Goal: Task Accomplishment & Management: Manage account settings

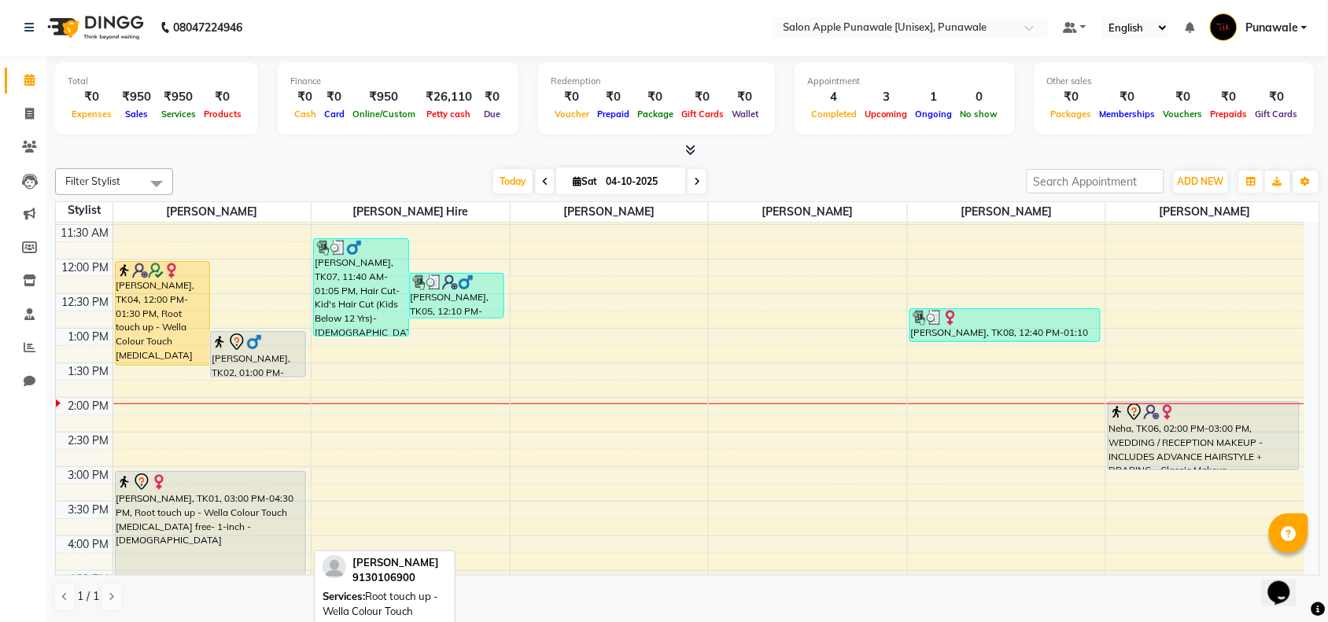
scroll to position [136, 0]
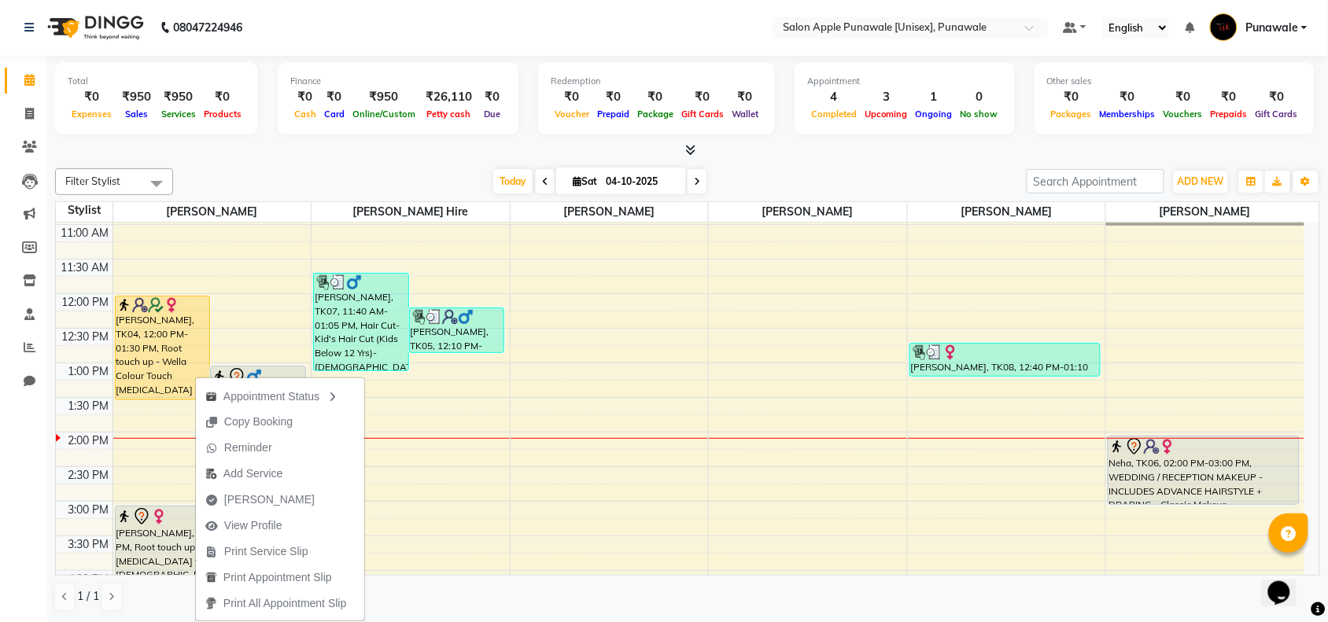
drag, startPoint x: 1067, startPoint y: 602, endPoint x: 1059, endPoint y: 621, distance: 21.2
click at [1060, 618] on div "Total ₹0 Expenses ₹950 Sales ₹950 Services ₹0 Products Finance ₹0 Cash ₹0 Card …" at bounding box center [687, 339] width 1281 height 566
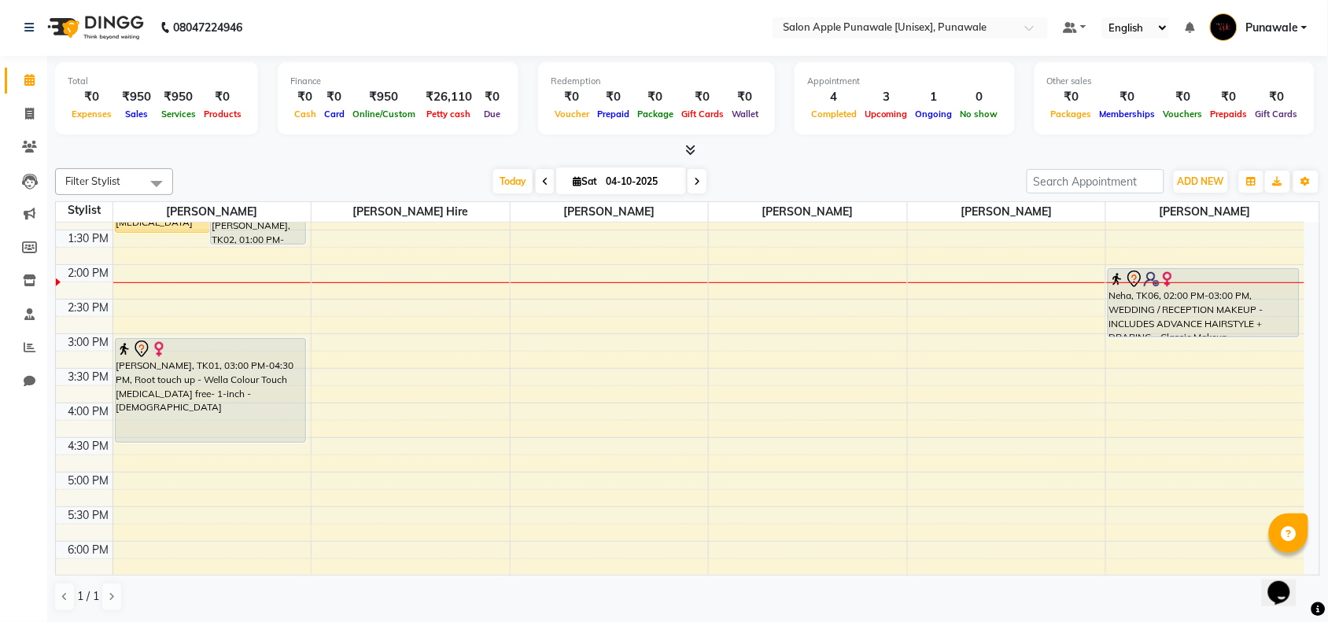
scroll to position [197, 0]
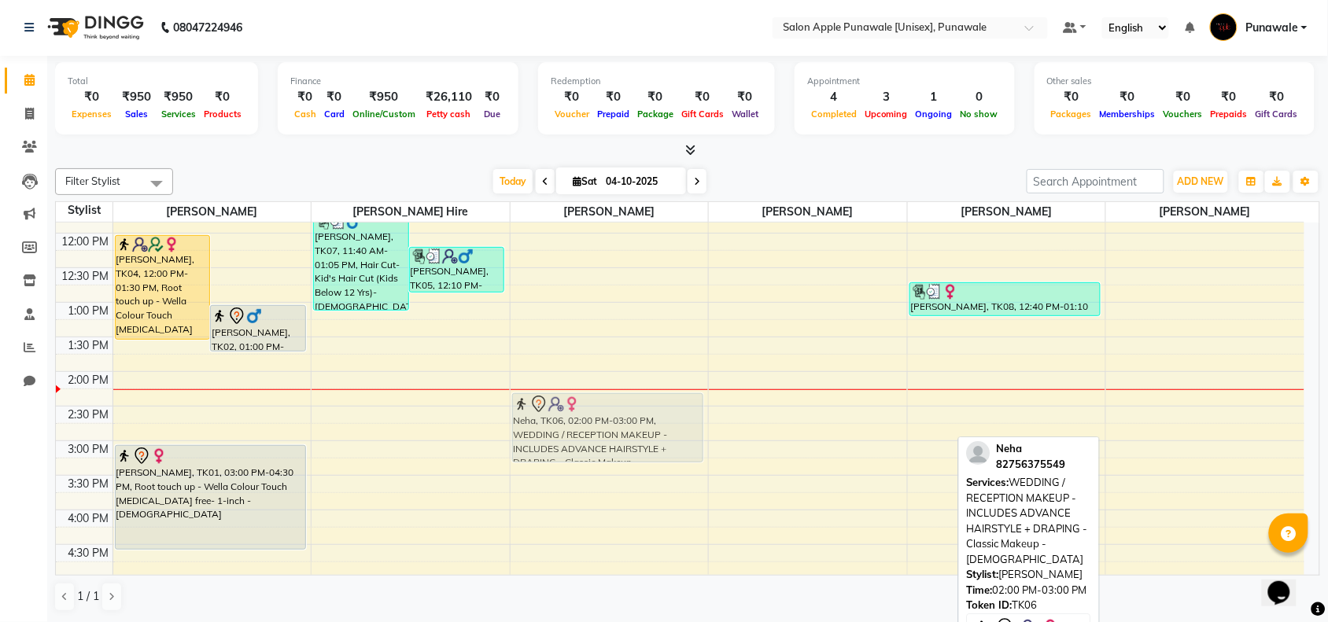
drag, startPoint x: 1201, startPoint y: 411, endPoint x: 607, endPoint y: 425, distance: 594.1
click at [607, 425] on tr "[PERSON_NAME], TK04, 12:00 PM-01:30 PM, Root touch up - Wella Colour Touch [MED…" at bounding box center [680, 510] width 1248 height 968
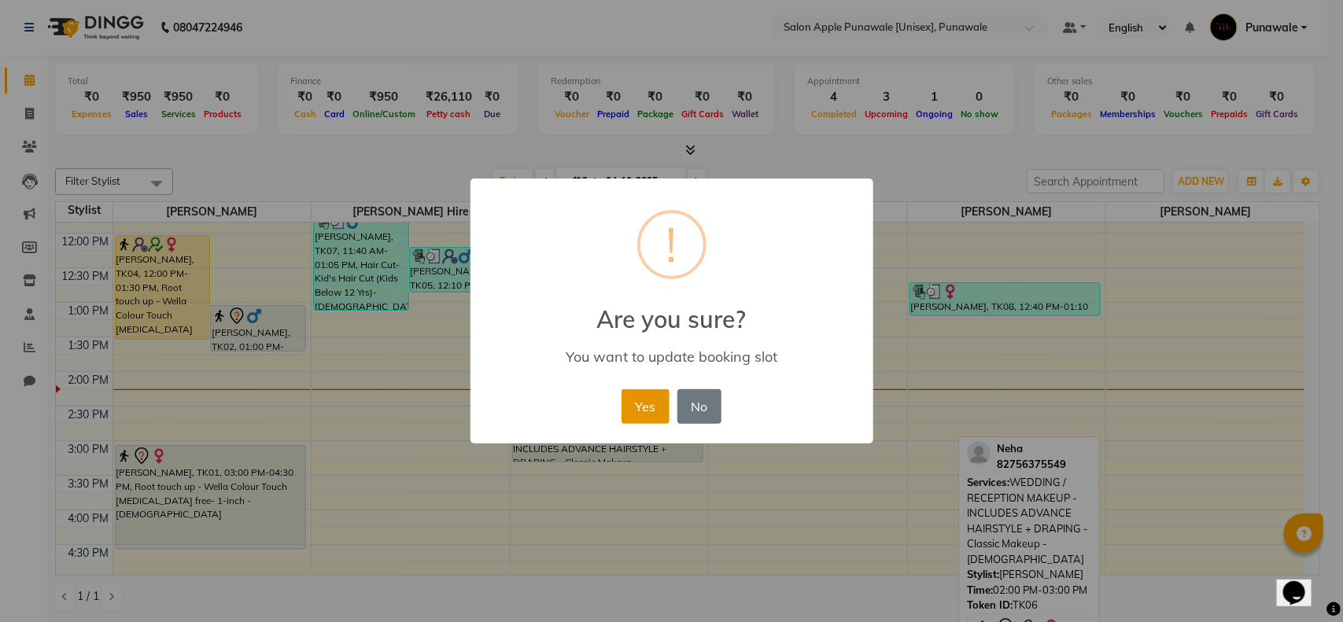
click at [639, 414] on button "Yes" at bounding box center [645, 406] width 48 height 35
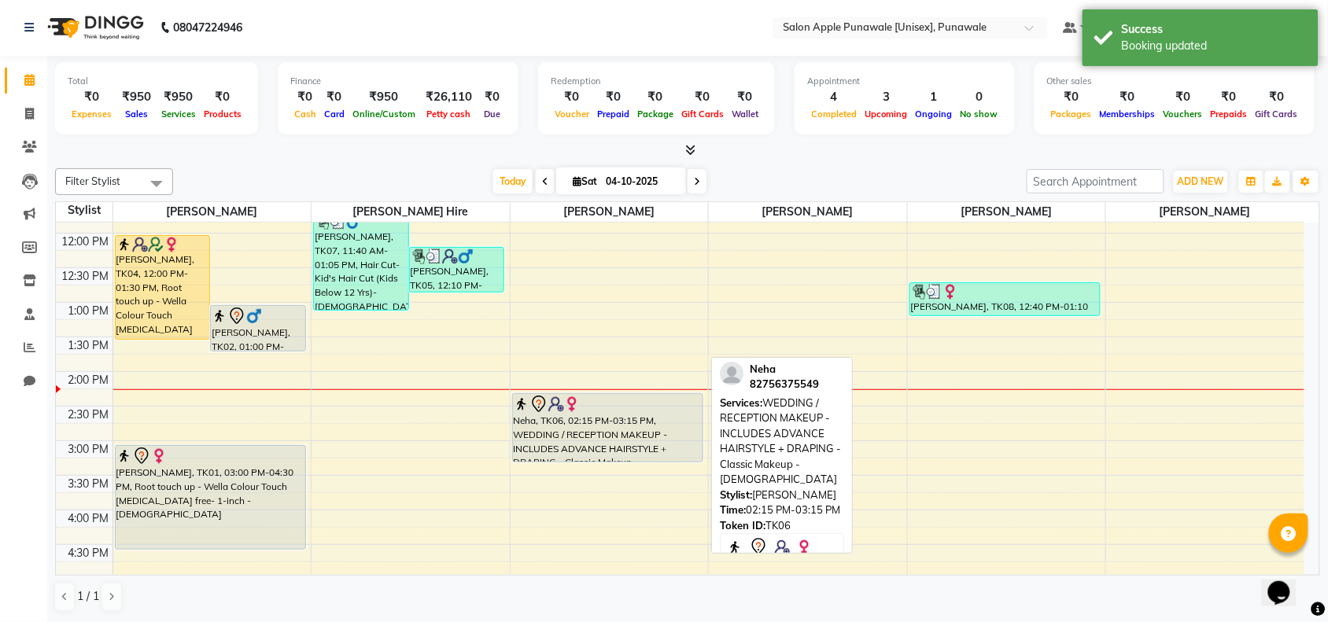
click at [639, 413] on div at bounding box center [608, 404] width 188 height 19
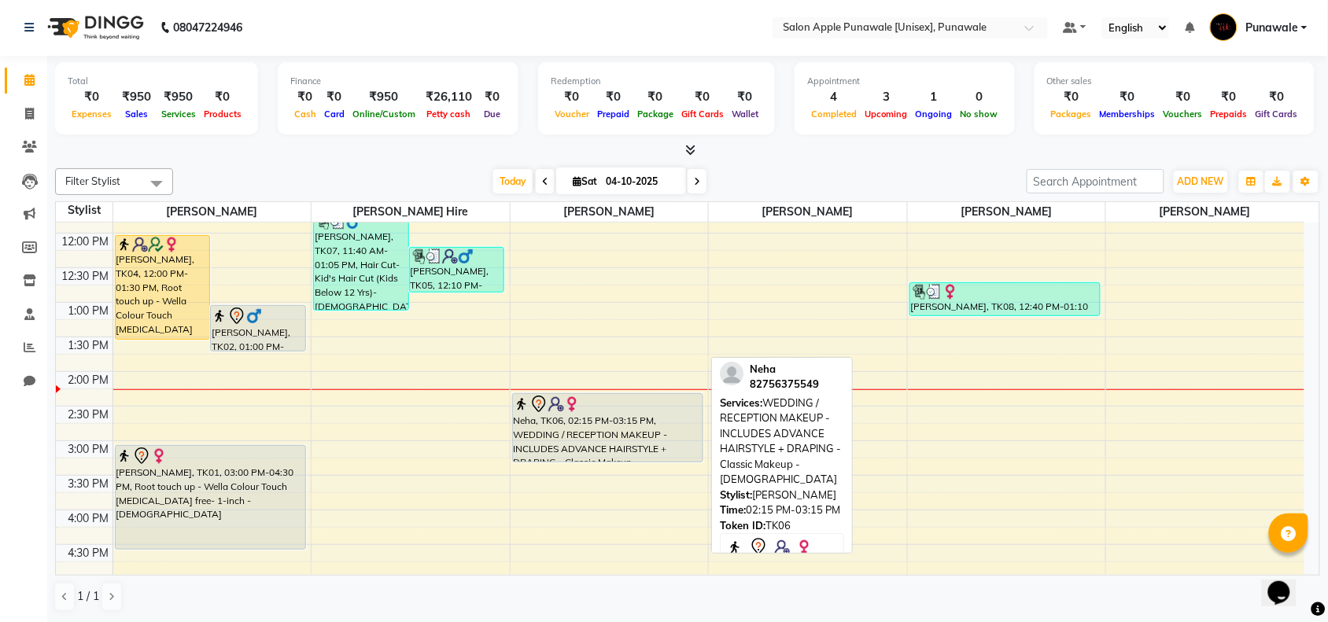
click at [598, 448] on div "Neha, TK06, 02:15 PM-03:15 PM, WEDDING / RECEPTION MAKEUP - INCLUDES ADVANCE HA…" at bounding box center [608, 428] width 190 height 68
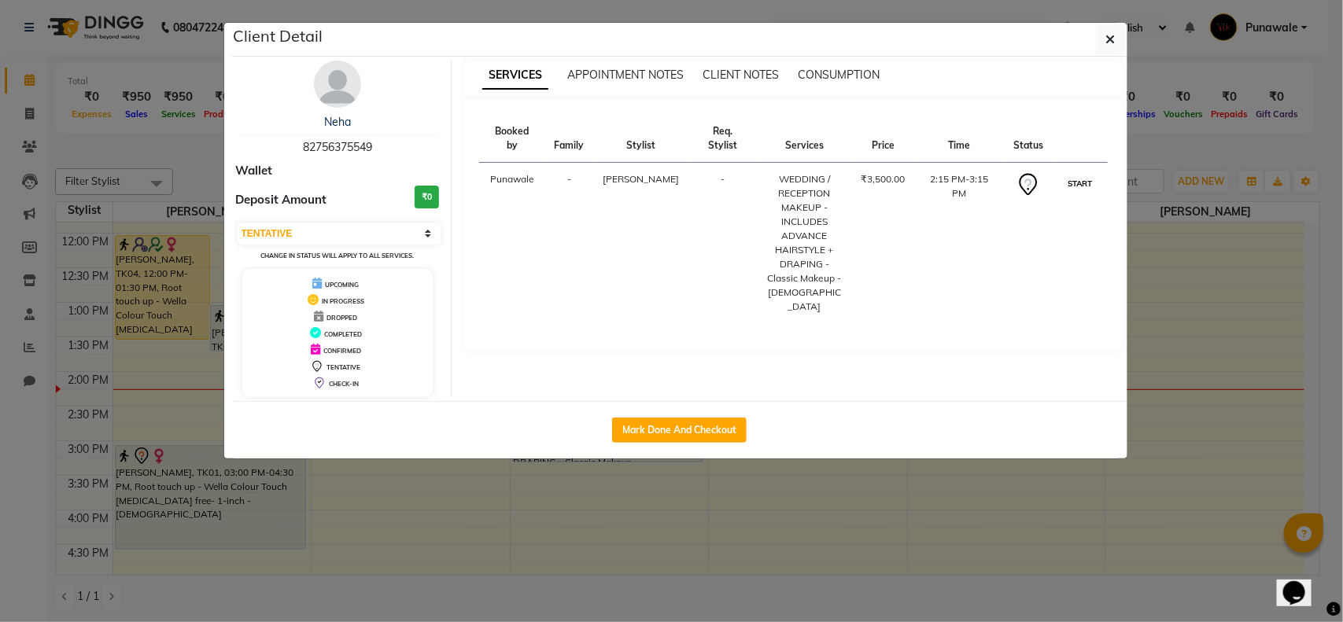
click at [1094, 179] on button "START" at bounding box center [1080, 184] width 32 height 20
select select "1"
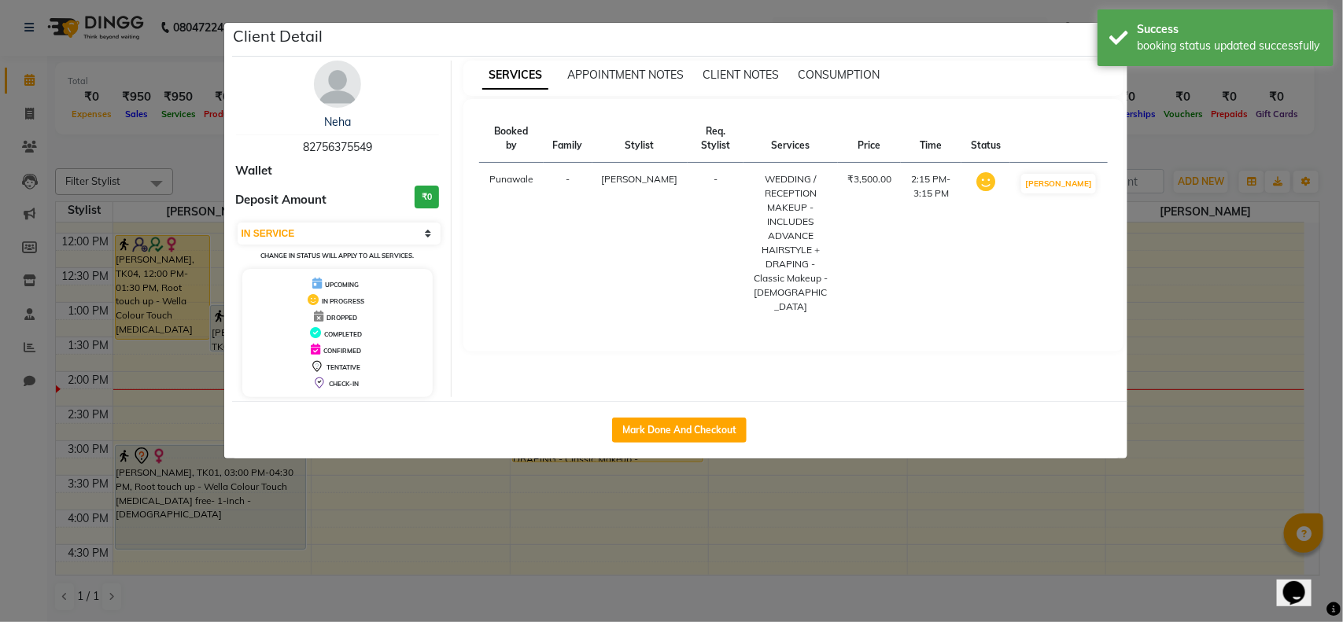
click at [1189, 402] on ngb-modal-window "Client Detail Neha 82756375549 Wallet Deposit Amount ₹0 Select IN SERVICE CONFI…" at bounding box center [671, 311] width 1343 height 622
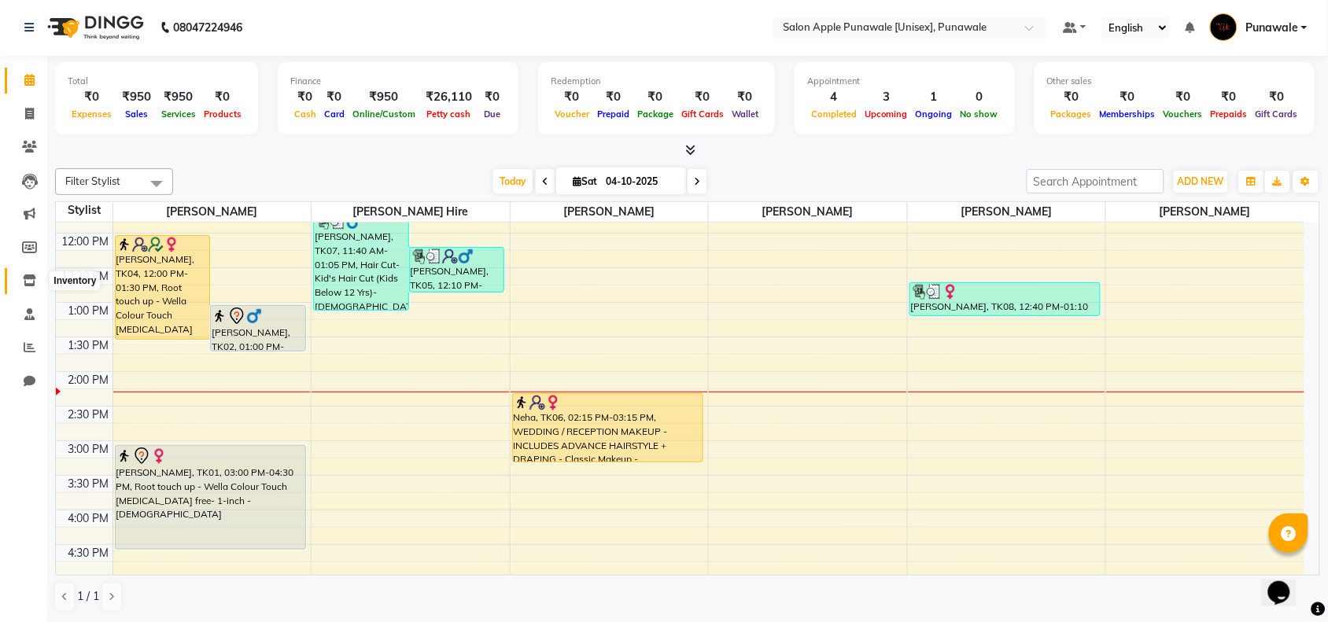
click at [34, 273] on span at bounding box center [30, 281] width 28 height 18
select select
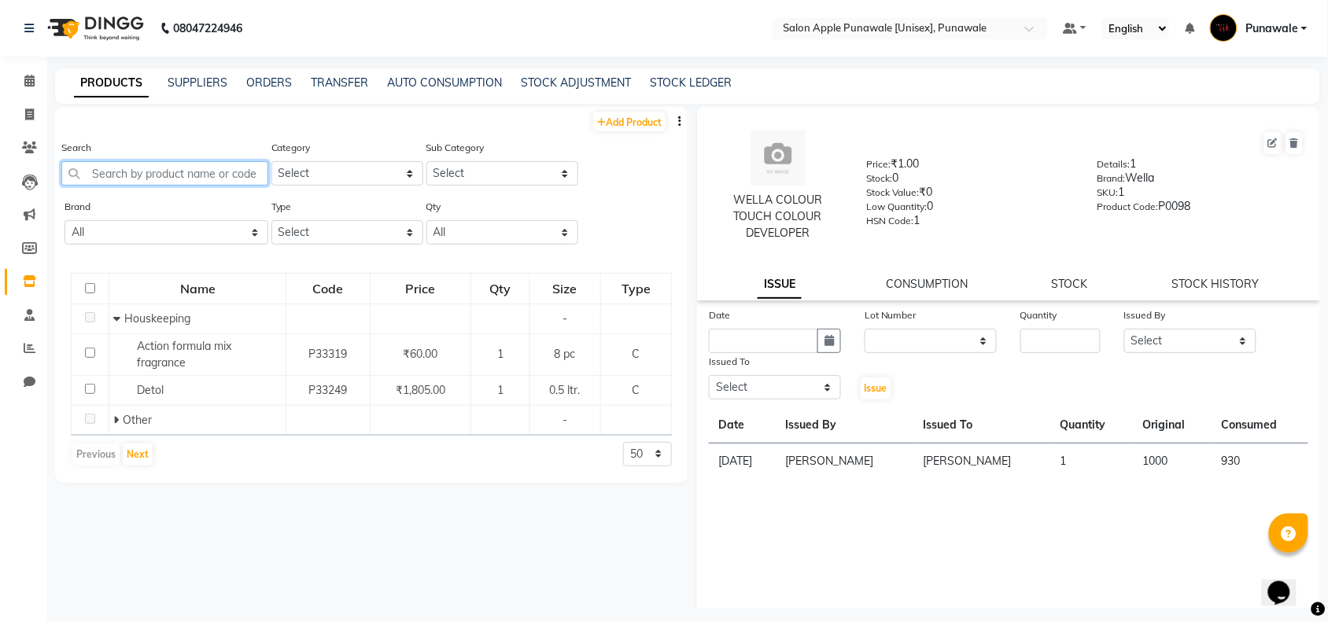
click at [205, 171] on input "text" at bounding box center [164, 173] width 207 height 24
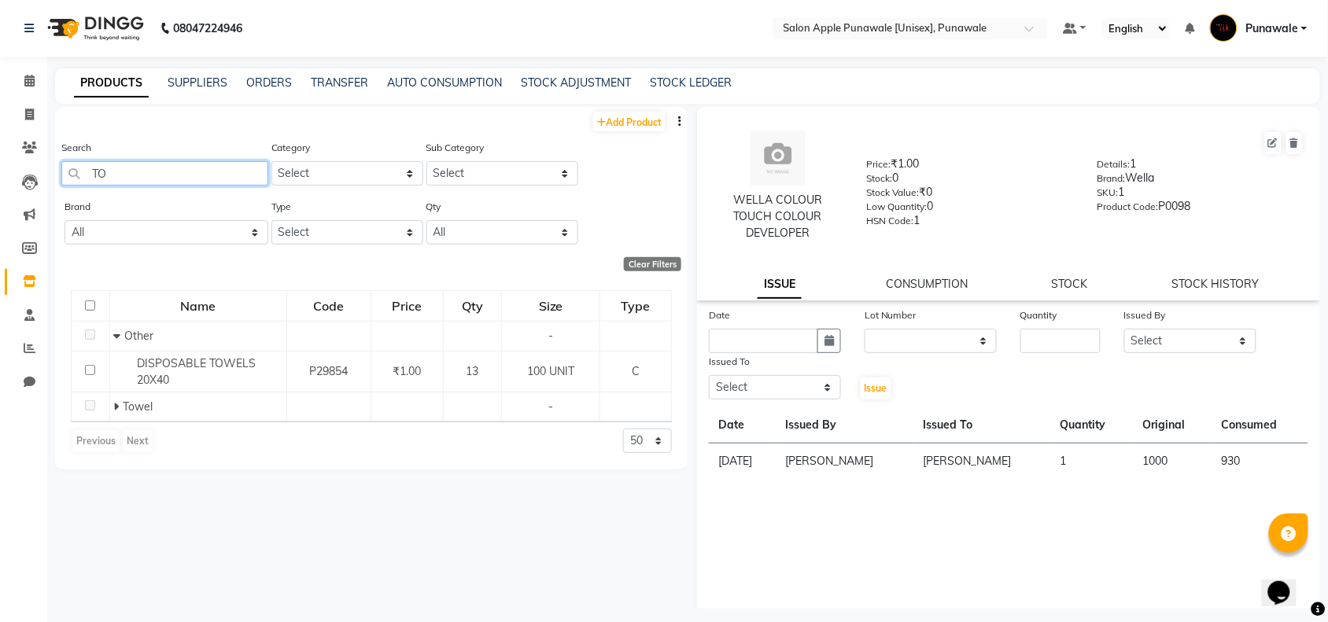
type input "T"
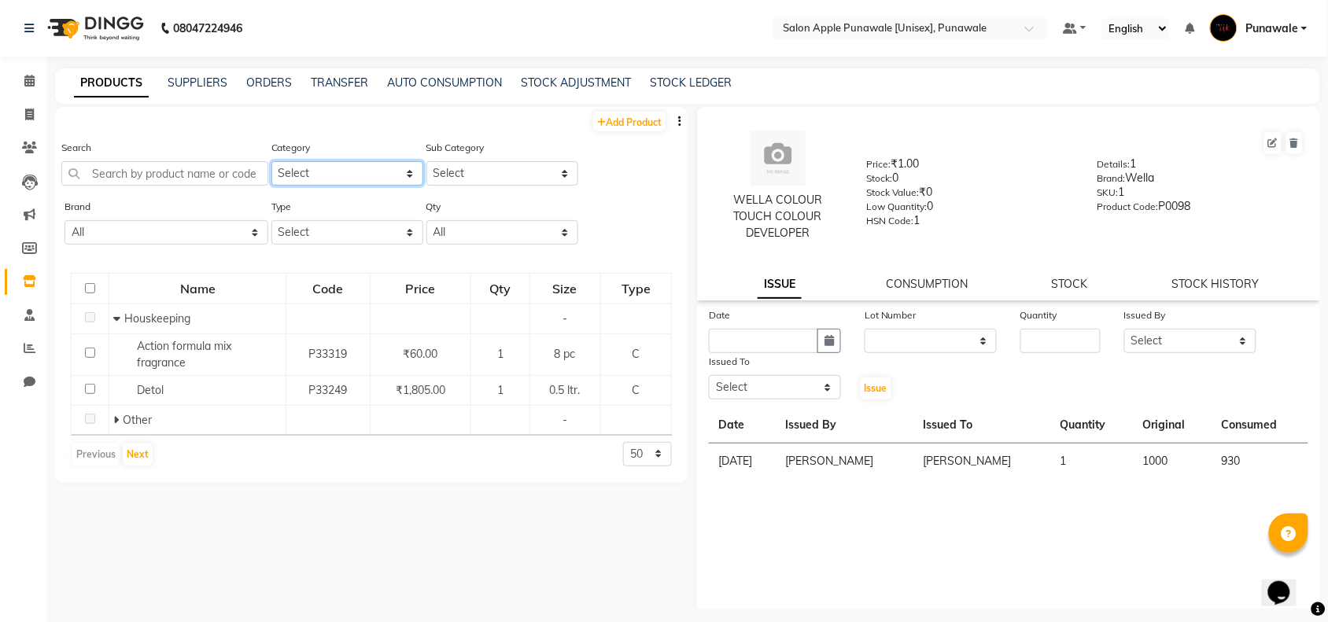
click at [308, 166] on select "Select Hair Skin Makeup Personal Care Appliances [PERSON_NAME] Waxing Disposabl…" at bounding box center [347, 173] width 152 height 24
select select "1850"
click at [271, 161] on select "Select Hair Skin Makeup Personal Care Appliances [PERSON_NAME] Waxing Disposabl…" at bounding box center [347, 173] width 152 height 24
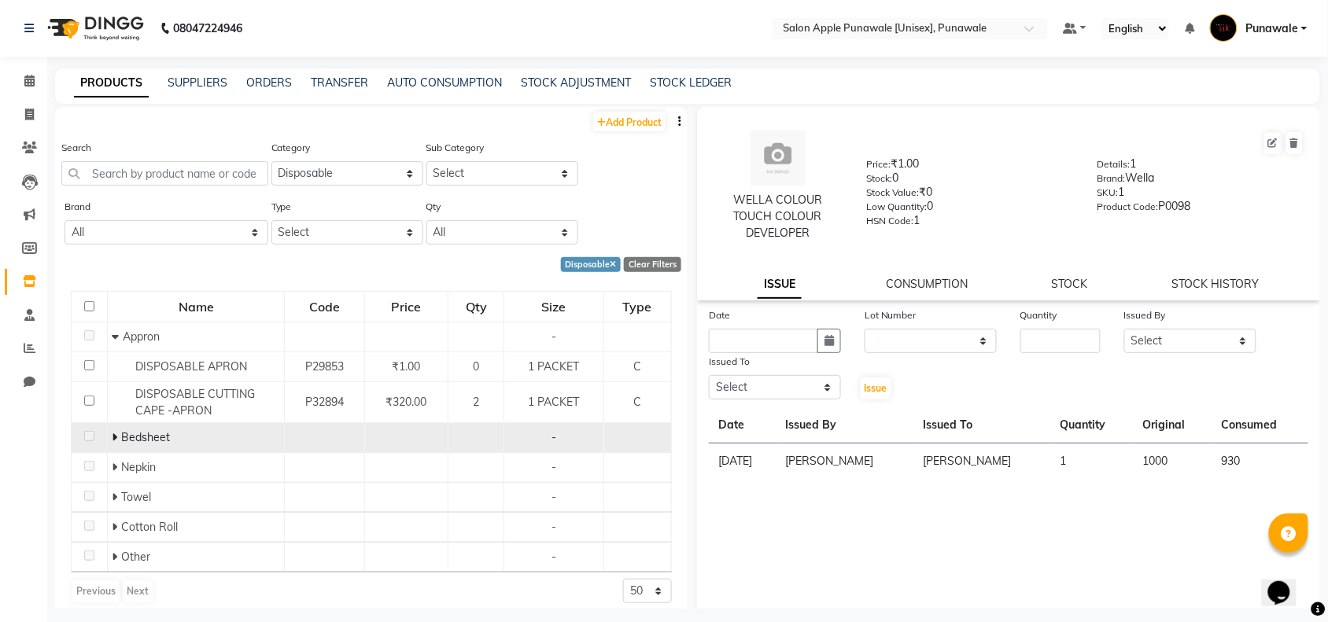
click at [112, 437] on icon at bounding box center [115, 437] width 6 height 11
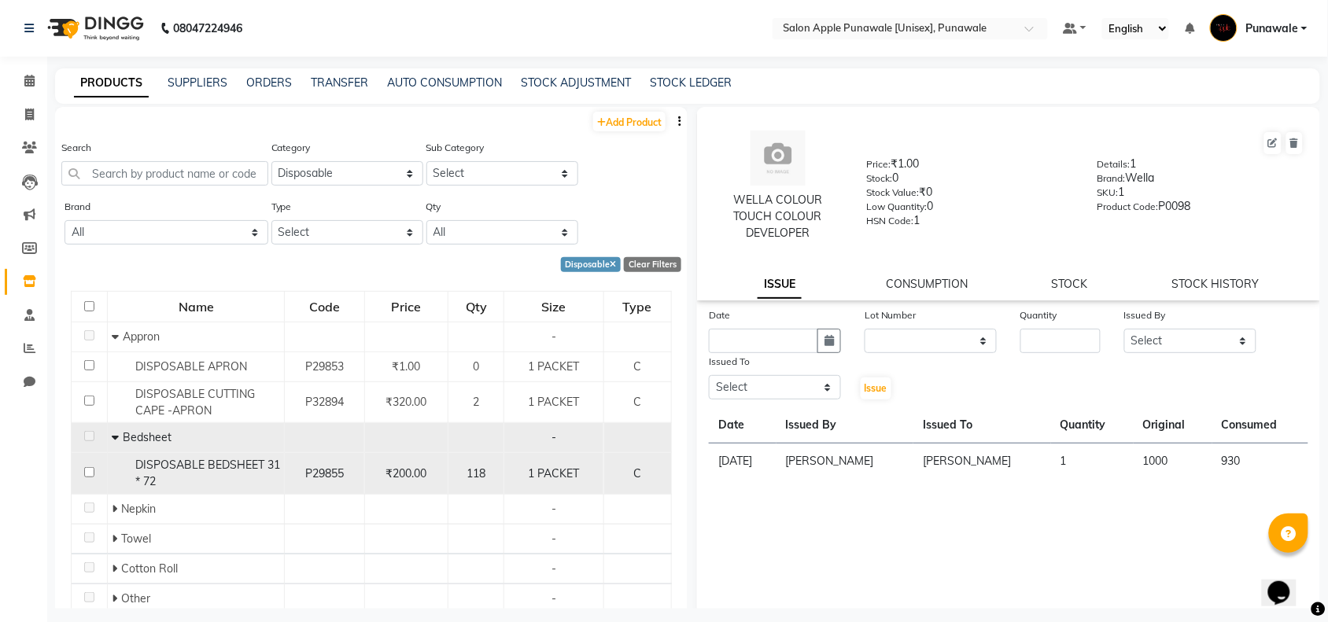
click at [183, 477] on div "DISPOSABLE BEDSHEET 31 * 72" at bounding box center [196, 473] width 168 height 33
select select
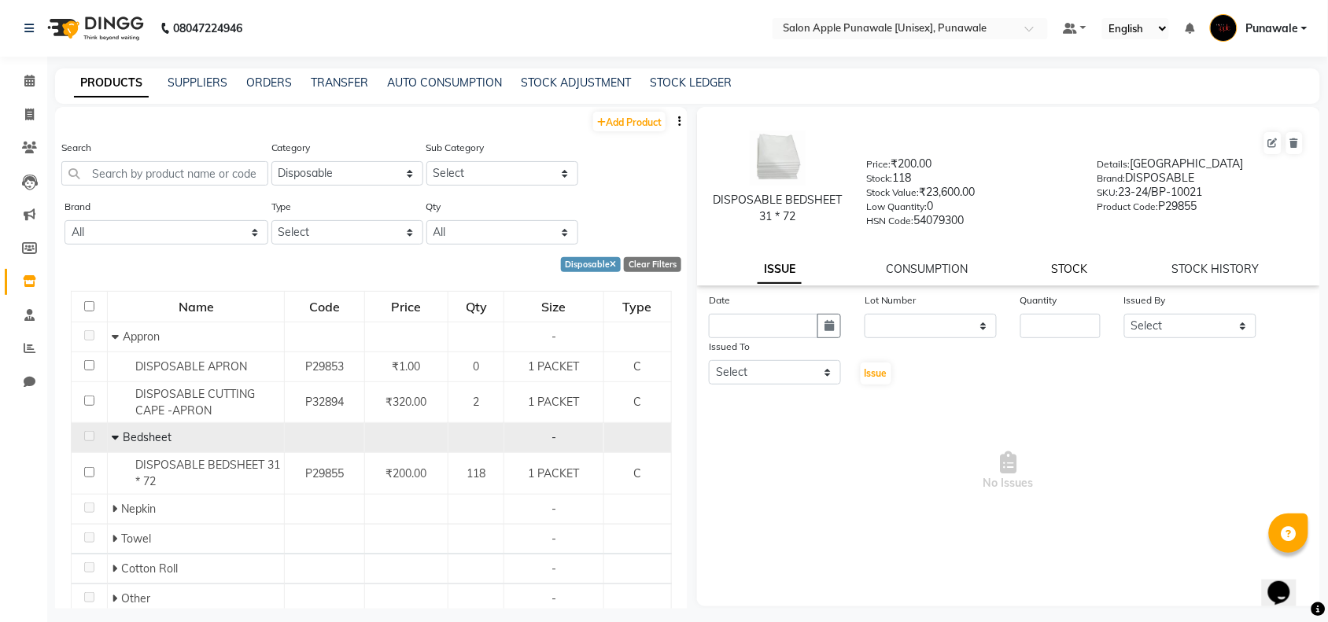
click at [1084, 262] on link "STOCK" at bounding box center [1070, 269] width 36 height 14
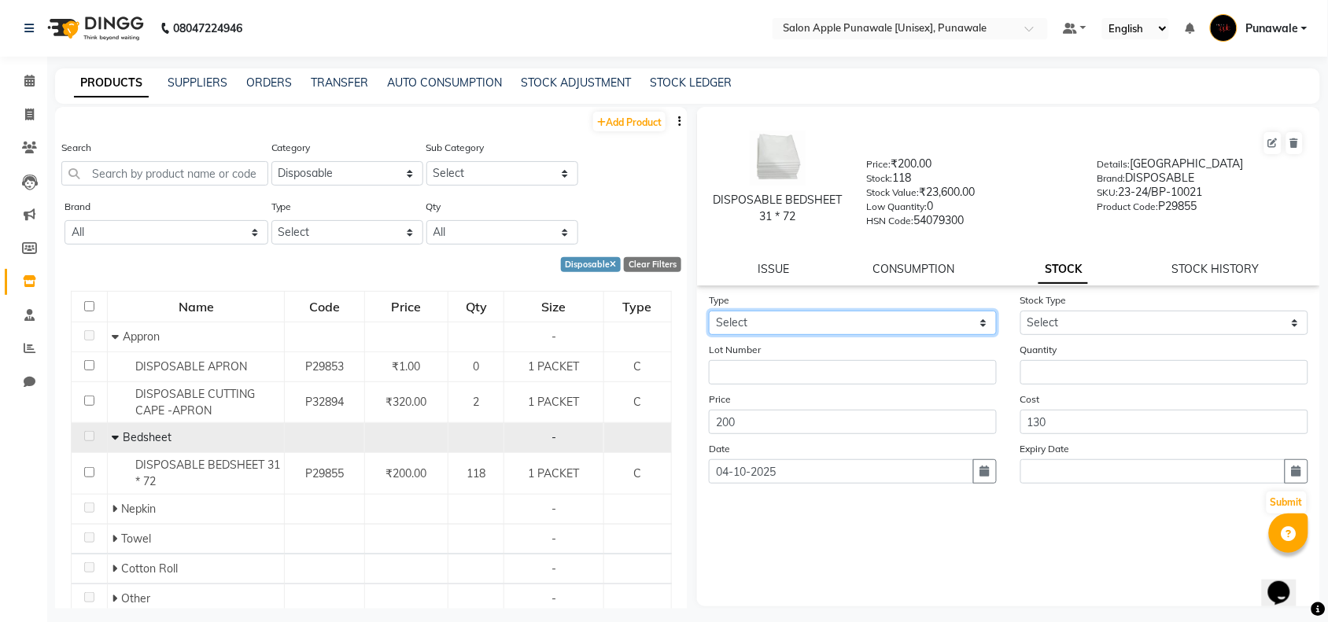
click at [767, 321] on select "Select In Out" at bounding box center [853, 323] width 288 height 24
select select "in"
click at [709, 311] on select "Select In Out" at bounding box center [853, 323] width 288 height 24
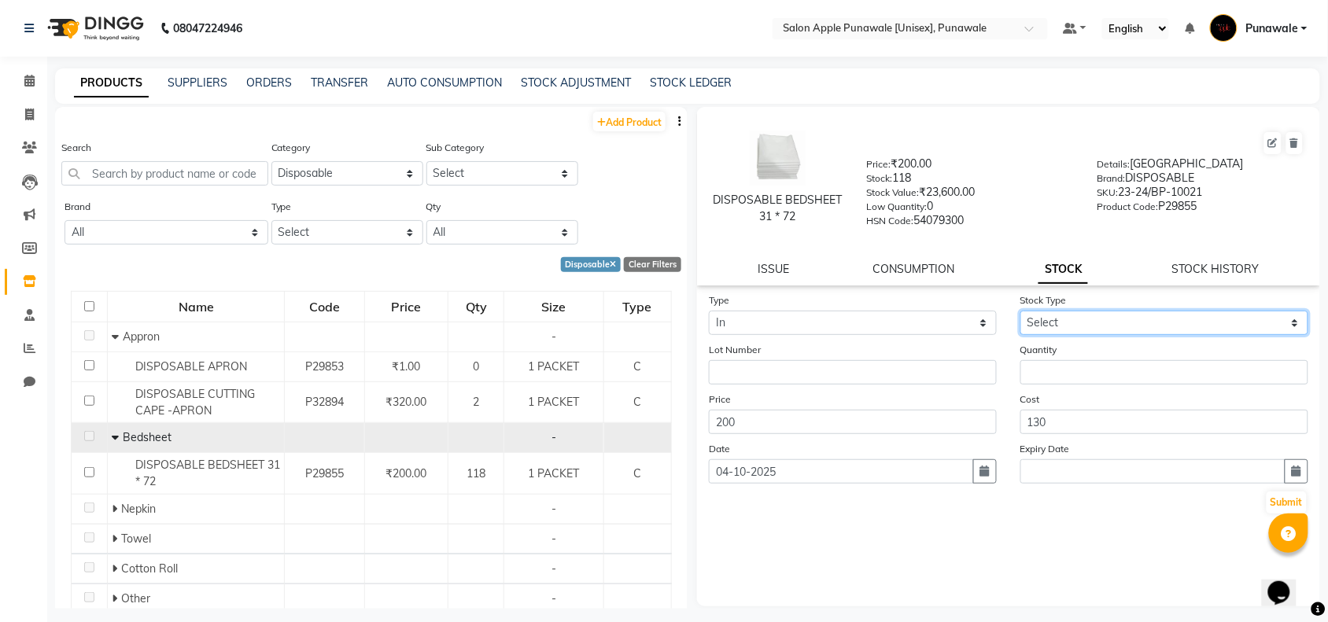
click at [1108, 321] on select "Select New Stock Adjustment Return Other" at bounding box center [1164, 323] width 288 height 24
select select "new stock"
click at [1020, 311] on select "Select New Stock Adjustment Return Other" at bounding box center [1164, 323] width 288 height 24
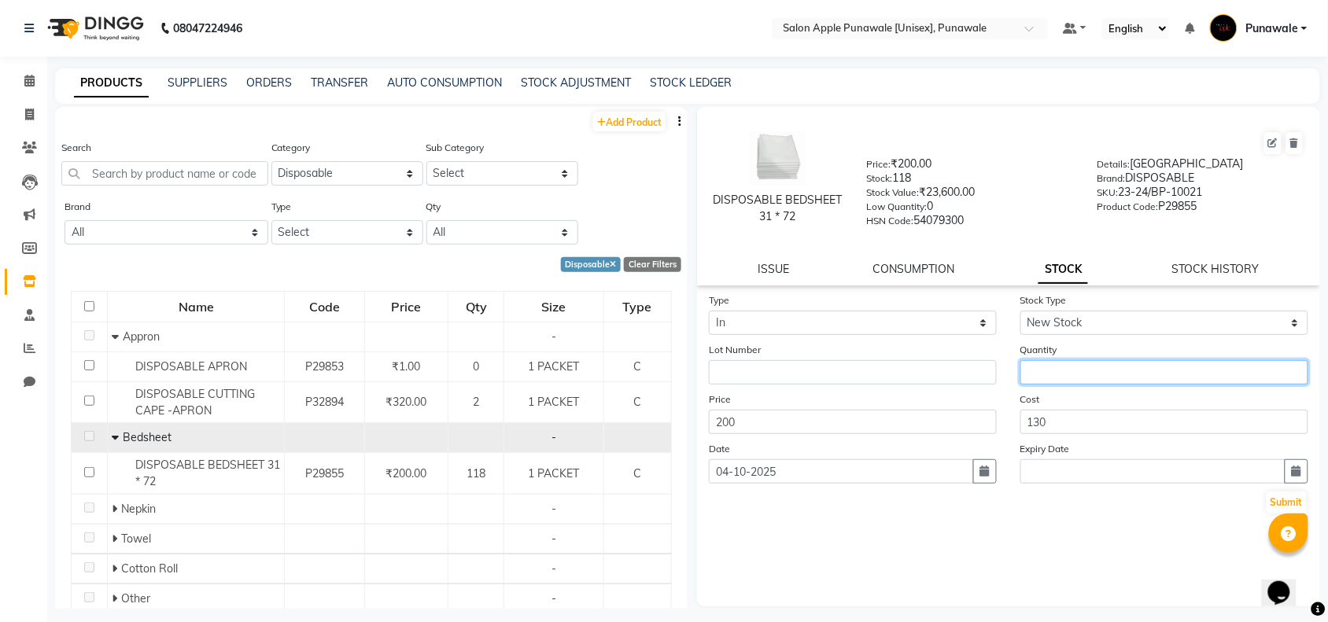
click at [1058, 372] on input "number" at bounding box center [1164, 372] width 288 height 24
type input "80"
click at [721, 83] on link "STOCK LEDGER" at bounding box center [691, 83] width 82 height 14
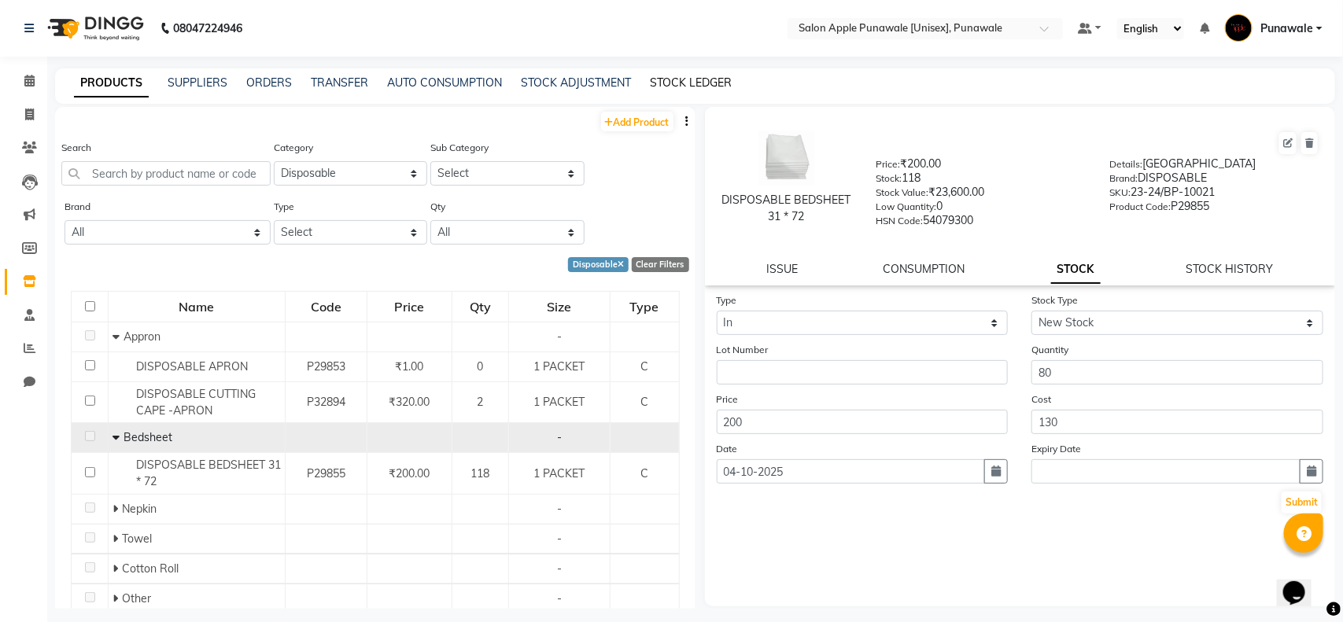
select select "all"
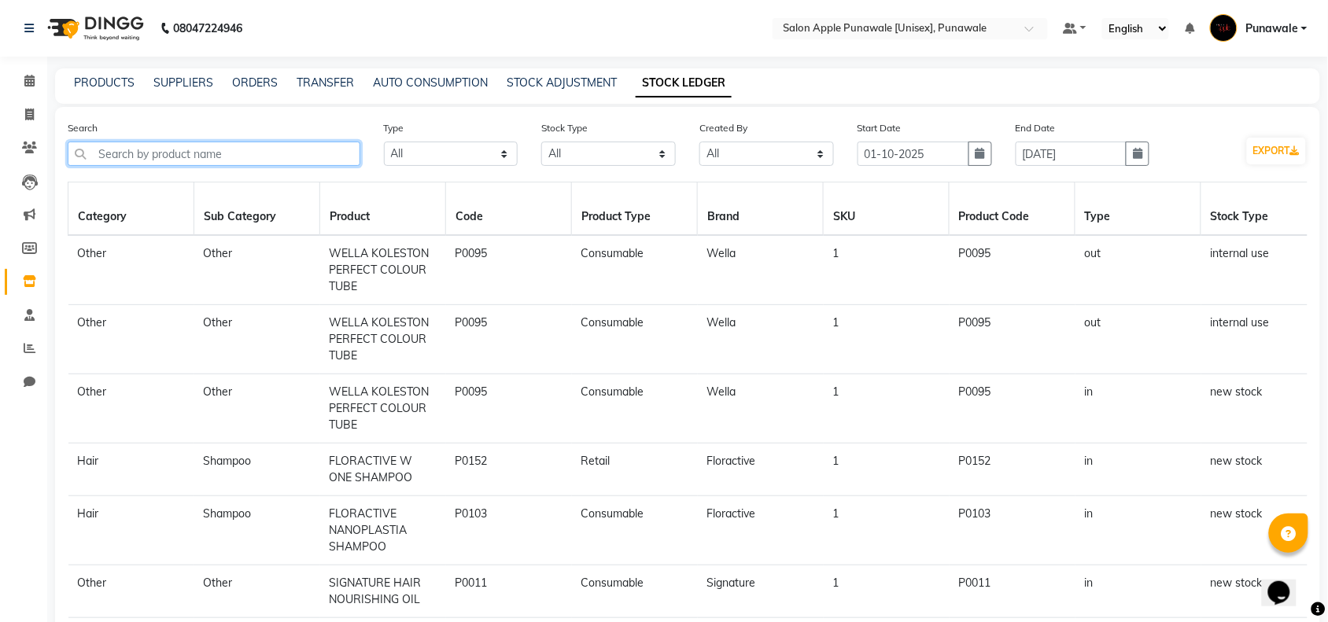
click at [217, 146] on input "text" at bounding box center [214, 154] width 293 height 24
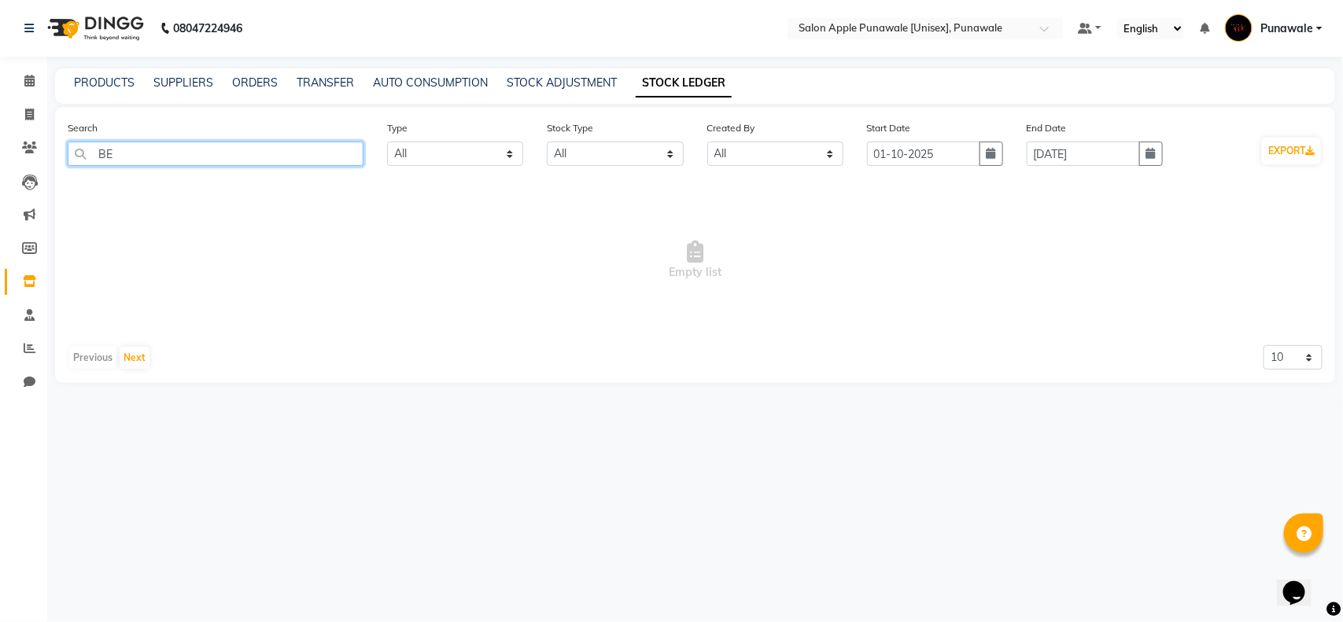
type input "B"
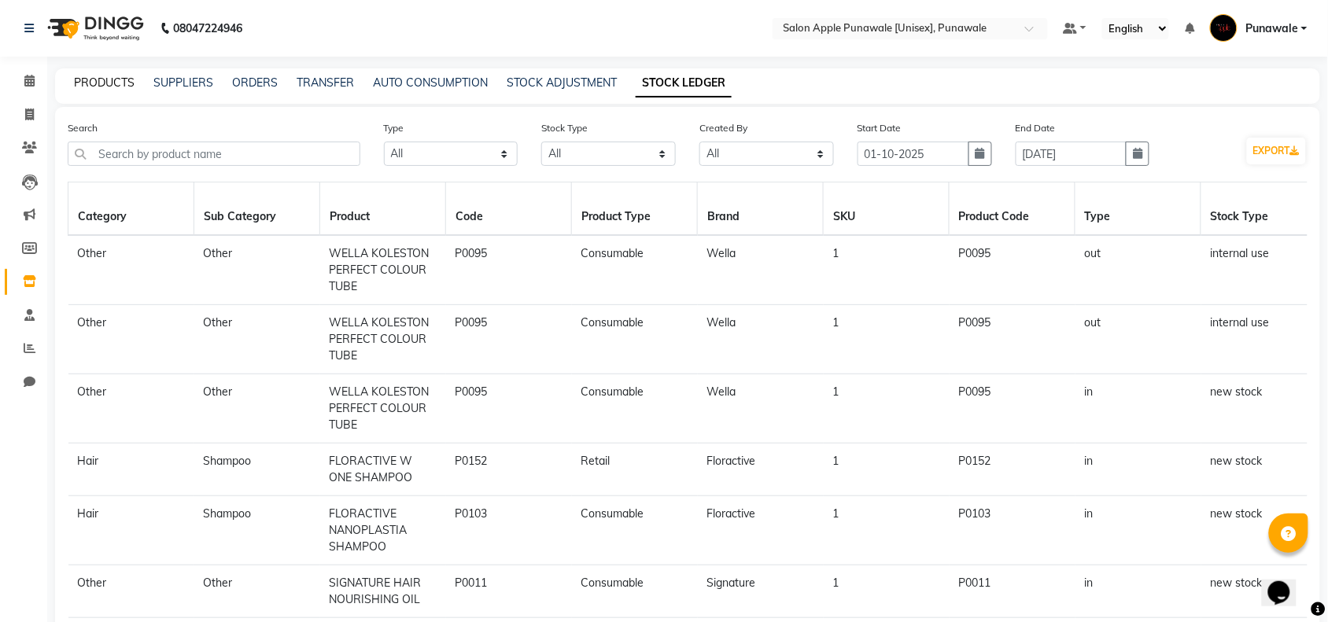
click at [84, 81] on link "PRODUCTS" at bounding box center [104, 83] width 61 height 14
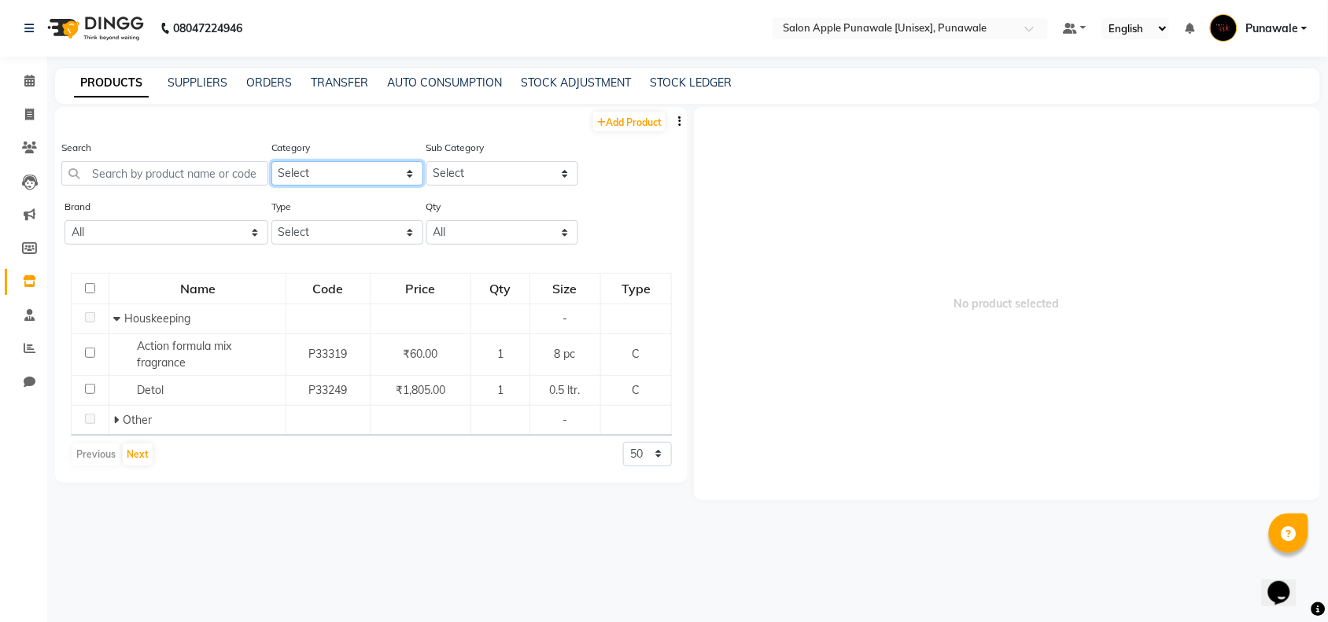
click at [351, 170] on select "Select Hair Skin Makeup Personal Care Appliances [PERSON_NAME] Waxing Disposabl…" at bounding box center [347, 173] width 152 height 24
select select "1850"
click at [271, 161] on select "Select Hair Skin Makeup Personal Care Appliances [PERSON_NAME] Waxing Disposabl…" at bounding box center [347, 173] width 152 height 24
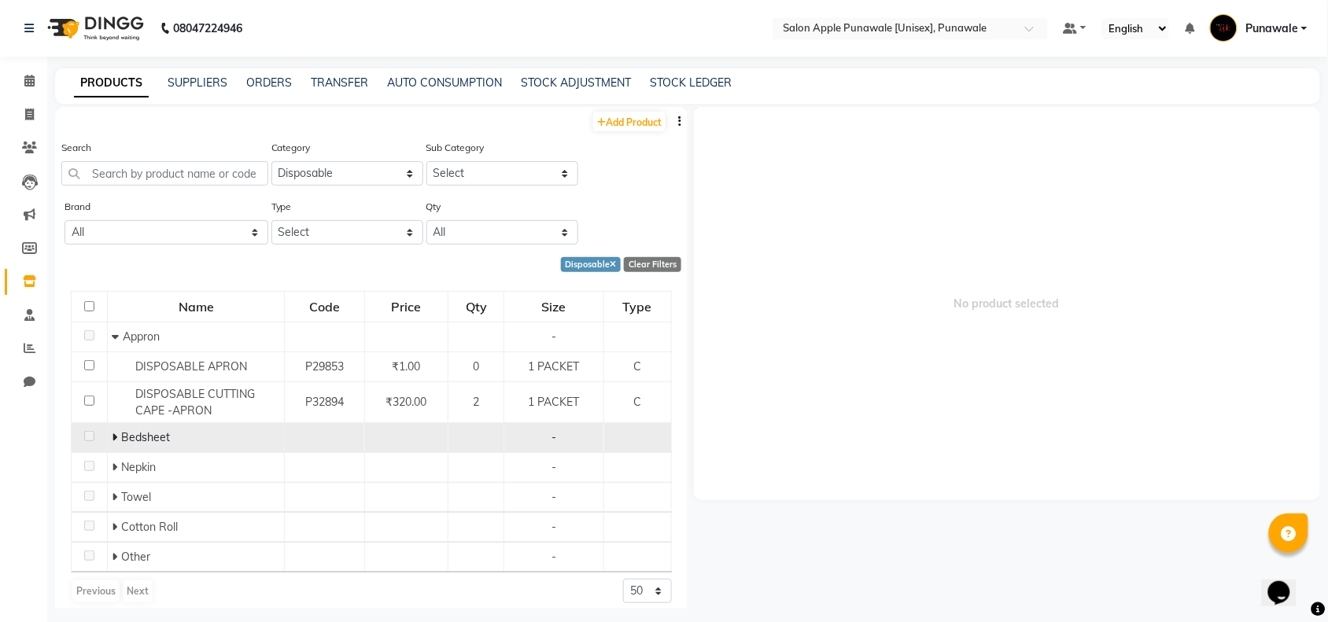
click at [112, 439] on icon at bounding box center [115, 437] width 6 height 11
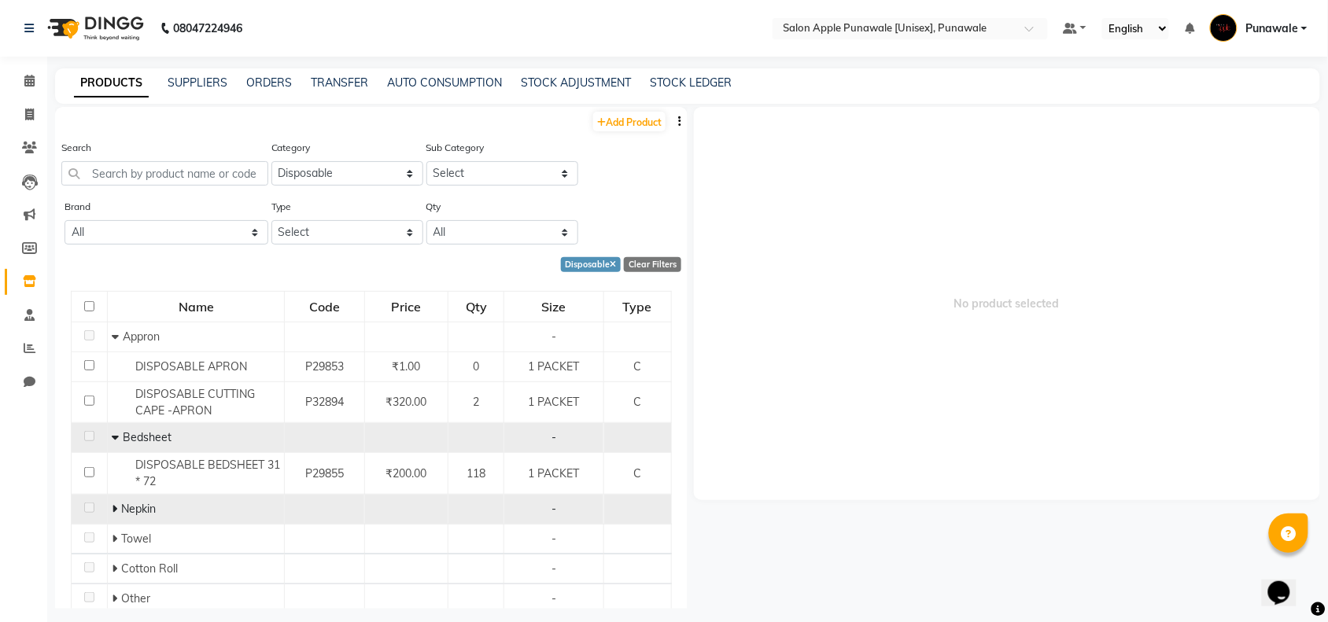
click at [116, 509] on span at bounding box center [116, 509] width 9 height 14
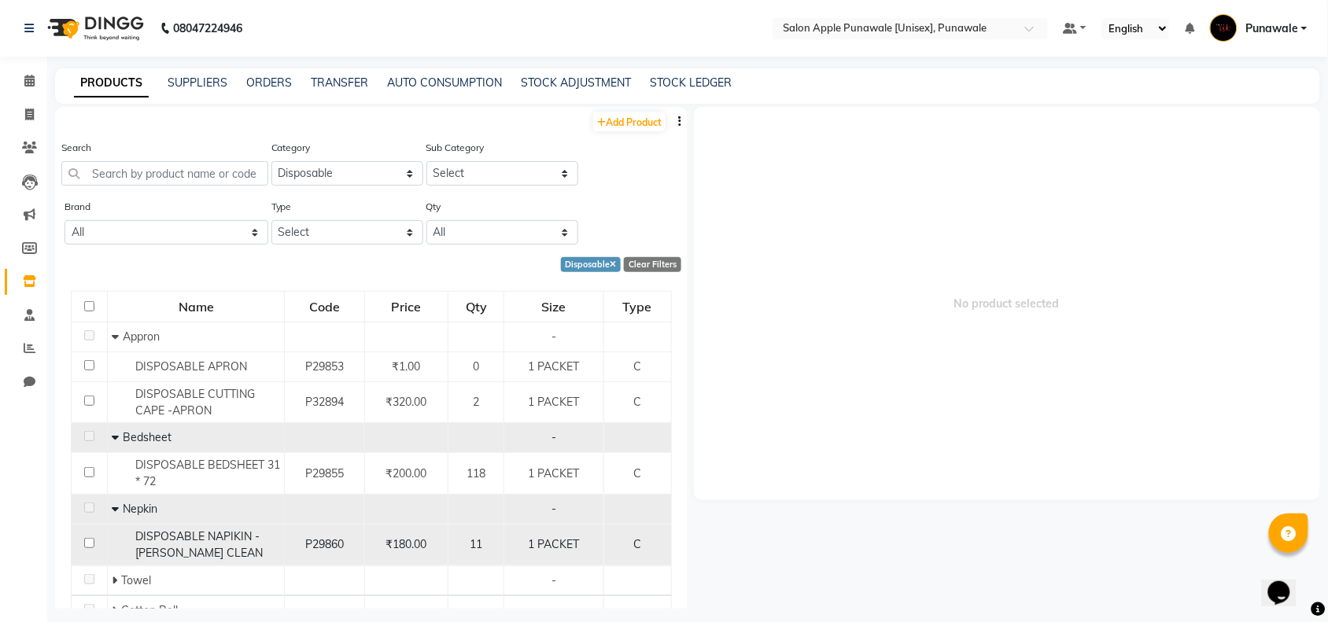
scroll to position [94, 0]
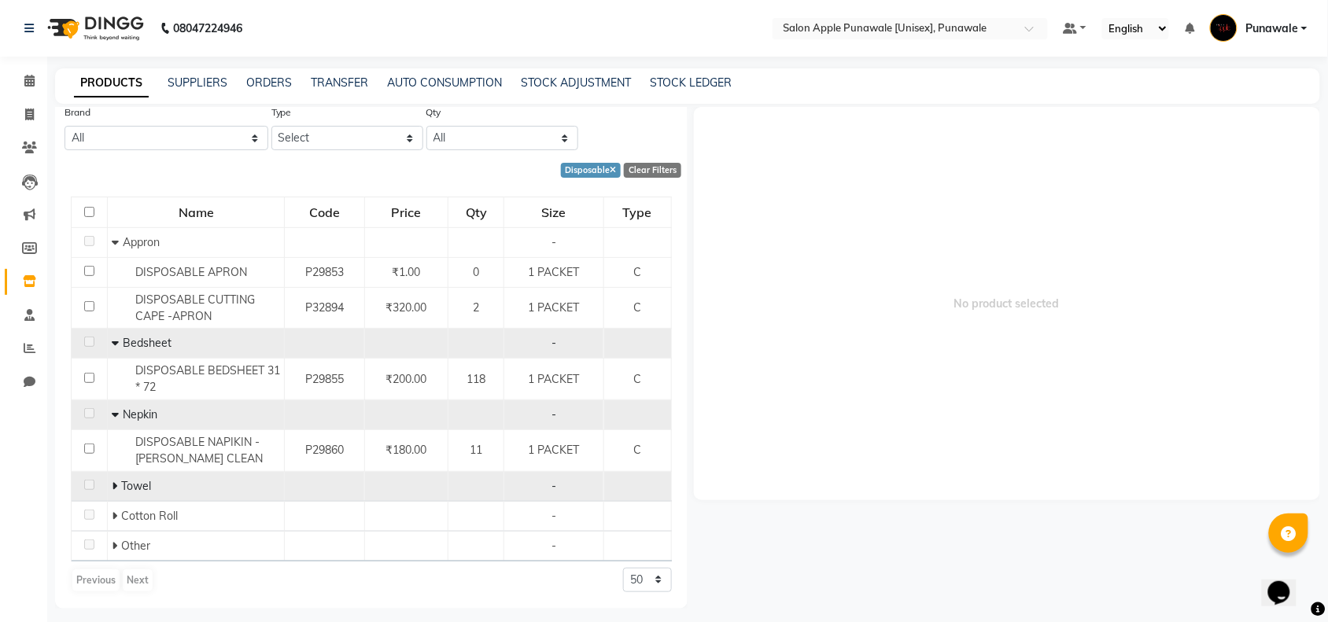
click at [112, 486] on icon at bounding box center [115, 486] width 6 height 11
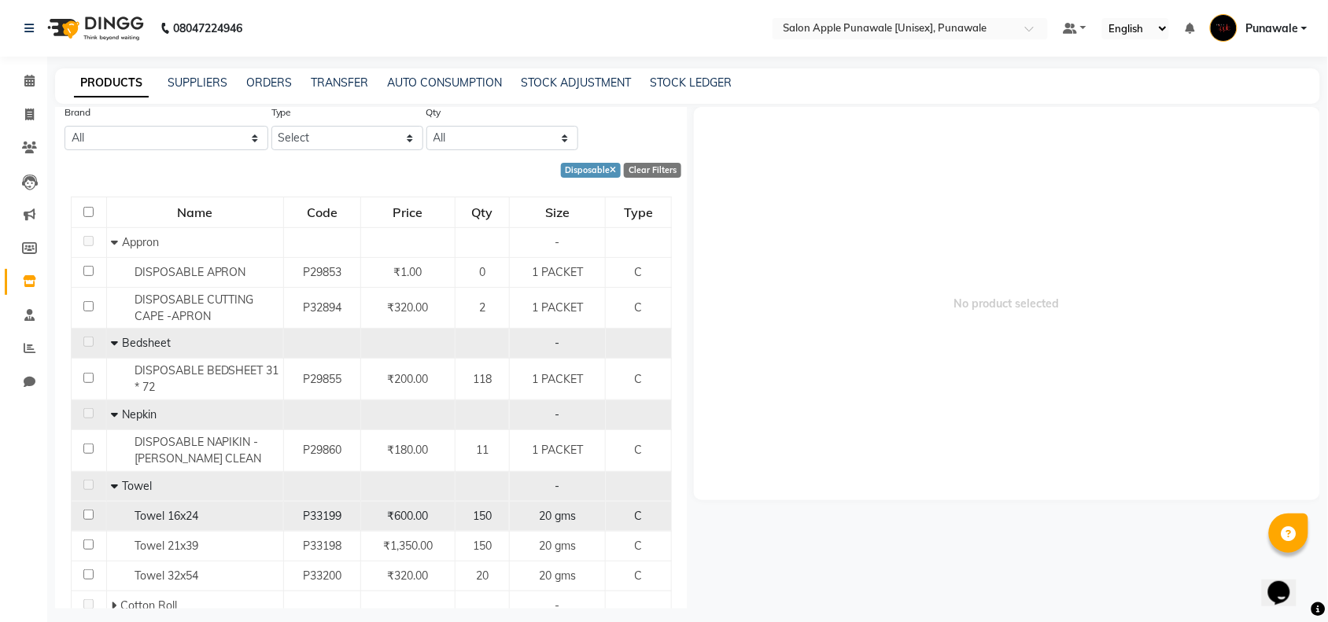
click at [163, 518] on span "Towel 16x24" at bounding box center [167, 516] width 64 height 14
select select
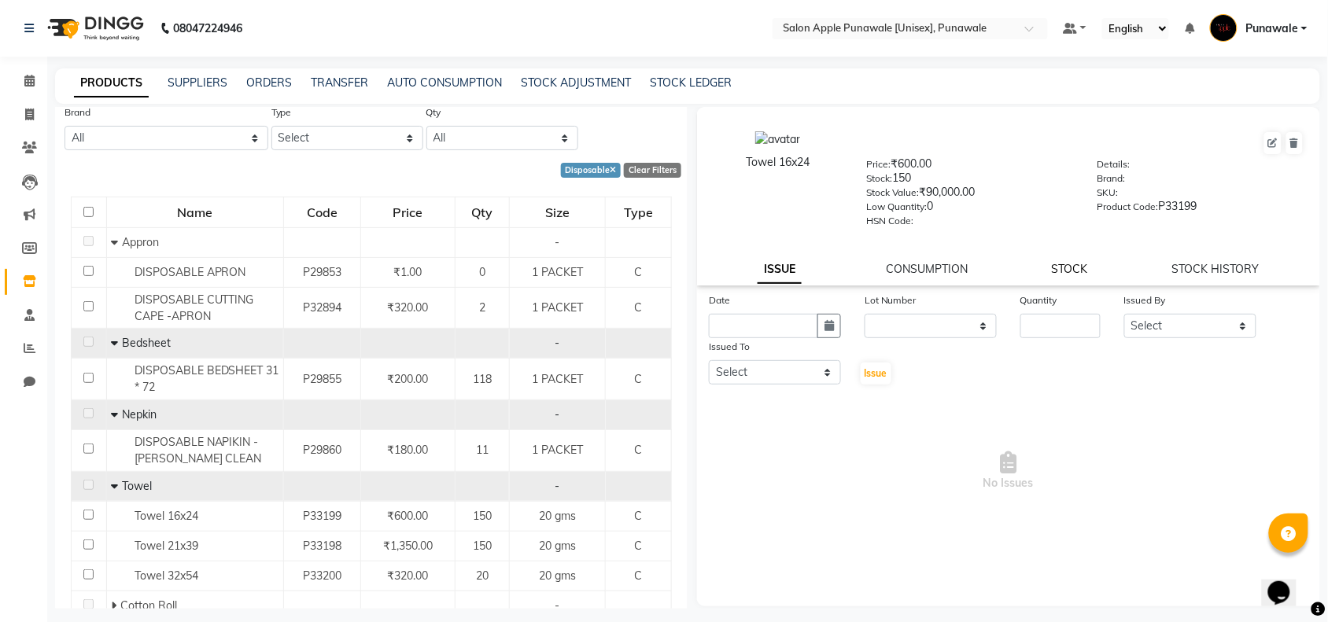
click at [1075, 268] on link "STOCK" at bounding box center [1070, 269] width 36 height 14
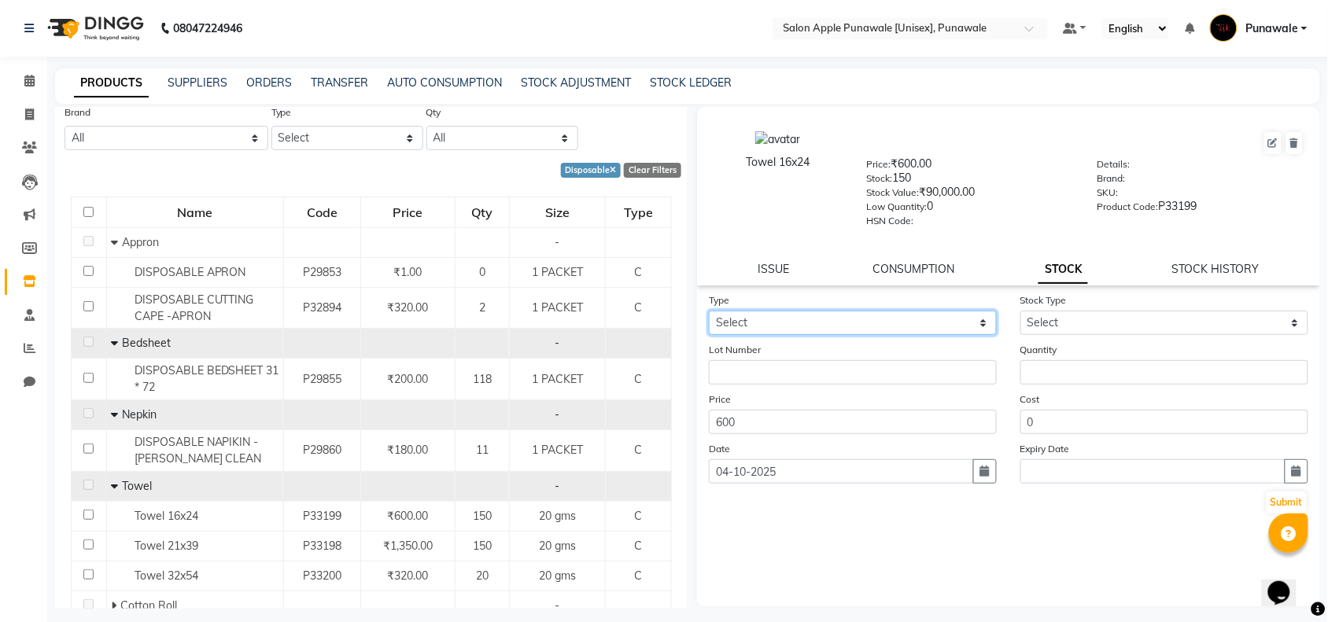
click at [832, 319] on select "Select In Out" at bounding box center [853, 323] width 288 height 24
select select "in"
click at [709, 311] on select "Select In Out" at bounding box center [853, 323] width 288 height 24
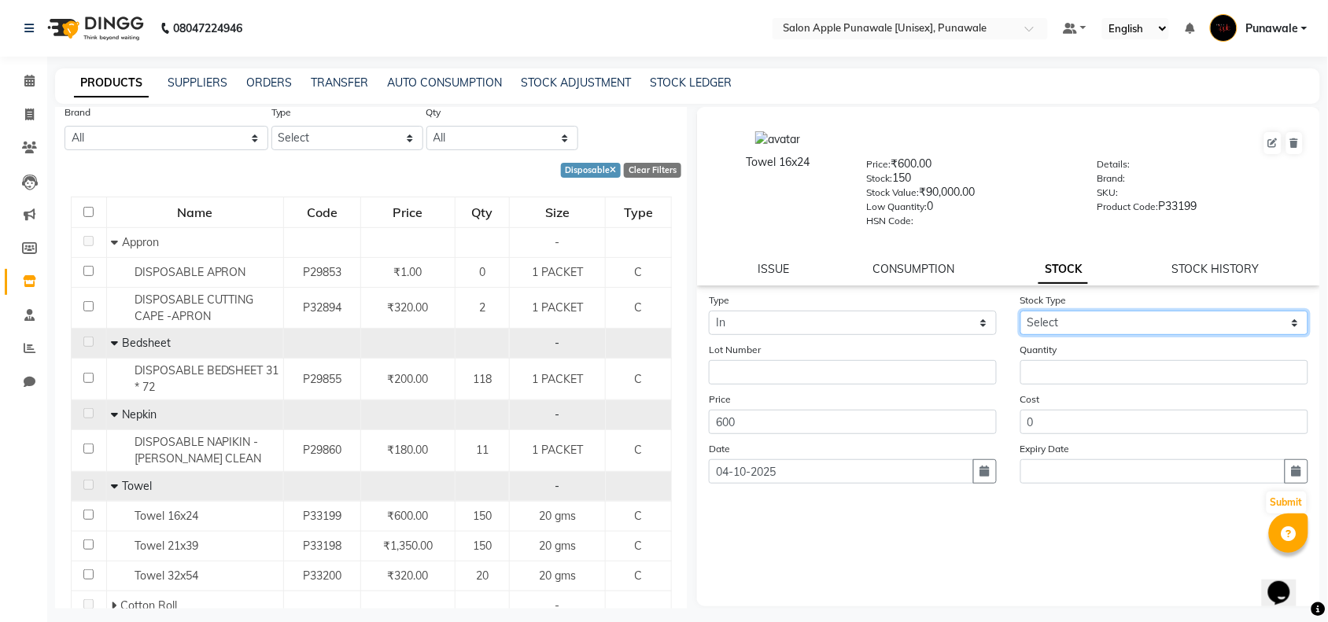
click at [1174, 320] on select "Select New Stock Adjustment Return Other" at bounding box center [1164, 323] width 288 height 24
select select "new stock"
click at [1020, 311] on select "Select New Stock Adjustment Return Other" at bounding box center [1164, 323] width 288 height 24
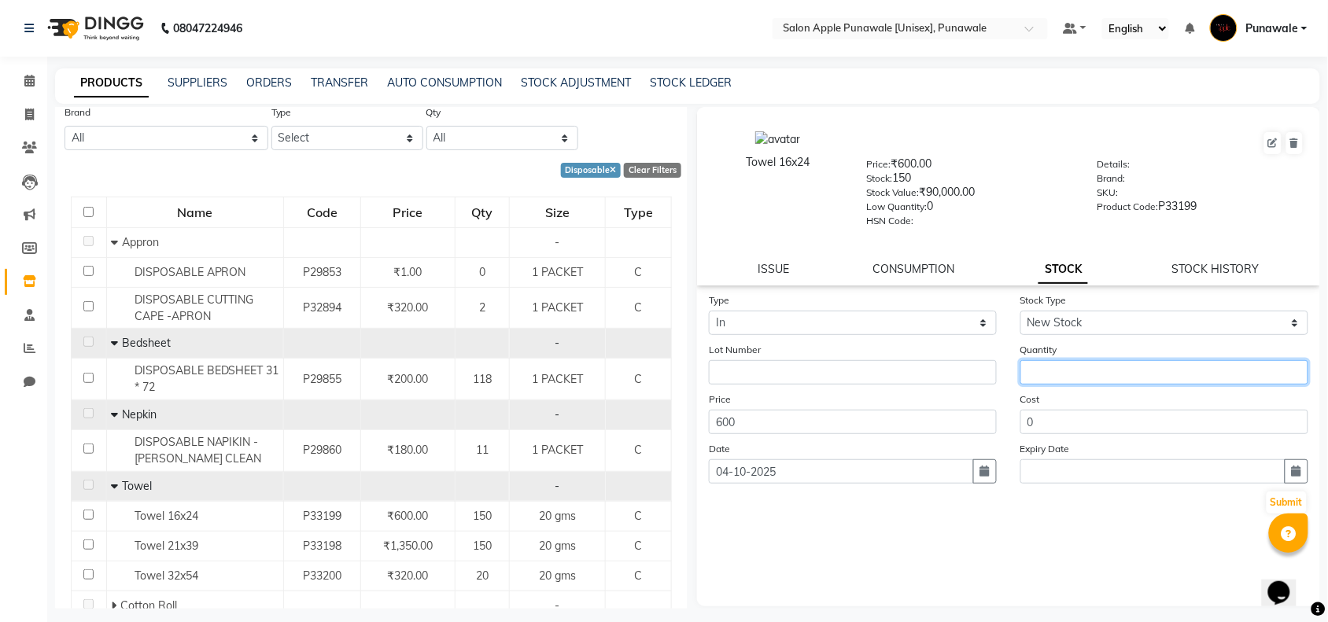
click at [1108, 378] on input "number" at bounding box center [1164, 372] width 288 height 24
type input "200"
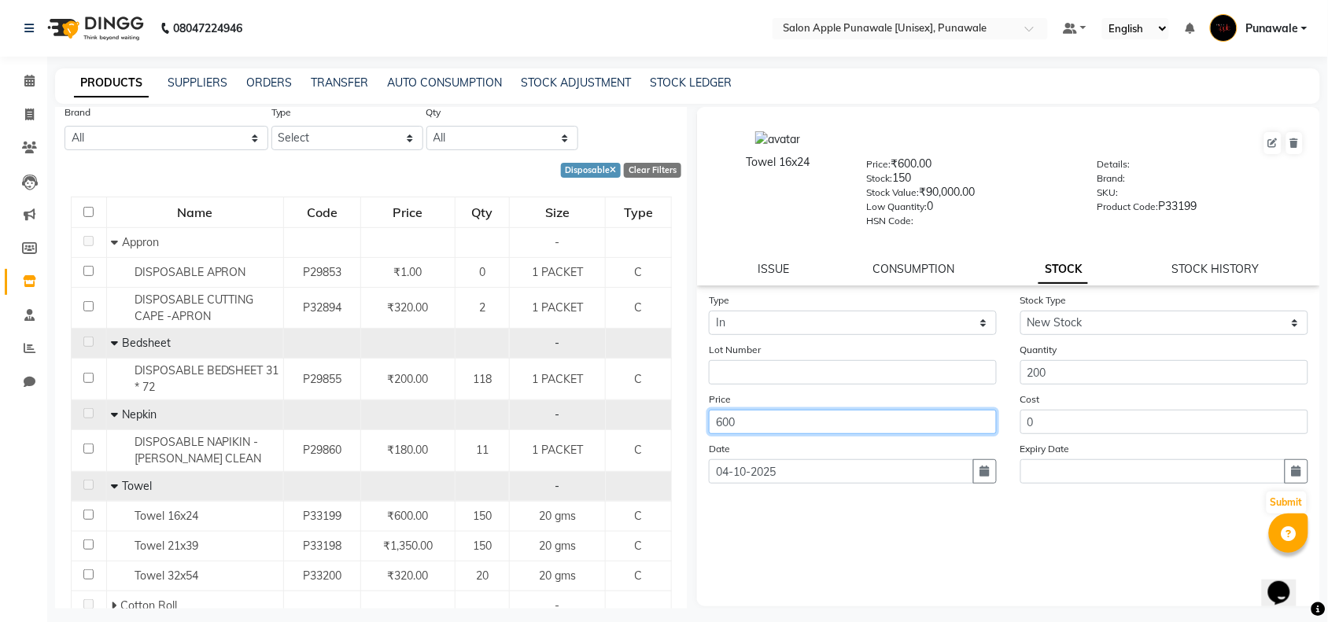
click at [801, 415] on input "600" at bounding box center [853, 422] width 288 height 24
type input "6"
type input "800"
click at [1290, 500] on button "Submit" at bounding box center [1287, 503] width 40 height 22
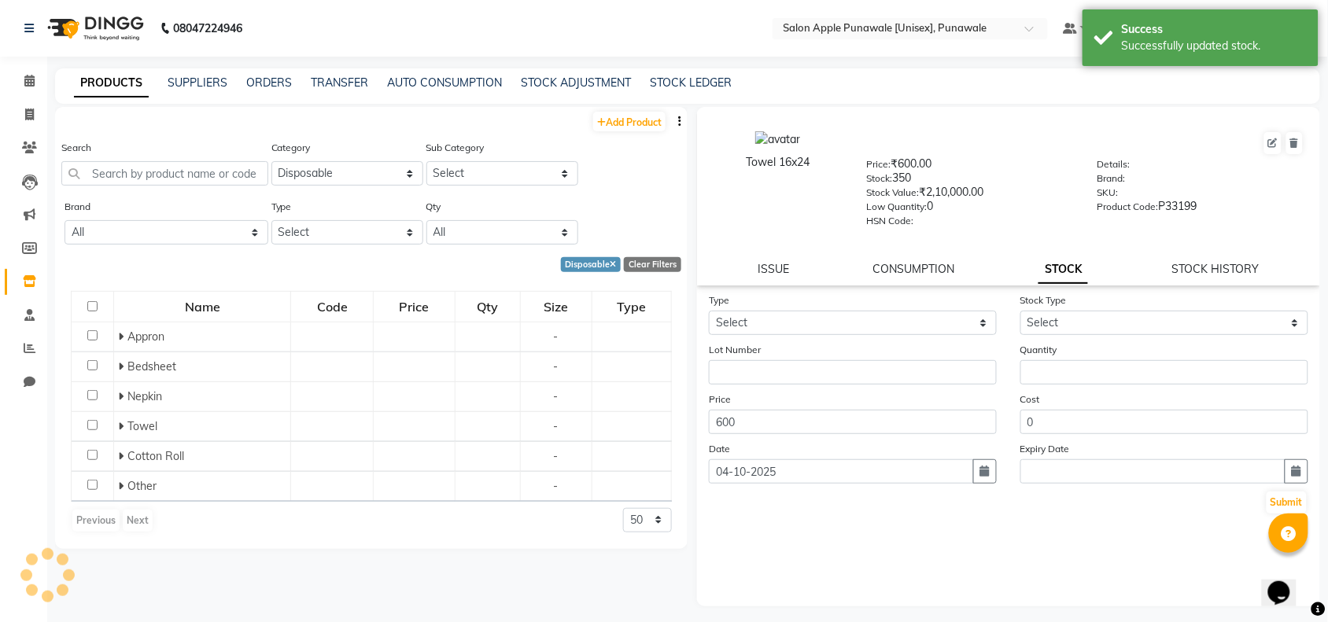
scroll to position [0, 0]
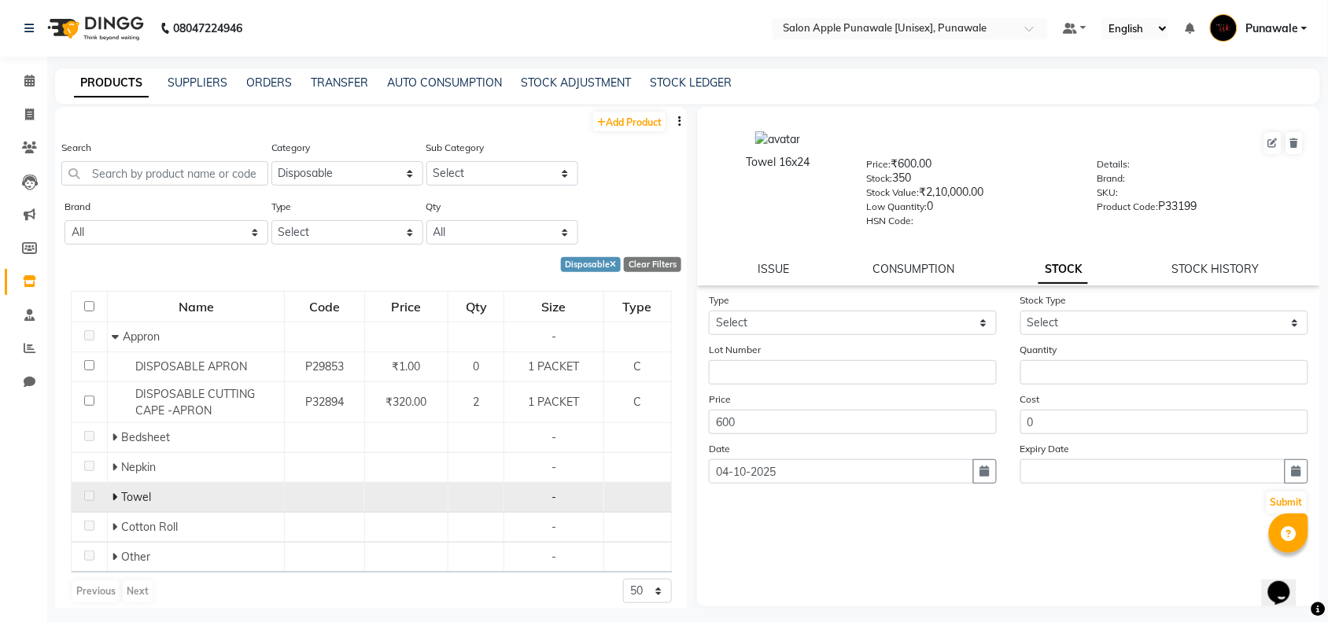
click at [122, 498] on span "Towel" at bounding box center [136, 497] width 30 height 14
click at [112, 490] on span at bounding box center [115, 497] width 6 height 14
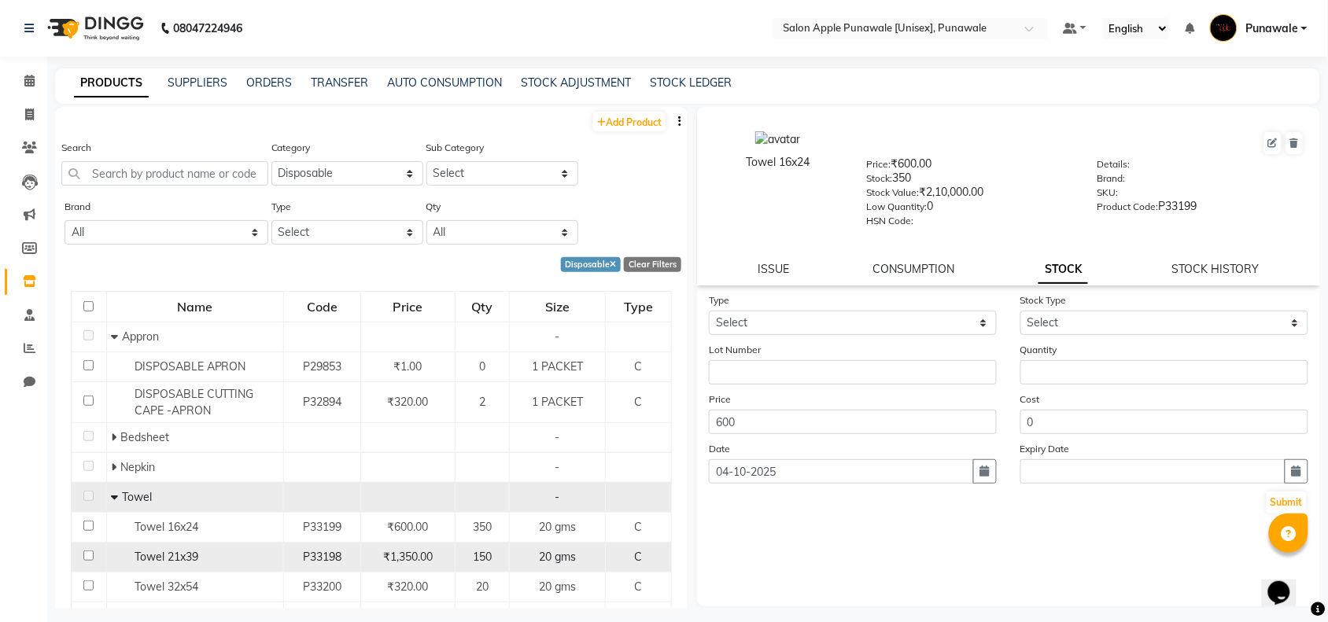
click at [155, 553] on span "Towel 21x39" at bounding box center [167, 557] width 64 height 14
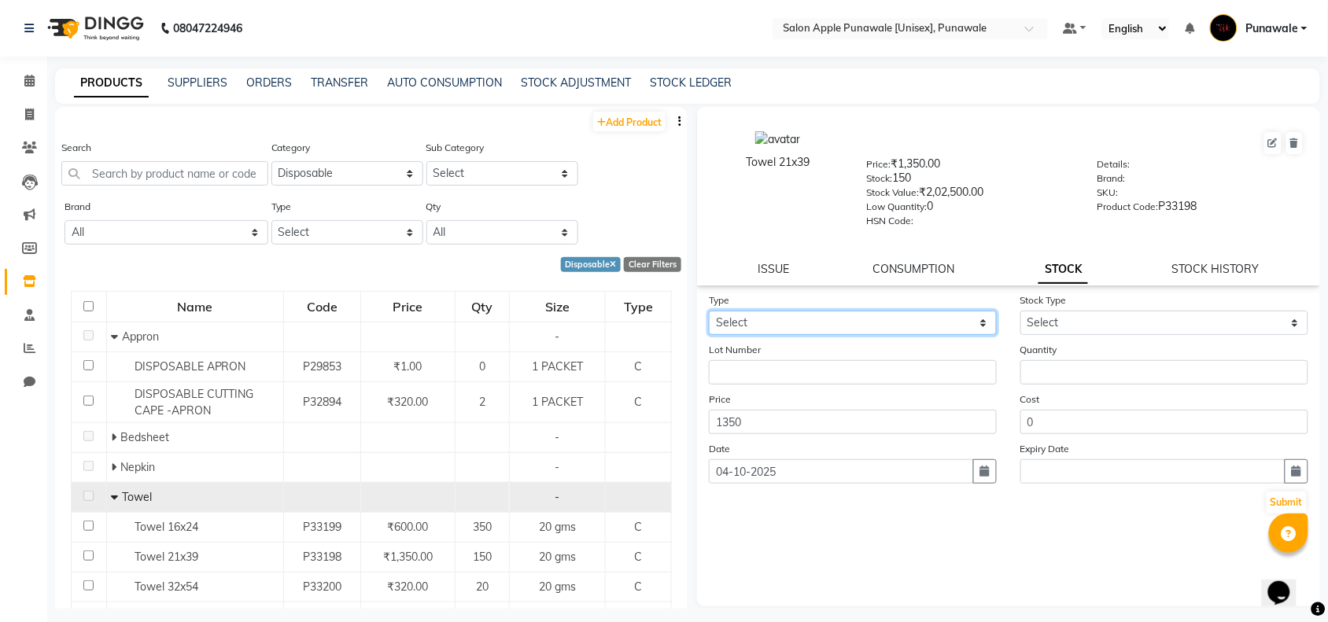
click at [803, 321] on select "Select In Out" at bounding box center [853, 323] width 288 height 24
select select "in"
click at [709, 311] on select "Select In Out" at bounding box center [853, 323] width 288 height 24
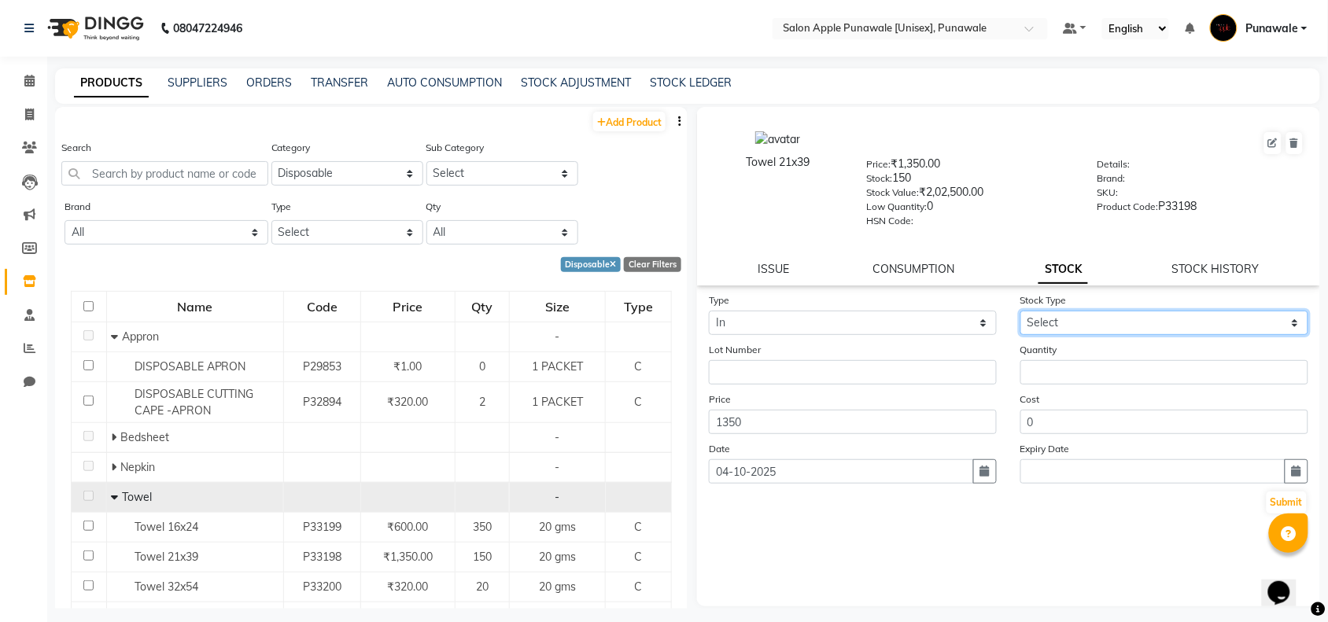
click at [1123, 311] on select "Select New Stock Adjustment Return Other" at bounding box center [1164, 323] width 288 height 24
select select "new stock"
click at [1020, 311] on select "Select New Stock Adjustment Return Other" at bounding box center [1164, 323] width 288 height 24
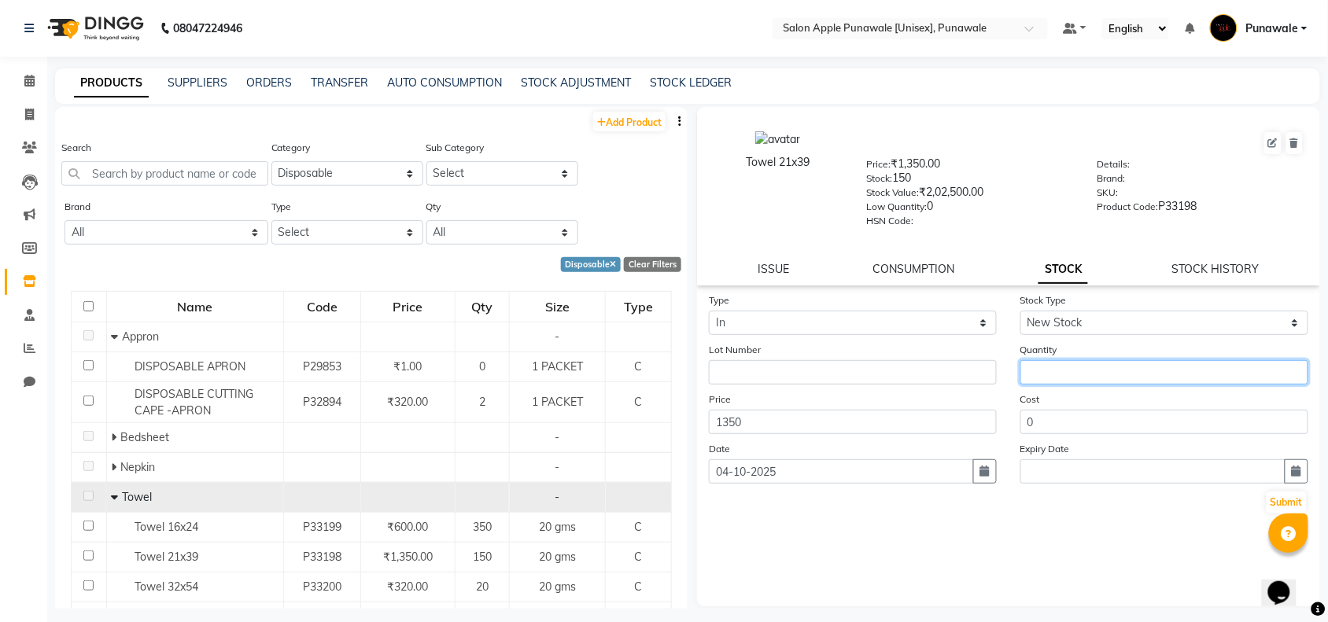
click at [1032, 367] on input "number" at bounding box center [1164, 372] width 288 height 24
type input "100"
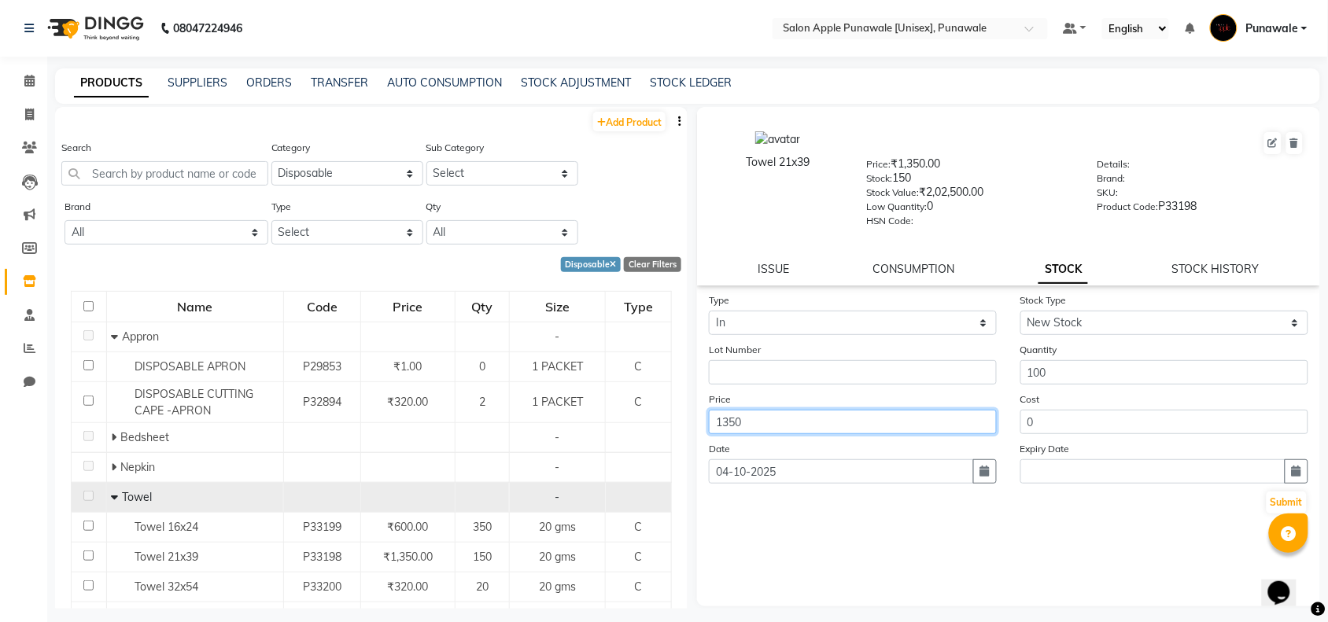
click at [763, 419] on input "1350" at bounding box center [853, 422] width 288 height 24
type input "1"
type input "900"
click at [1286, 498] on button "Submit" at bounding box center [1287, 503] width 40 height 22
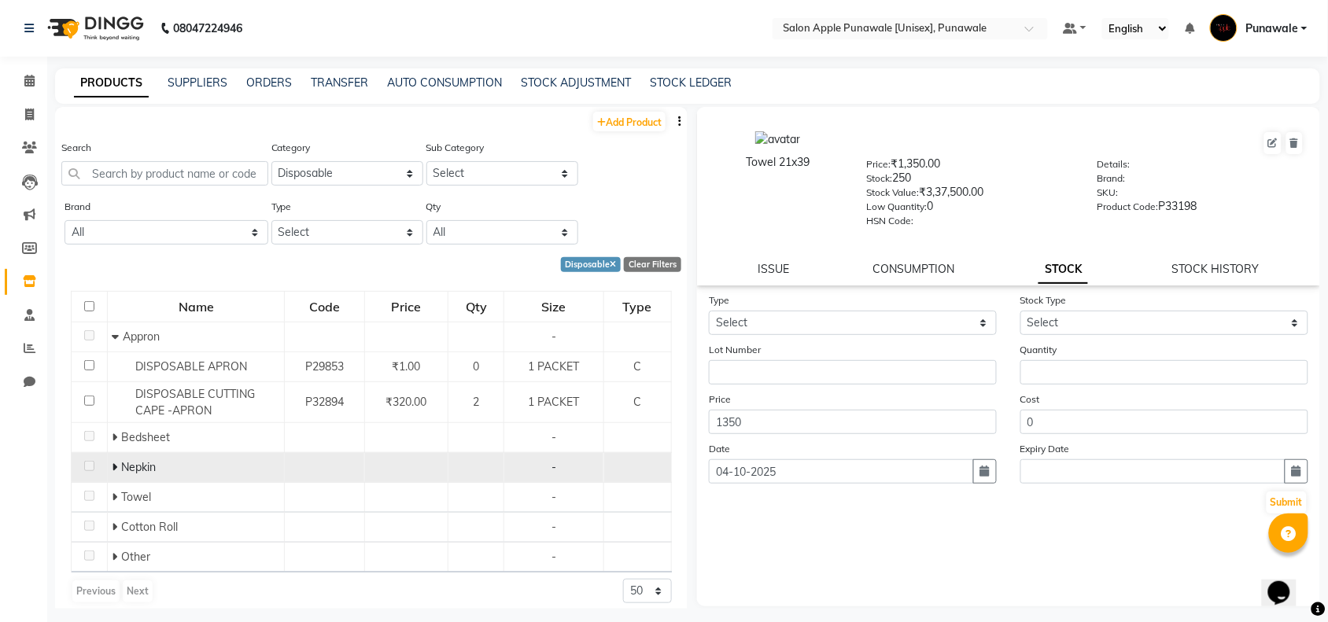
click at [115, 467] on icon at bounding box center [115, 467] width 6 height 11
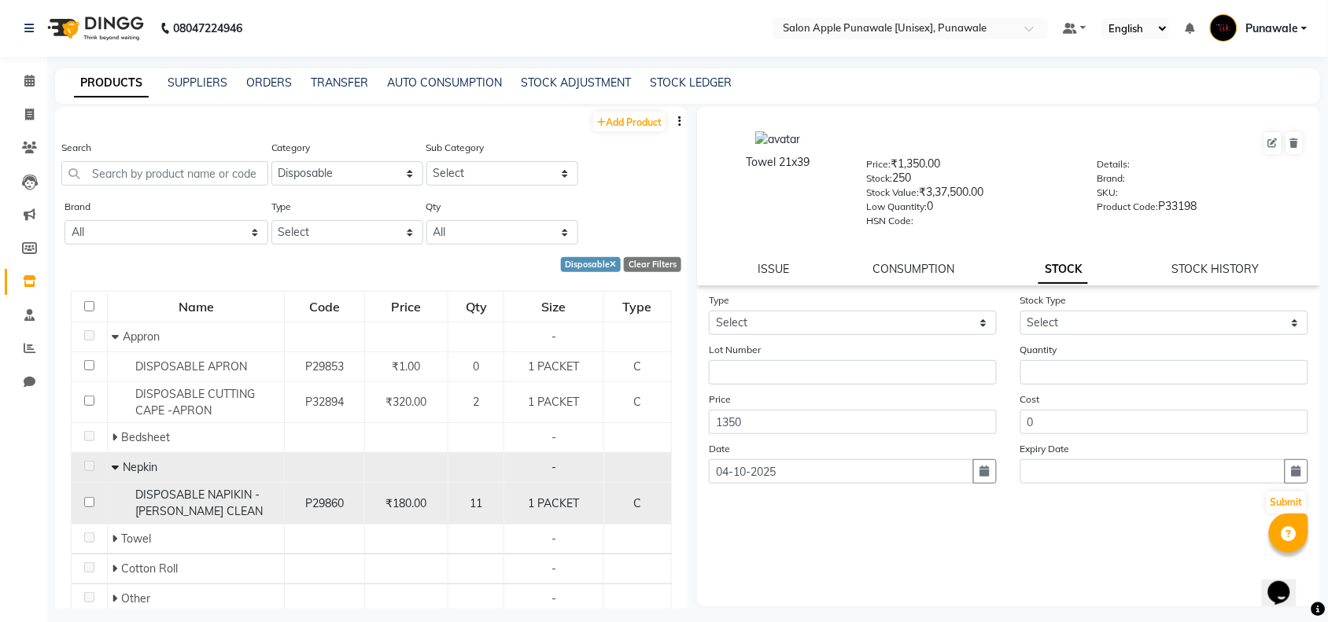
click at [194, 512] on span "DISPOSABLE NAPIKIN - [PERSON_NAME] CLEAN" at bounding box center [198, 503] width 127 height 31
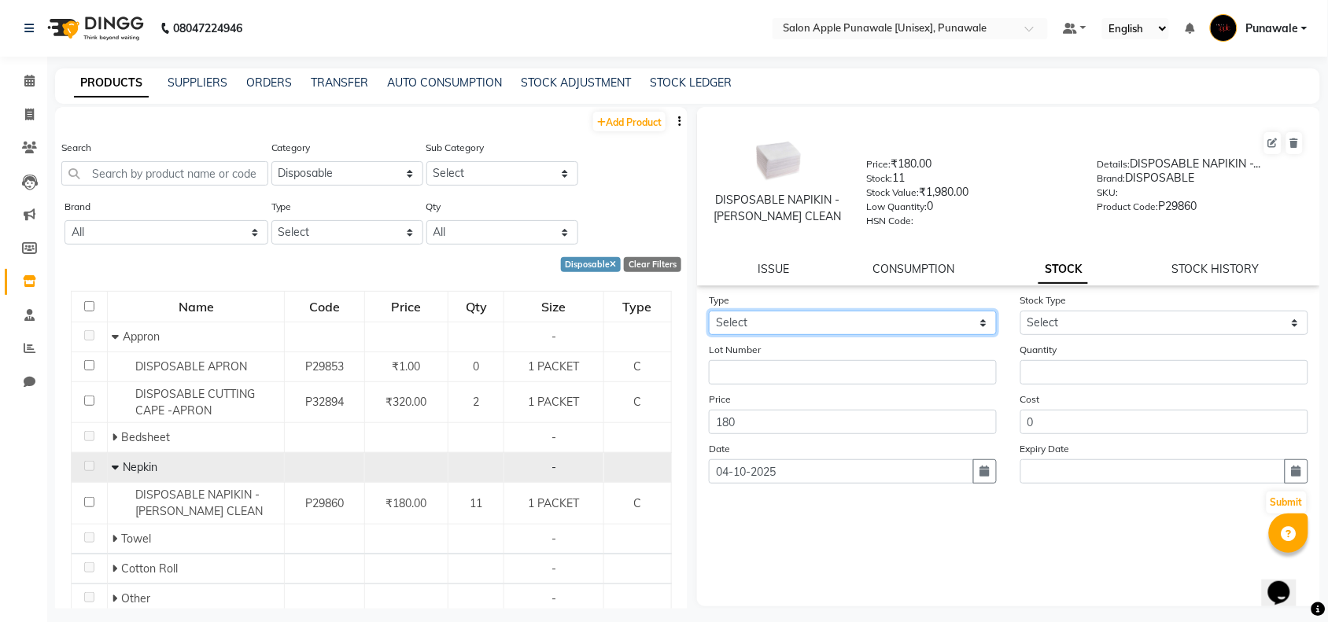
click at [808, 317] on select "Select In Out" at bounding box center [853, 323] width 288 height 24
select select "in"
click at [709, 311] on select "Select In Out" at bounding box center [853, 323] width 288 height 24
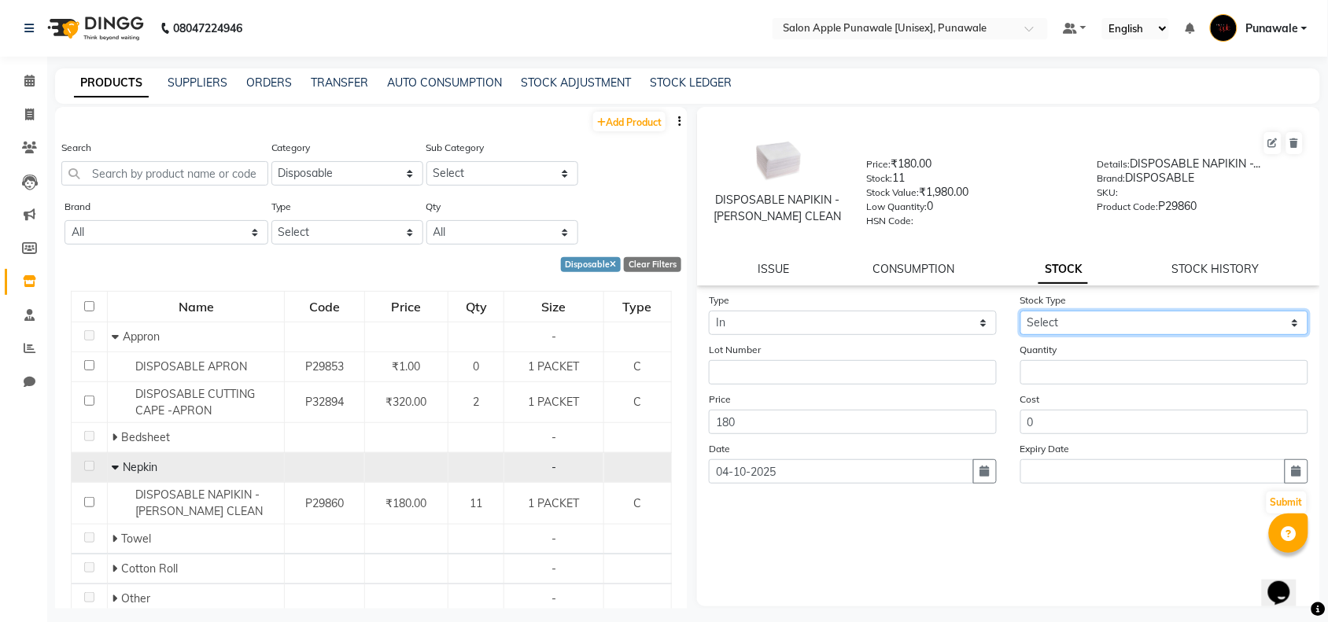
click at [1046, 325] on select "Select New Stock Adjustment Return Other" at bounding box center [1164, 323] width 288 height 24
select select "new stock"
click at [1020, 311] on select "Select New Stock Adjustment Return Other" at bounding box center [1164, 323] width 288 height 24
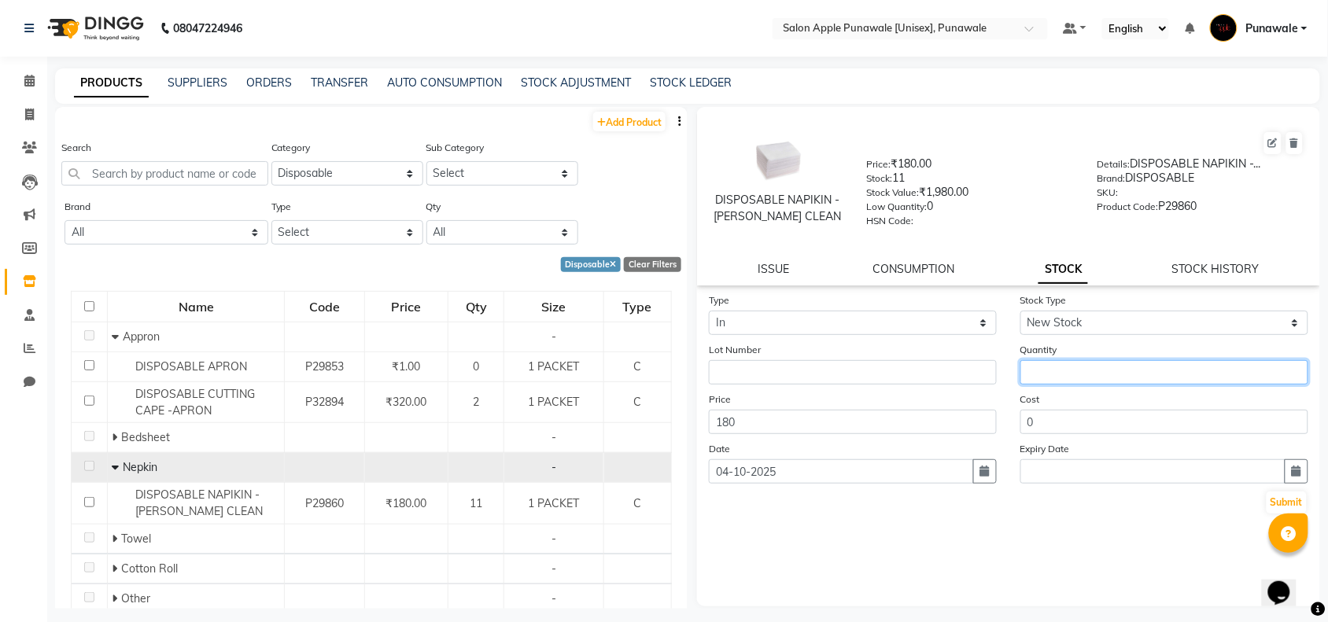
click at [1043, 379] on input "number" at bounding box center [1164, 372] width 288 height 24
type input "400"
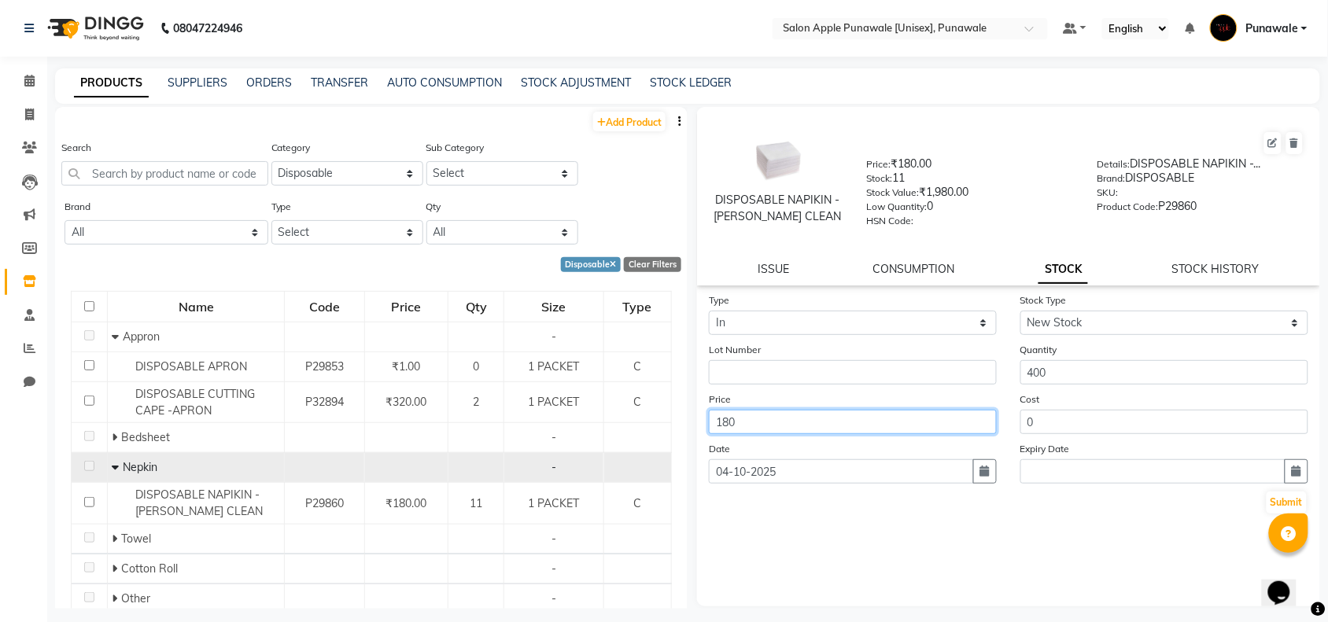
click at [870, 422] on input "180" at bounding box center [853, 422] width 288 height 24
type input "1"
type input "1200"
click at [1282, 500] on button "Submit" at bounding box center [1287, 503] width 40 height 22
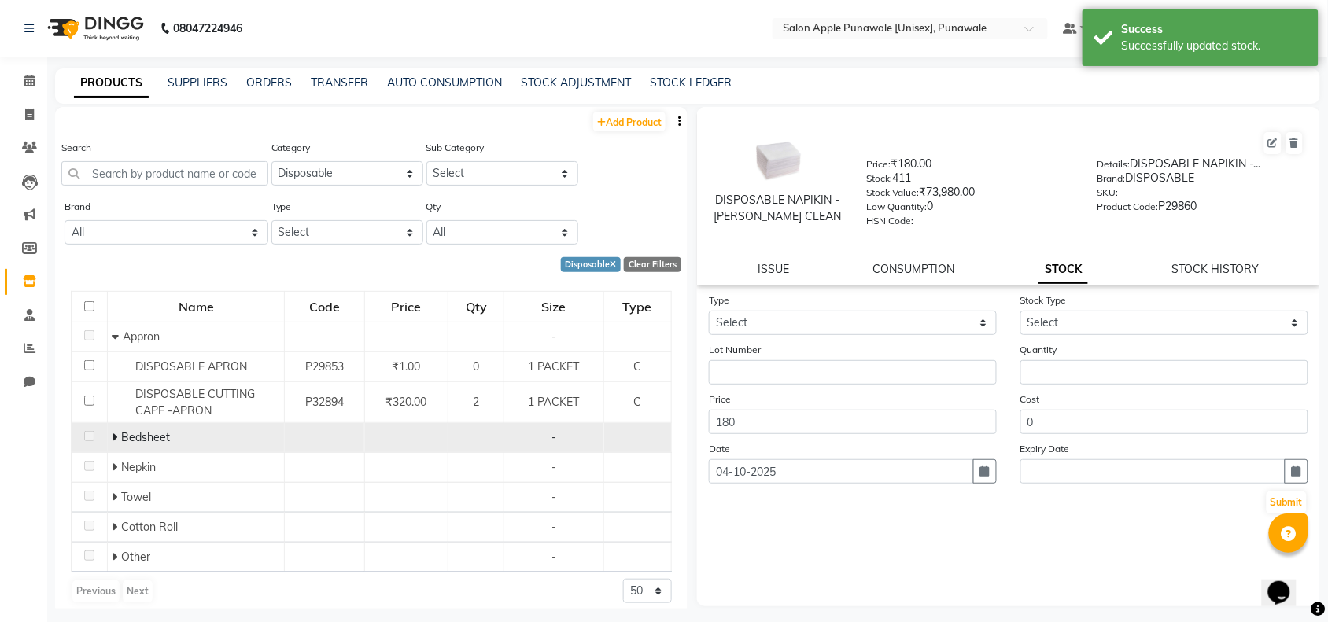
click at [116, 441] on icon at bounding box center [115, 437] width 6 height 11
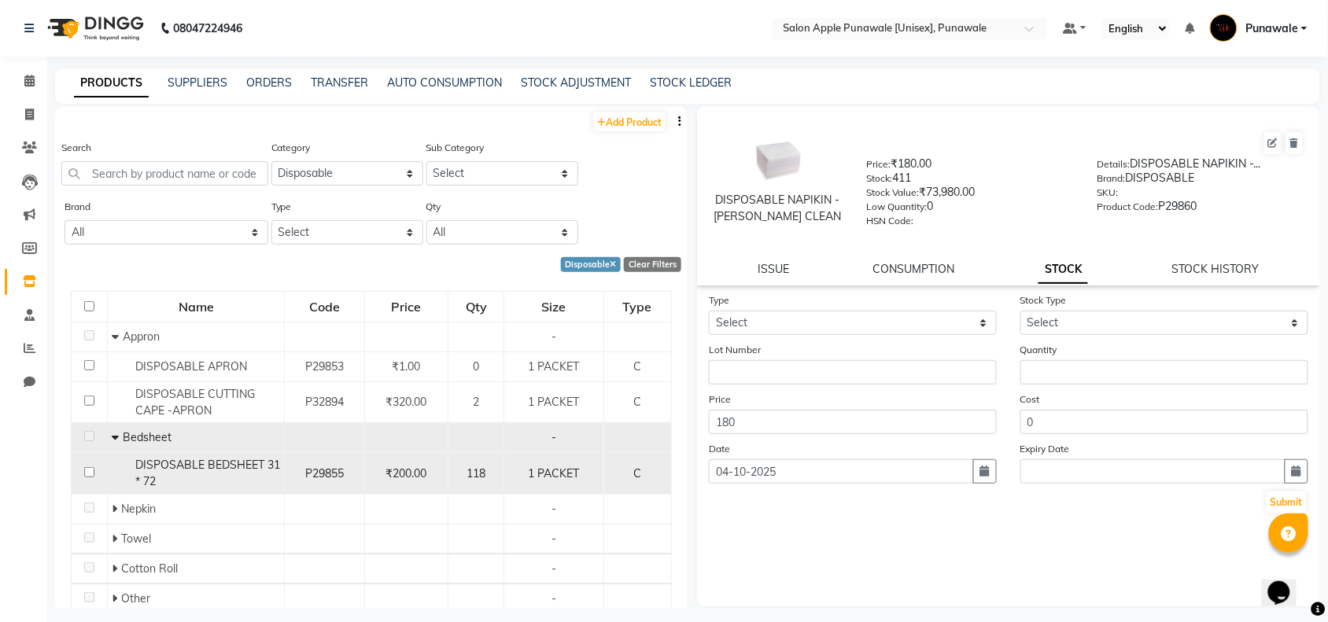
click at [153, 470] on div "DISPOSABLE BEDSHEET 31 * 72" at bounding box center [196, 473] width 168 height 33
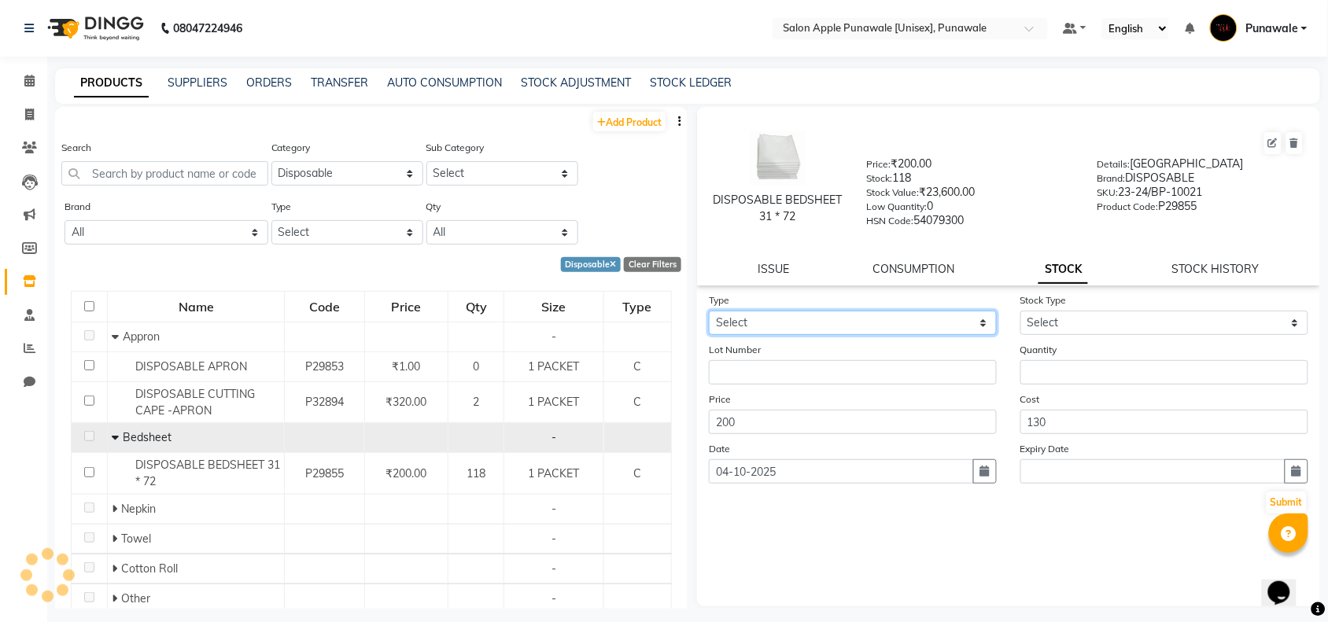
click at [824, 327] on select "Select In Out" at bounding box center [853, 323] width 288 height 24
select select "in"
click at [709, 311] on select "Select In Out" at bounding box center [853, 323] width 288 height 24
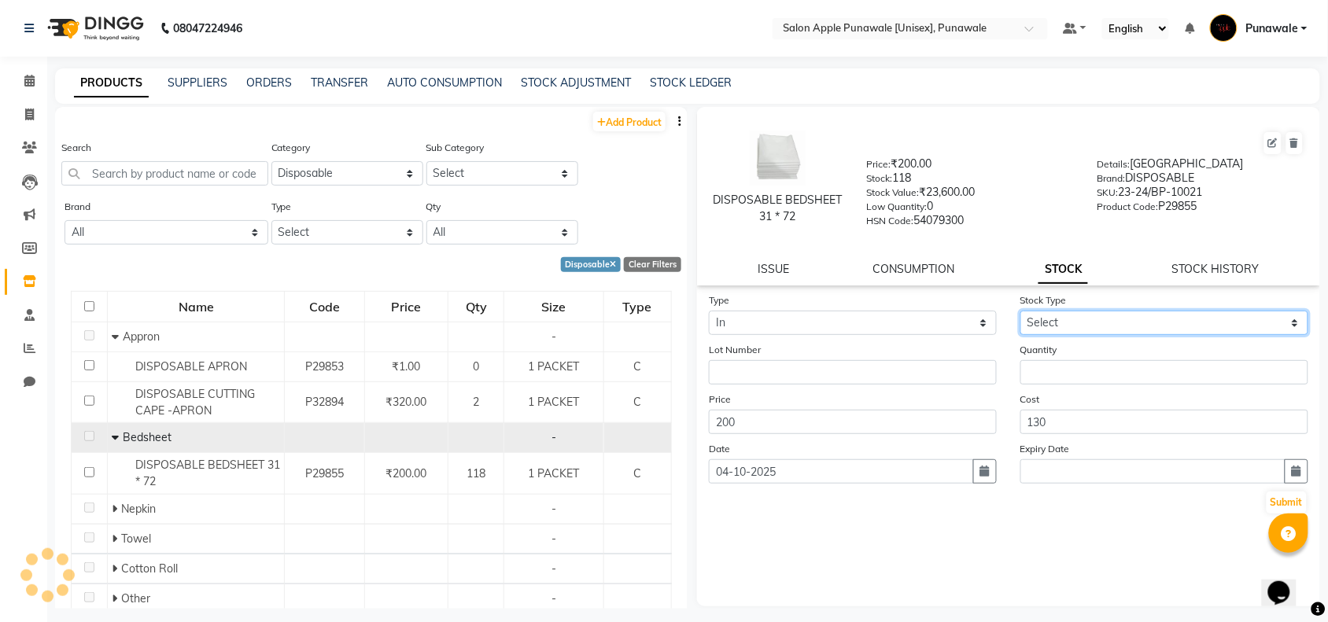
click at [1112, 313] on select "Select New Stock Adjustment Return Other" at bounding box center [1164, 323] width 288 height 24
select select "new stock"
click at [1020, 311] on select "Select New Stock Adjustment Return Other" at bounding box center [1164, 323] width 288 height 24
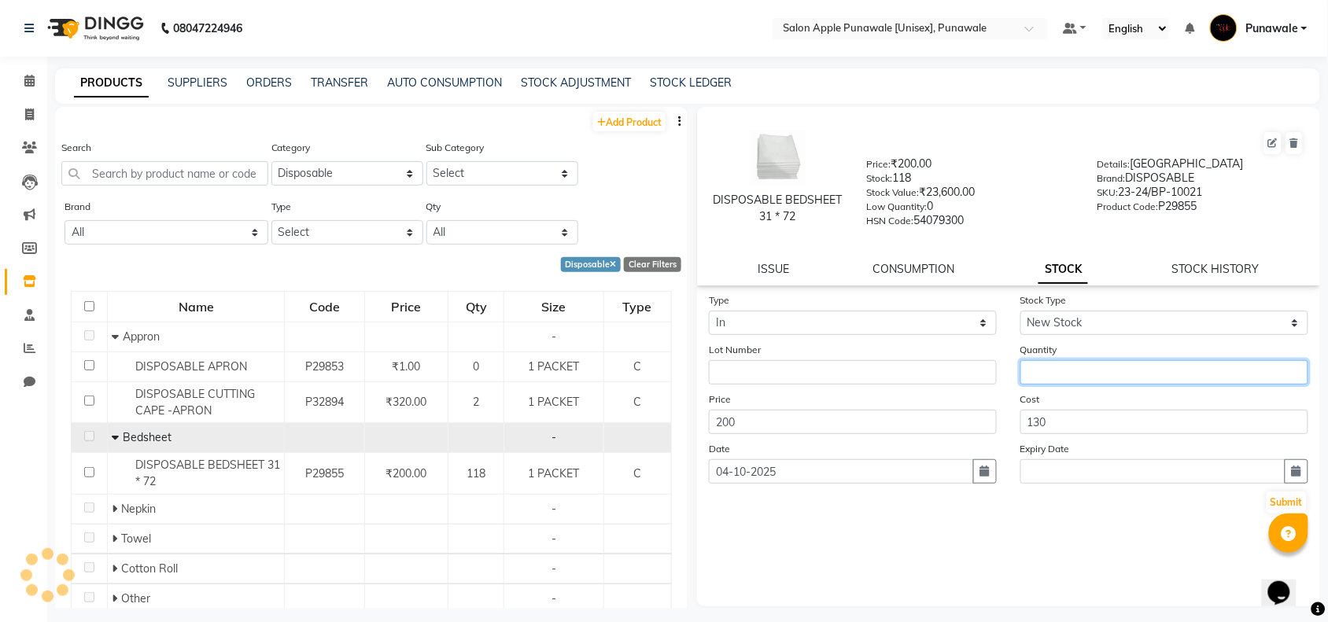
click at [1096, 367] on input "number" at bounding box center [1164, 372] width 288 height 24
type input "80"
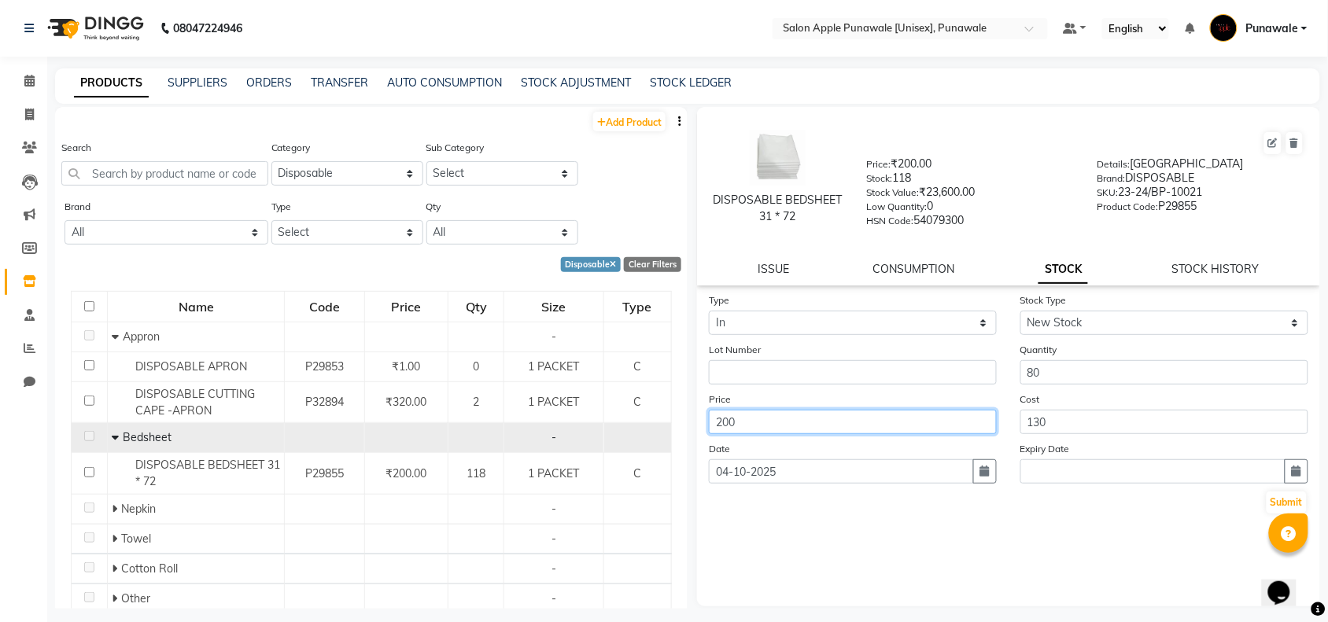
click at [736, 415] on input "200" at bounding box center [853, 422] width 288 height 24
type input "2"
type input "640"
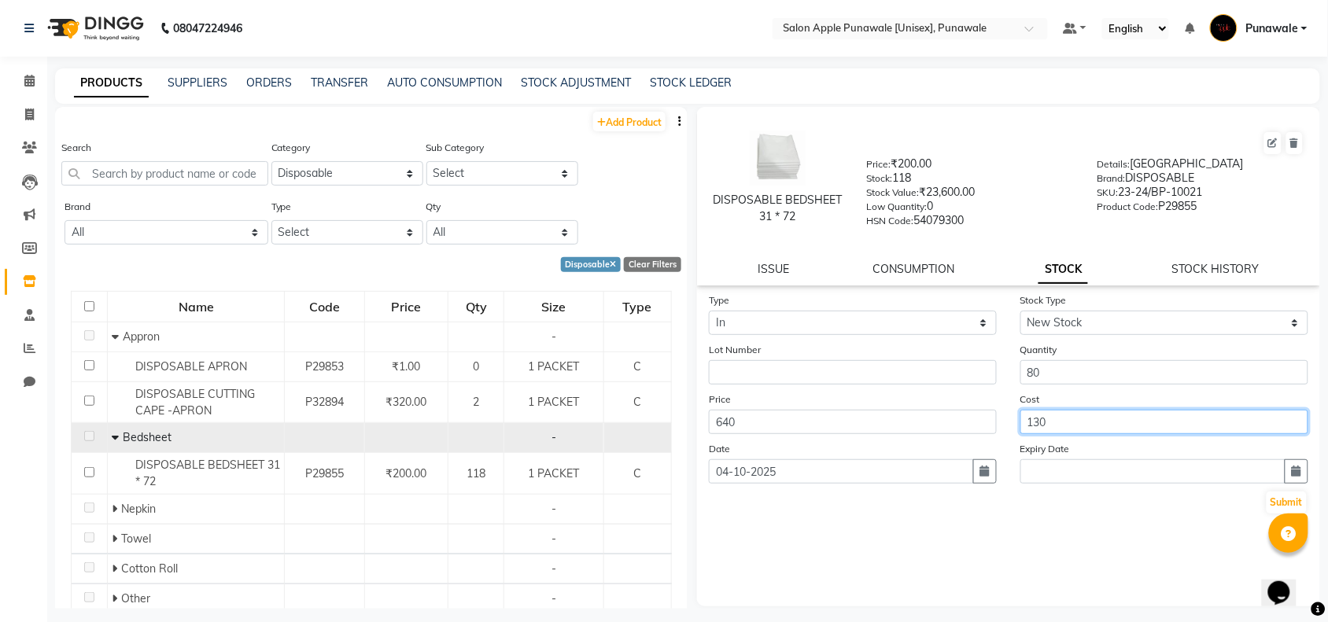
click at [1129, 417] on input "130" at bounding box center [1164, 422] width 288 height 24
type input "1"
click at [1278, 502] on button "Submit" at bounding box center [1287, 503] width 40 height 22
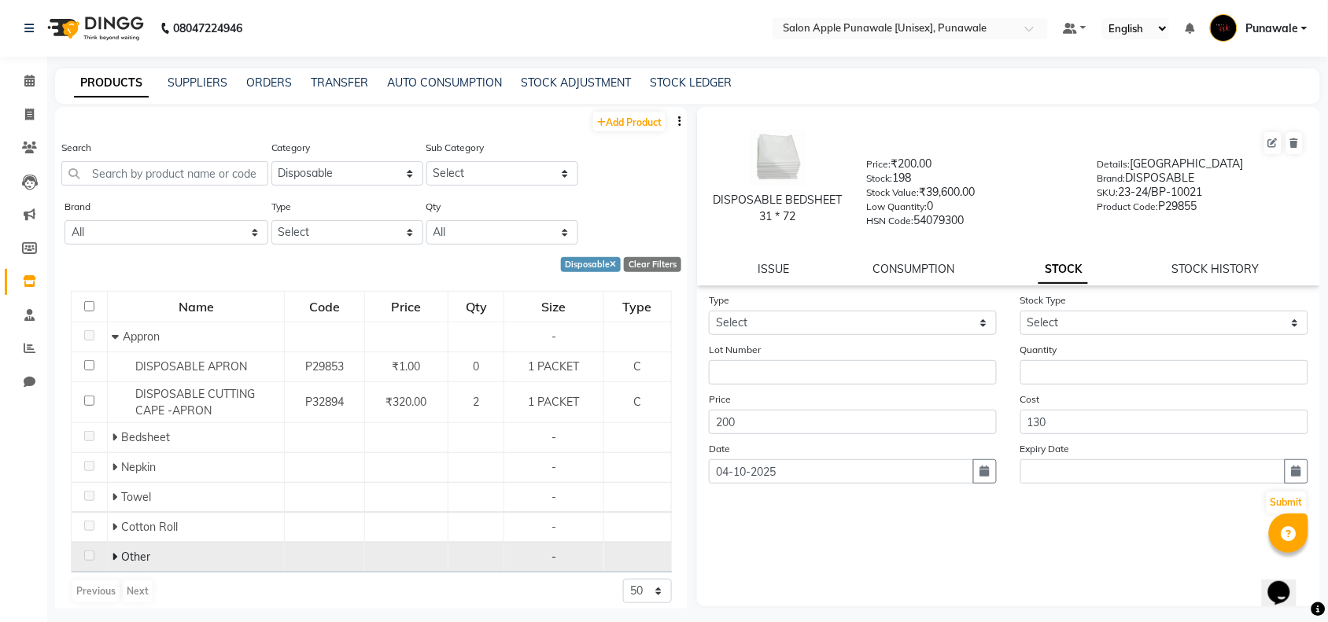
click at [127, 560] on span "Other" at bounding box center [135, 557] width 29 height 14
click at [112, 556] on icon at bounding box center [115, 556] width 6 height 11
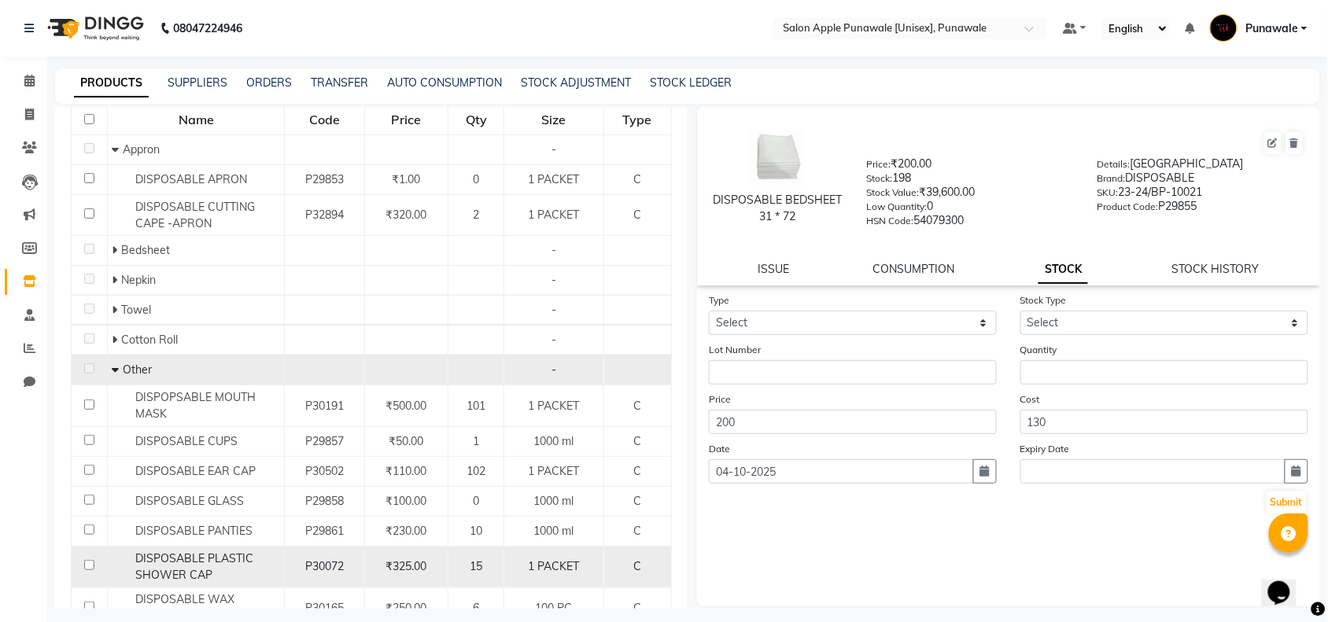
scroll to position [89, 0]
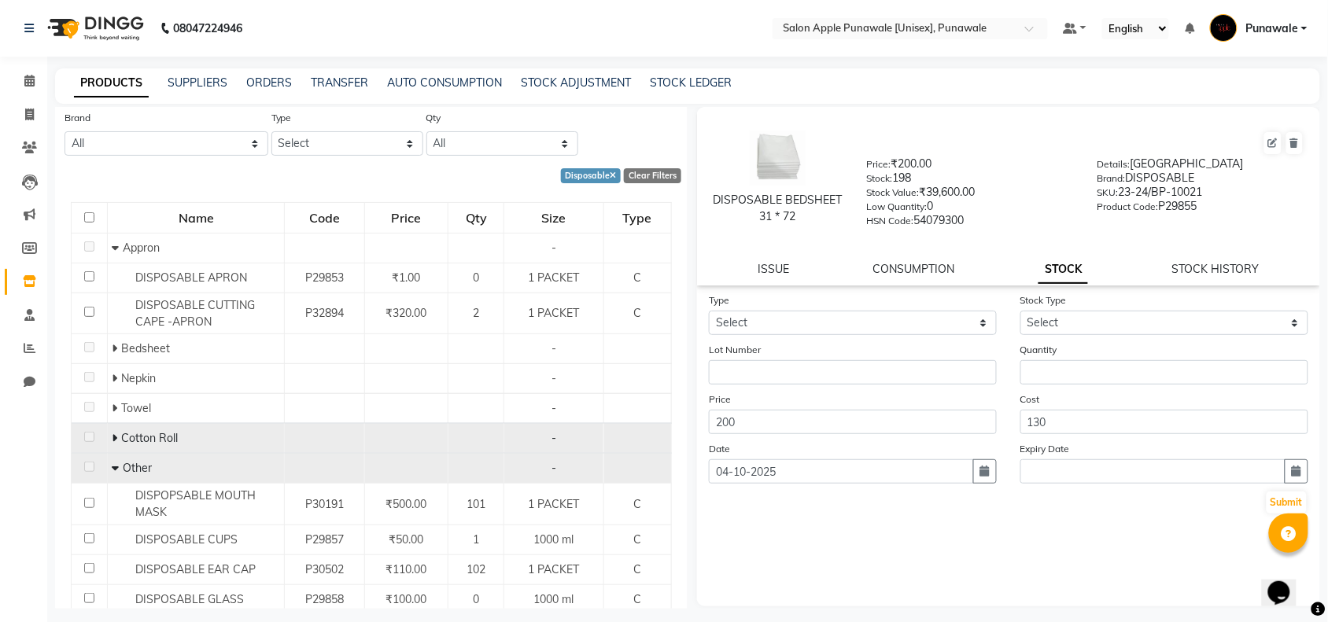
click at [112, 441] on icon at bounding box center [115, 438] width 6 height 11
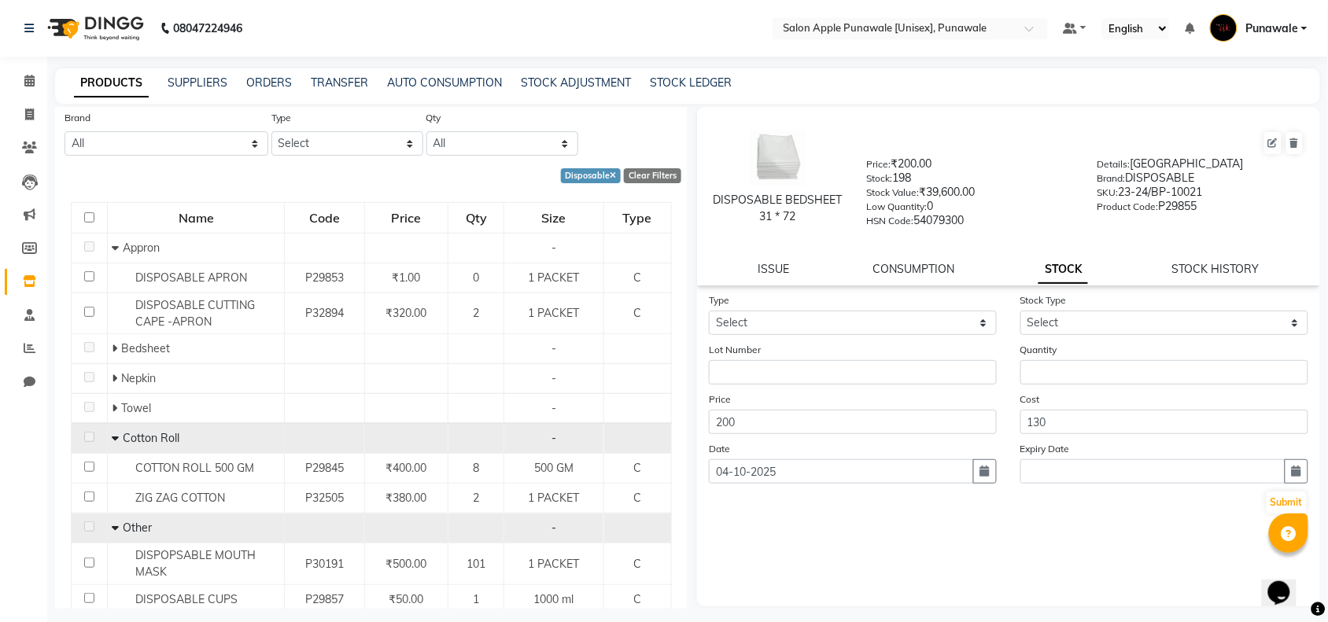
click at [116, 437] on icon at bounding box center [115, 438] width 7 height 11
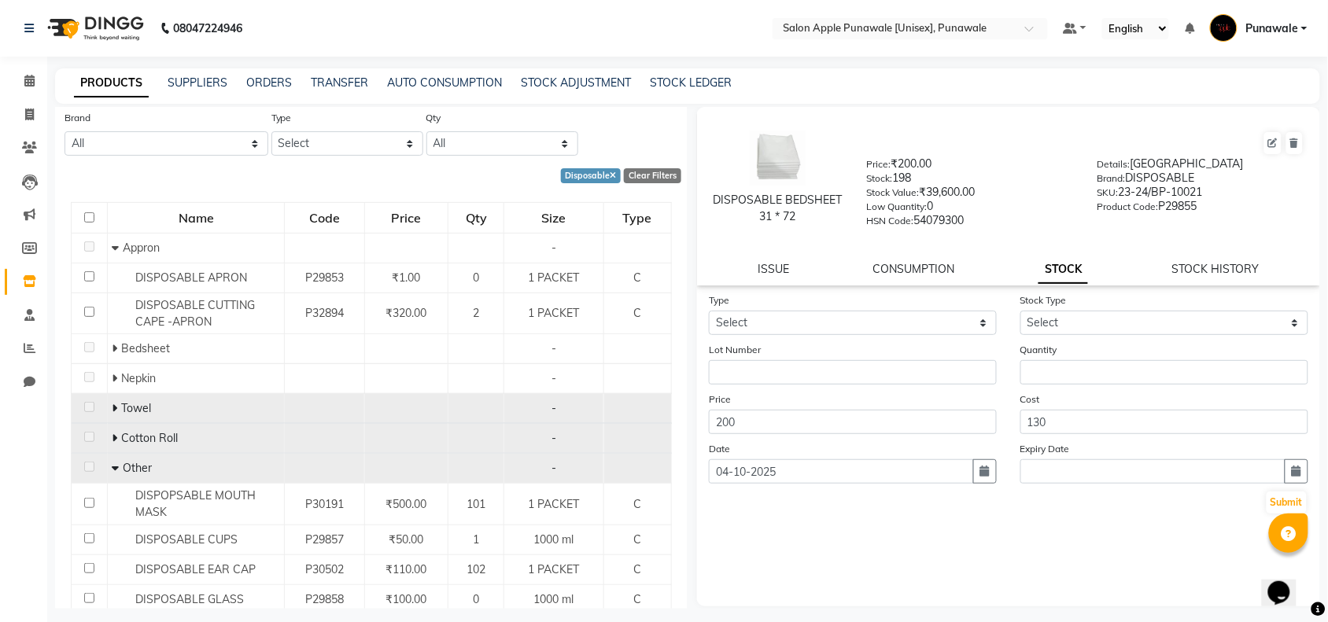
click at [112, 407] on icon at bounding box center [115, 408] width 6 height 11
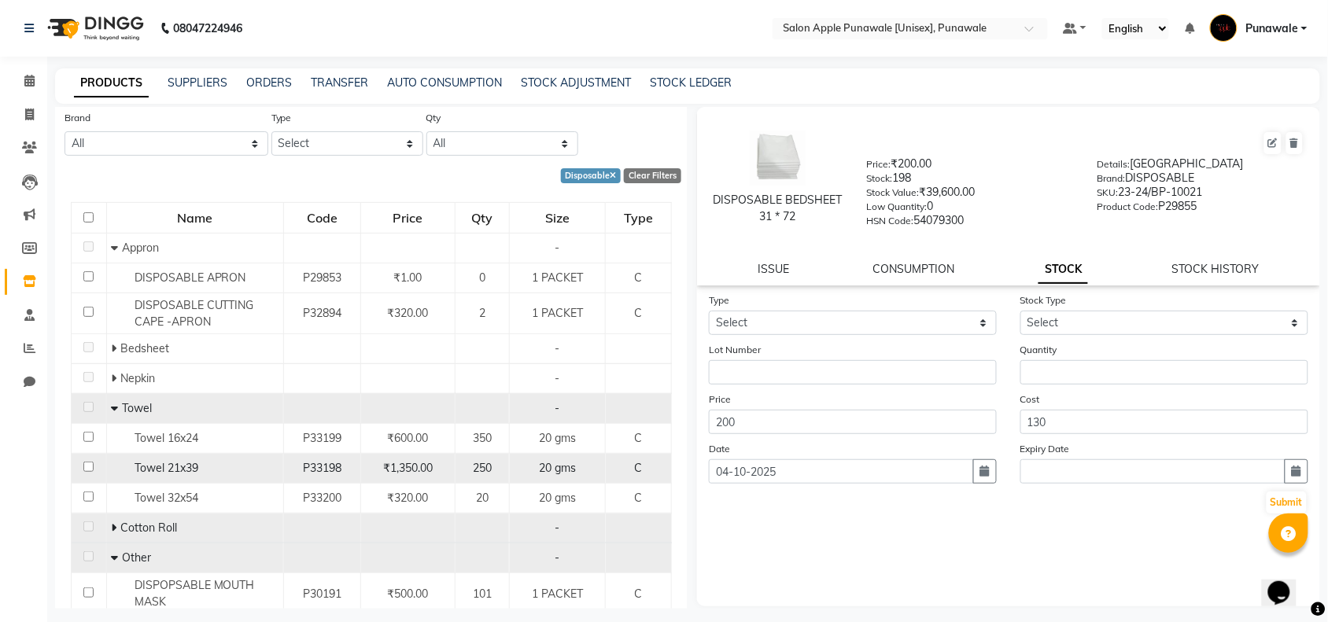
scroll to position [187, 0]
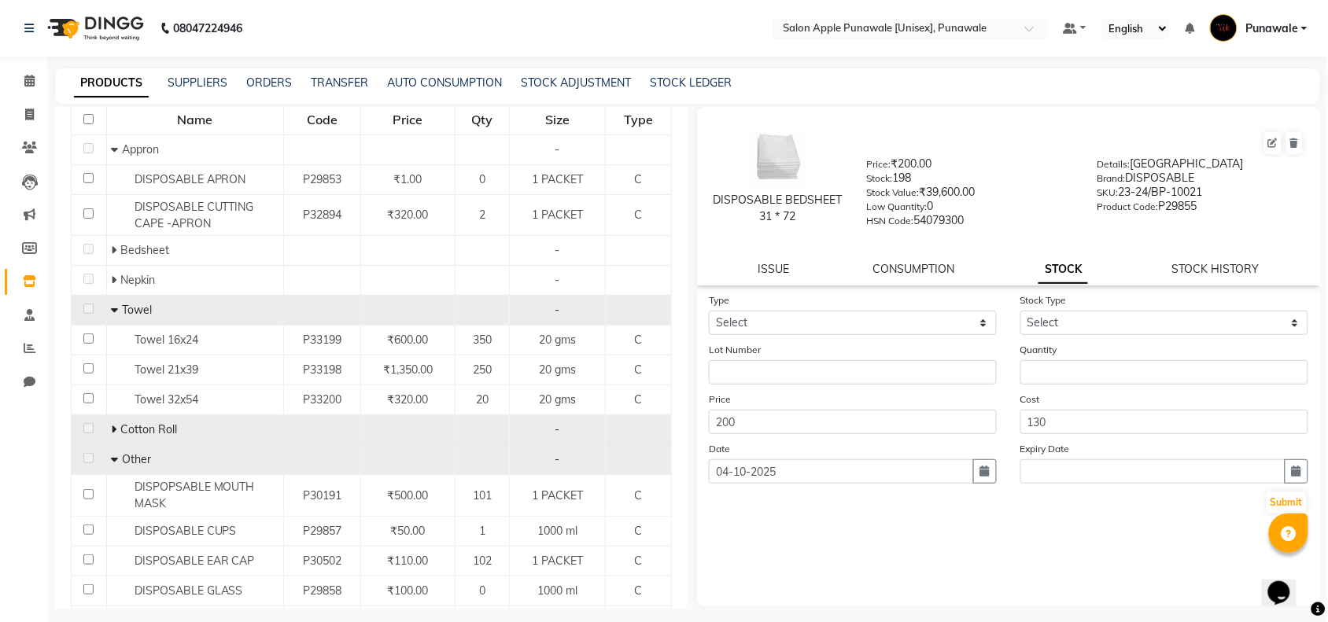
click at [108, 433] on td "Cotton Roll" at bounding box center [194, 430] width 177 height 30
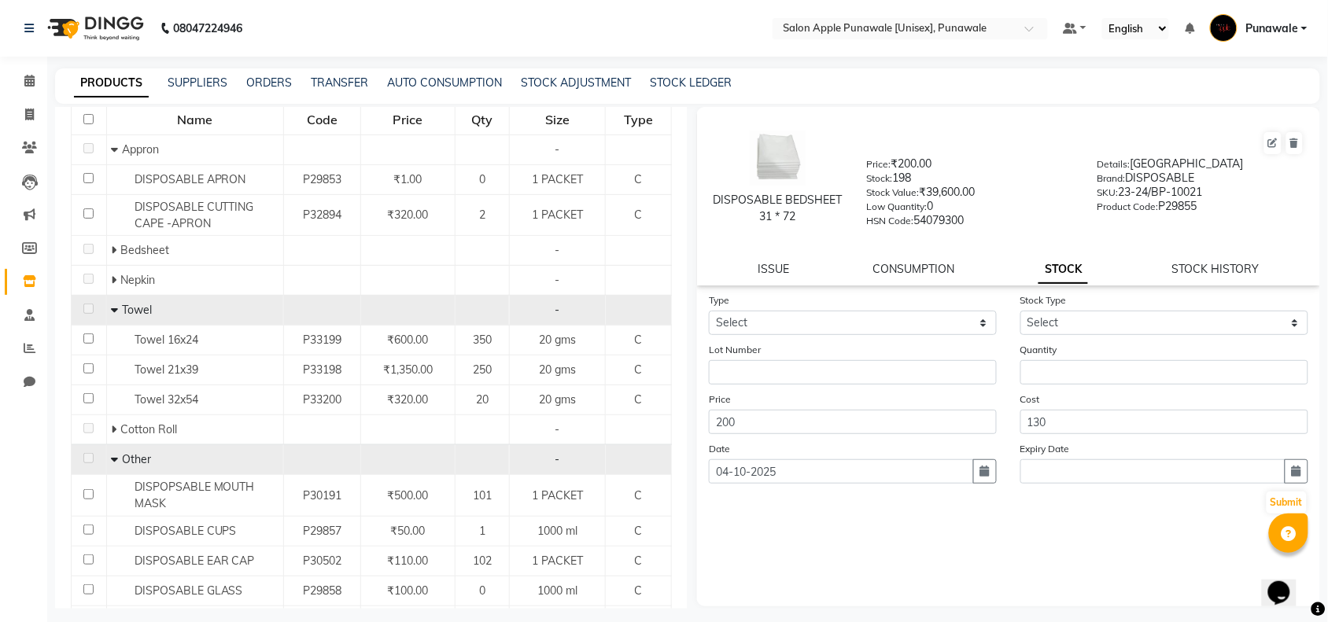
click at [116, 430] on span at bounding box center [115, 429] width 9 height 14
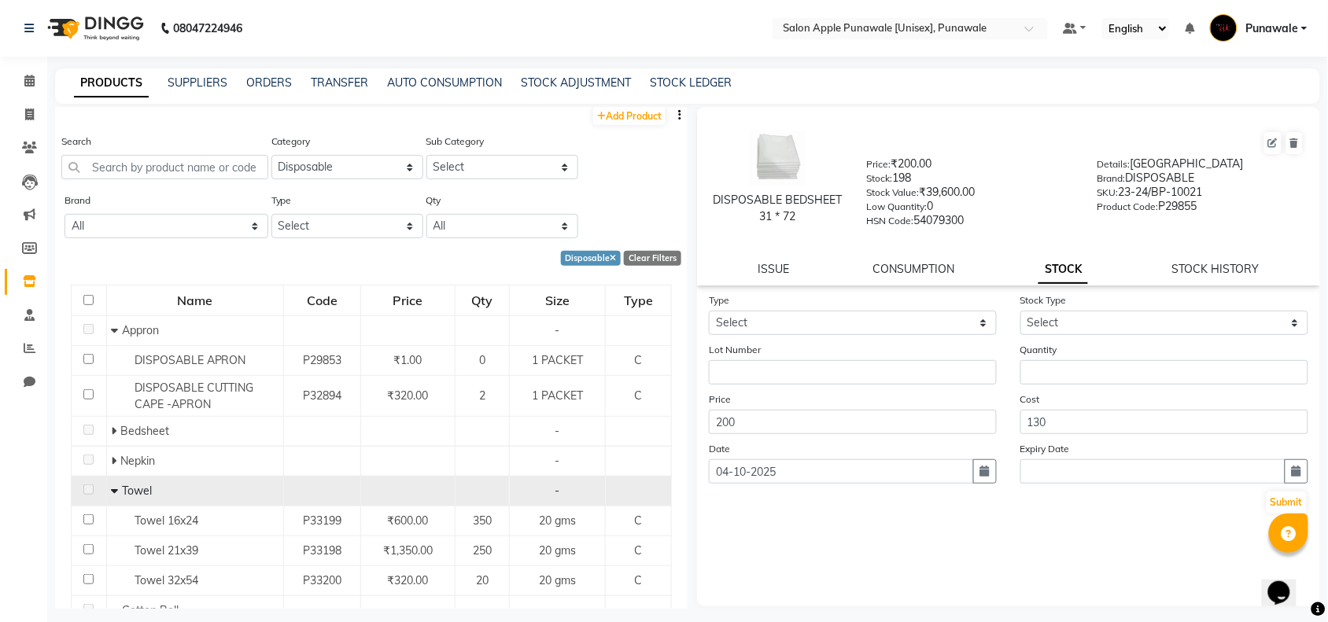
scroll to position [0, 0]
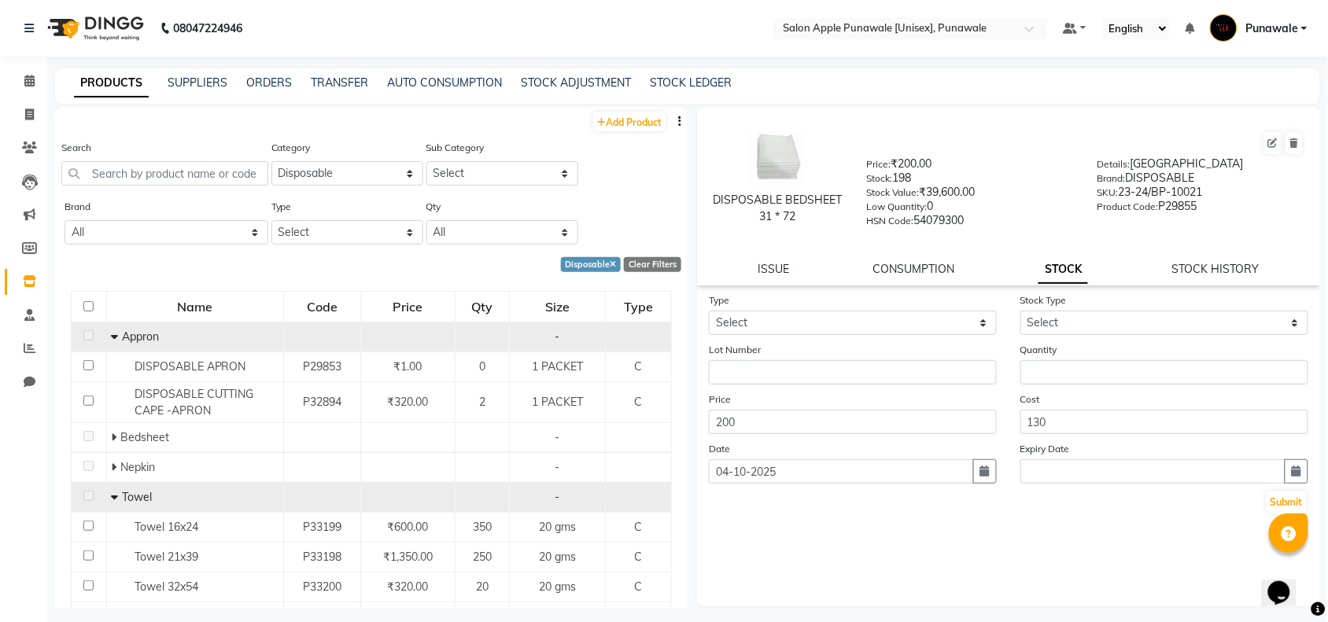
click at [116, 331] on span at bounding box center [116, 337] width 11 height 14
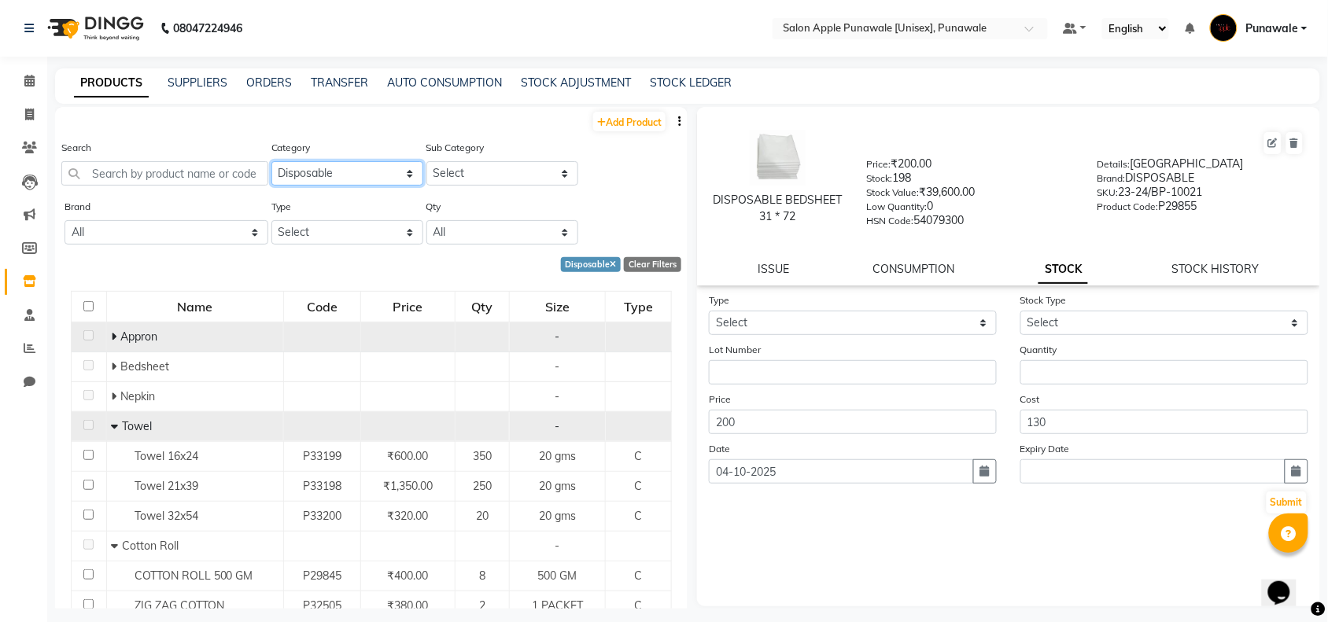
click at [340, 172] on select "Select Hair Skin Makeup Personal Care Appliances [PERSON_NAME] Waxing Disposabl…" at bounding box center [347, 173] width 152 height 24
click at [271, 161] on select "Select Hair Skin Makeup Personal Care Appliances [PERSON_NAME] Waxing Disposabl…" at bounding box center [347, 173] width 152 height 24
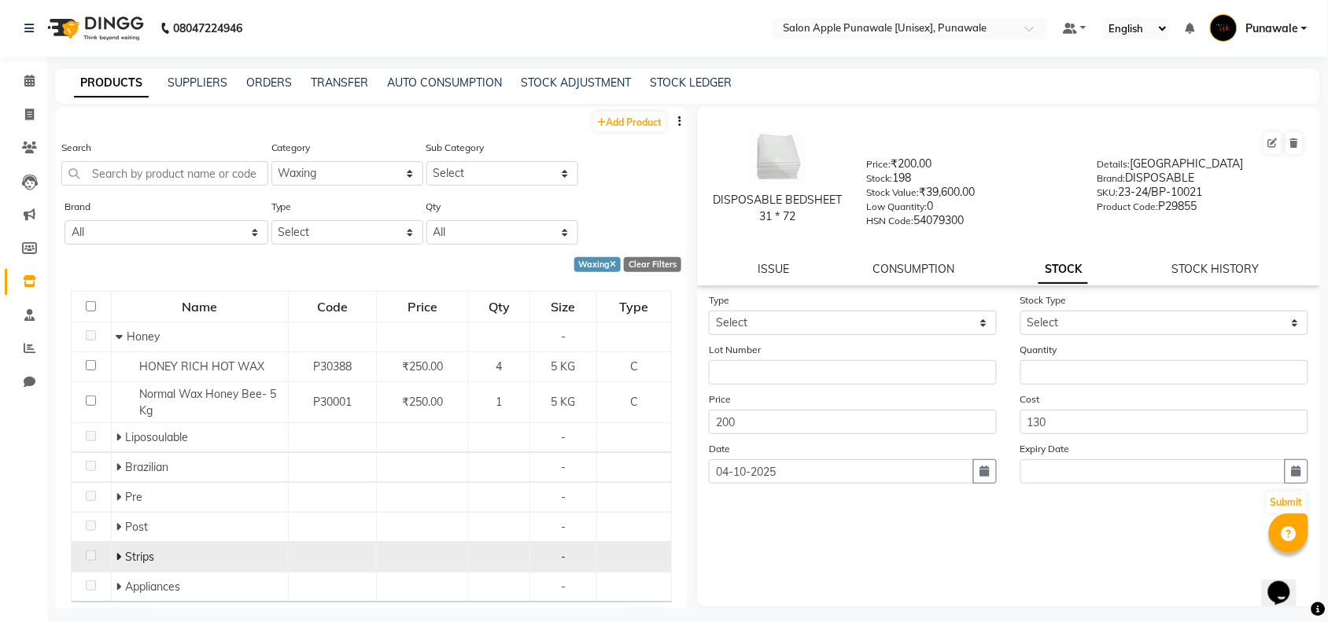
click at [144, 556] on span "Strips" at bounding box center [139, 557] width 29 height 14
click at [116, 555] on icon at bounding box center [119, 556] width 6 height 11
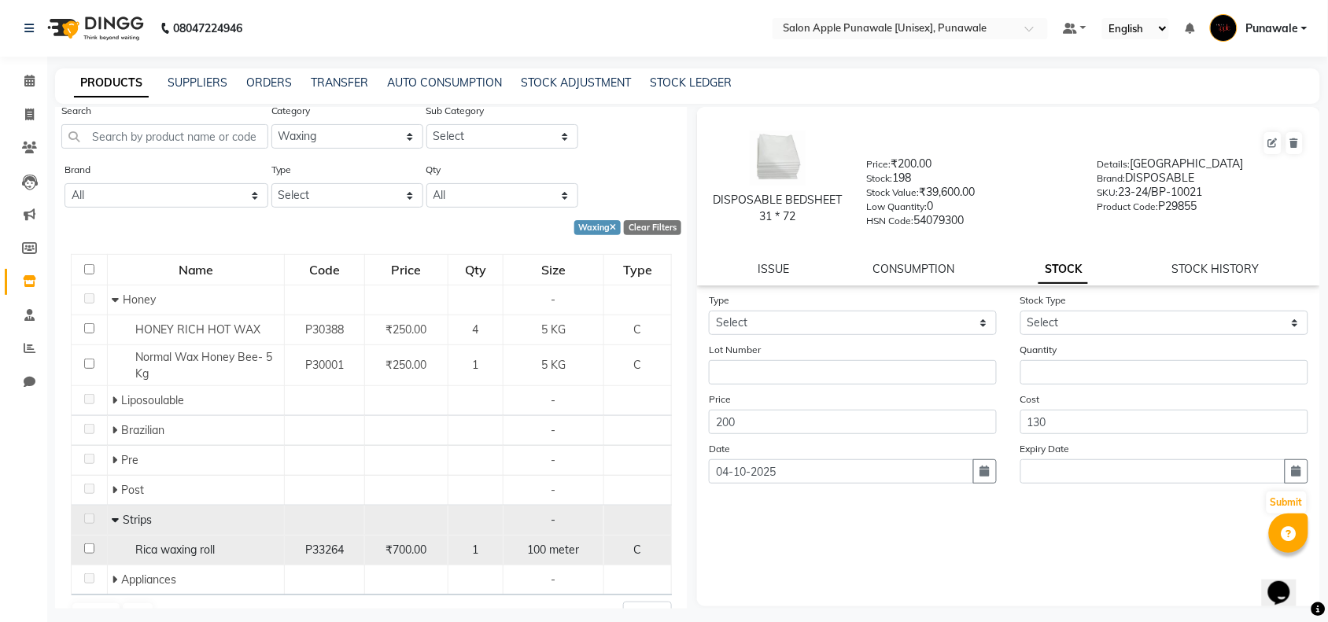
scroll to position [72, 0]
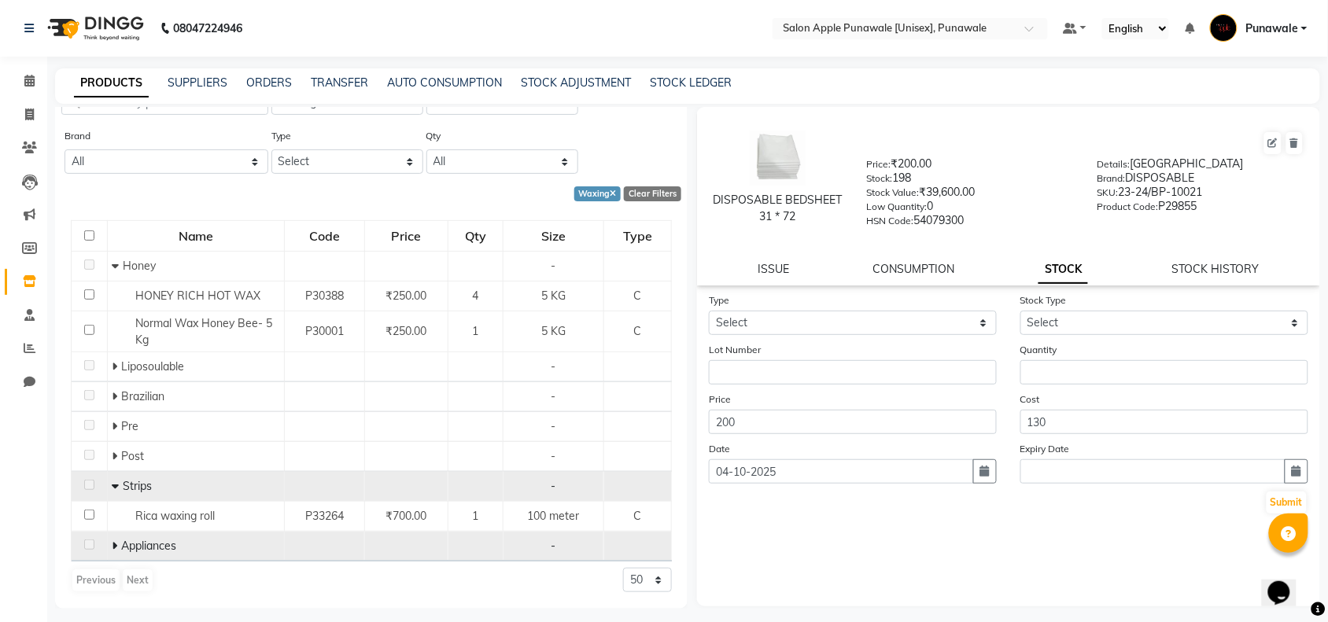
click at [112, 548] on icon at bounding box center [115, 545] width 6 height 11
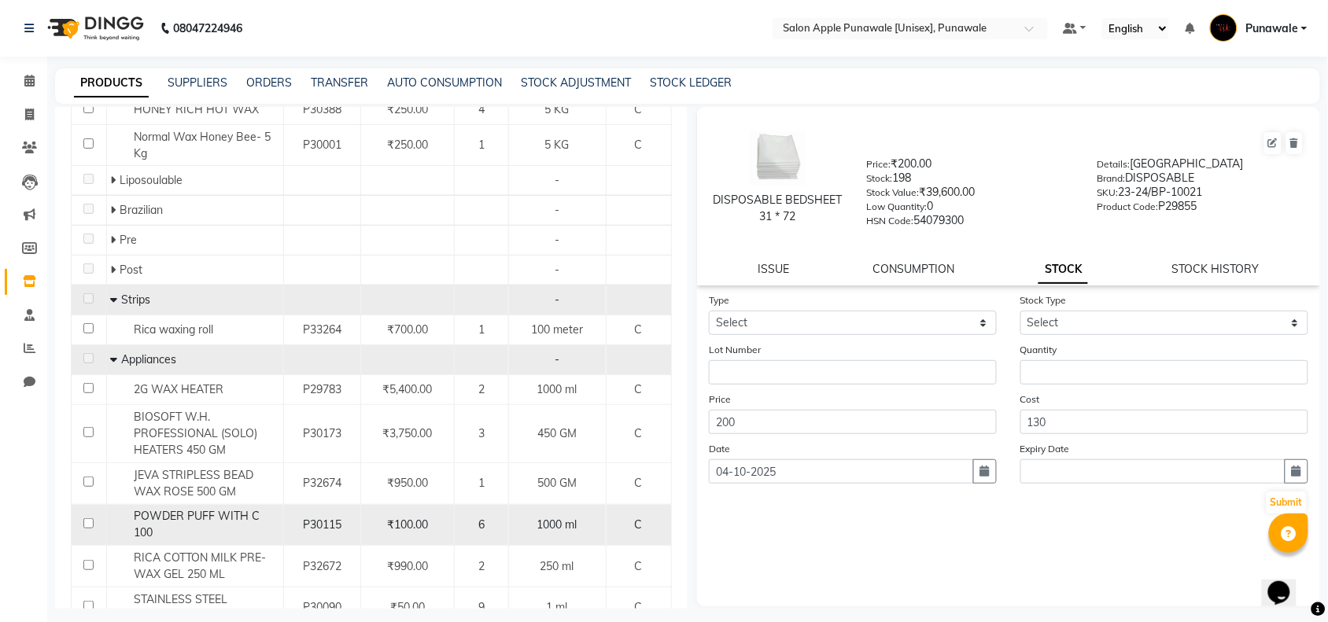
scroll to position [159, 0]
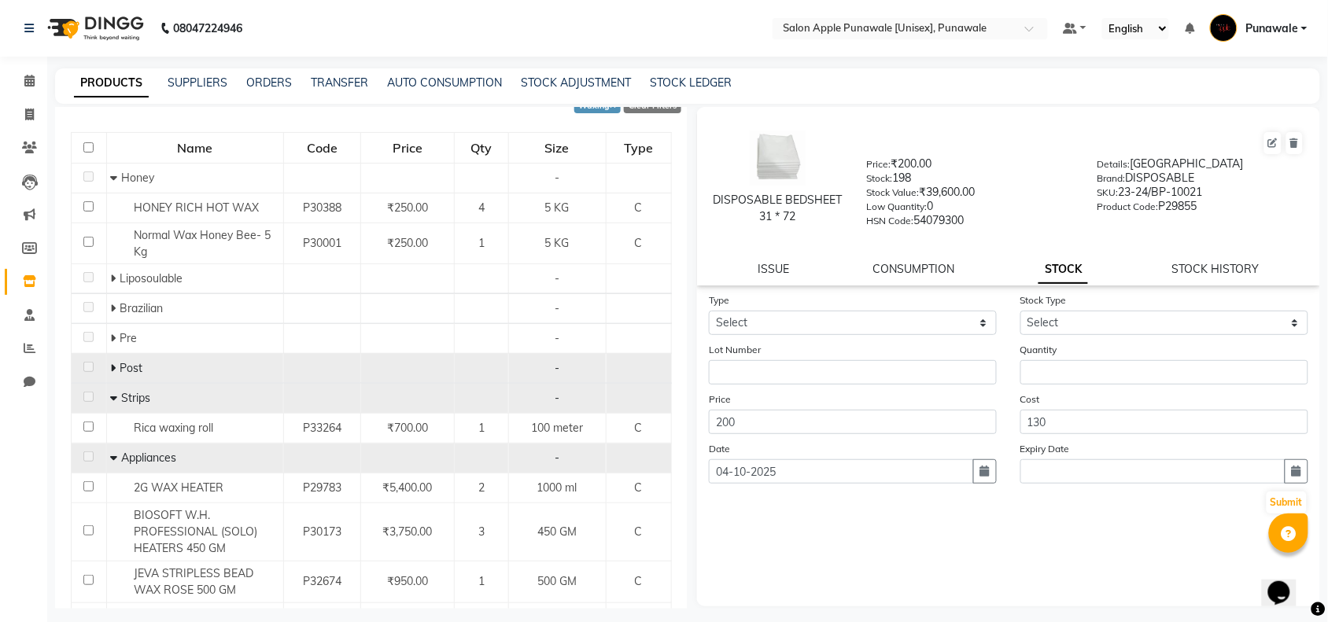
click at [114, 370] on icon at bounding box center [114, 368] width 6 height 11
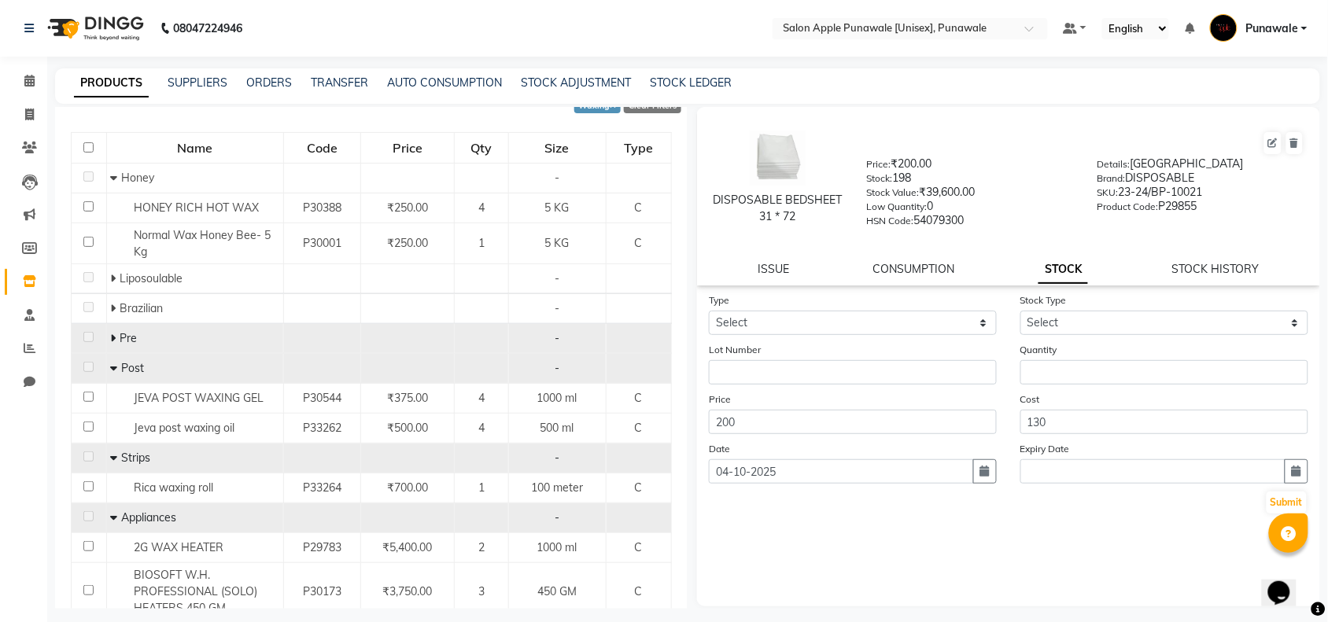
click at [112, 341] on icon at bounding box center [114, 338] width 6 height 11
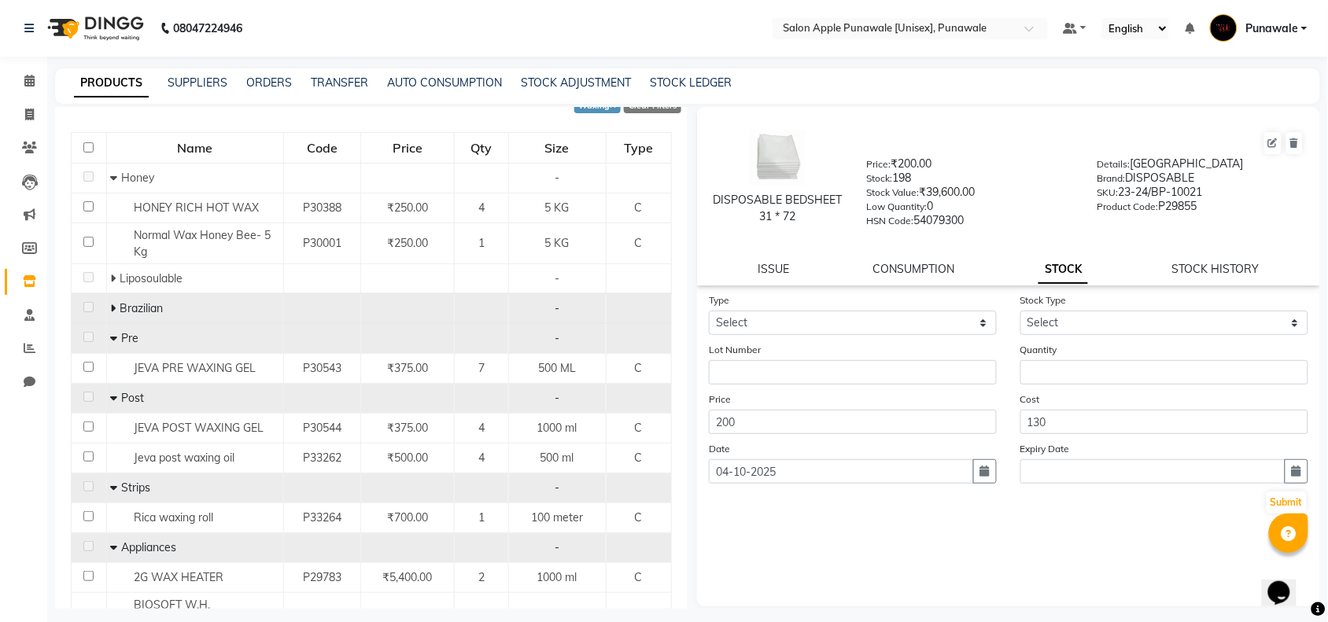
click at [114, 305] on icon at bounding box center [114, 308] width 6 height 11
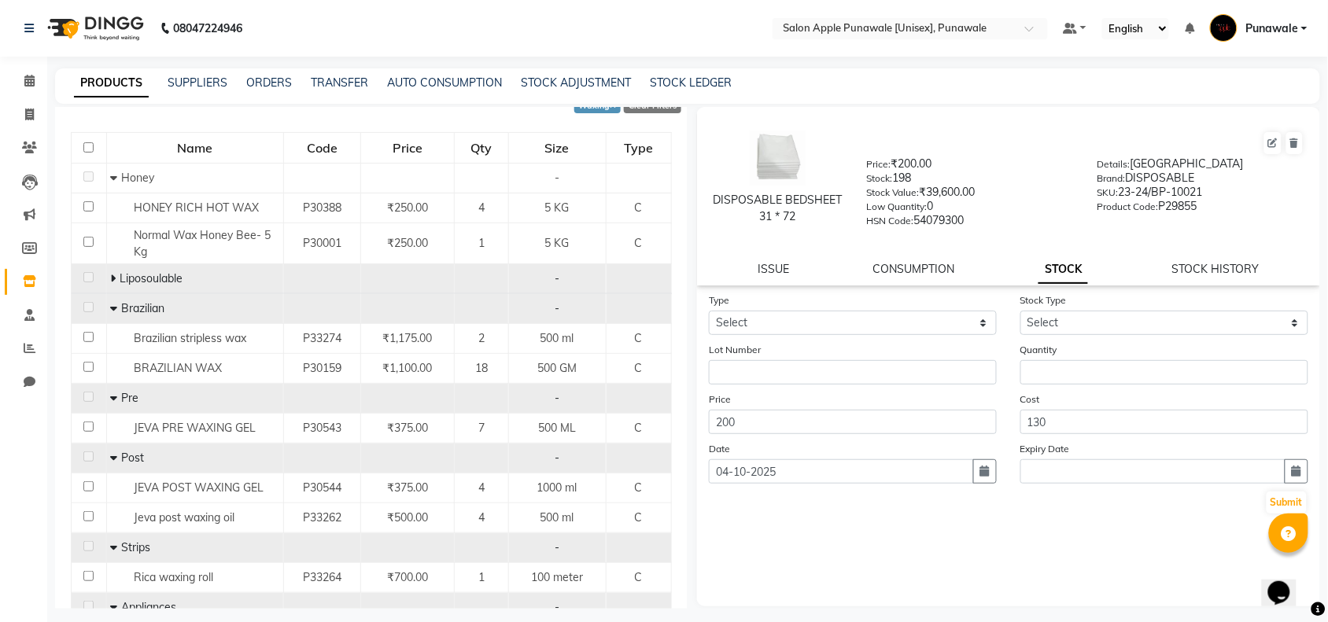
click at [111, 273] on icon at bounding box center [114, 278] width 6 height 11
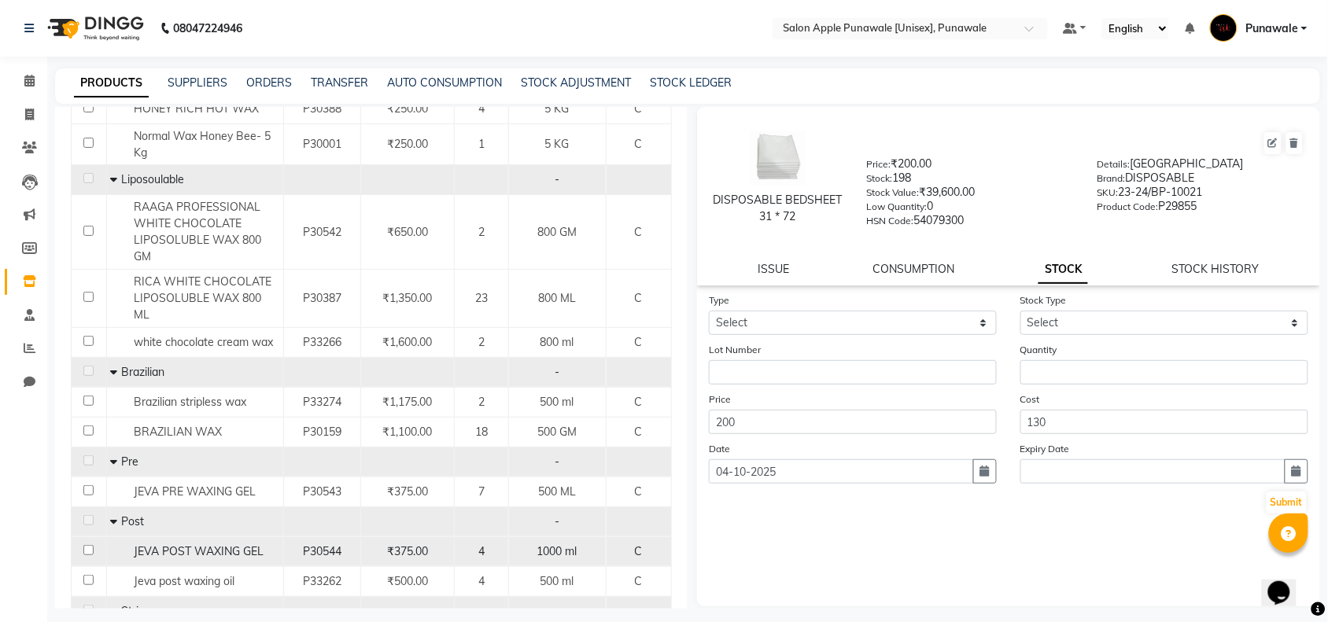
scroll to position [0, 0]
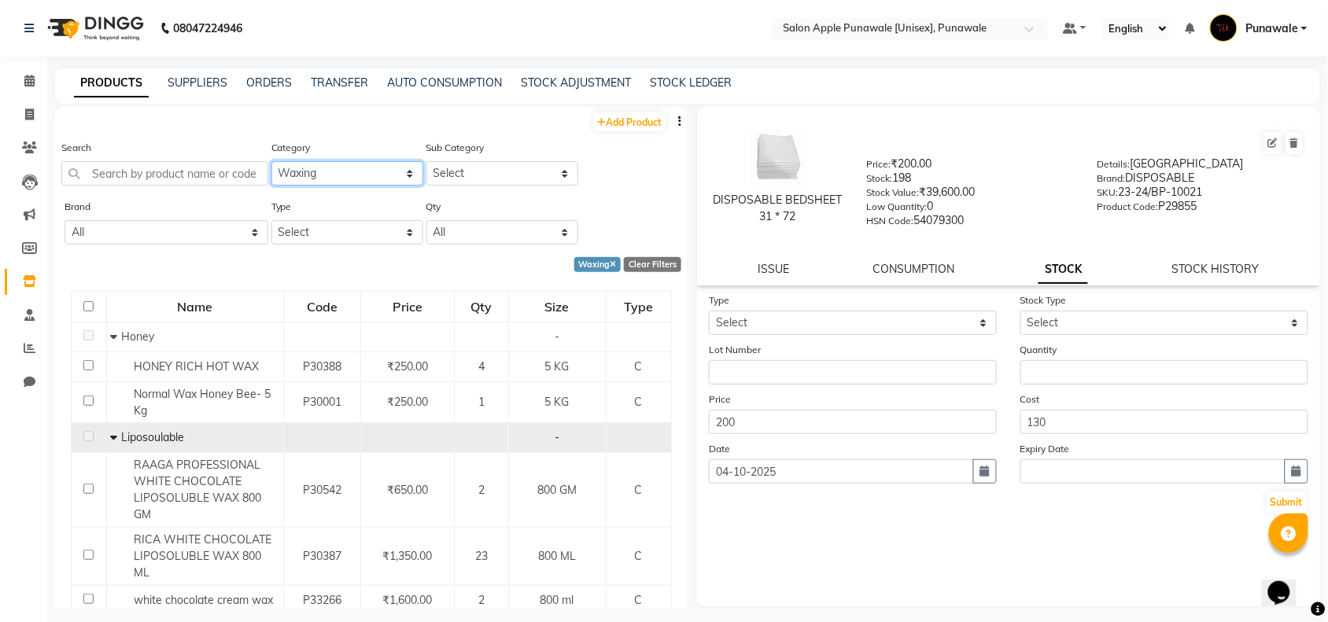
click at [303, 179] on select "Select Hair Skin Makeup Personal Care Appliances [PERSON_NAME] Waxing Disposabl…" at bounding box center [347, 173] width 152 height 24
select select "1000"
click at [271, 161] on select "Select Hair Skin Makeup Personal Care Appliances [PERSON_NAME] Waxing Disposabl…" at bounding box center [347, 173] width 152 height 24
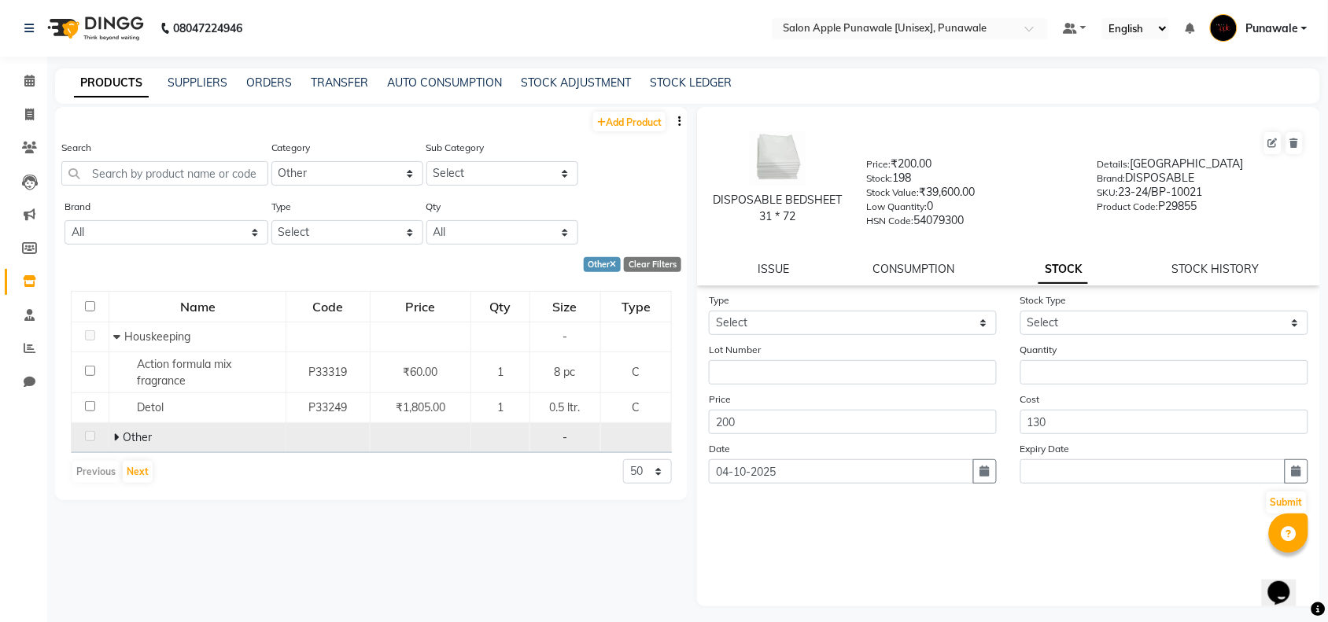
click at [118, 437] on icon at bounding box center [116, 437] width 6 height 11
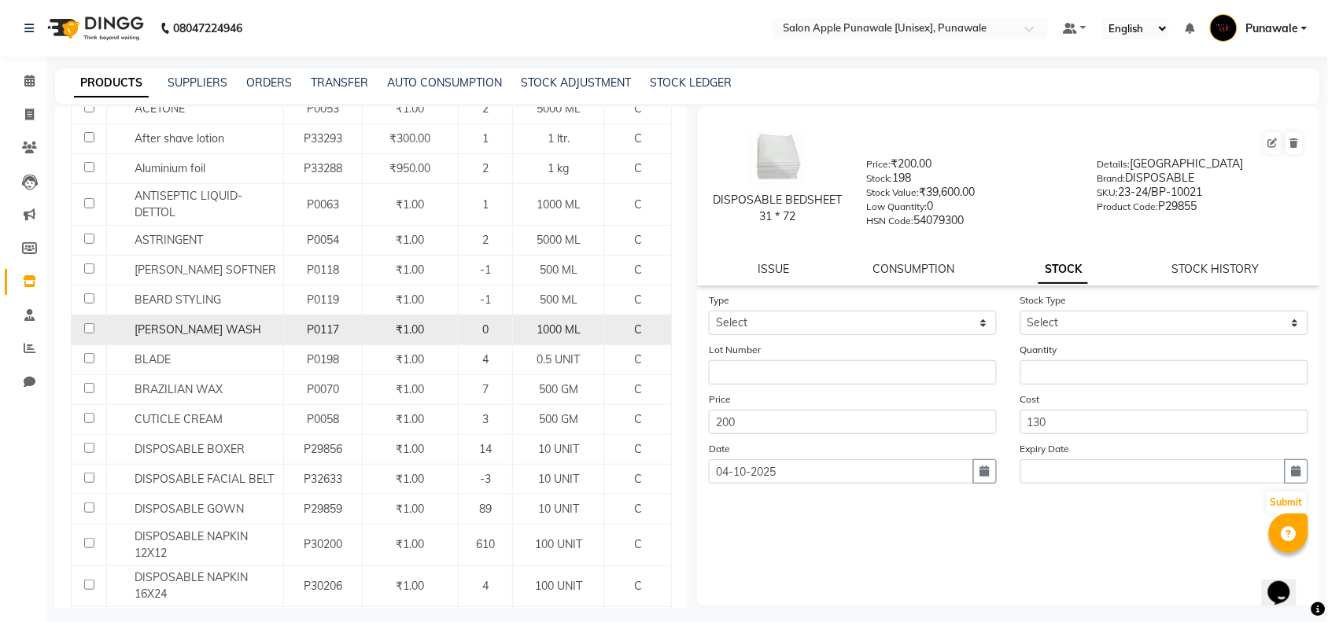
scroll to position [393, 0]
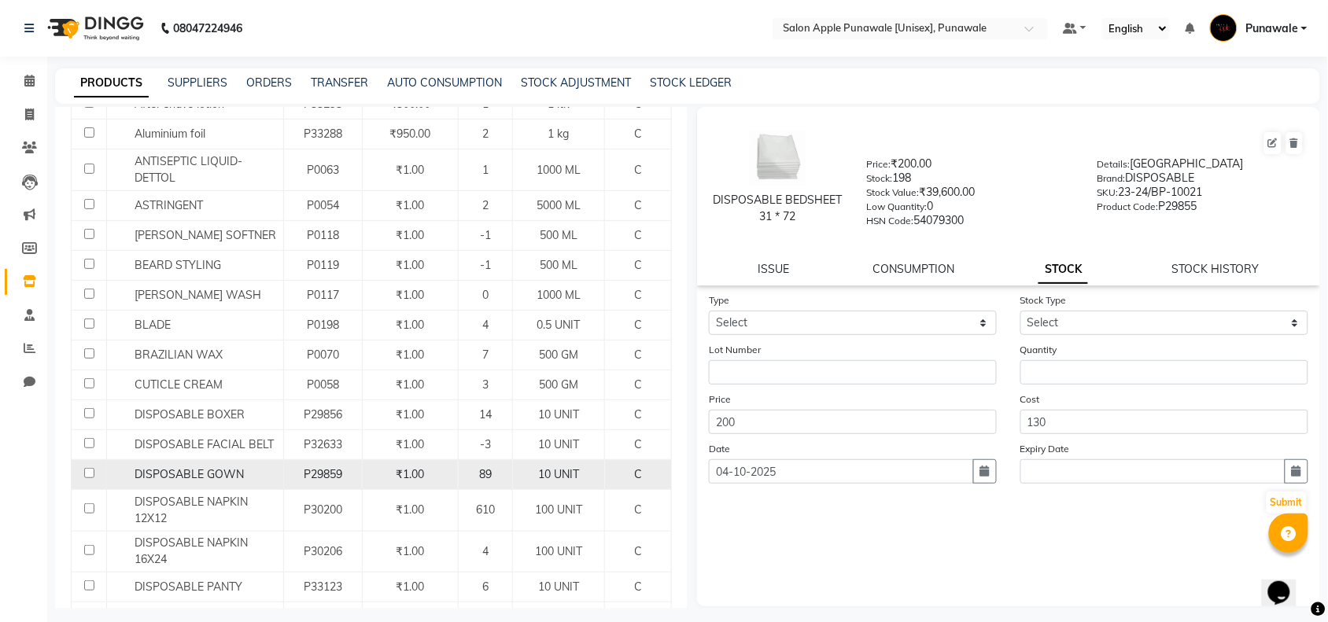
click at [238, 478] on span "DISPOSABLE GOWN" at bounding box center [189, 474] width 109 height 14
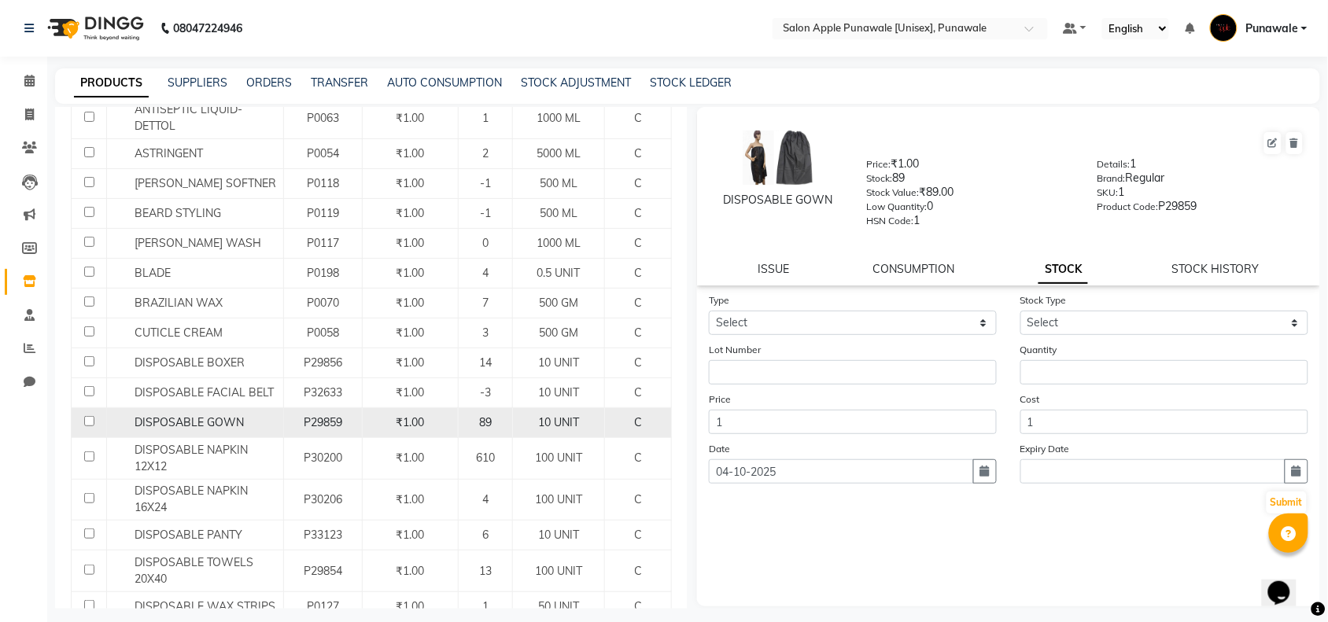
scroll to position [492, 0]
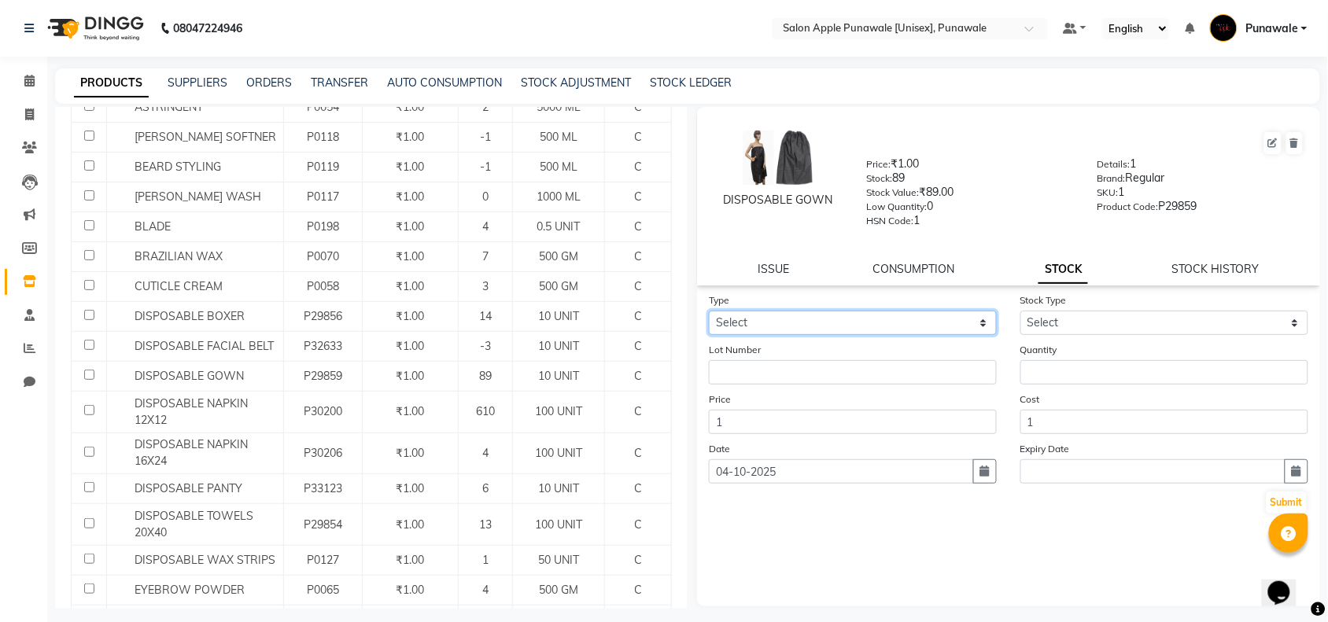
click at [902, 316] on select "Select In Out" at bounding box center [853, 323] width 288 height 24
select select "in"
click at [709, 311] on select "Select In Out" at bounding box center [853, 323] width 288 height 24
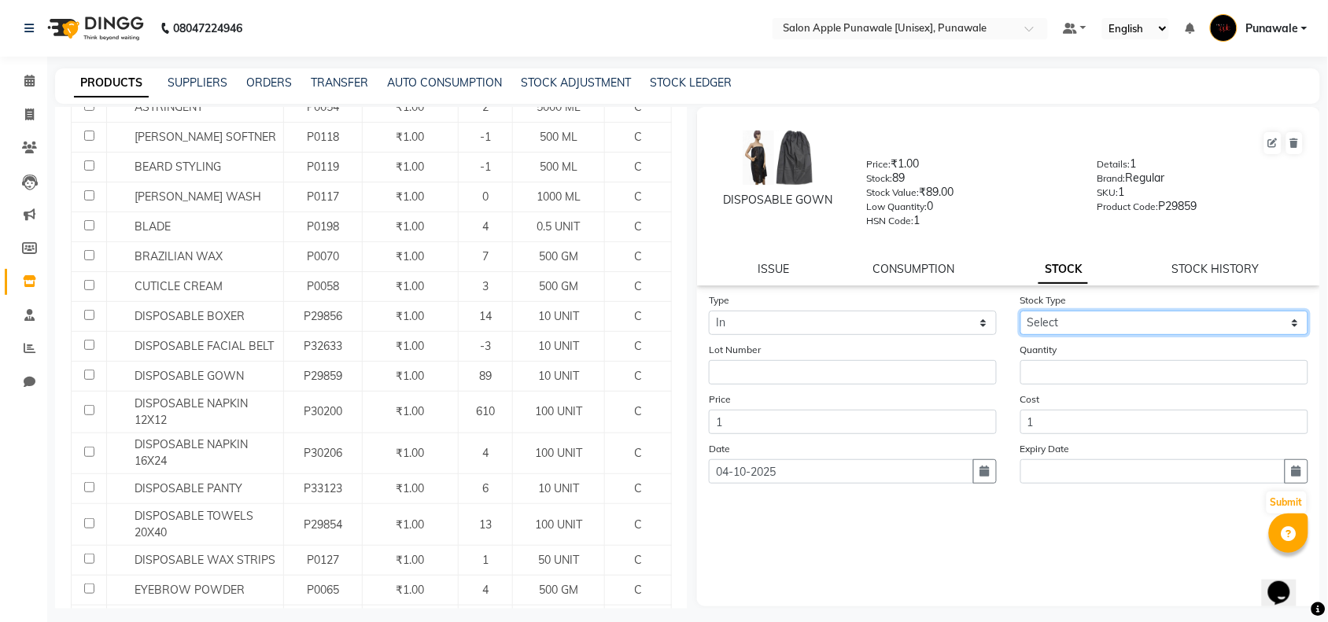
click at [1083, 325] on select "Select New Stock Adjustment Return Other" at bounding box center [1164, 323] width 288 height 24
select select "new stock"
click at [1020, 311] on select "Select New Stock Adjustment Return Other" at bounding box center [1164, 323] width 288 height 24
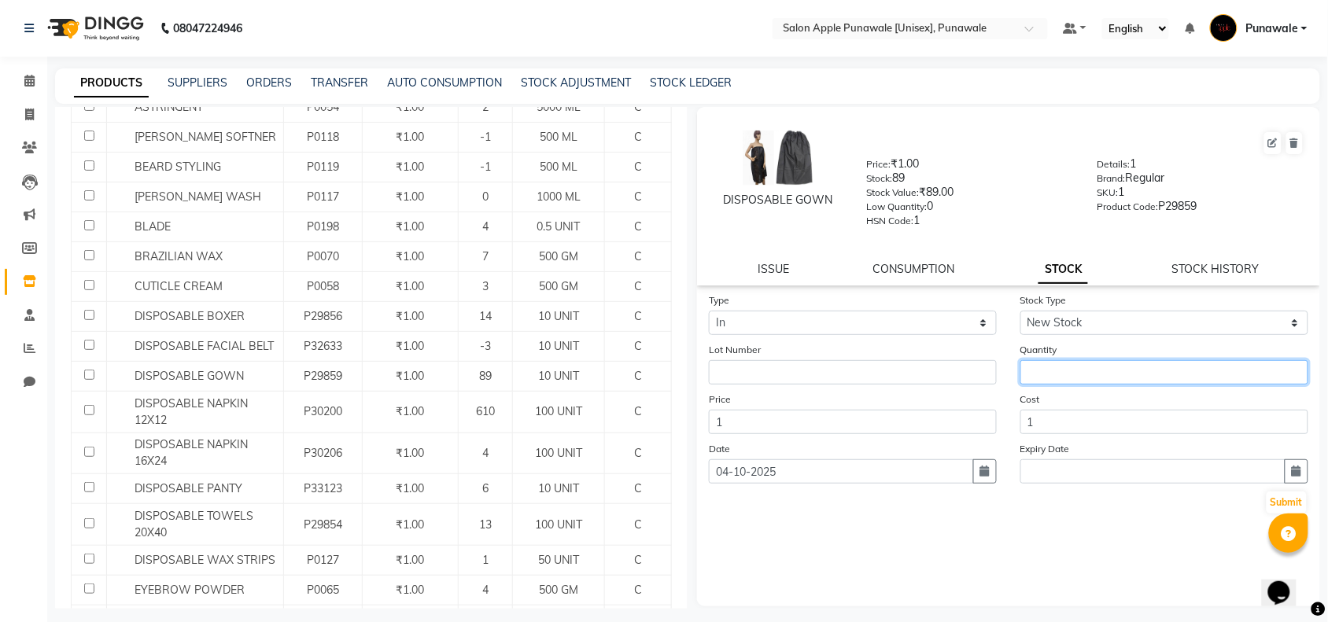
click at [1037, 374] on input "number" at bounding box center [1164, 372] width 288 height 24
type input "60"
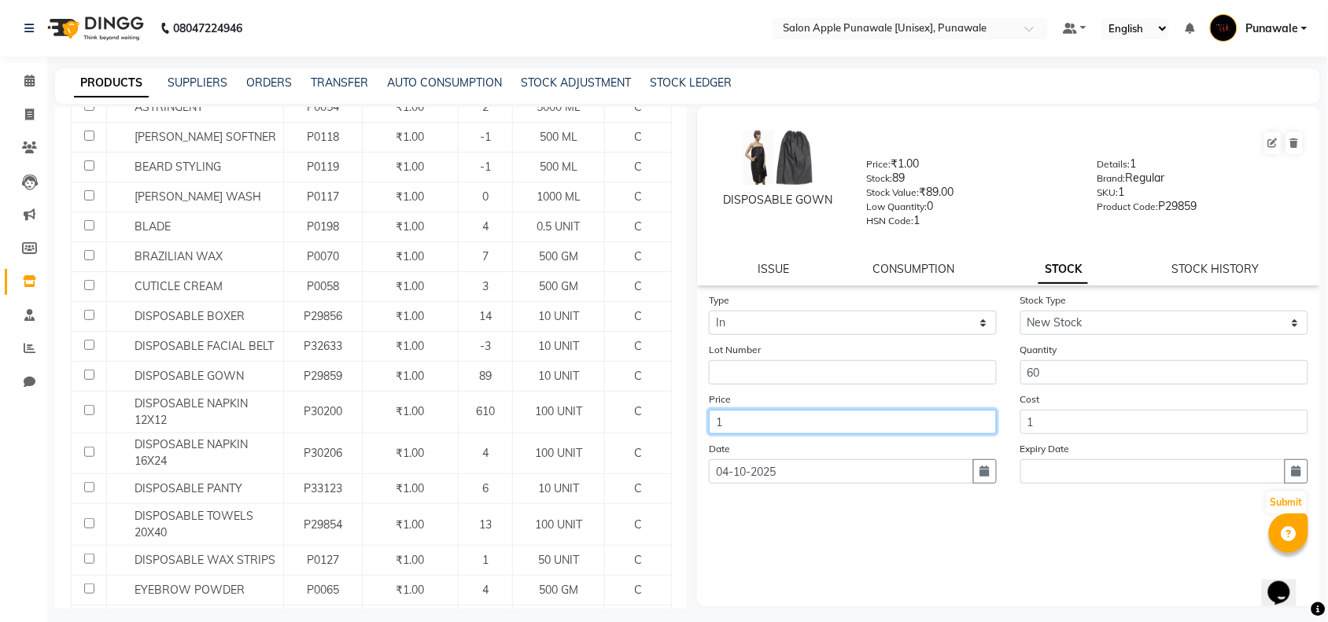
click at [868, 421] on input "1" at bounding box center [853, 422] width 288 height 24
type input "660"
click at [1287, 497] on button "Submit" at bounding box center [1287, 503] width 40 height 22
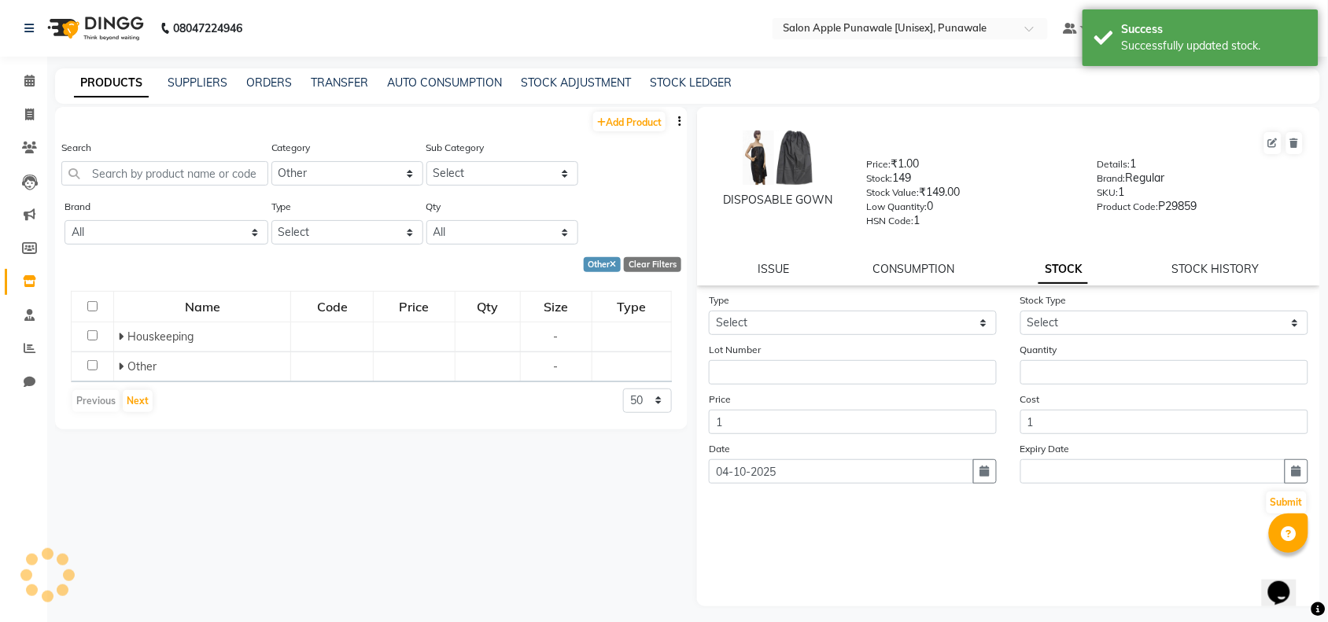
scroll to position [0, 0]
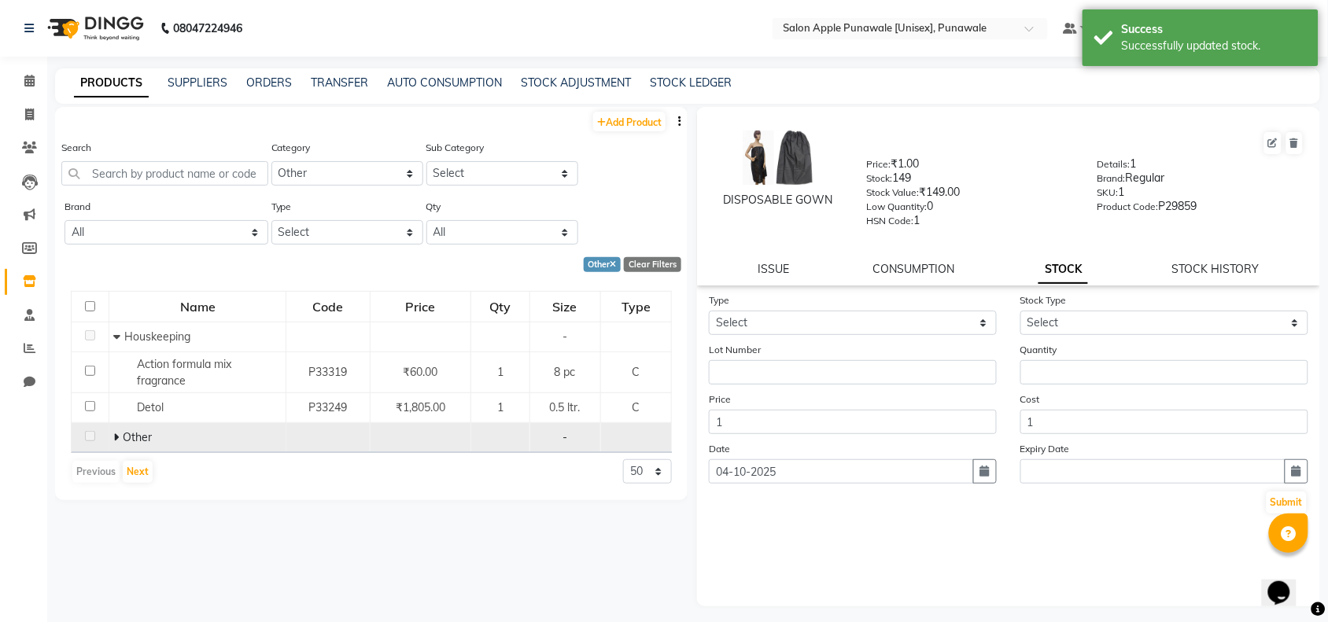
click at [124, 434] on span "Other" at bounding box center [137, 437] width 29 height 14
click at [112, 430] on td "Other" at bounding box center [197, 438] width 177 height 30
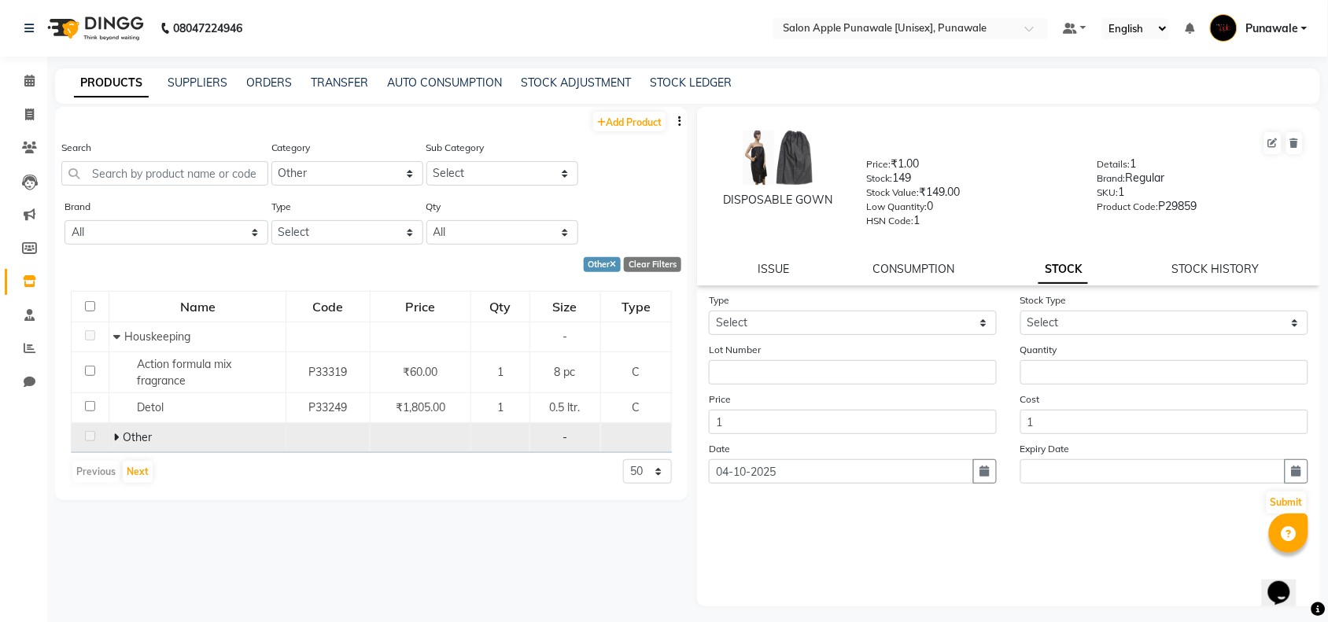
click at [120, 439] on span at bounding box center [117, 437] width 9 height 14
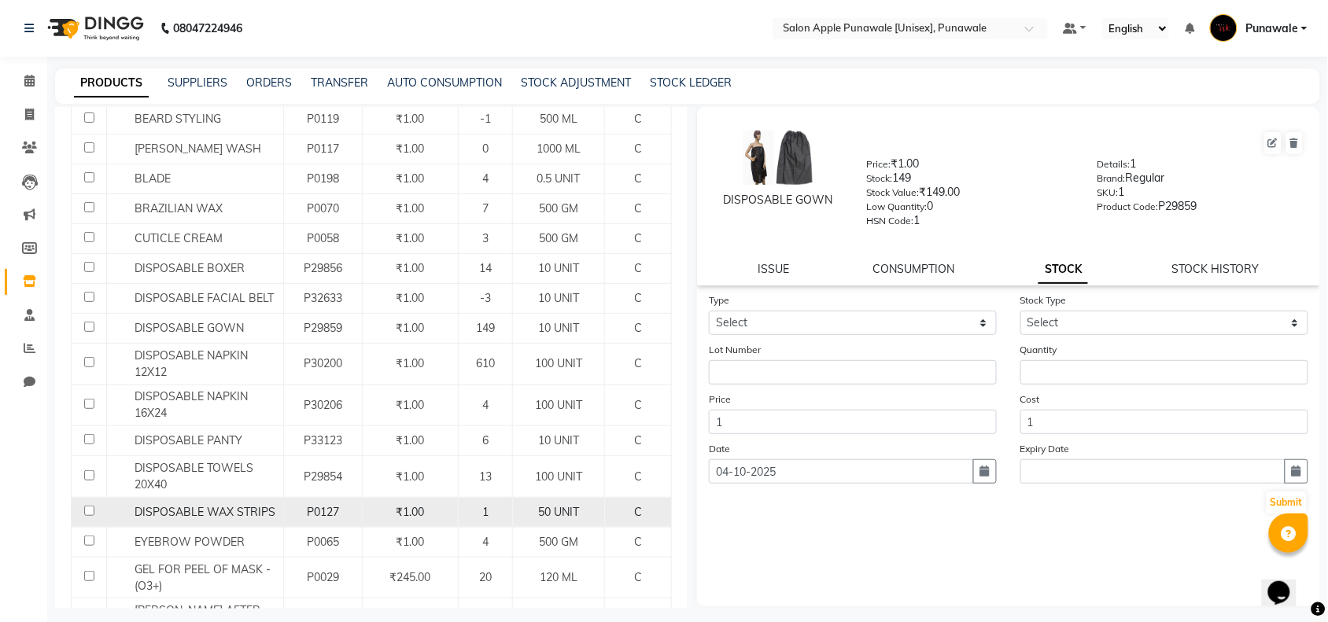
scroll to position [590, 0]
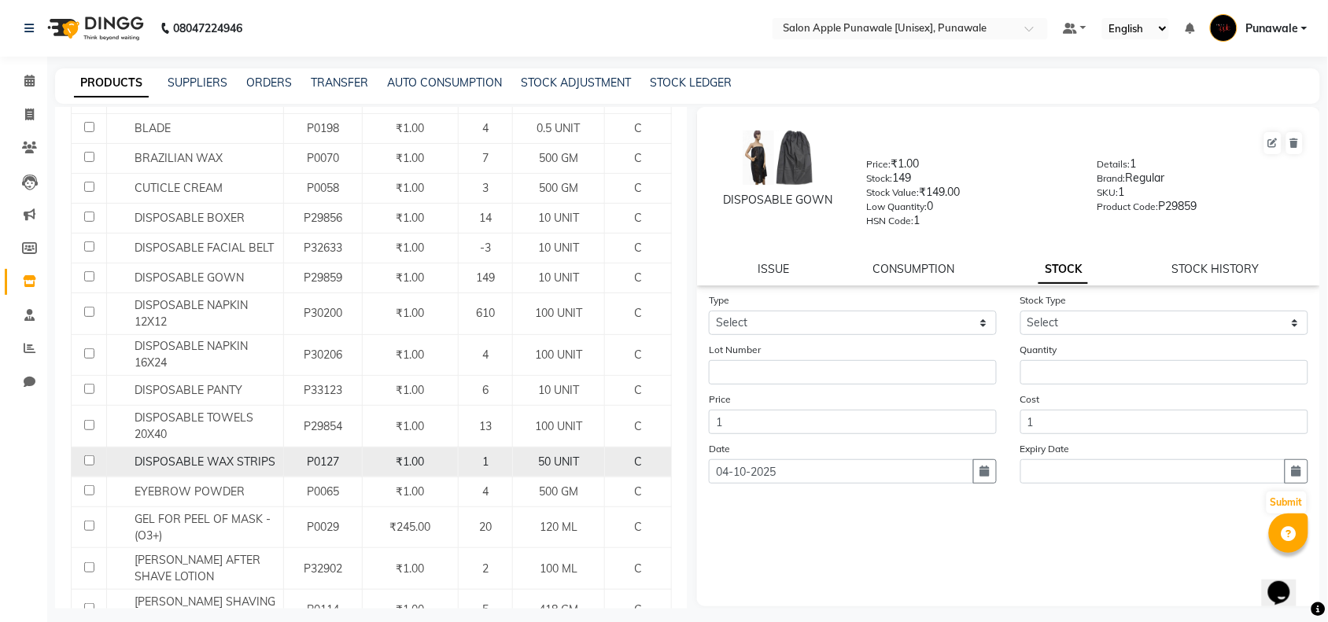
click at [144, 462] on span "DISPOSABLE WAX STRIPS" at bounding box center [205, 462] width 141 height 14
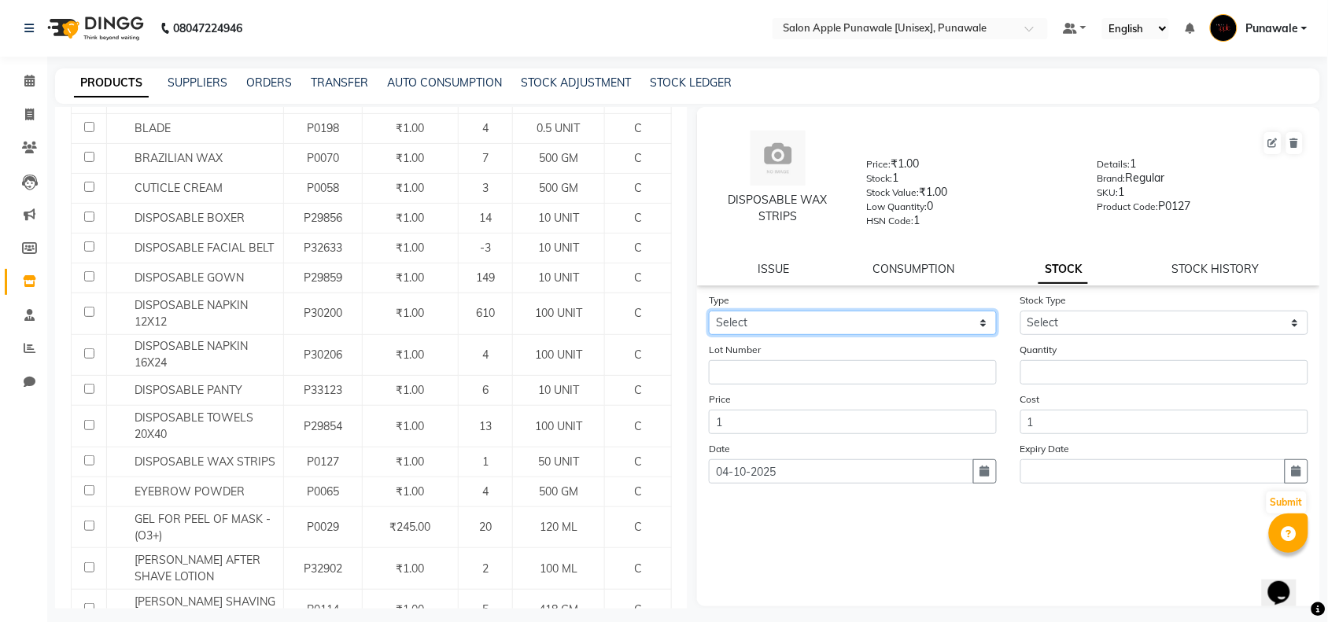
click at [836, 323] on select "Select In Out" at bounding box center [853, 323] width 288 height 24
select select "in"
click at [709, 311] on select "Select In Out" at bounding box center [853, 323] width 288 height 24
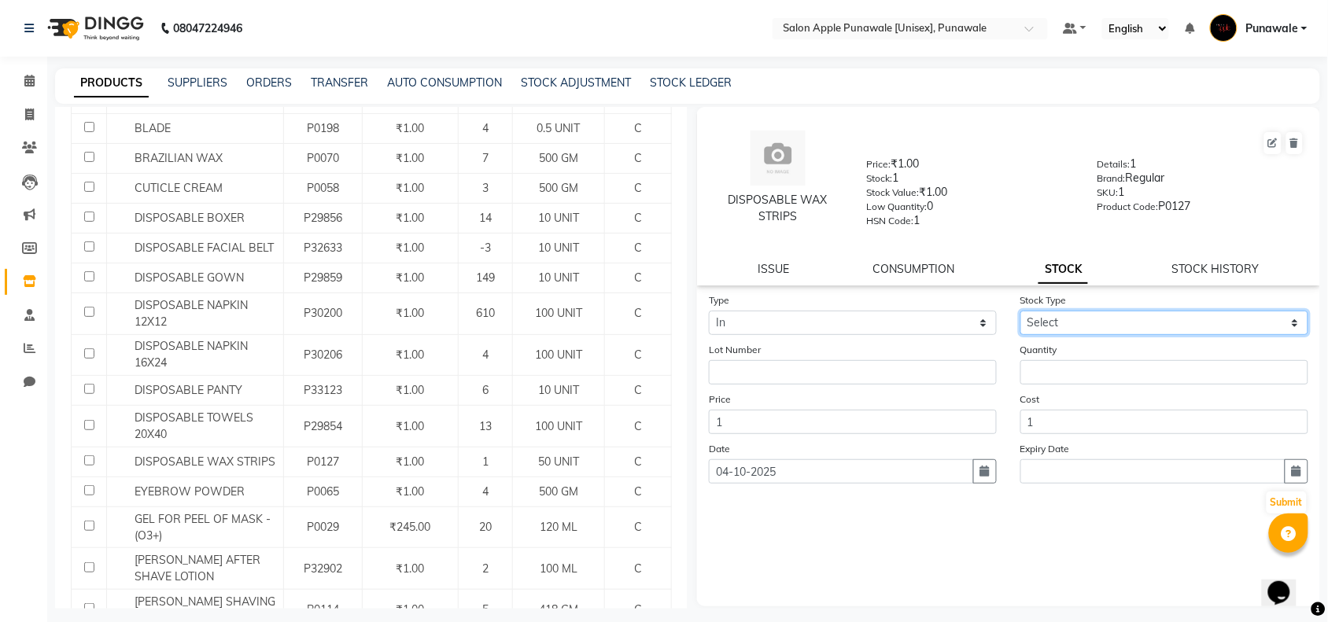
click at [1161, 315] on select "Select New Stock Adjustment Return Other" at bounding box center [1164, 323] width 288 height 24
select select "new stock"
click at [1020, 311] on select "Select New Stock Adjustment Return Other" at bounding box center [1164, 323] width 288 height 24
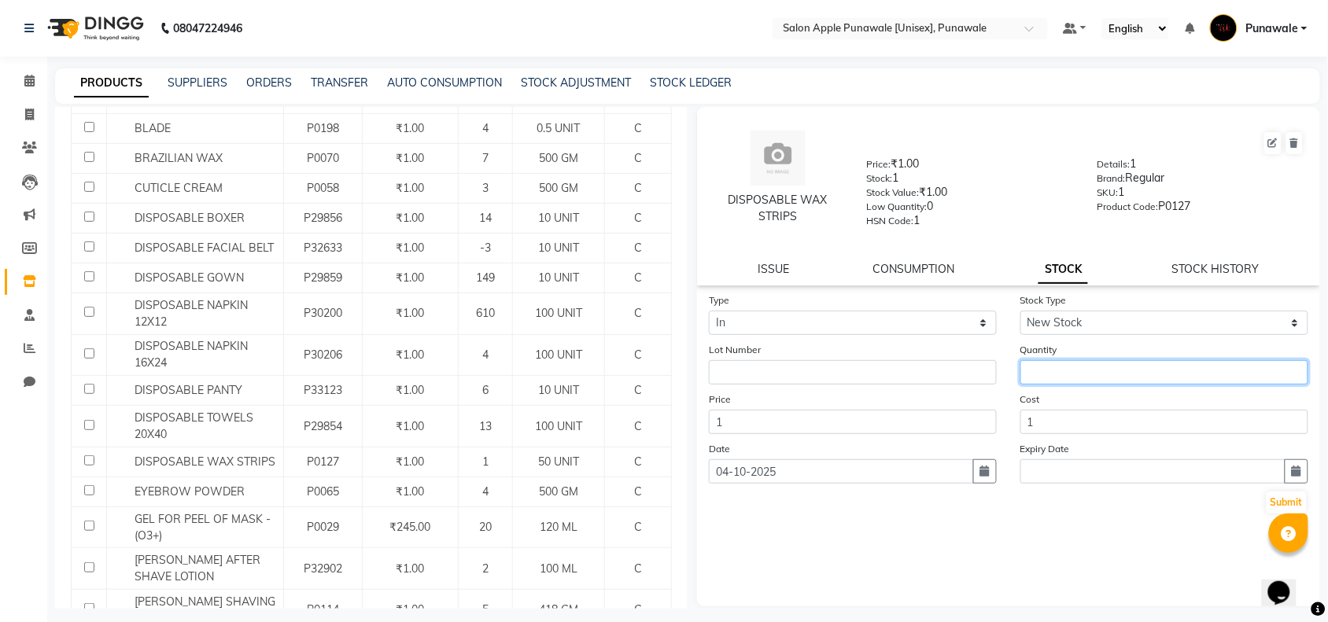
click at [1044, 374] on input "number" at bounding box center [1164, 372] width 288 height 24
type input "1"
type input "5"
type input "350"
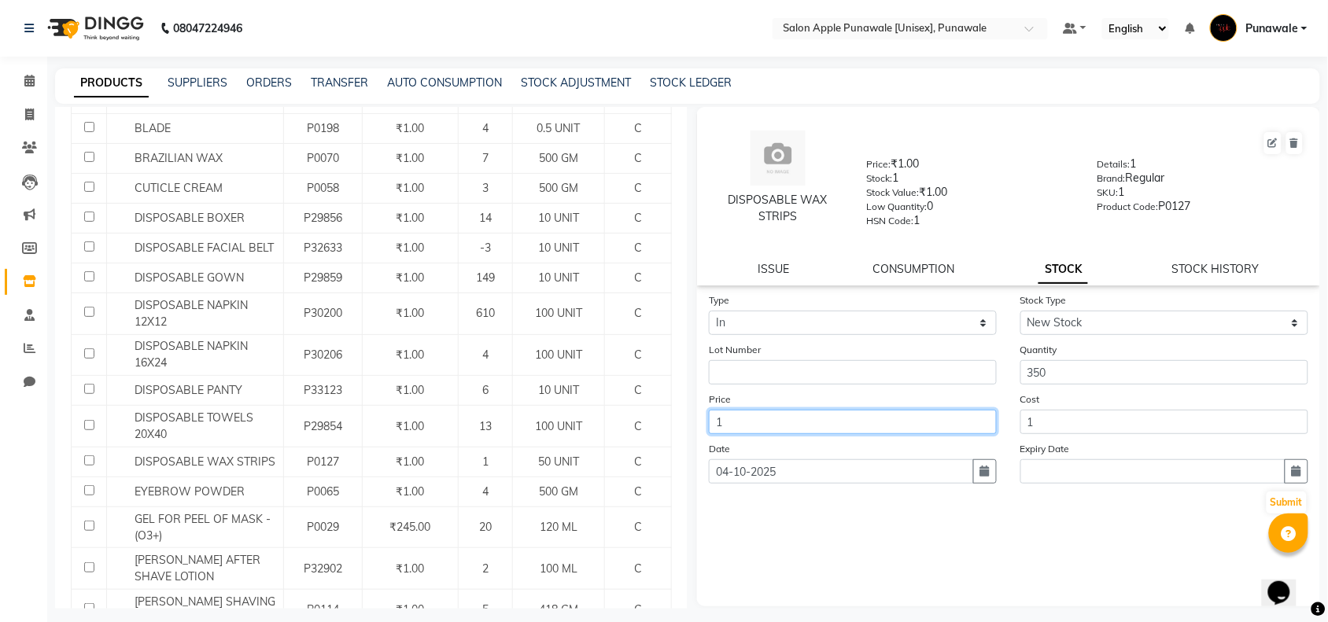
click at [882, 415] on input "1" at bounding box center [853, 422] width 288 height 24
type input "1750"
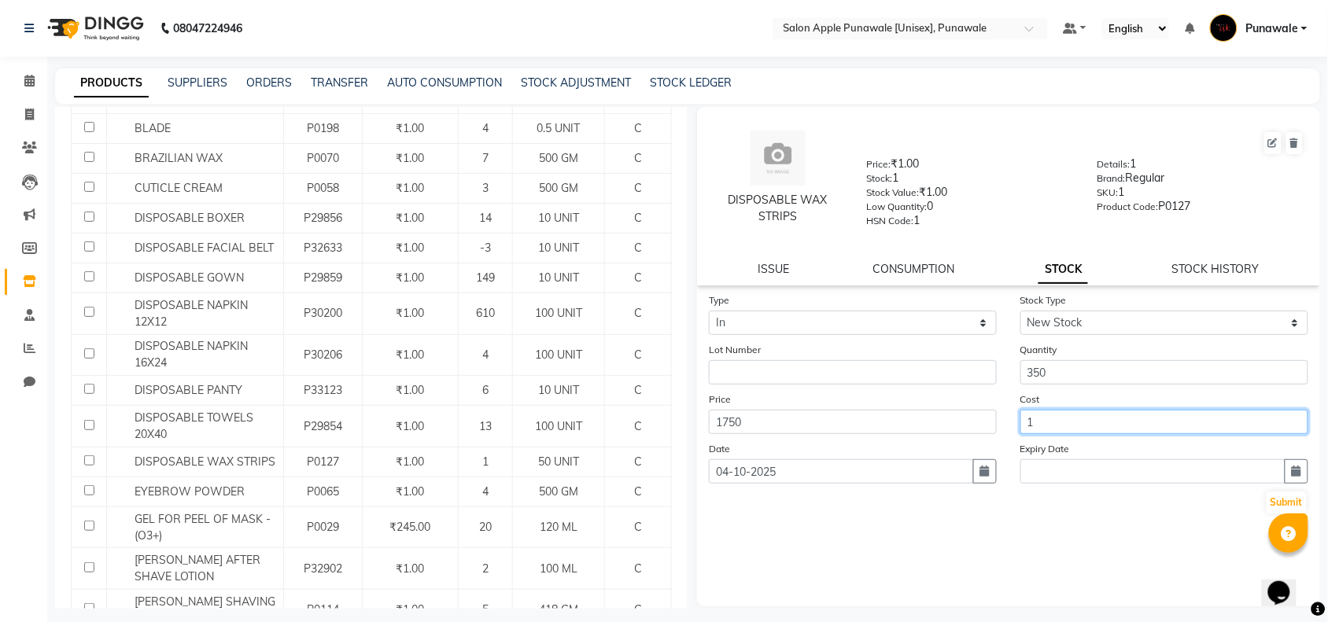
click at [1036, 418] on input "1" at bounding box center [1164, 422] width 288 height 24
click at [1287, 500] on button "Submit" at bounding box center [1287, 503] width 40 height 22
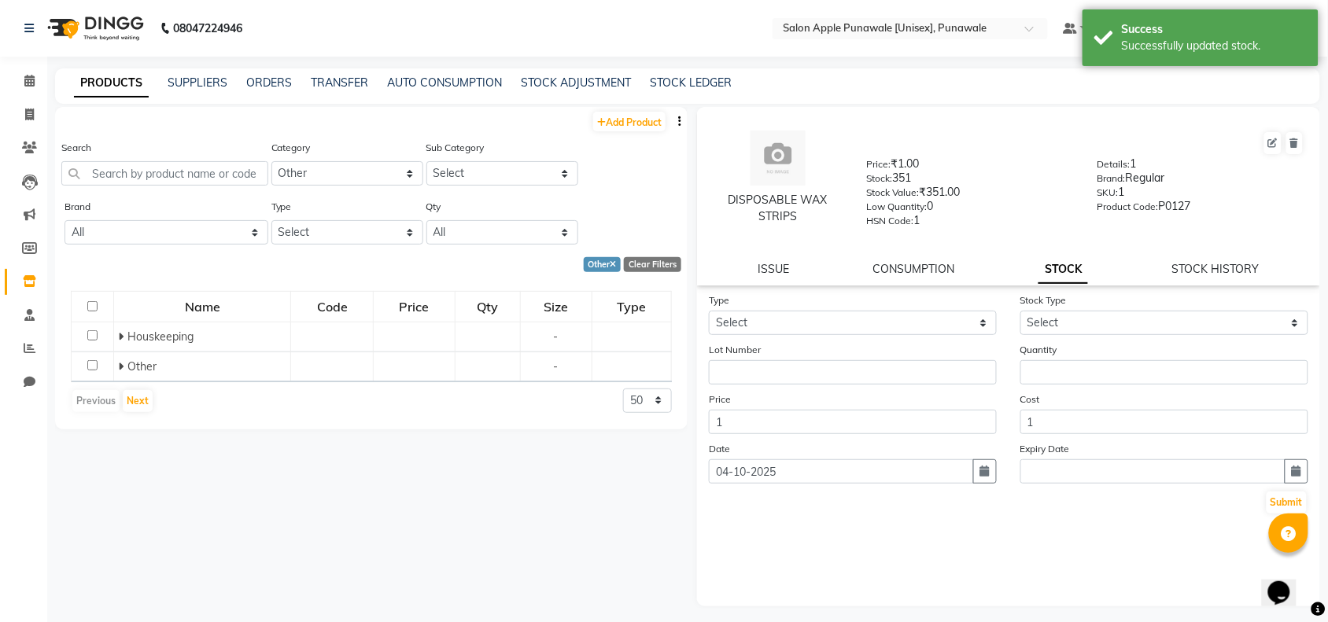
scroll to position [0, 0]
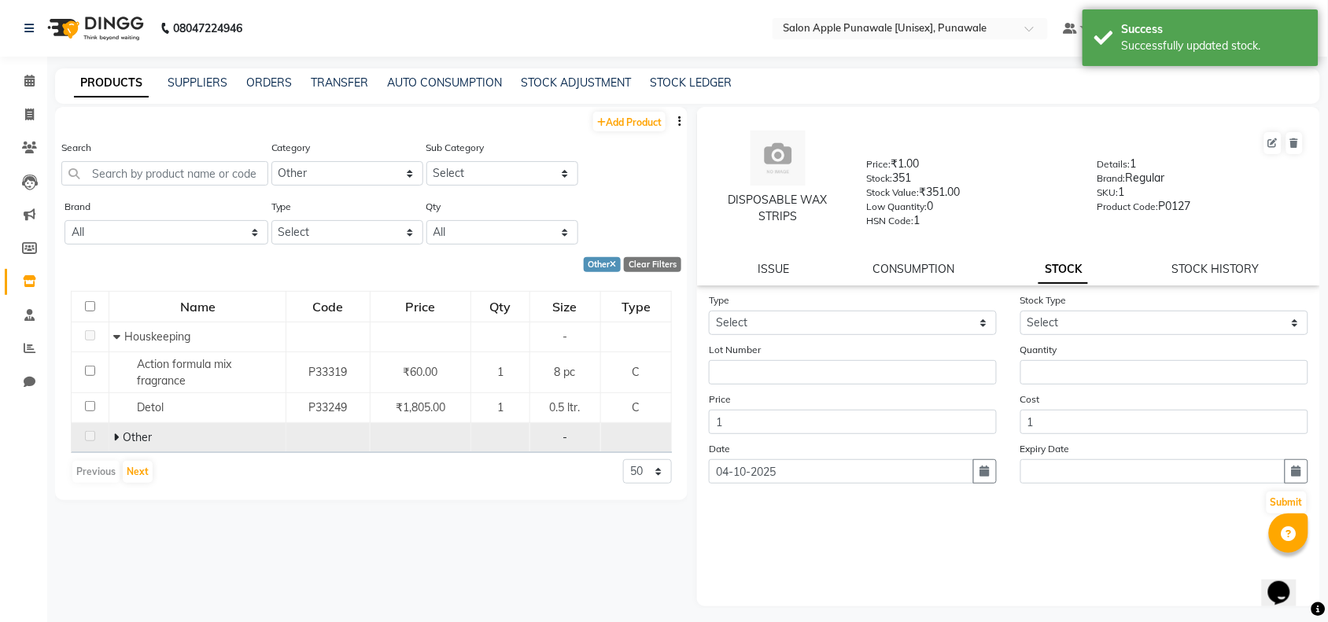
click at [122, 441] on div "Other" at bounding box center [197, 438] width 168 height 17
click at [116, 435] on icon at bounding box center [116, 437] width 6 height 11
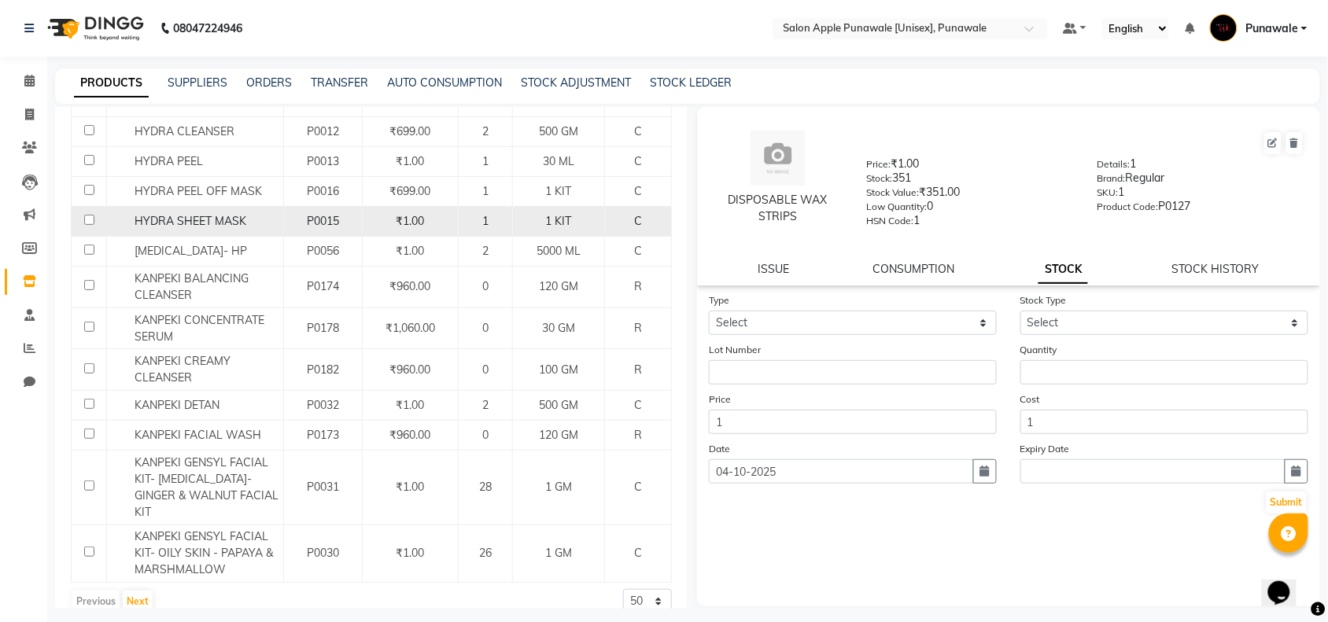
scroll to position [9, 0]
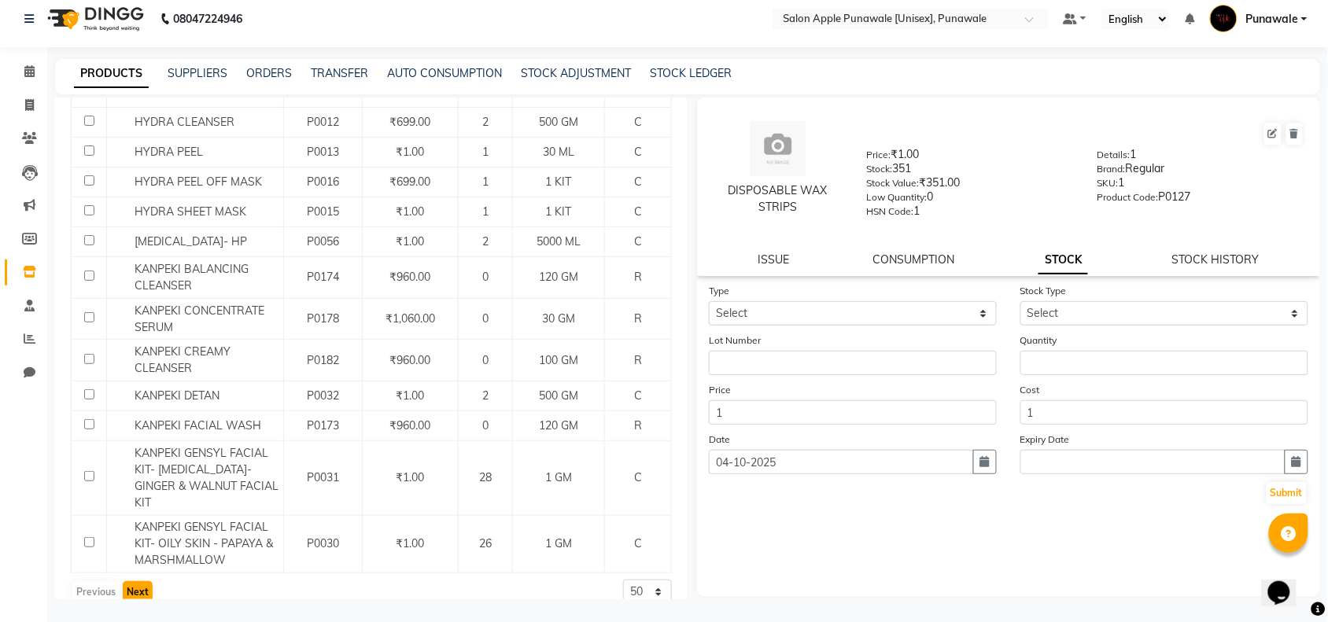
click at [127, 581] on button "Next" at bounding box center [138, 592] width 30 height 22
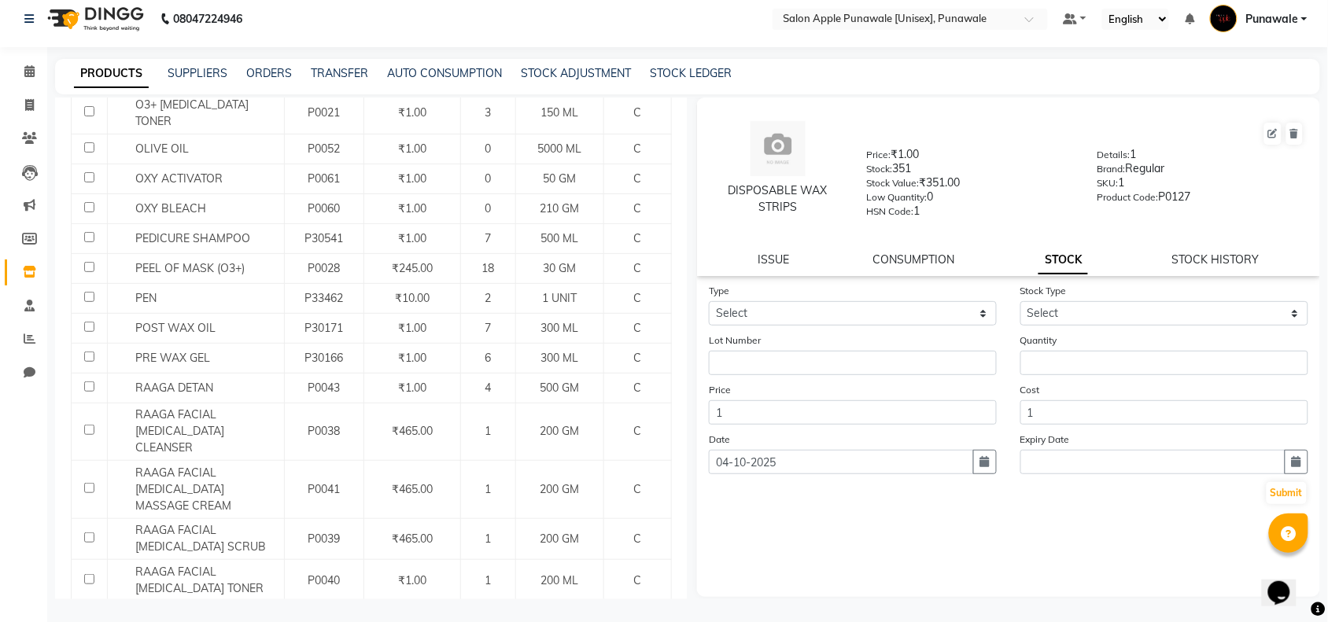
scroll to position [1669, 0]
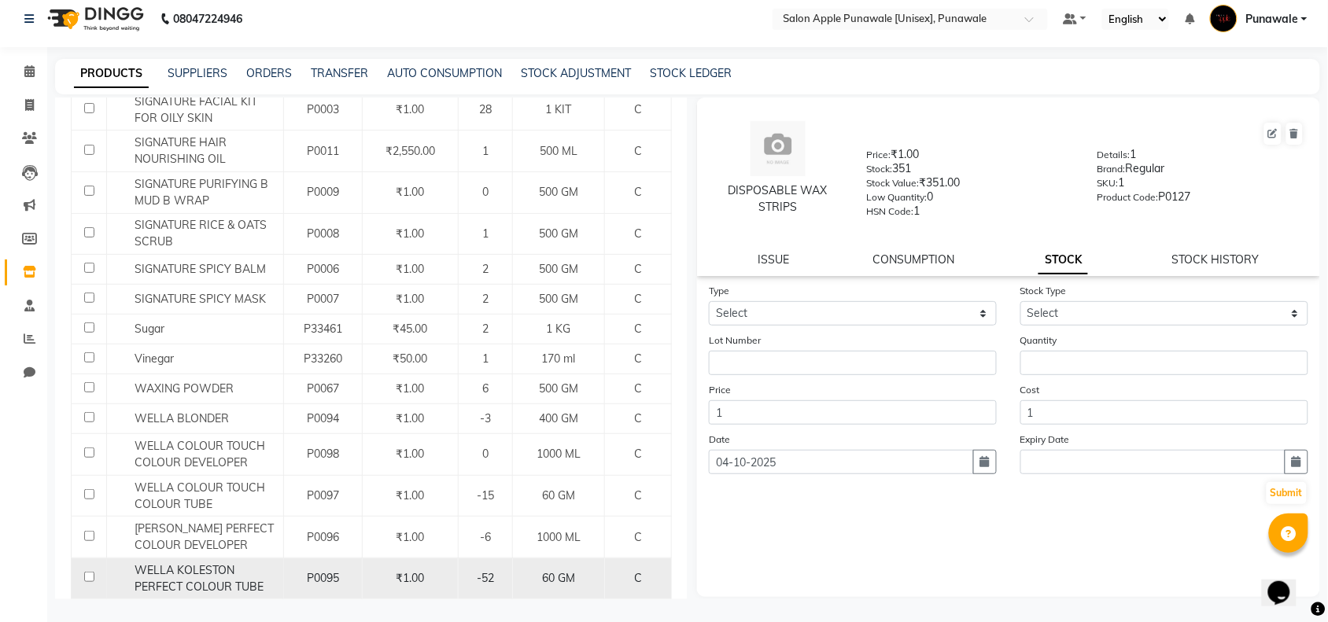
scroll to position [1108, 0]
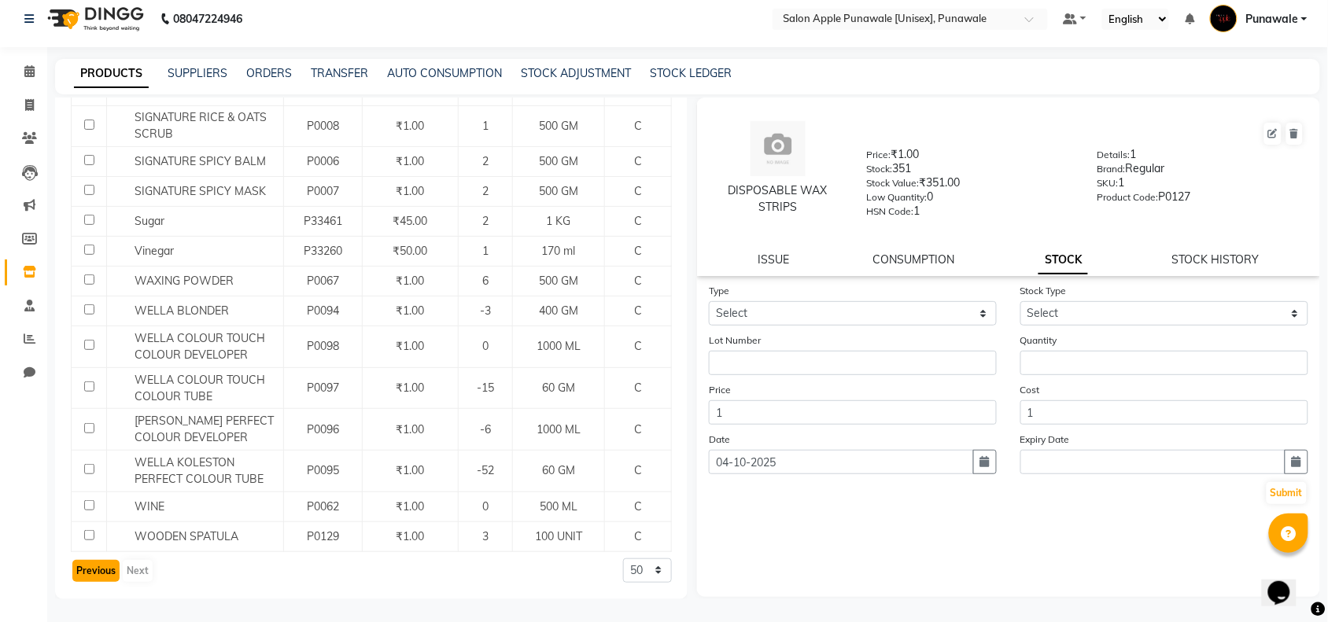
click at [87, 574] on button "Previous" at bounding box center [95, 571] width 47 height 22
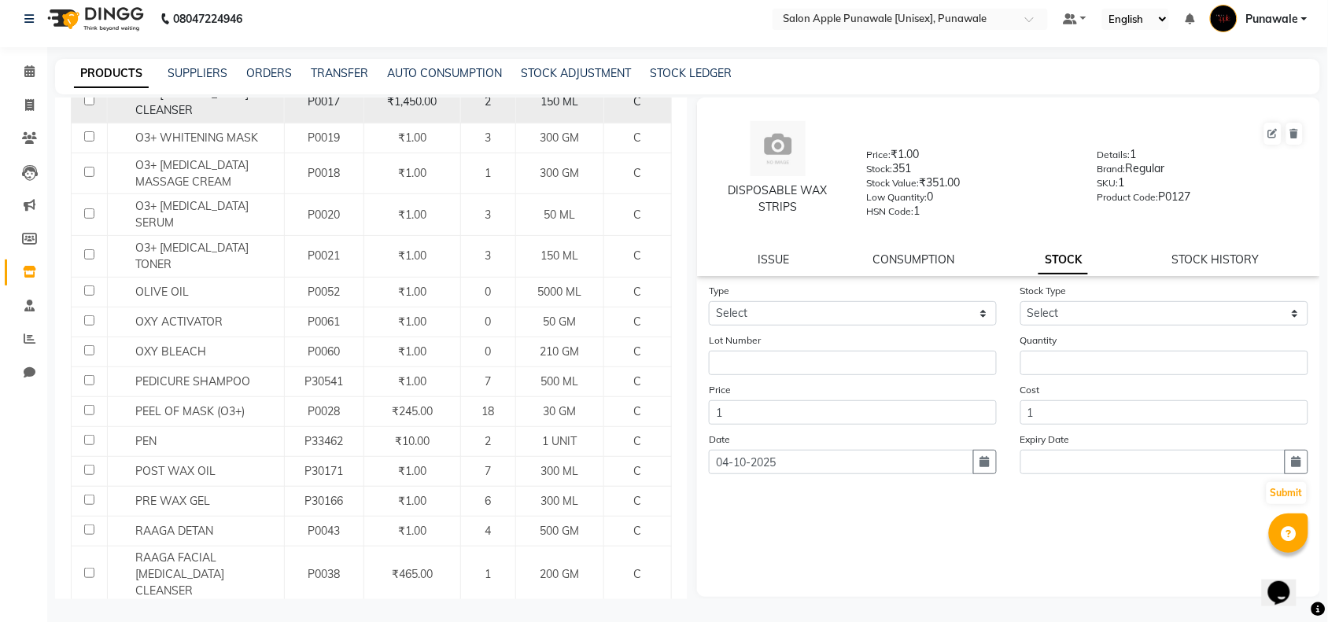
scroll to position [1669, 0]
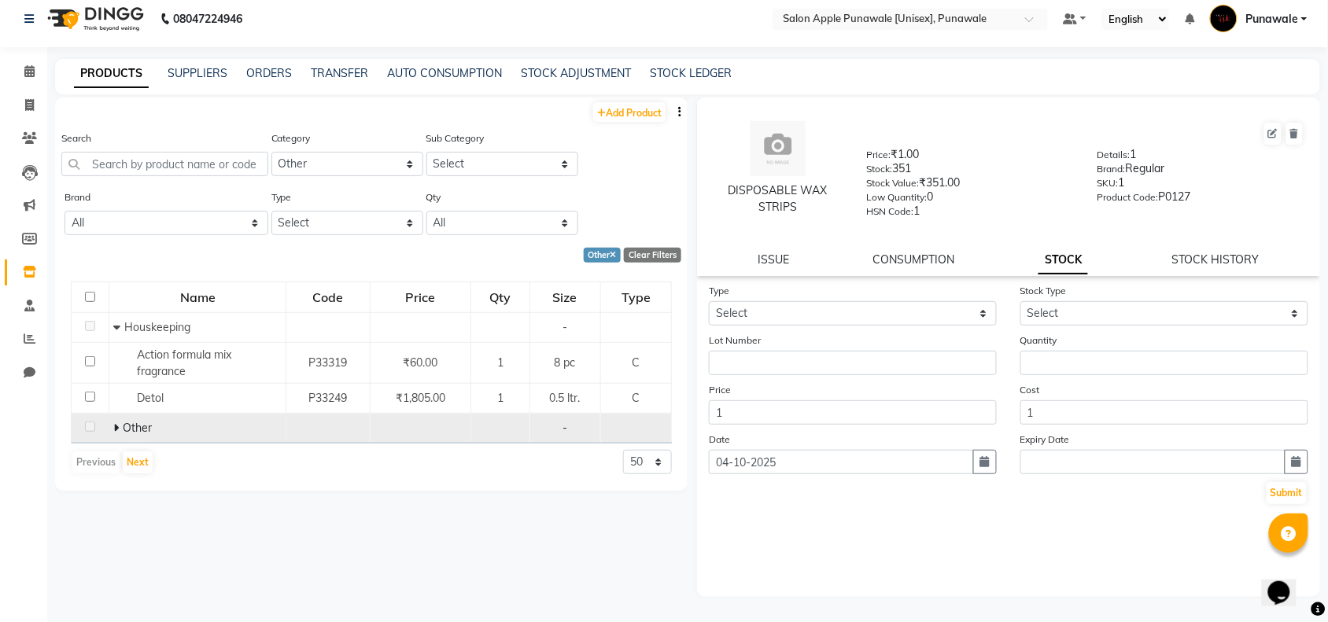
click at [111, 429] on td "Other" at bounding box center [197, 429] width 177 height 30
click at [116, 430] on icon at bounding box center [116, 427] width 6 height 11
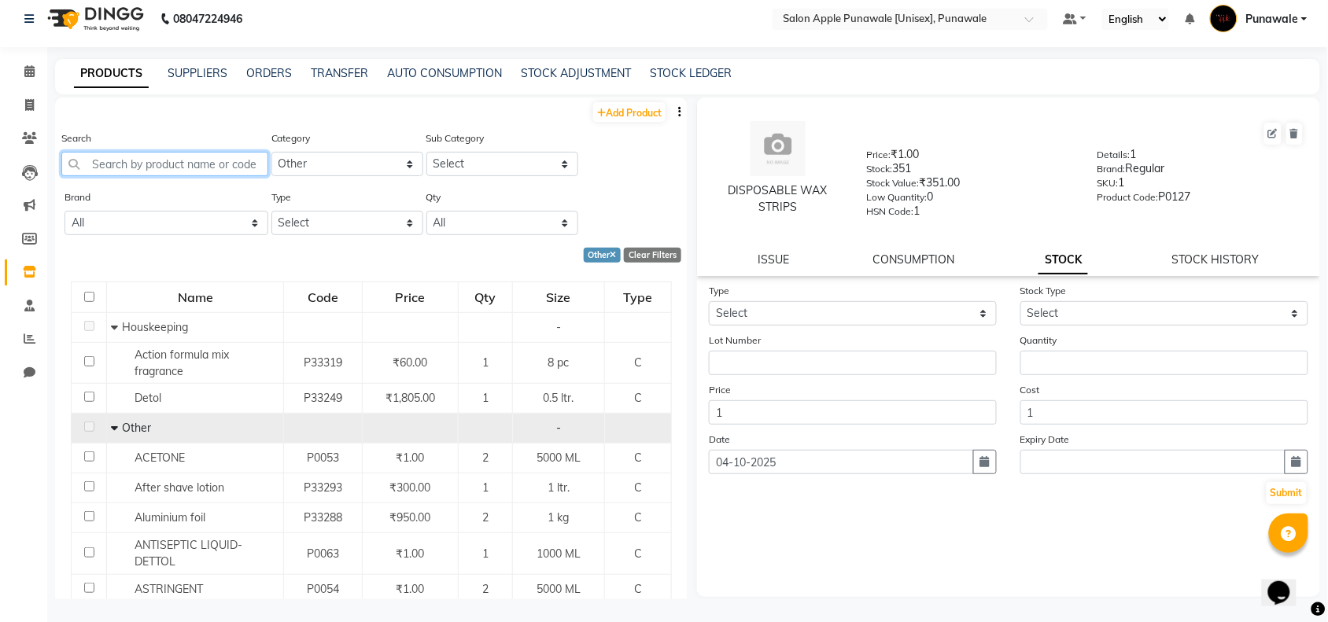
click at [159, 164] on input "text" at bounding box center [164, 164] width 207 height 24
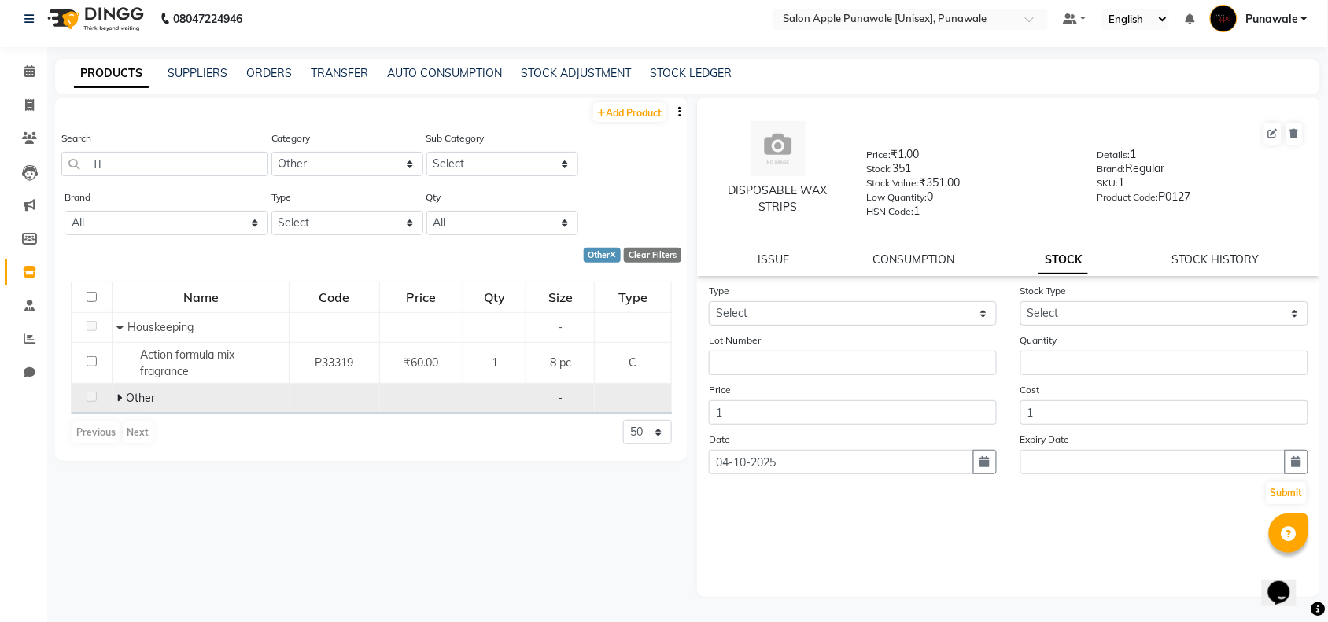
click at [124, 400] on span at bounding box center [120, 398] width 9 height 14
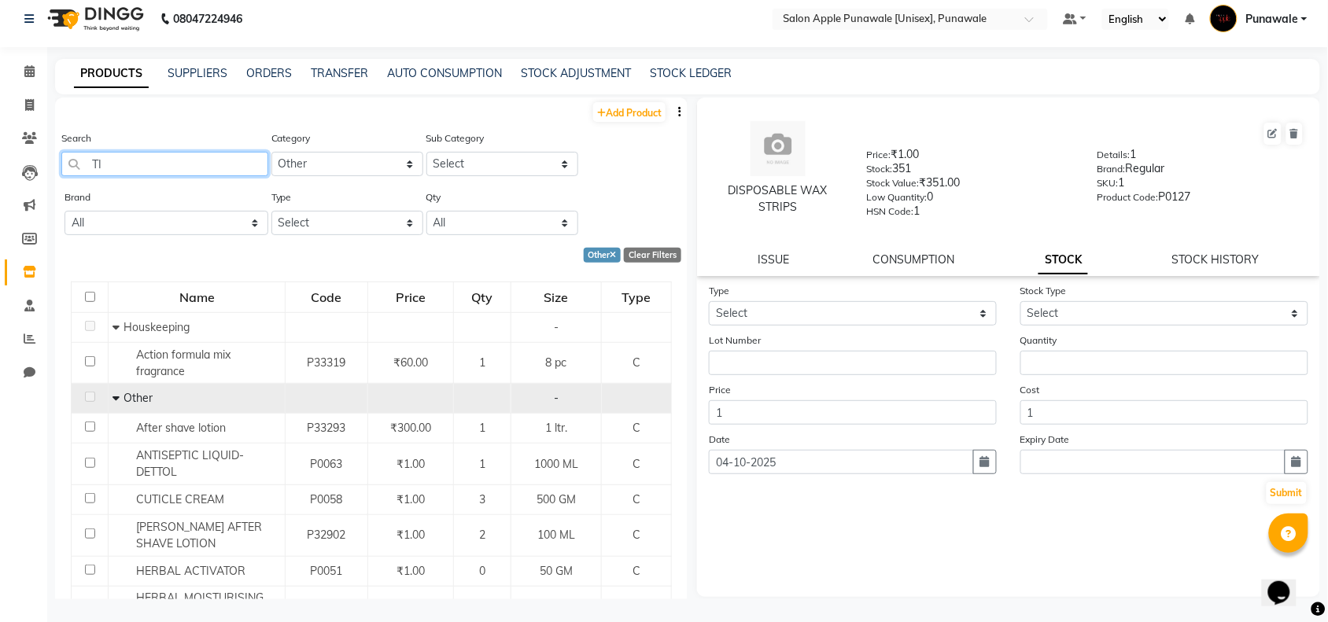
click at [174, 163] on input "TI" at bounding box center [164, 164] width 207 height 24
type input "T"
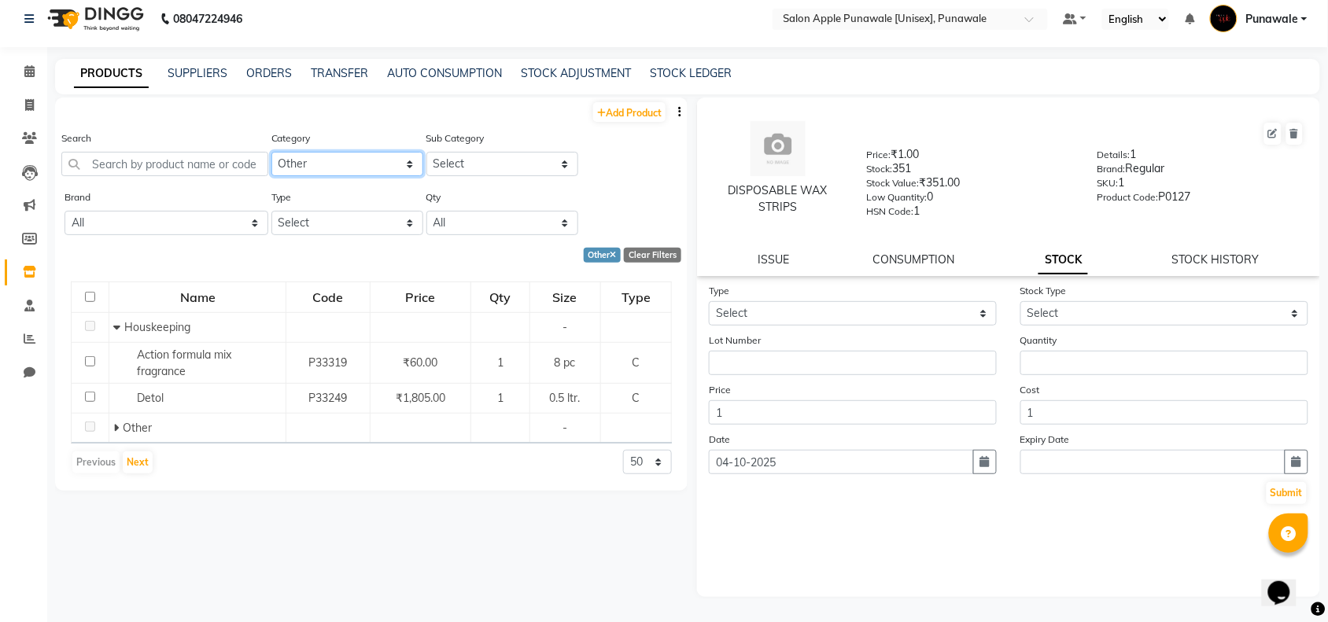
click at [329, 152] on select "Select Hair Skin Makeup Personal Care Appliances [PERSON_NAME] Waxing Disposabl…" at bounding box center [347, 164] width 152 height 24
click at [271, 152] on select "Select Hair Skin Makeup Personal Care Appliances [PERSON_NAME] Waxing Disposabl…" at bounding box center [347, 164] width 152 height 24
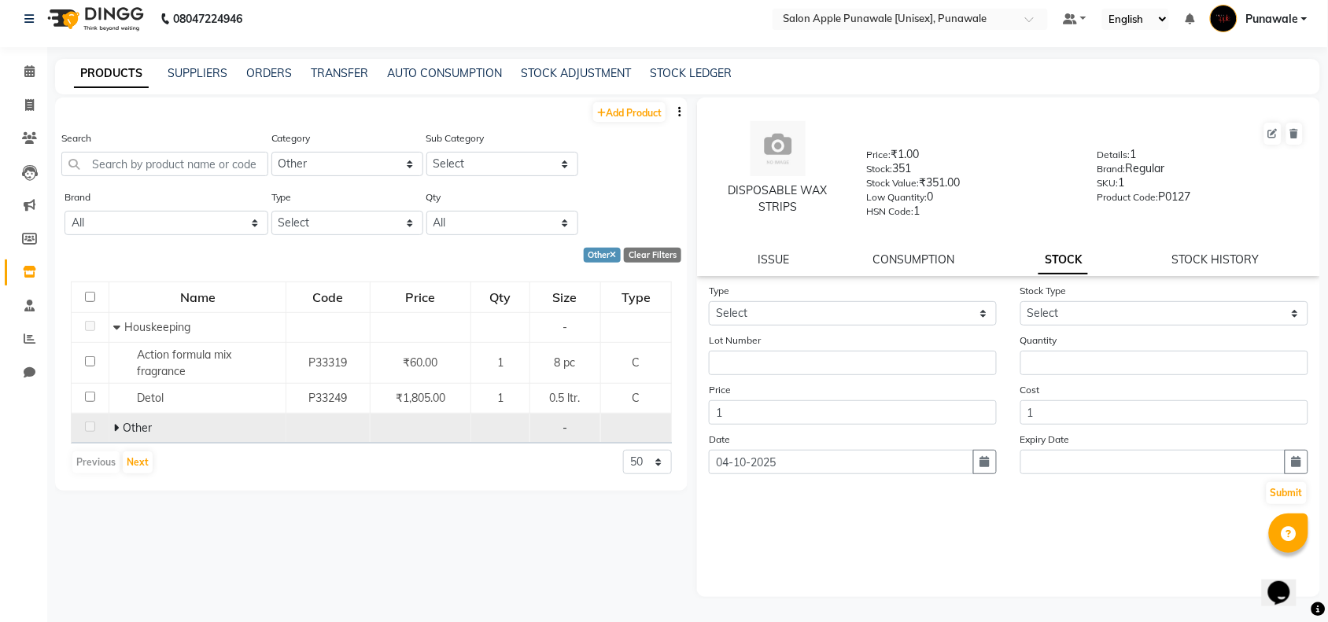
click at [116, 423] on icon at bounding box center [116, 427] width 6 height 11
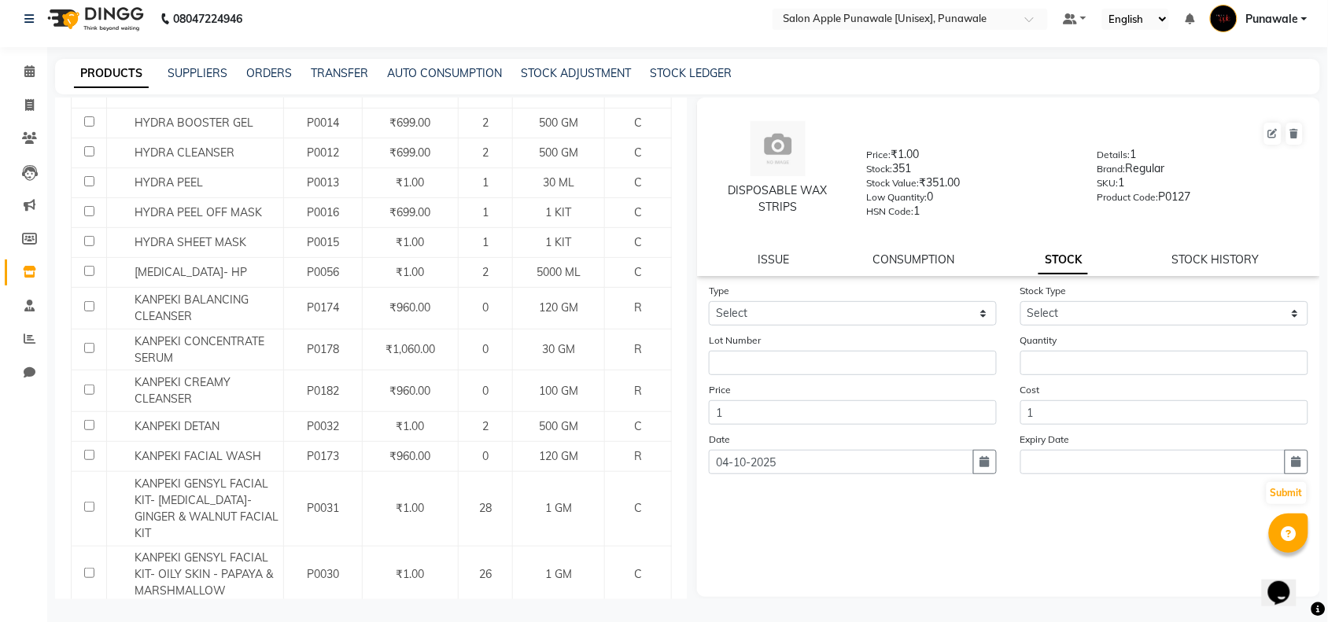
scroll to position [1444, 0]
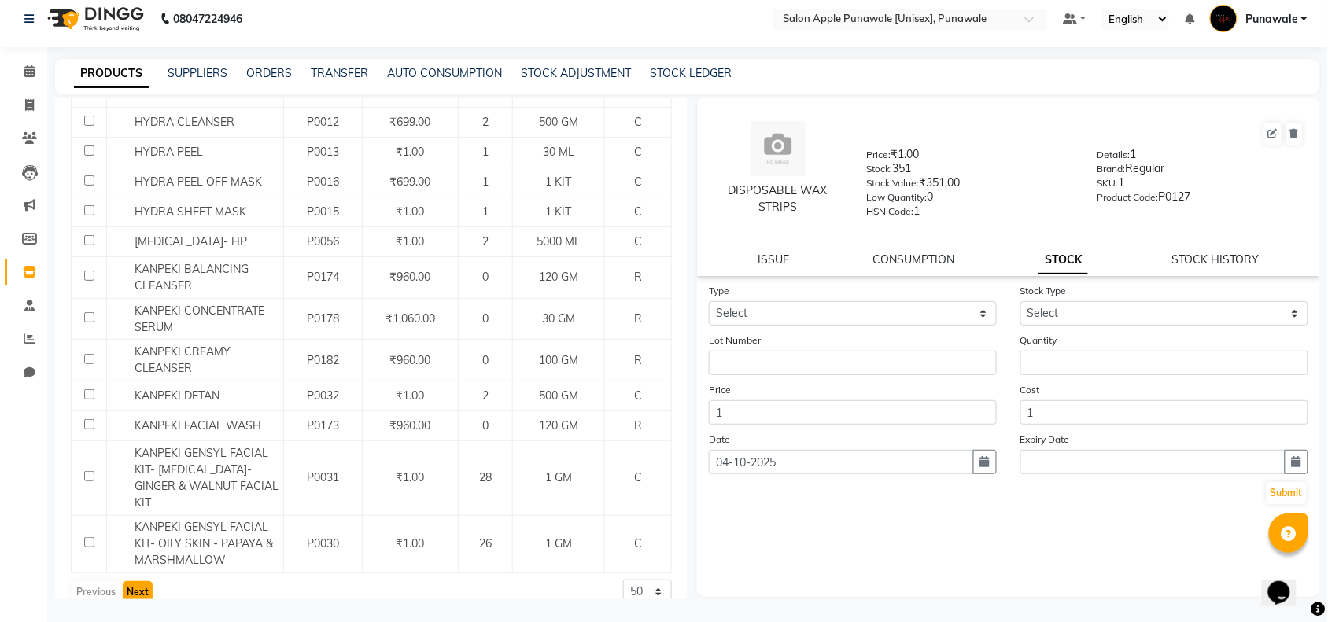
click at [135, 581] on button "Next" at bounding box center [138, 592] width 30 height 22
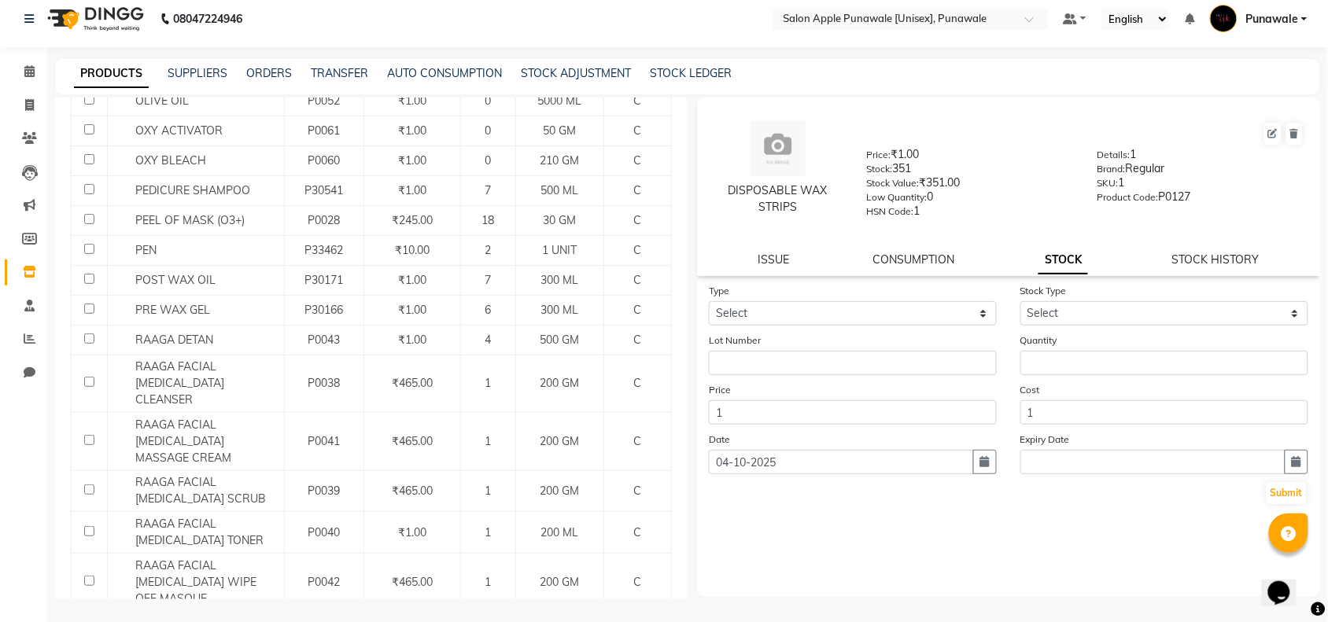
scroll to position [1669, 0]
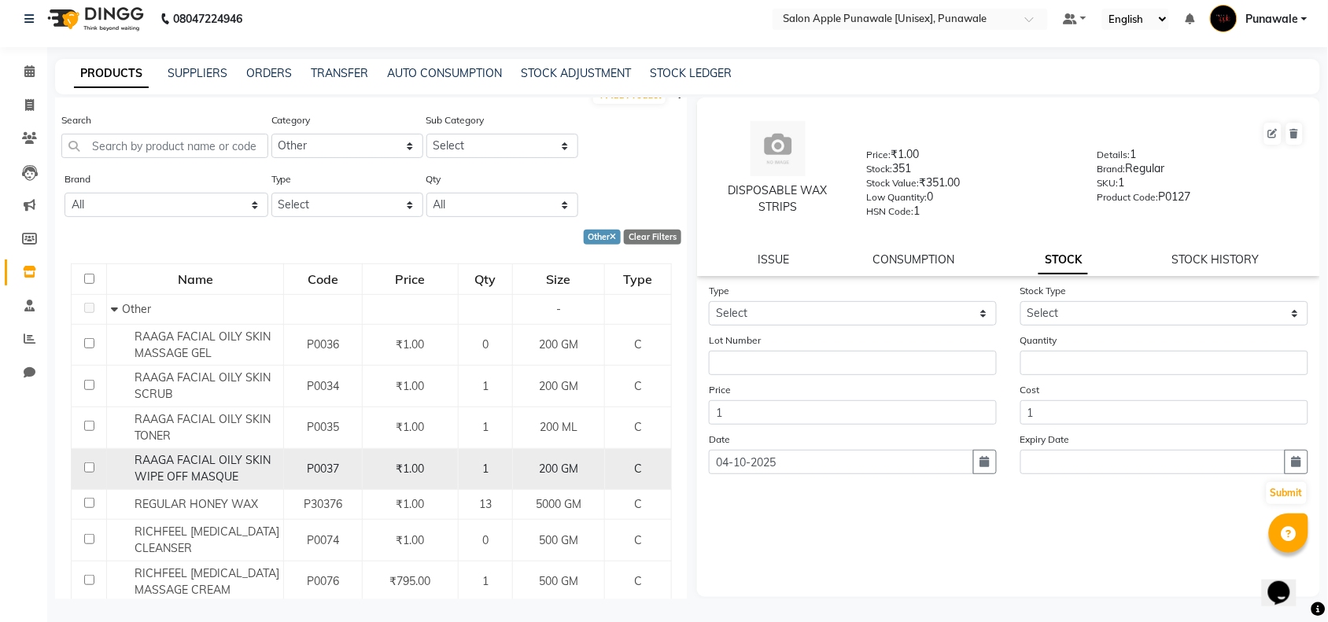
scroll to position [0, 0]
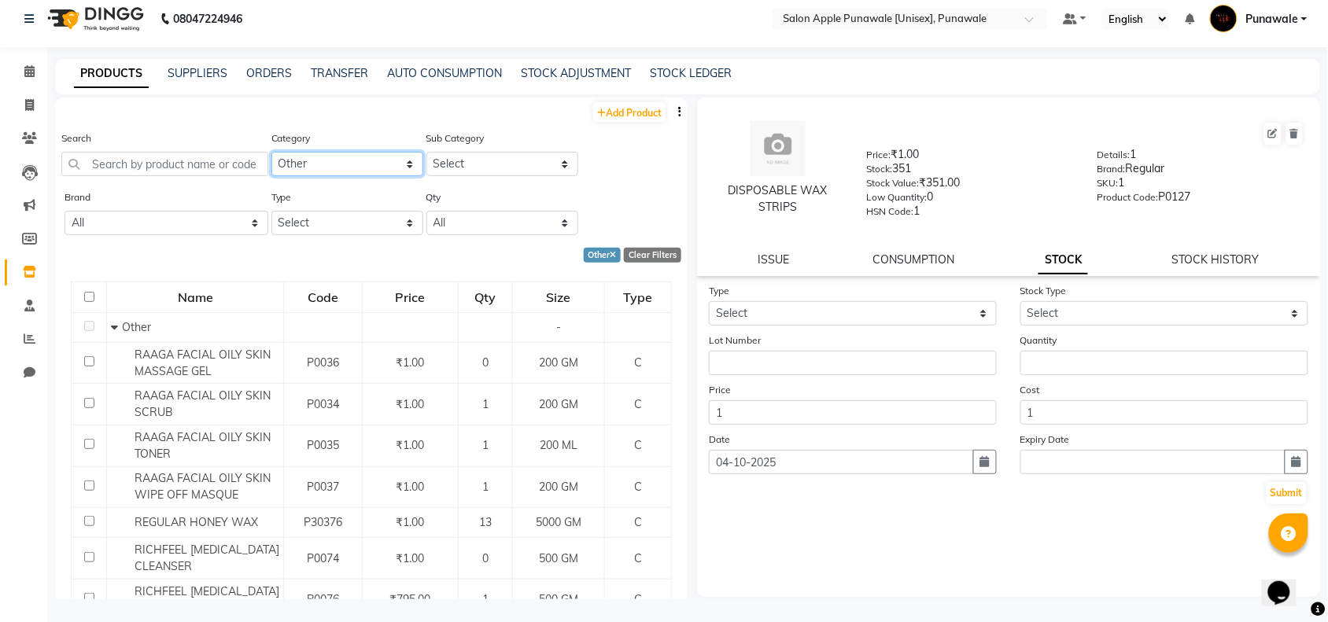
click at [312, 165] on select "Select Hair Skin Makeup Personal Care Appliances [PERSON_NAME] Waxing Disposabl…" at bounding box center [347, 164] width 152 height 24
click at [271, 152] on select "Select Hair Skin Makeup Personal Care Appliances [PERSON_NAME] Waxing Disposabl…" at bounding box center [347, 164] width 152 height 24
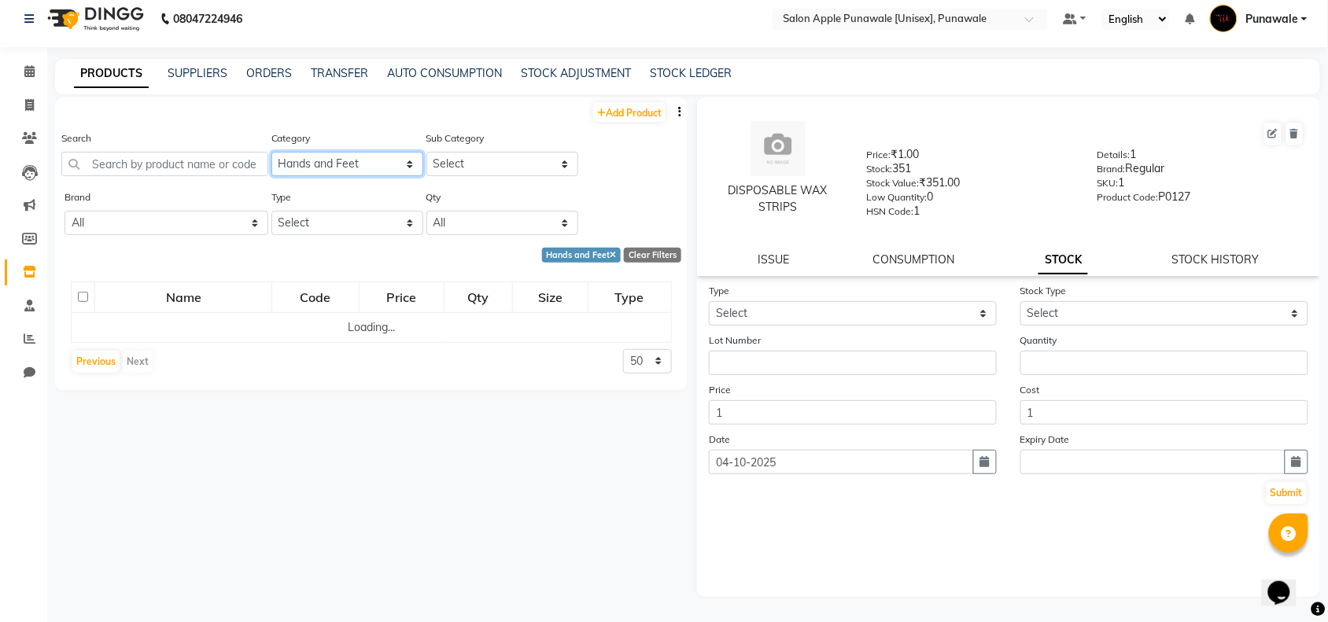
click at [351, 166] on select "Select Hair Skin Makeup Personal Care Appliances [PERSON_NAME] Waxing Disposabl…" at bounding box center [347, 164] width 152 height 24
select select "1850"
click at [271, 152] on select "Select Hair Skin Makeup Personal Care Appliances [PERSON_NAME] Waxing Disposabl…" at bounding box center [347, 164] width 152 height 24
click at [346, 158] on select "Select Hair Skin Makeup Personal Care Appliances [PERSON_NAME] Waxing Disposabl…" at bounding box center [347, 164] width 152 height 24
click at [271, 152] on select "Select Hair Skin Makeup Personal Care Appliances [PERSON_NAME] Waxing Disposabl…" at bounding box center [347, 164] width 152 height 24
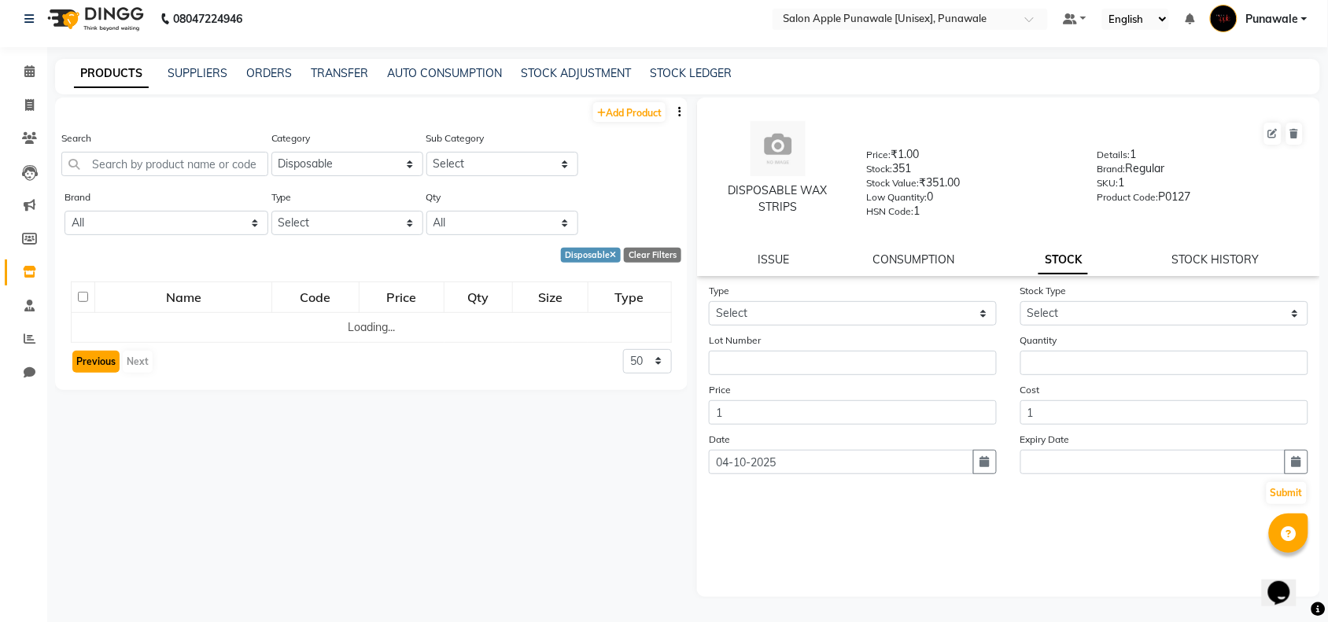
click at [101, 360] on button "Previous" at bounding box center [95, 362] width 47 height 22
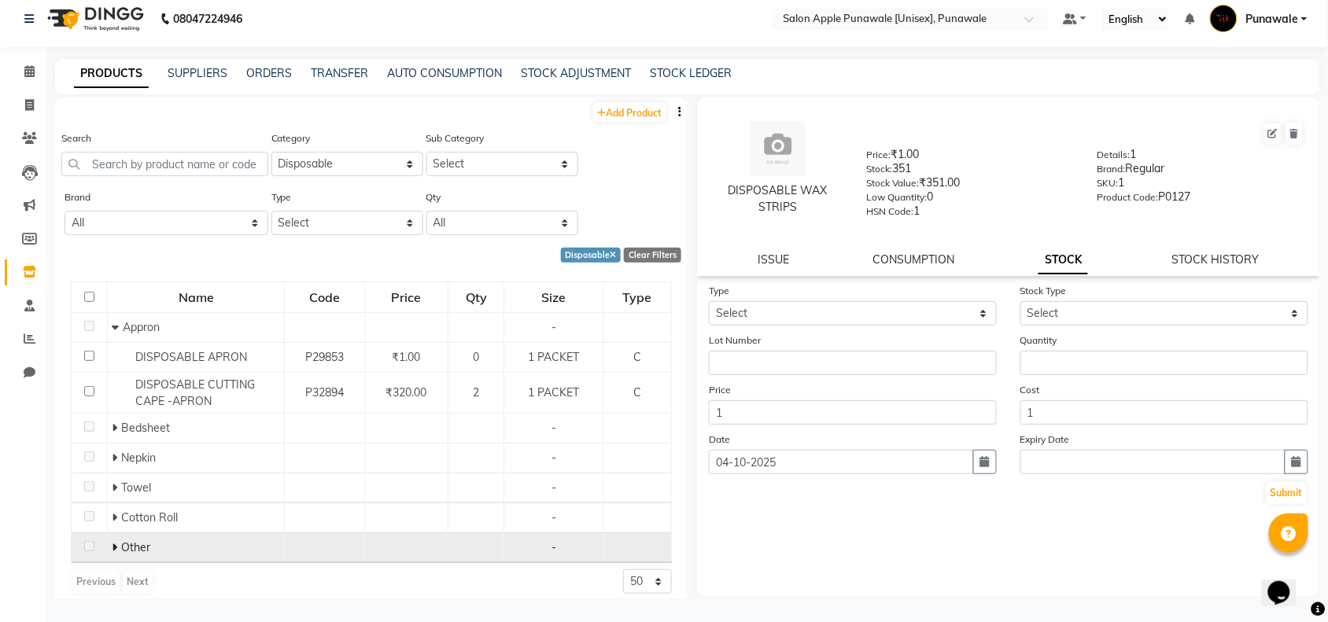
click at [116, 551] on icon at bounding box center [115, 547] width 6 height 11
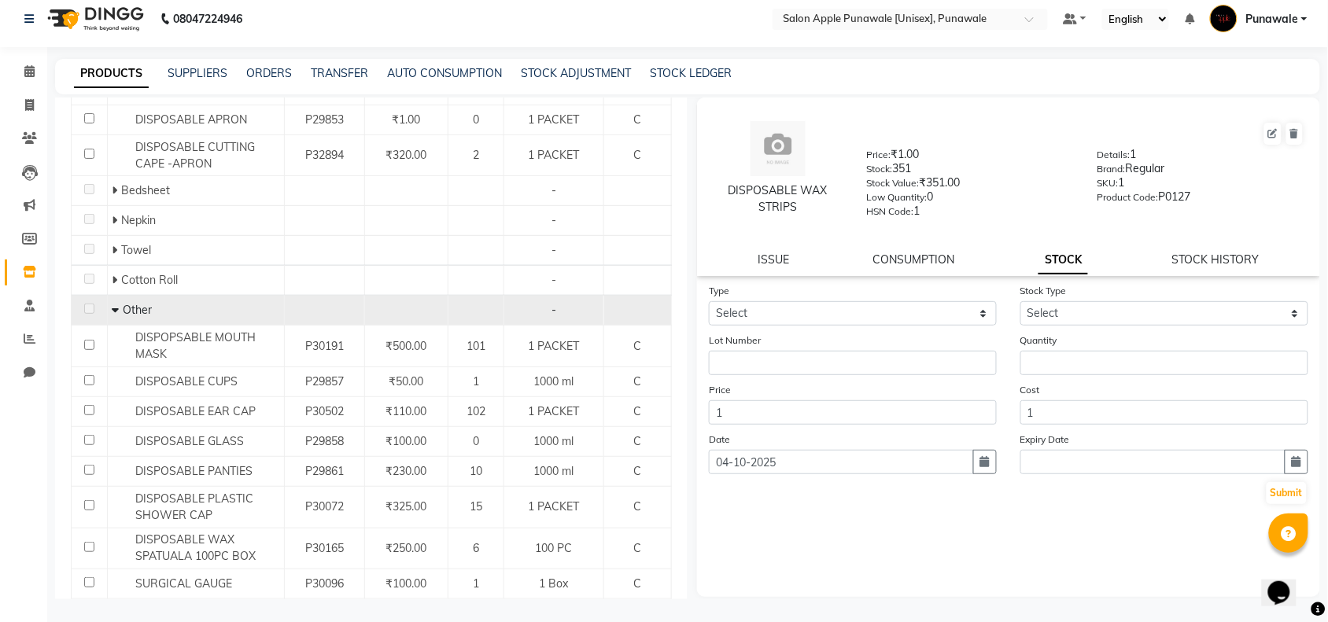
scroll to position [286, 0]
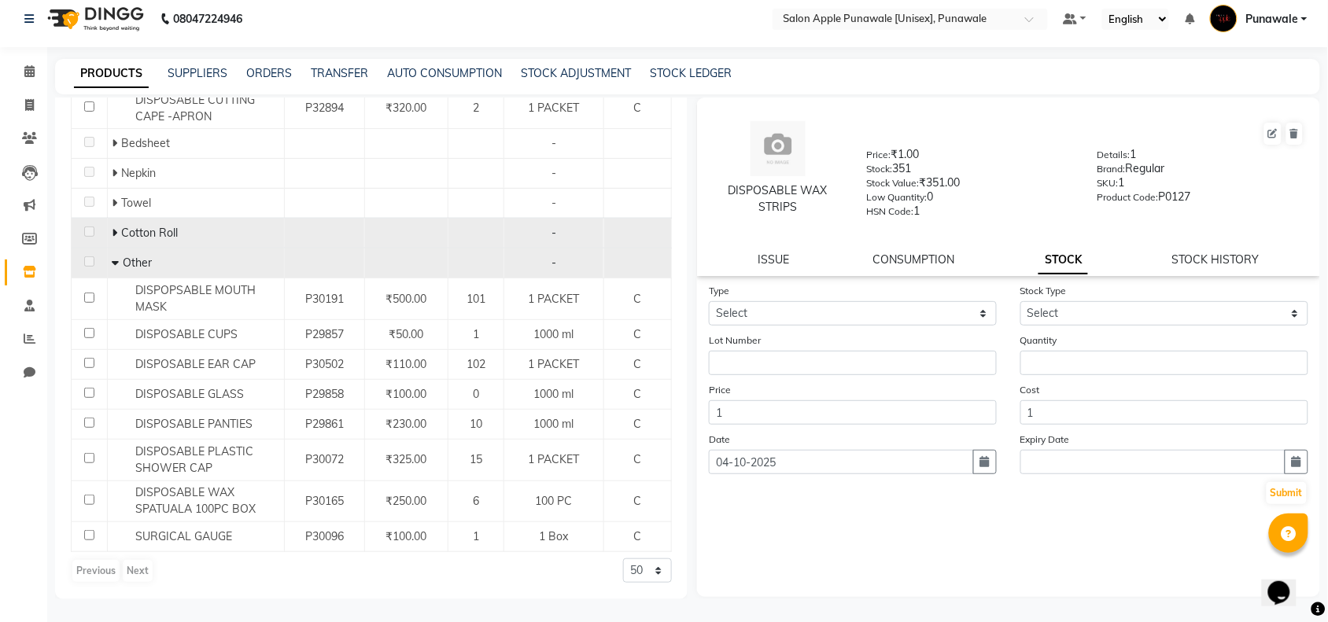
click at [114, 231] on icon at bounding box center [115, 232] width 6 height 11
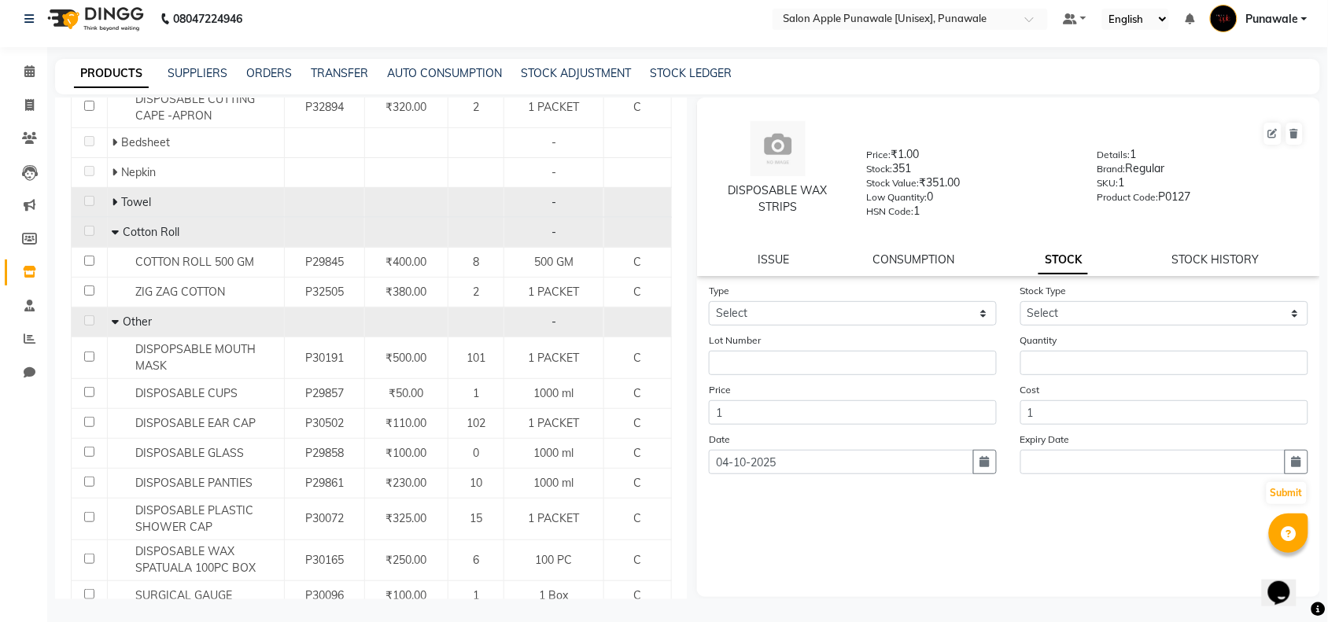
click at [116, 197] on icon at bounding box center [115, 202] width 6 height 11
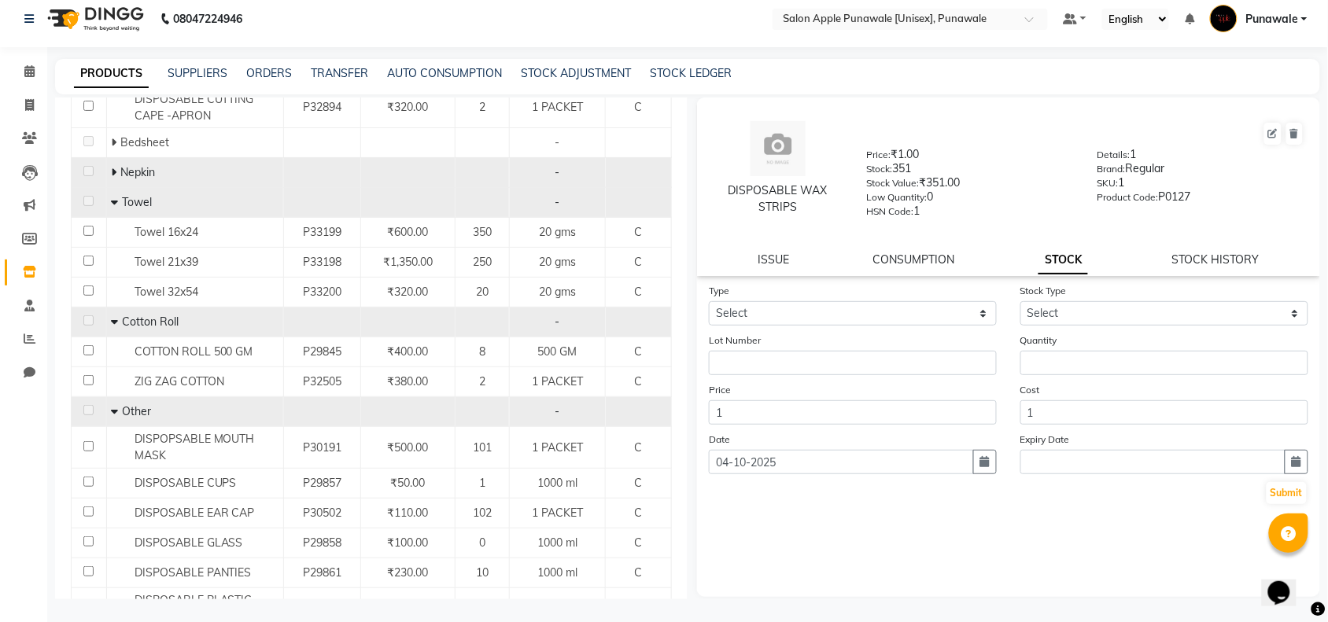
click at [112, 171] on icon at bounding box center [114, 172] width 6 height 11
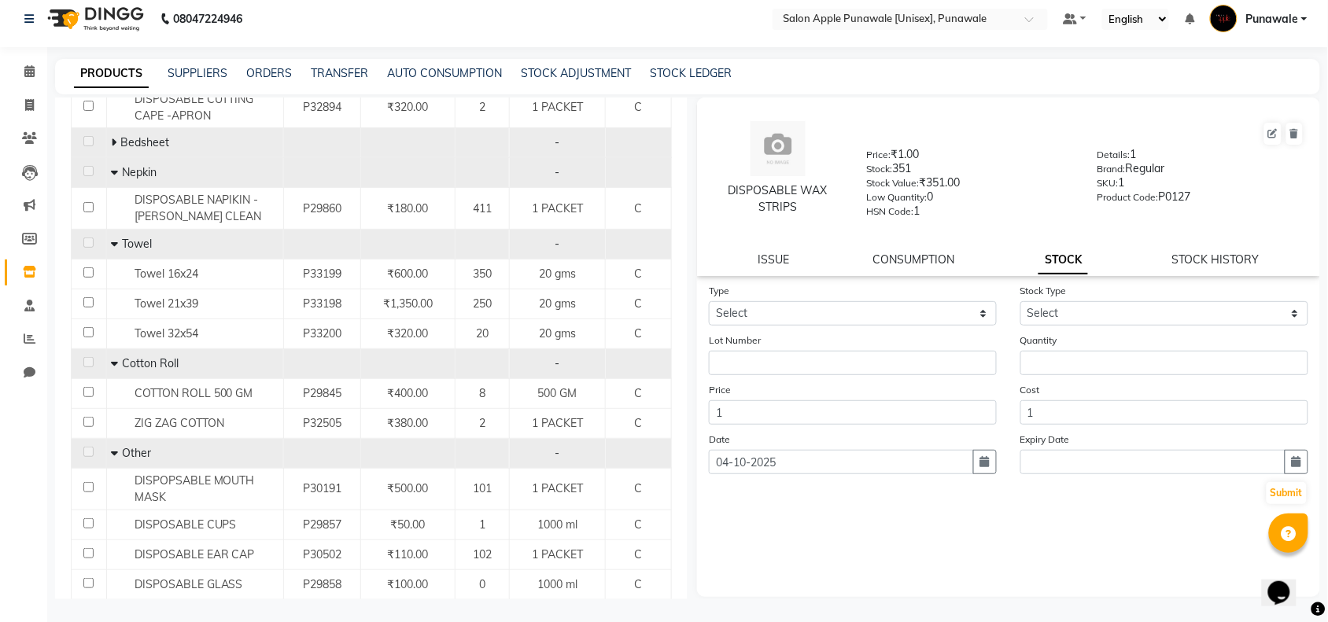
click at [112, 139] on icon at bounding box center [114, 142] width 6 height 11
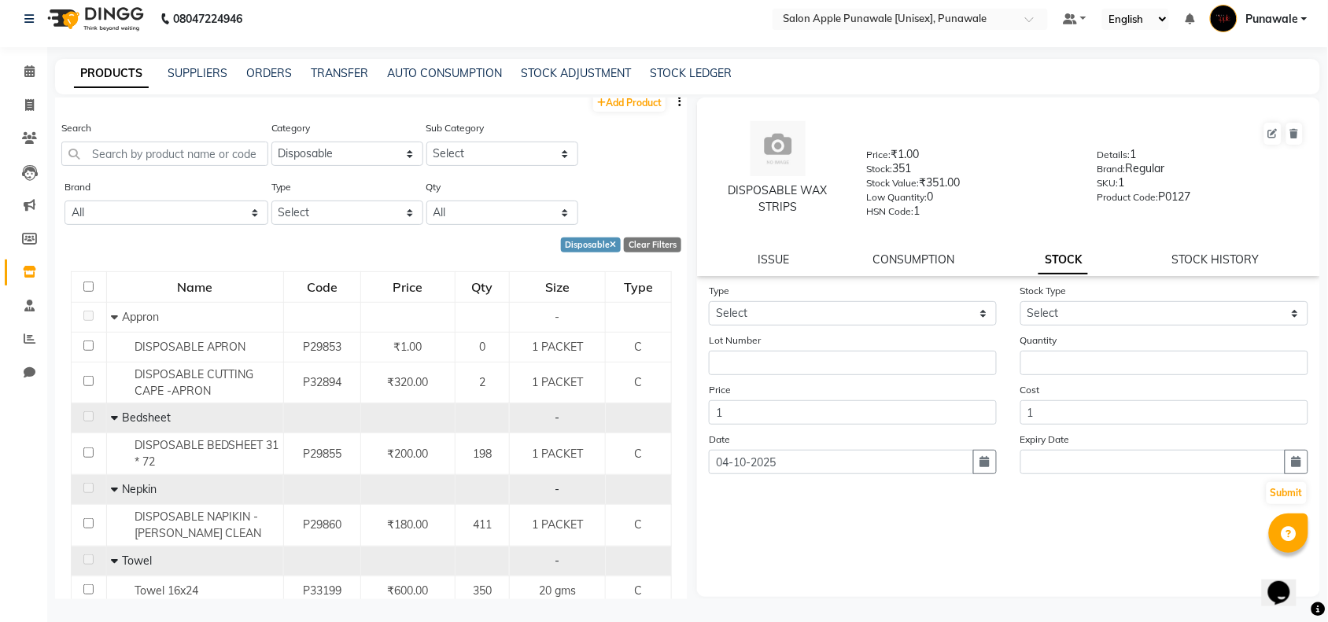
scroll to position [0, 0]
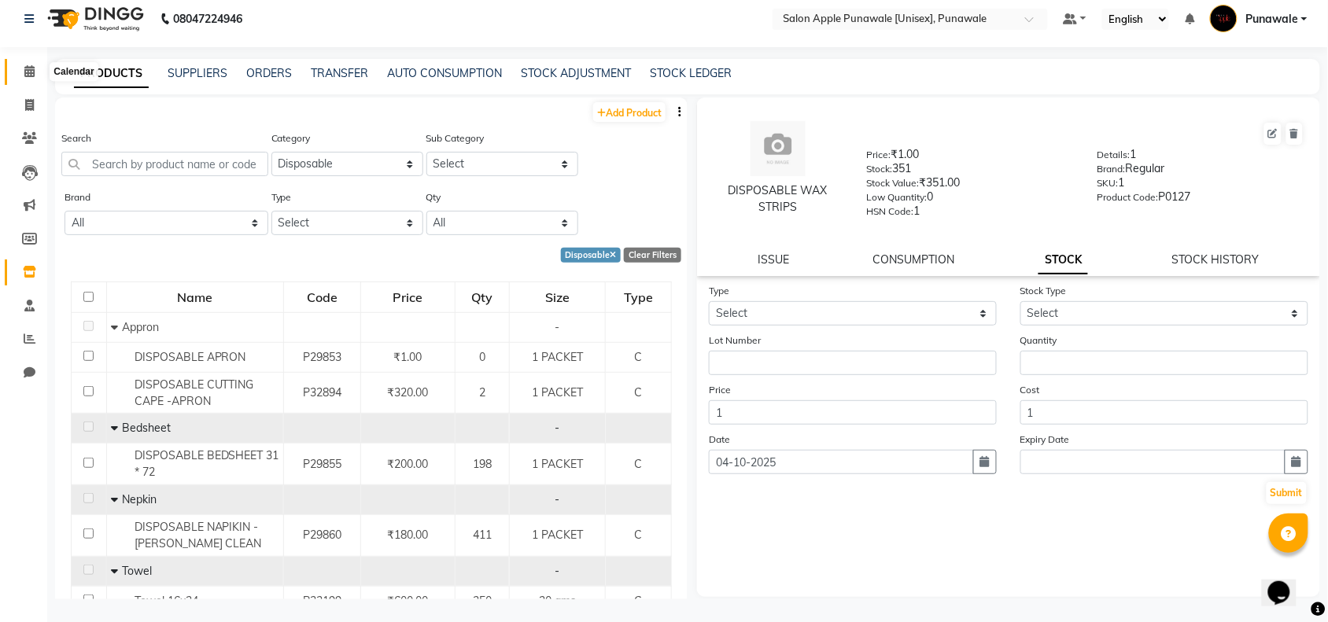
click at [24, 73] on icon at bounding box center [29, 71] width 10 height 12
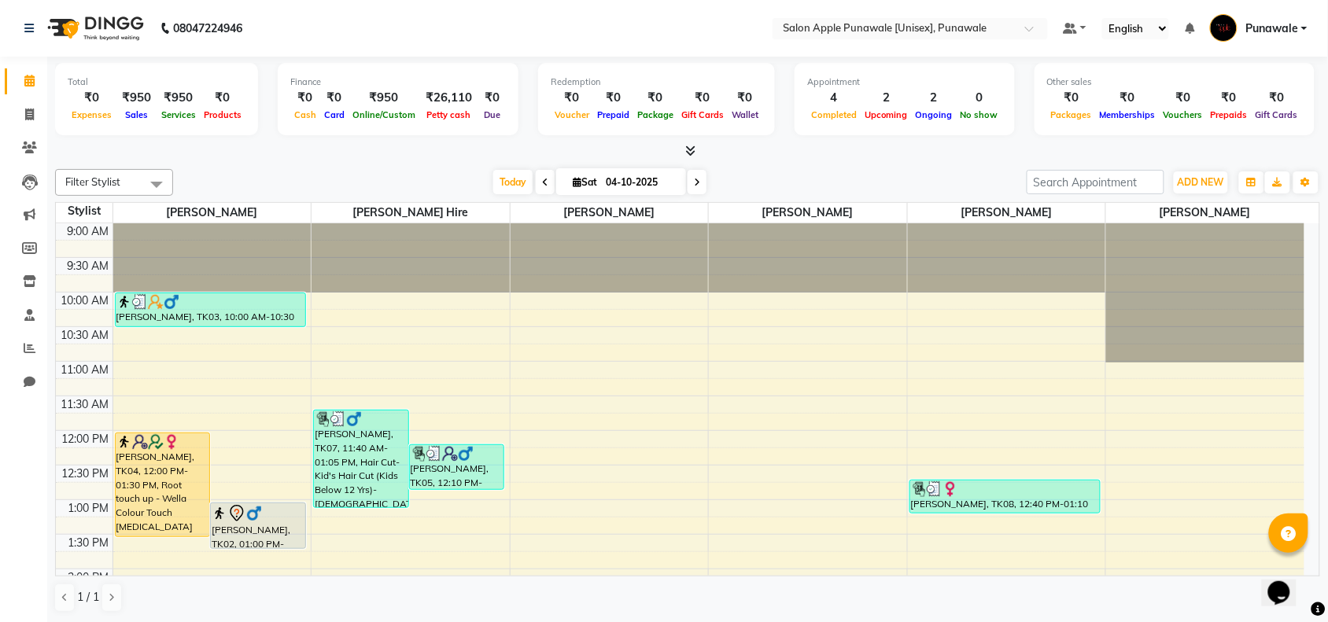
click at [694, 179] on icon at bounding box center [697, 182] width 6 height 9
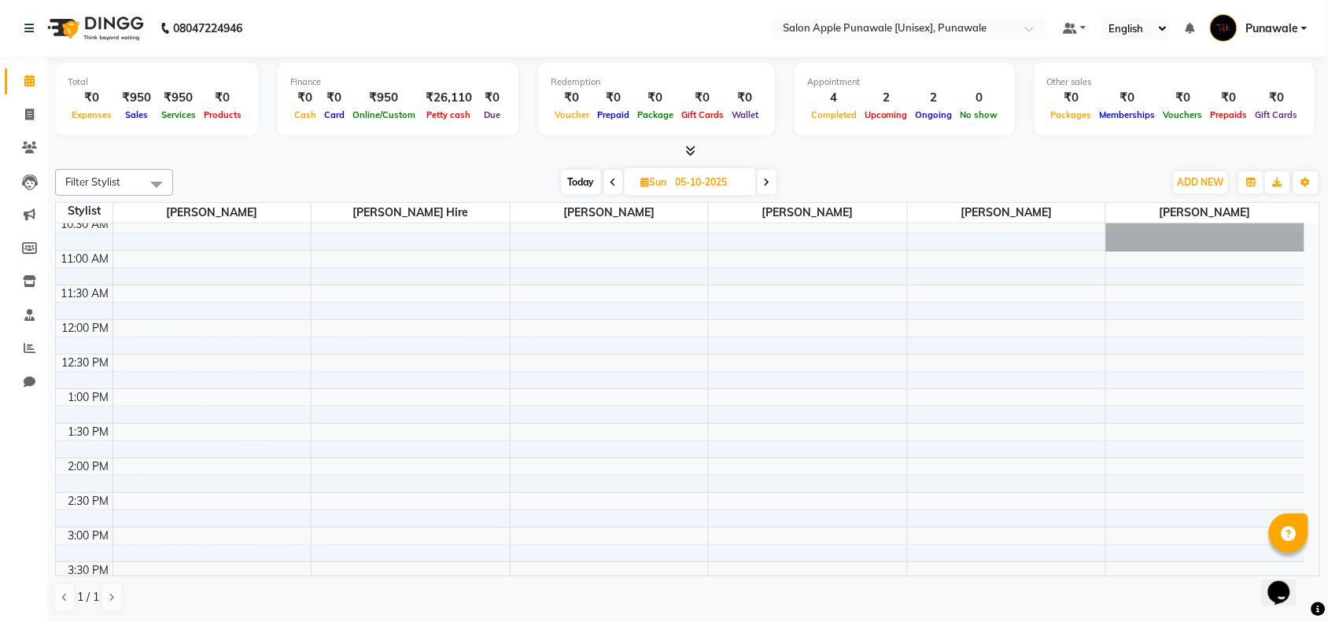
scroll to position [98, 0]
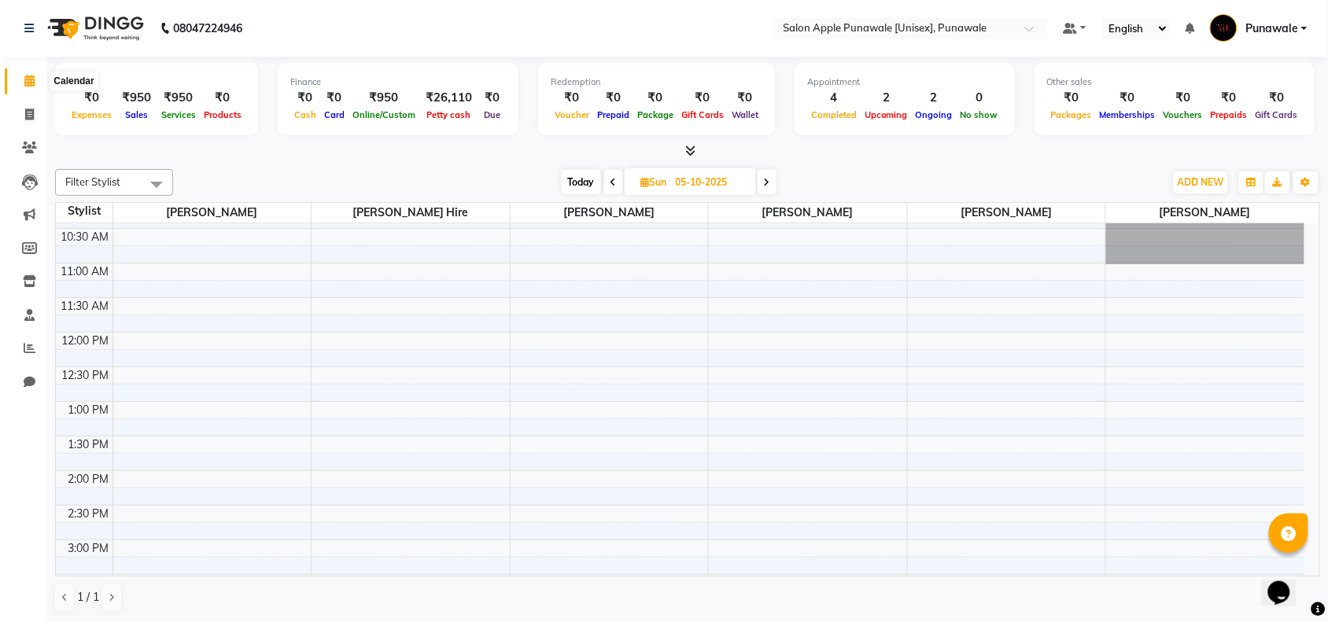
click at [30, 81] on icon at bounding box center [29, 81] width 10 height 12
click at [21, 83] on span at bounding box center [30, 81] width 28 height 18
click at [578, 187] on span "Today" at bounding box center [581, 182] width 39 height 24
type input "04-10-2025"
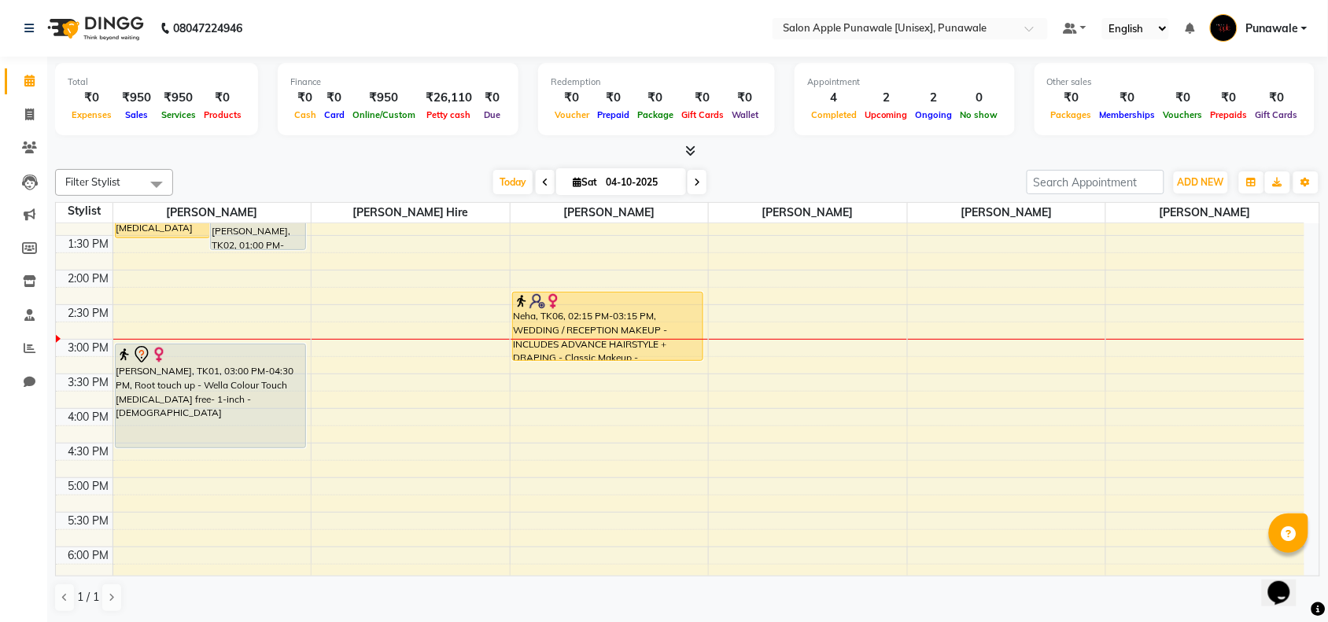
scroll to position [295, 0]
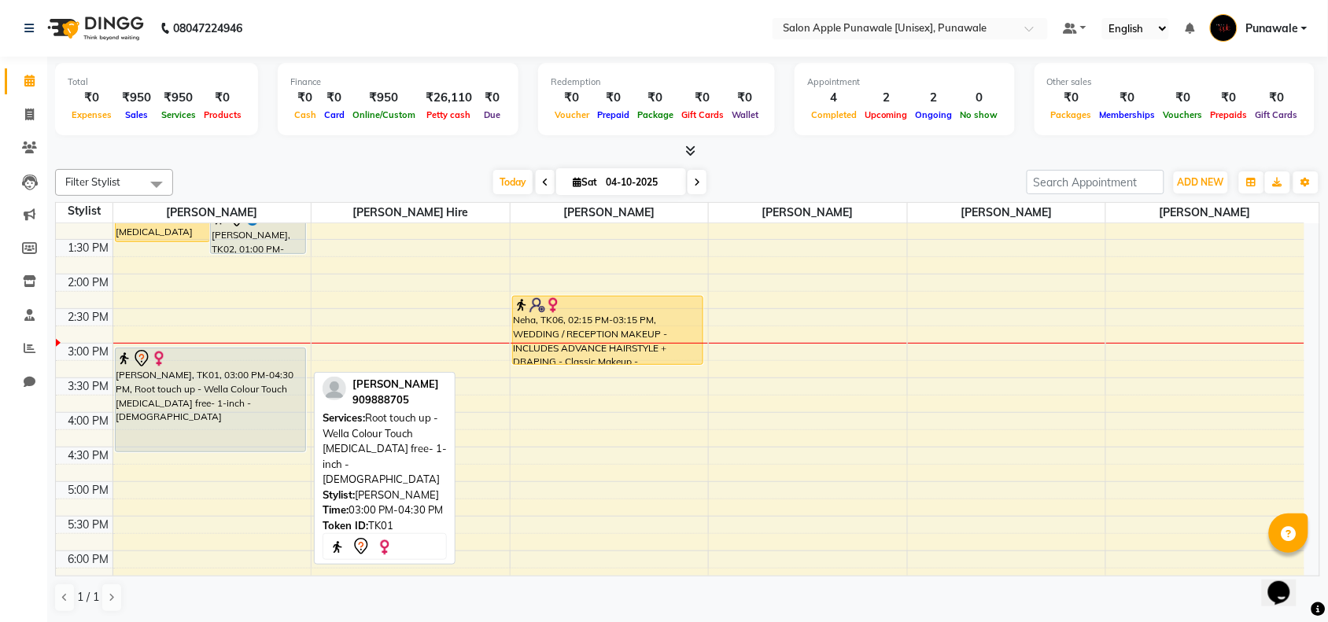
click at [190, 378] on div "[PERSON_NAME], TK01, 03:00 PM-04:30 PM, Root touch up - Wella Colour Touch [MED…" at bounding box center [211, 400] width 190 height 103
select select "7"
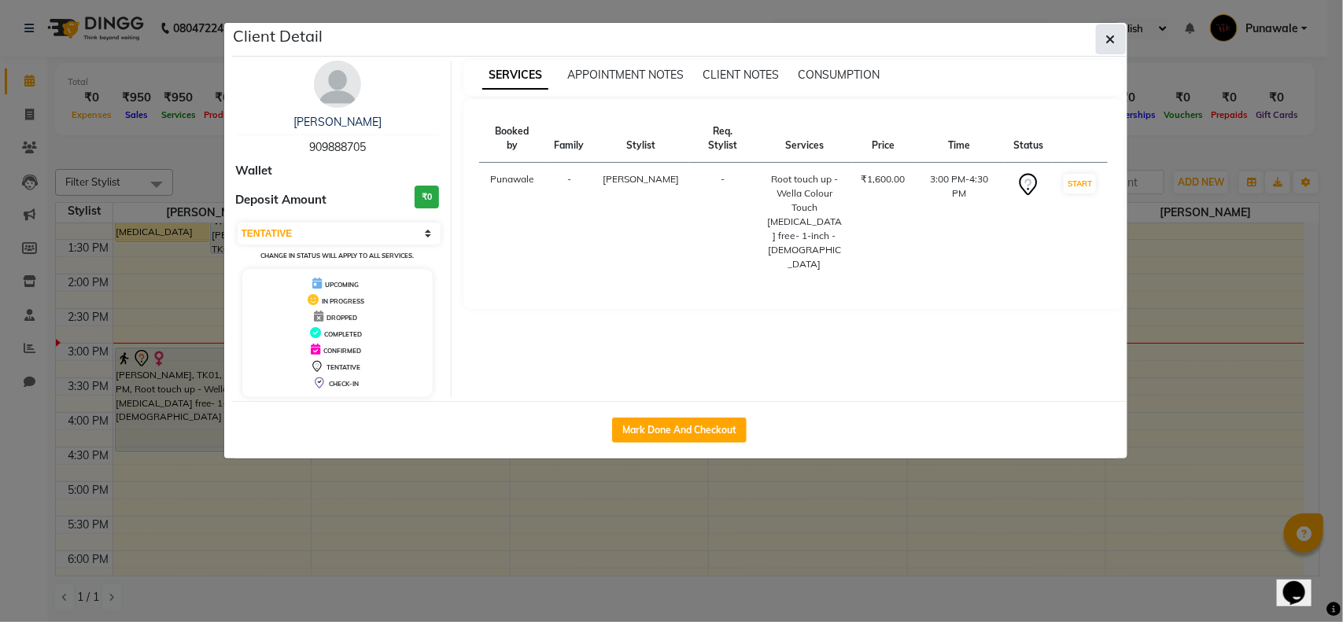
click at [1118, 51] on button "button" at bounding box center [1111, 39] width 30 height 30
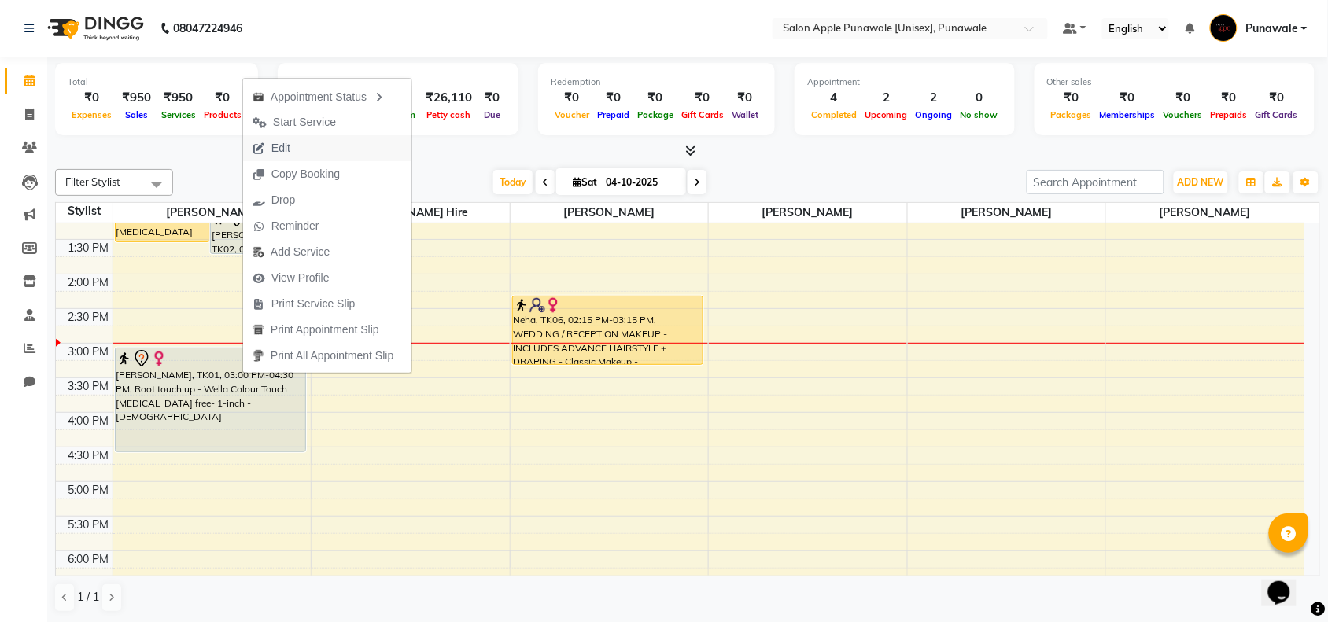
click at [283, 146] on span "Edit" at bounding box center [280, 148] width 19 height 17
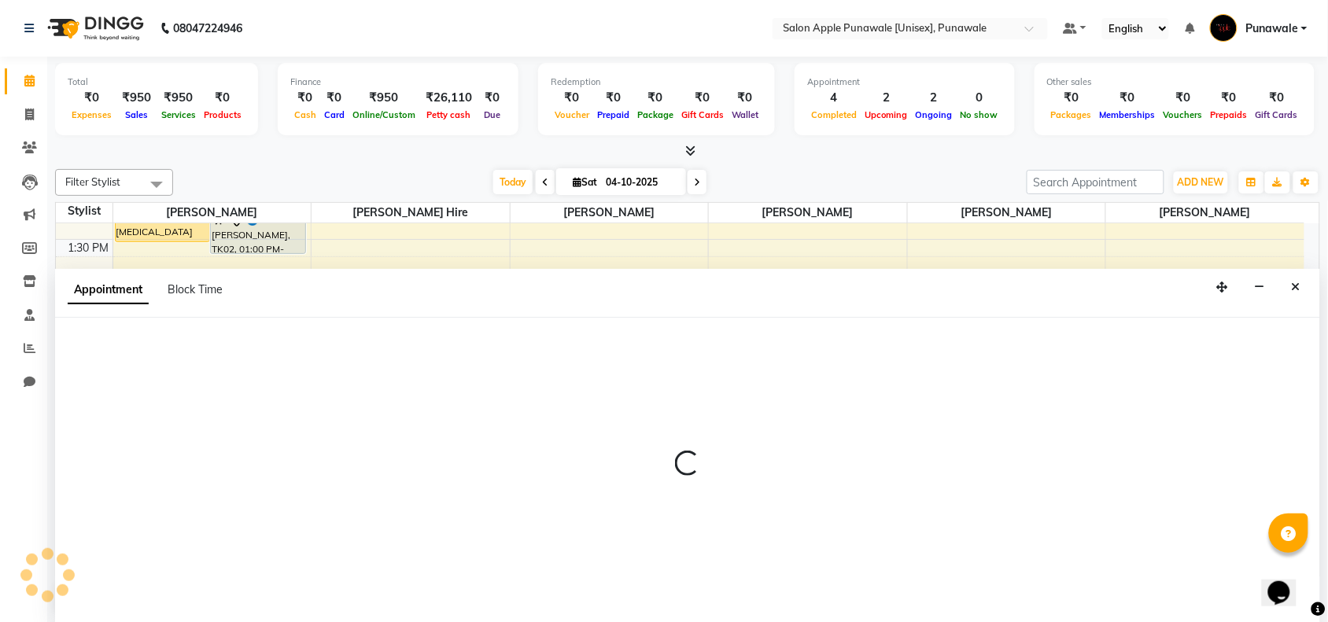
scroll to position [1, 0]
select select "tentative"
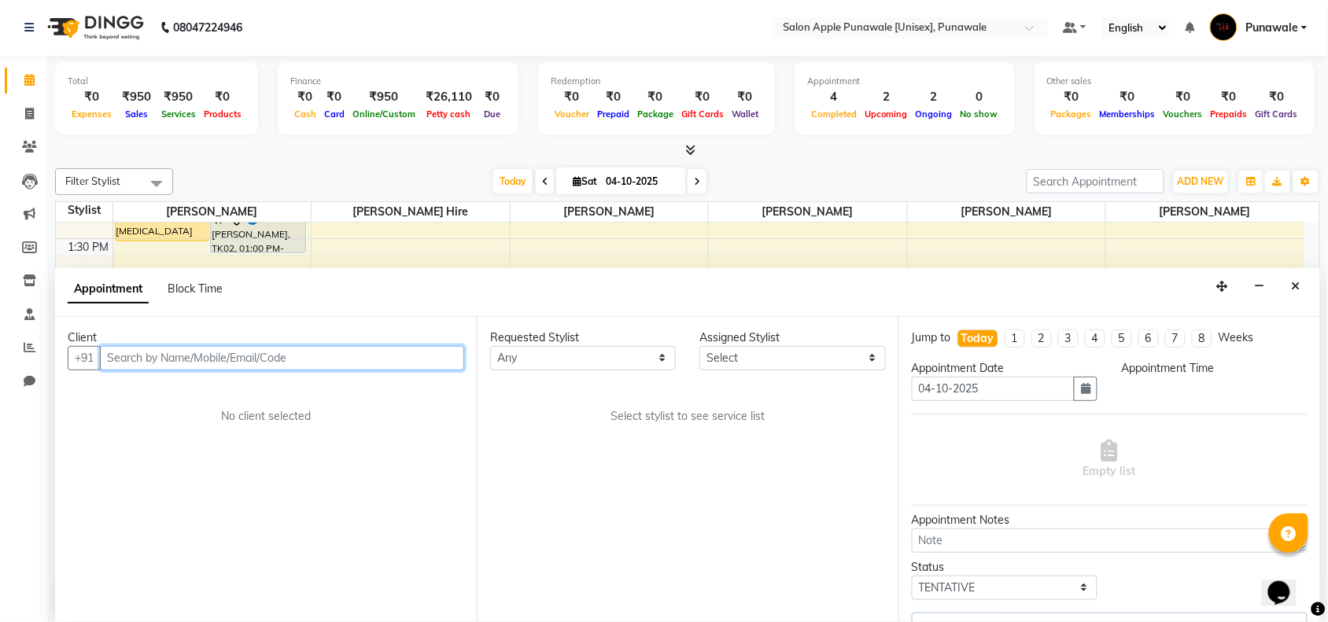
scroll to position [0, 0]
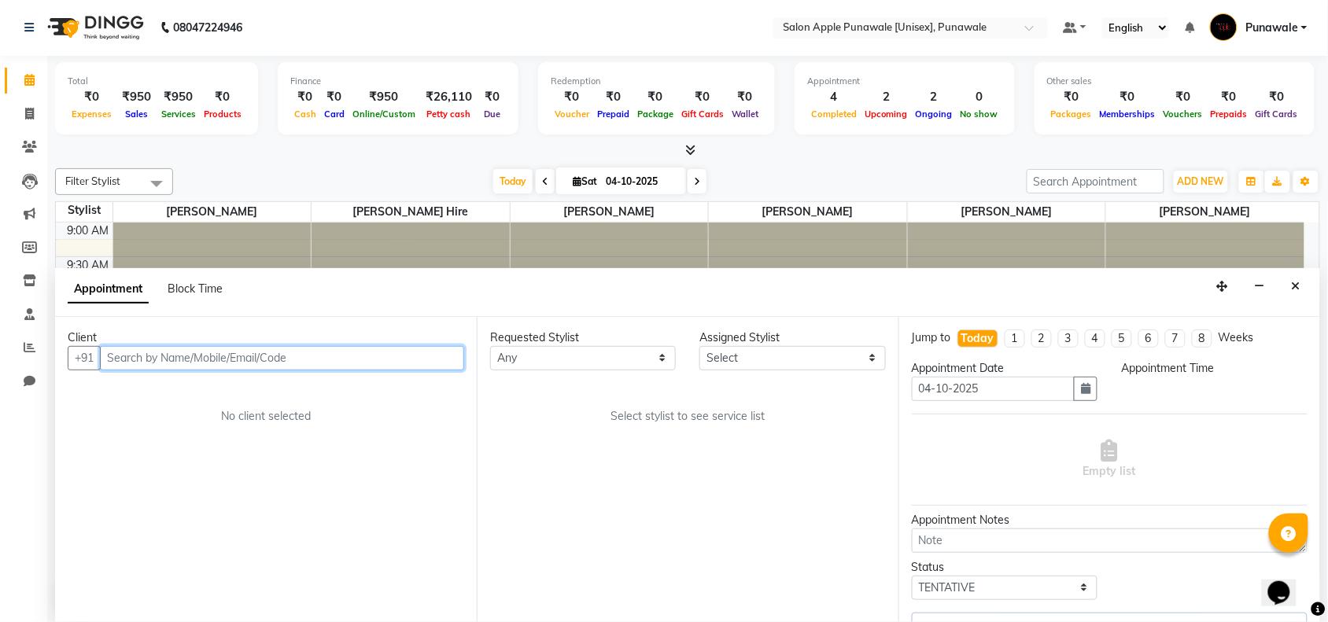
select select "54408"
select select "900"
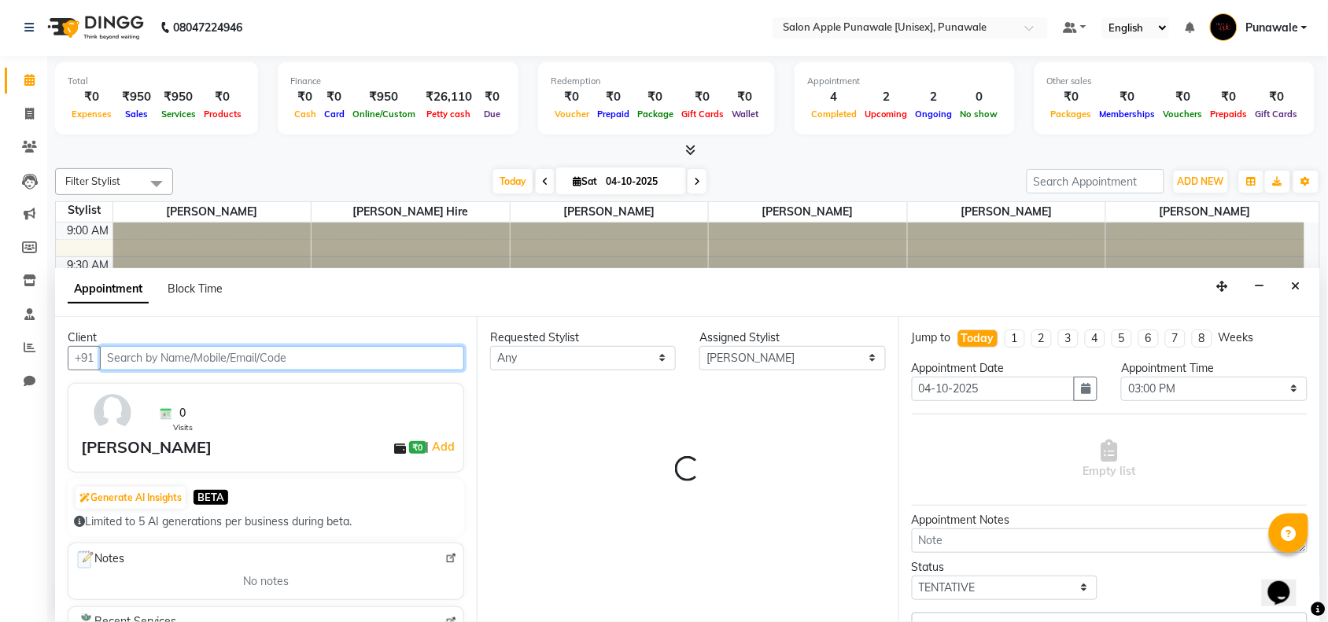
select select "3135"
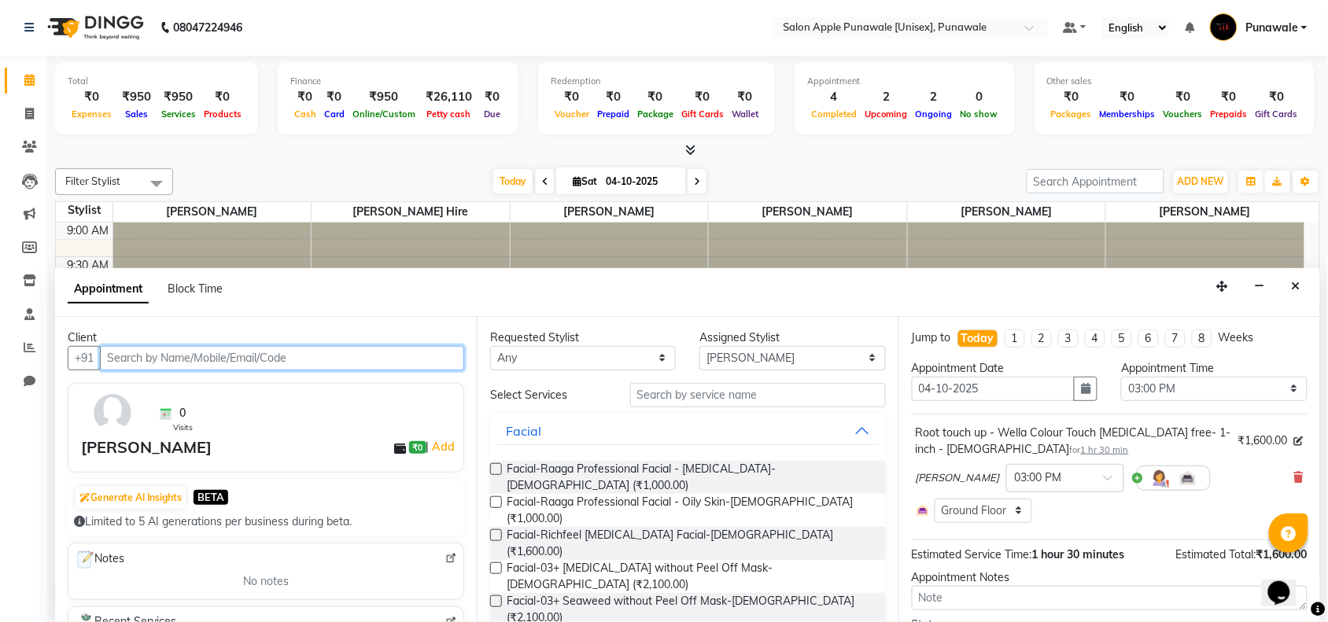
scroll to position [351, 0]
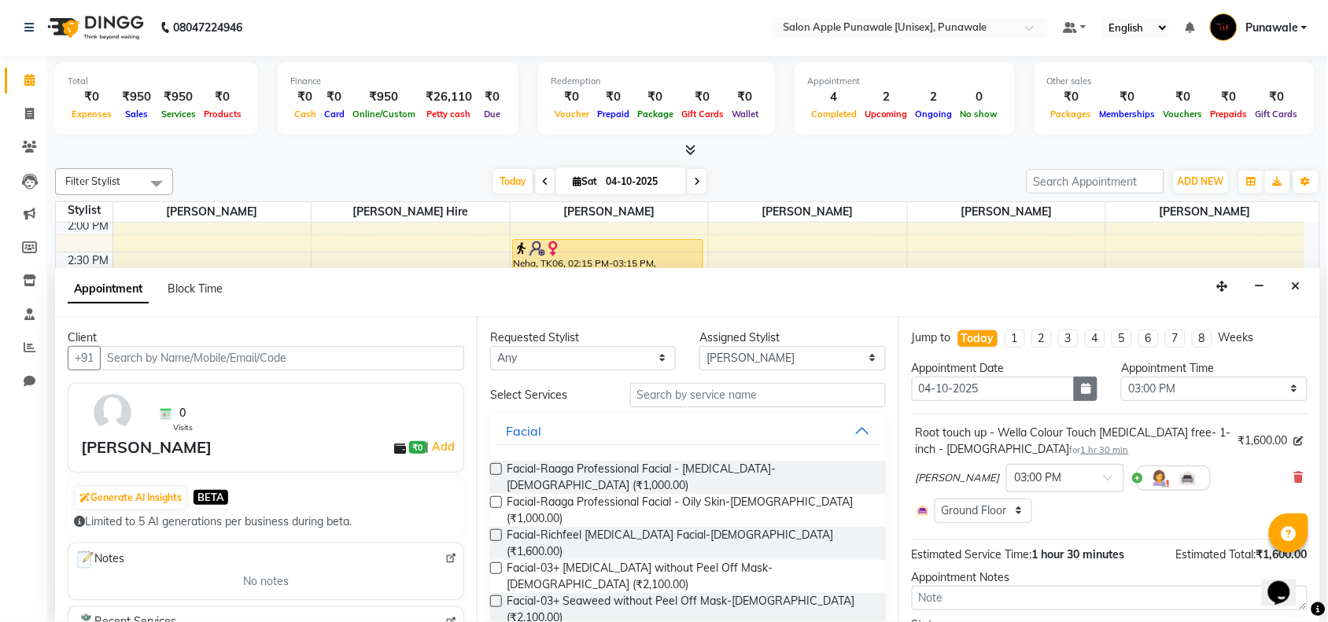
click at [1081, 391] on icon "button" at bounding box center [1085, 388] width 9 height 11
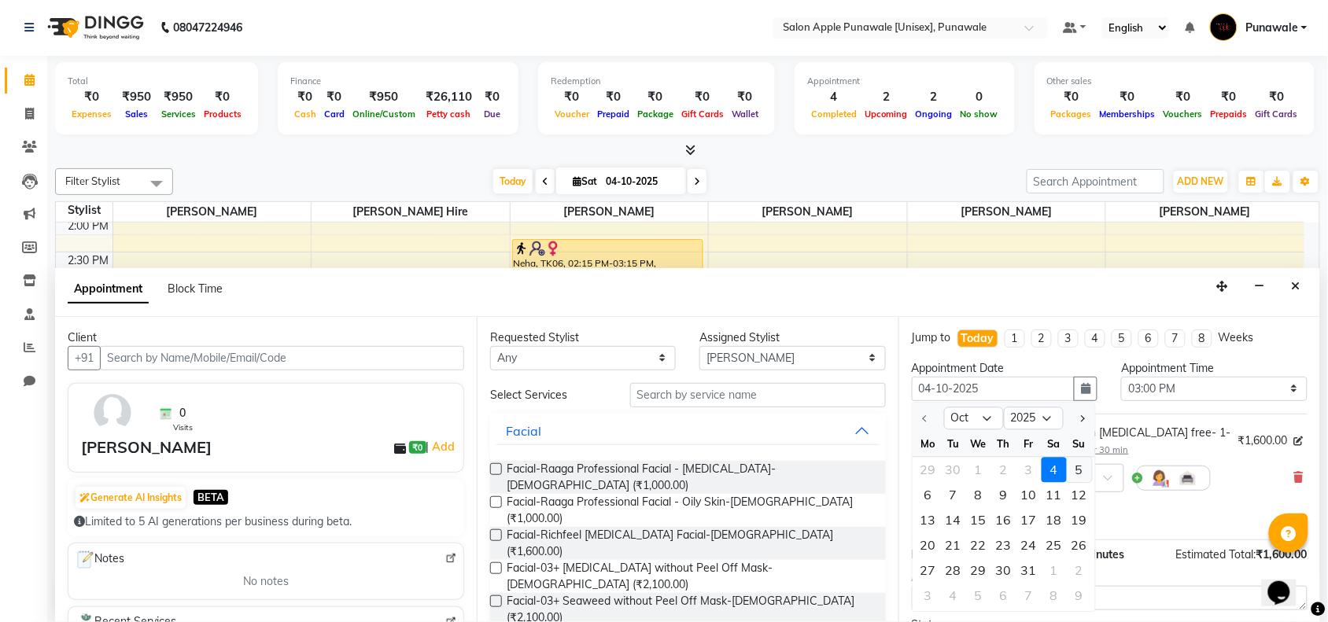
click at [1076, 470] on div "5" at bounding box center [1079, 469] width 25 height 25
type input "05-10-2025"
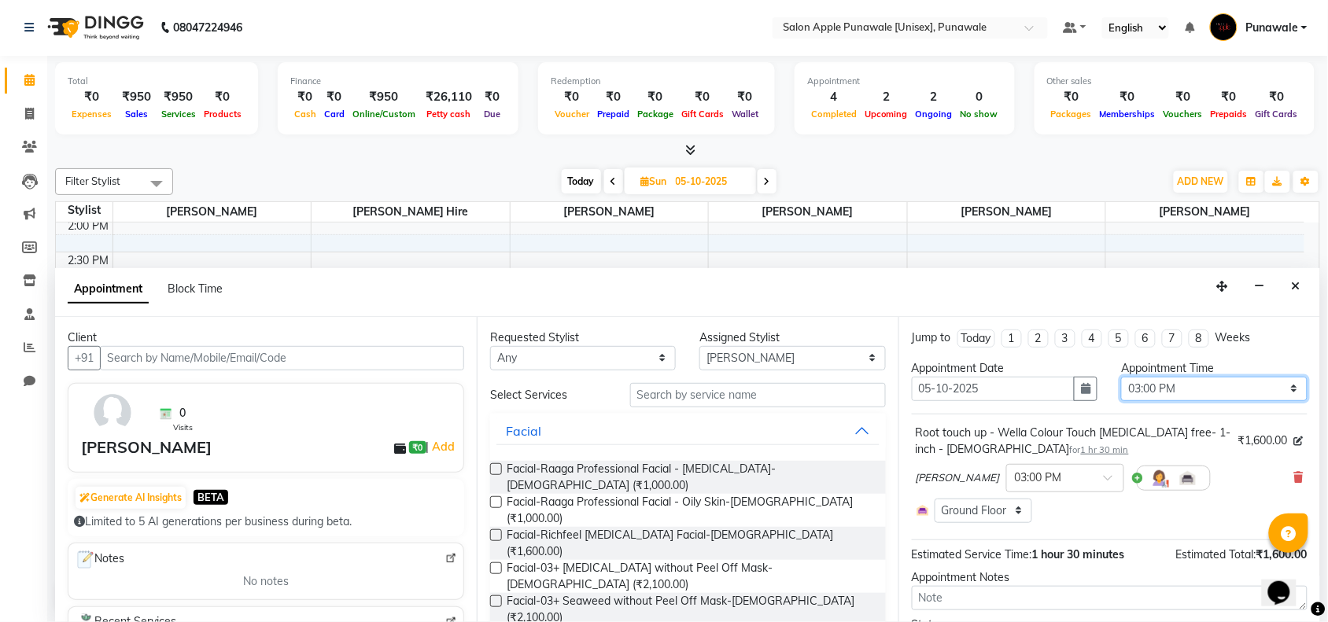
click at [1251, 391] on select "Select 10:00 AM 10:15 AM 10:30 AM 10:45 AM 11:00 AM 11:15 AM 11:30 AM 11:45 AM …" at bounding box center [1214, 389] width 186 height 24
select select "615"
click at [1121, 377] on select "Select 10:00 AM 10:15 AM 10:30 AM 10:45 AM 11:00 AM 11:15 AM 11:30 AM 11:45 AM …" at bounding box center [1214, 389] width 186 height 24
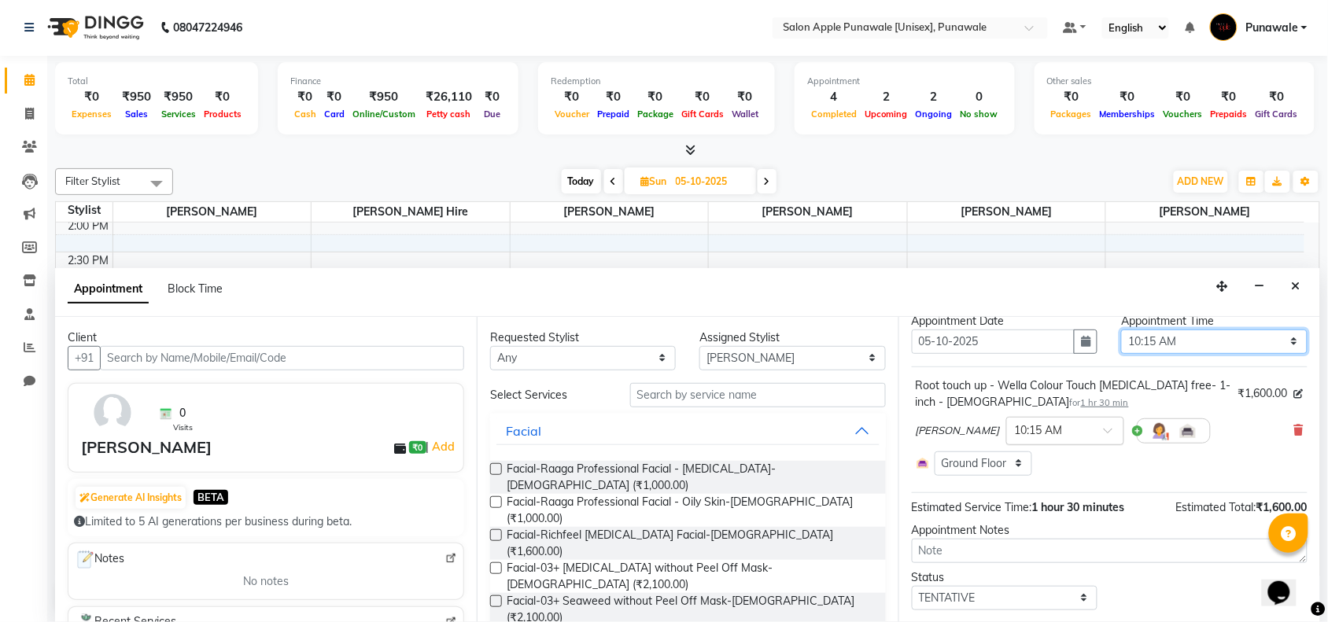
scroll to position [90, 0]
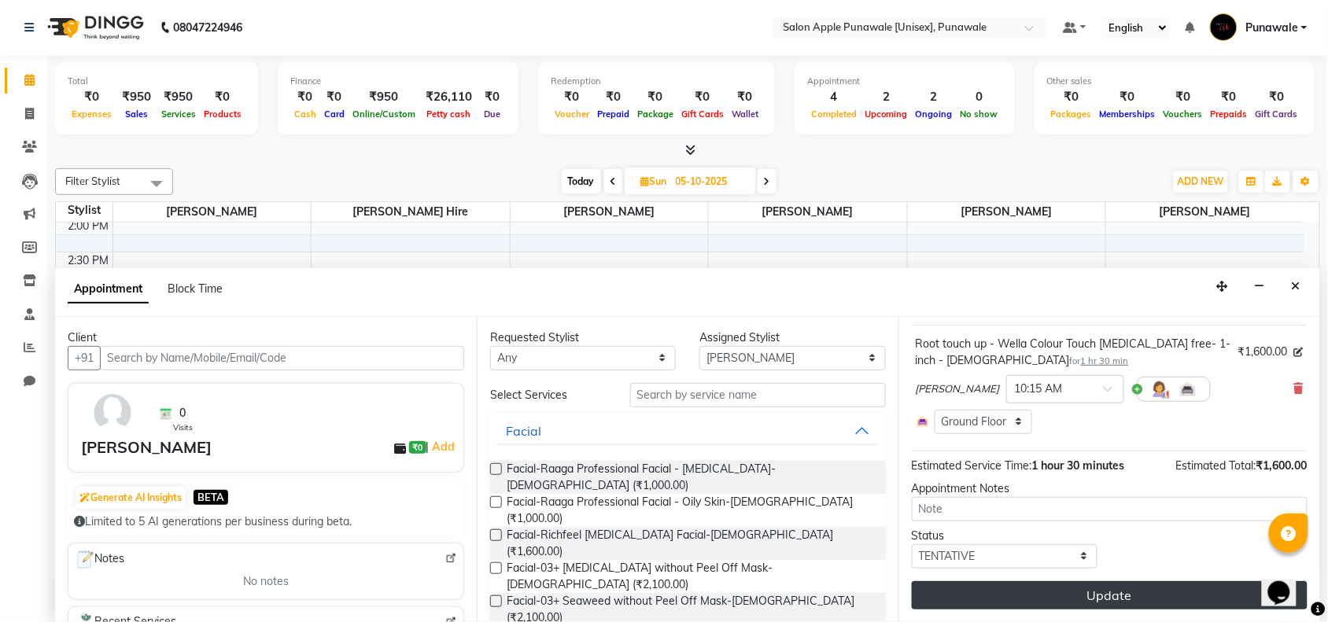
click at [1097, 600] on button "Update" at bounding box center [1110, 595] width 396 height 28
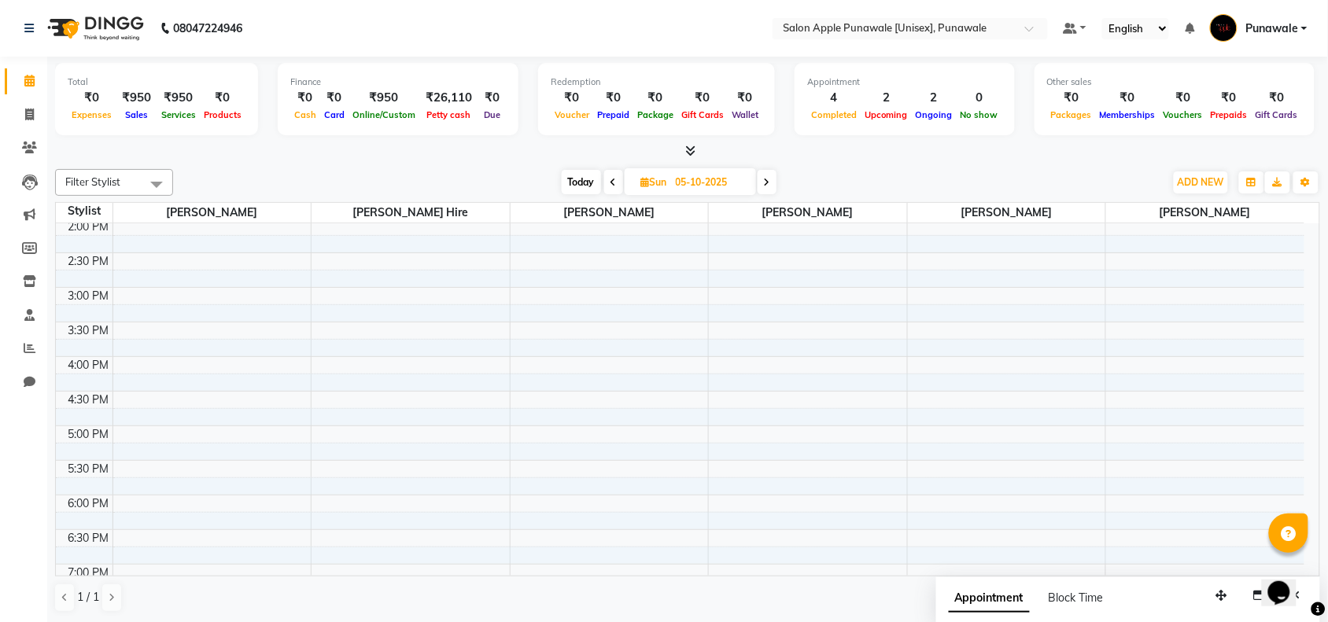
scroll to position [0, 0]
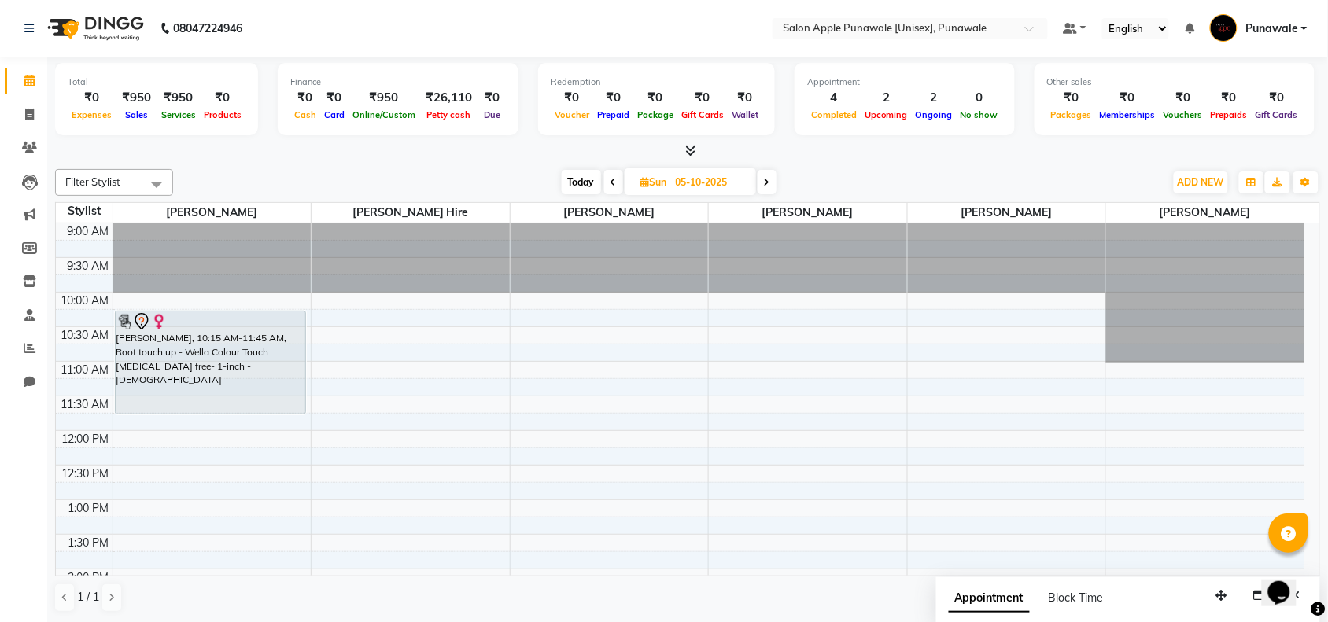
click at [610, 181] on icon at bounding box center [613, 182] width 6 height 9
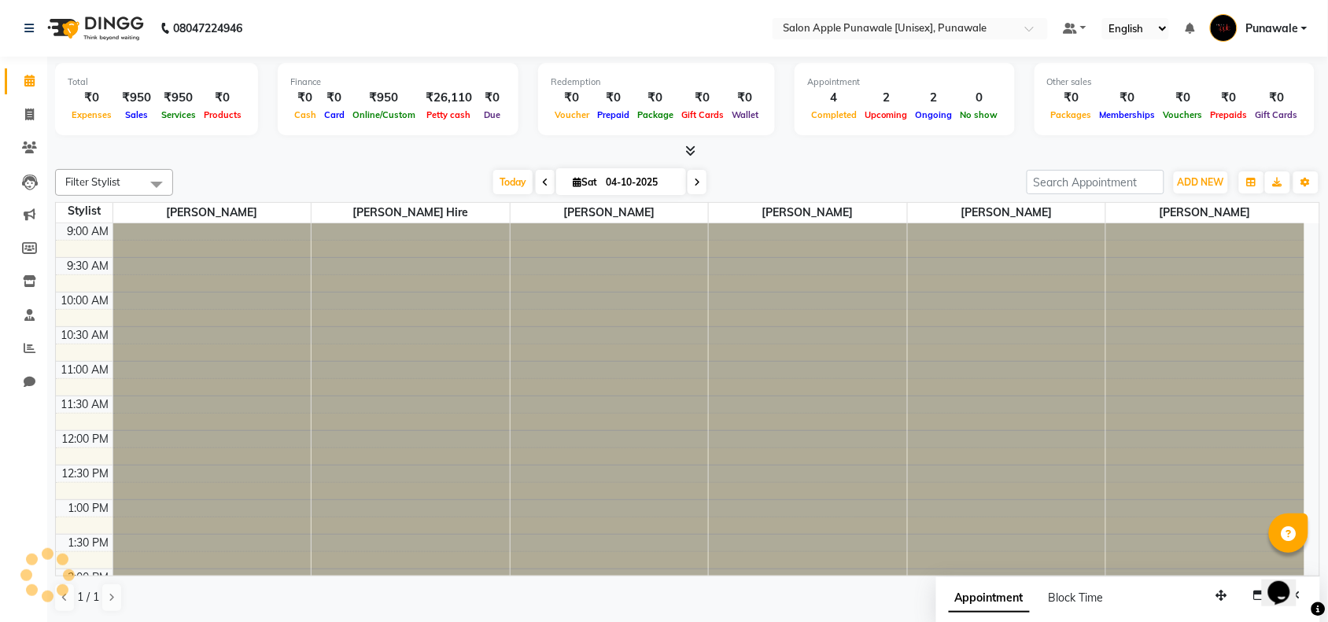
scroll to position [421, 0]
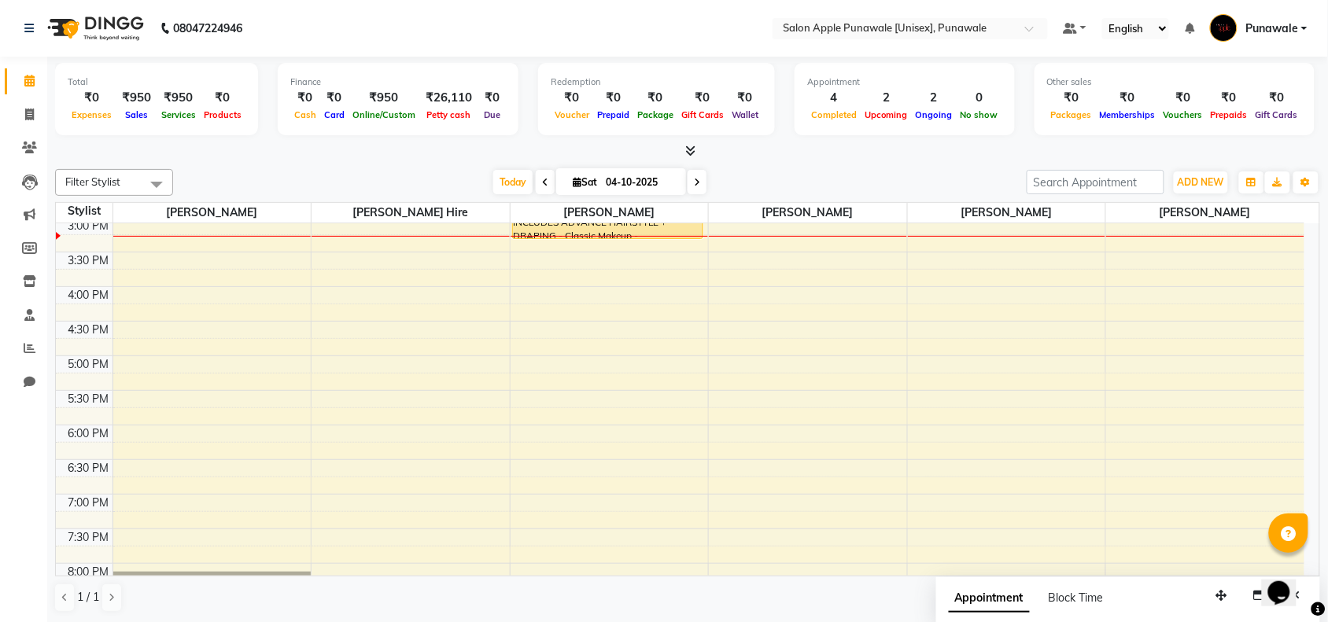
click at [545, 185] on span at bounding box center [545, 182] width 19 height 24
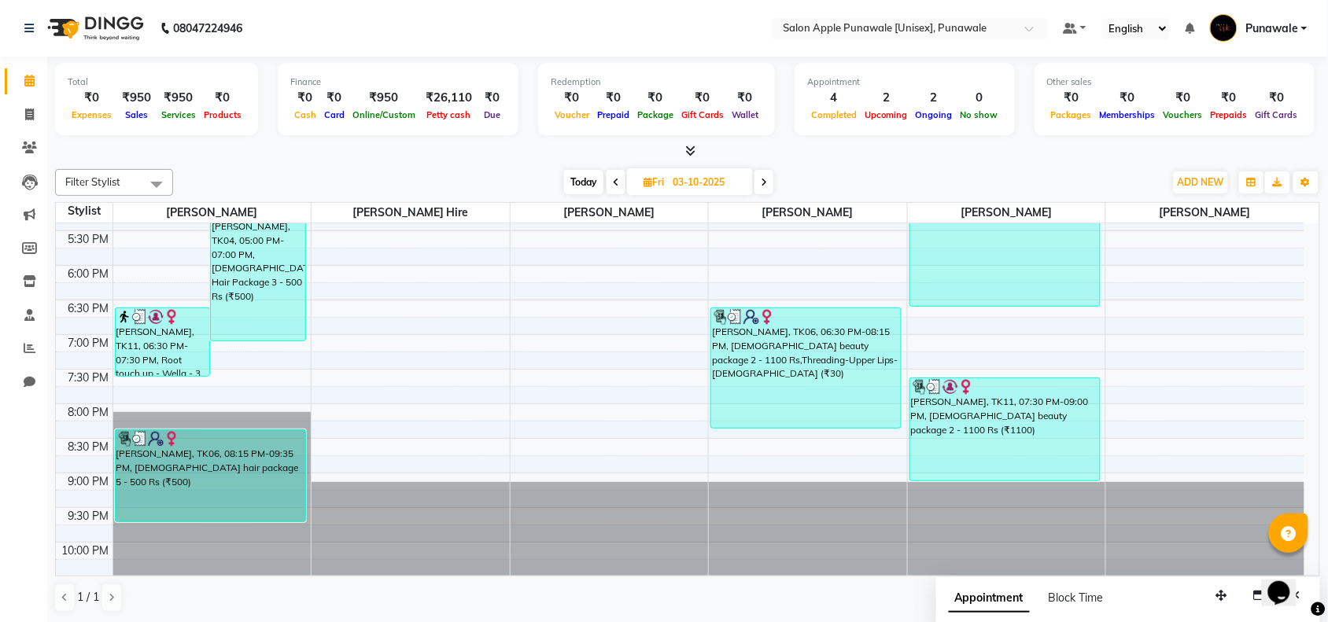
scroll to position [627, 0]
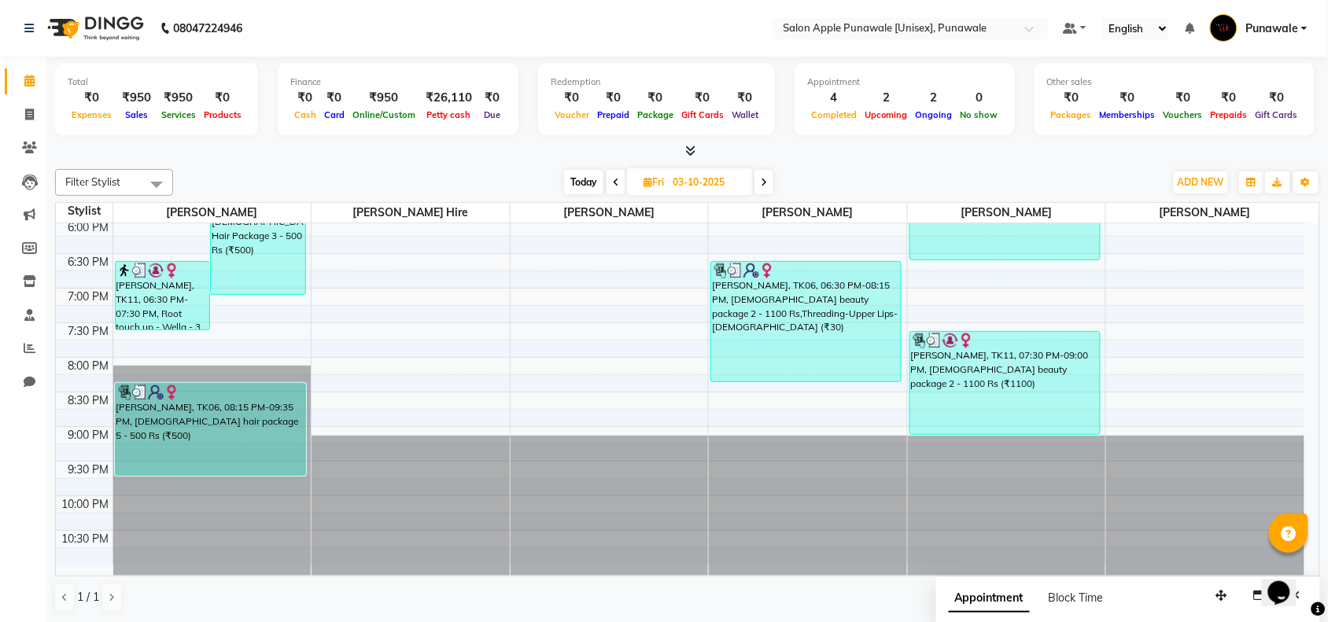
click at [619, 183] on span at bounding box center [616, 182] width 19 height 24
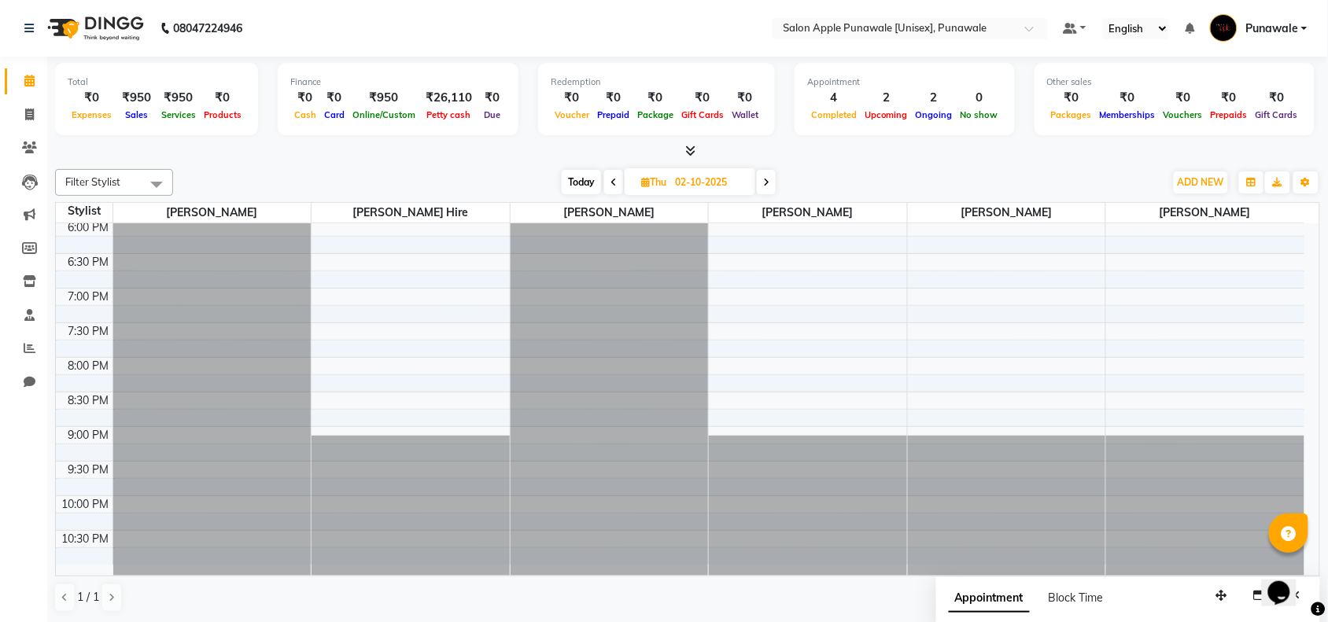
click at [610, 185] on icon at bounding box center [613, 182] width 6 height 9
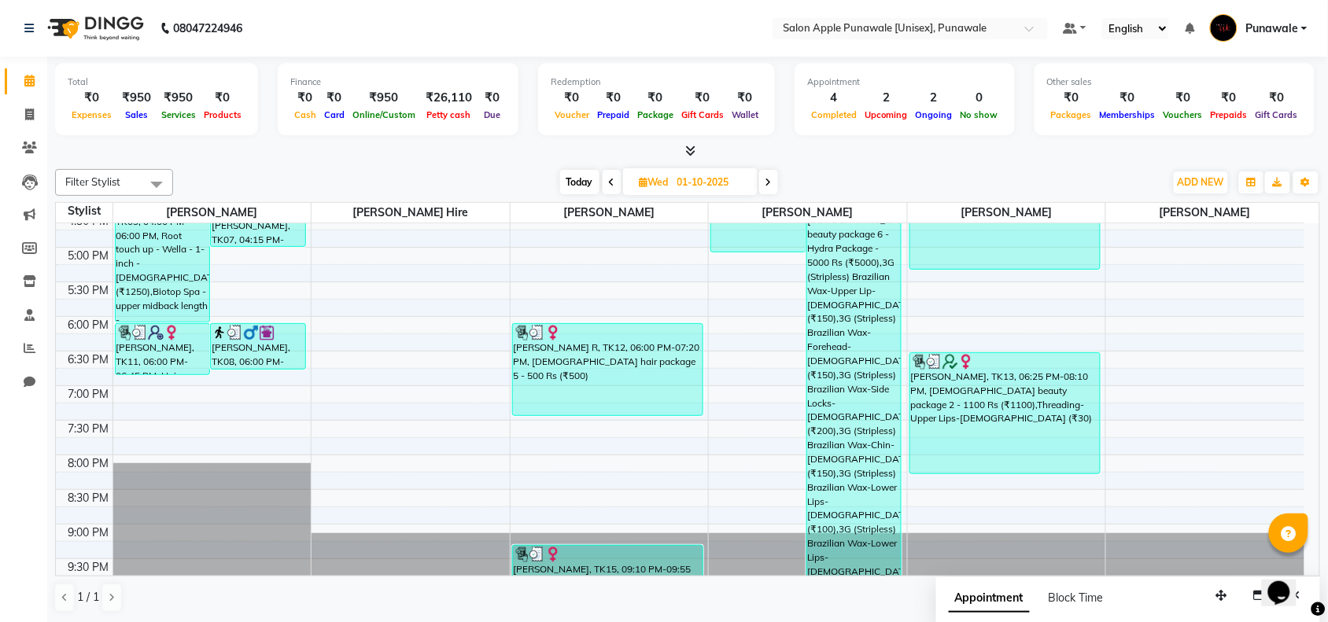
scroll to position [529, 0]
click at [773, 183] on span at bounding box center [768, 182] width 19 height 24
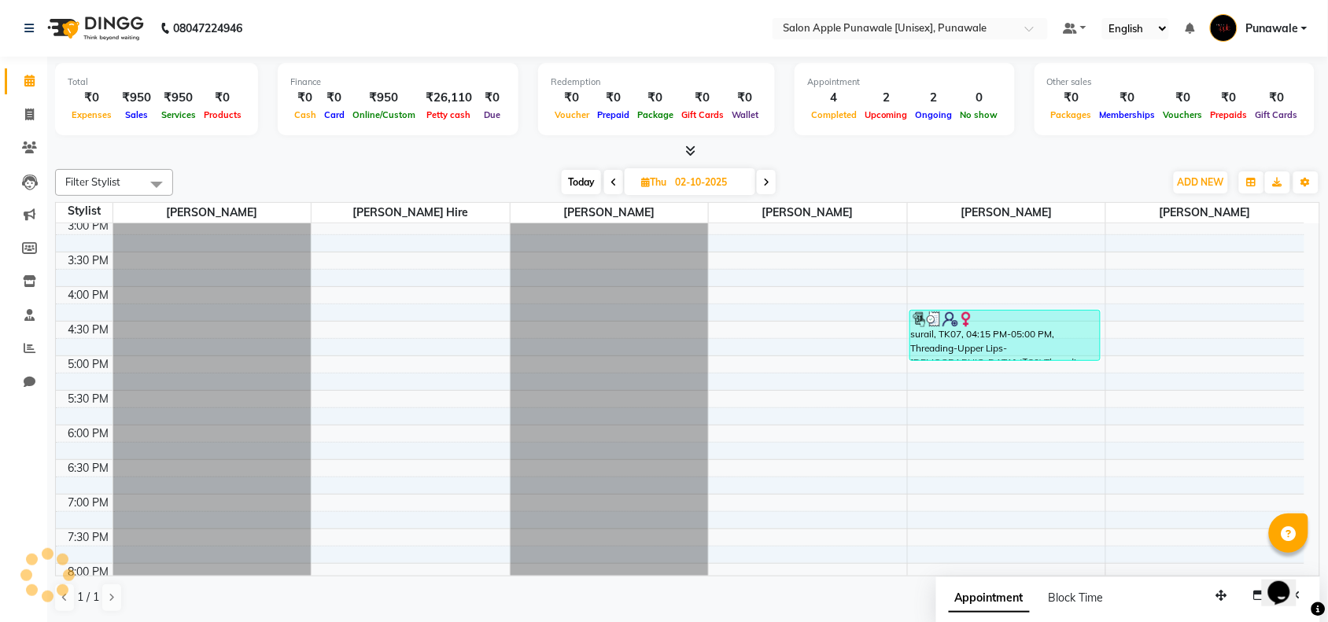
click at [773, 183] on span at bounding box center [766, 182] width 19 height 24
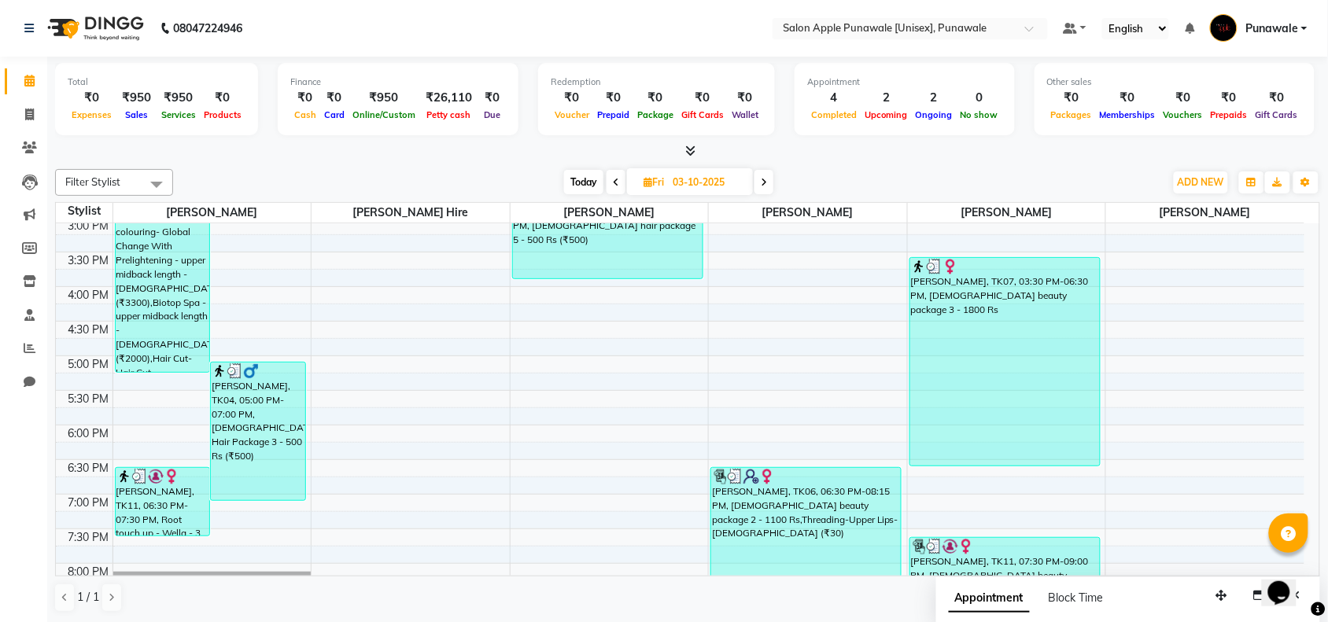
click at [773, 183] on span at bounding box center [763, 182] width 19 height 24
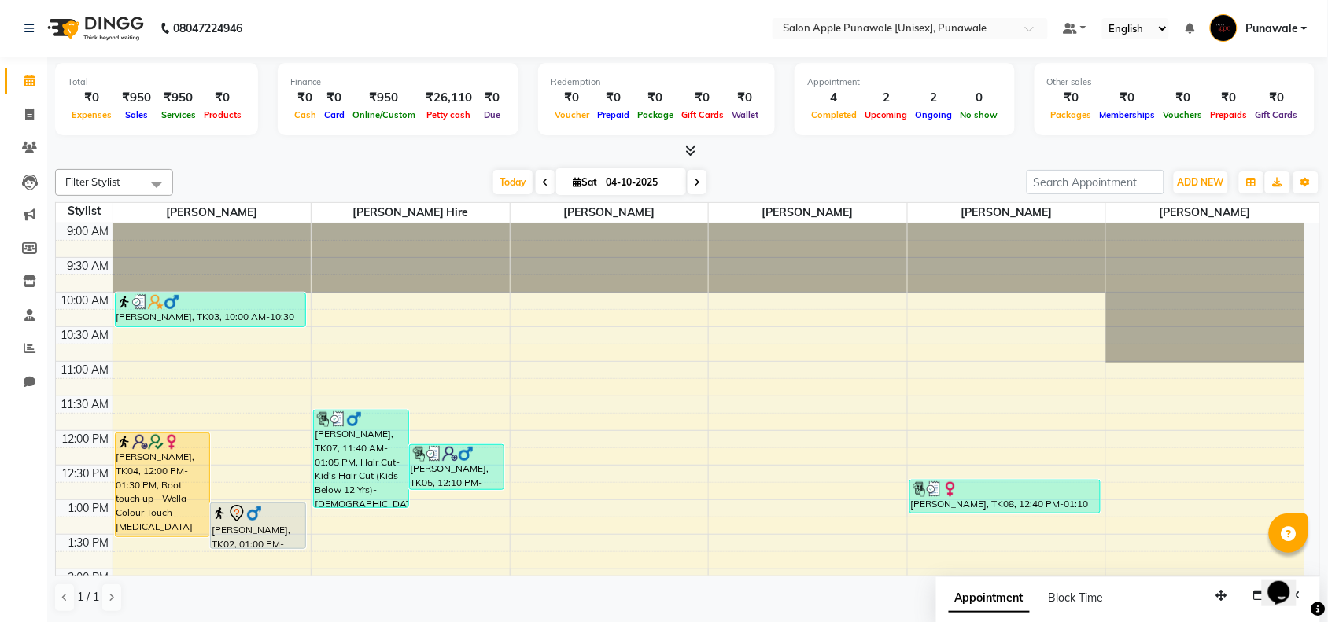
click at [693, 173] on span at bounding box center [697, 182] width 19 height 24
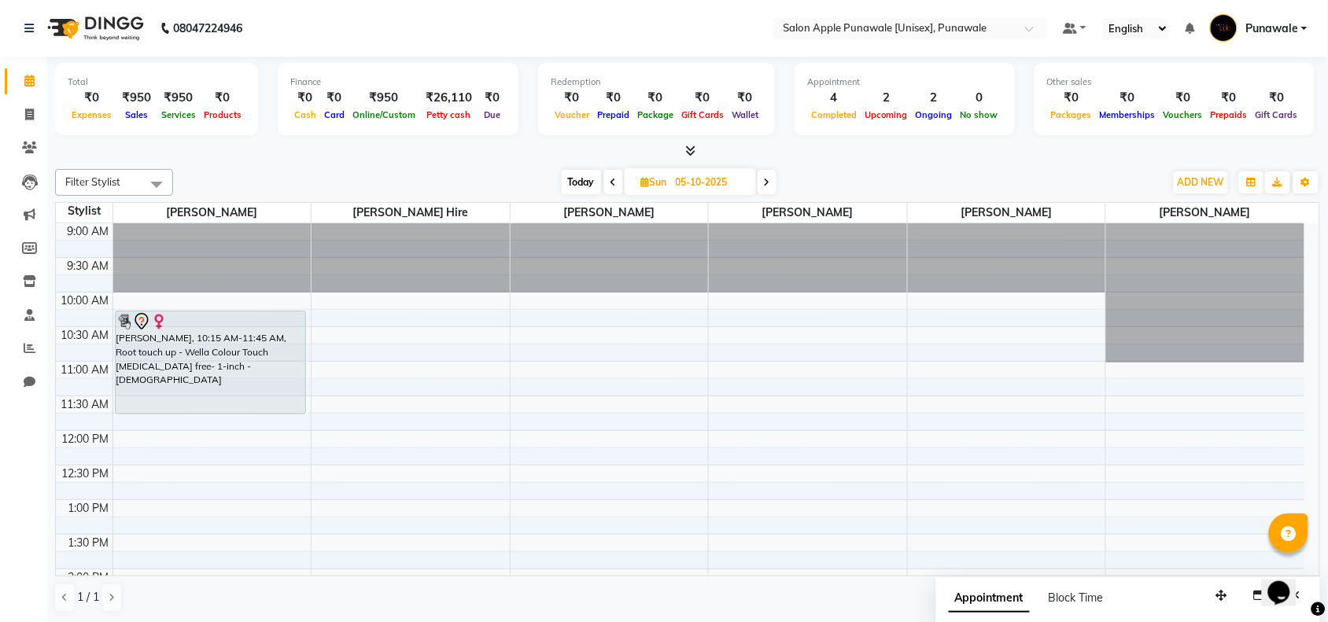
click at [584, 186] on span "Today" at bounding box center [581, 182] width 39 height 24
type input "04-10-2025"
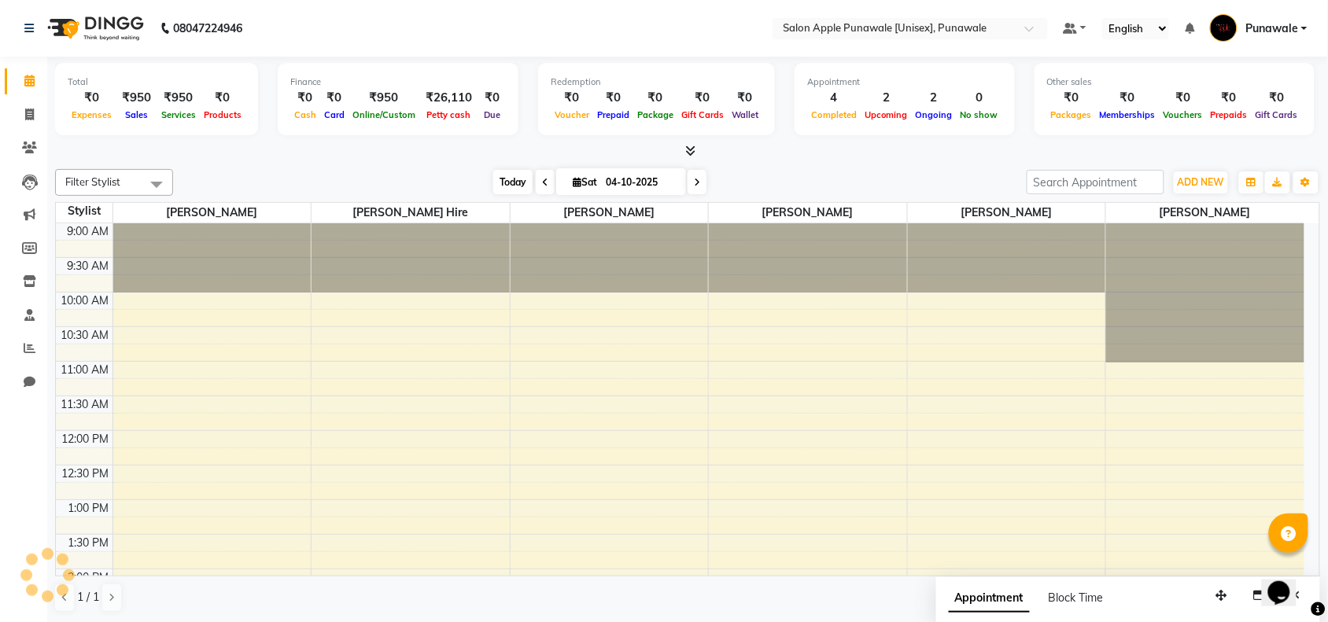
scroll to position [421, 0]
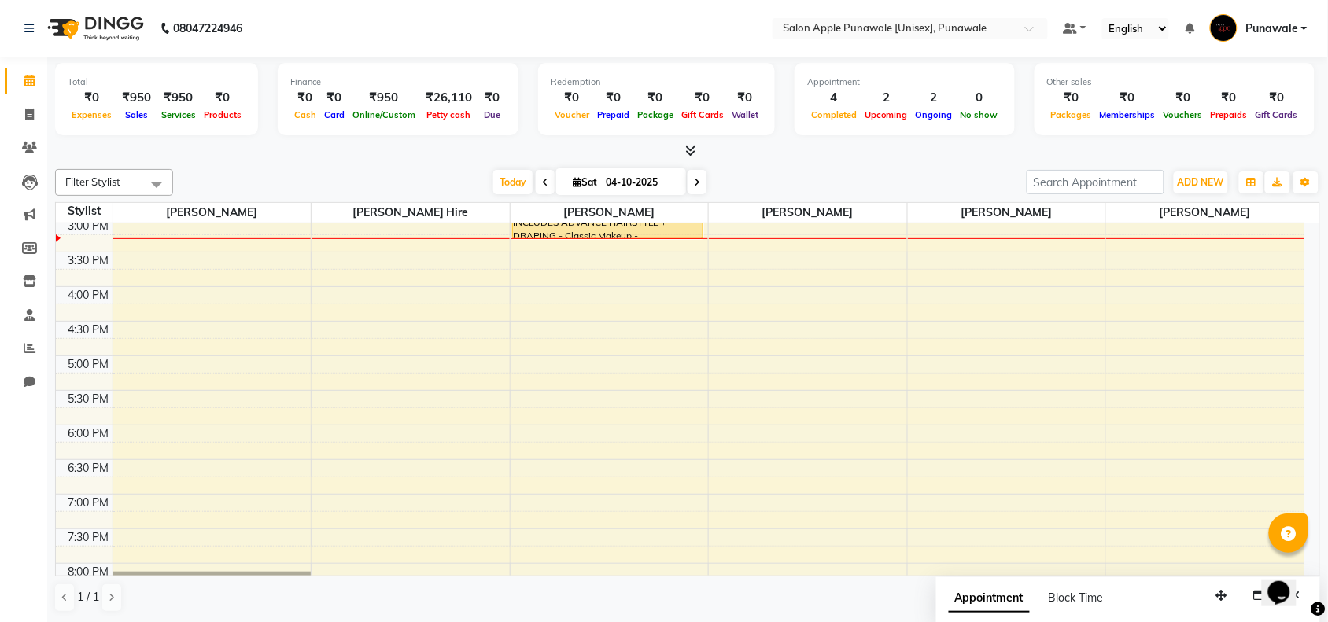
click at [630, 183] on input "04-10-2025" at bounding box center [640, 183] width 79 height 24
select select "10"
select select "2025"
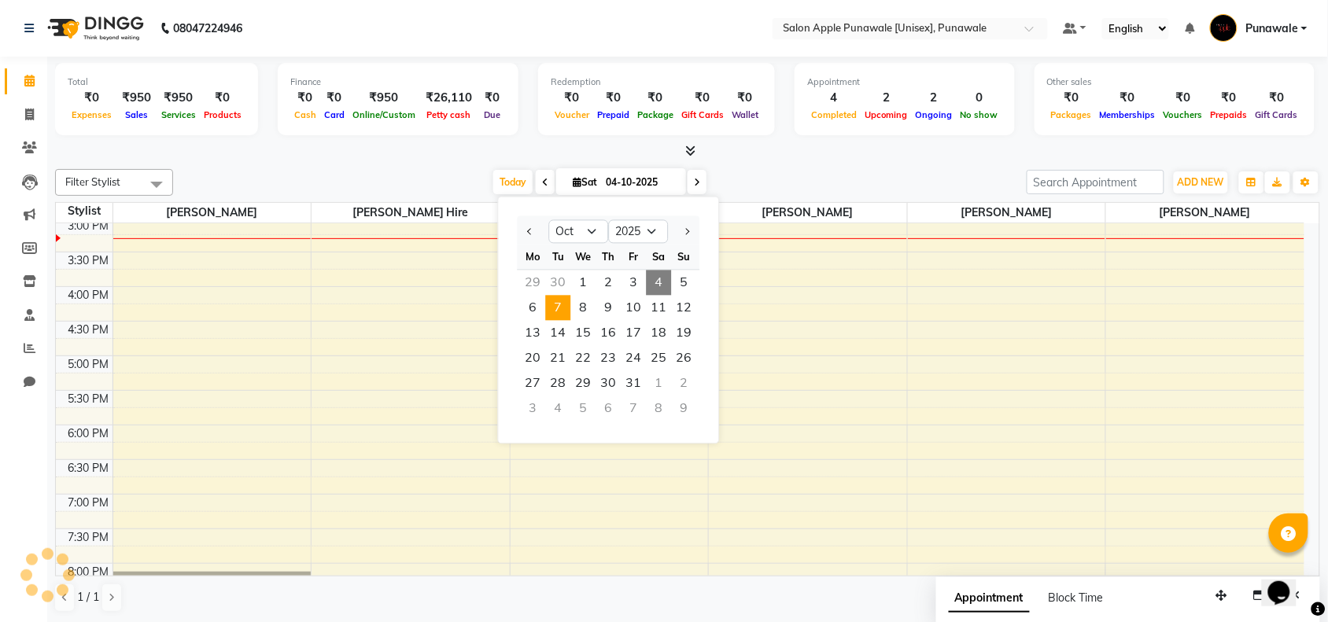
click at [563, 312] on span "7" at bounding box center [558, 308] width 25 height 25
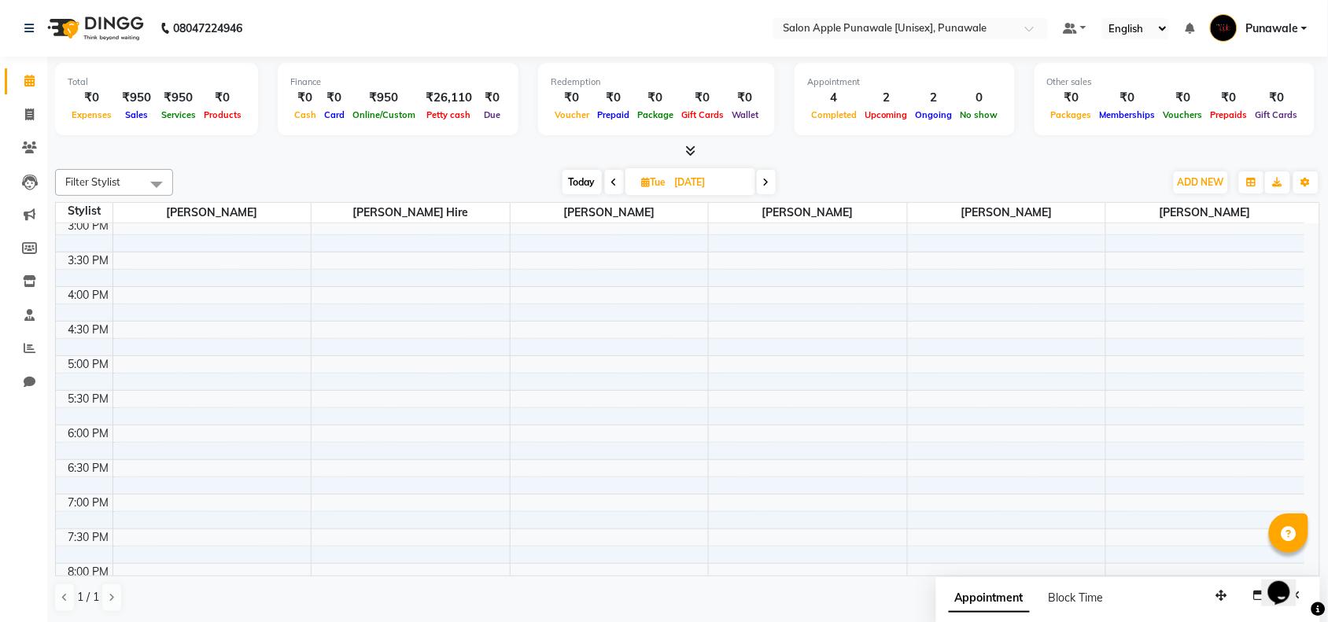
click at [630, 182] on span "[DATE]" at bounding box center [690, 181] width 130 height 27
click at [614, 189] on span at bounding box center [614, 182] width 19 height 24
click at [614, 189] on span at bounding box center [612, 182] width 19 height 24
click at [614, 189] on span at bounding box center [613, 182] width 19 height 24
type input "04-10-2025"
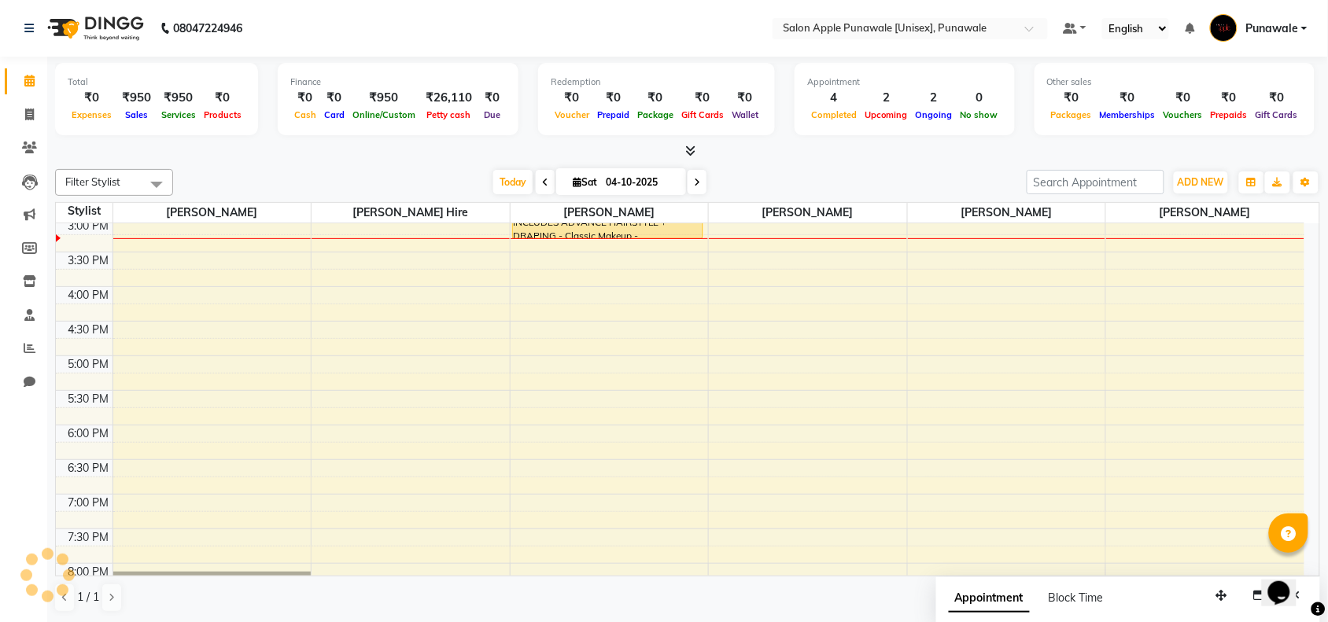
click at [614, 189] on input "04-10-2025" at bounding box center [640, 183] width 79 height 24
select select "10"
select select "2025"
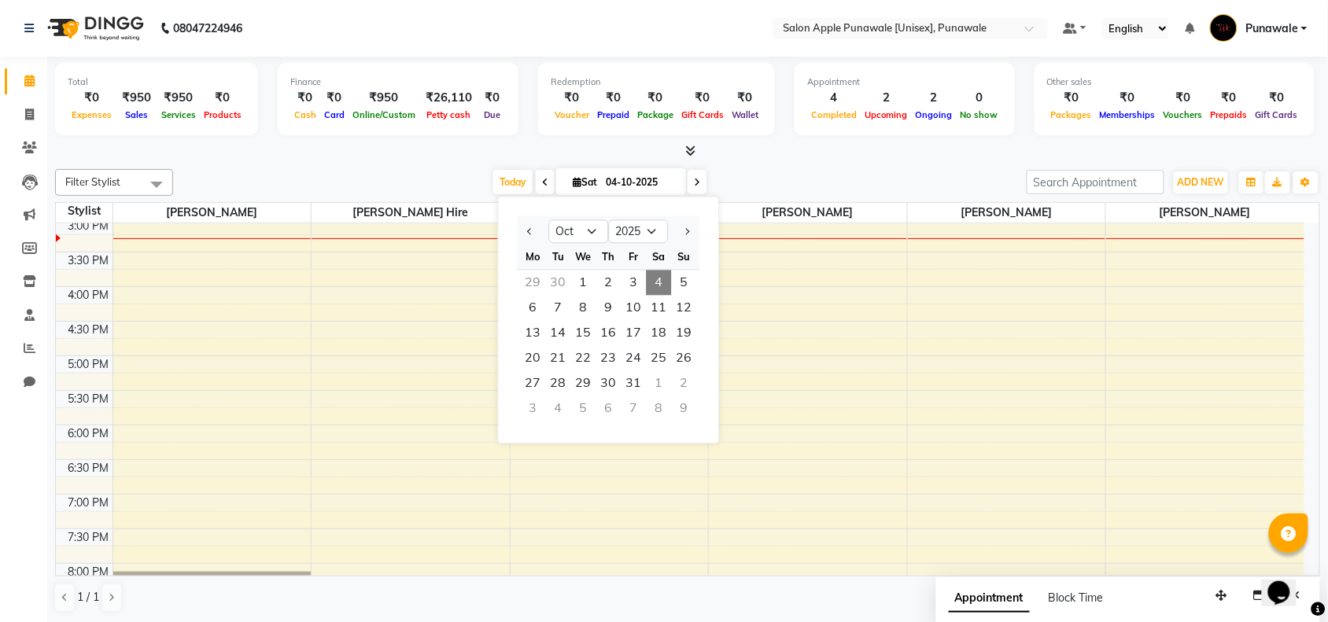
click at [614, 189] on input "04-10-2025" at bounding box center [640, 183] width 79 height 24
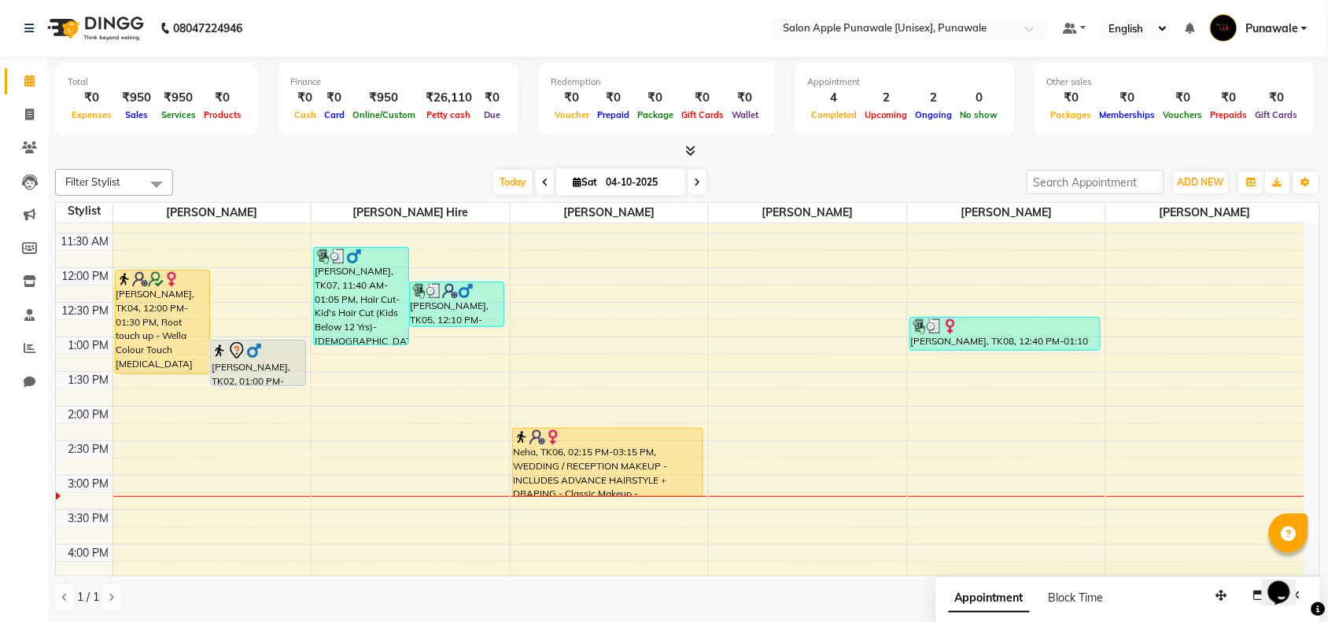
scroll to position [197, 0]
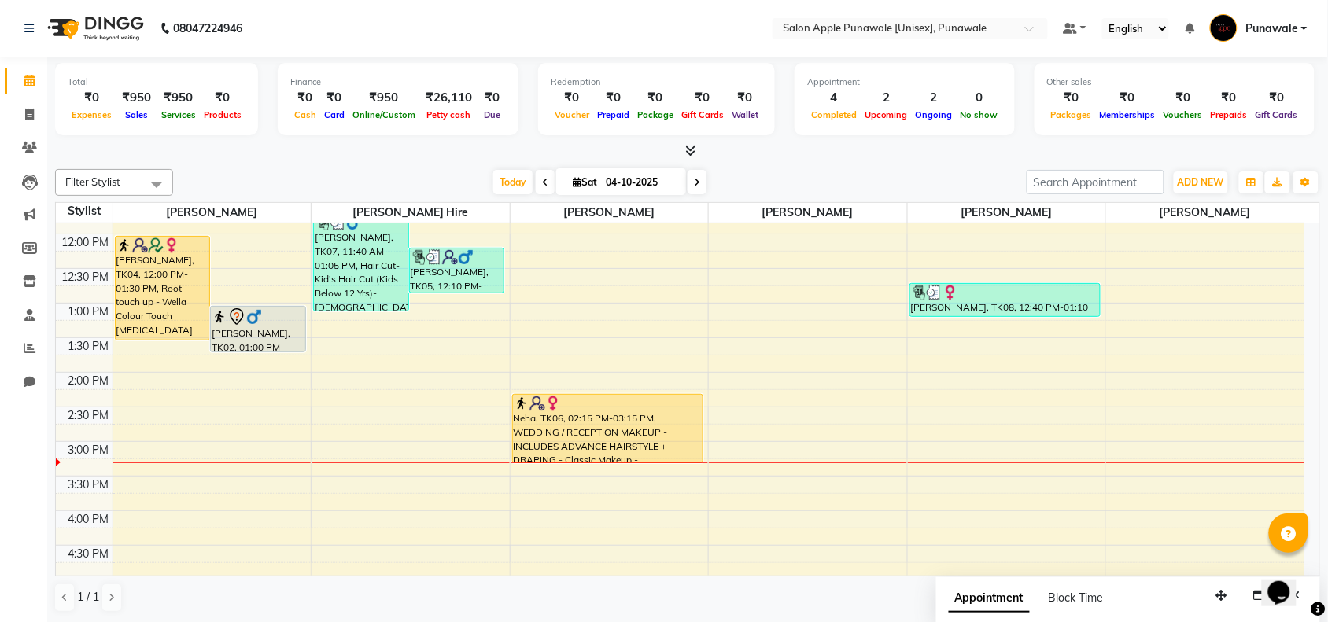
click at [542, 179] on icon at bounding box center [545, 182] width 6 height 9
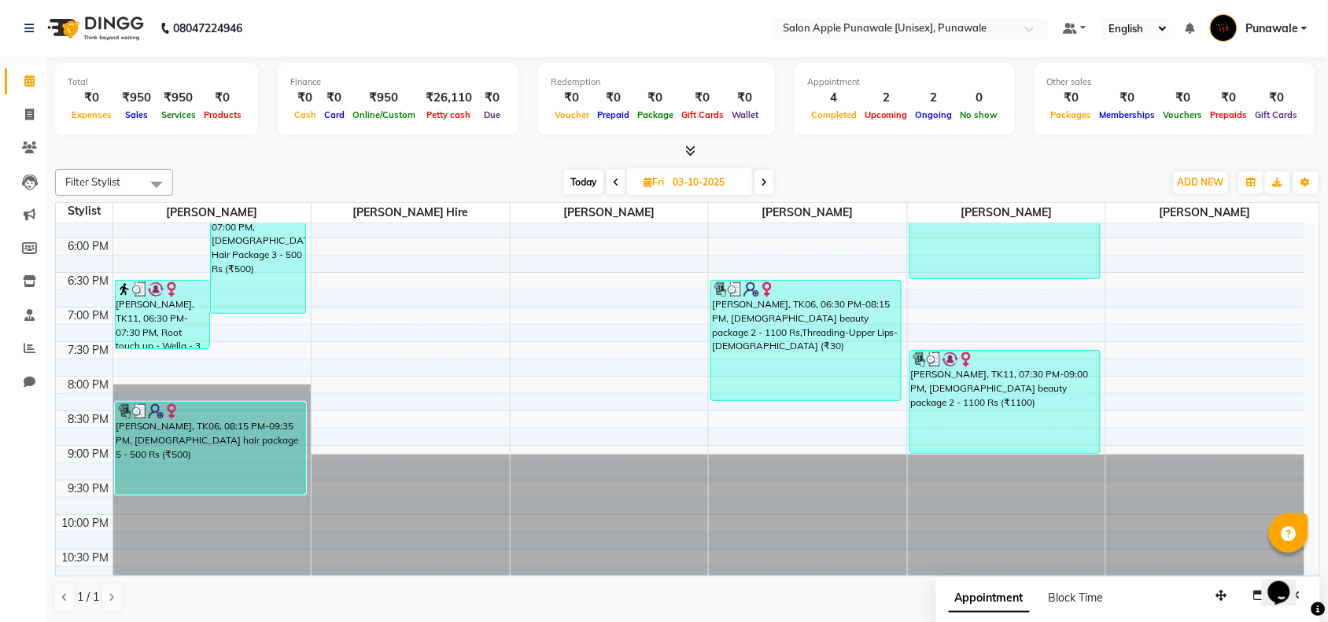
scroll to position [627, 0]
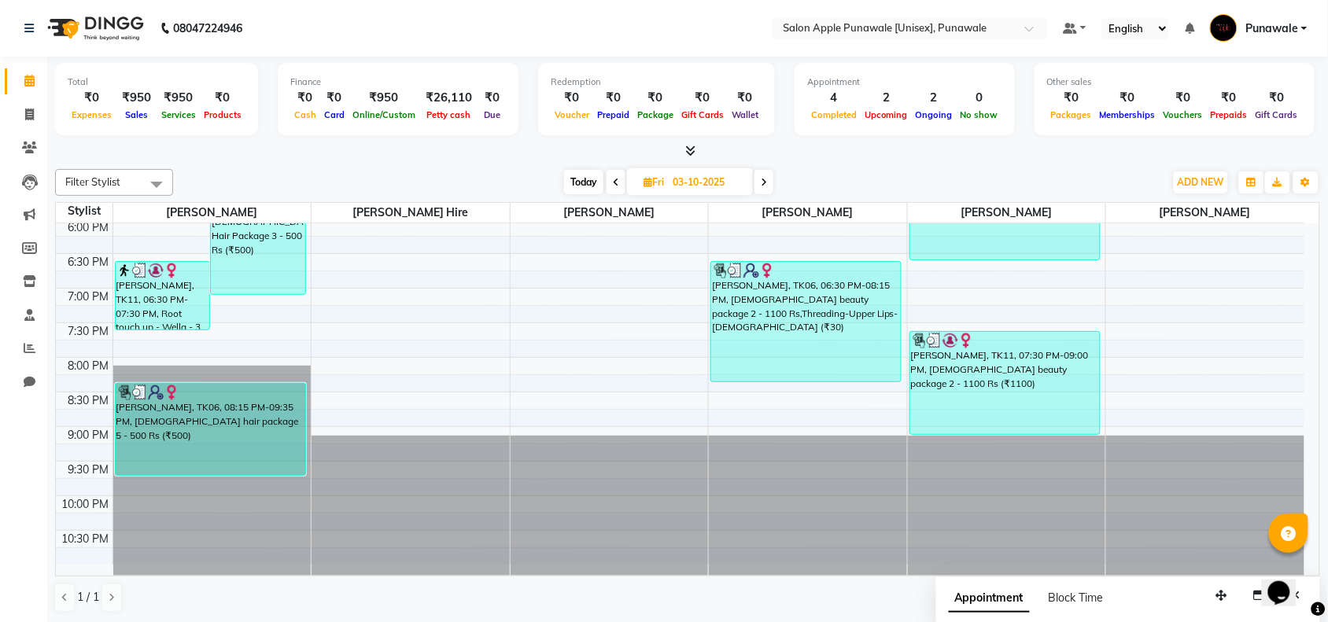
click at [616, 175] on span at bounding box center [616, 182] width 19 height 24
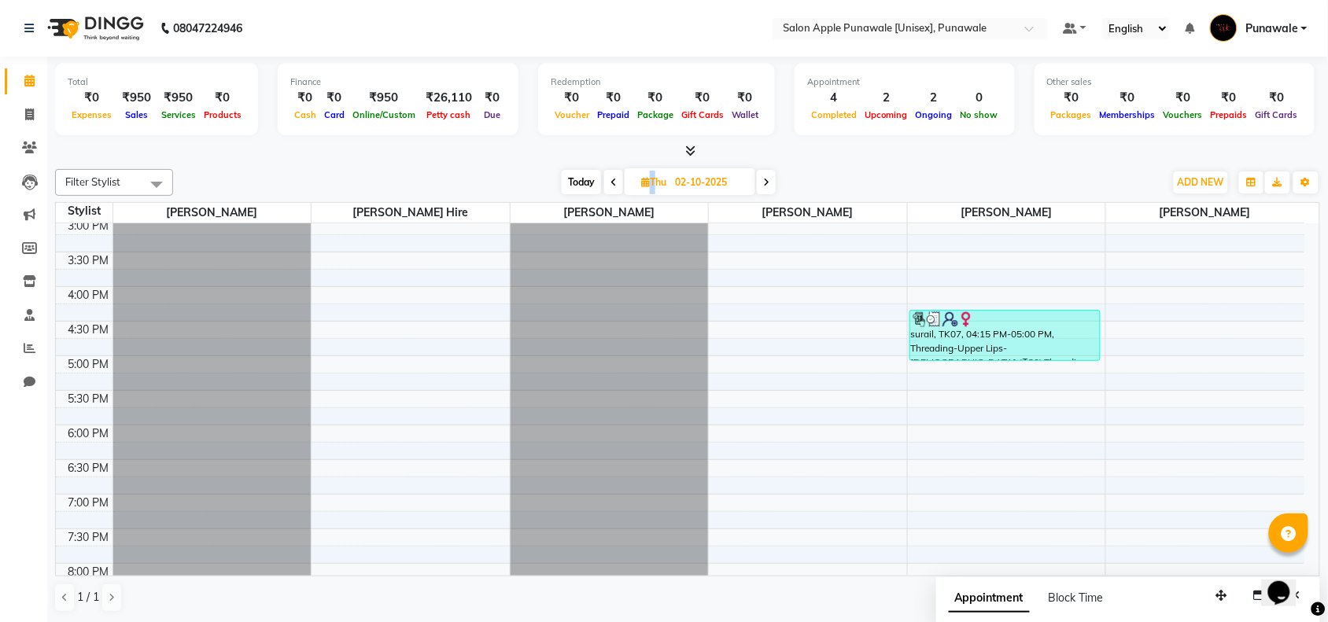
click at [616, 175] on span at bounding box center [613, 182] width 19 height 24
type input "01-10-2025"
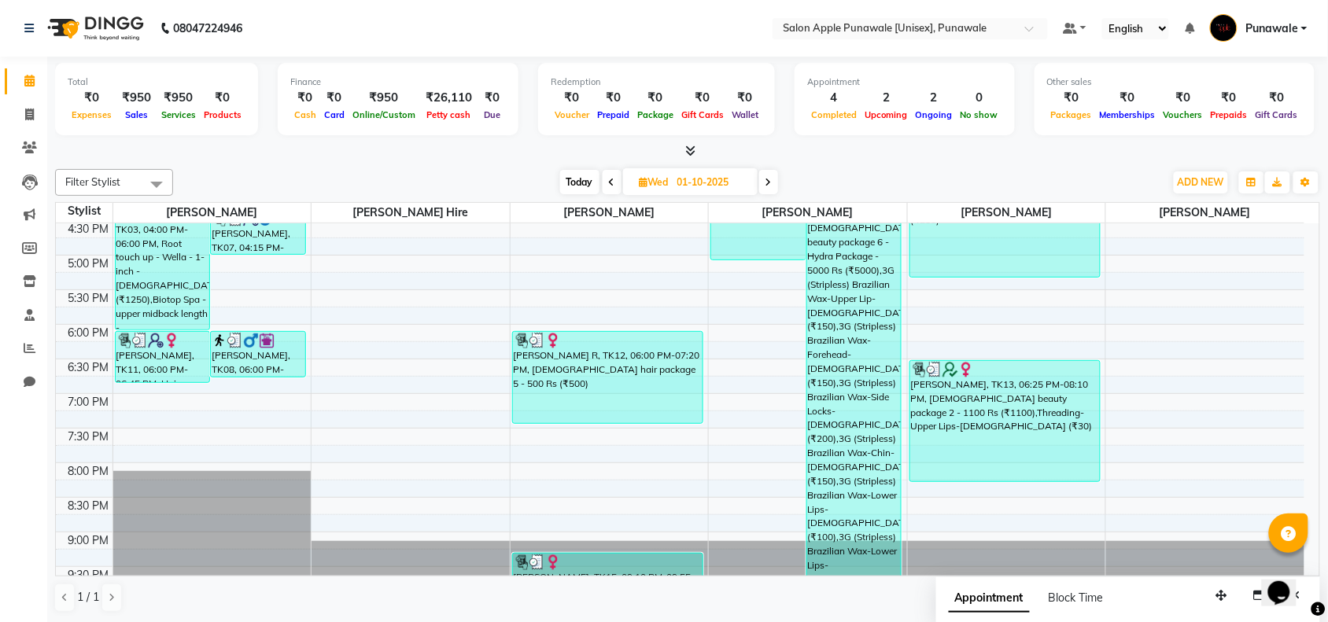
scroll to position [618, 0]
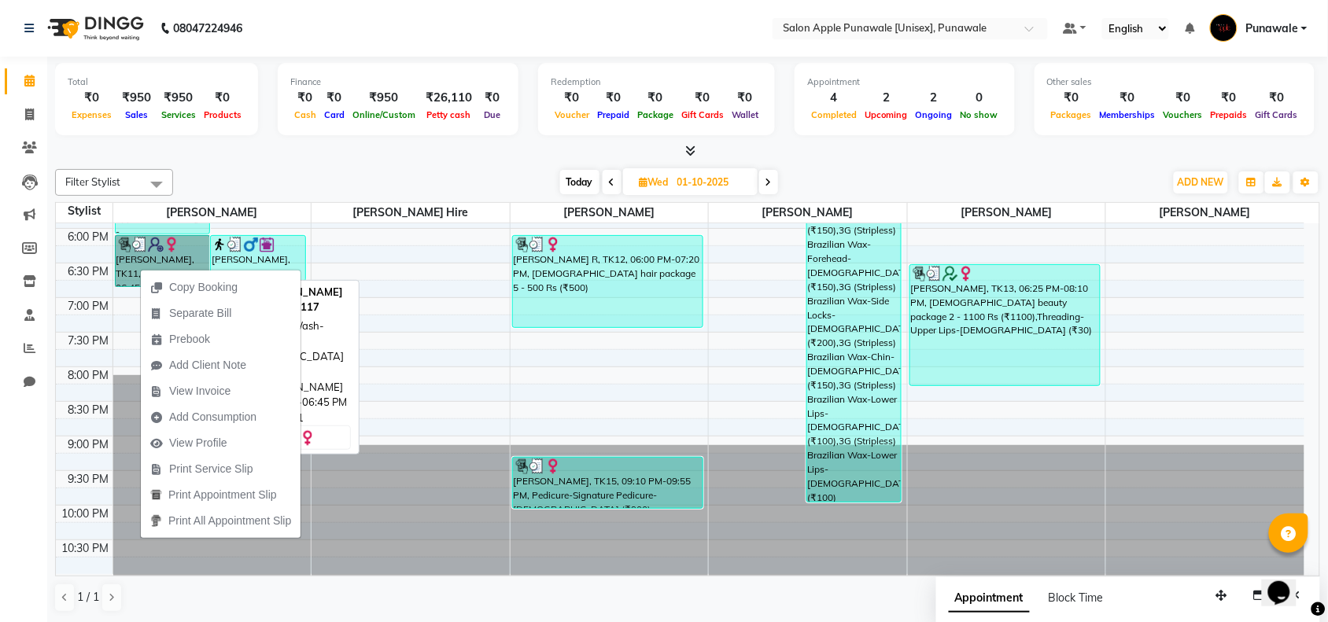
click at [139, 264] on link "[PERSON_NAME], TK11, 06:00 PM-06:45 PM, Hair Wash-Matrix-[DEMOGRAPHIC_DATA] (₹3…" at bounding box center [163, 261] width 96 height 52
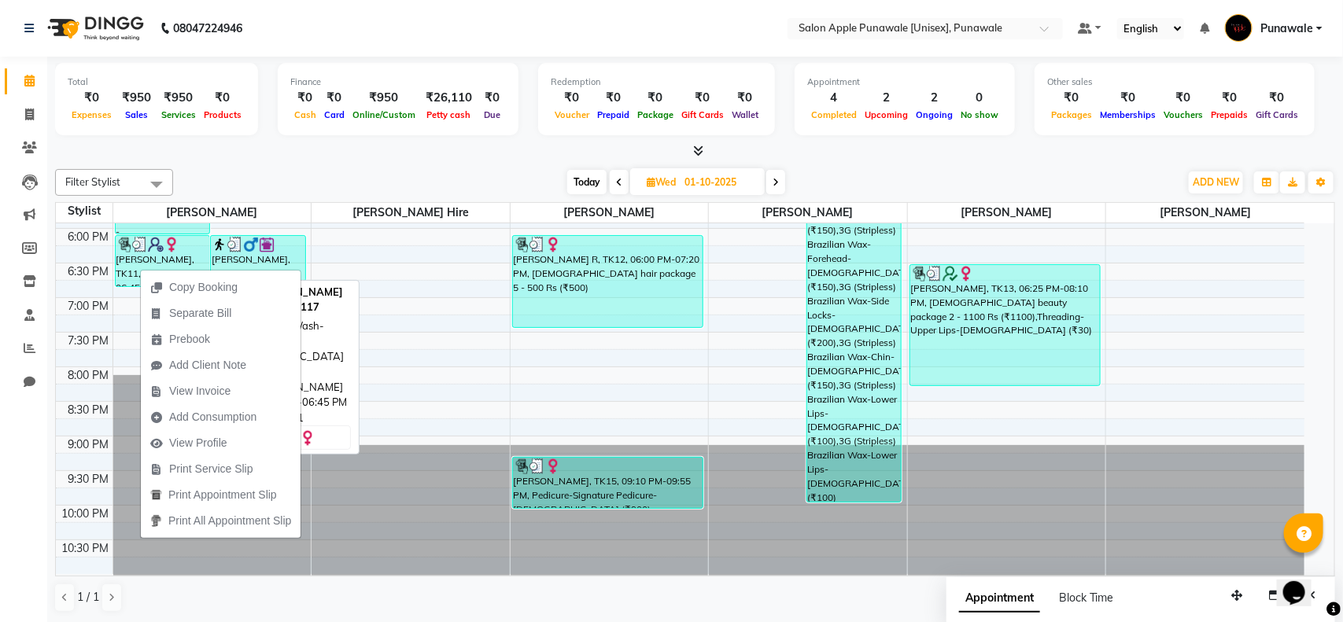
select select "3"
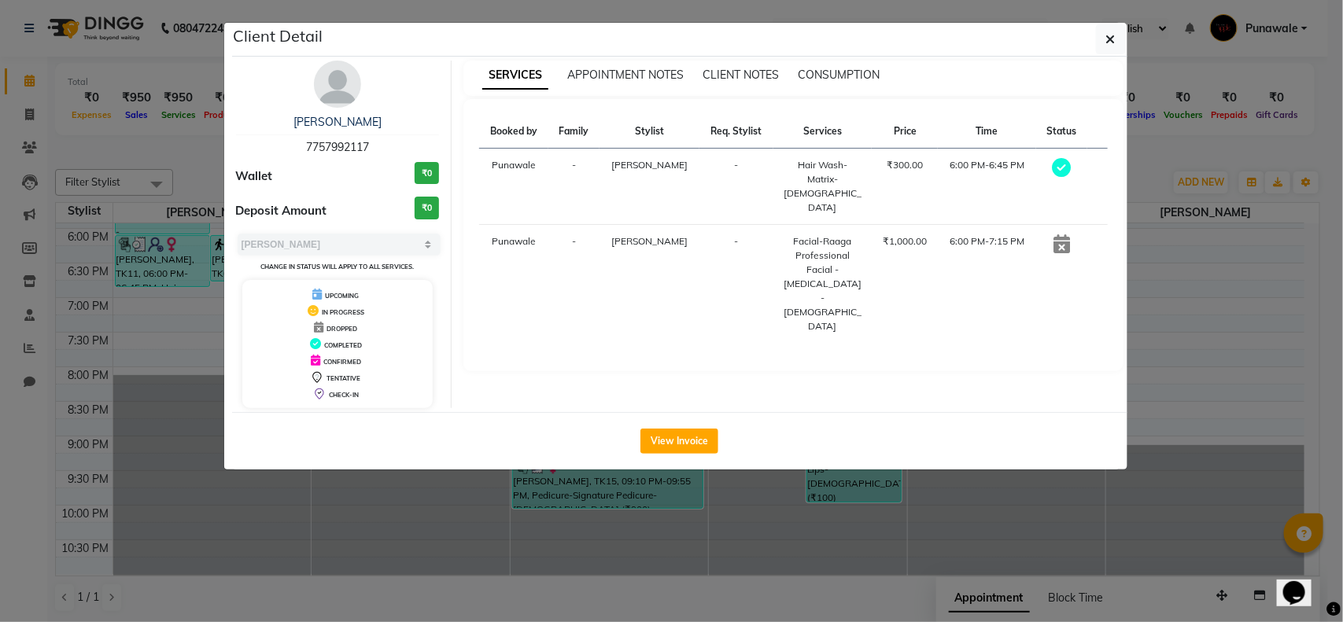
click at [356, 151] on span "7757992117" at bounding box center [337, 147] width 63 height 14
copy span "7757992117"
click at [1101, 36] on button "button" at bounding box center [1111, 39] width 30 height 30
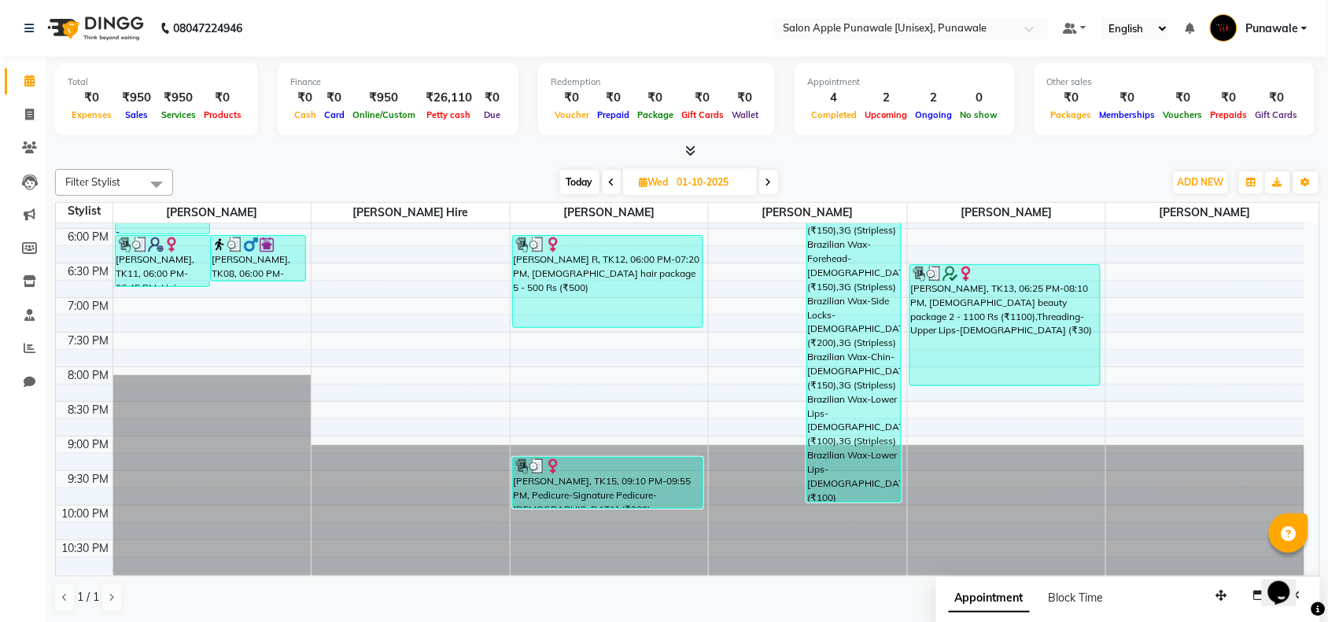
click at [691, 178] on input "01-10-2025" at bounding box center [712, 183] width 79 height 24
select select "10"
select select "2025"
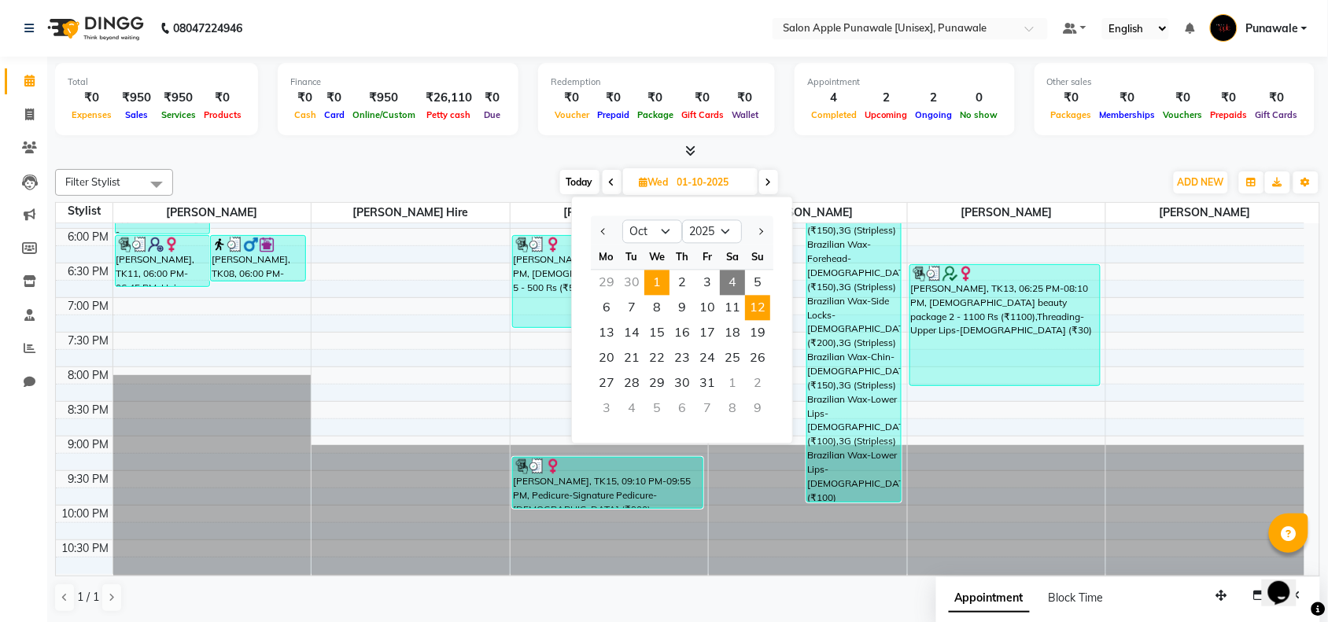
click at [755, 296] on span "12" at bounding box center [757, 308] width 25 height 25
type input "[DATE]"
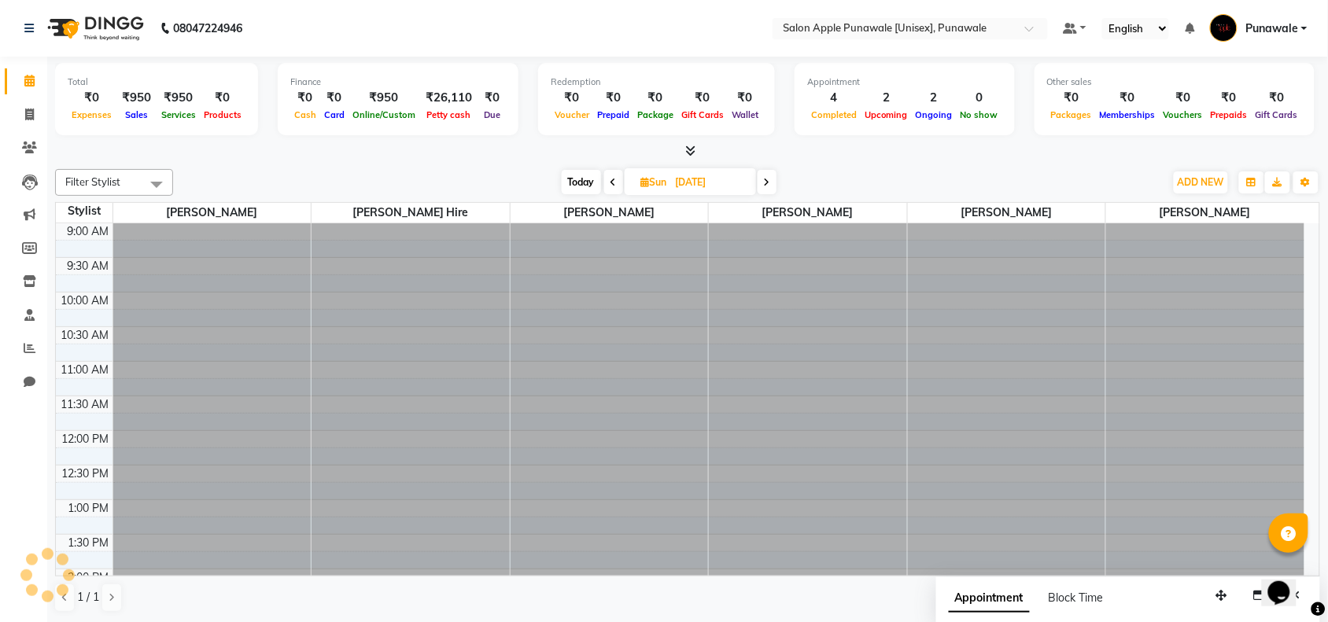
scroll to position [421, 0]
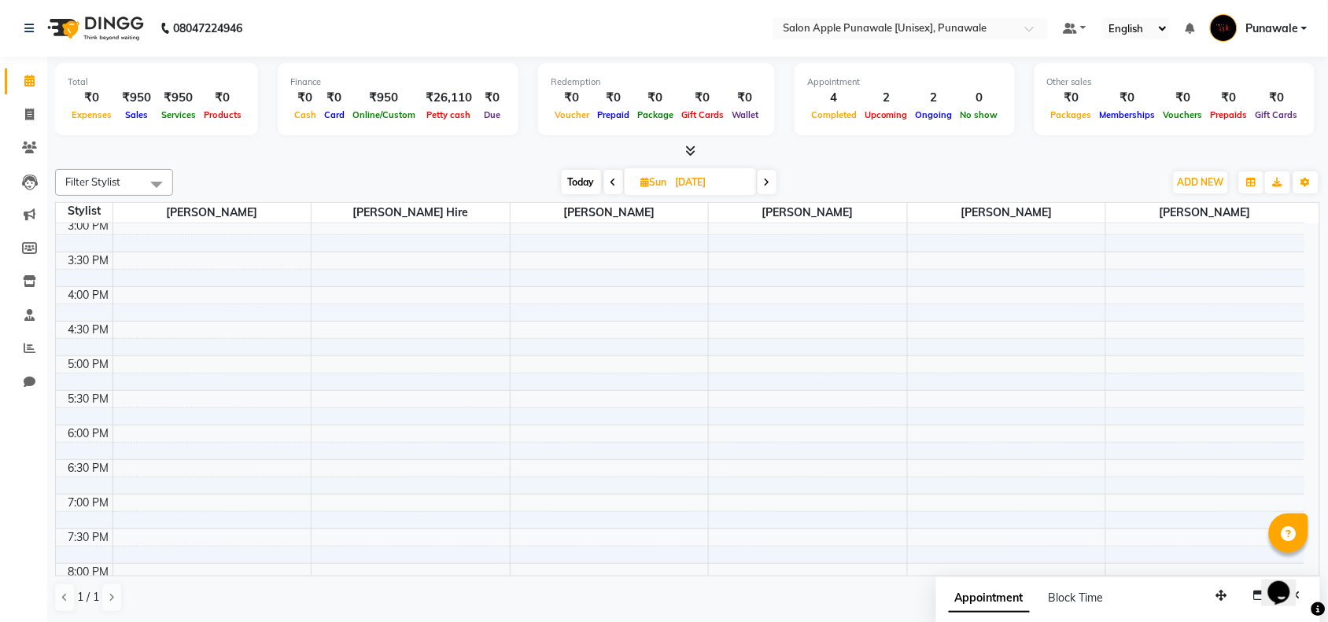
click at [697, 187] on input "[DATE]" at bounding box center [710, 183] width 79 height 24
select select "10"
select select "2025"
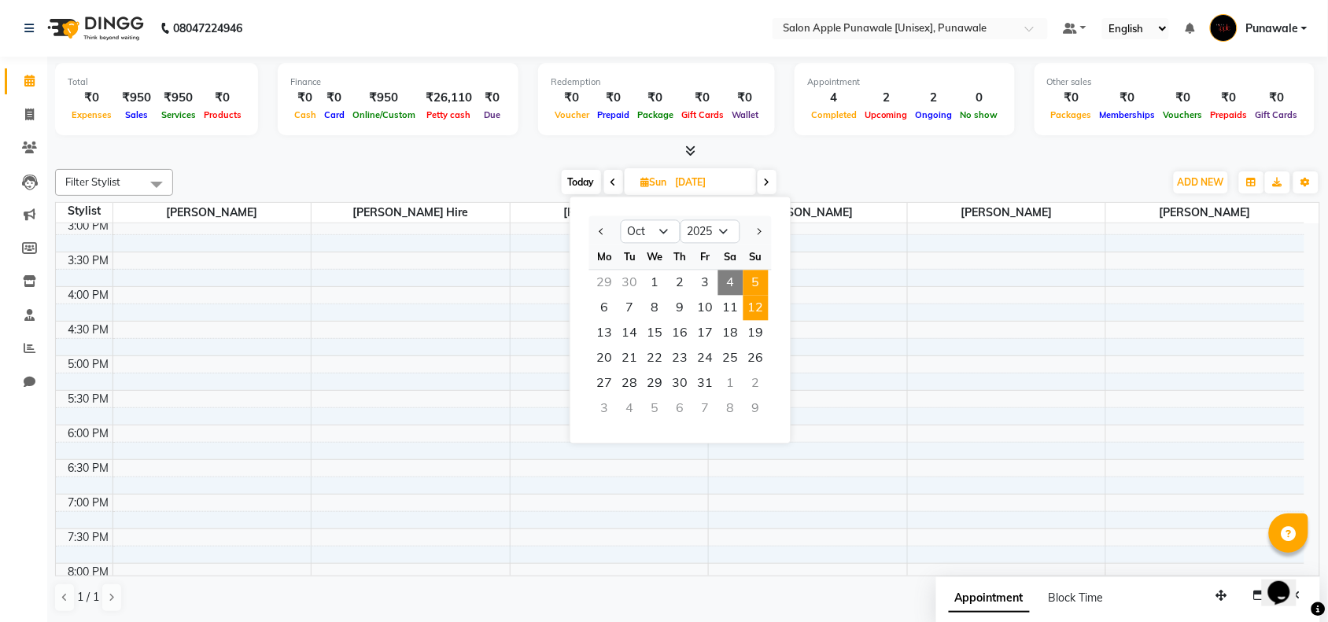
click at [753, 278] on span "5" at bounding box center [755, 283] width 25 height 25
type input "05-10-2025"
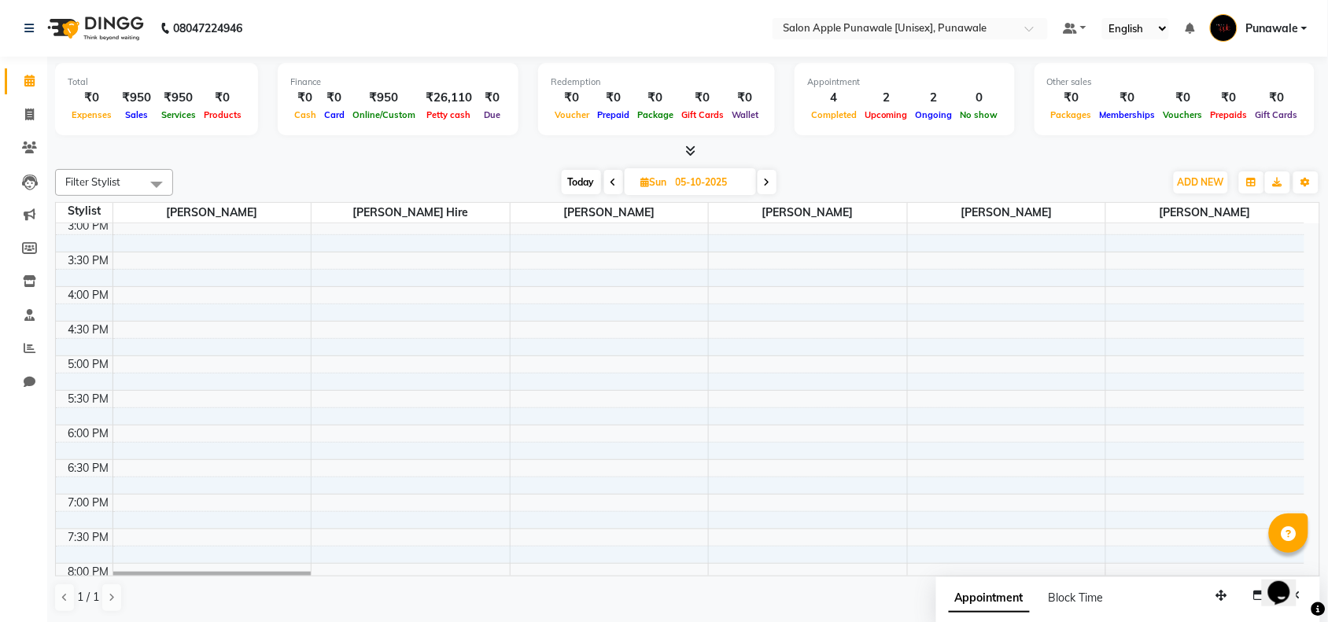
click at [210, 367] on div "9:00 AM 9:30 AM 10:00 AM 10:30 AM 11:00 AM 11:30 AM 12:00 PM 12:30 PM 1:00 PM 1…" at bounding box center [680, 287] width 1248 height 968
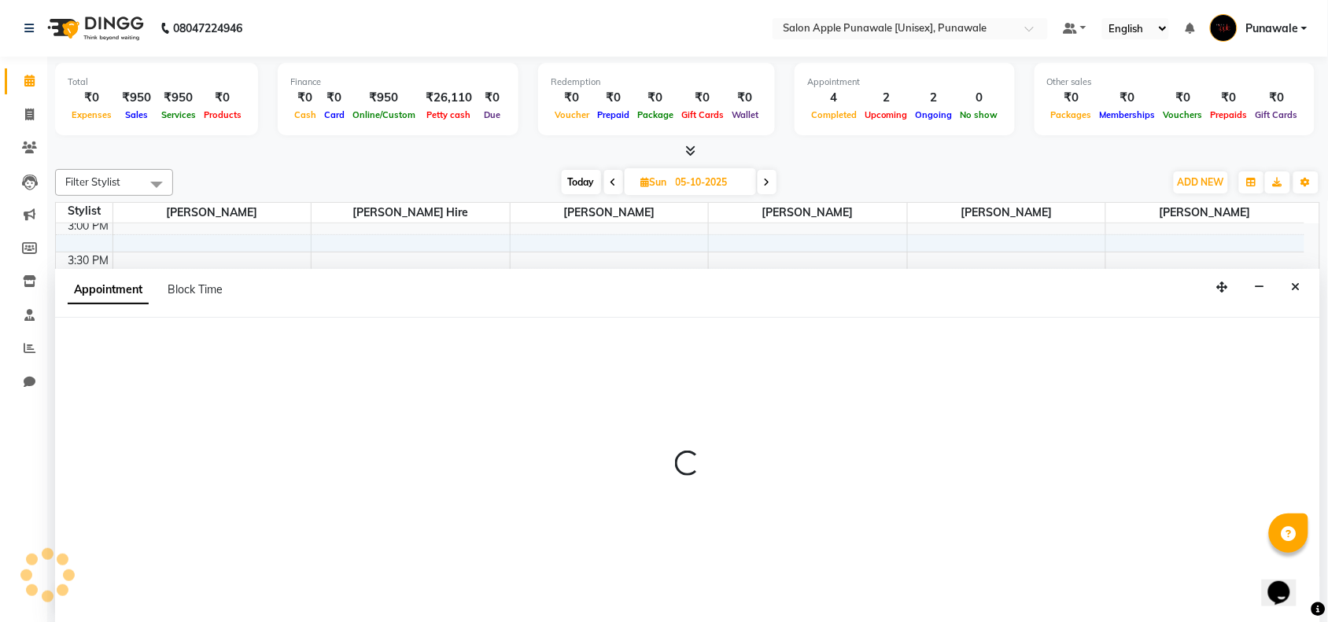
scroll to position [1, 0]
select select "54408"
select select "1020"
select select "tentative"
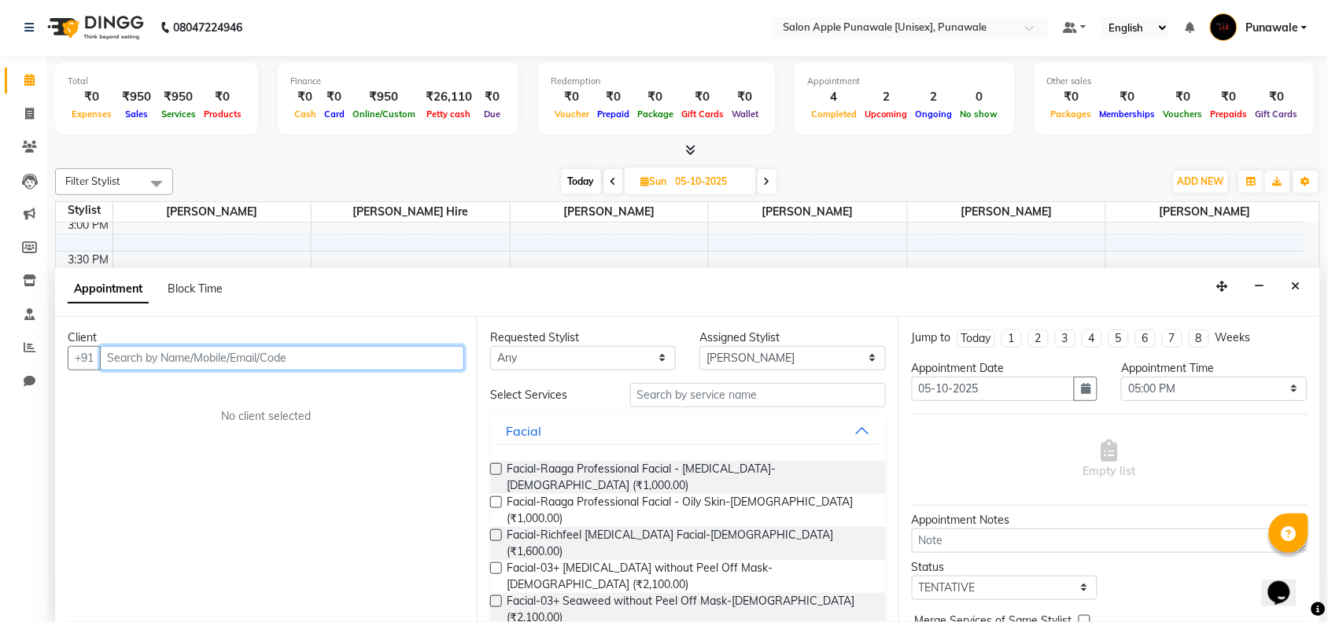
paste input "7757992117"
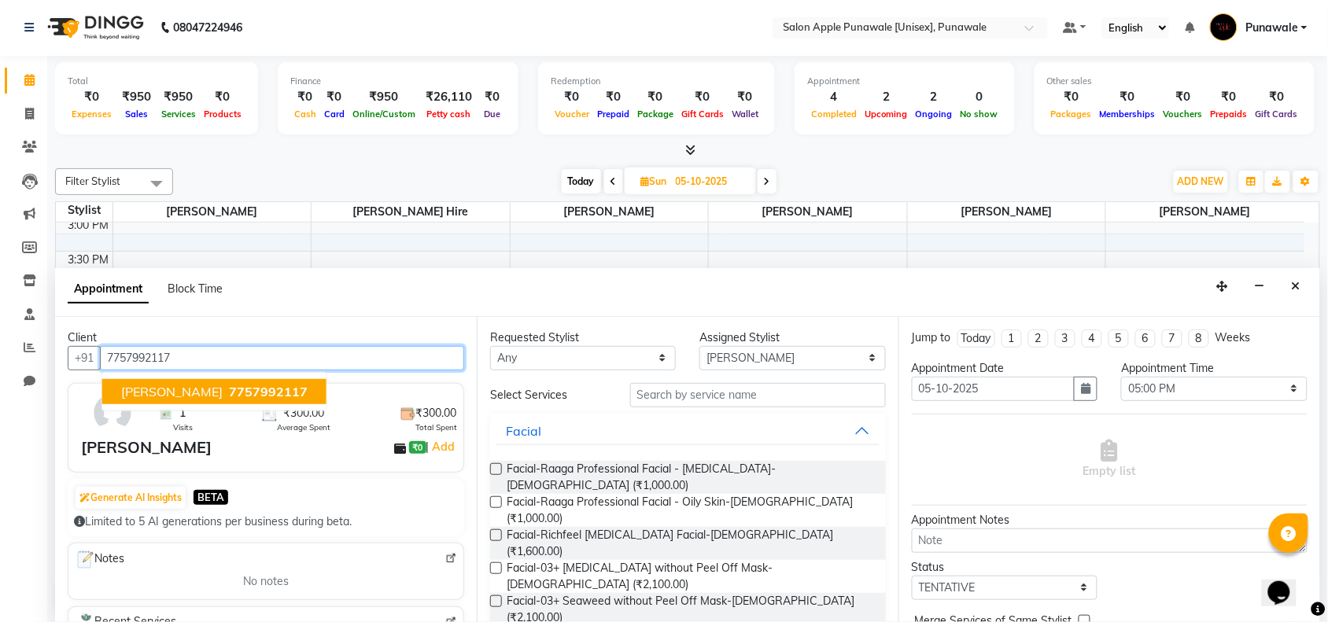
click at [155, 391] on span "[PERSON_NAME]" at bounding box center [171, 392] width 101 height 16
type input "7757992117"
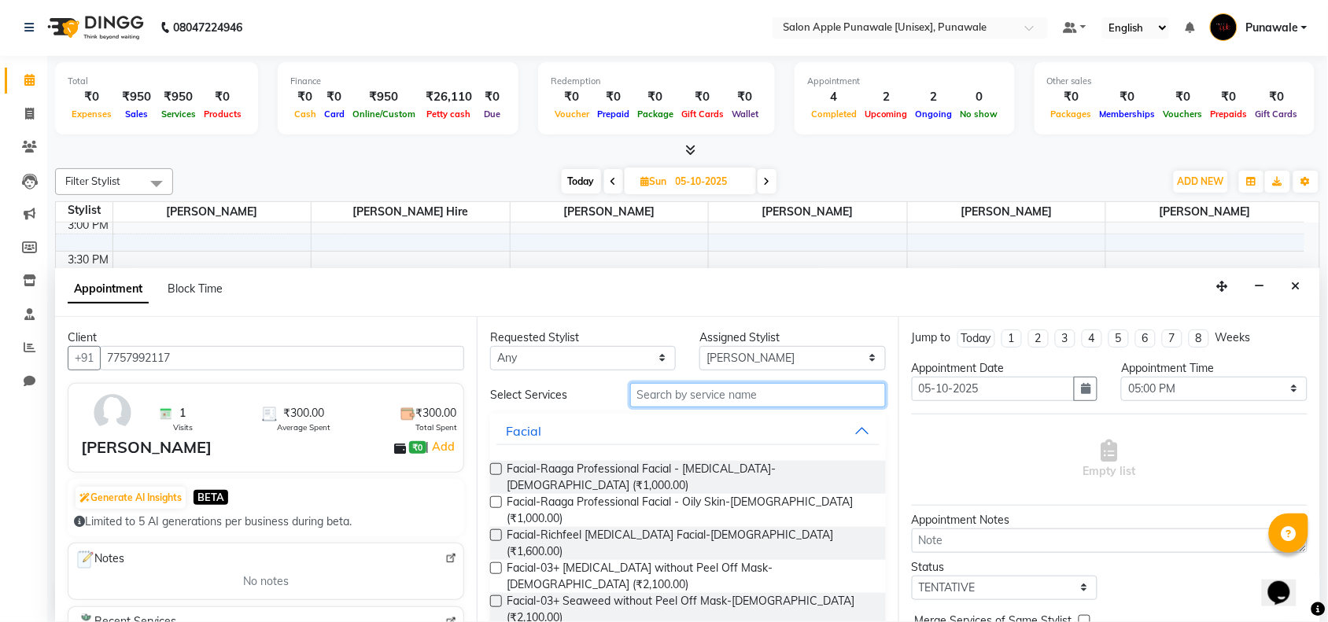
click at [756, 401] on input "text" at bounding box center [758, 395] width 256 height 24
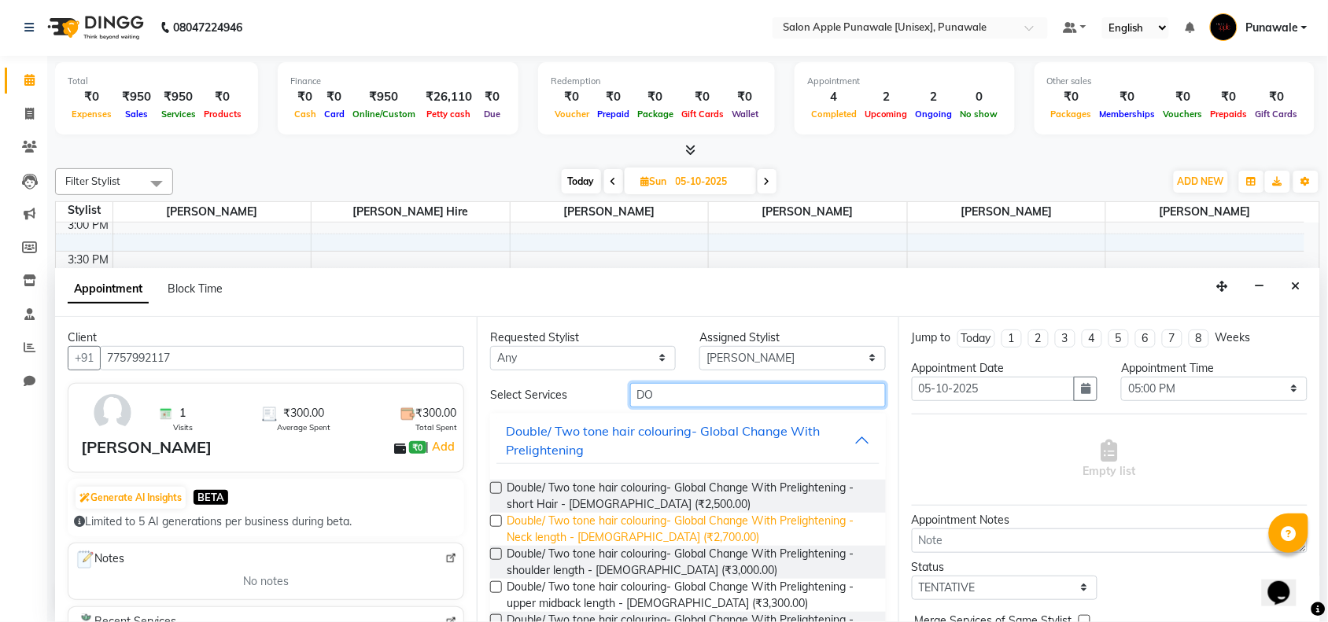
scroll to position [295, 0]
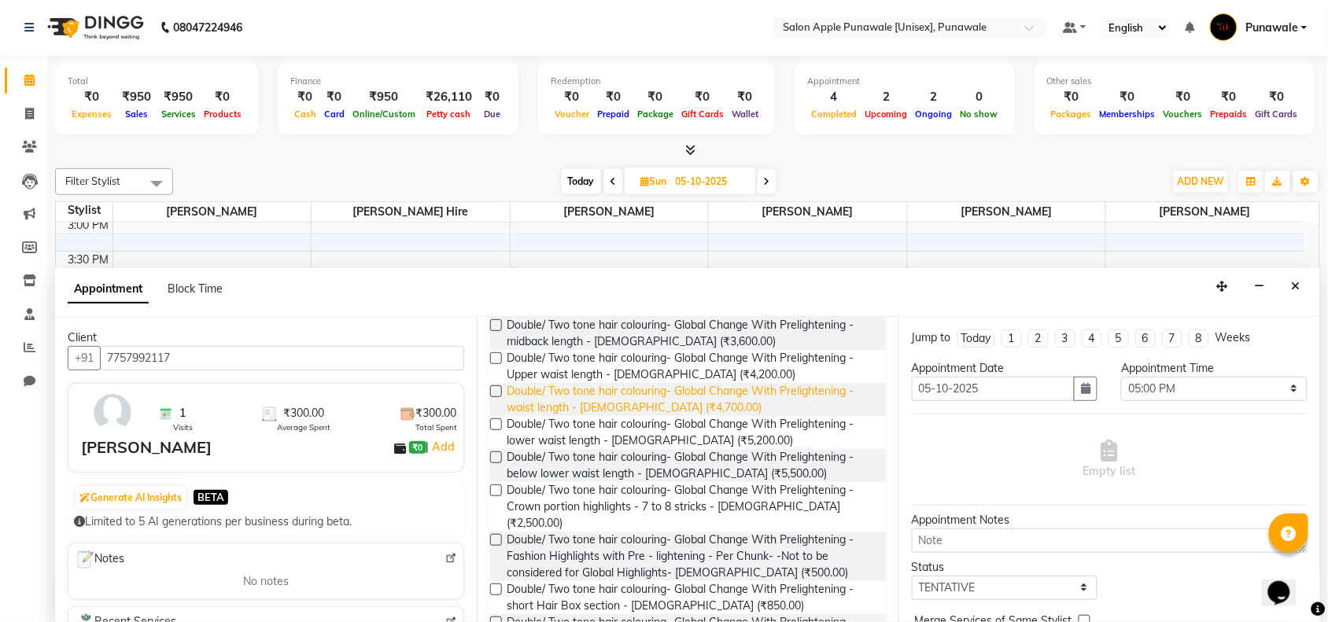
type input "DO"
click at [624, 396] on span "Double/ Two tone hair colouring- Global Change With Prelightening - waist lengt…" at bounding box center [690, 399] width 367 height 33
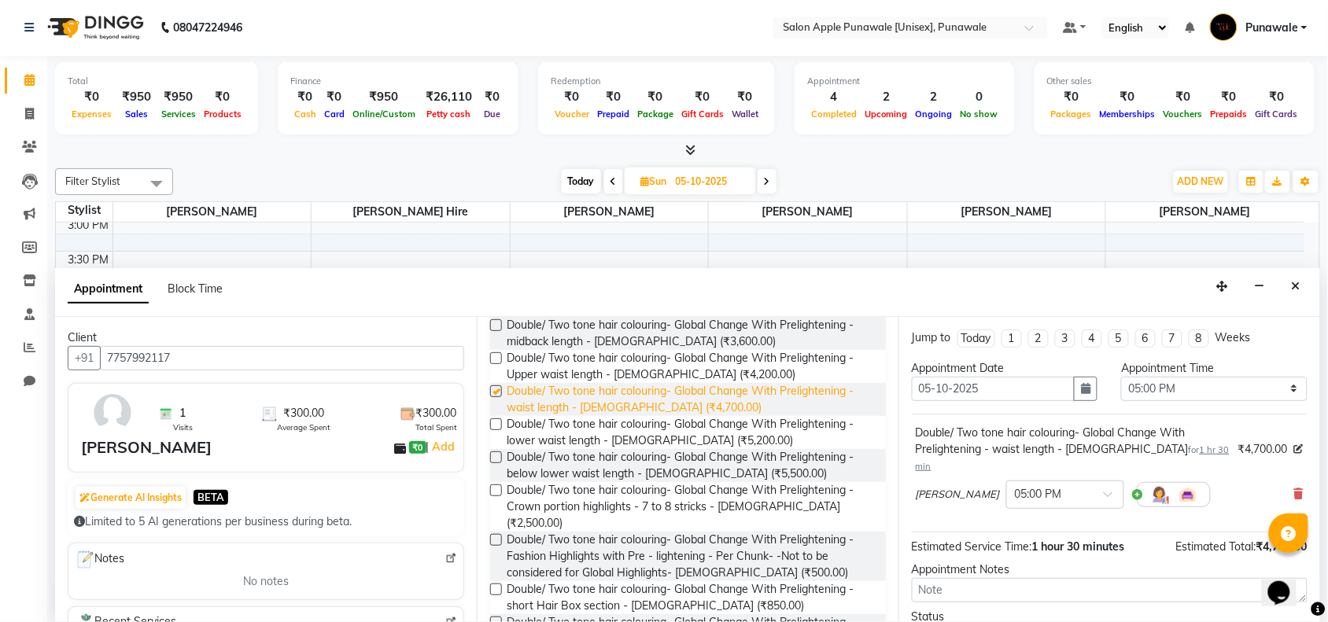
checkbox input "false"
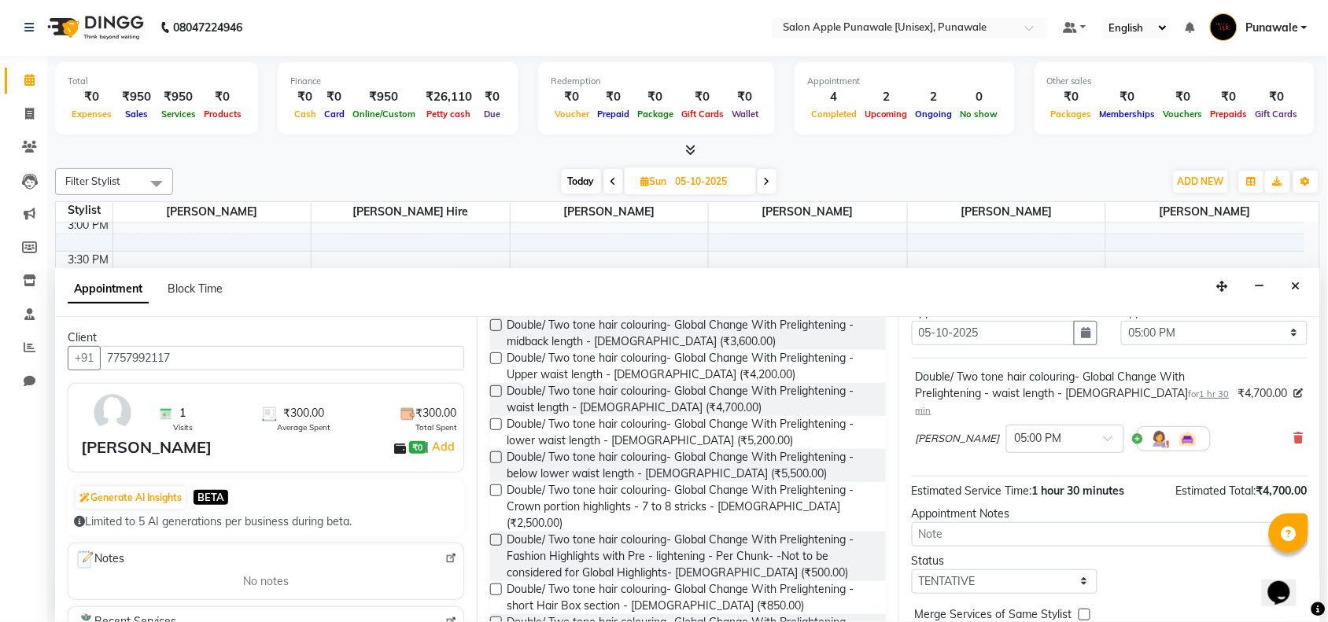
scroll to position [111, 0]
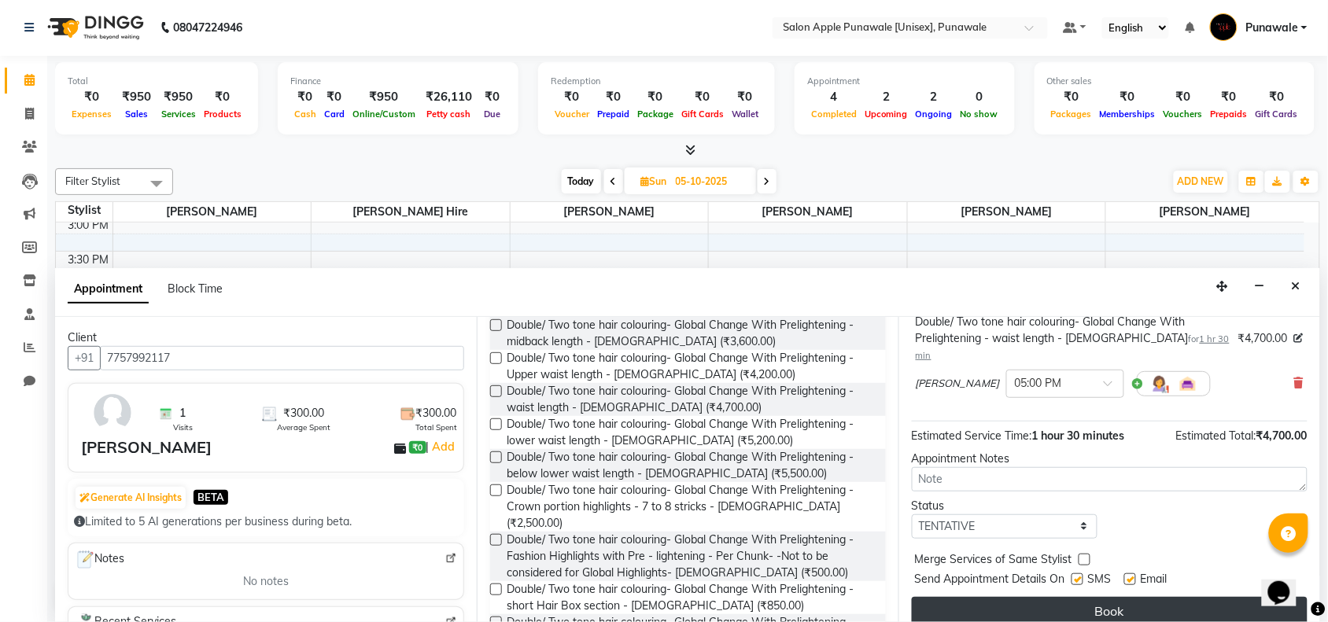
click at [1107, 599] on button "Book" at bounding box center [1110, 611] width 396 height 28
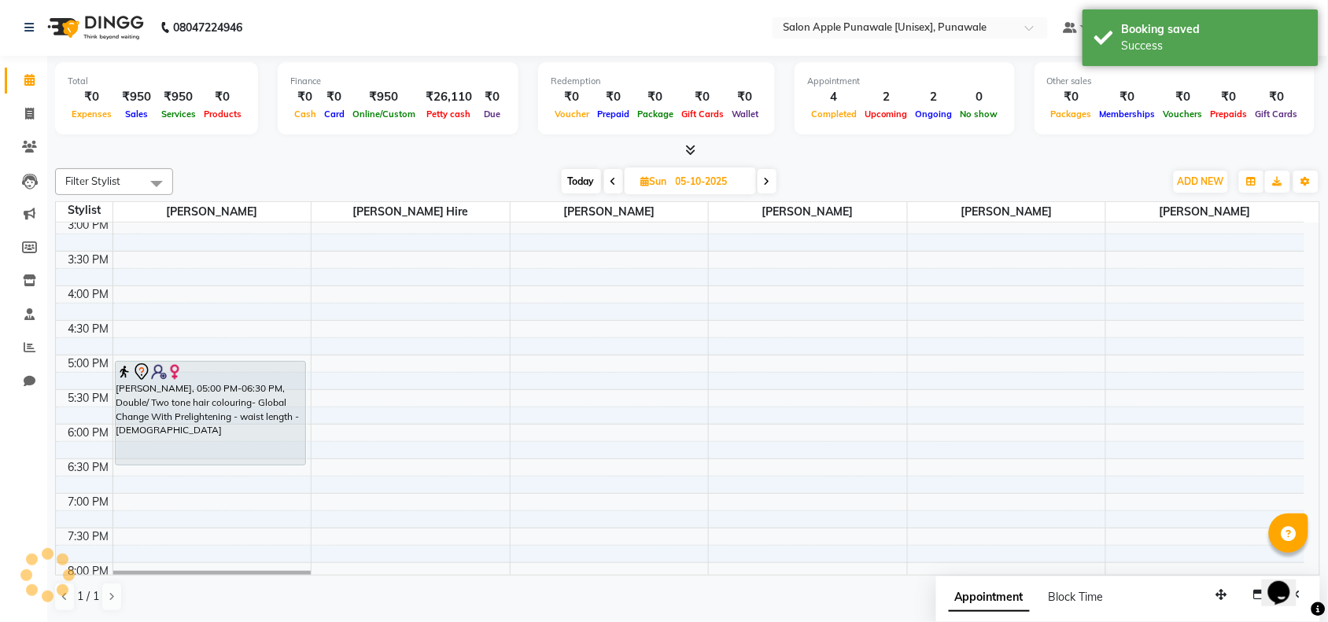
scroll to position [0, 0]
click at [610, 190] on span at bounding box center [613, 182] width 19 height 24
type input "04-10-2025"
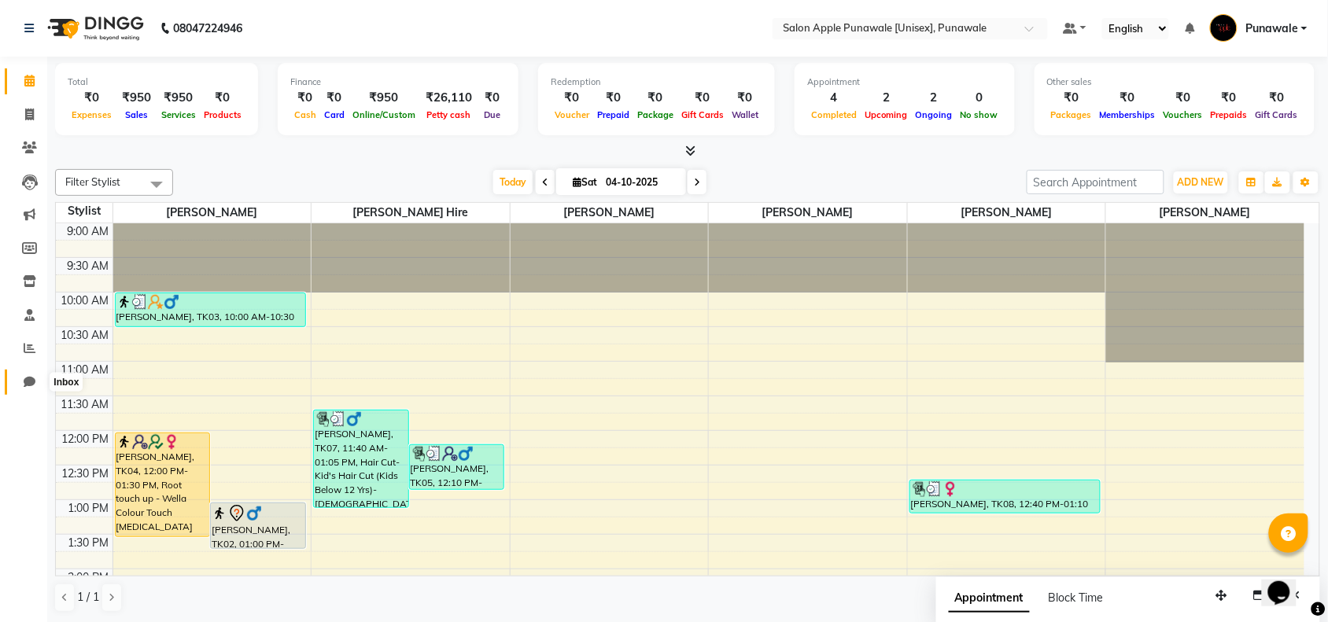
click at [30, 374] on span at bounding box center [30, 383] width 28 height 18
select select "100"
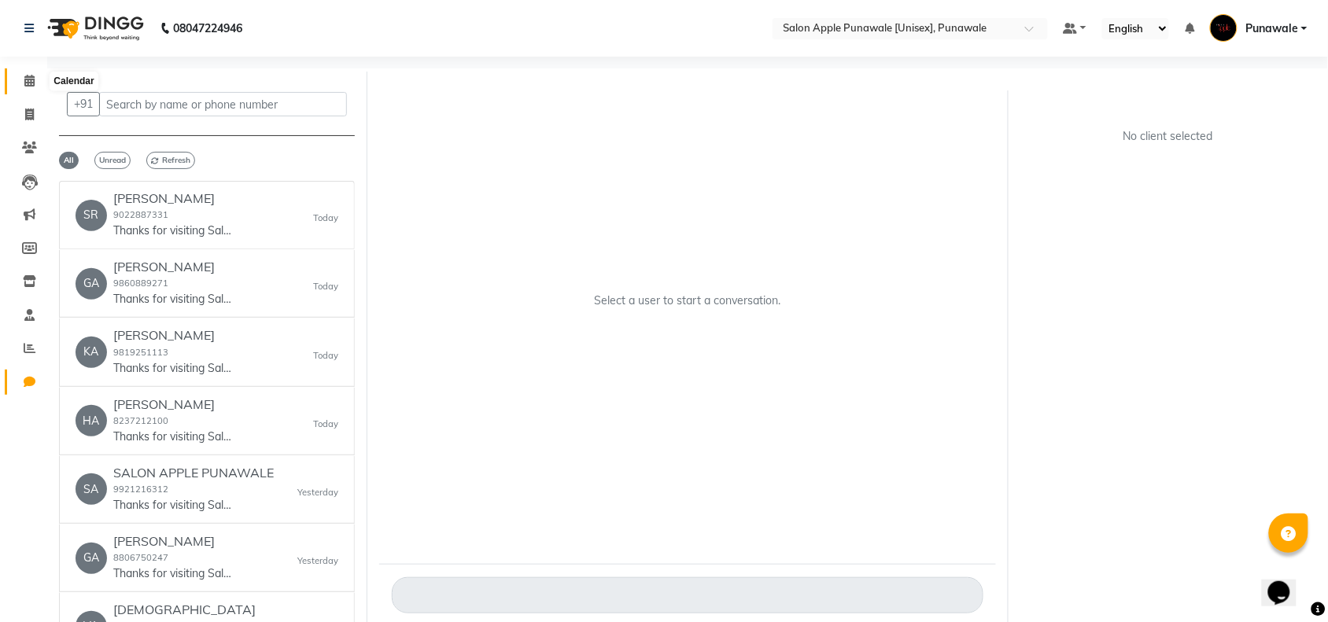
click at [25, 83] on icon at bounding box center [29, 81] width 10 height 12
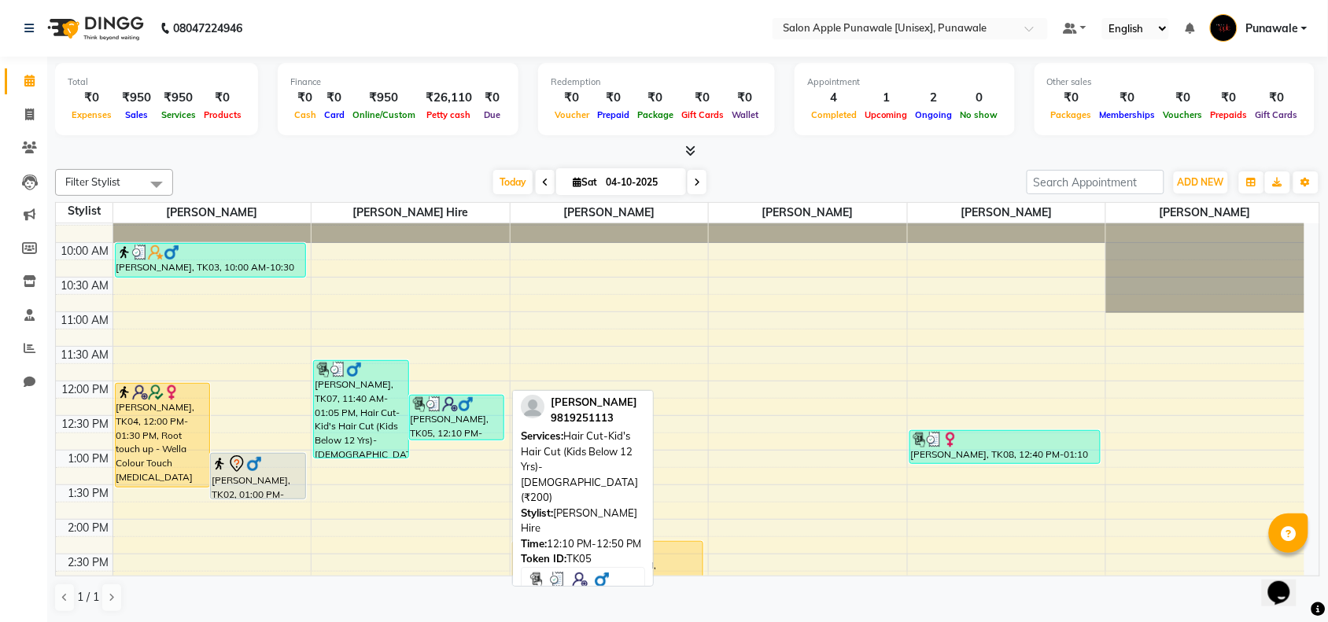
scroll to position [98, 0]
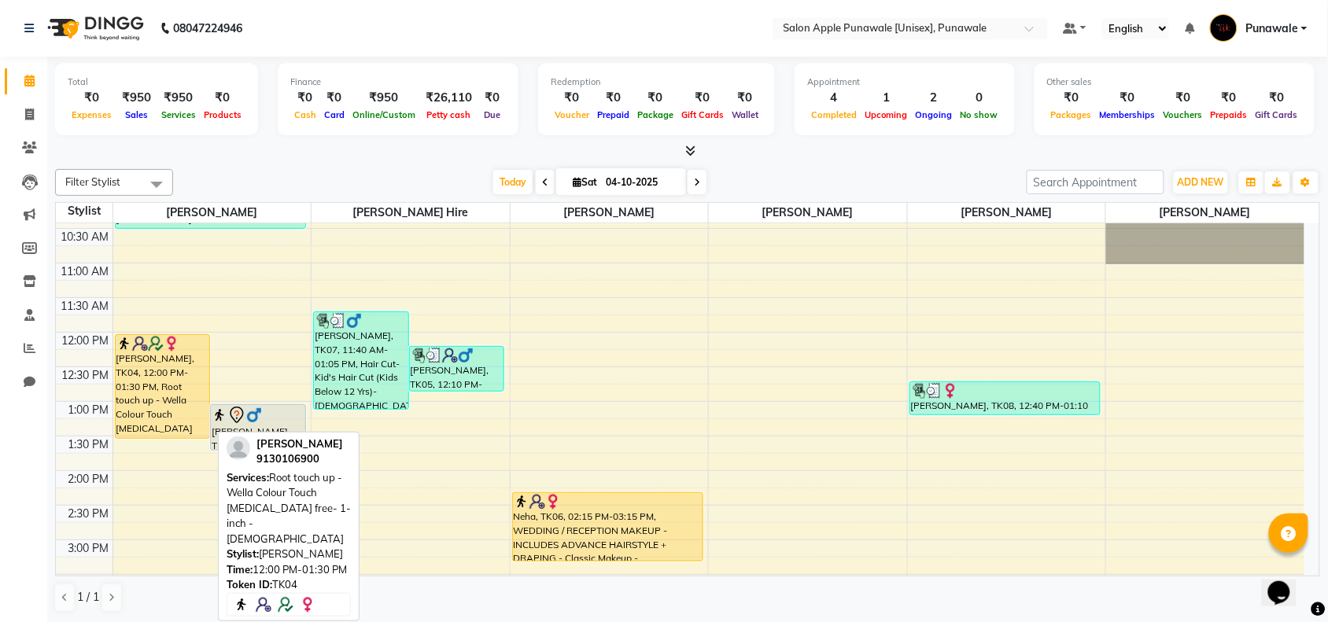
click at [143, 382] on div "[PERSON_NAME], TK04, 12:00 PM-01:30 PM, Root touch up - Wella Colour Touch [MED…" at bounding box center [163, 386] width 94 height 103
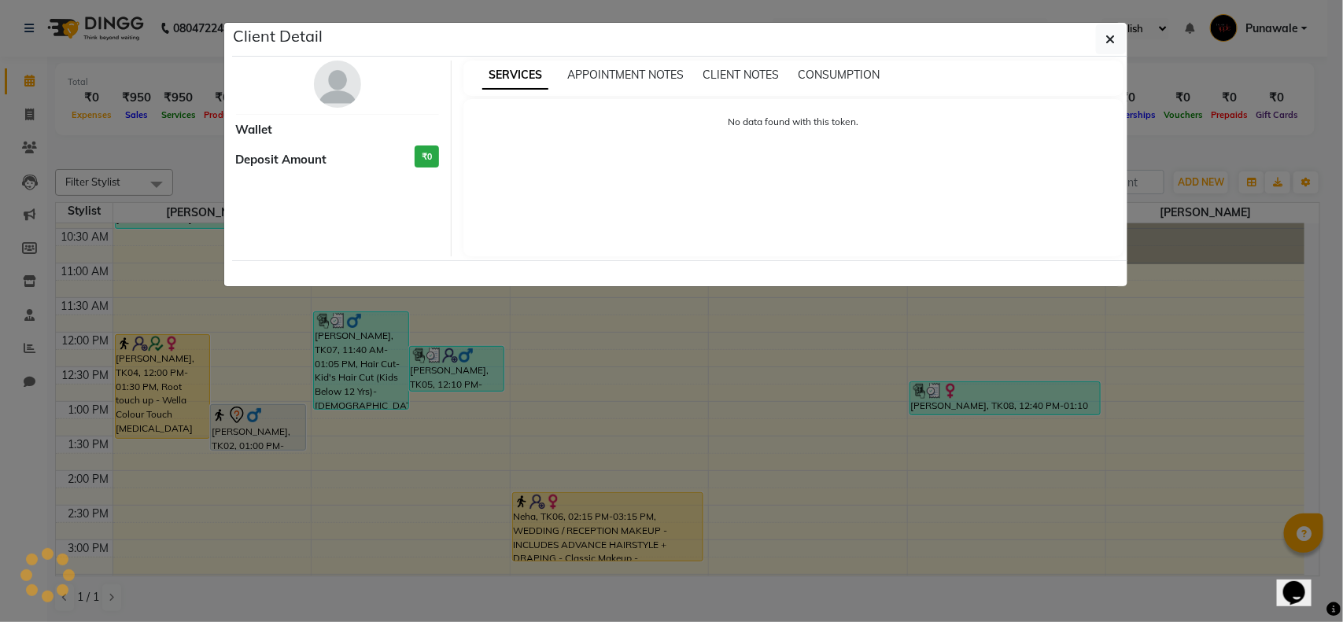
select select "1"
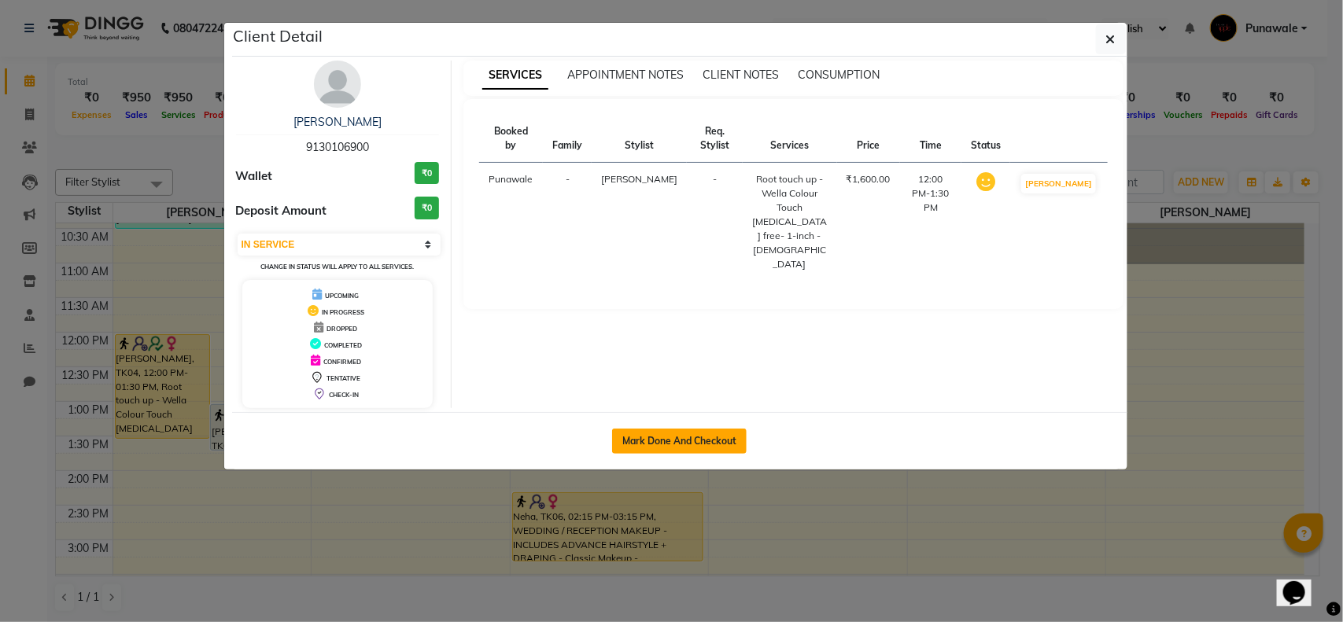
click at [720, 439] on button "Mark Done And Checkout" at bounding box center [679, 441] width 135 height 25
select select "service"
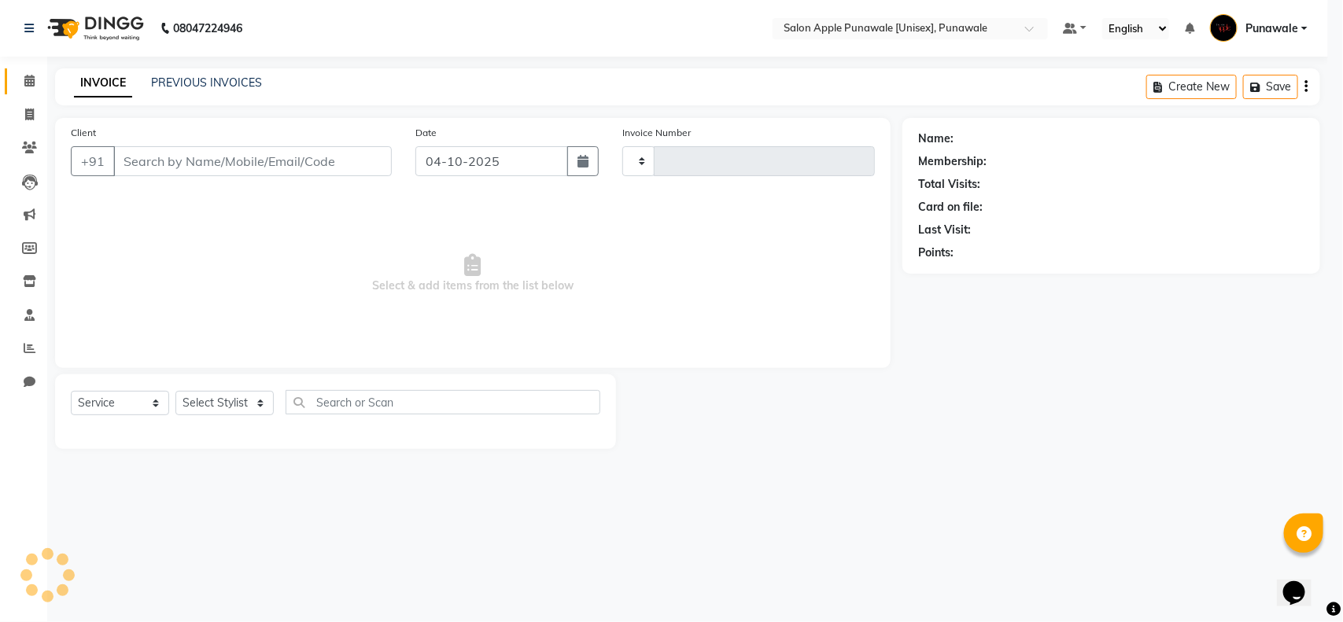
type input "2225"
select select "3"
select select "5421"
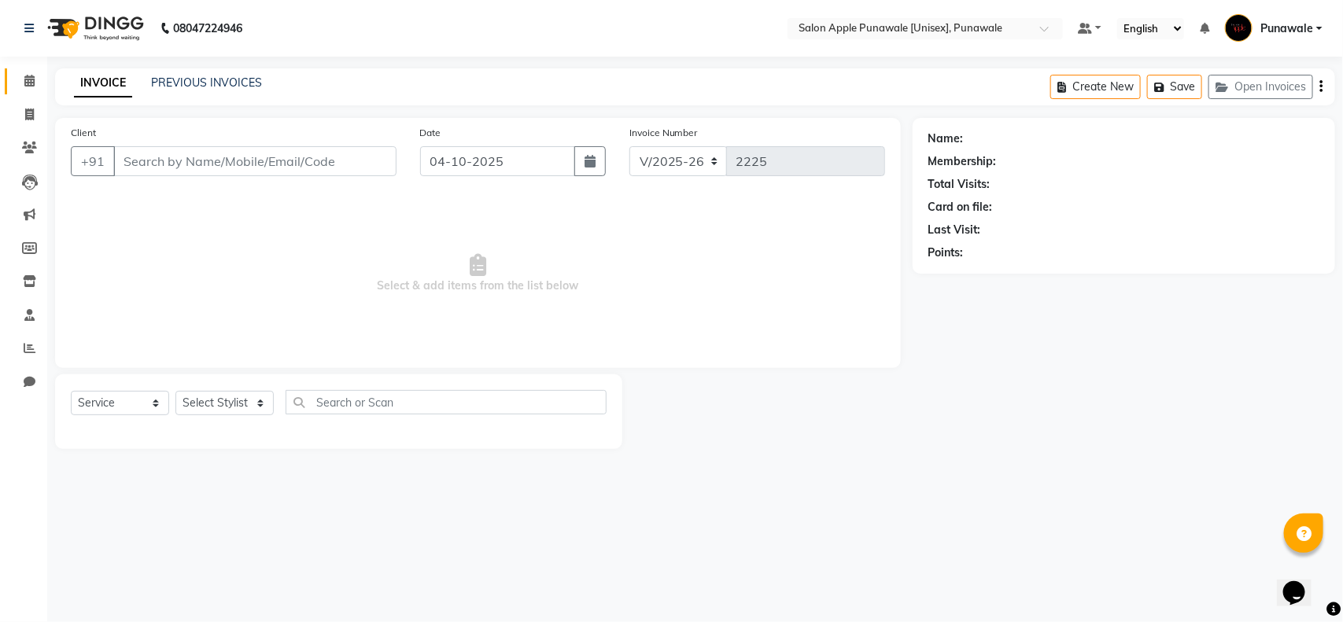
type input "9130106900"
select select "54408"
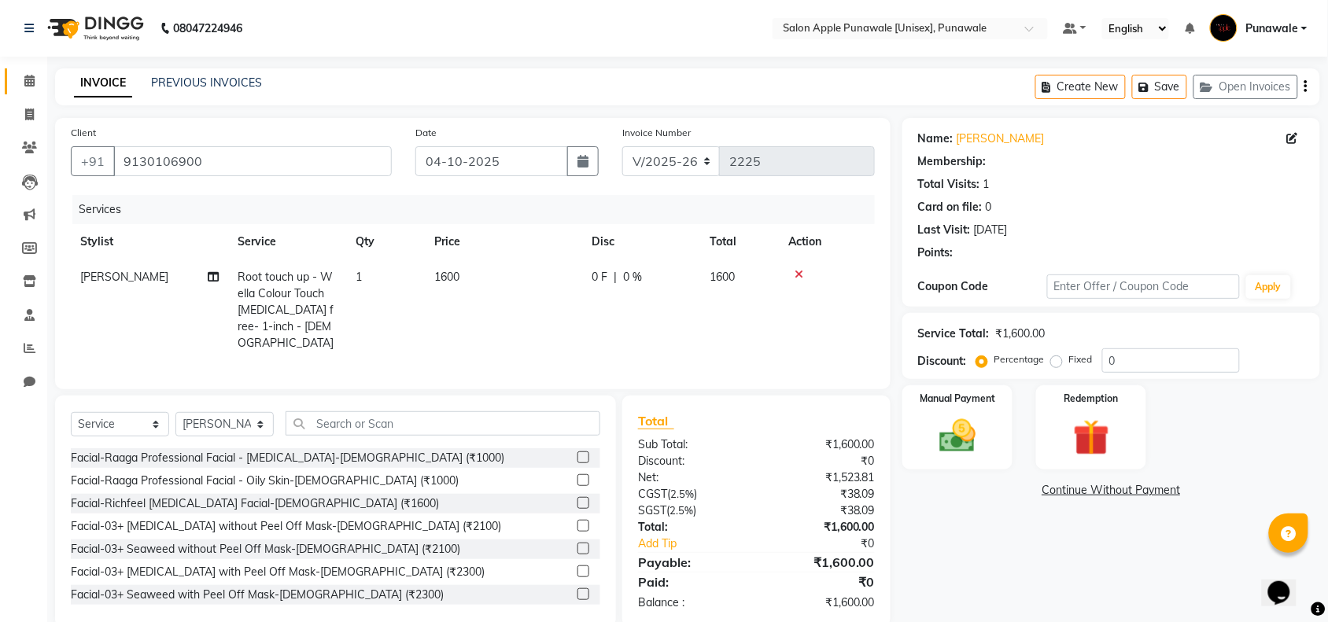
type input "10"
select select "1: Object"
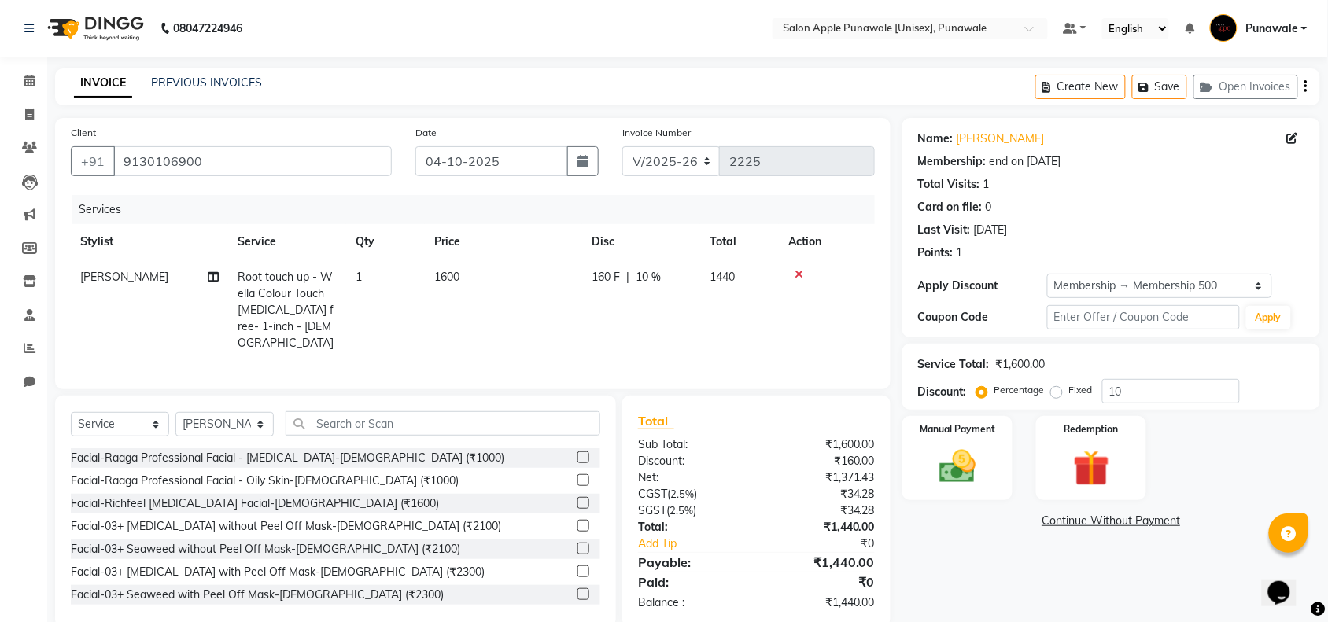
click at [799, 269] on icon at bounding box center [799, 274] width 9 height 11
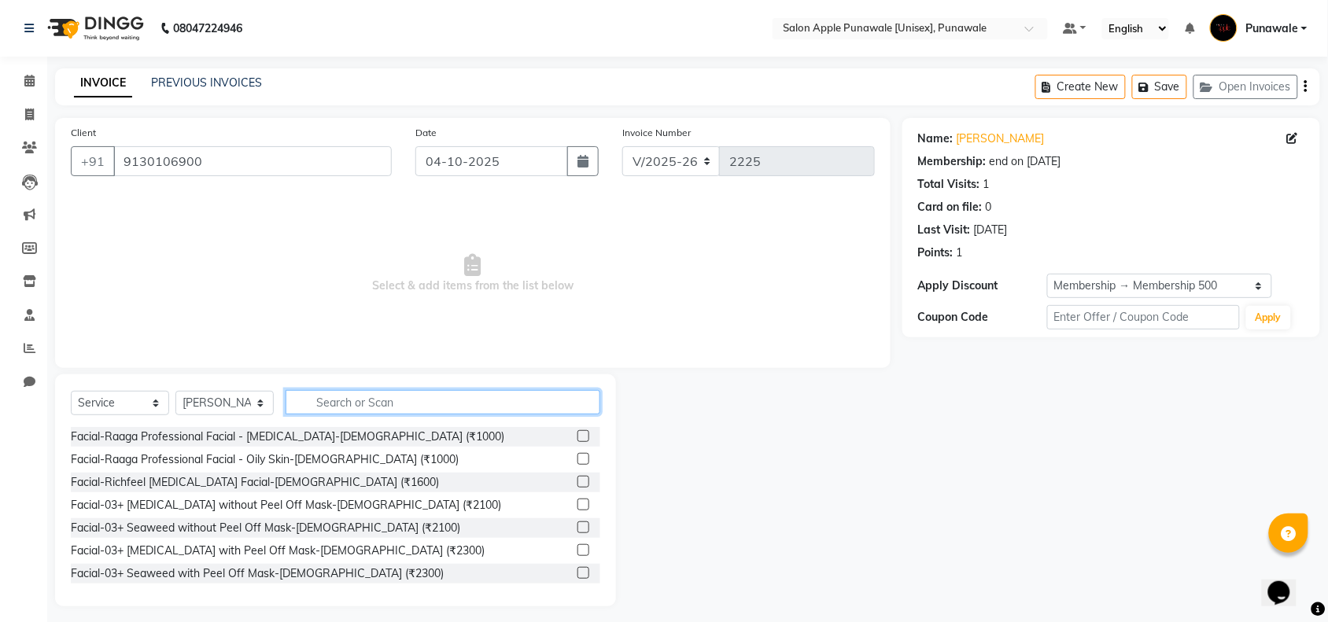
click at [358, 397] on input "text" at bounding box center [443, 402] width 315 height 24
type input "G"
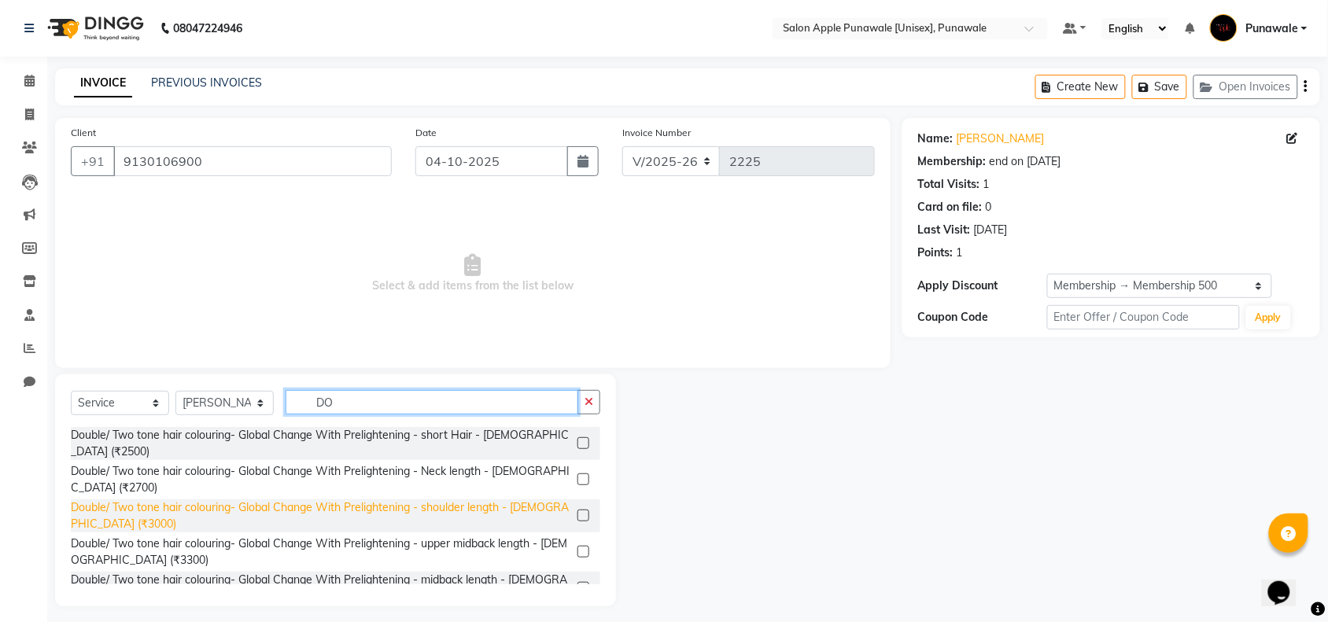
type input "DO"
click at [467, 511] on div "Double/ Two tone hair colouring- Global Change With Prelightening - shoulder le…" at bounding box center [321, 516] width 500 height 33
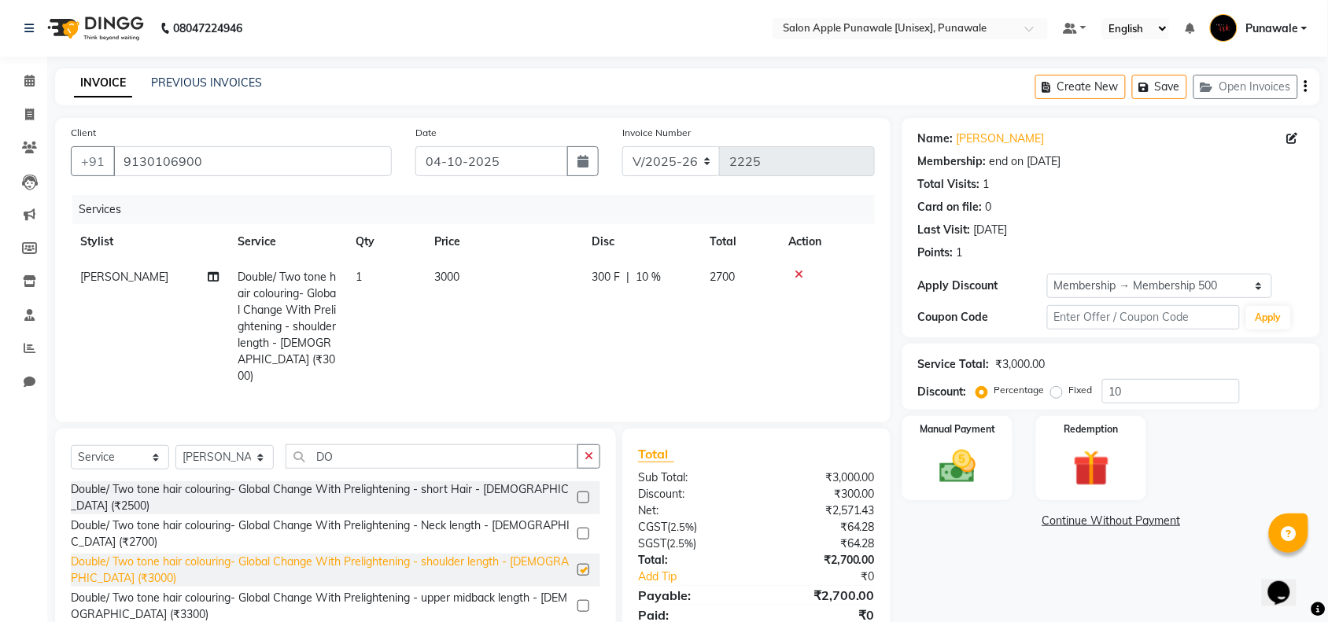
checkbox input "false"
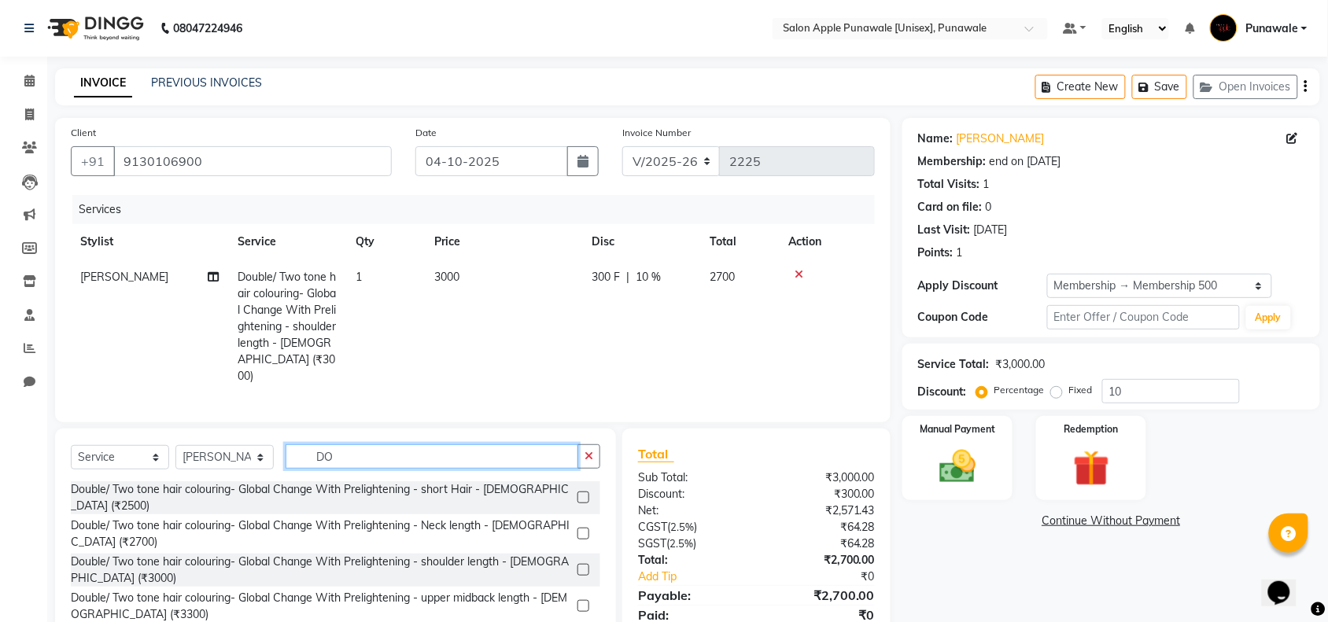
click at [396, 464] on input "DO" at bounding box center [432, 456] width 293 height 24
type input "D"
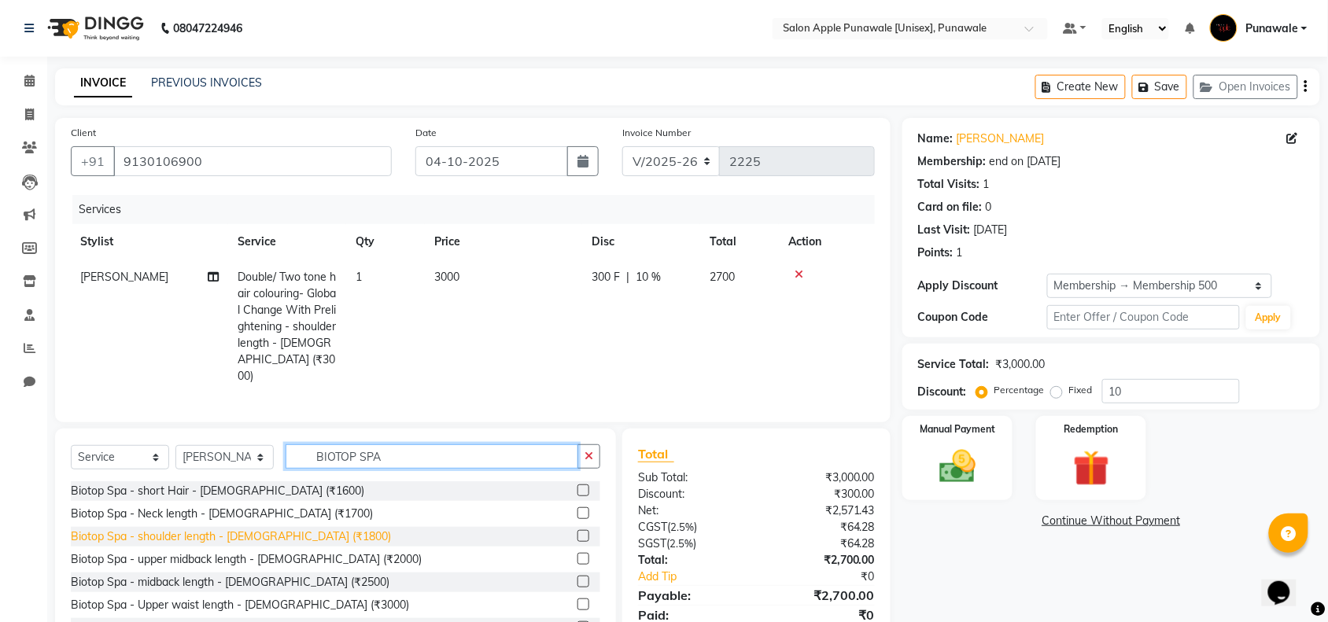
type input "BIOTOP SPA"
click at [238, 537] on div "Biotop Spa - shoulder length - [DEMOGRAPHIC_DATA] (₹1800)" at bounding box center [231, 537] width 320 height 17
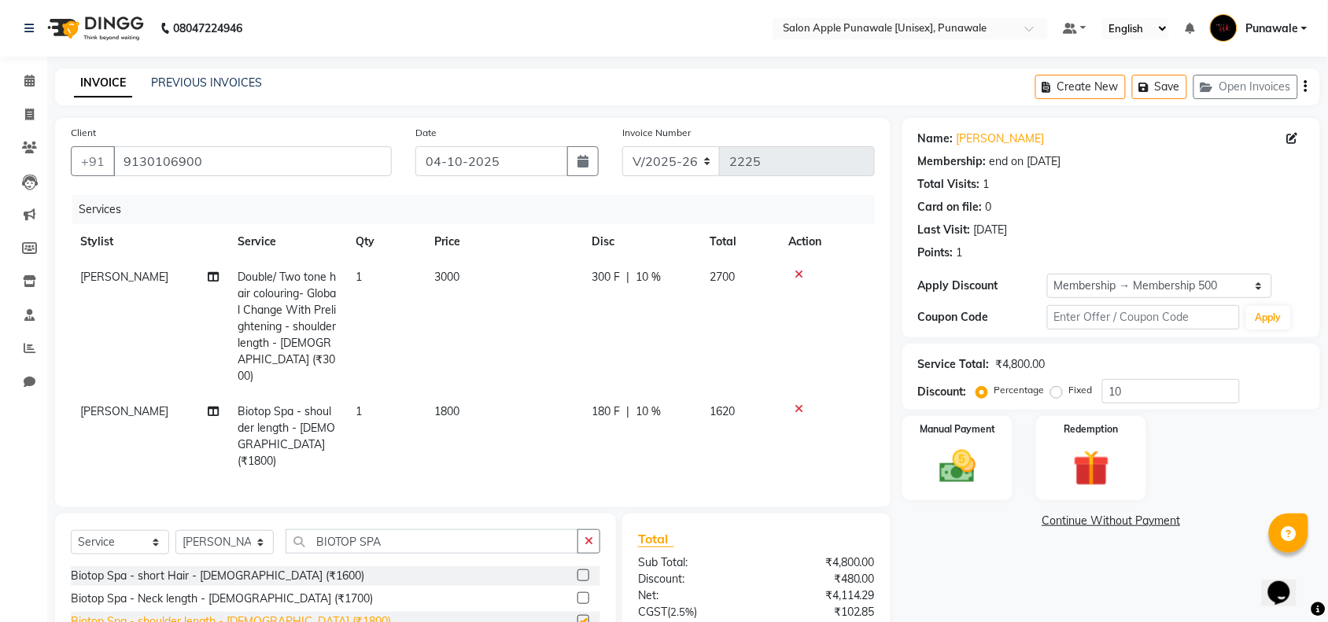
checkbox input "false"
click at [1164, 386] on input "10" at bounding box center [1171, 391] width 138 height 24
type input "1"
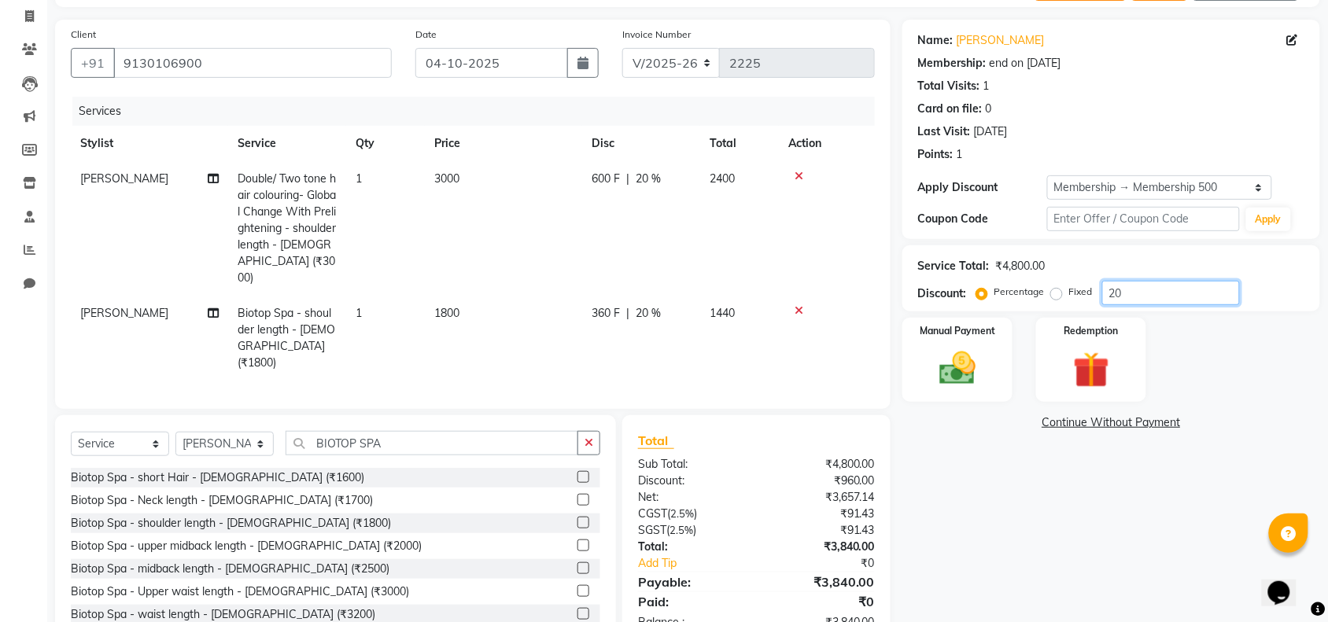
scroll to position [128, 0]
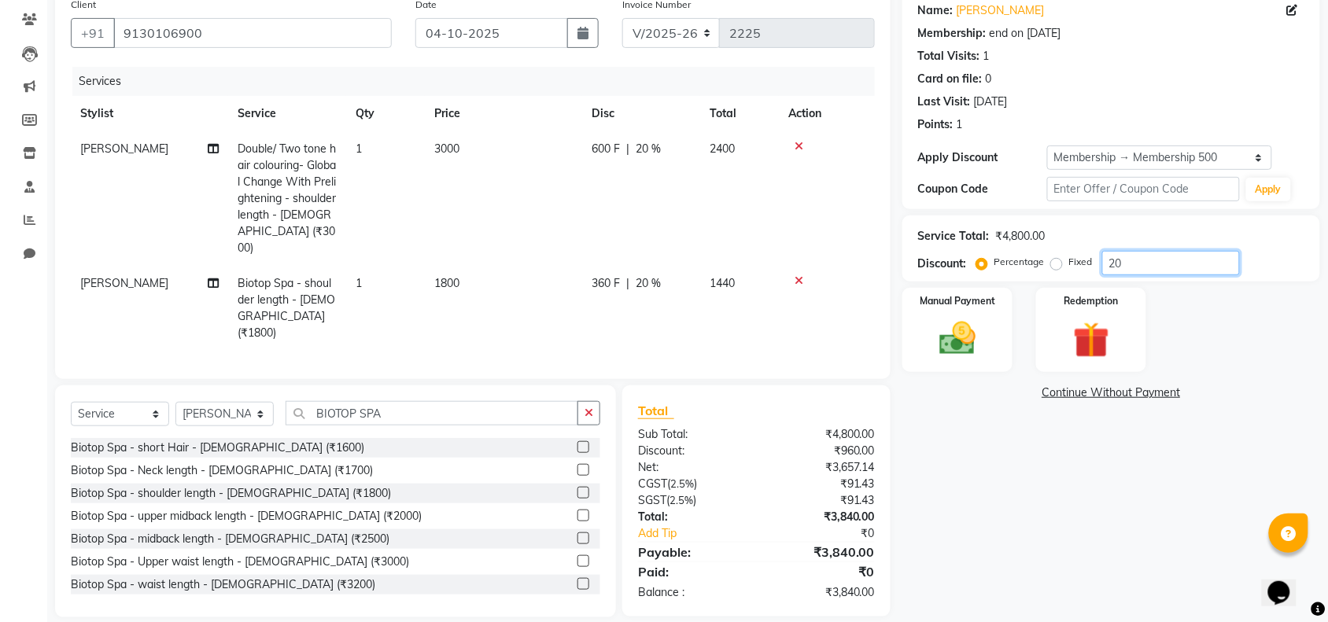
type input "20"
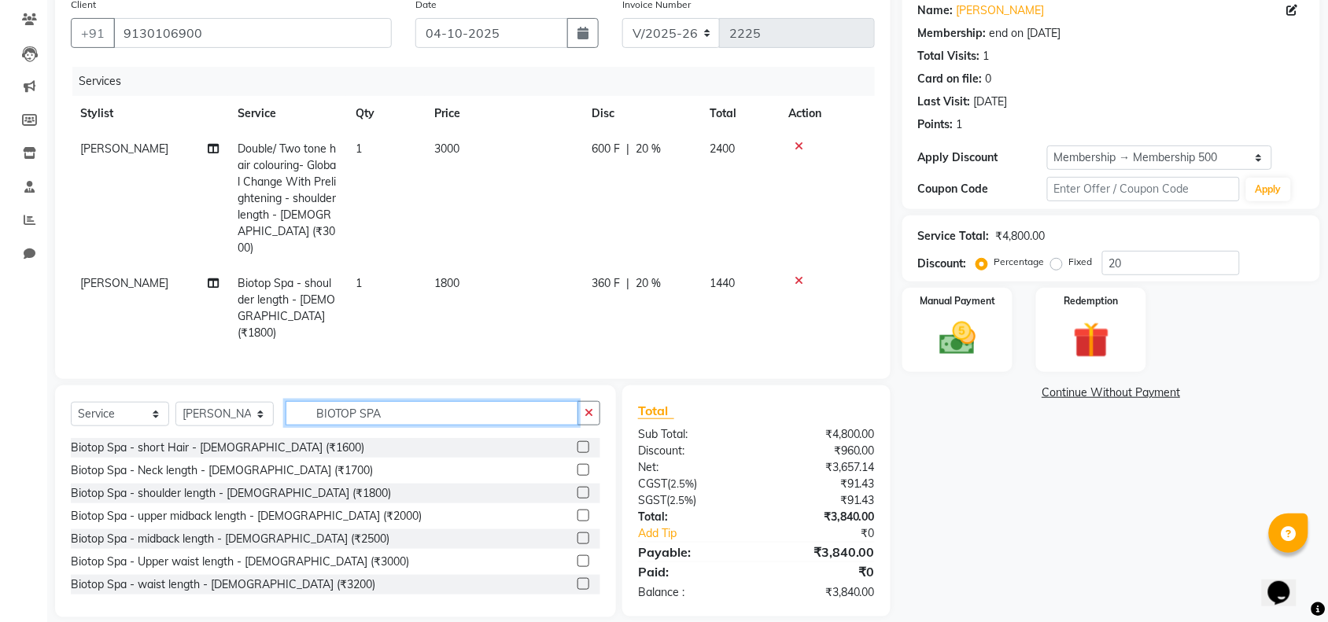
click at [404, 401] on input "BIOTOP SPA" at bounding box center [432, 413] width 293 height 24
type input "B"
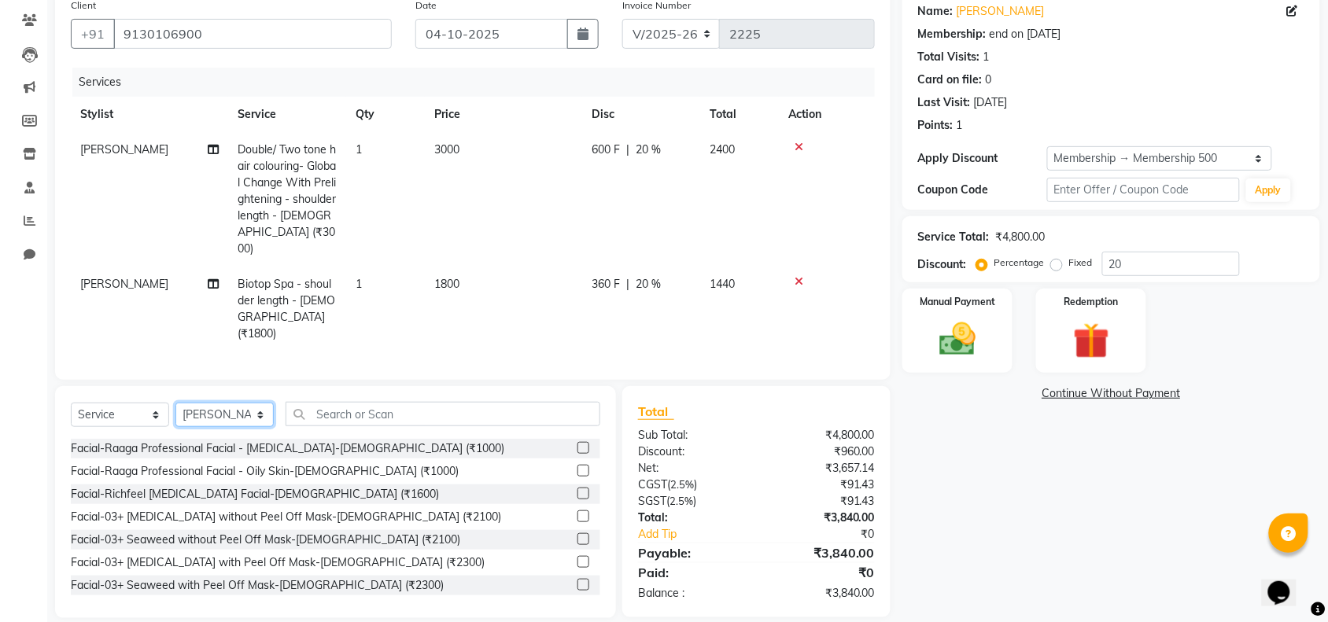
click at [220, 403] on select "Select Stylist [PERSON_NAME] Avi [PERSON_NAME] 1 [PERSON_NAME] [PERSON_NAME] [P…" at bounding box center [224, 415] width 98 height 24
select select "63297"
click at [175, 403] on select "Select Stylist [PERSON_NAME] Avi [PERSON_NAME] 1 [PERSON_NAME] [PERSON_NAME] [P…" at bounding box center [224, 415] width 98 height 24
click at [385, 402] on input "text" at bounding box center [443, 414] width 315 height 24
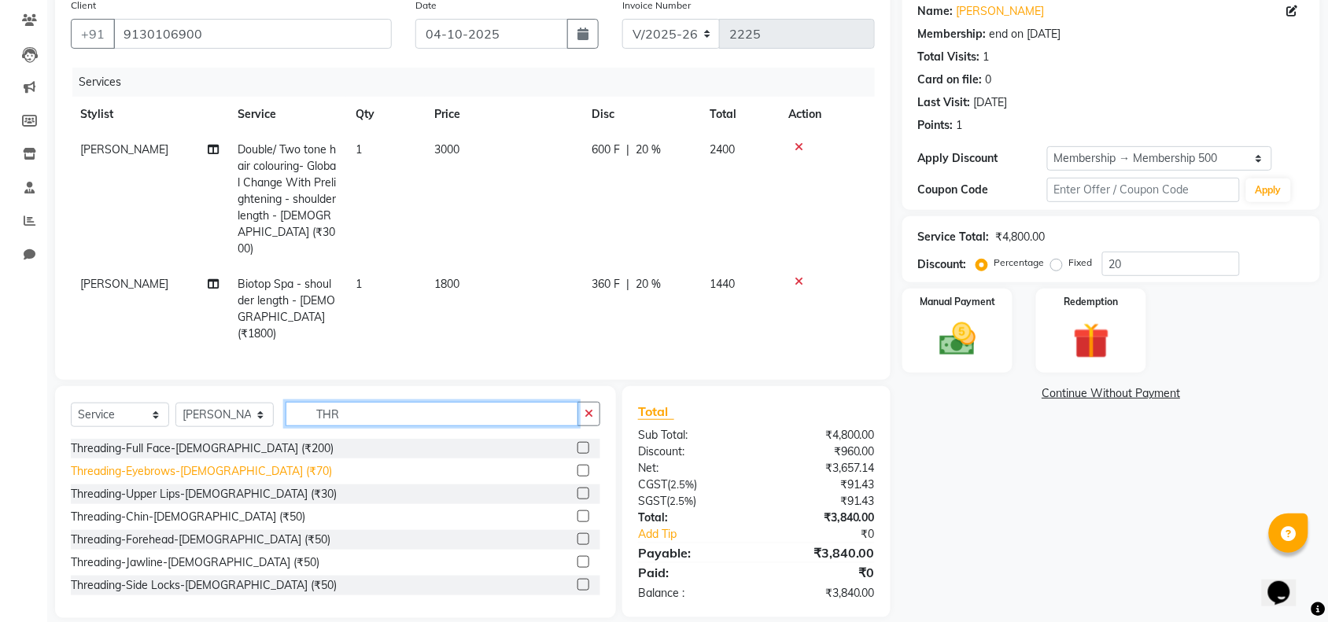
type input "THR"
click at [201, 463] on div "Threading-Eyebrows-[DEMOGRAPHIC_DATA] (₹70)" at bounding box center [201, 471] width 261 height 17
checkbox input "false"
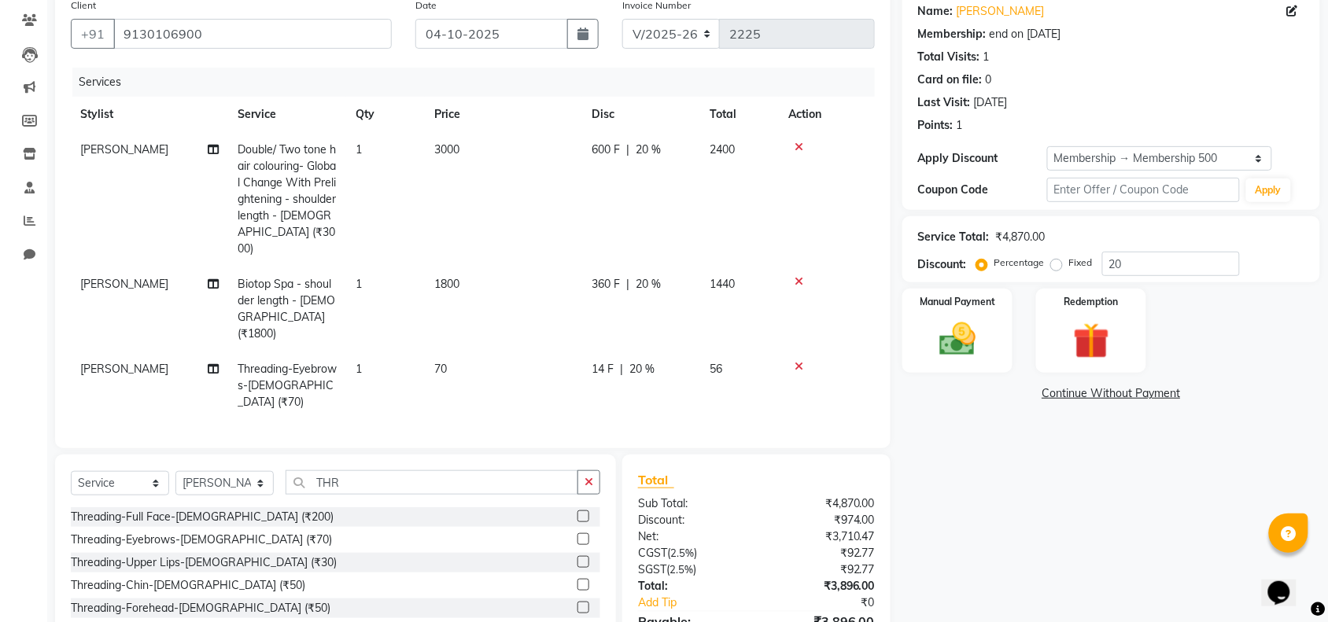
click at [643, 361] on span "20 %" at bounding box center [641, 369] width 25 height 17
select select "63297"
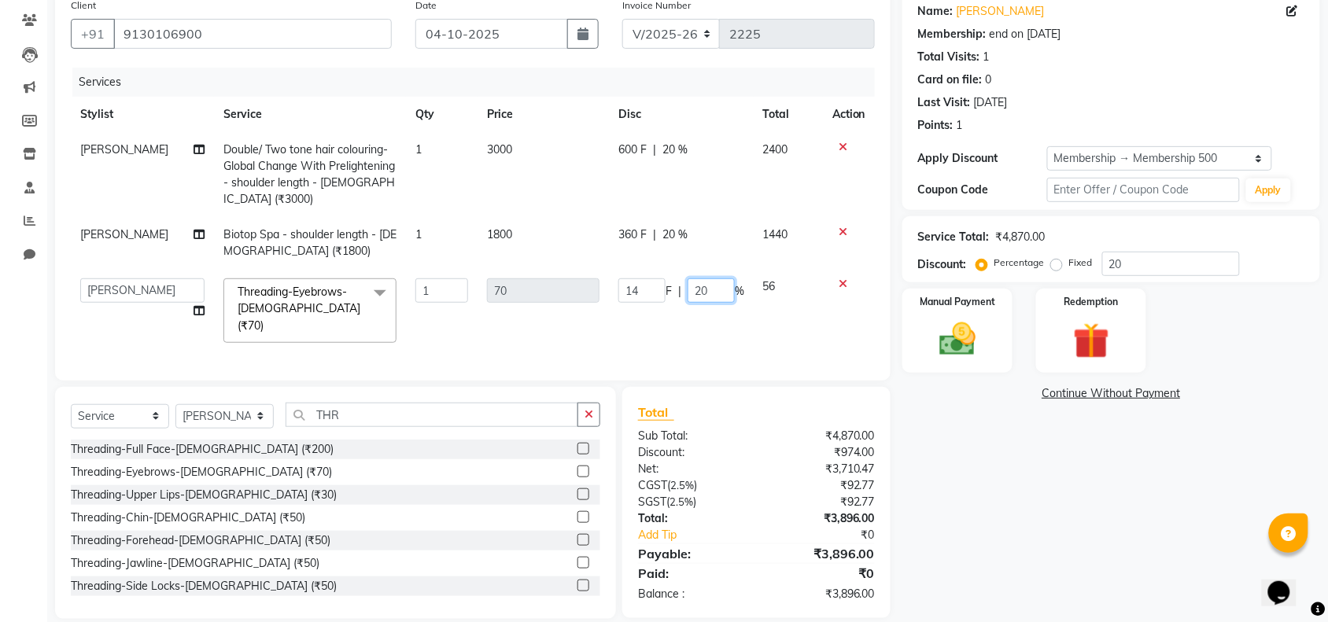
click at [722, 289] on input "20" at bounding box center [711, 290] width 47 height 24
type input "2"
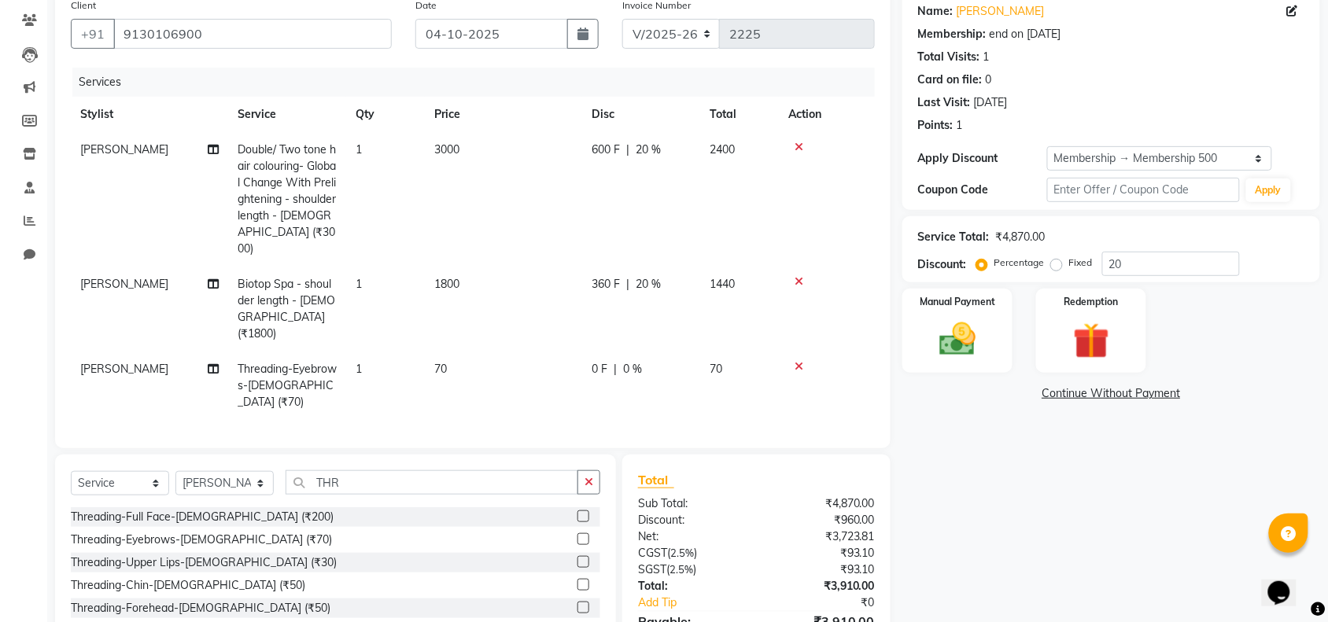
click at [953, 485] on div "Name: [PERSON_NAME] Membership: end on [DATE] Total Visits: 1 Card on file: 0 L…" at bounding box center [1117, 339] width 430 height 696
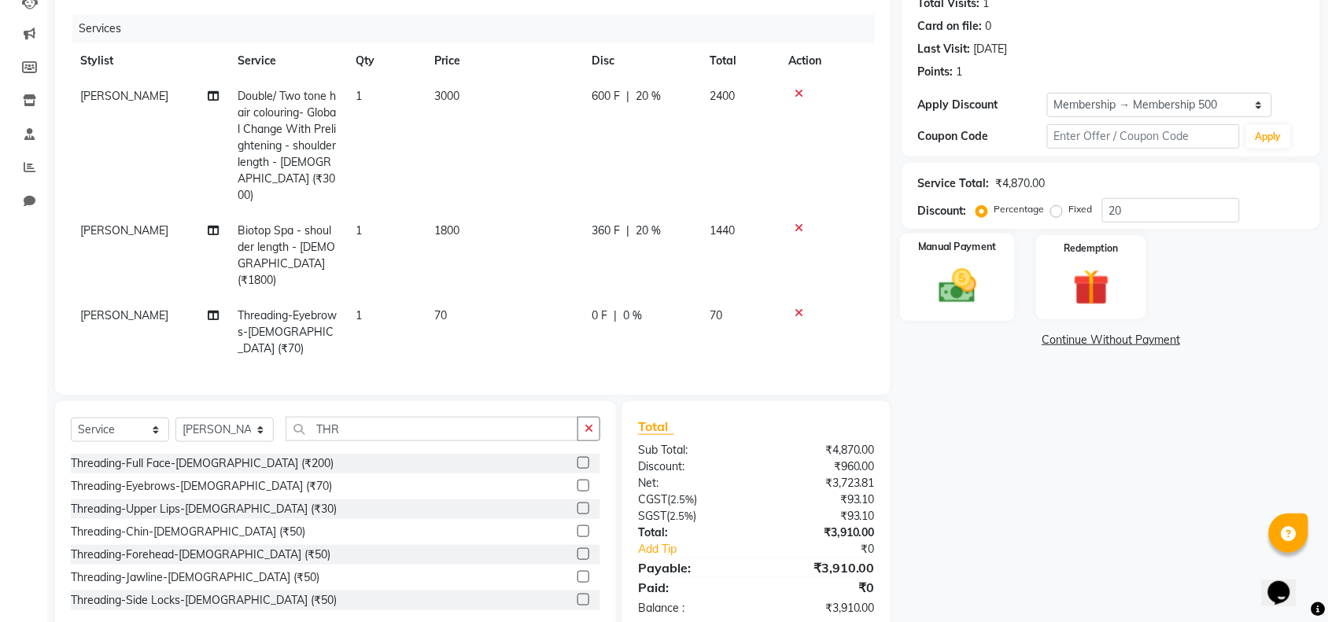
click at [962, 301] on img at bounding box center [957, 285] width 61 height 43
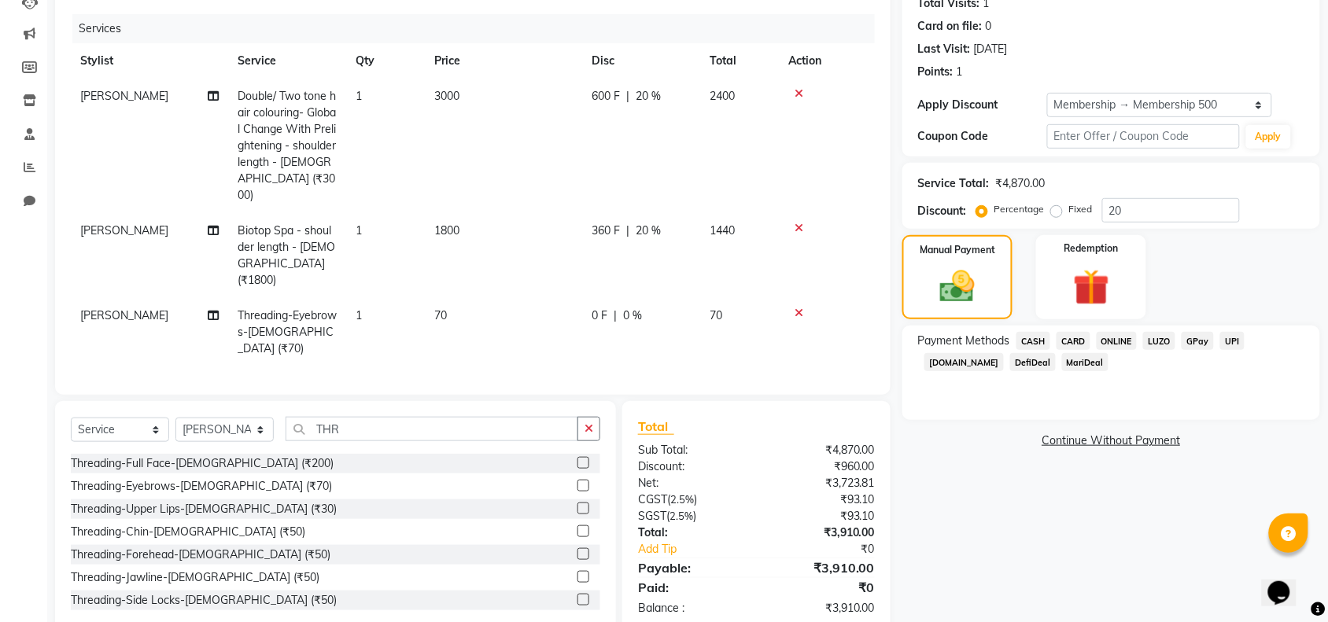
click at [1119, 342] on span "ONLINE" at bounding box center [1117, 341] width 41 height 18
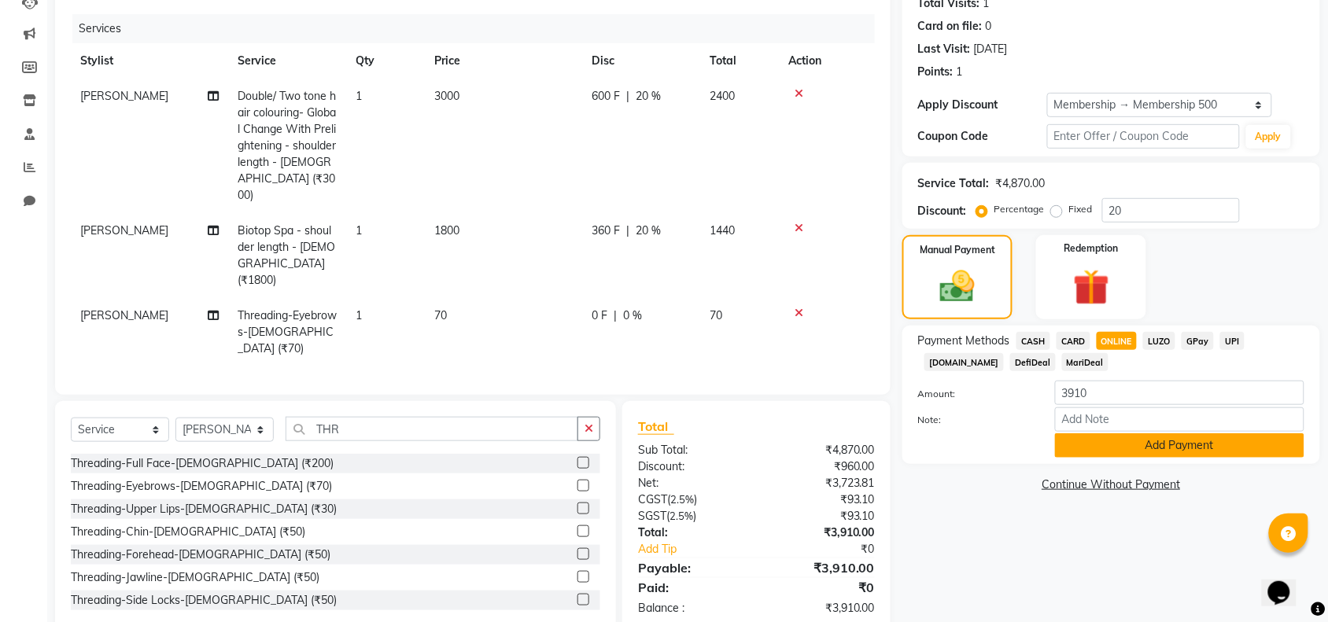
click at [1126, 444] on button "Add Payment" at bounding box center [1179, 445] width 249 height 24
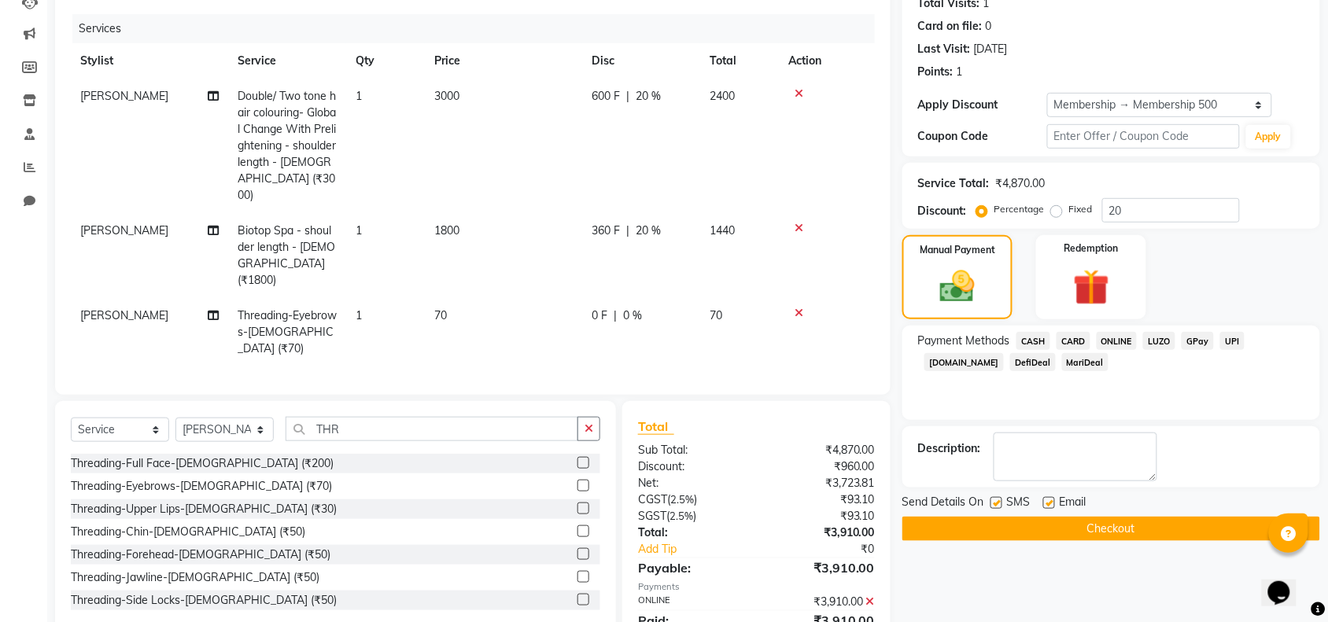
click at [1108, 533] on button "Checkout" at bounding box center [1111, 529] width 418 height 24
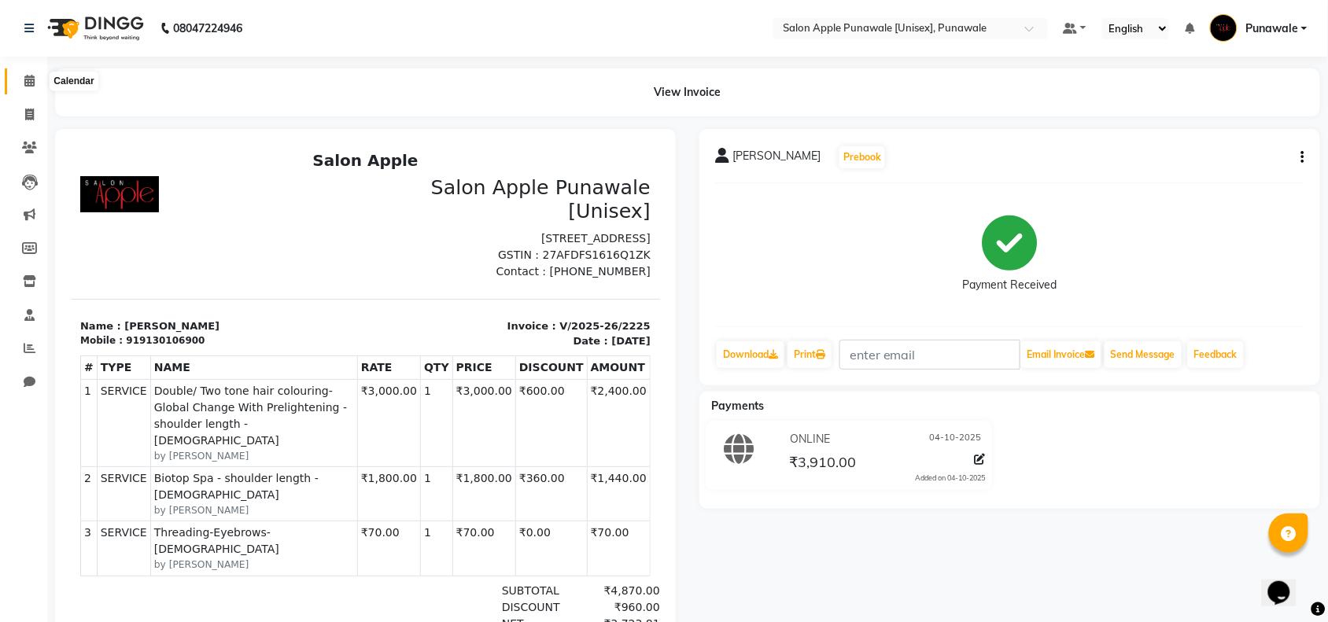
click at [21, 77] on span at bounding box center [30, 81] width 28 height 18
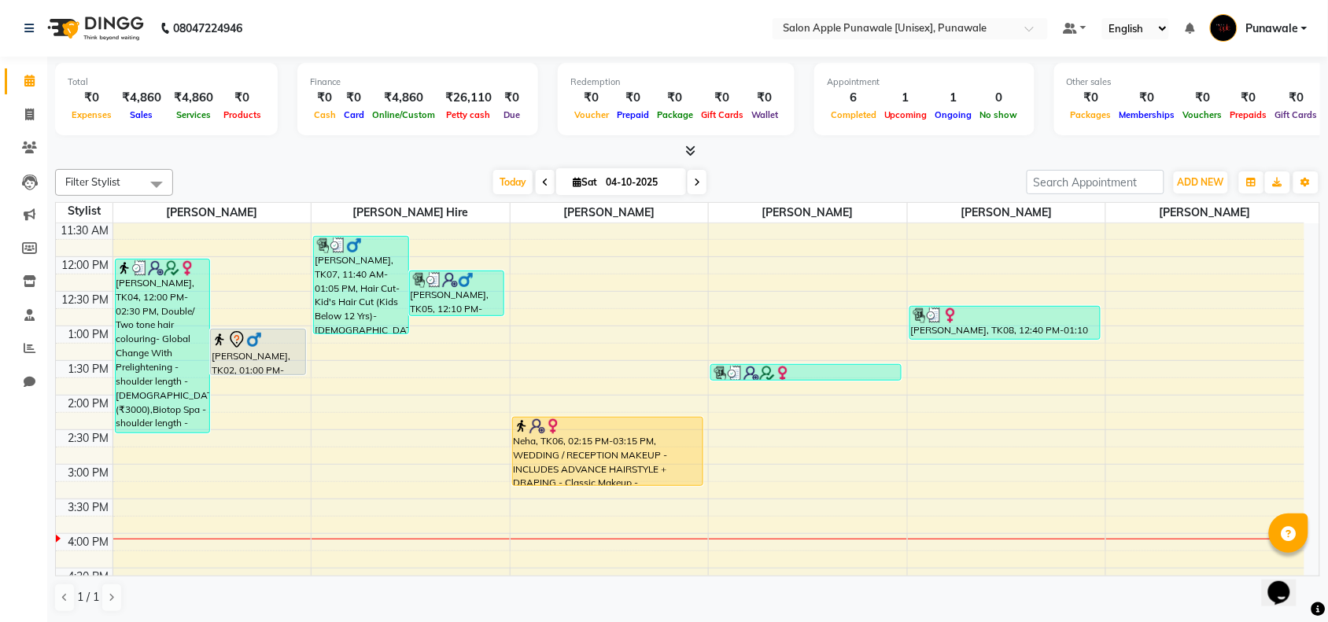
scroll to position [136, 0]
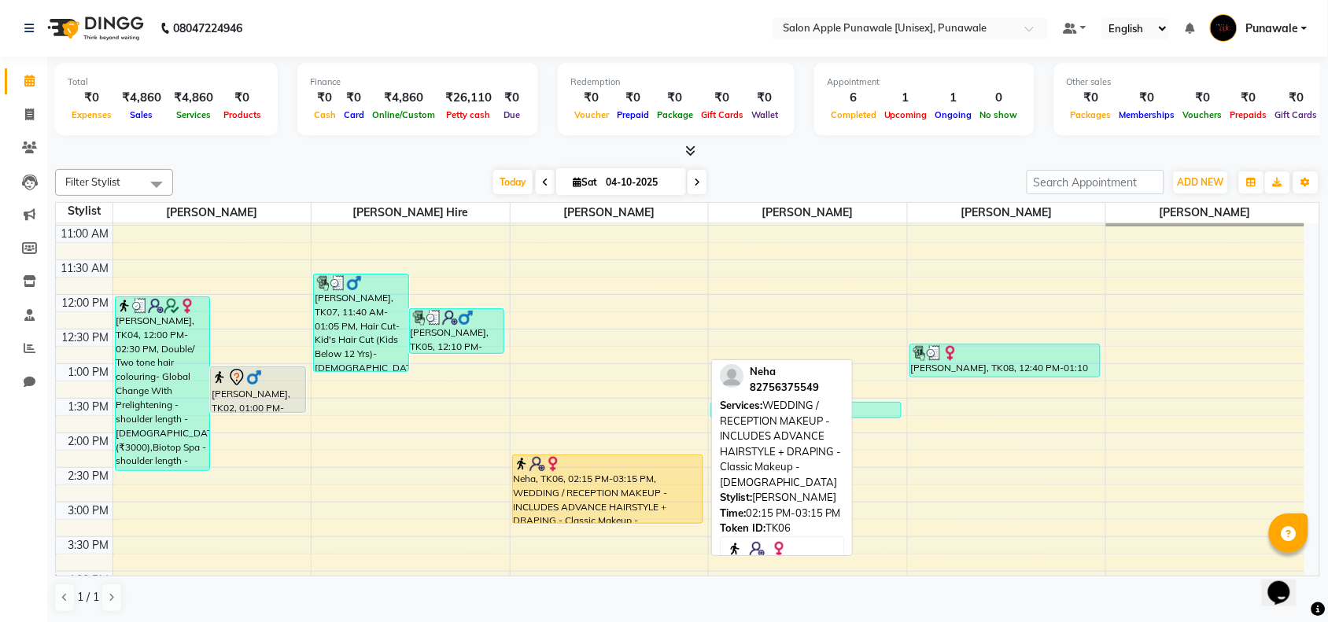
click at [607, 505] on div "Neha, TK06, 02:15 PM-03:15 PM, WEDDING / RECEPTION MAKEUP - INCLUDES ADVANCE HA…" at bounding box center [608, 490] width 190 height 68
select select "1"
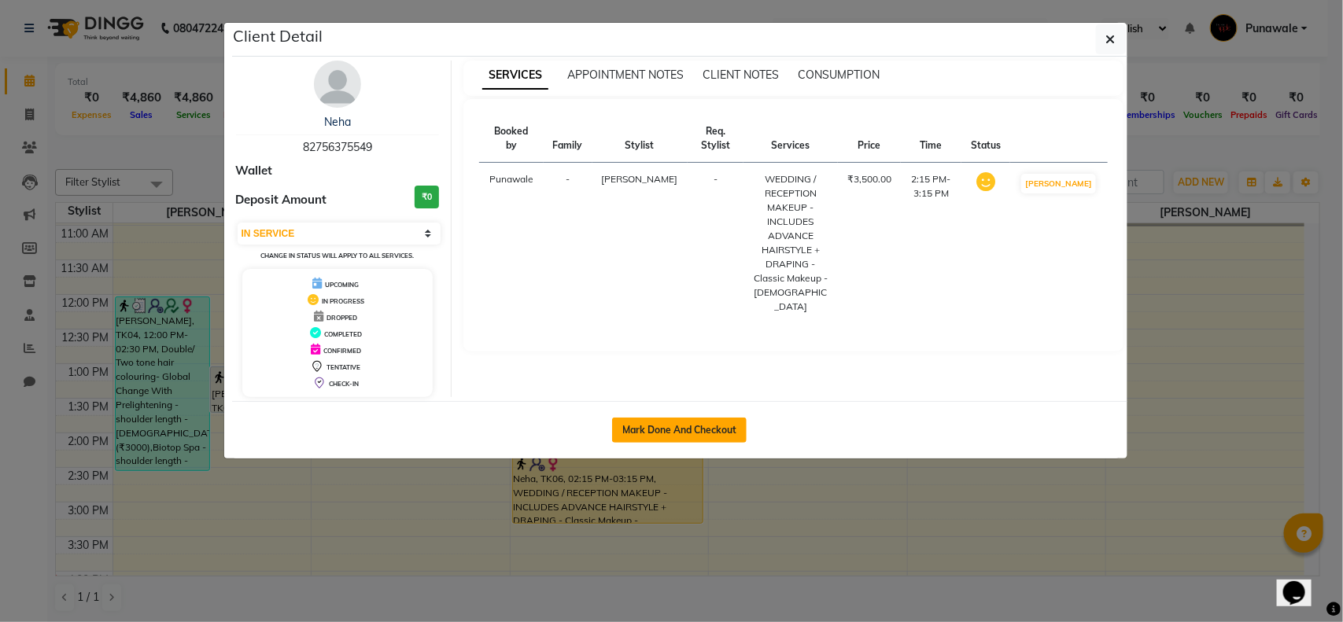
click at [655, 429] on button "Mark Done And Checkout" at bounding box center [679, 430] width 135 height 25
select select "service"
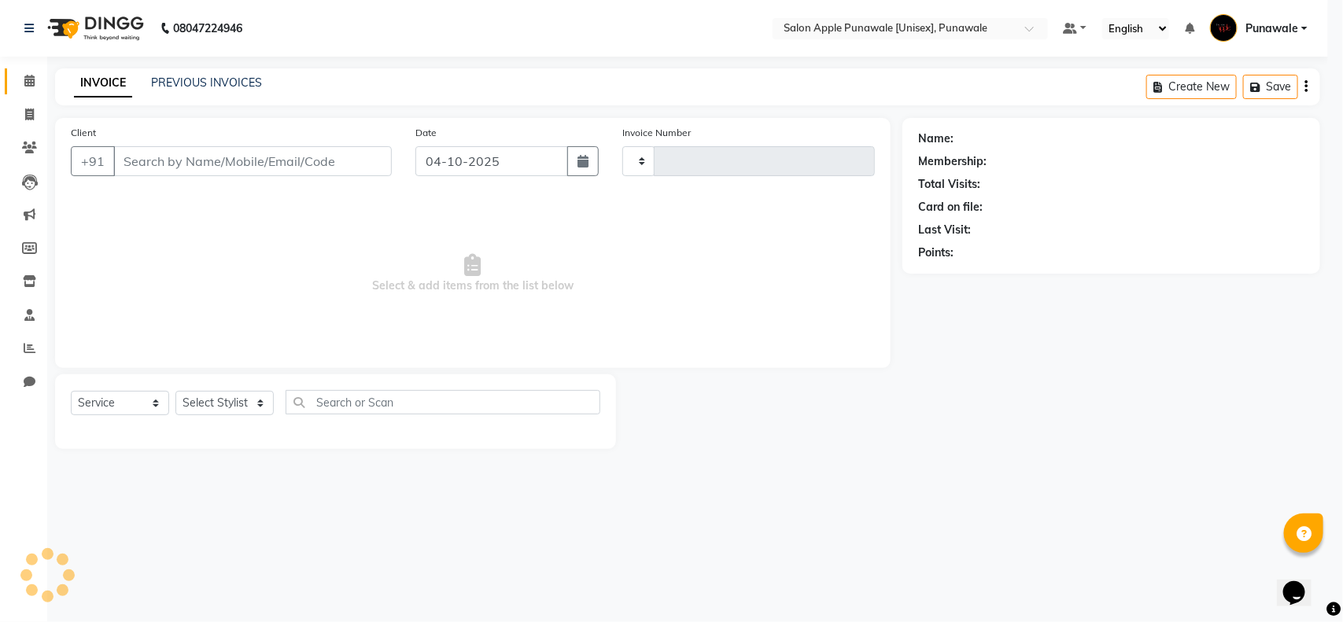
type input "2226"
select select "5421"
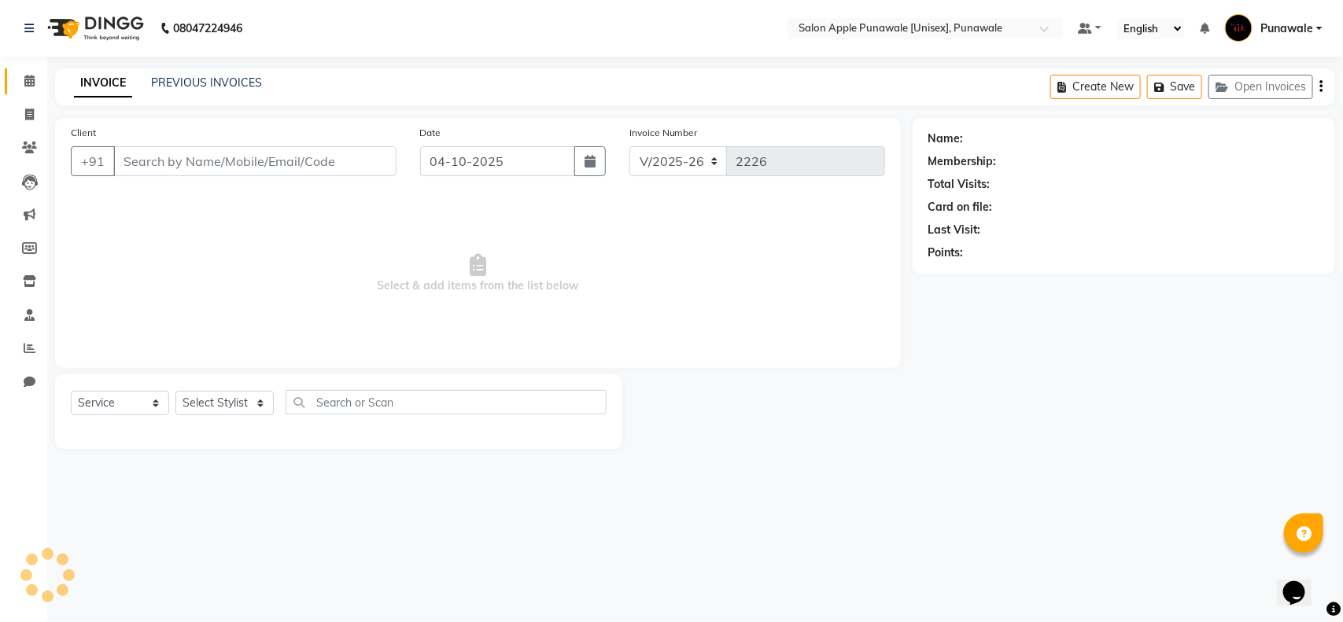
type input "82756375549"
select select "88723"
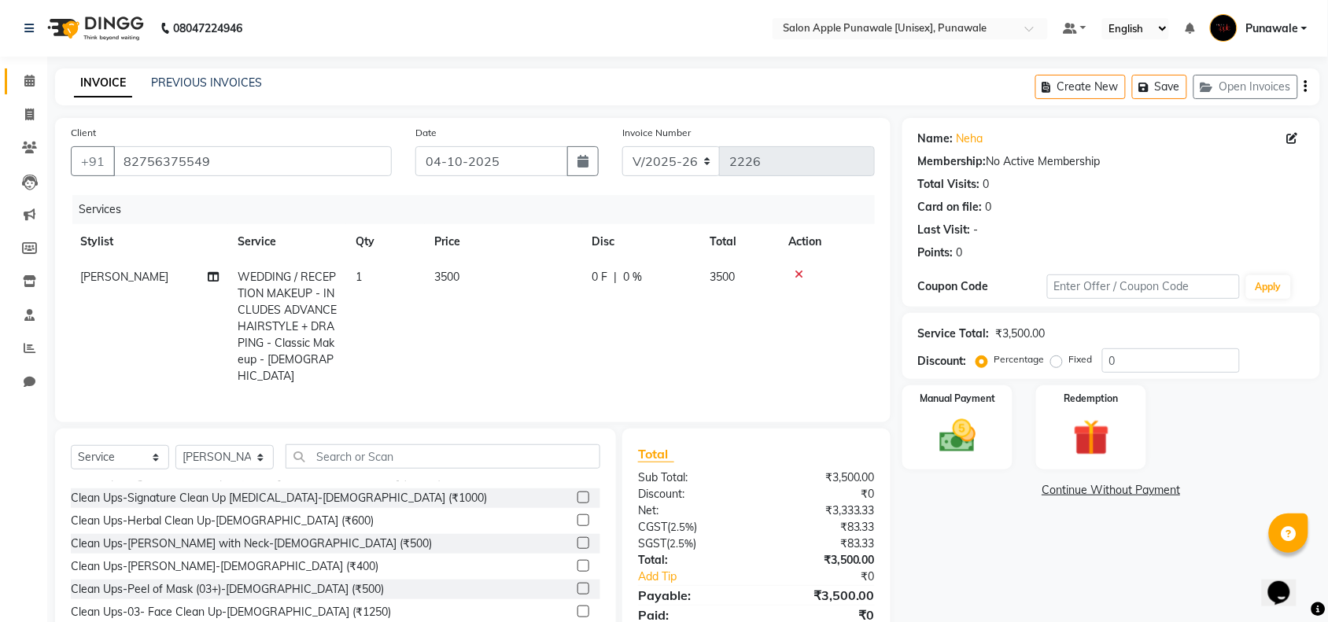
scroll to position [688, 0]
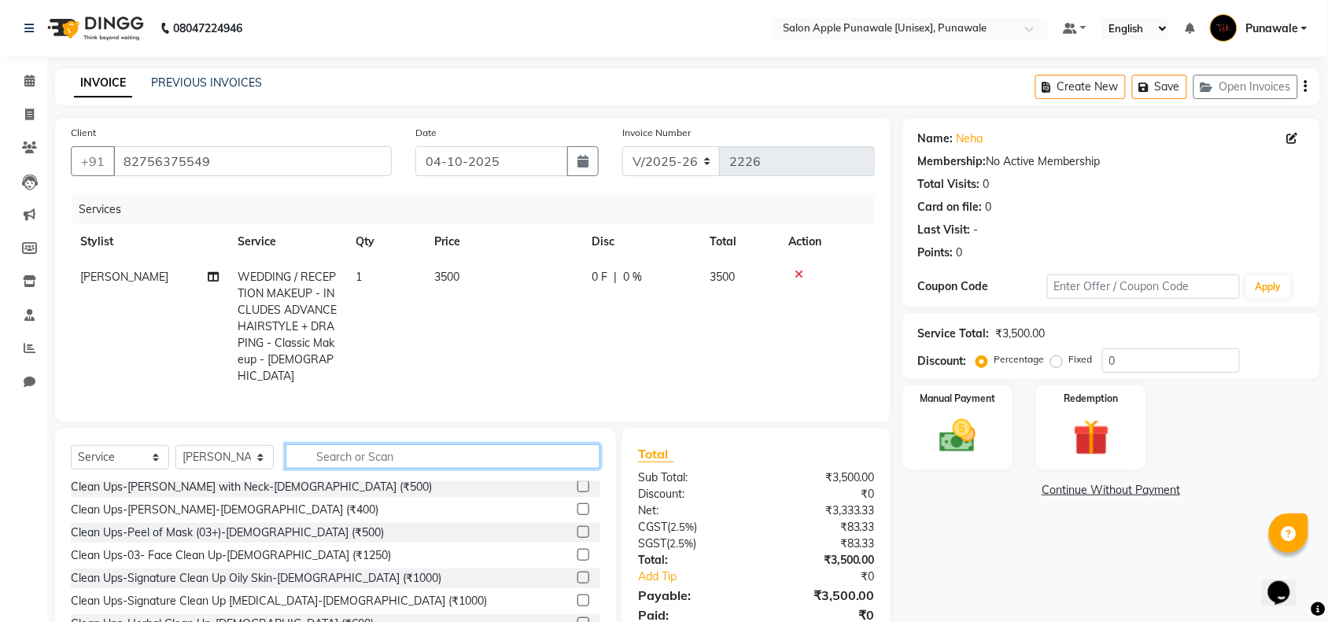
click at [386, 450] on input "text" at bounding box center [443, 456] width 315 height 24
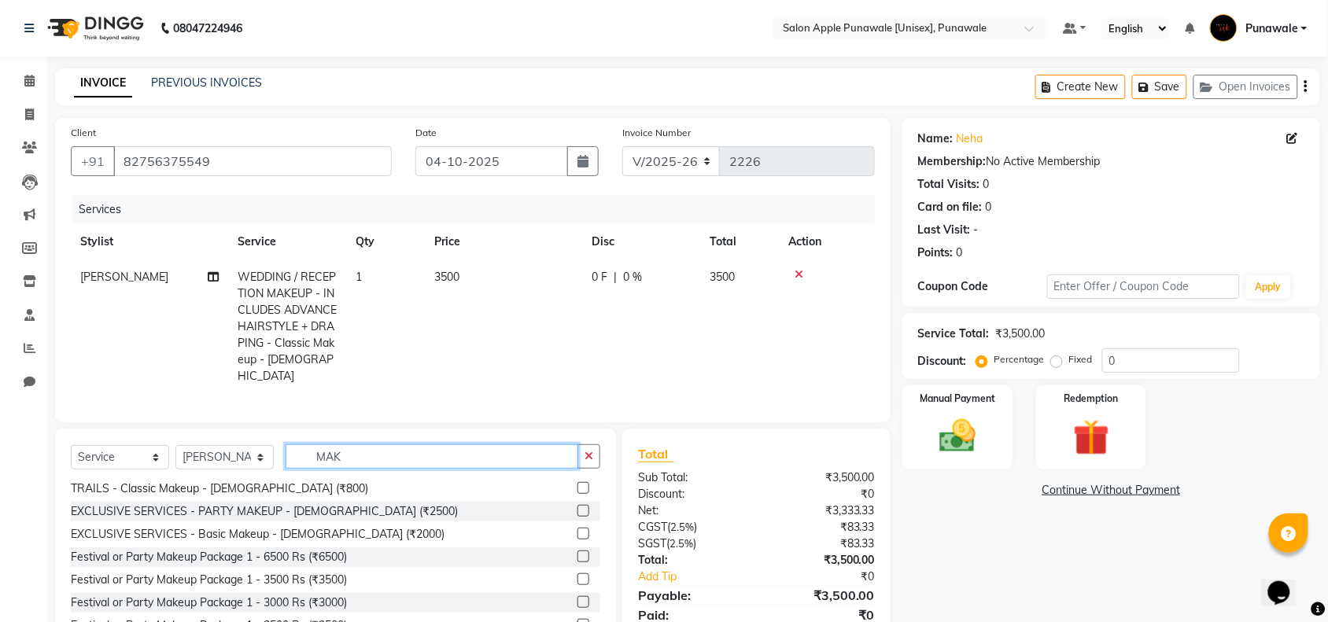
scroll to position [386, 0]
type input "MAKE UP"
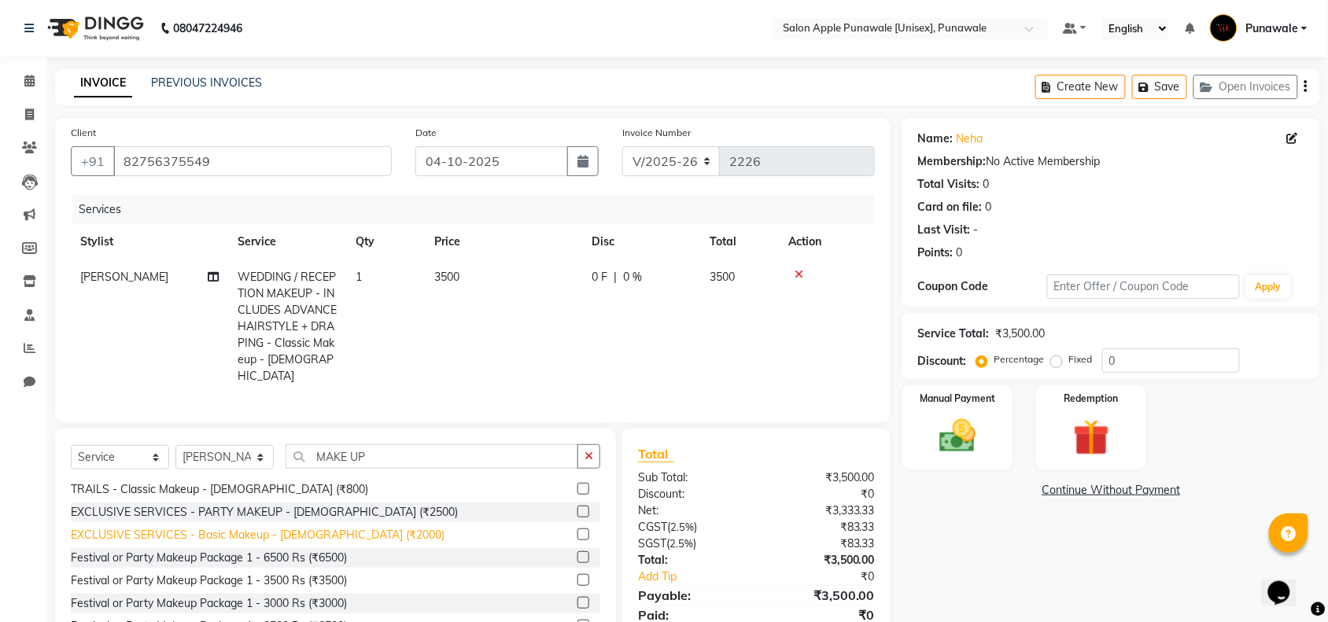
click at [299, 533] on div "EXCLUSIVE SERVICES - Basic Makeup - [DEMOGRAPHIC_DATA] (₹2000)" at bounding box center [258, 535] width 374 height 17
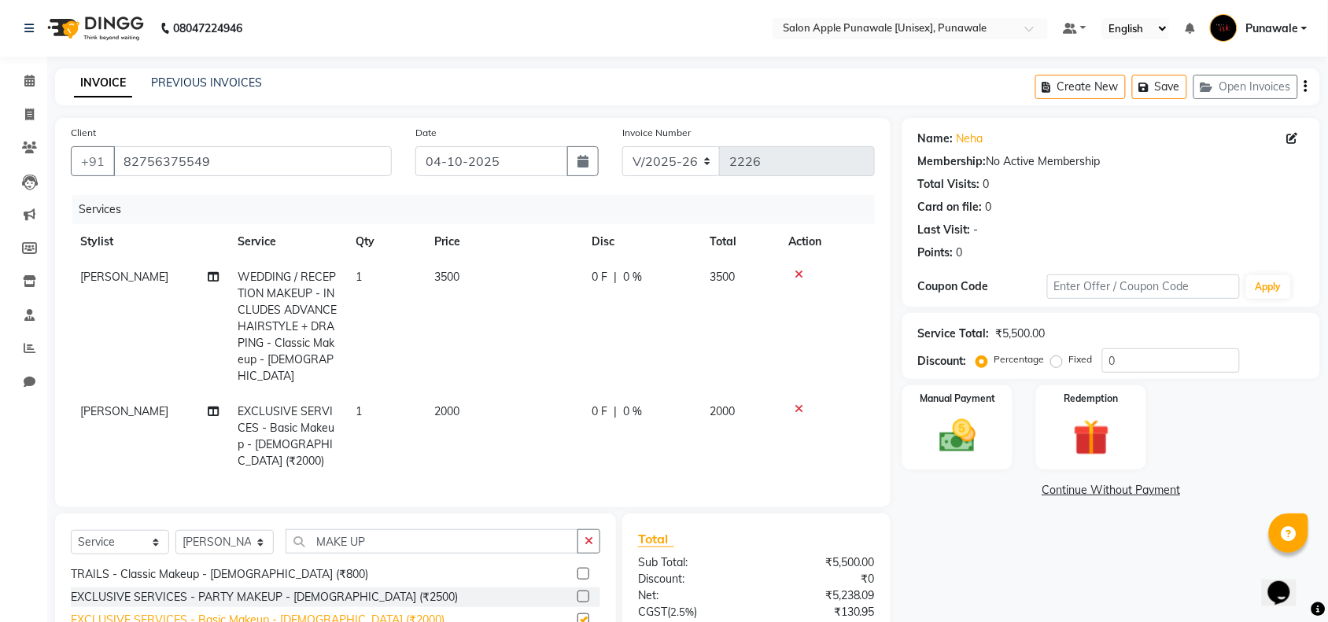
checkbox input "false"
click at [795, 274] on icon at bounding box center [799, 274] width 9 height 11
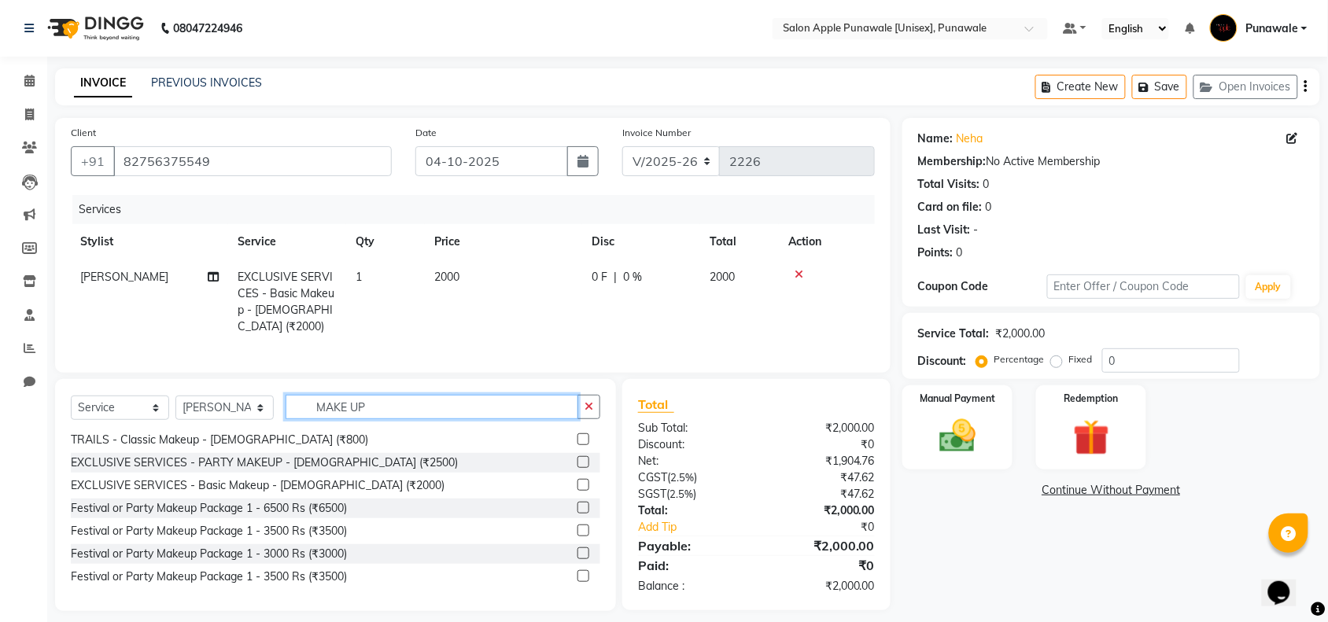
click at [422, 402] on input "MAKE UP" at bounding box center [432, 407] width 293 height 24
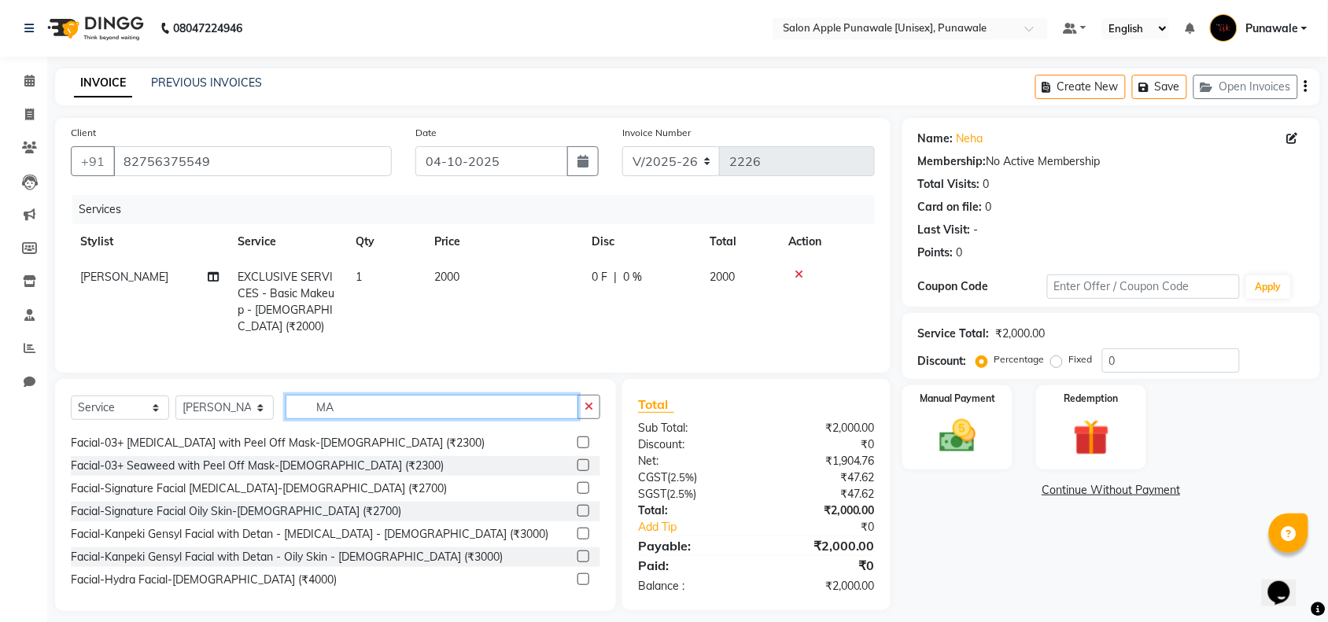
type input "M"
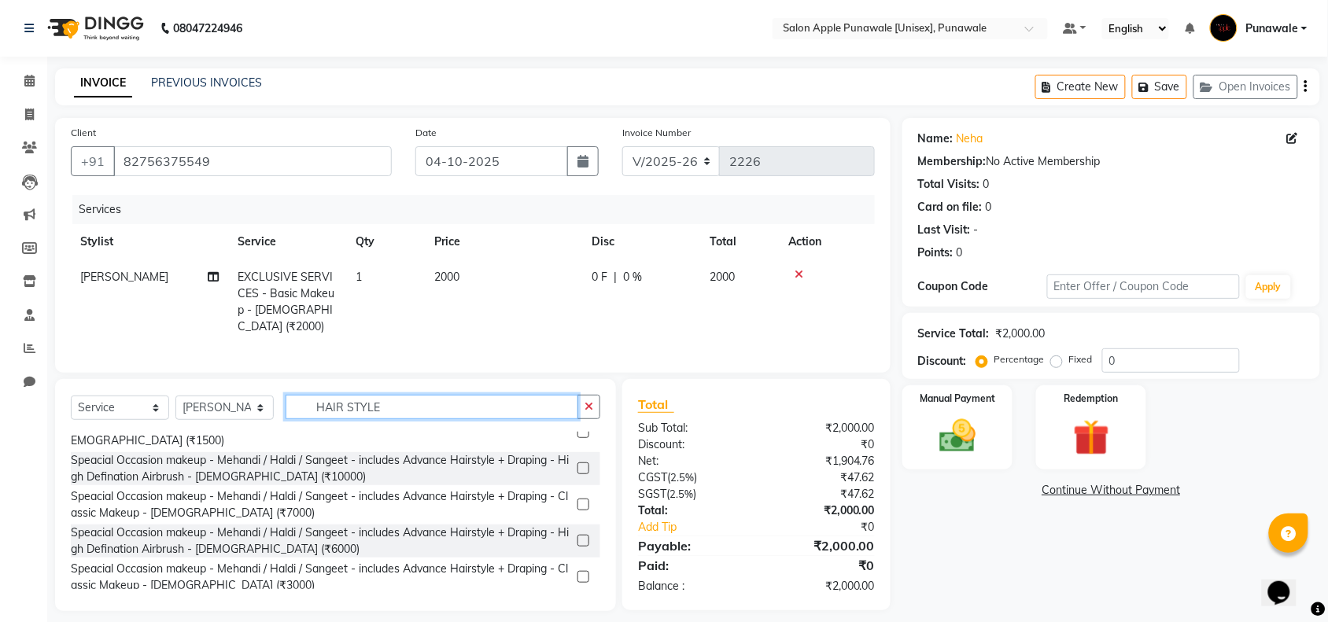
scroll to position [227, 0]
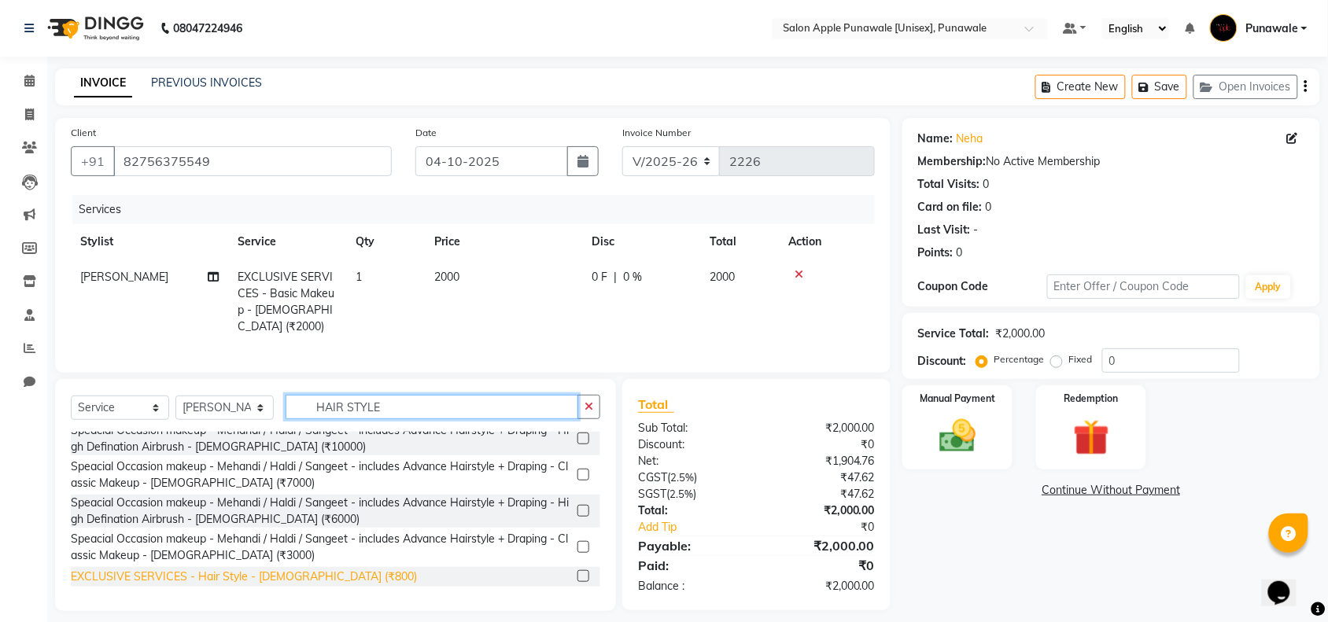
type input "HAIR STYLE"
click at [293, 571] on div "EXCLUSIVE SERVICES - Hair Style - [DEMOGRAPHIC_DATA] (₹800)" at bounding box center [244, 577] width 346 height 17
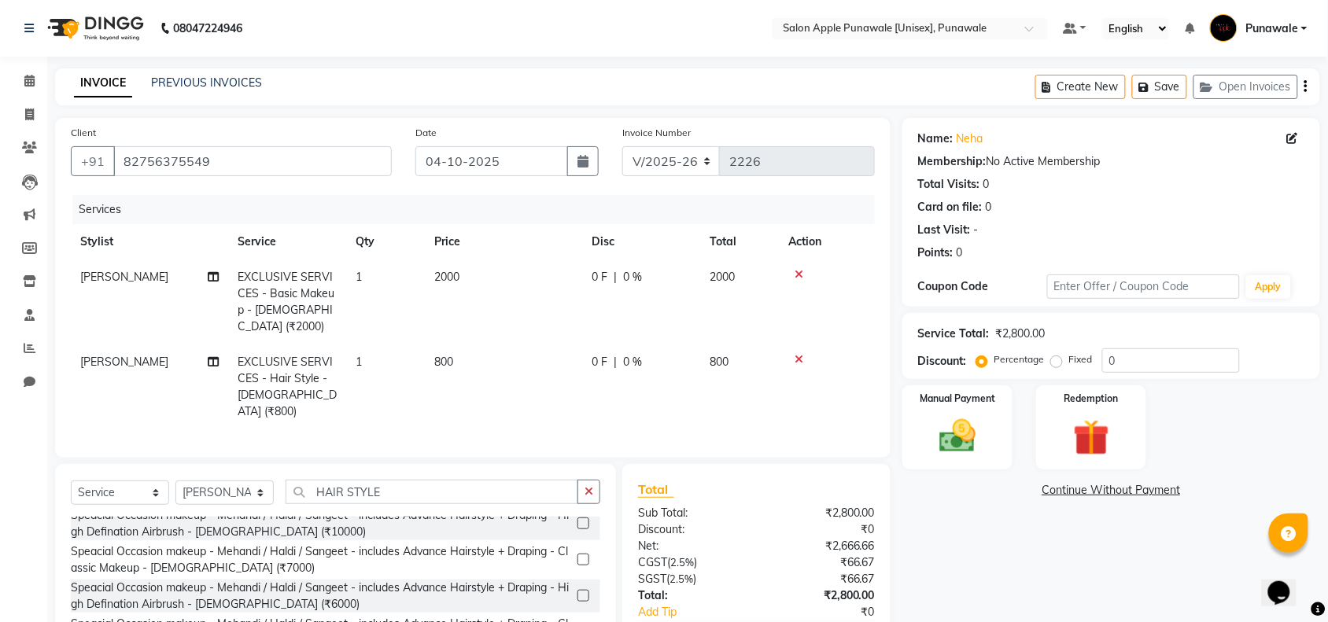
checkbox input "false"
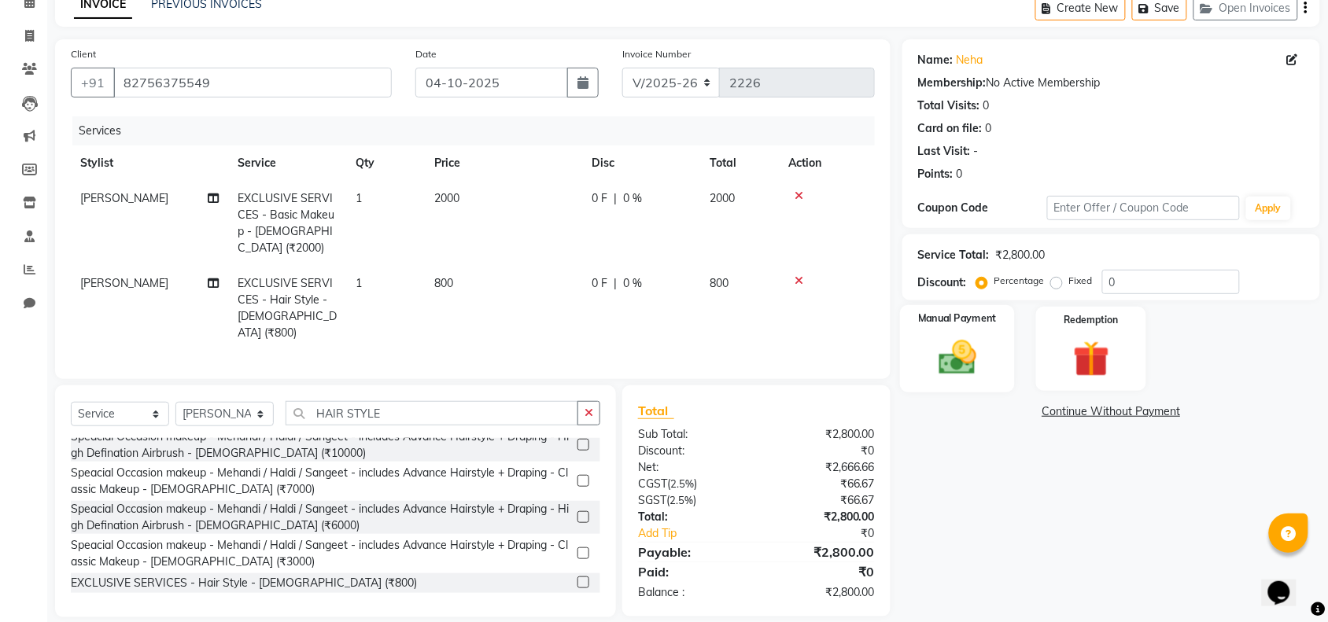
click at [945, 343] on img at bounding box center [957, 357] width 61 height 43
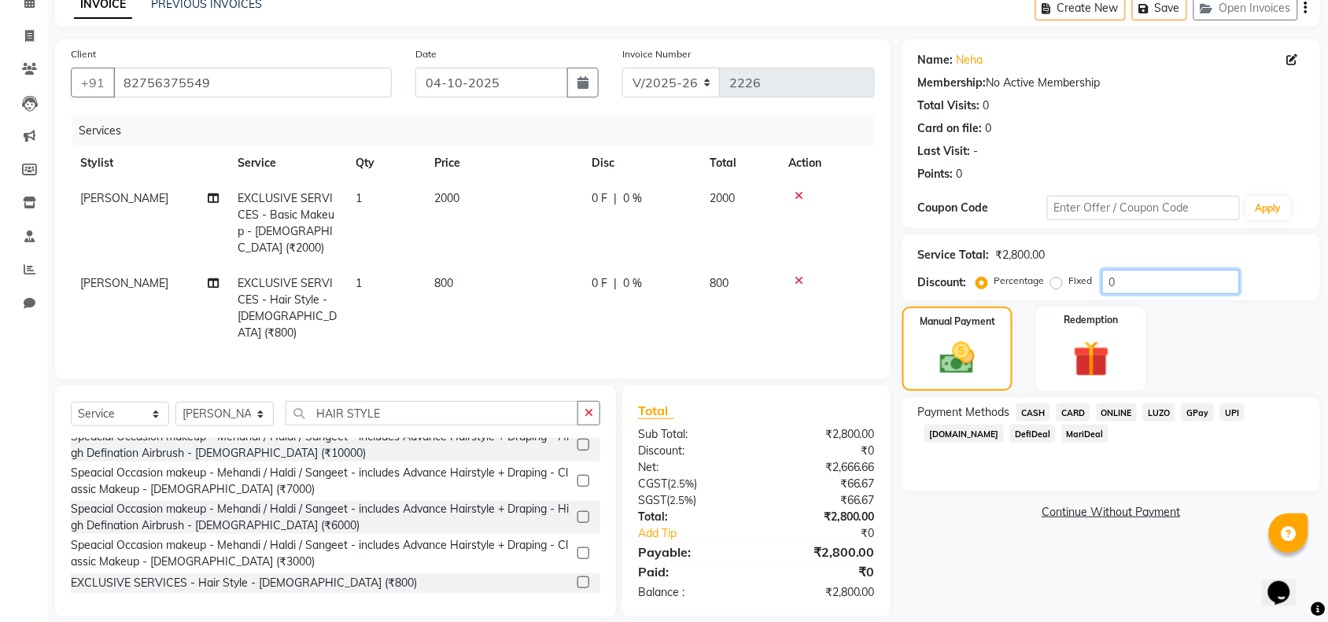
click at [1143, 283] on input "0" at bounding box center [1171, 282] width 138 height 24
type input "10"
click at [1000, 571] on div "Name: Neha Membership: No Active Membership Total Visits: 0 Card on file: 0 Las…" at bounding box center [1117, 328] width 430 height 578
click at [1163, 282] on input "10" at bounding box center [1171, 282] width 138 height 24
click at [1122, 415] on span "ONLINE" at bounding box center [1117, 413] width 41 height 18
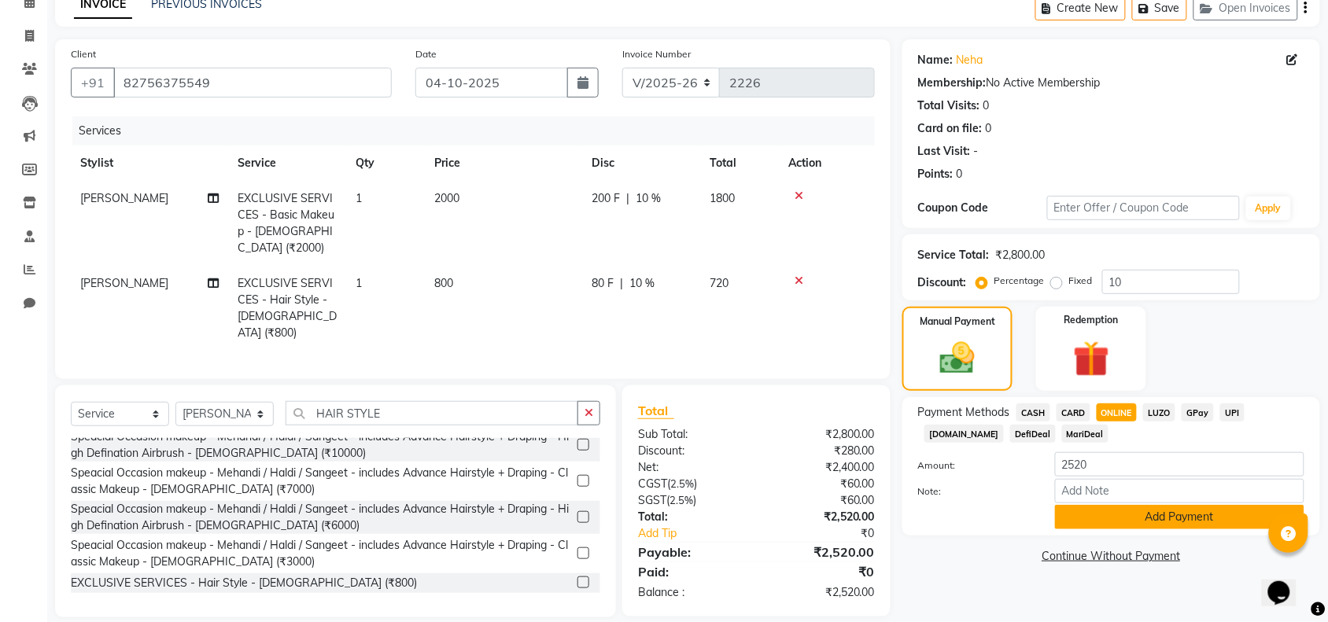
click at [1142, 520] on button "Add Payment" at bounding box center [1179, 517] width 249 height 24
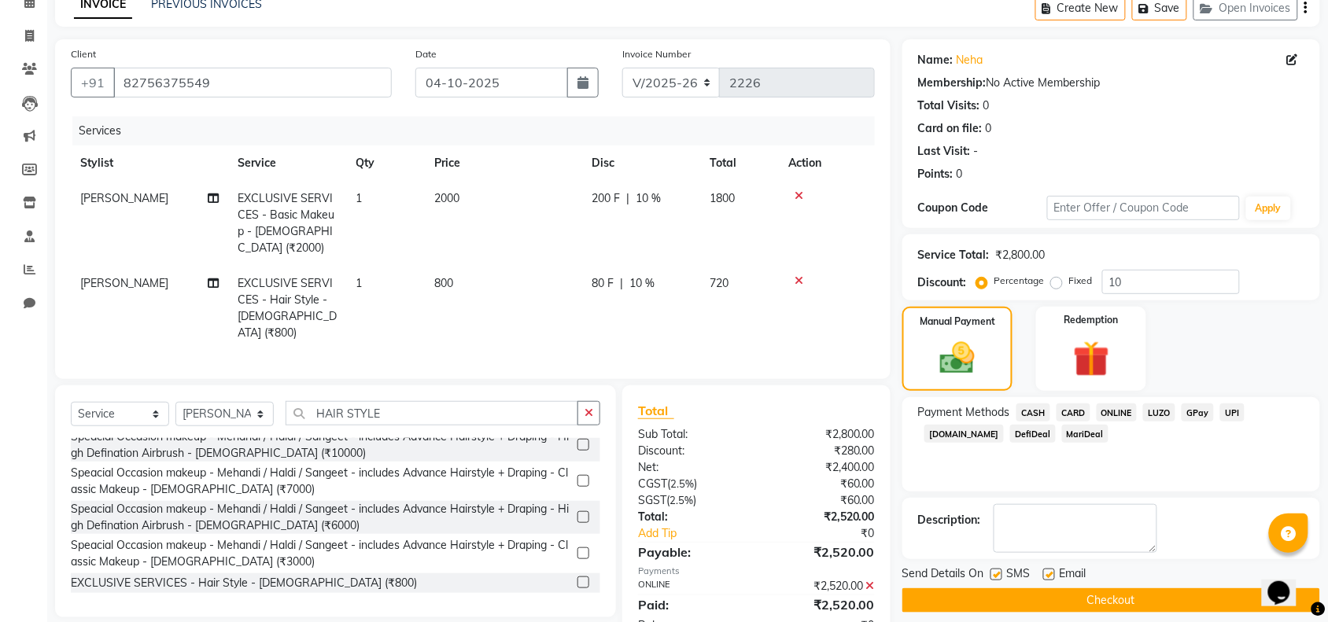
scroll to position [111, 0]
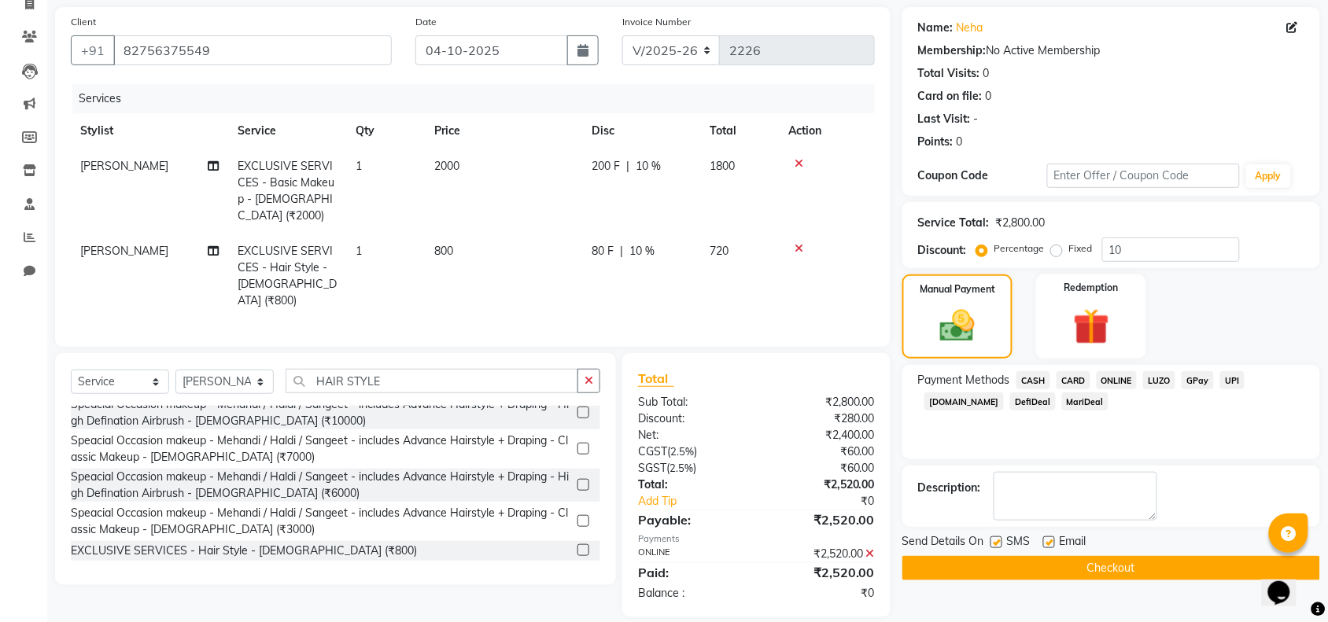
click at [1123, 571] on button "Checkout" at bounding box center [1111, 568] width 418 height 24
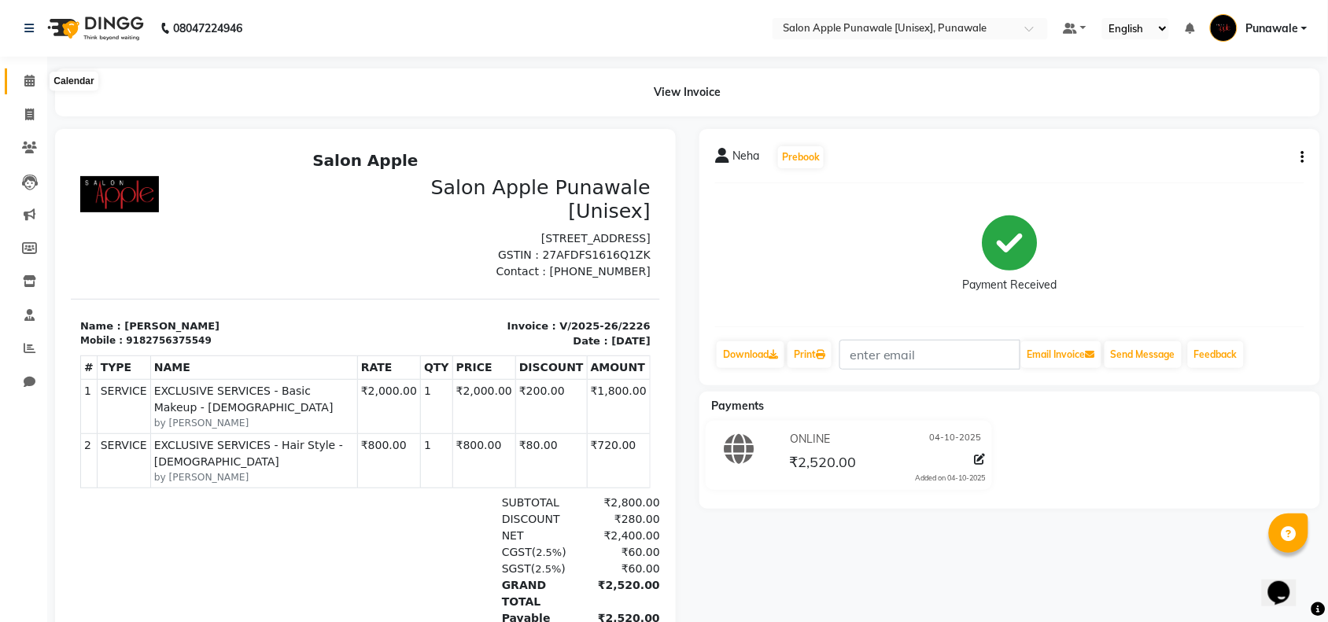
click at [24, 79] on icon at bounding box center [29, 81] width 10 height 12
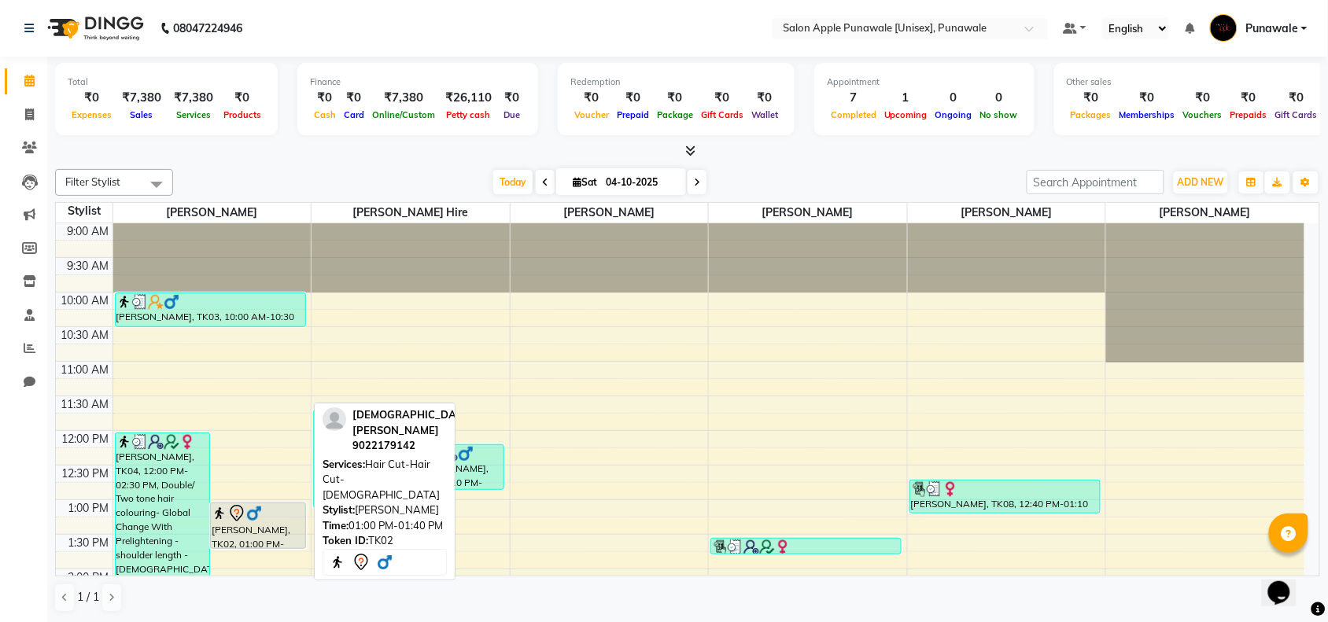
click at [271, 537] on div "[PERSON_NAME], TK02, 01:00 PM-01:40 PM, Hair Cut-Hair Cut-[DEMOGRAPHIC_DATA]" at bounding box center [258, 525] width 94 height 45
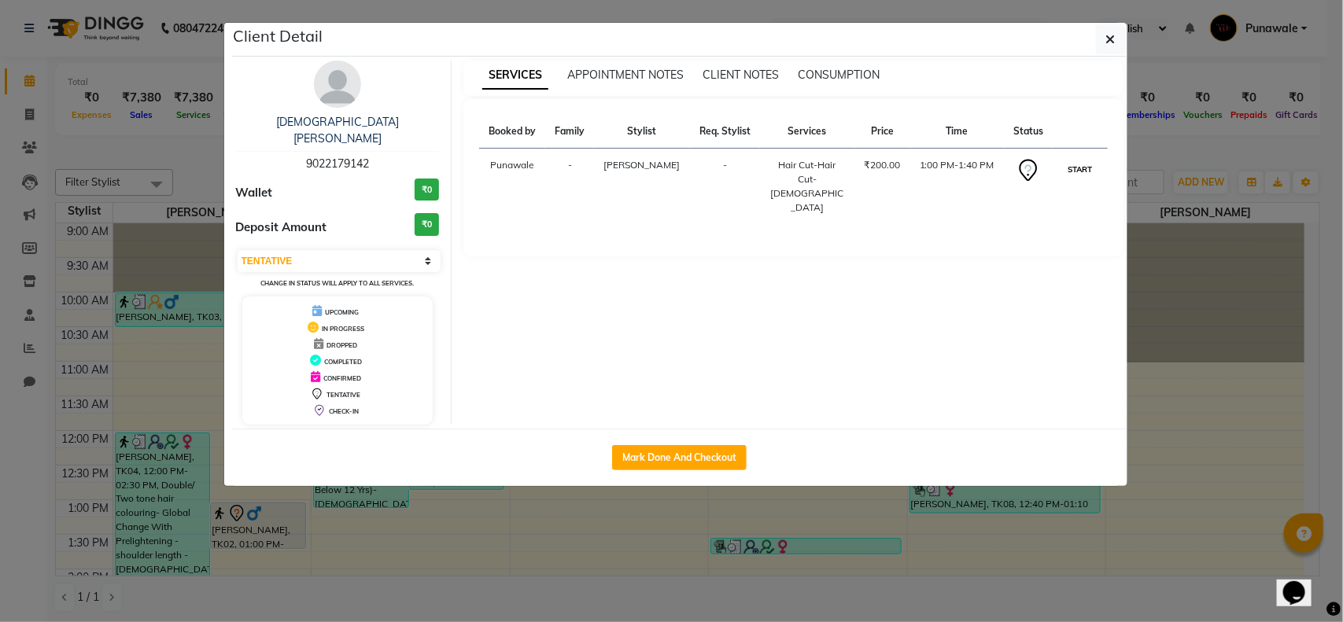
click at [1090, 167] on button "START" at bounding box center [1080, 170] width 32 height 20
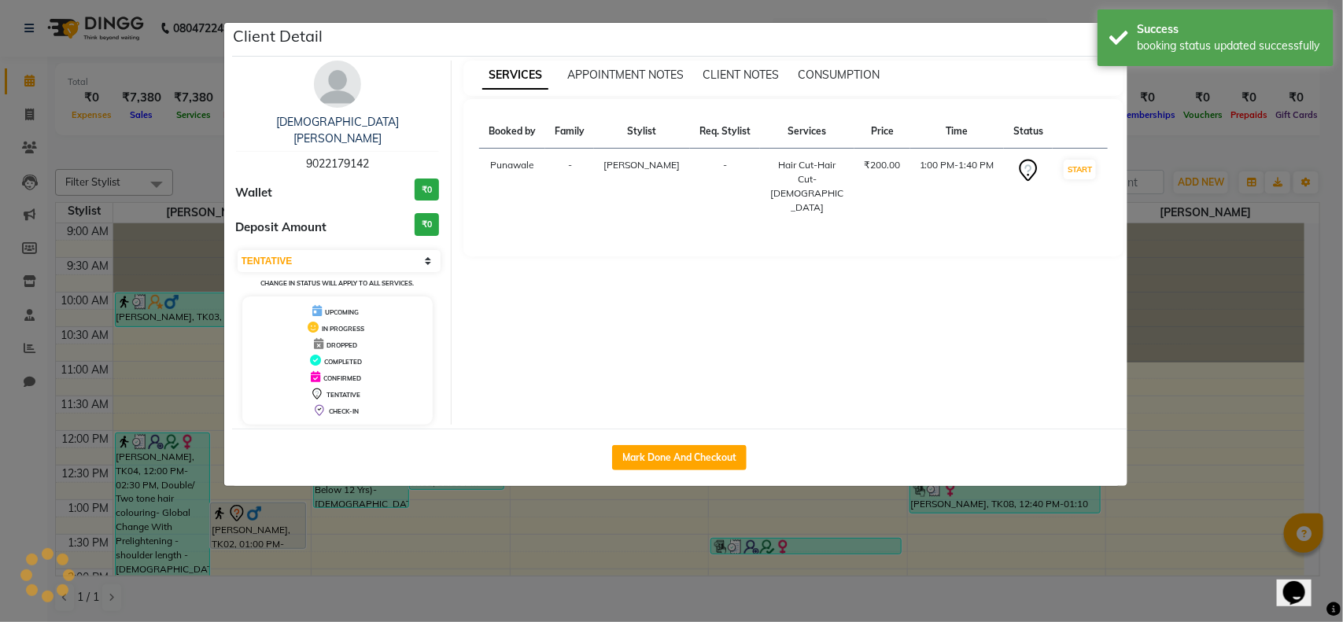
select select "1"
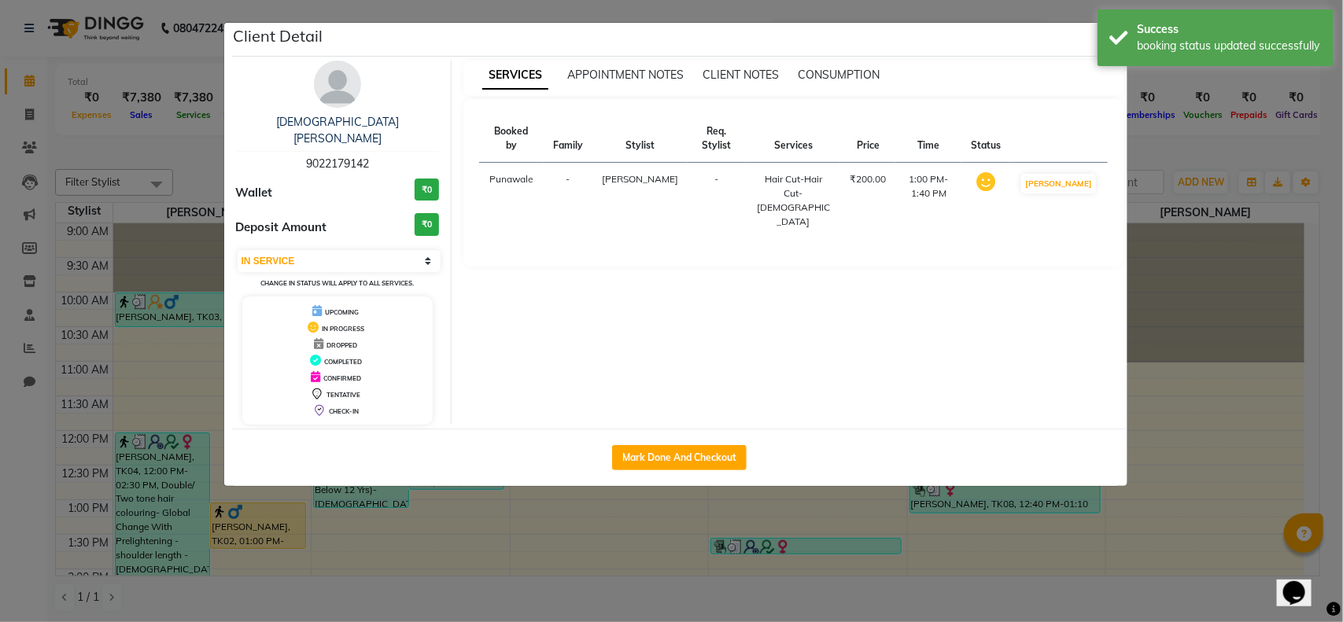
click at [687, 486] on ngb-modal-window "Client Detail [PERSON_NAME] 9022179142 Wallet ₹0 Deposit Amount ₹0 Select IN SE…" at bounding box center [671, 311] width 1343 height 622
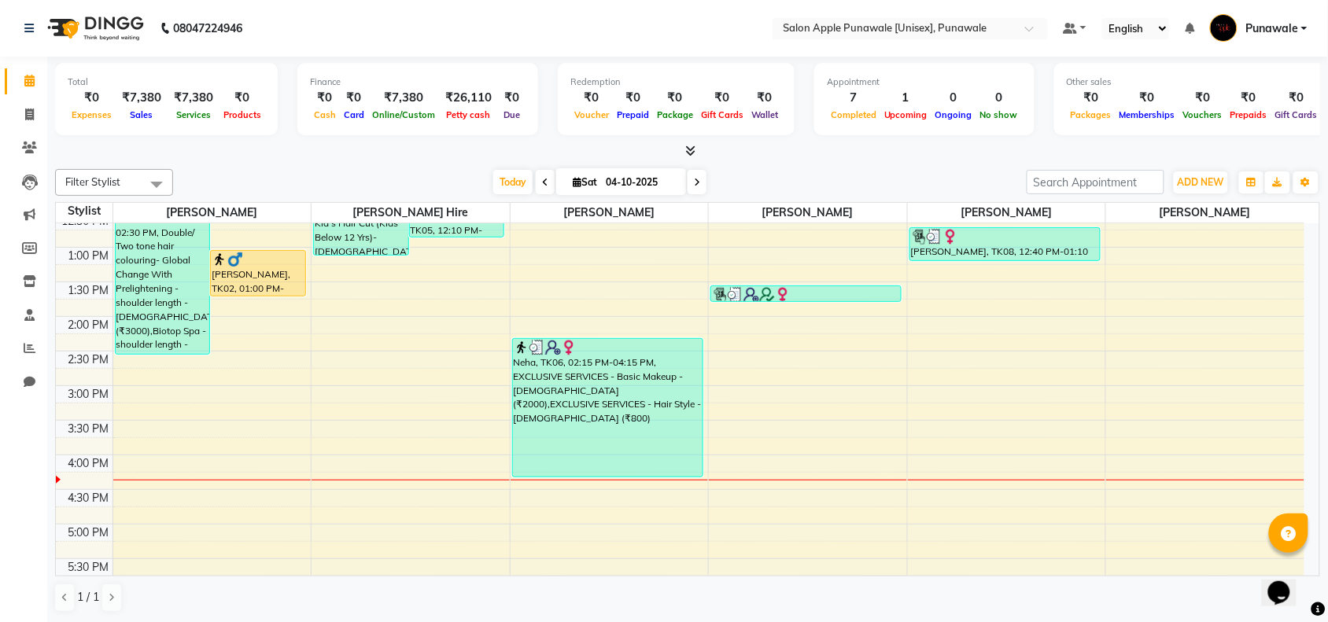
scroll to position [295, 0]
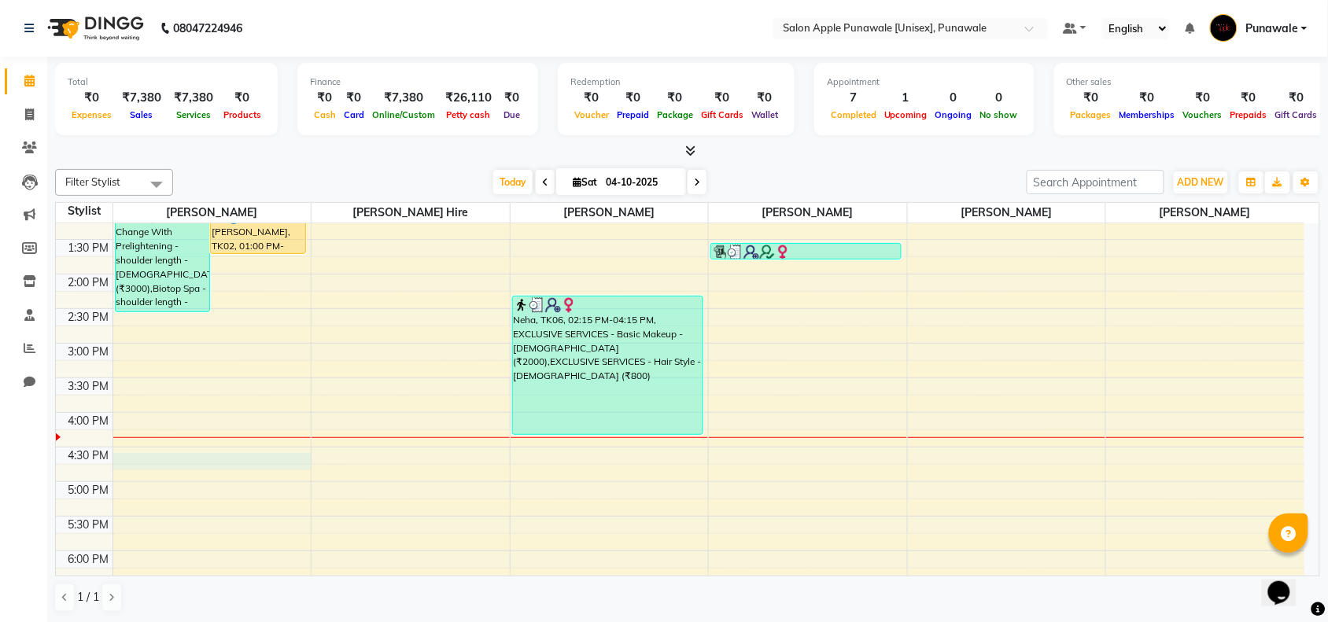
click at [164, 459] on div "9:00 AM 9:30 AM 10:00 AM 10:30 AM 11:00 AM 11:30 AM 12:00 PM 12:30 PM 1:00 PM 1…" at bounding box center [680, 412] width 1248 height 968
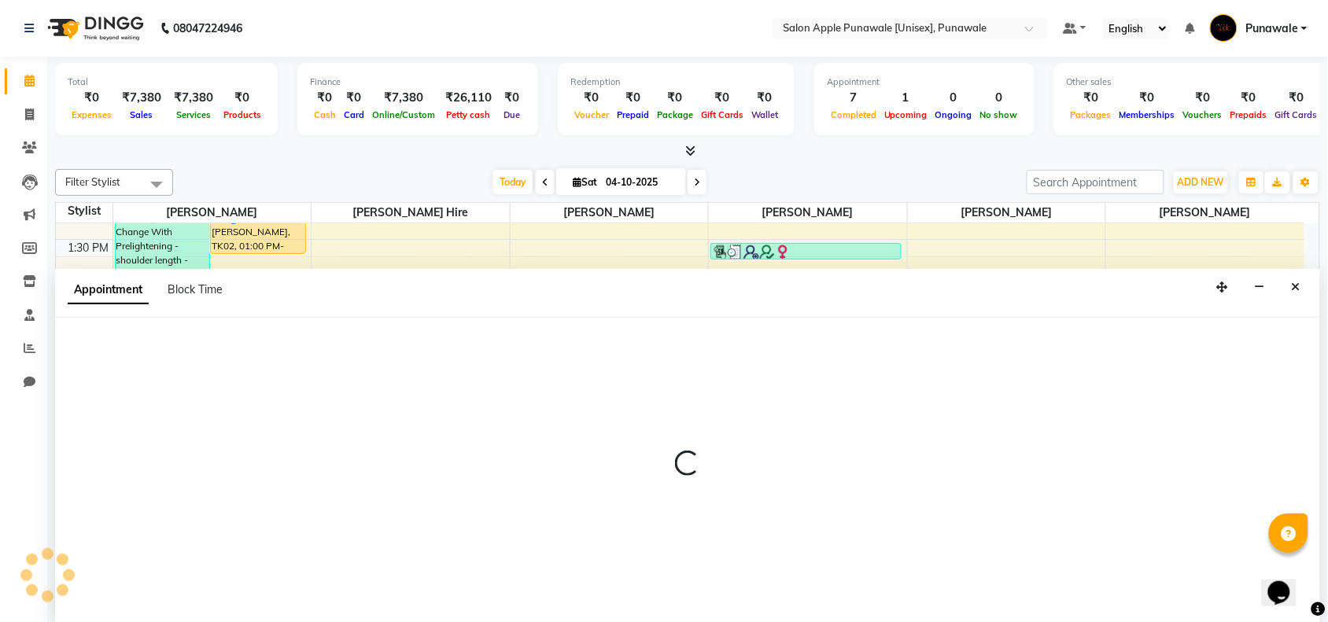
scroll to position [1, 0]
select select "54408"
select select "tentative"
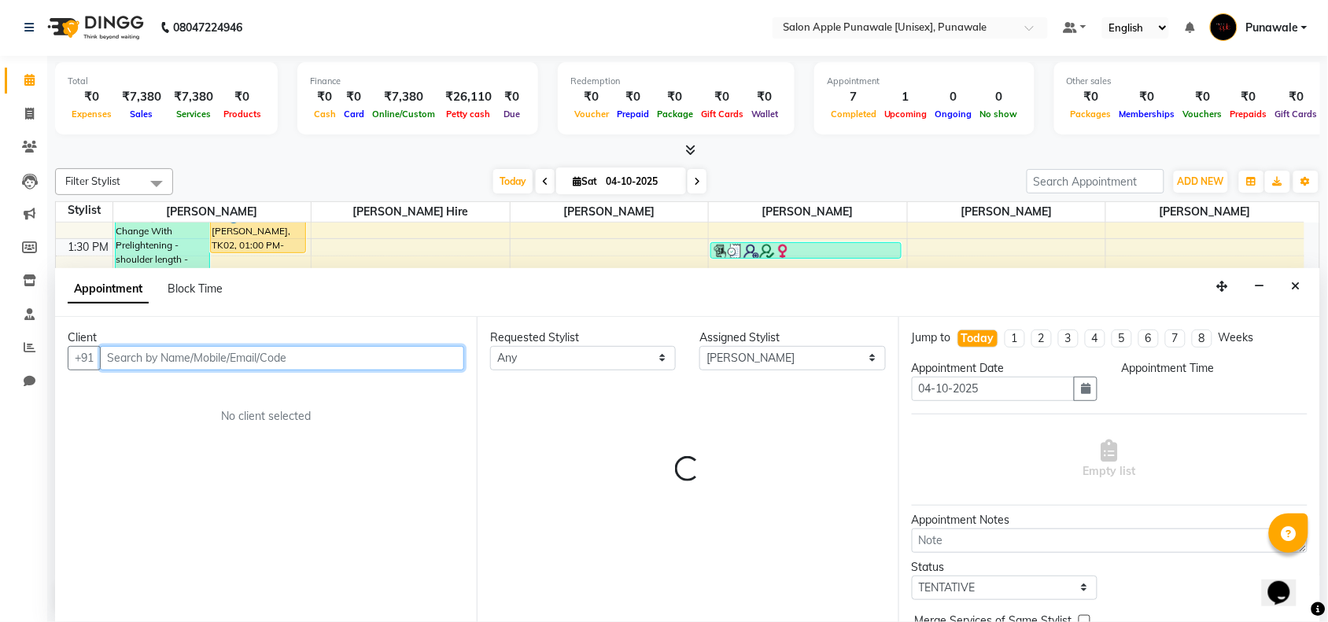
select select "990"
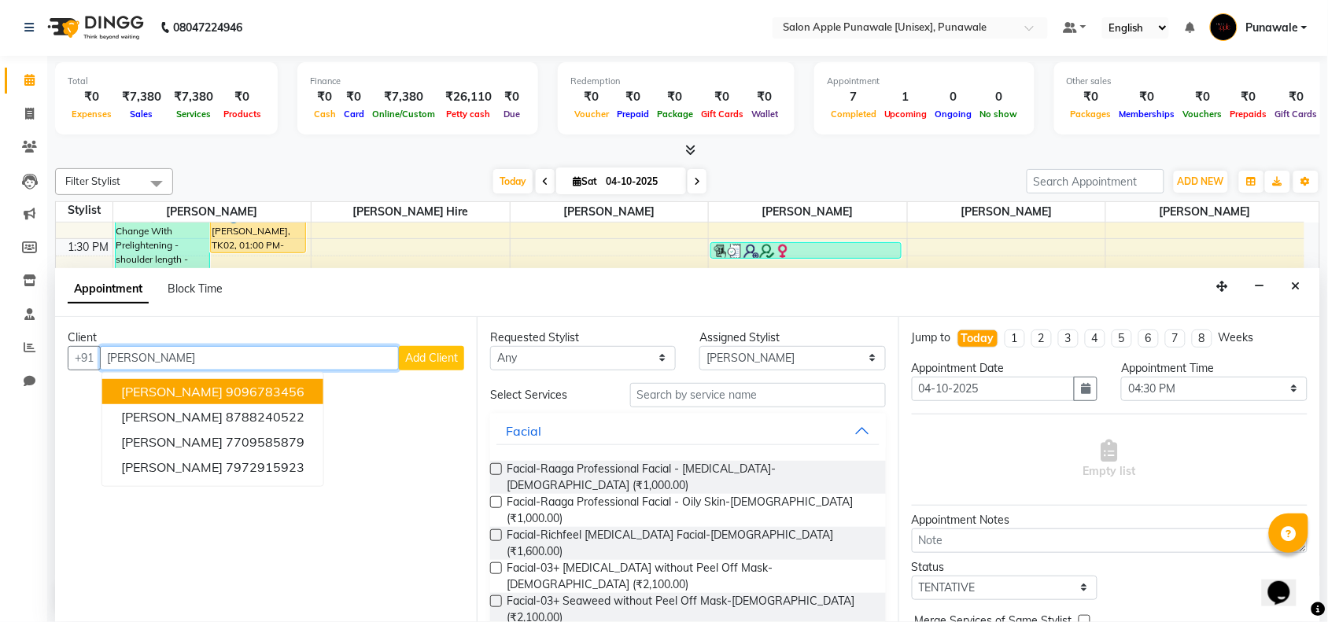
click at [270, 387] on ngb-highlight "9096783456" at bounding box center [265, 392] width 79 height 16
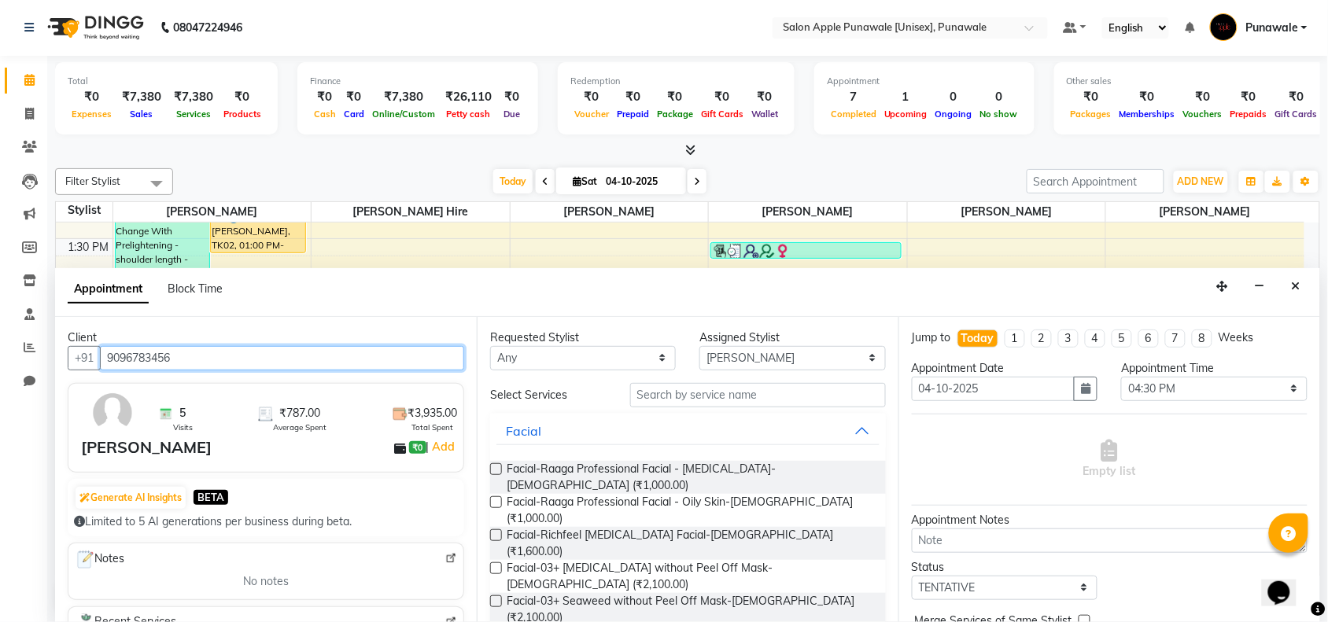
type input "9096783456"
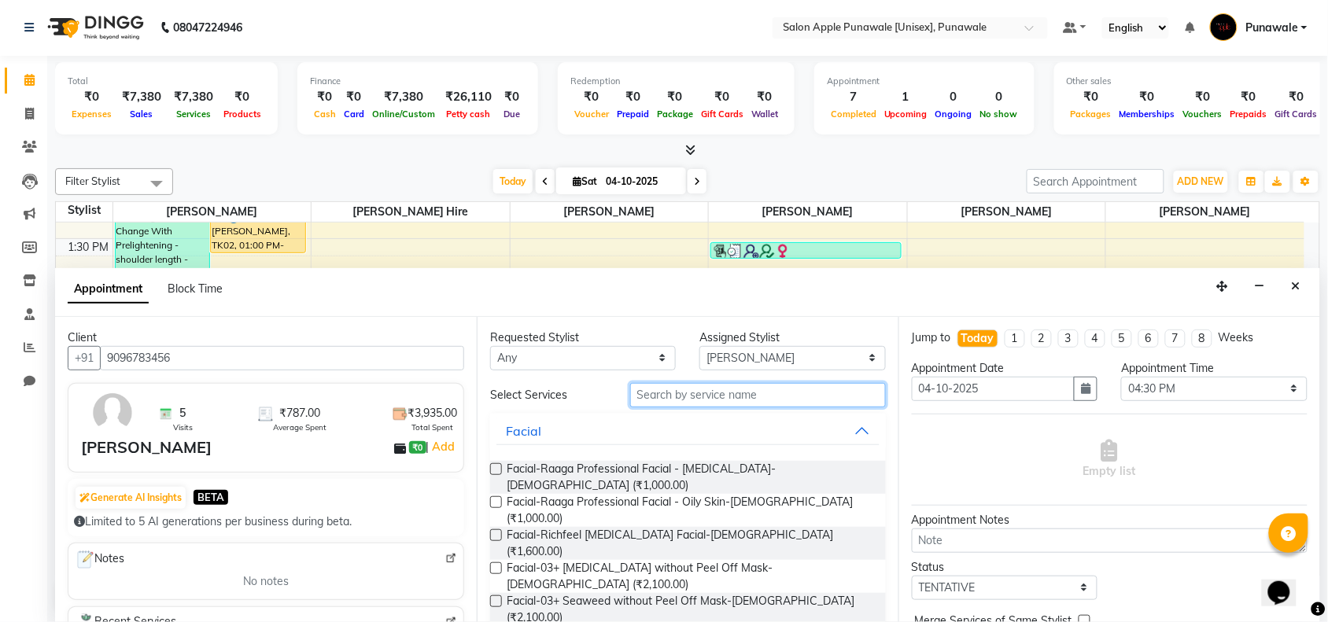
click at [768, 389] on input "text" at bounding box center [758, 395] width 256 height 24
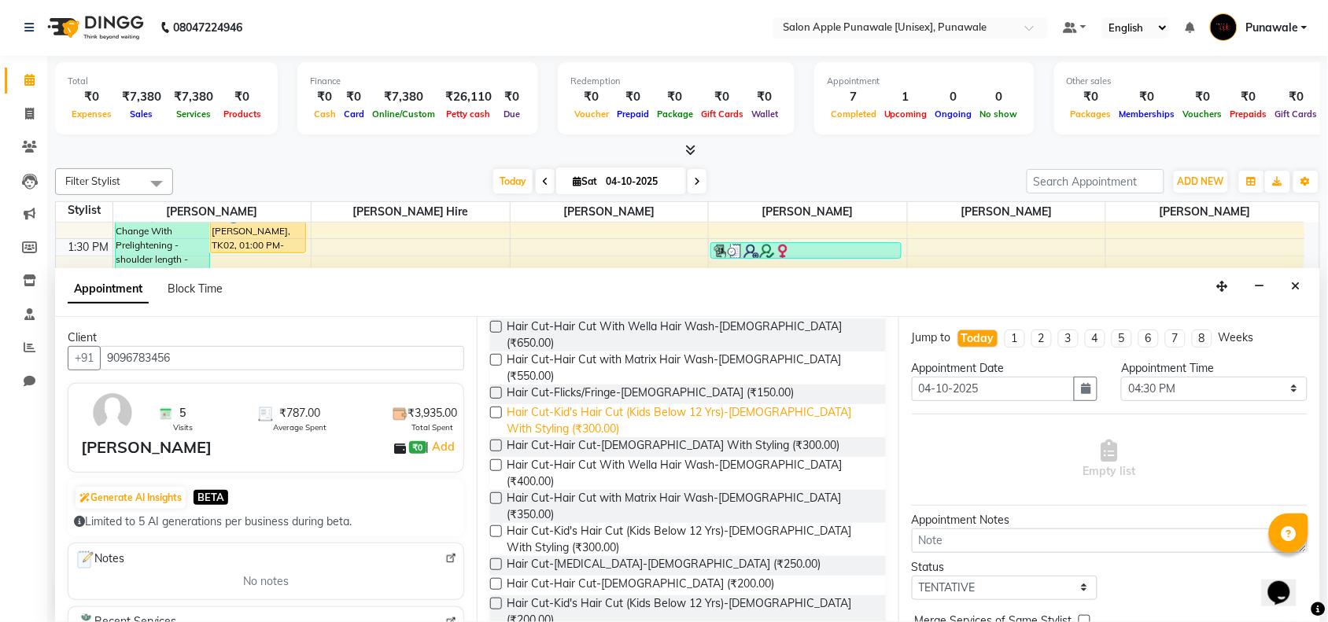
scroll to position [197, 0]
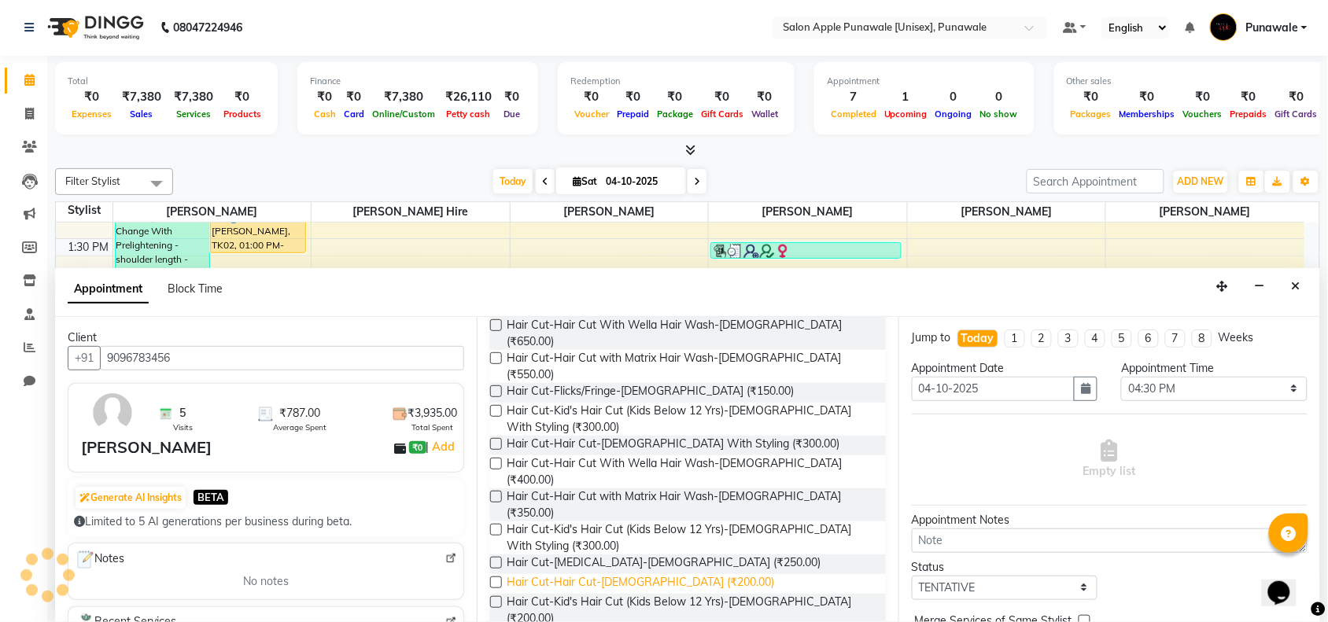
type input "HAIR CUT"
click at [612, 574] on span "Hair Cut-Hair Cut-[DEMOGRAPHIC_DATA] (₹200.00)" at bounding box center [640, 584] width 267 height 20
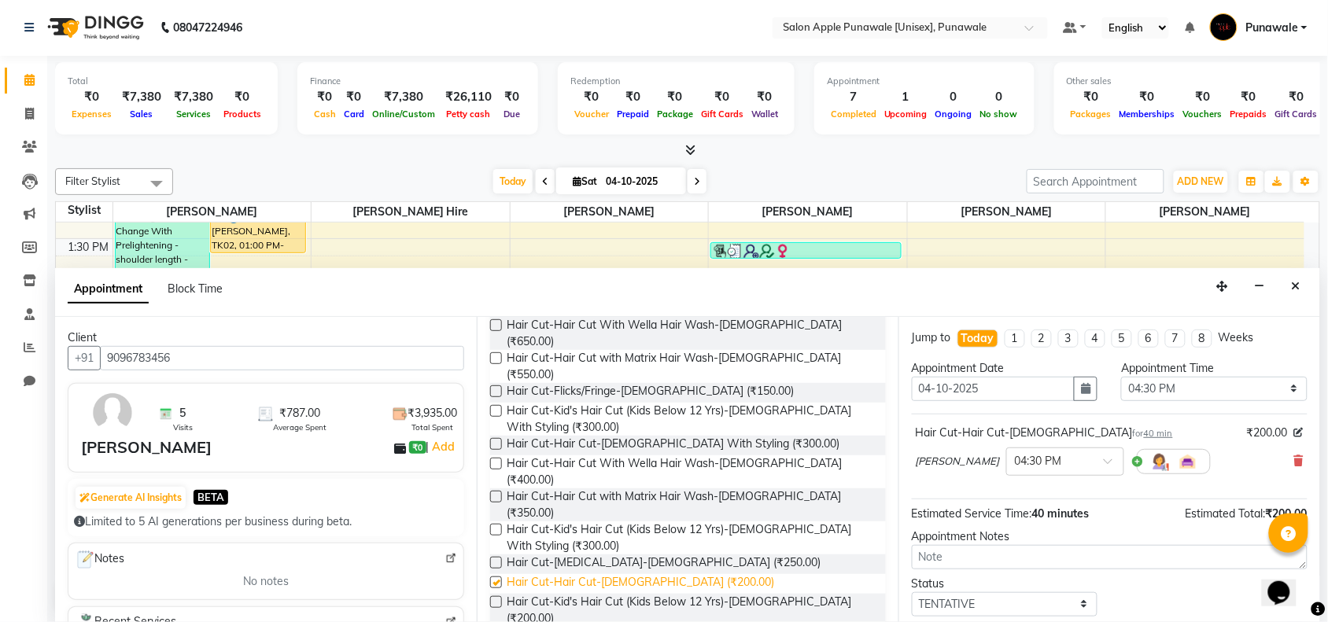
checkbox input "false"
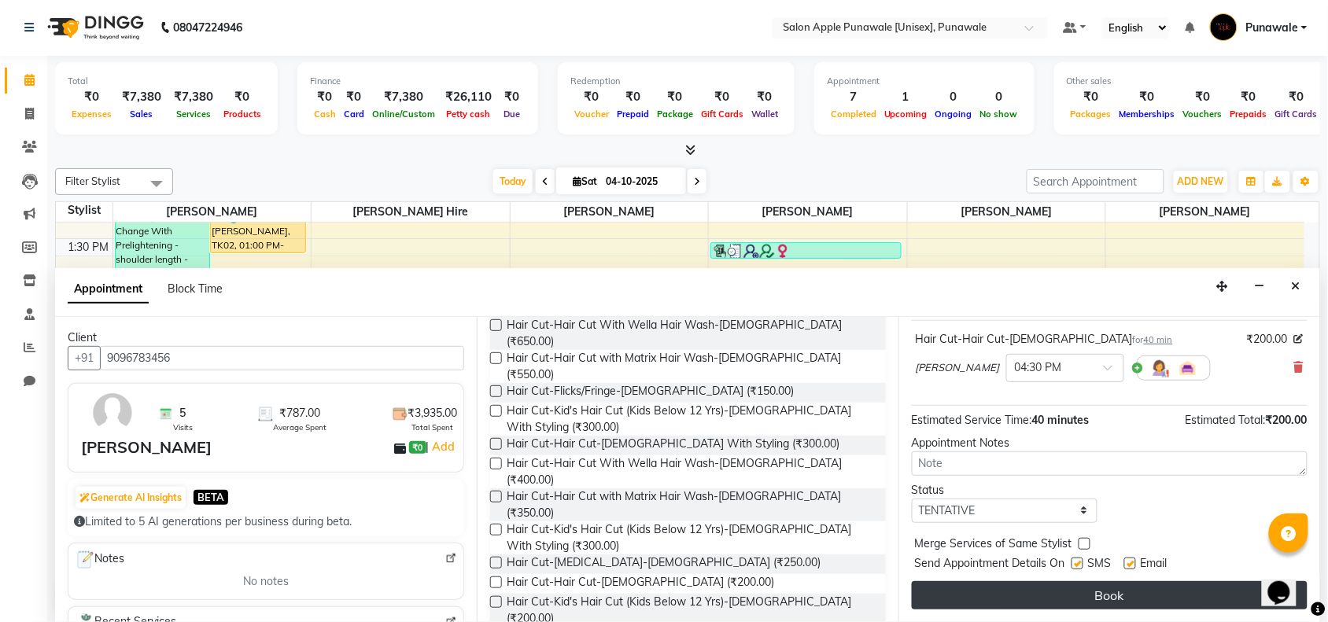
click at [1068, 594] on button "Book" at bounding box center [1110, 595] width 396 height 28
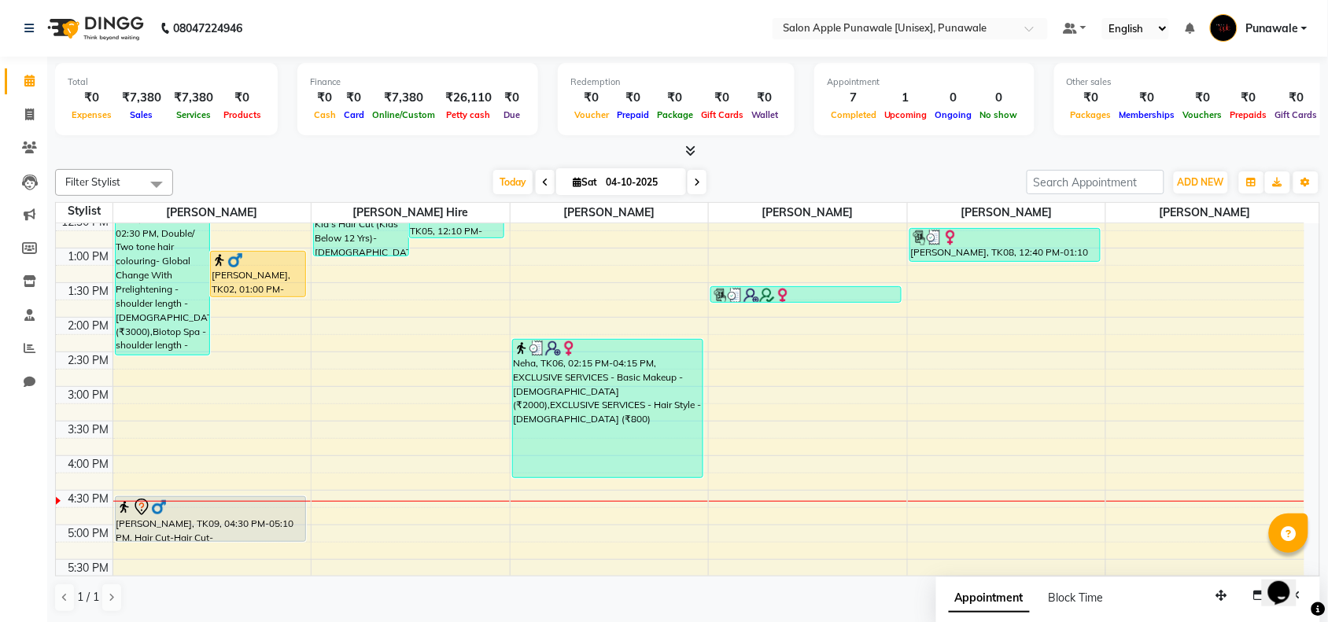
scroll to position [295, 0]
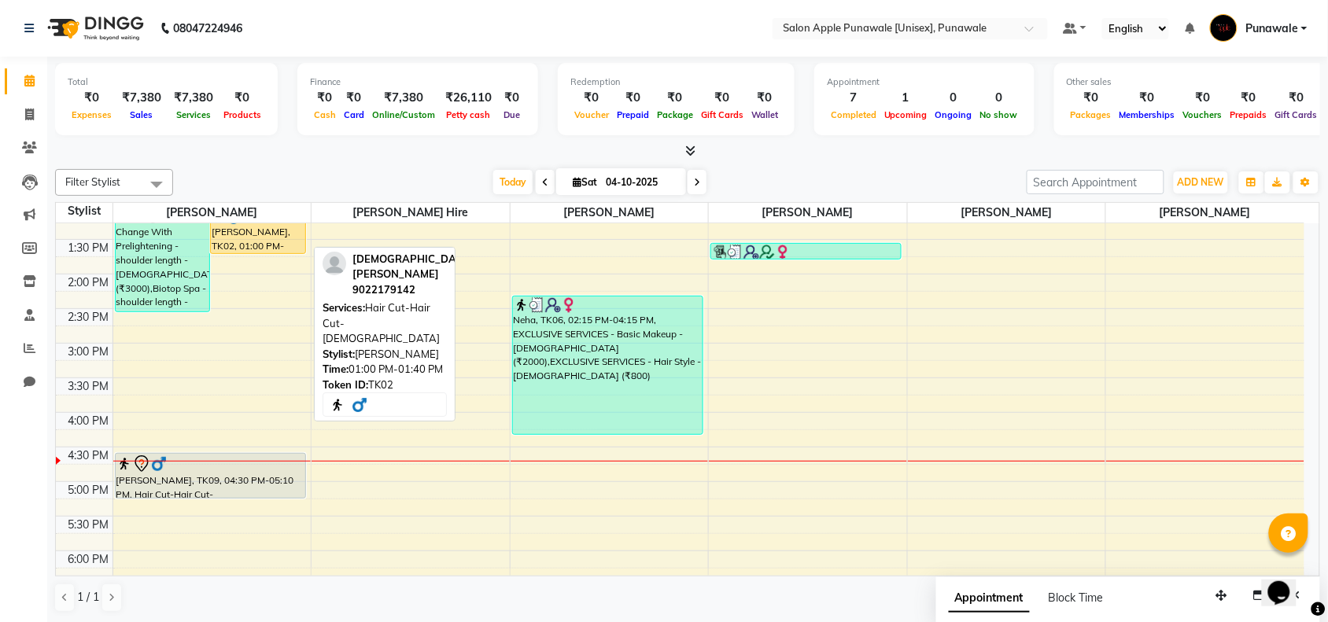
click at [278, 242] on div "[PERSON_NAME], TK02, 01:00 PM-01:40 PM, Hair Cut-Hair Cut-[DEMOGRAPHIC_DATA]" at bounding box center [258, 230] width 94 height 45
select select "1"
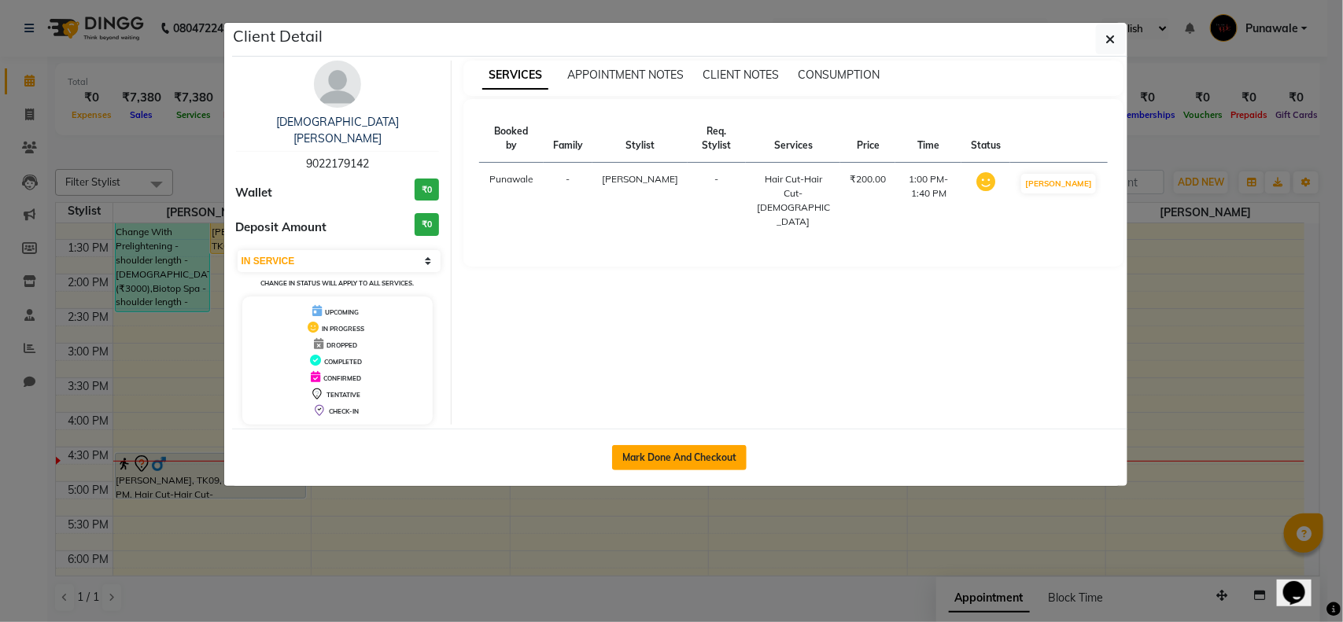
click at [662, 445] on button "Mark Done And Checkout" at bounding box center [679, 457] width 135 height 25
select select "5421"
select select "service"
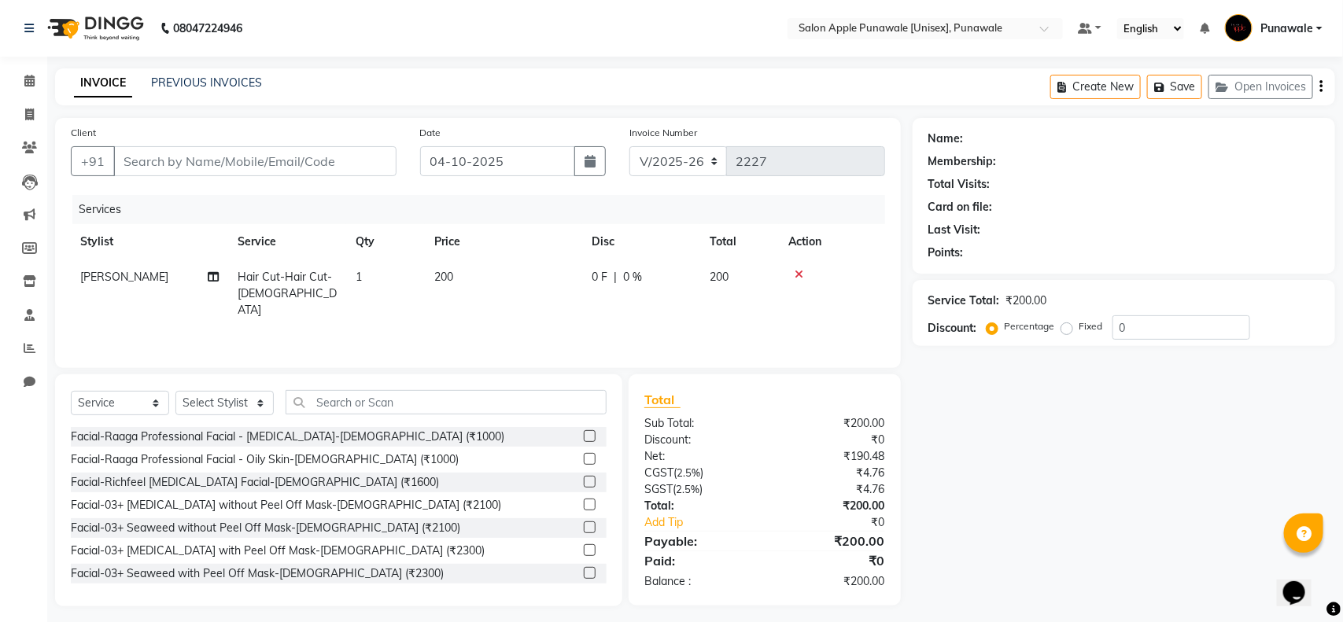
type input "9022179142"
select select "54408"
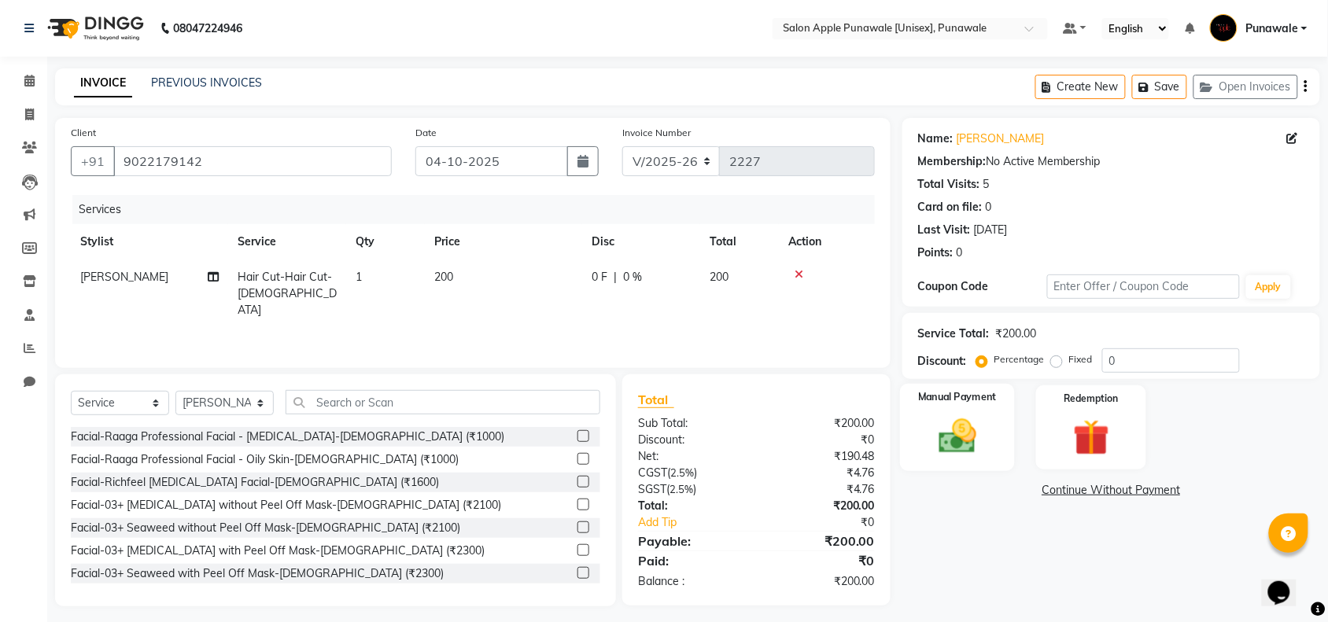
click at [976, 433] on img at bounding box center [957, 436] width 61 height 43
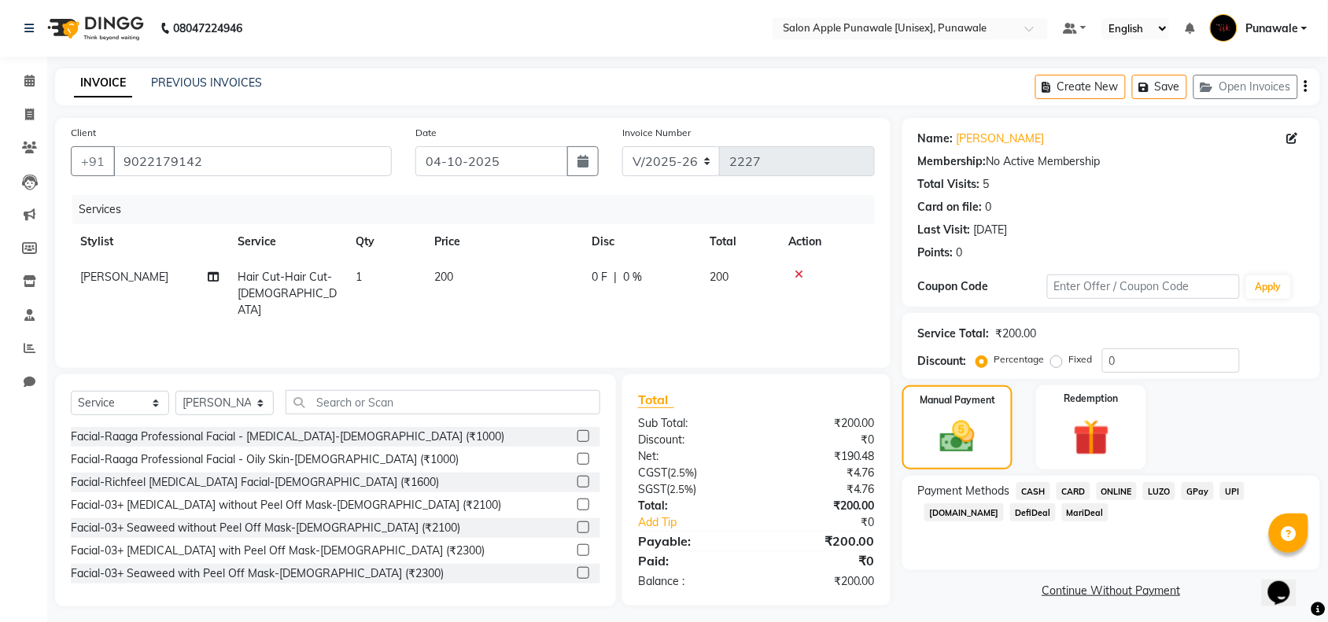
click at [1114, 488] on span "ONLINE" at bounding box center [1117, 491] width 41 height 18
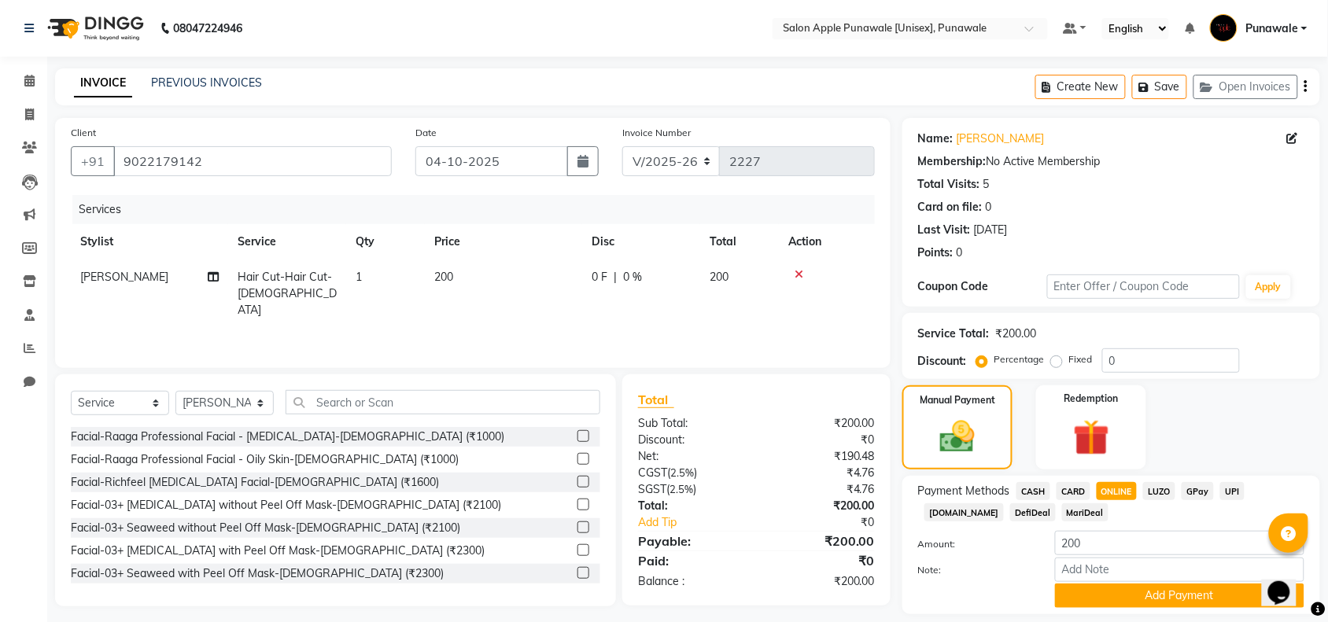
scroll to position [47, 0]
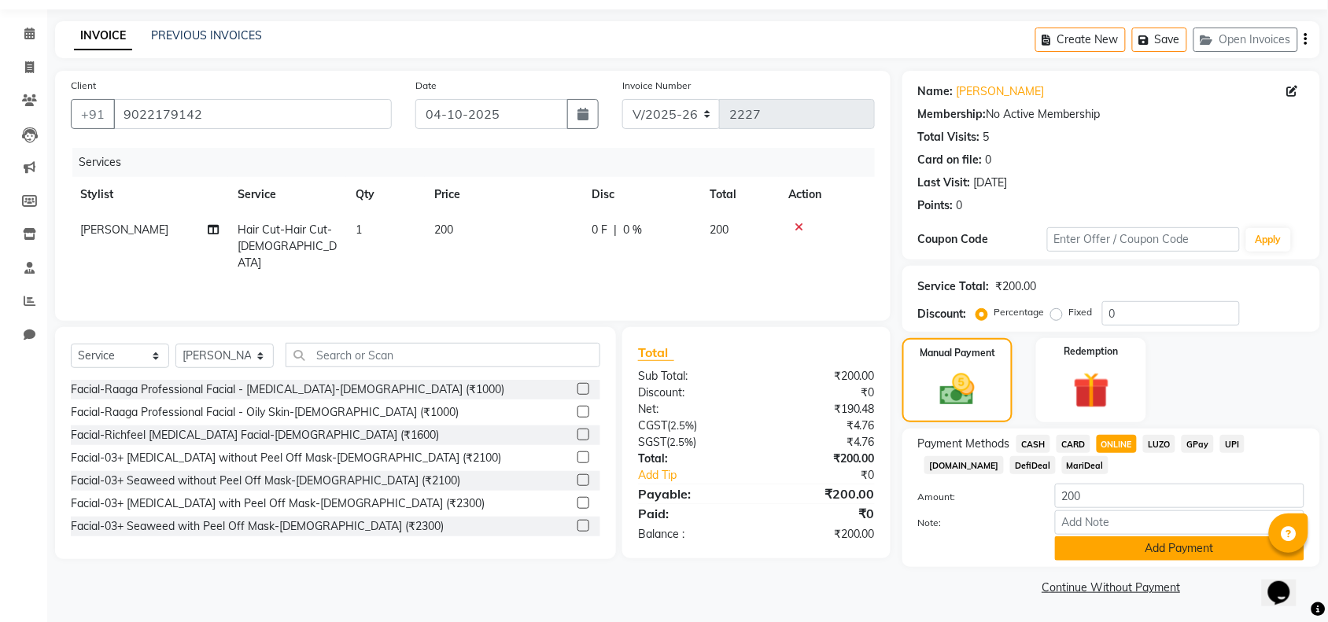
click at [1189, 557] on button "Add Payment" at bounding box center [1179, 549] width 249 height 24
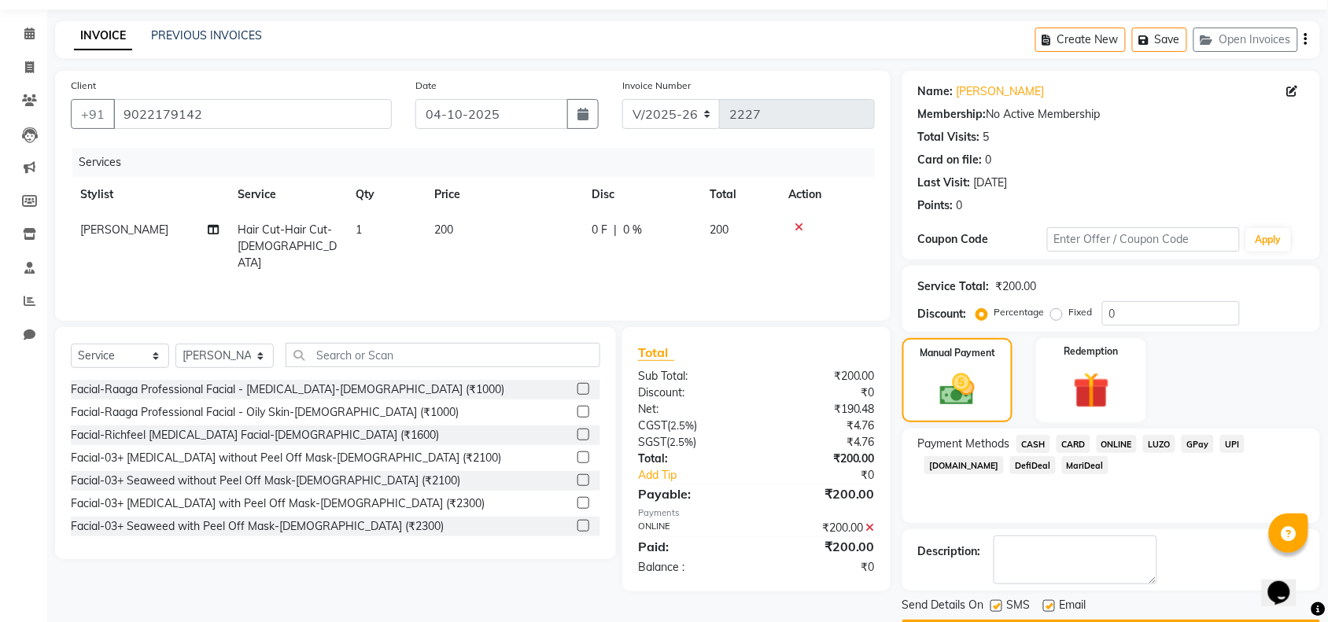
scroll to position [93, 0]
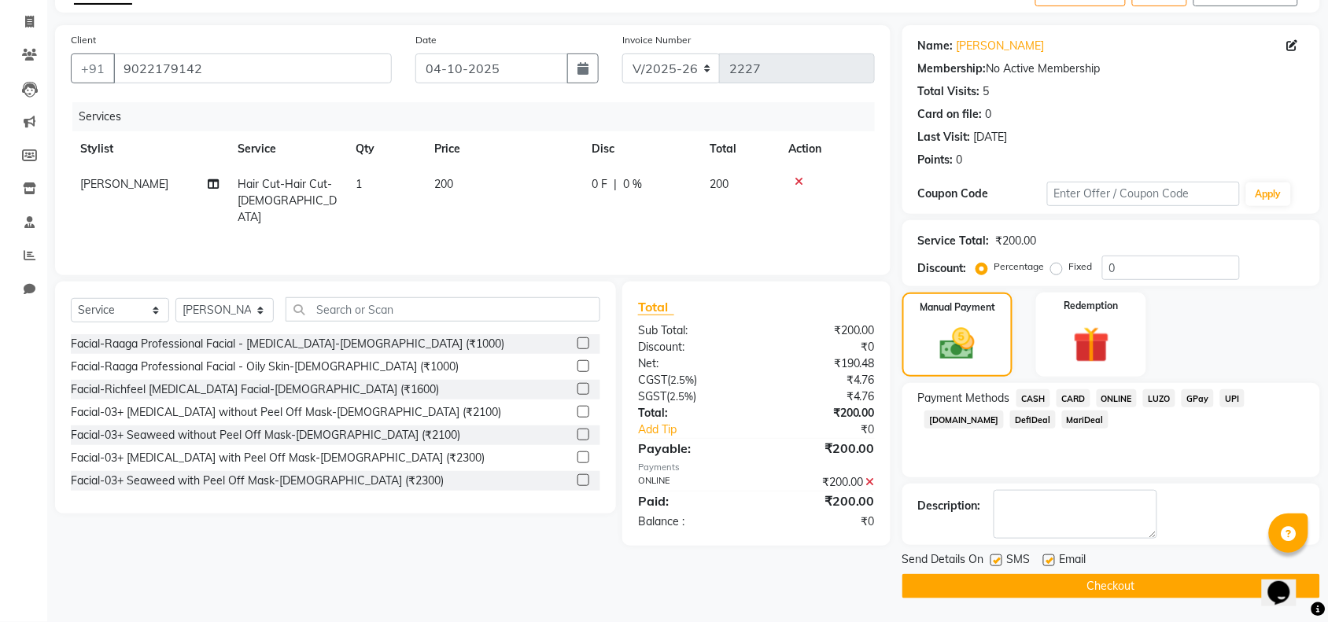
click at [1185, 587] on button "Checkout" at bounding box center [1111, 586] width 418 height 24
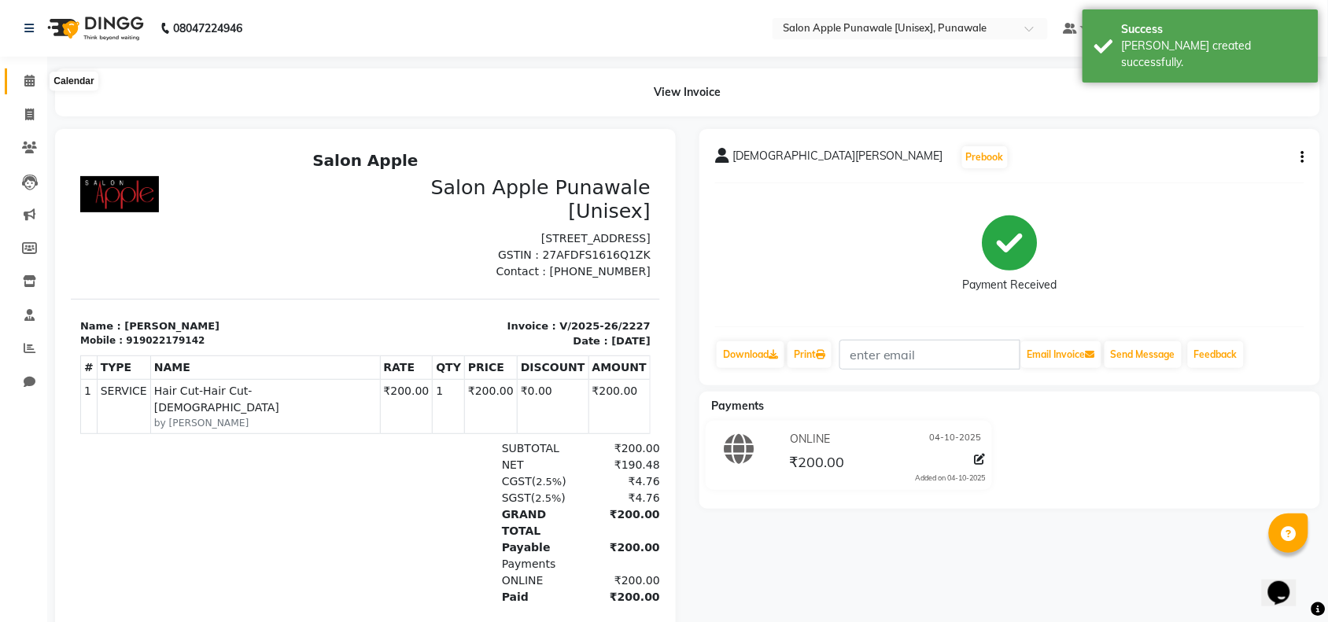
click at [30, 80] on icon at bounding box center [29, 81] width 10 height 12
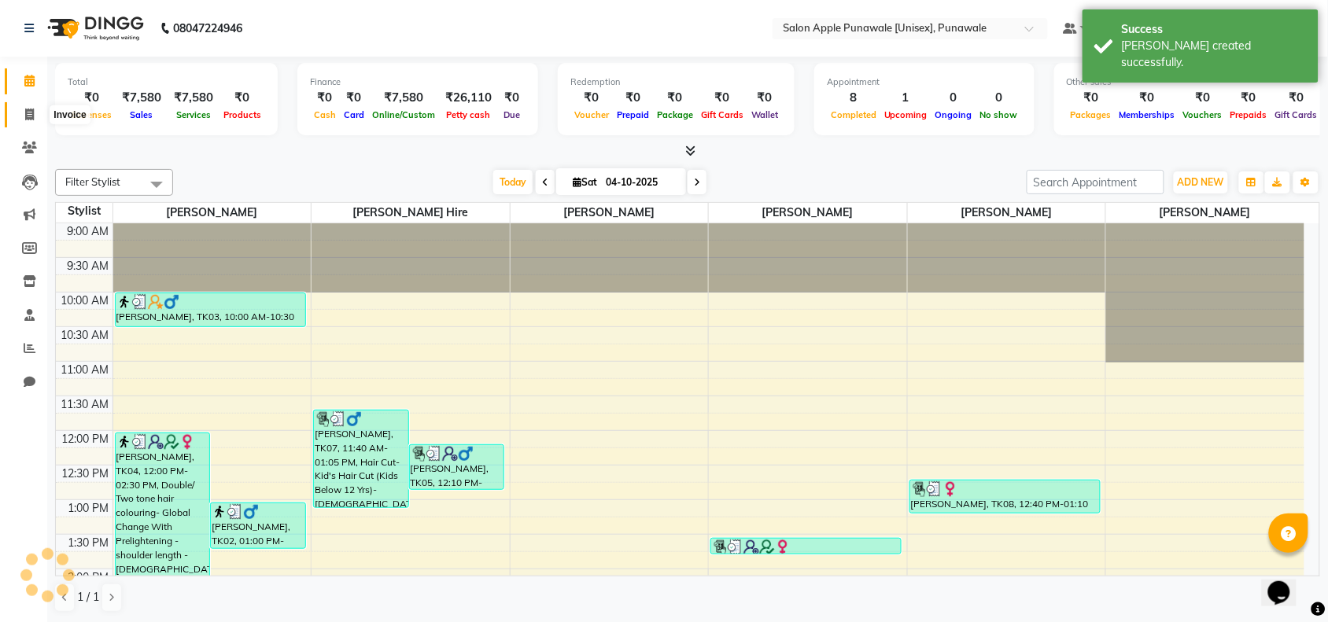
click at [29, 109] on icon at bounding box center [29, 115] width 9 height 12
select select "5421"
select select "service"
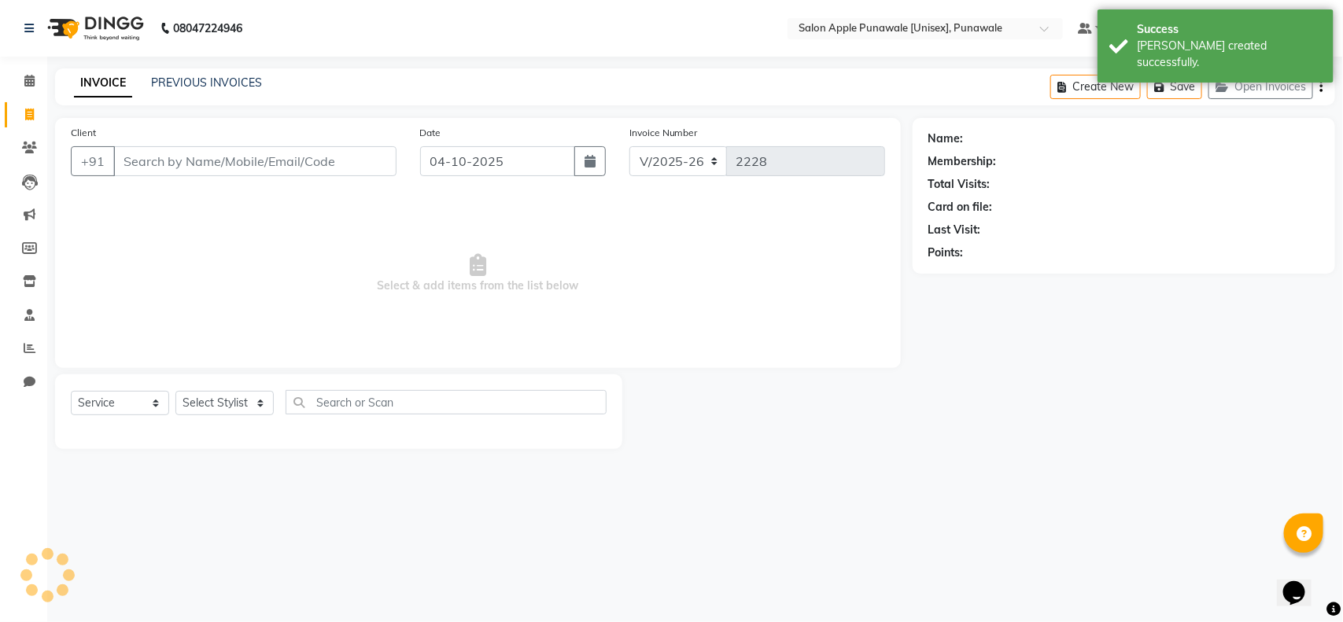
click at [253, 174] on input "Client" at bounding box center [254, 161] width 283 height 30
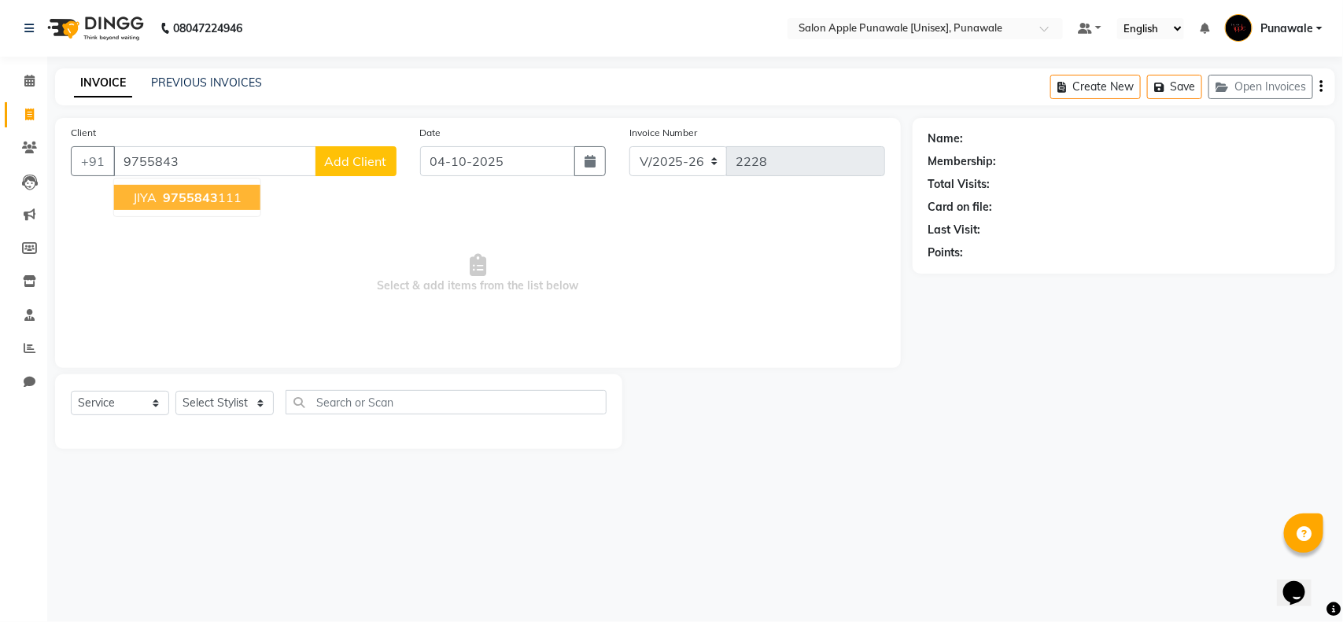
click at [223, 198] on ngb-highlight "9755843 111" at bounding box center [201, 198] width 82 height 16
type input "9755843111"
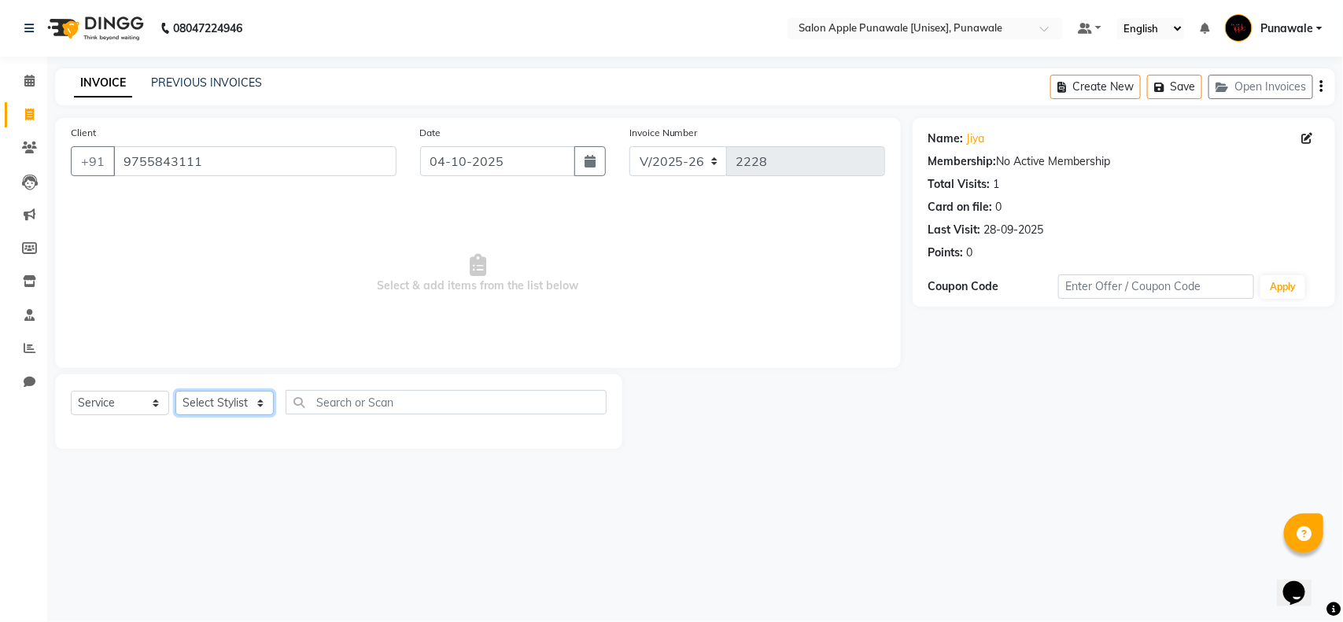
click at [201, 408] on select "Select Stylist [PERSON_NAME] Avi [PERSON_NAME] 1 [PERSON_NAME] [PERSON_NAME] [P…" at bounding box center [224, 403] width 98 height 24
select select "80185"
click at [175, 391] on select "Select Stylist [PERSON_NAME] Avi [PERSON_NAME] 1 [PERSON_NAME] [PERSON_NAME] [P…" at bounding box center [224, 403] width 98 height 24
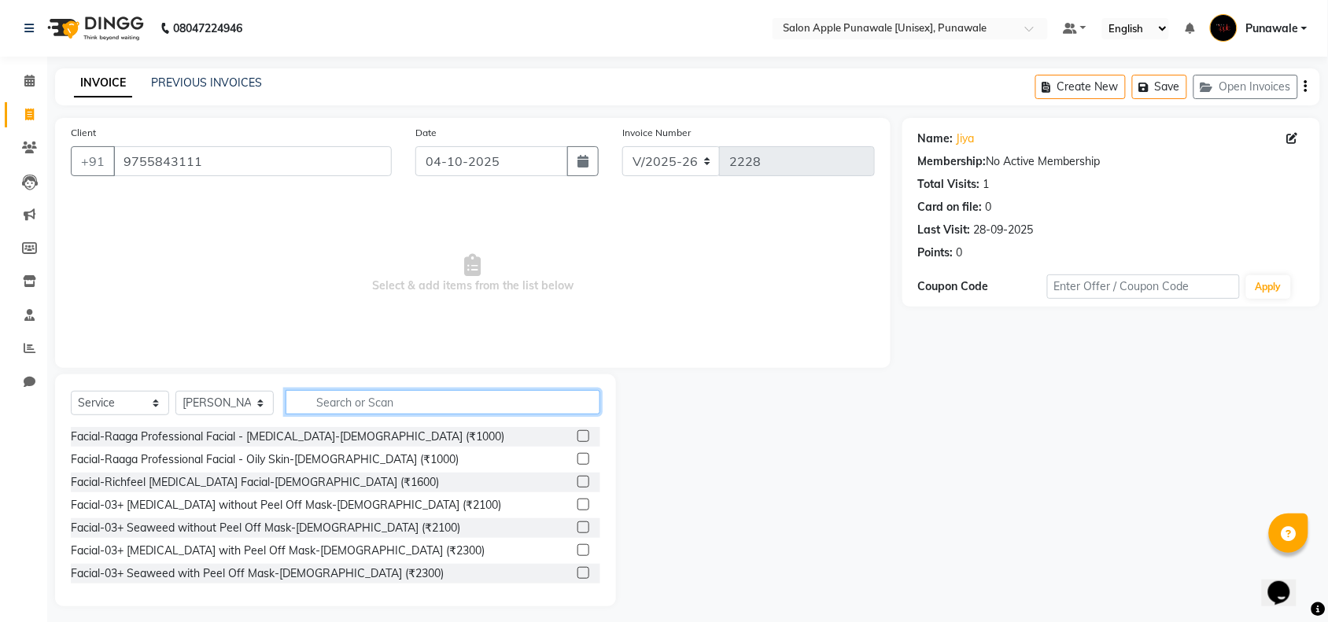
click at [324, 399] on input "text" at bounding box center [443, 402] width 315 height 24
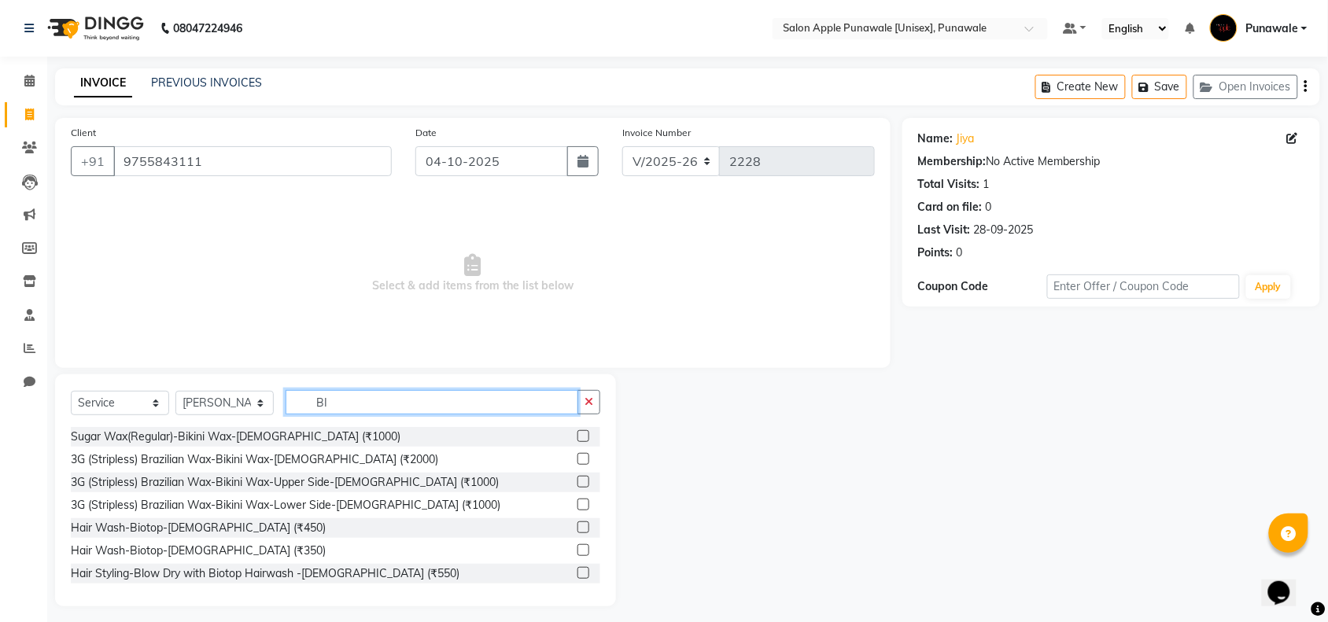
type input "B"
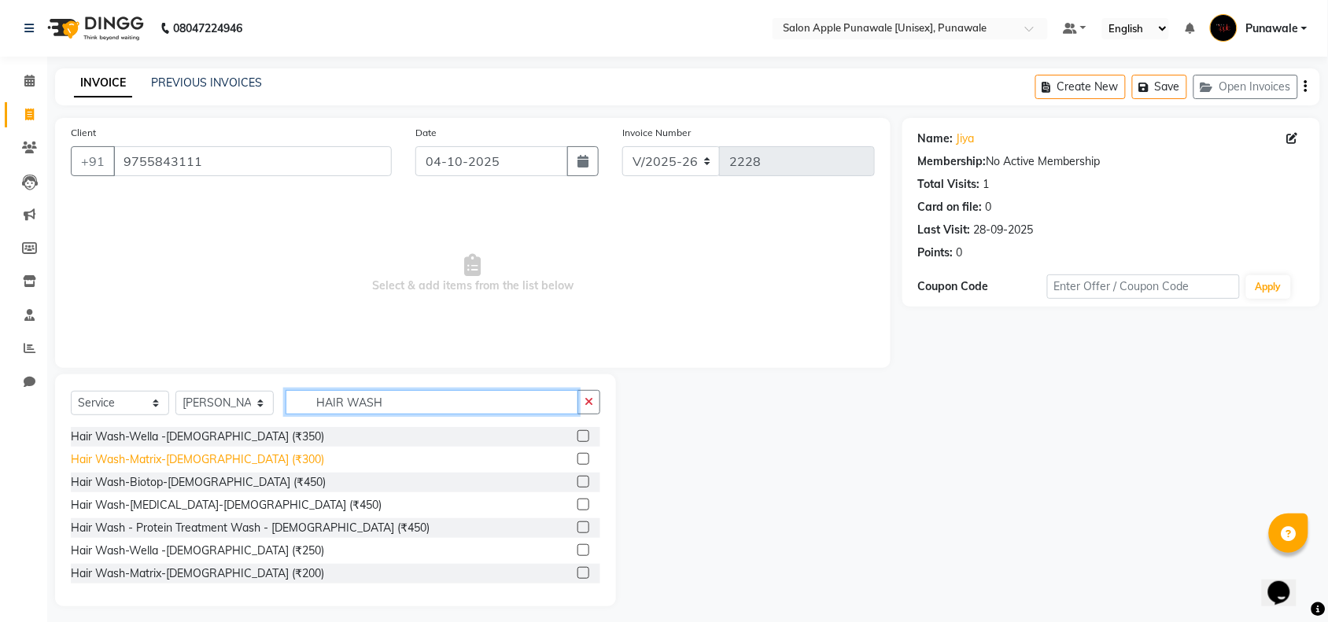
type input "HAIR WASH"
click at [201, 459] on div "Hair Wash-Matrix-[DEMOGRAPHIC_DATA] (₹300)" at bounding box center [197, 460] width 253 height 17
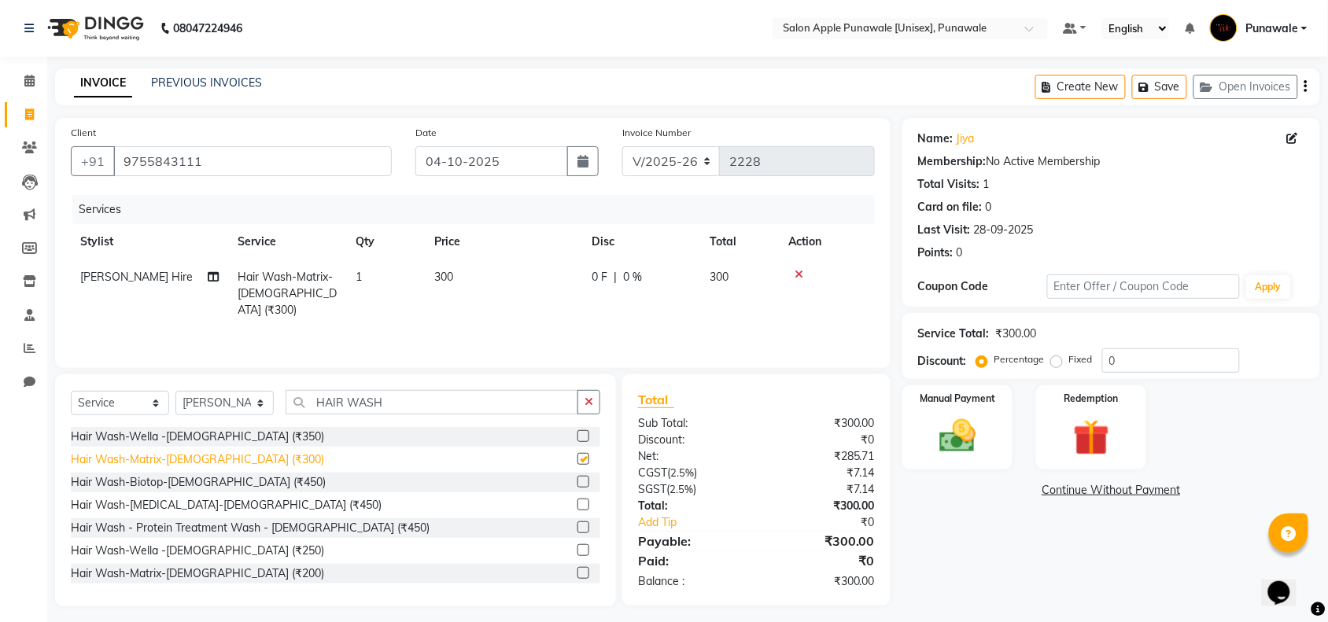
checkbox input "false"
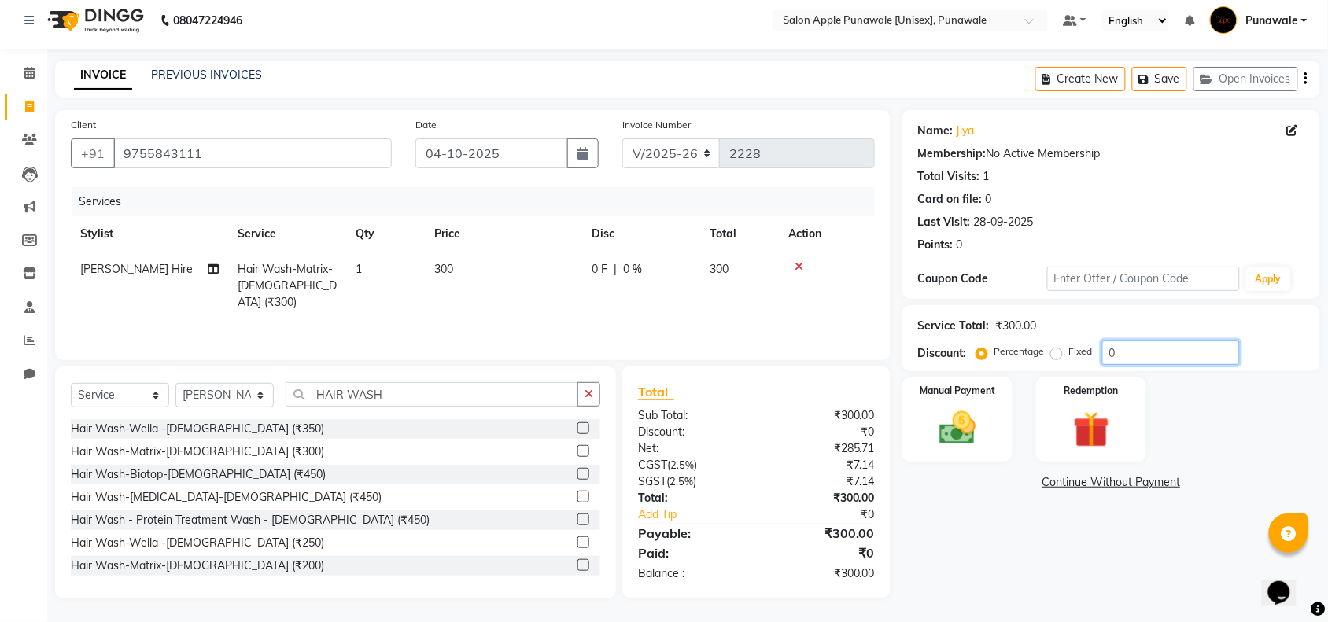
click at [1197, 356] on input "0" at bounding box center [1171, 353] width 138 height 24
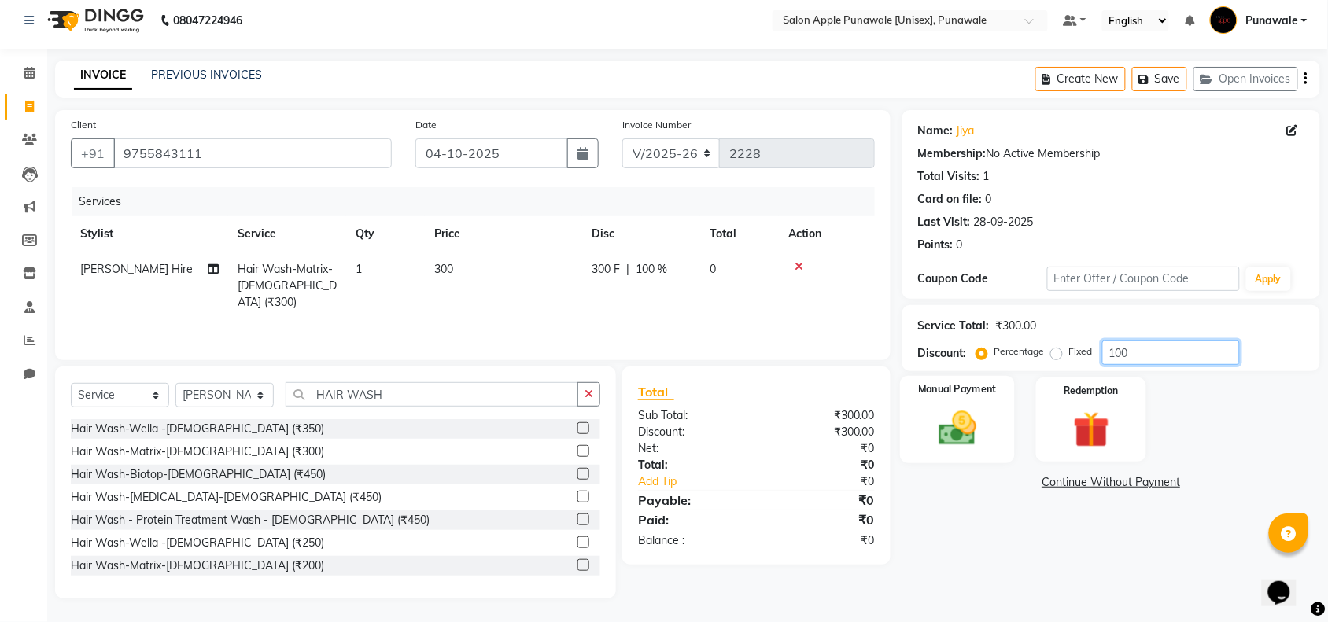
type input "100"
click at [942, 431] on img at bounding box center [957, 428] width 61 height 43
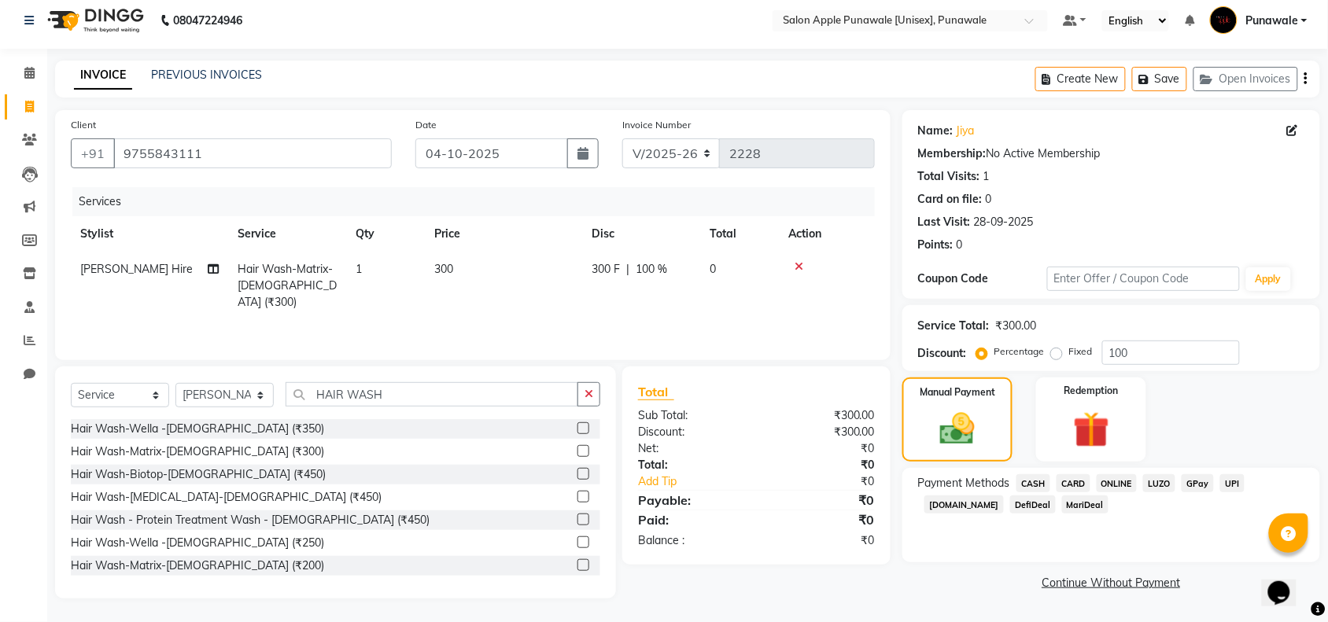
click at [1025, 480] on span "CASH" at bounding box center [1033, 483] width 34 height 18
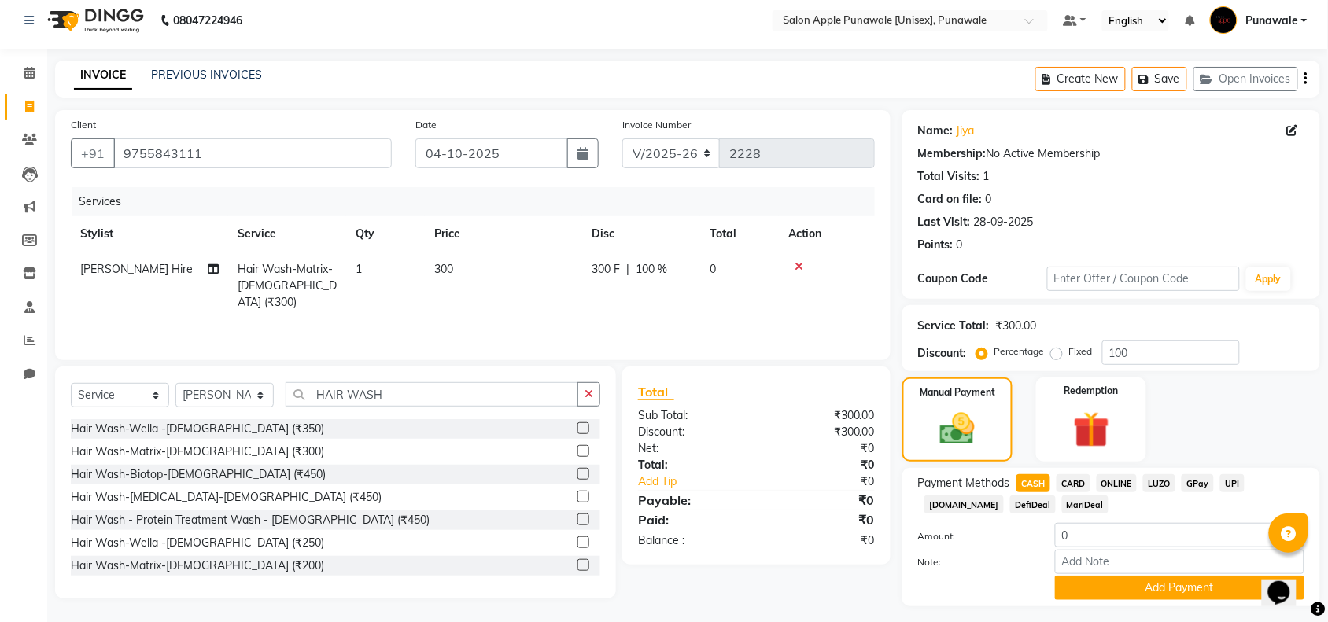
scroll to position [47, 0]
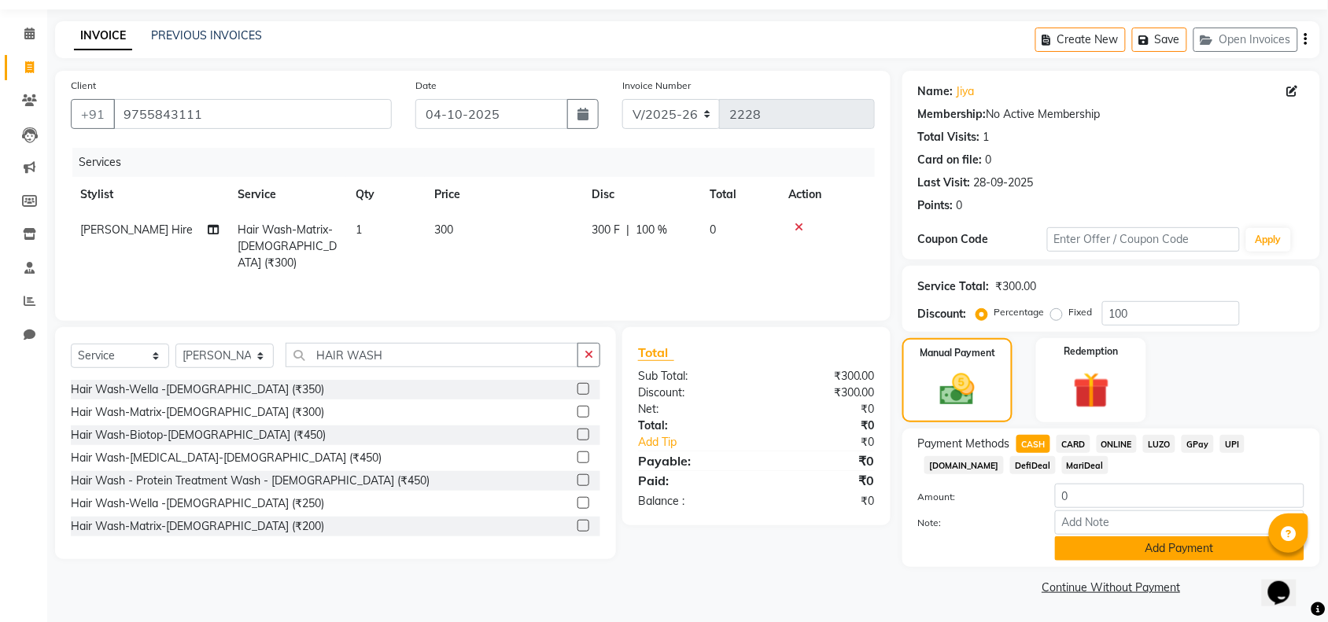
click at [1145, 557] on button "Add Payment" at bounding box center [1179, 549] width 249 height 24
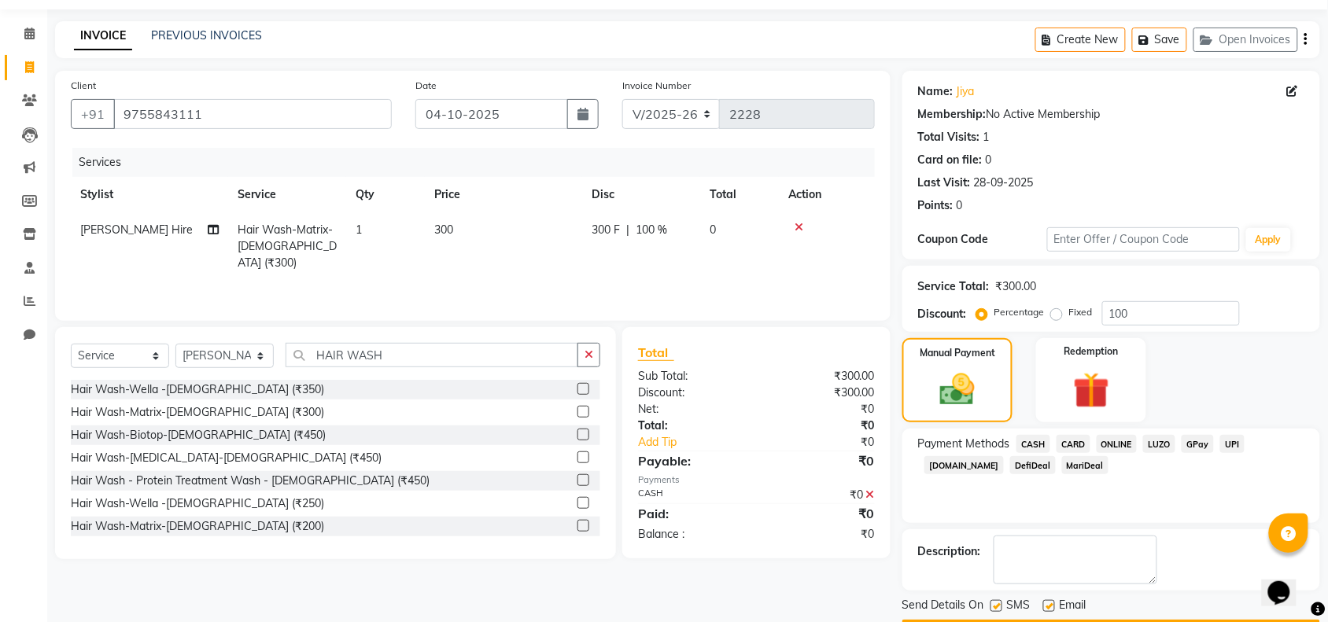
scroll to position [93, 0]
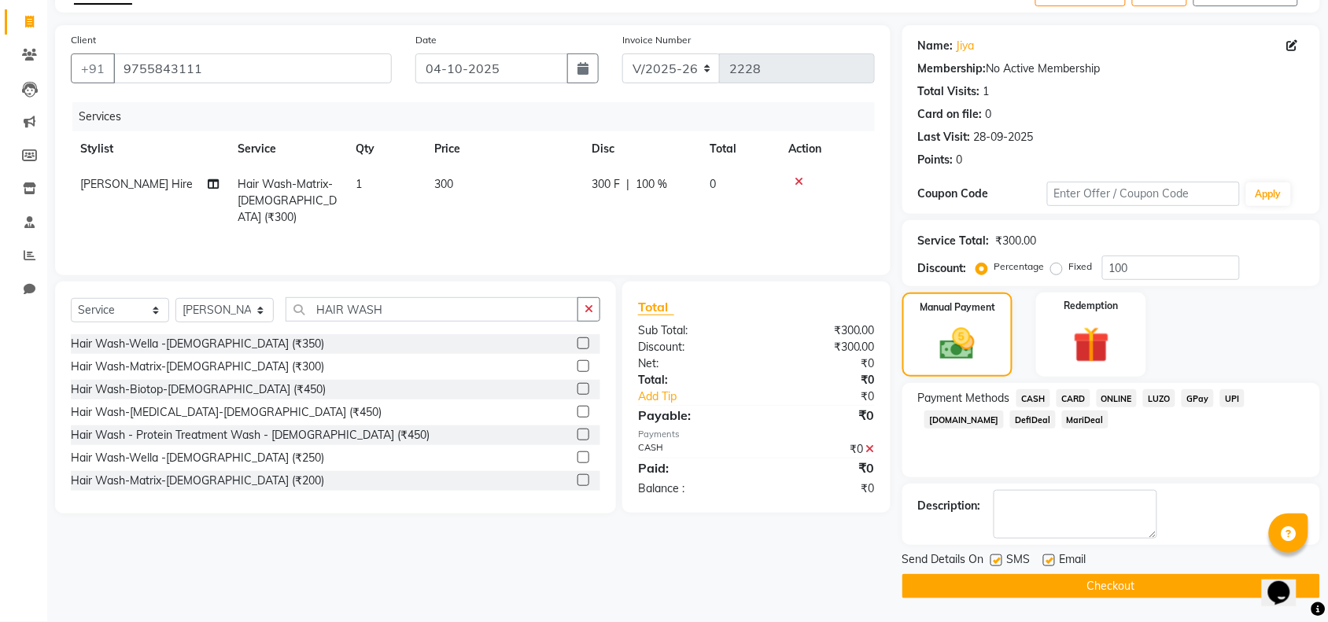
click at [1094, 592] on button "Checkout" at bounding box center [1111, 586] width 418 height 24
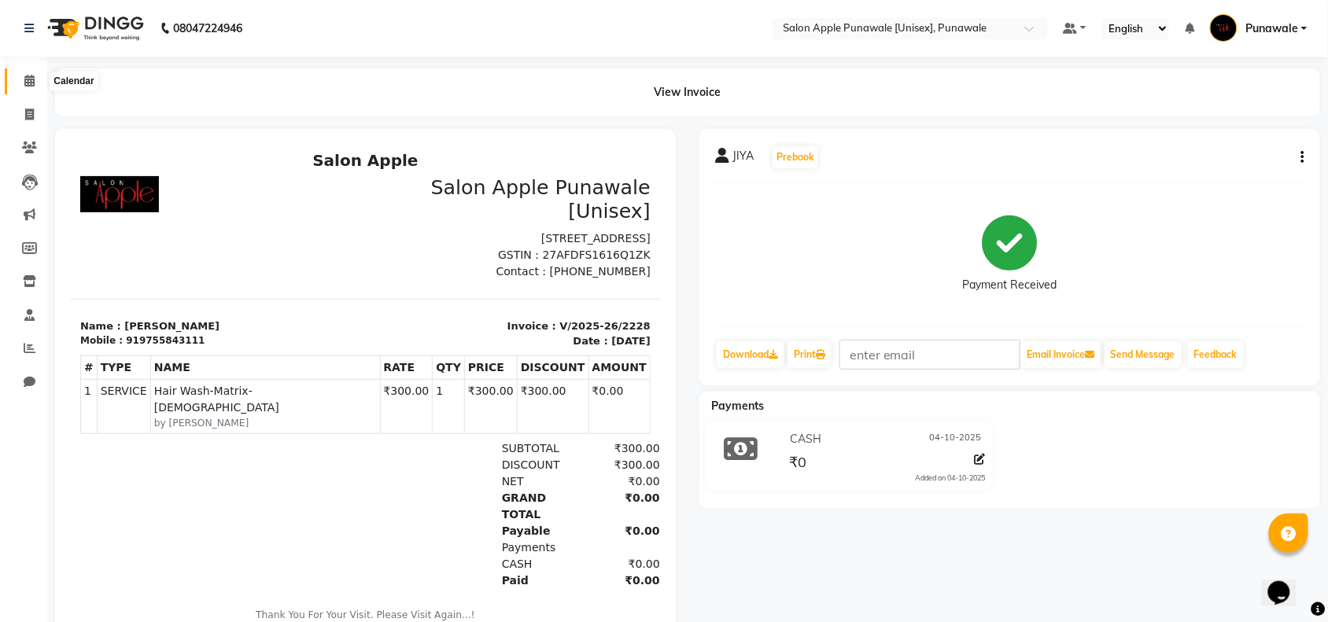
drag, startPoint x: 25, startPoint y: 80, endPoint x: 67, endPoint y: 83, distance: 41.8
click at [25, 80] on icon at bounding box center [29, 81] width 10 height 12
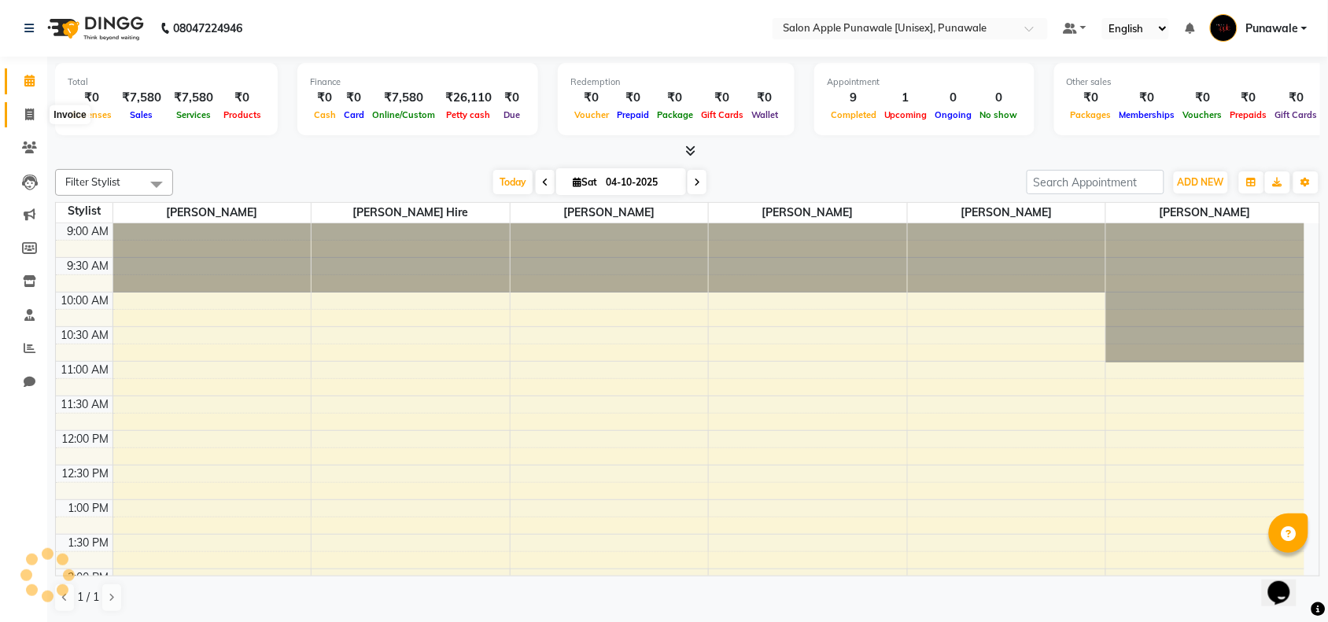
click at [33, 111] on icon at bounding box center [29, 115] width 9 height 12
select select "service"
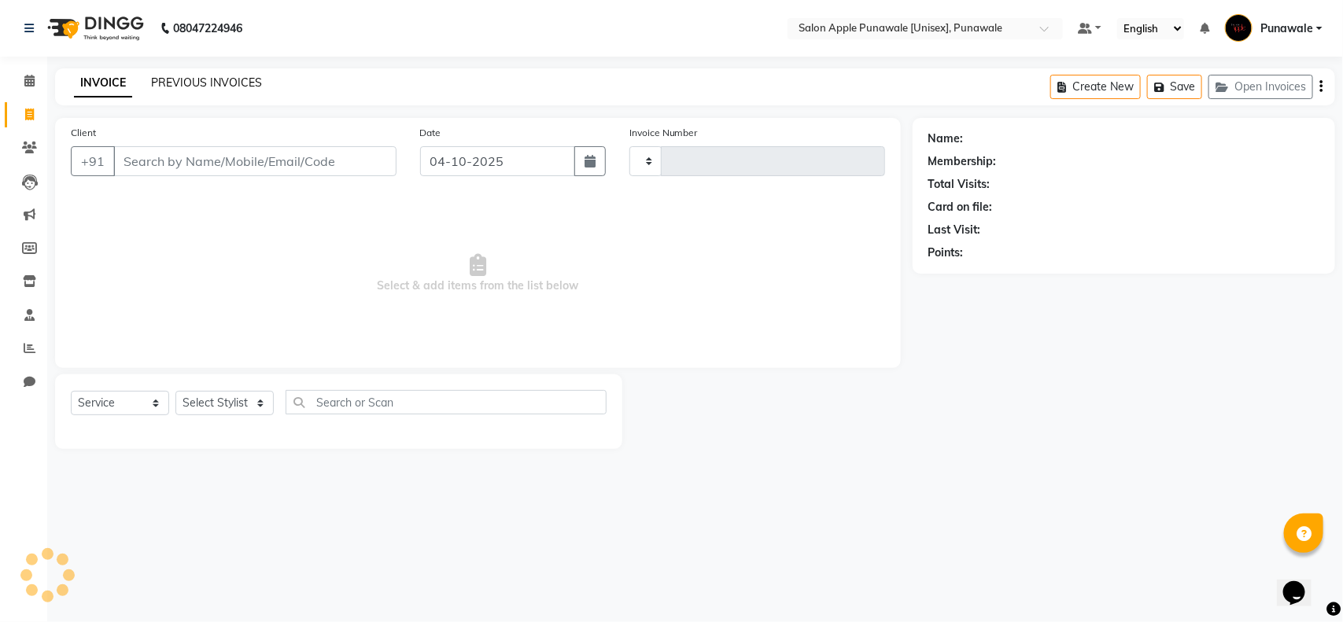
click at [185, 79] on link "PREVIOUS INVOICES" at bounding box center [206, 83] width 111 height 14
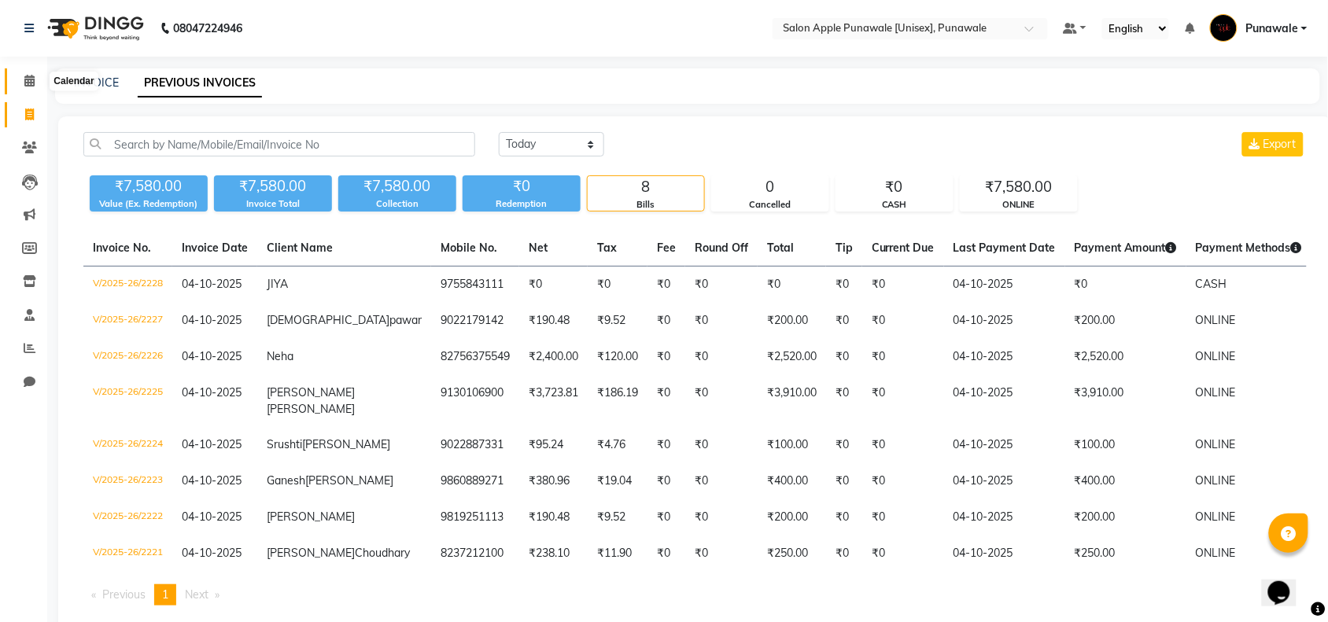
click at [31, 77] on icon at bounding box center [29, 81] width 10 height 12
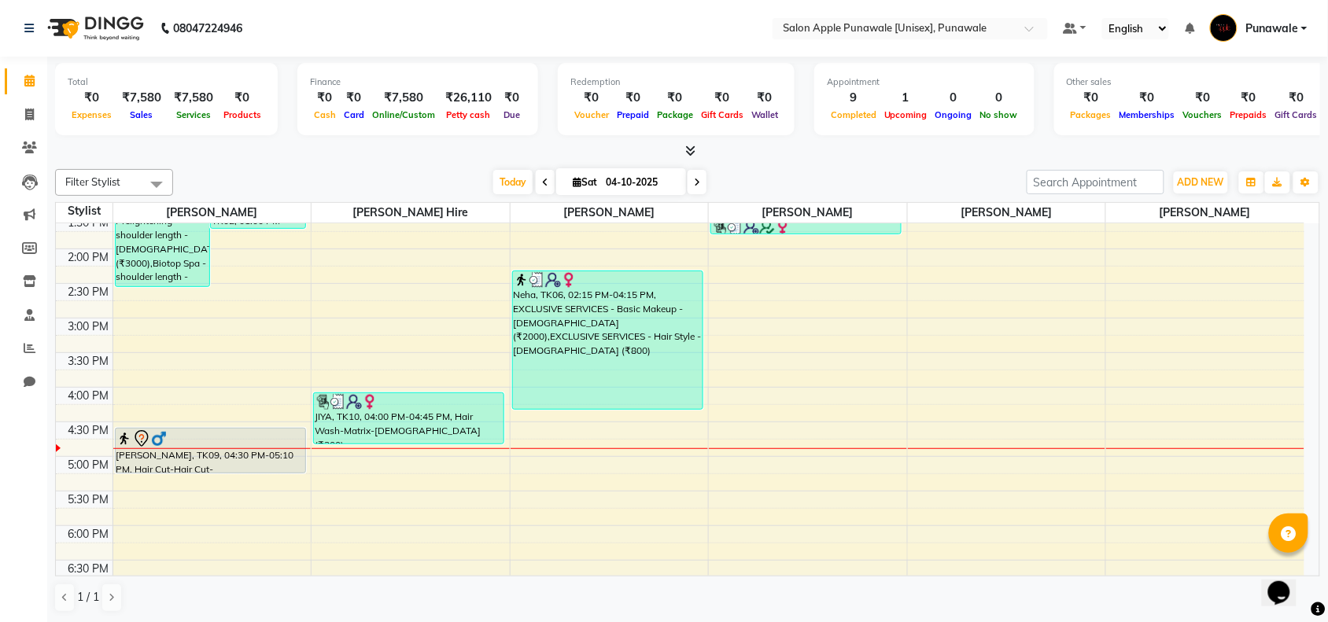
scroll to position [333, 0]
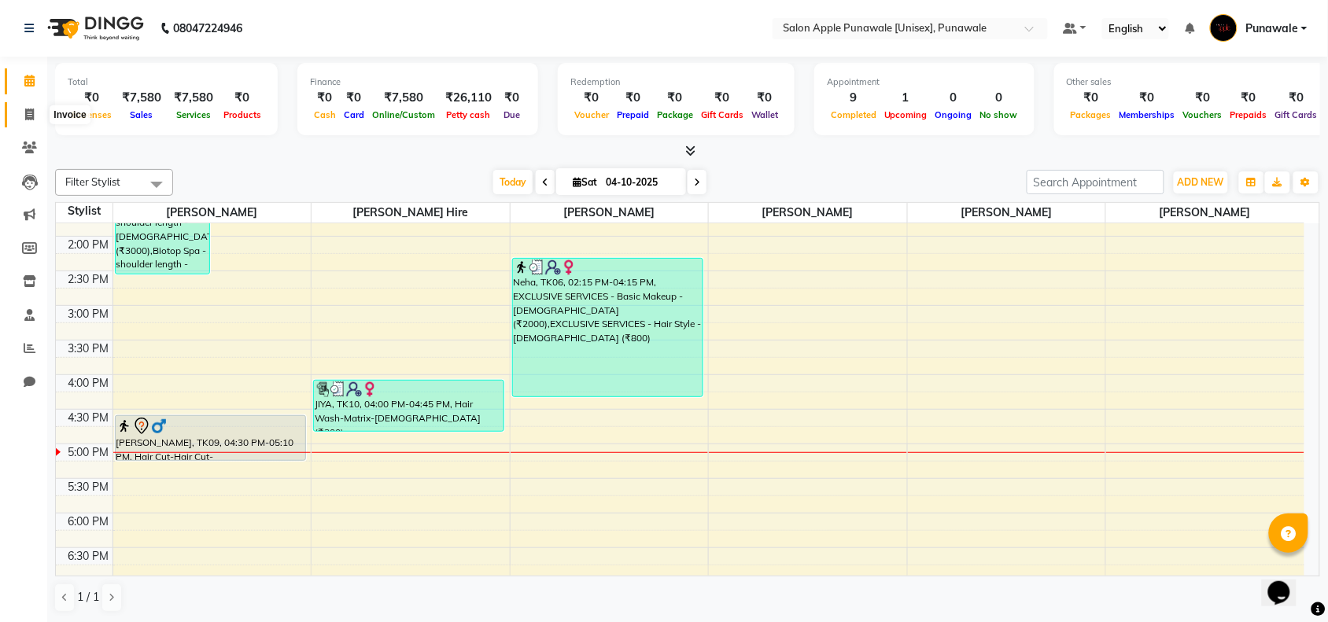
click at [20, 119] on span at bounding box center [30, 115] width 28 height 18
select select "5421"
select select "service"
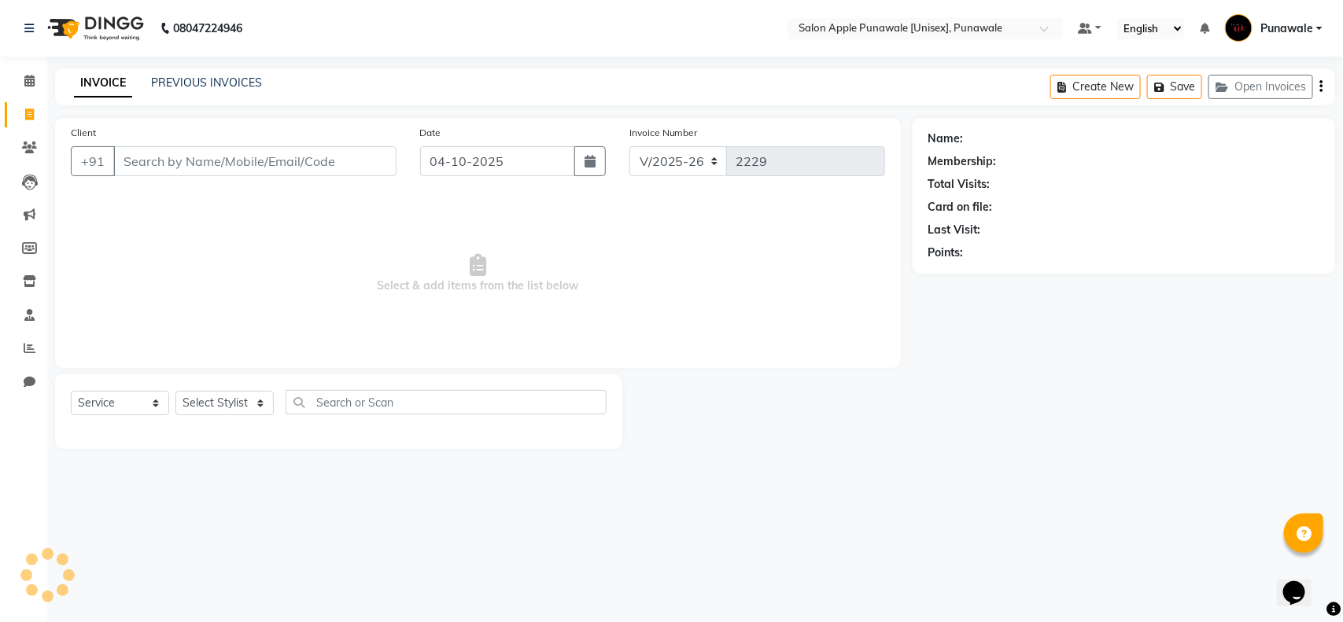
click at [175, 157] on input "Client" at bounding box center [254, 161] width 283 height 30
click at [207, 401] on select "Select Stylist [PERSON_NAME] Avi [PERSON_NAME] 1 [PERSON_NAME] [PERSON_NAME] [P…" at bounding box center [224, 403] width 98 height 24
select select "54408"
click at [175, 391] on select "Select Stylist [PERSON_NAME] Avi [PERSON_NAME] 1 [PERSON_NAME] [PERSON_NAME] [P…" at bounding box center [224, 403] width 98 height 24
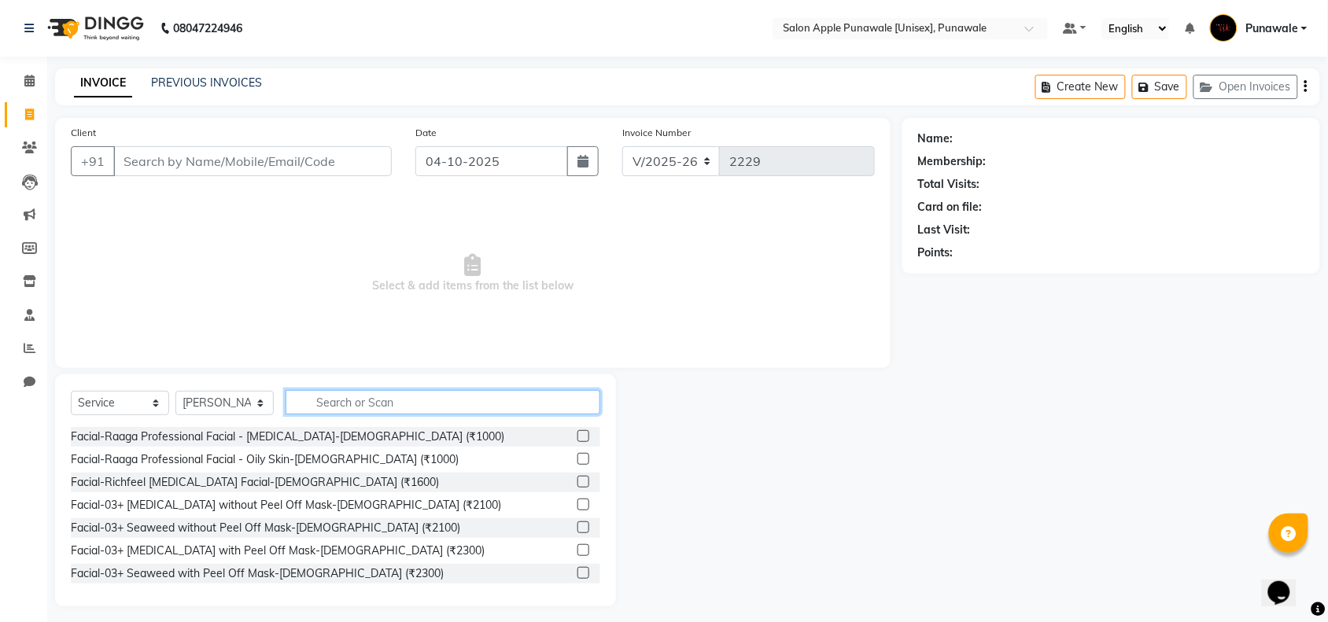
click at [395, 398] on input "text" at bounding box center [443, 402] width 315 height 24
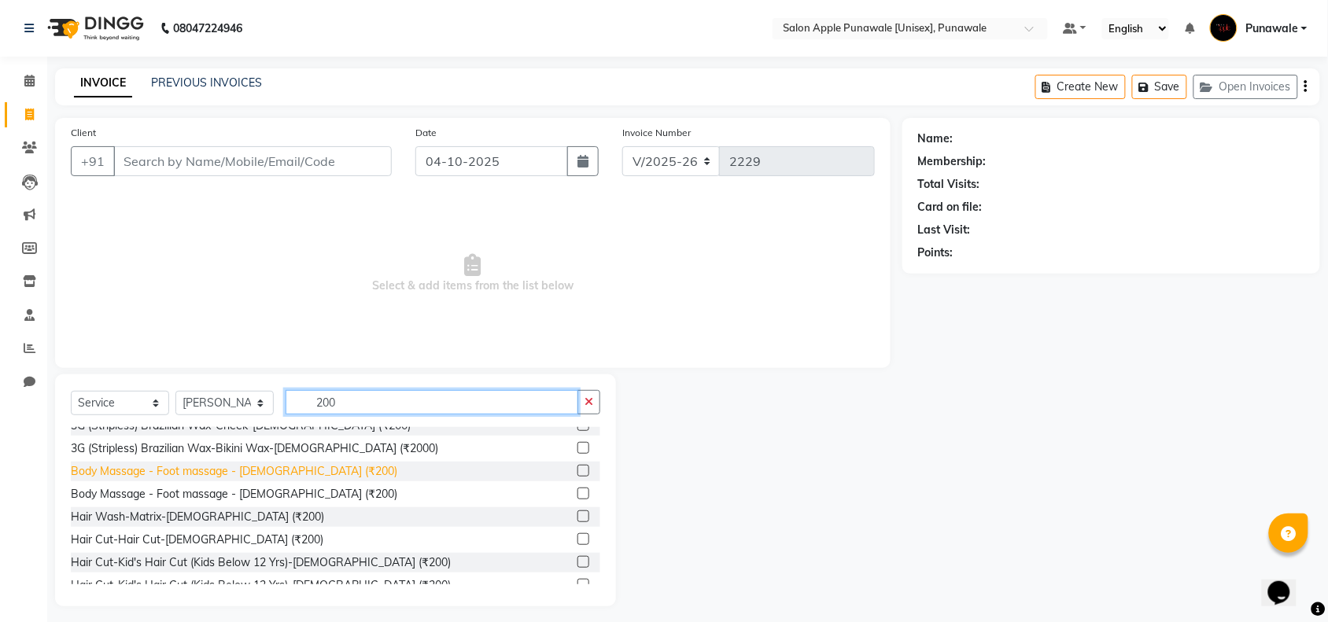
scroll to position [197, 0]
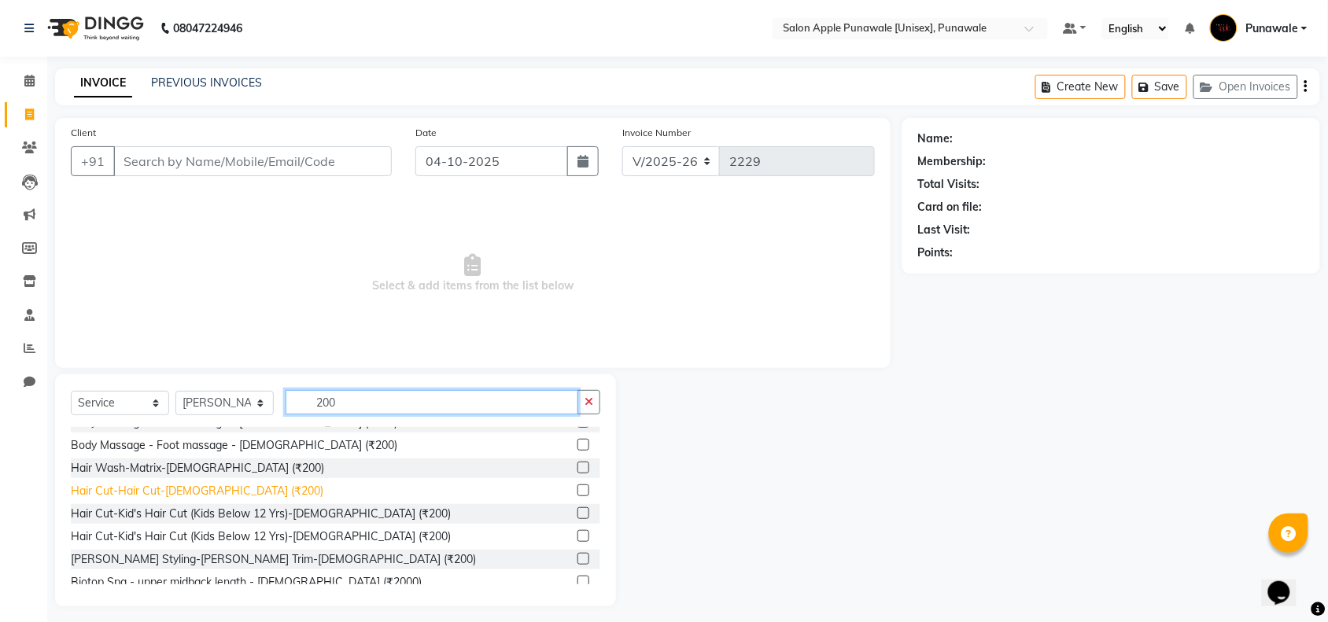
type input "200"
click at [178, 489] on div "Hair Cut-Hair Cut-[DEMOGRAPHIC_DATA] (₹200)" at bounding box center [197, 491] width 253 height 17
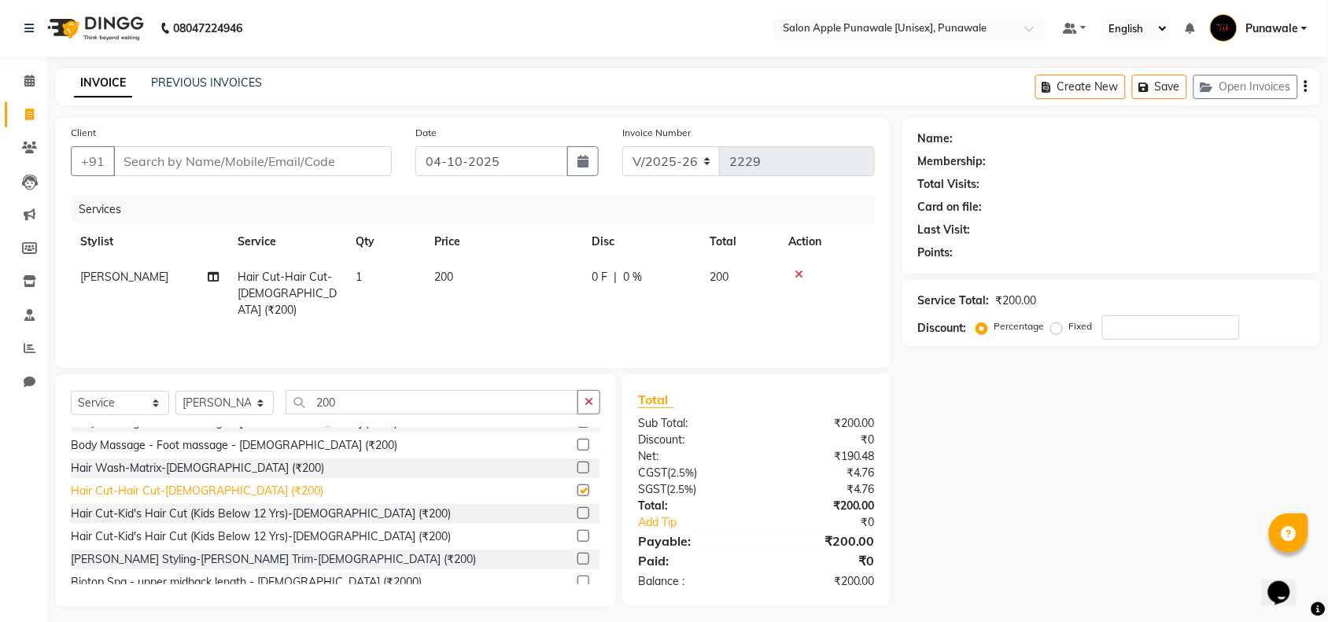
checkbox input "false"
click at [24, 79] on icon at bounding box center [29, 81] width 10 height 12
click at [220, 163] on input "Client" at bounding box center [252, 161] width 278 height 30
type input "7"
type input "0"
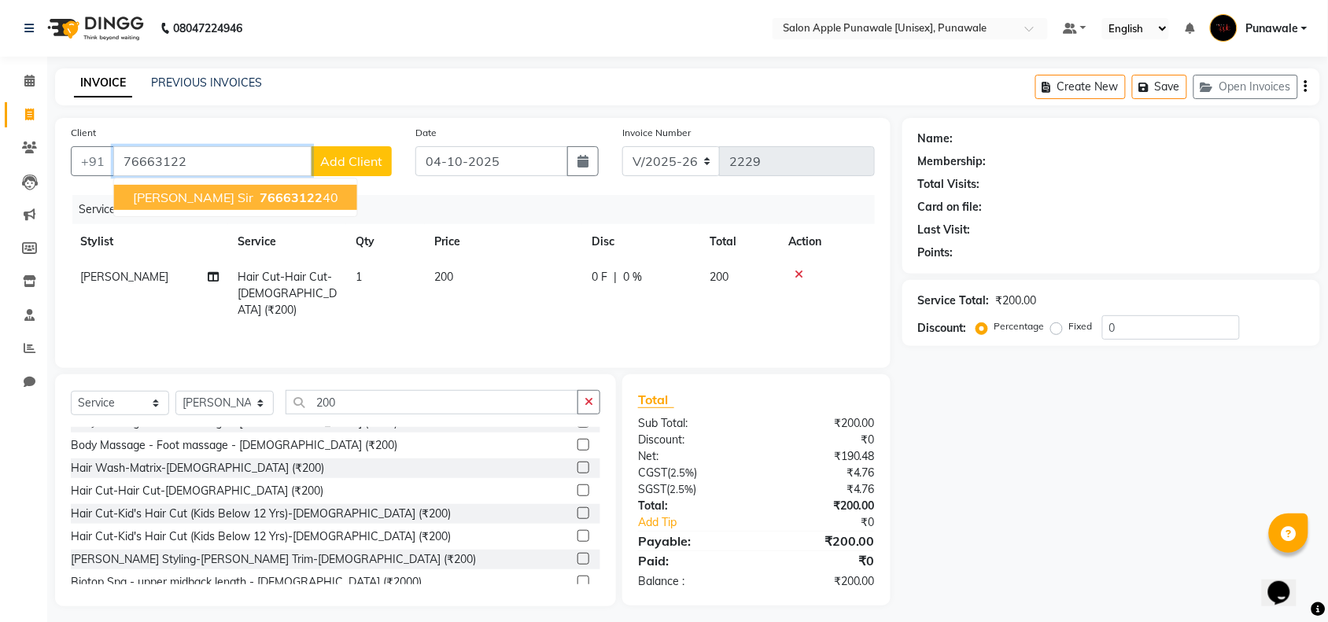
click at [260, 191] on span "76663122" at bounding box center [291, 198] width 63 height 16
type input "7666312240"
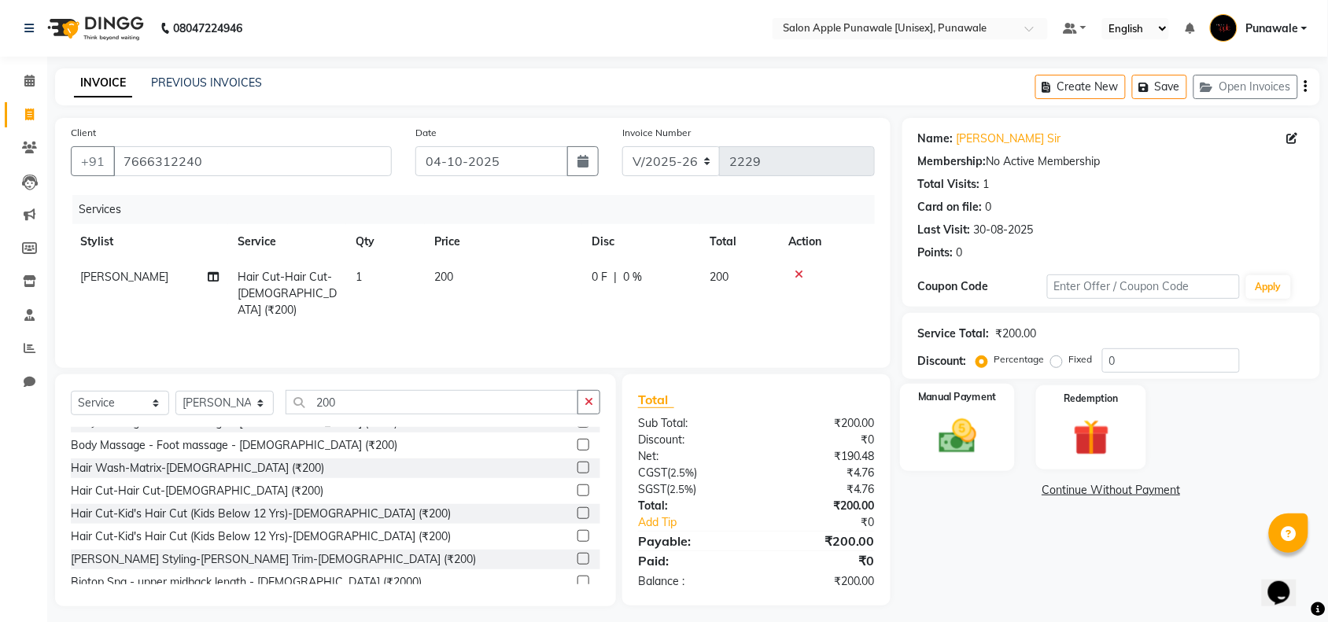
scroll to position [8, 0]
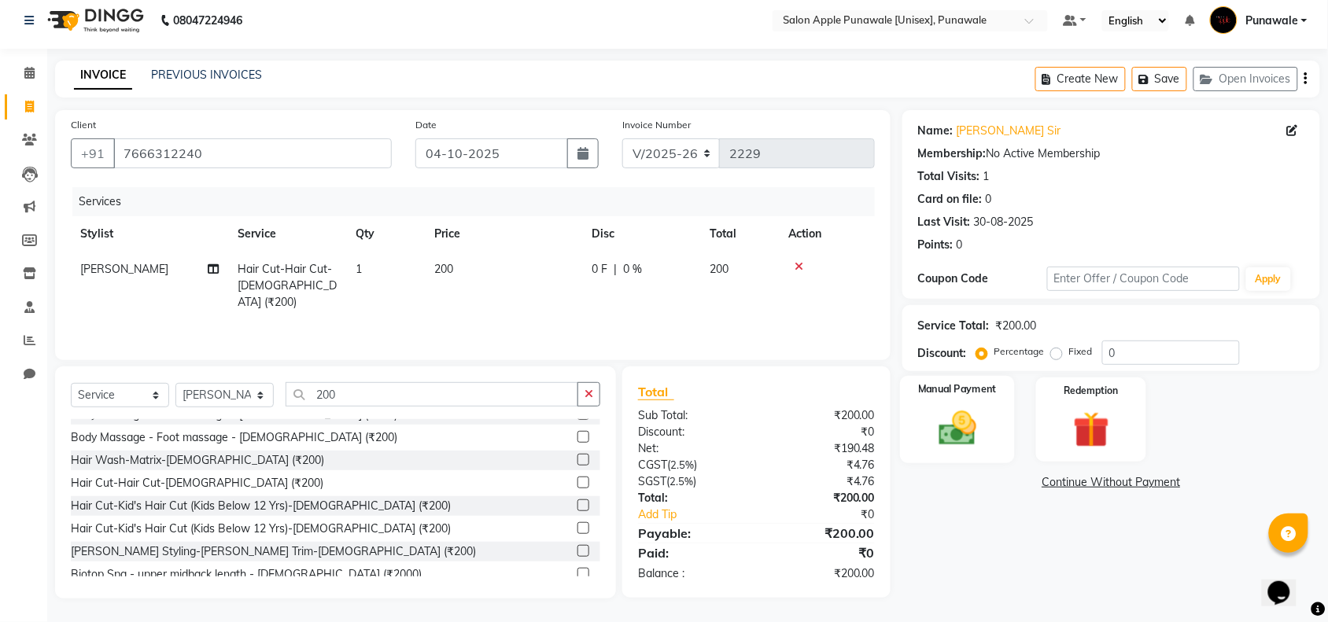
click at [956, 414] on img at bounding box center [957, 428] width 61 height 43
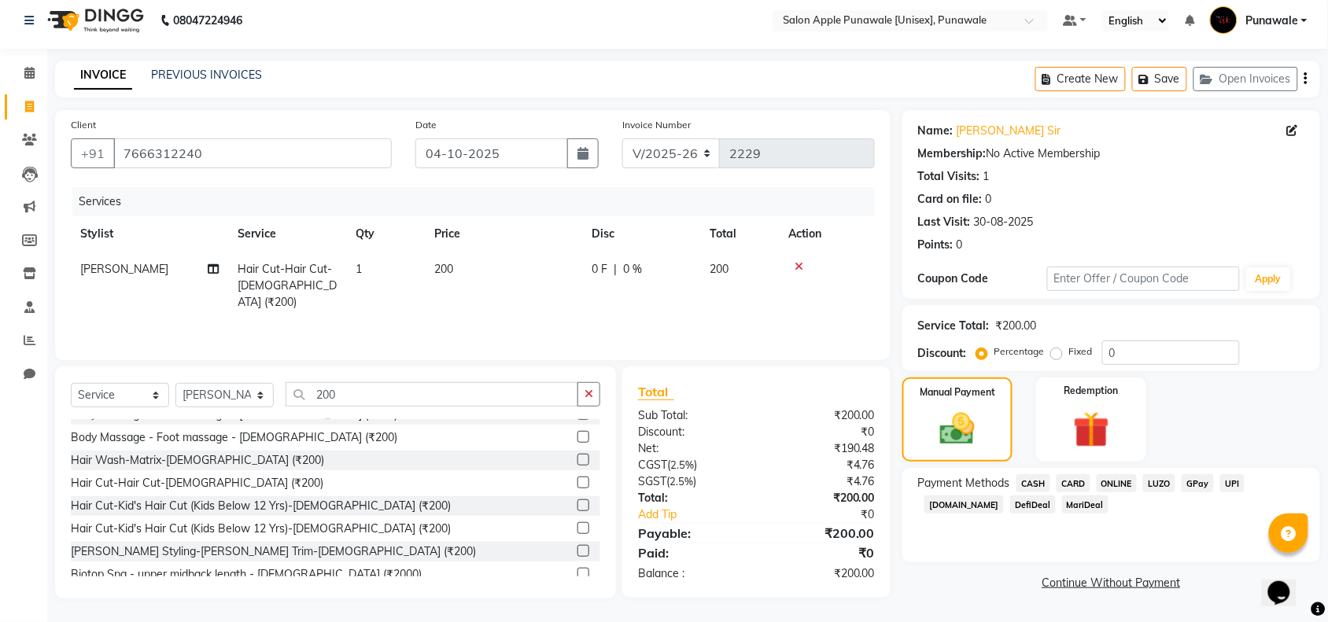
click at [1116, 486] on span "ONLINE" at bounding box center [1117, 483] width 41 height 18
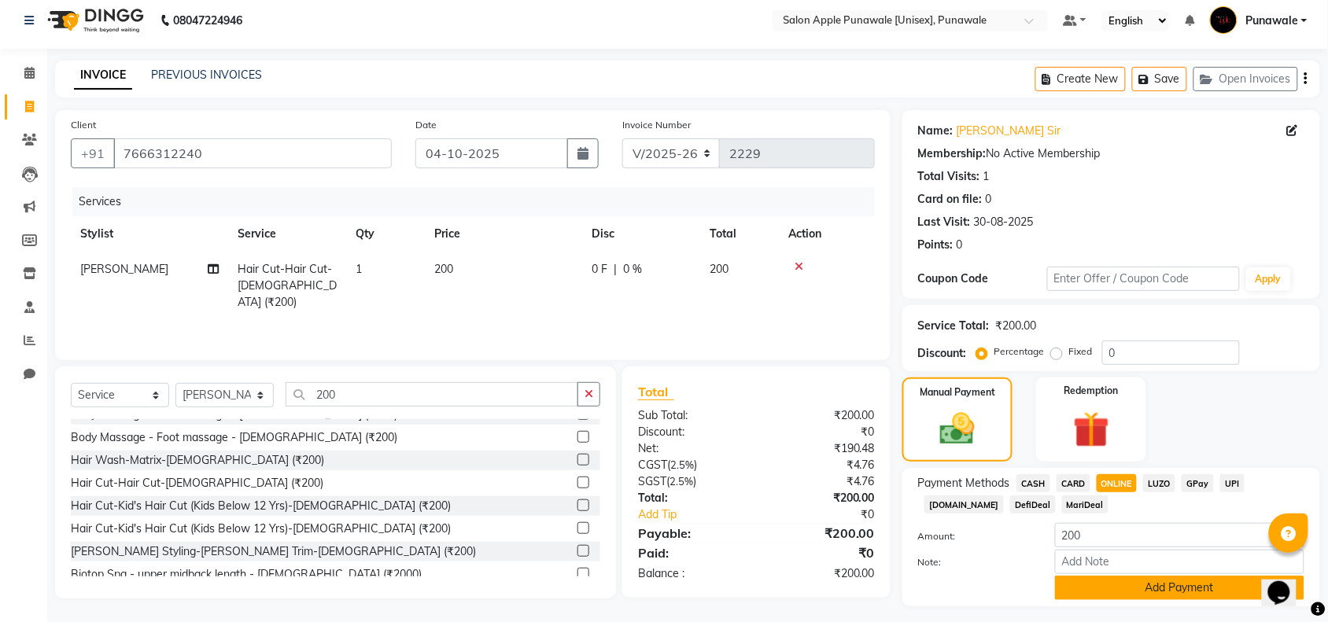
click at [1202, 588] on button "Add Payment" at bounding box center [1179, 588] width 249 height 24
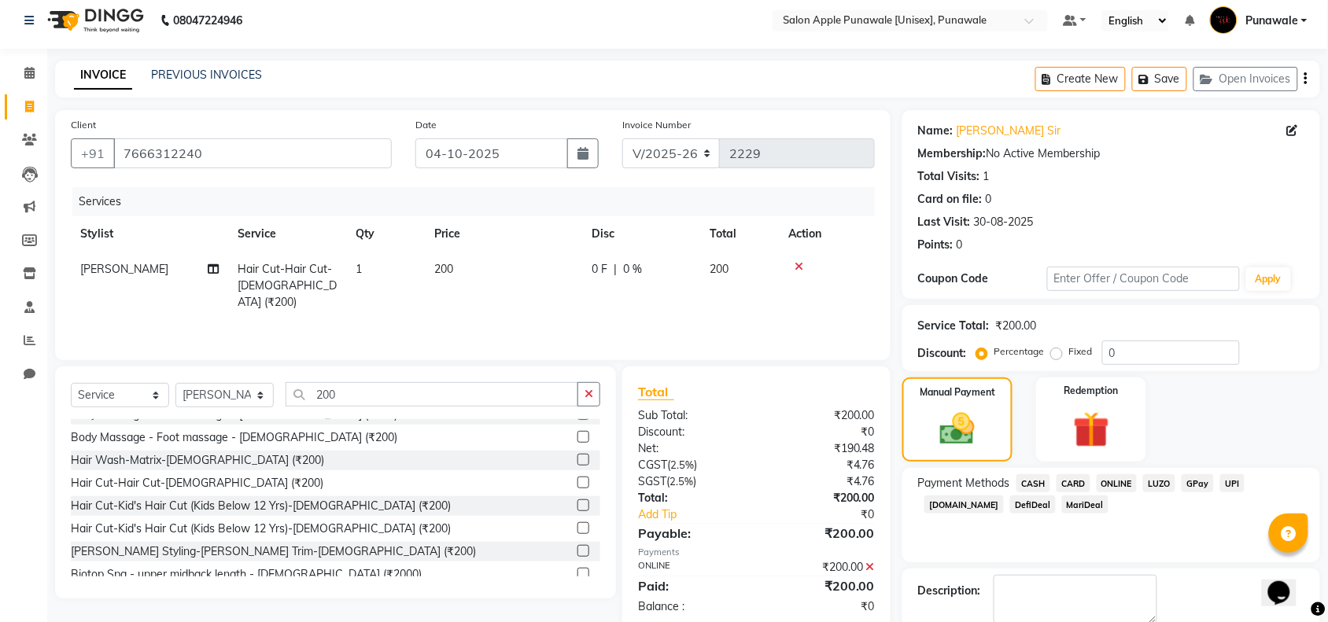
scroll to position [93, 0]
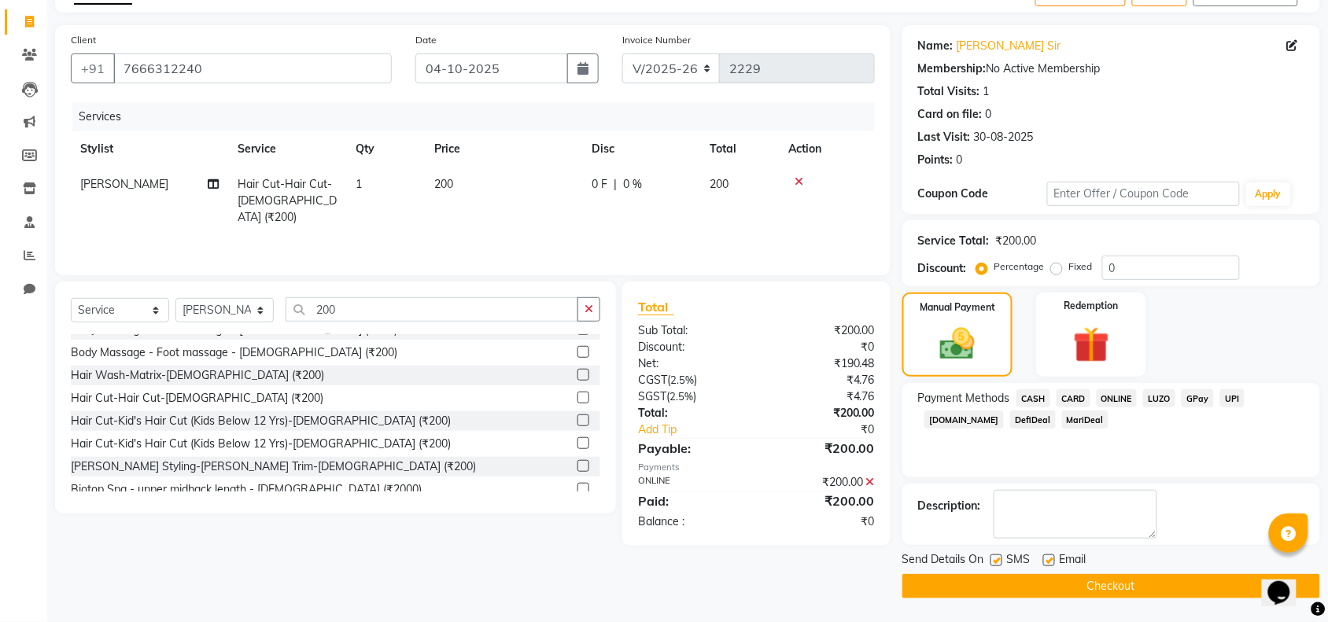
click at [1170, 588] on button "Checkout" at bounding box center [1111, 586] width 418 height 24
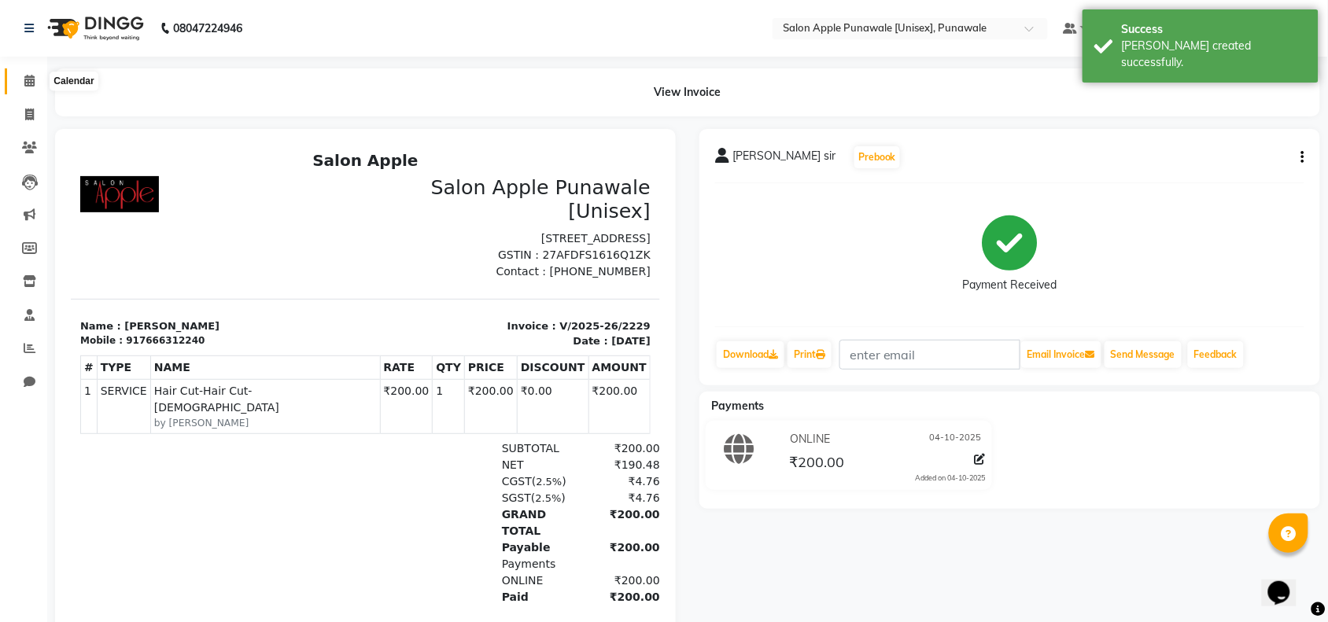
click at [33, 80] on icon at bounding box center [29, 81] width 10 height 12
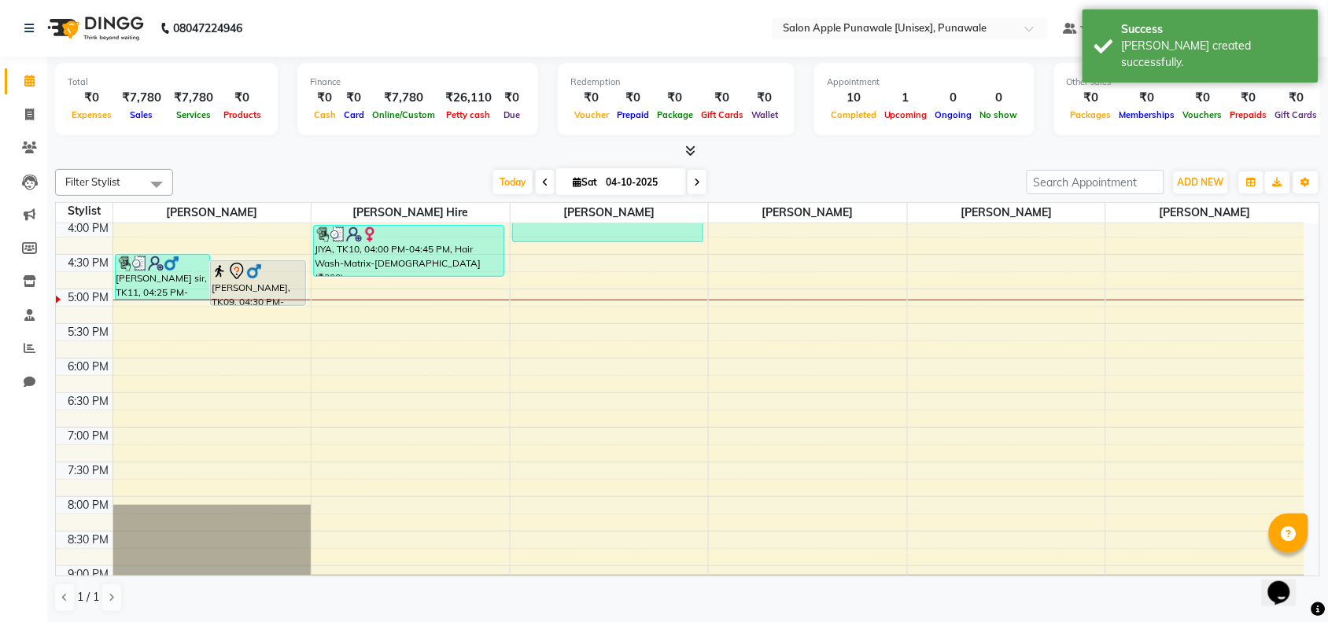
scroll to position [492, 0]
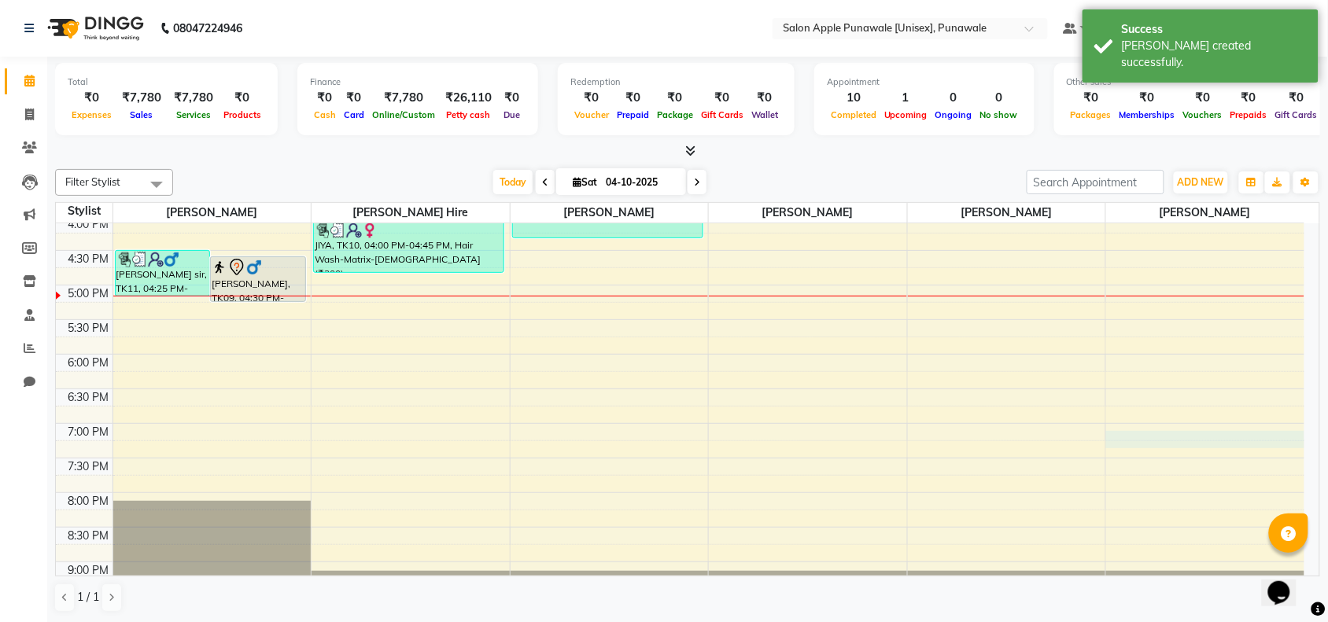
click at [1161, 441] on div "9:00 AM 9:30 AM 10:00 AM 10:30 AM 11:00 AM 11:30 AM 12:00 PM 12:30 PM 1:00 PM 1…" at bounding box center [680, 216] width 1248 height 968
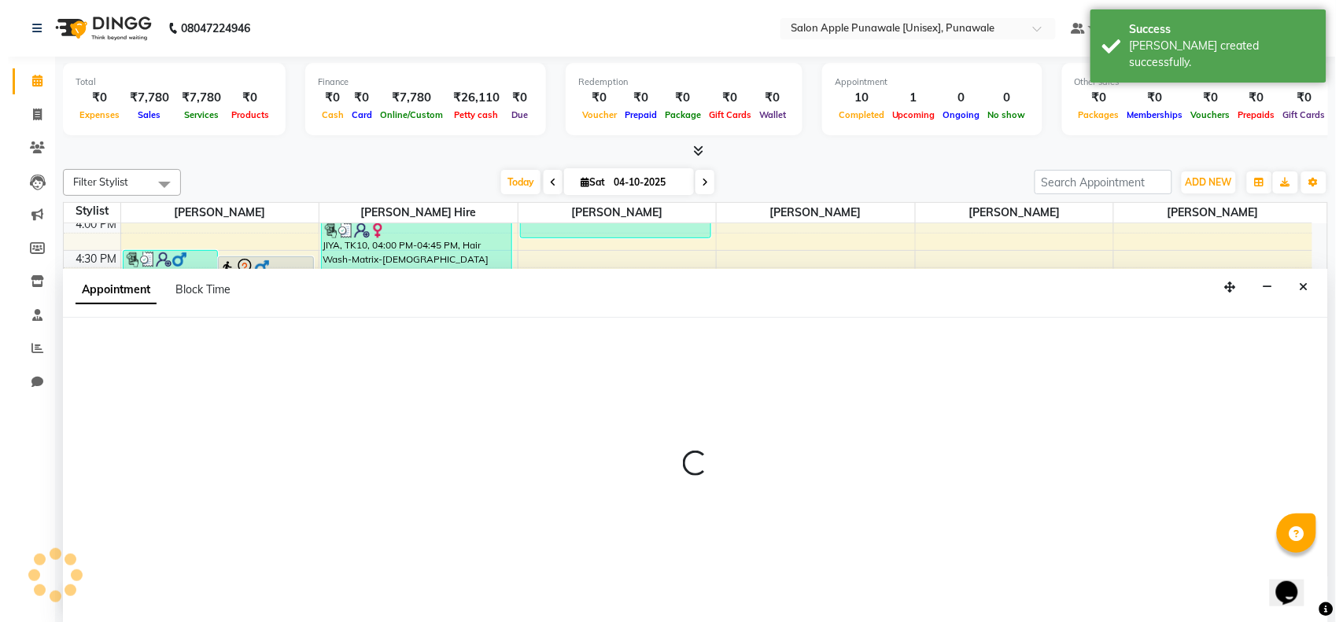
scroll to position [1, 0]
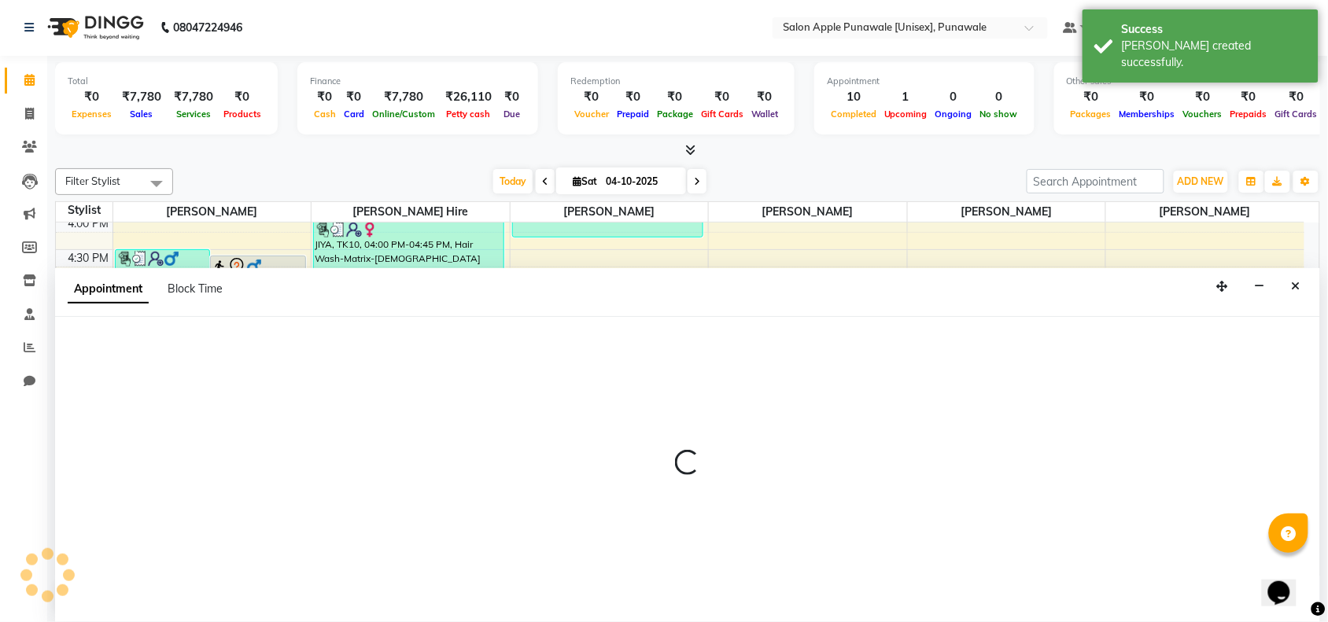
select select "92359"
select select "tentative"
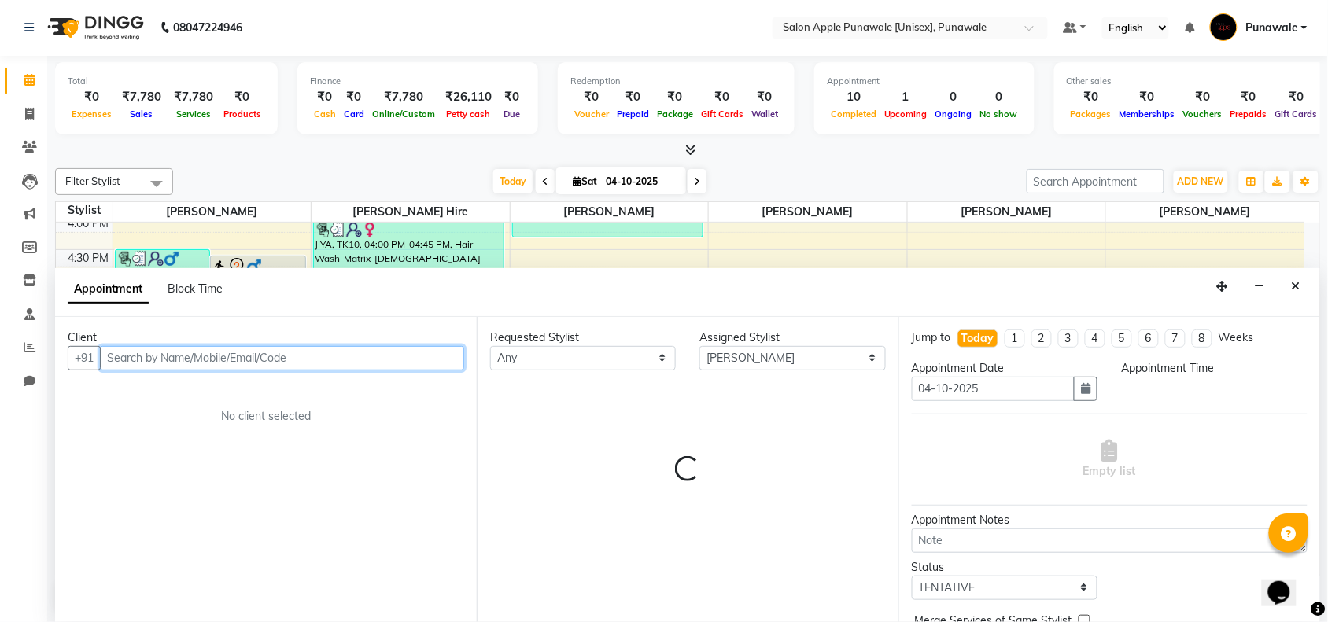
select select "1140"
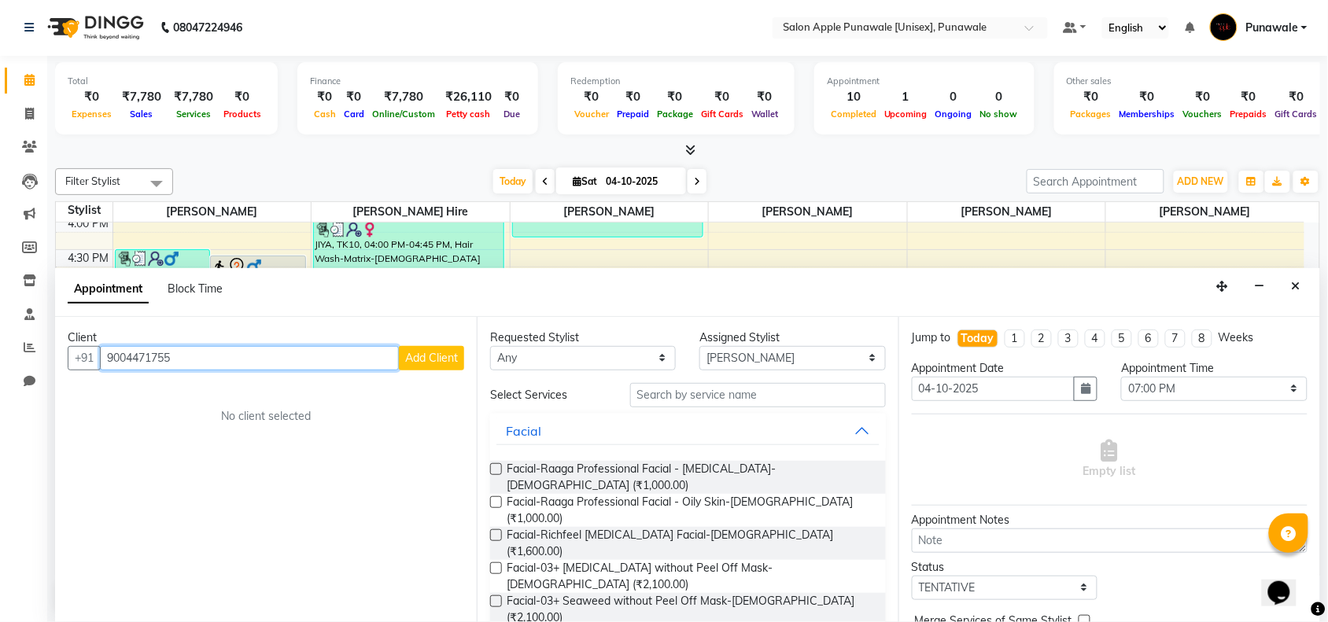
type input "9004471755"
click at [418, 360] on span "Add Client" at bounding box center [431, 358] width 53 height 14
select select "22"
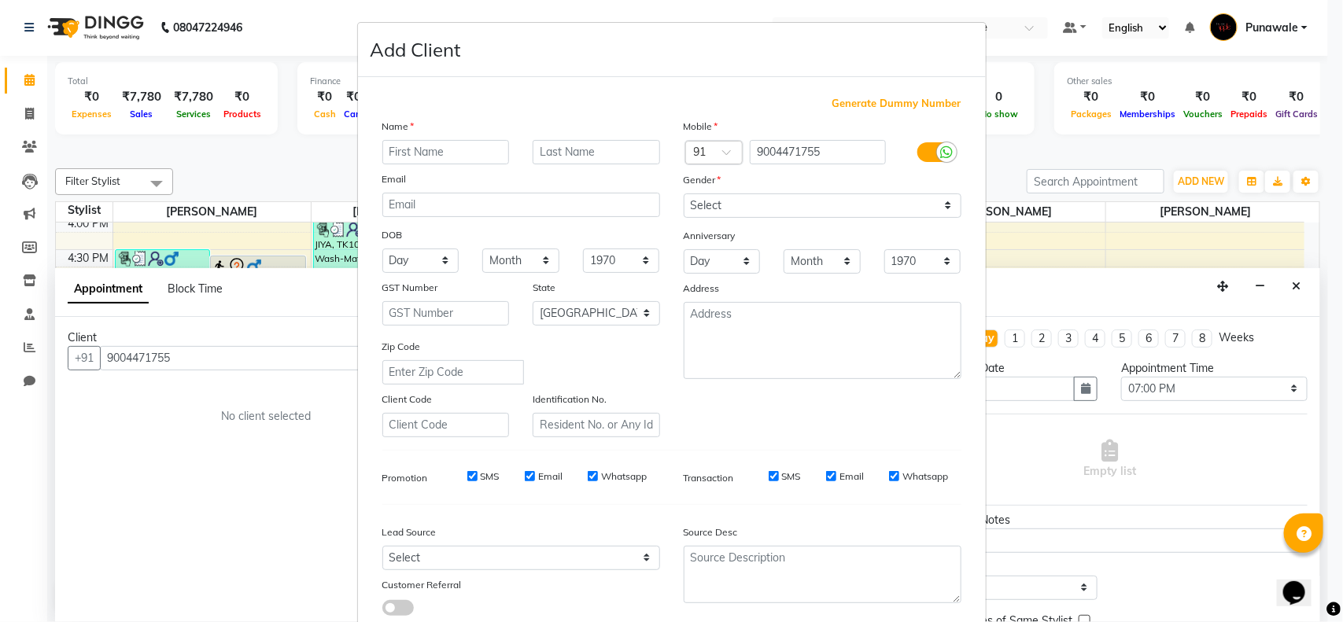
click at [451, 157] on input "text" at bounding box center [445, 152] width 127 height 24
type input "ANIL"
type input "[PERSON_NAME]"
click at [728, 201] on select "Select [DEMOGRAPHIC_DATA] [DEMOGRAPHIC_DATA] Other Prefer Not To Say" at bounding box center [823, 206] width 278 height 24
select select "[DEMOGRAPHIC_DATA]"
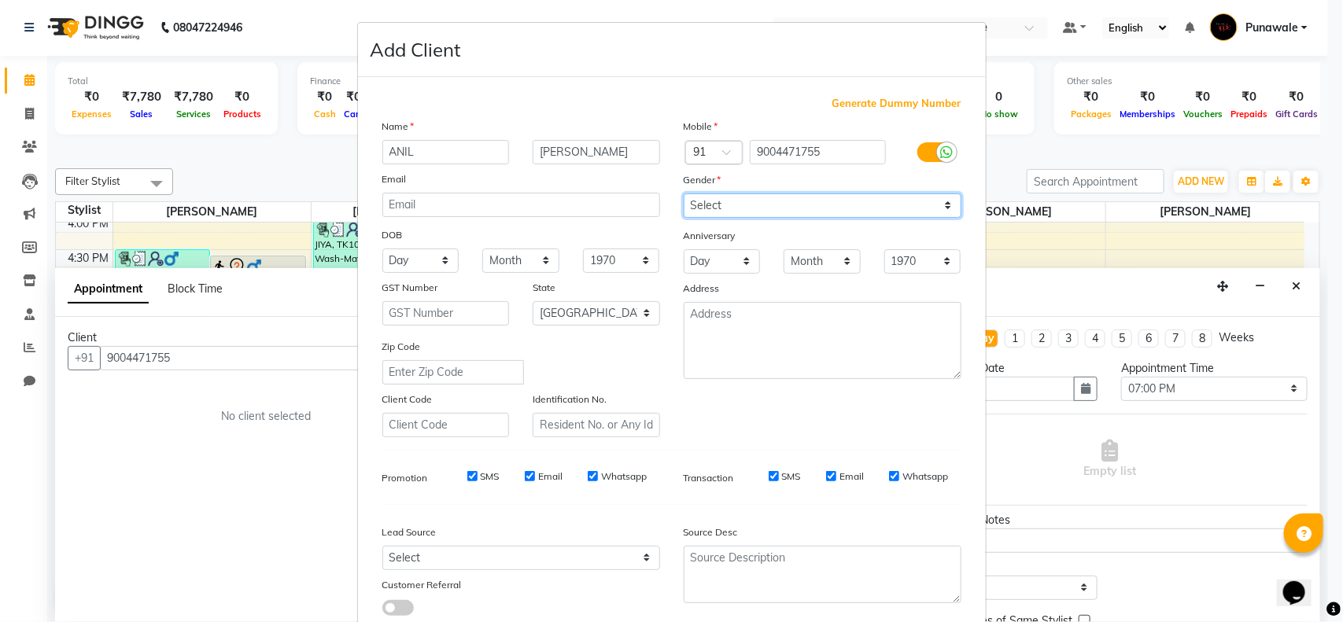
click at [684, 194] on select "Select [DEMOGRAPHIC_DATA] [DEMOGRAPHIC_DATA] Other Prefer Not To Say" at bounding box center [823, 206] width 278 height 24
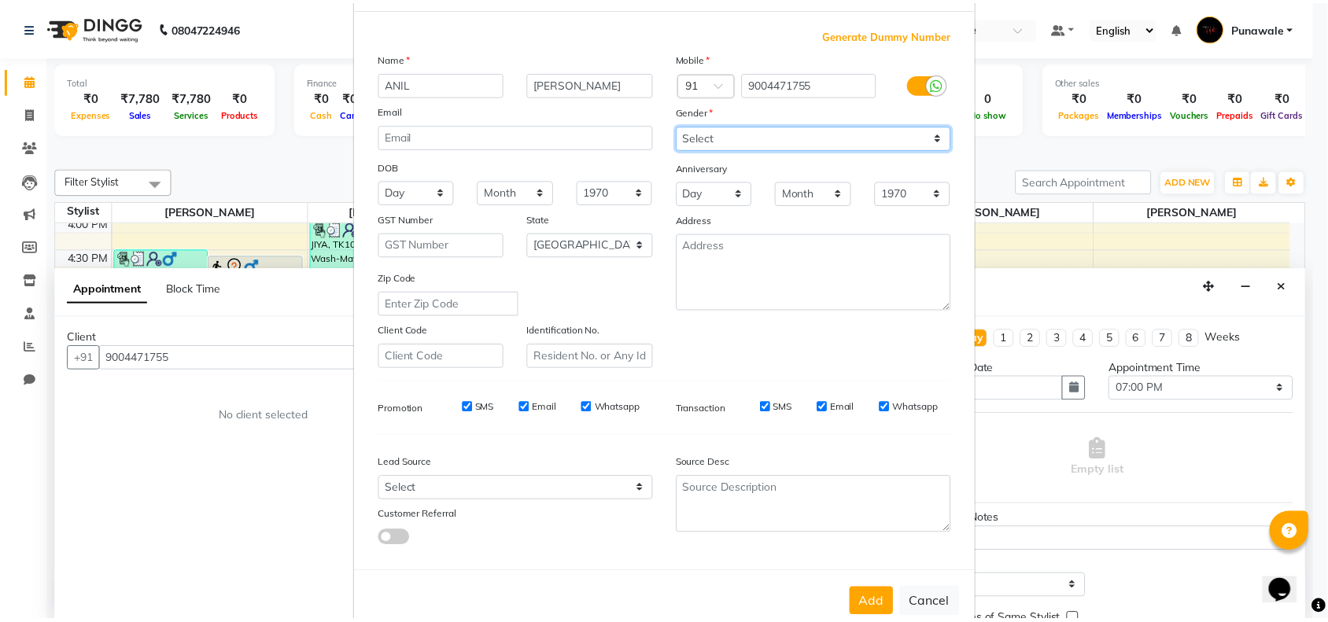
scroll to position [98, 0]
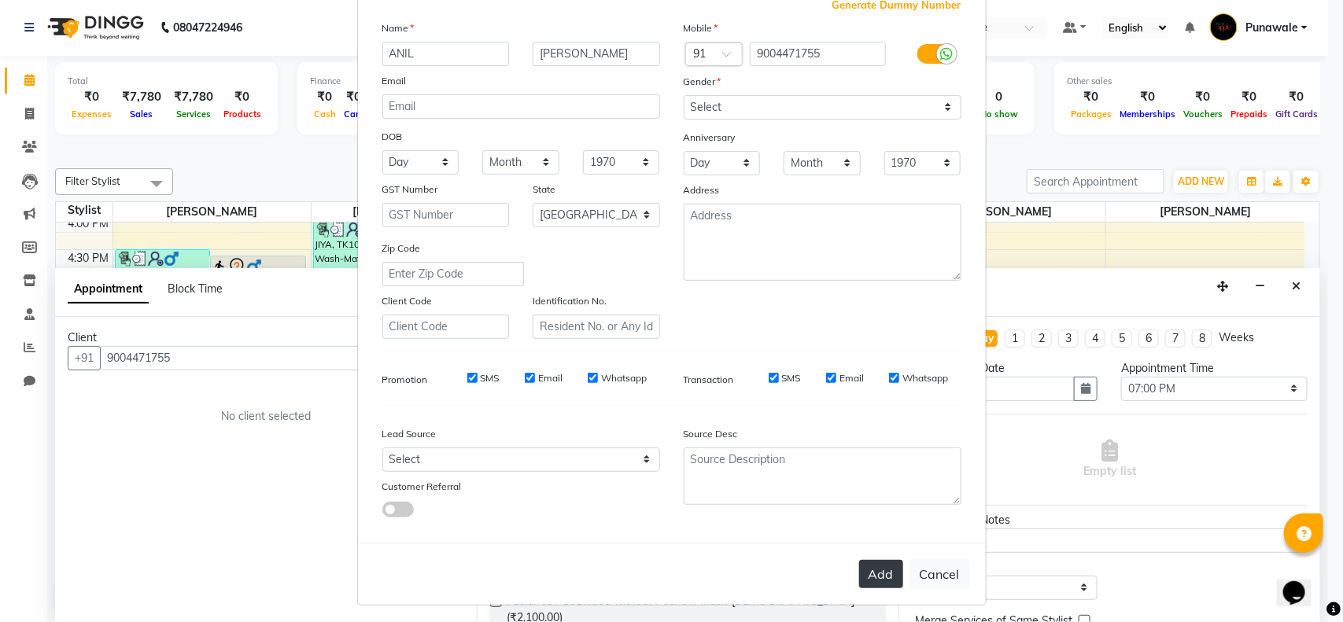
click at [870, 575] on button "Add" at bounding box center [881, 574] width 44 height 28
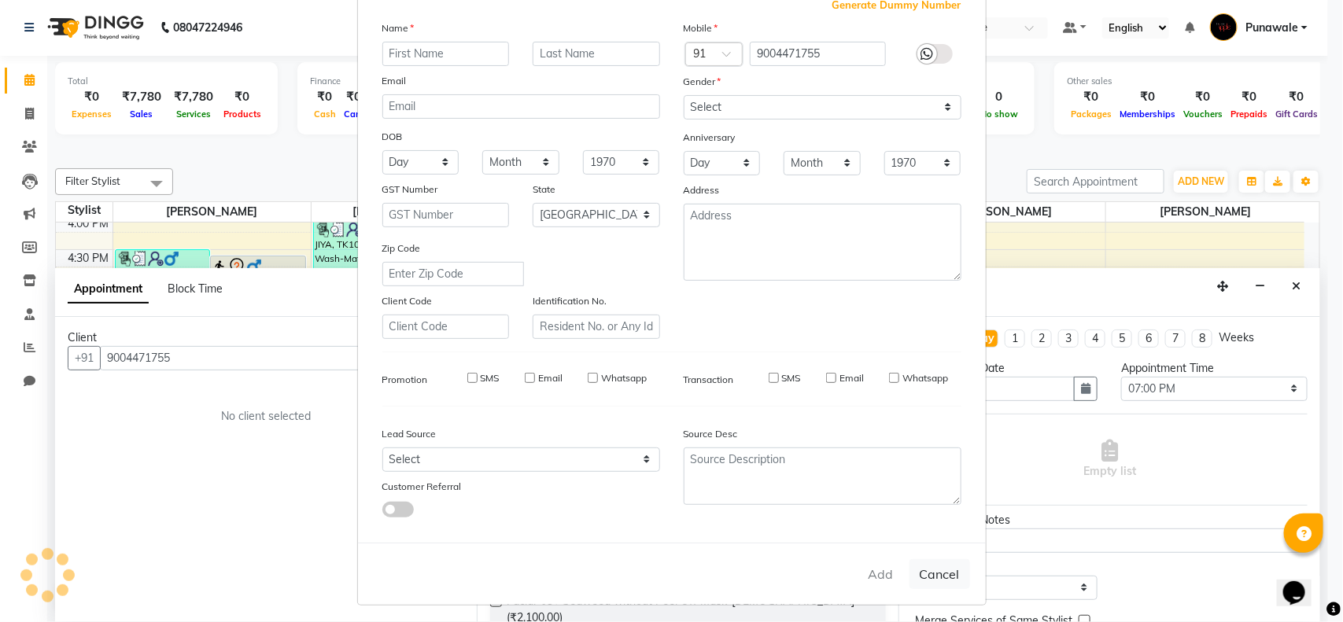
select select
select select "null"
select select
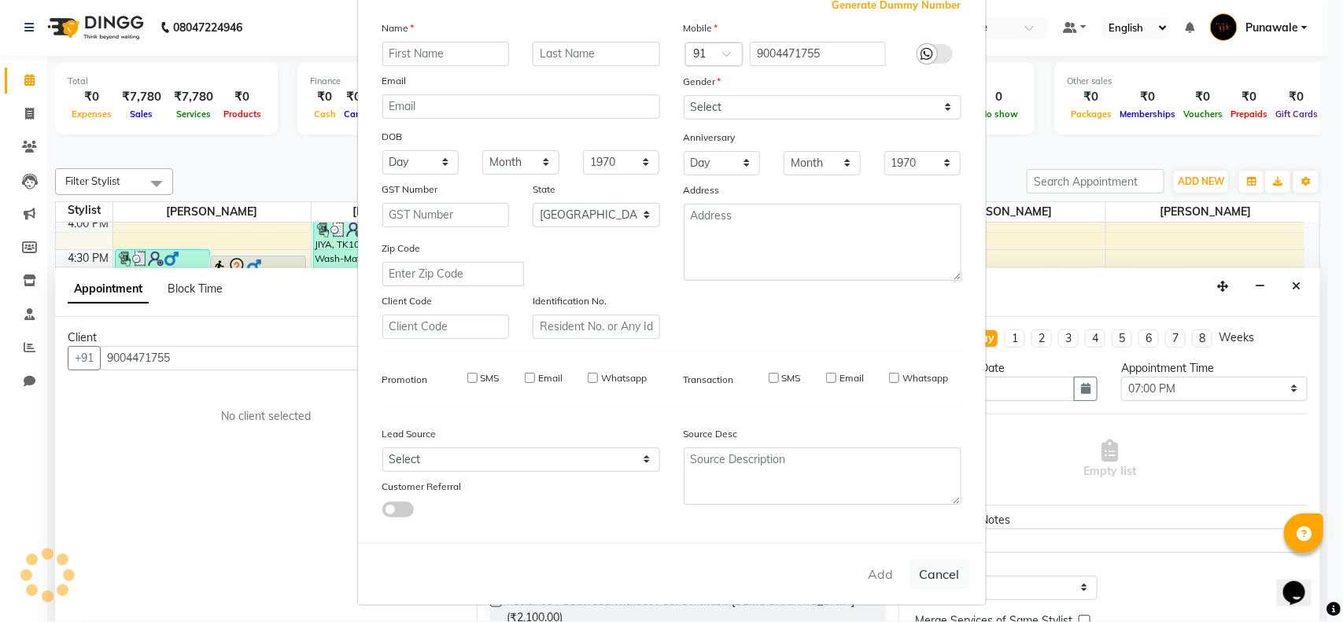
select select
checkbox input "false"
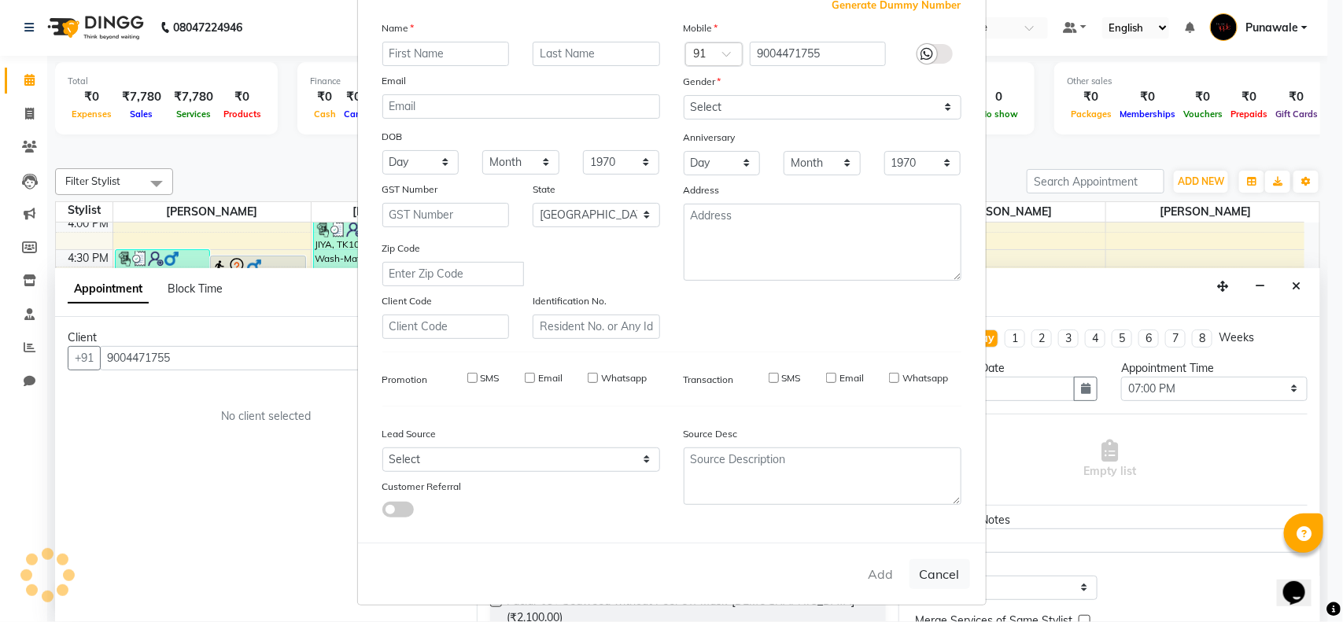
checkbox input "false"
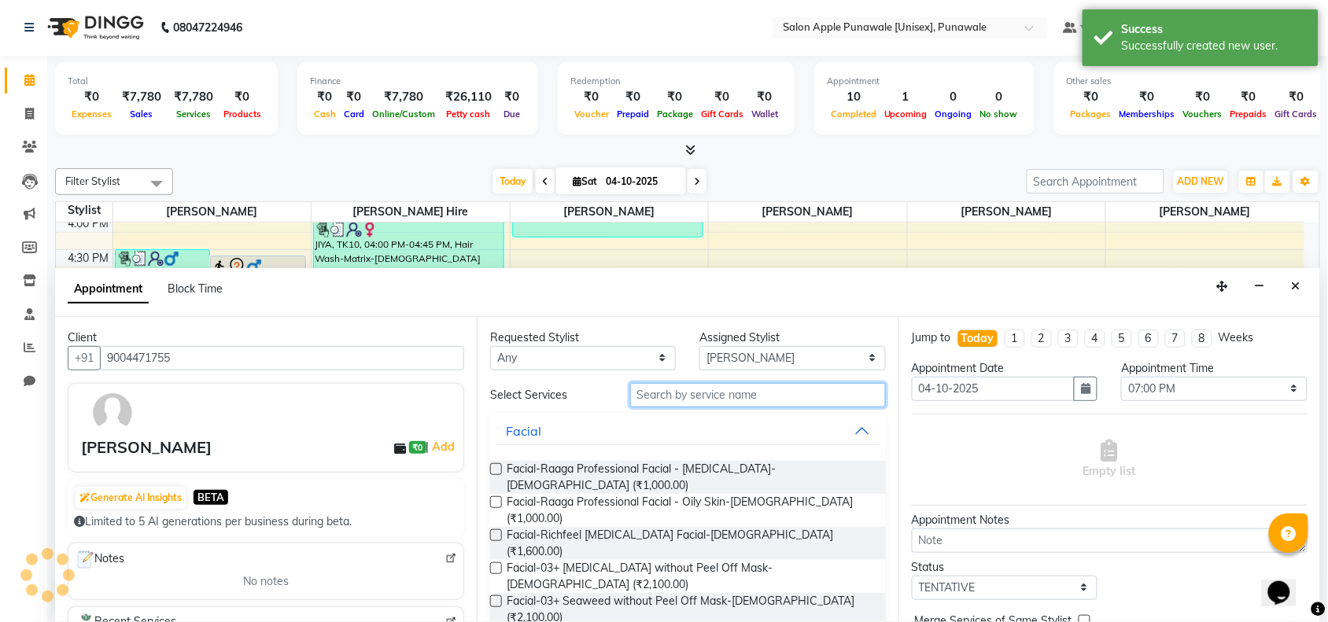
click at [708, 401] on input "text" at bounding box center [758, 395] width 256 height 24
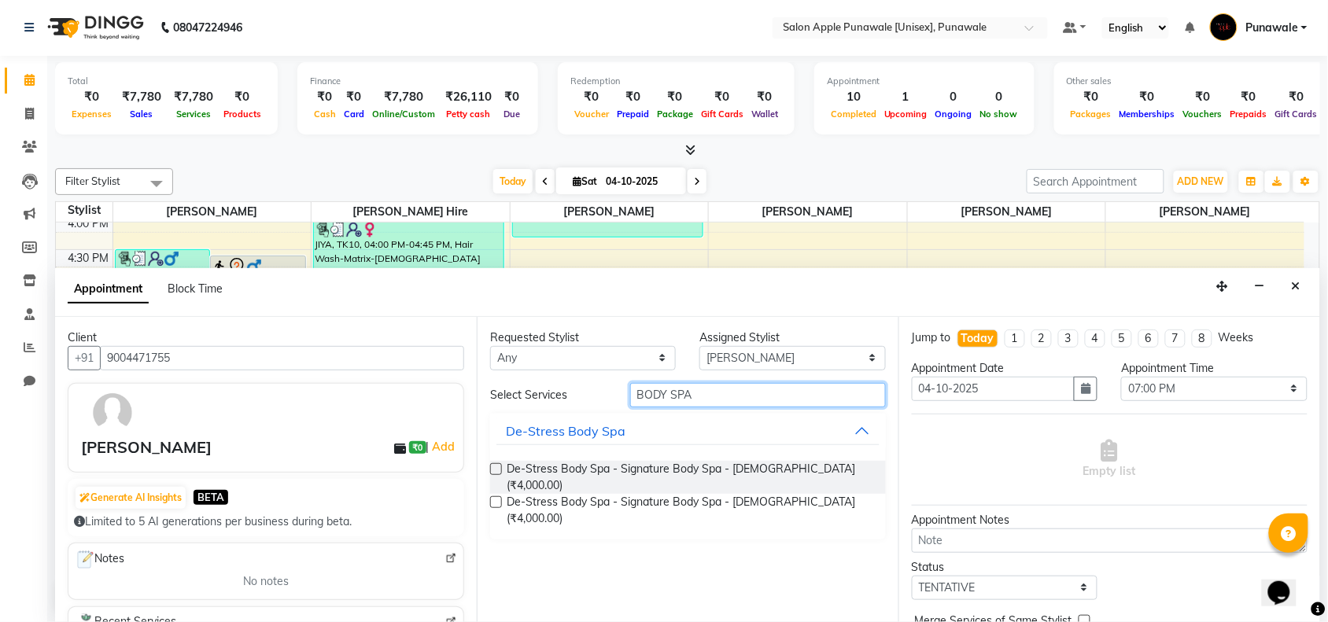
click at [736, 396] on input "BODY SPA" at bounding box center [758, 395] width 256 height 24
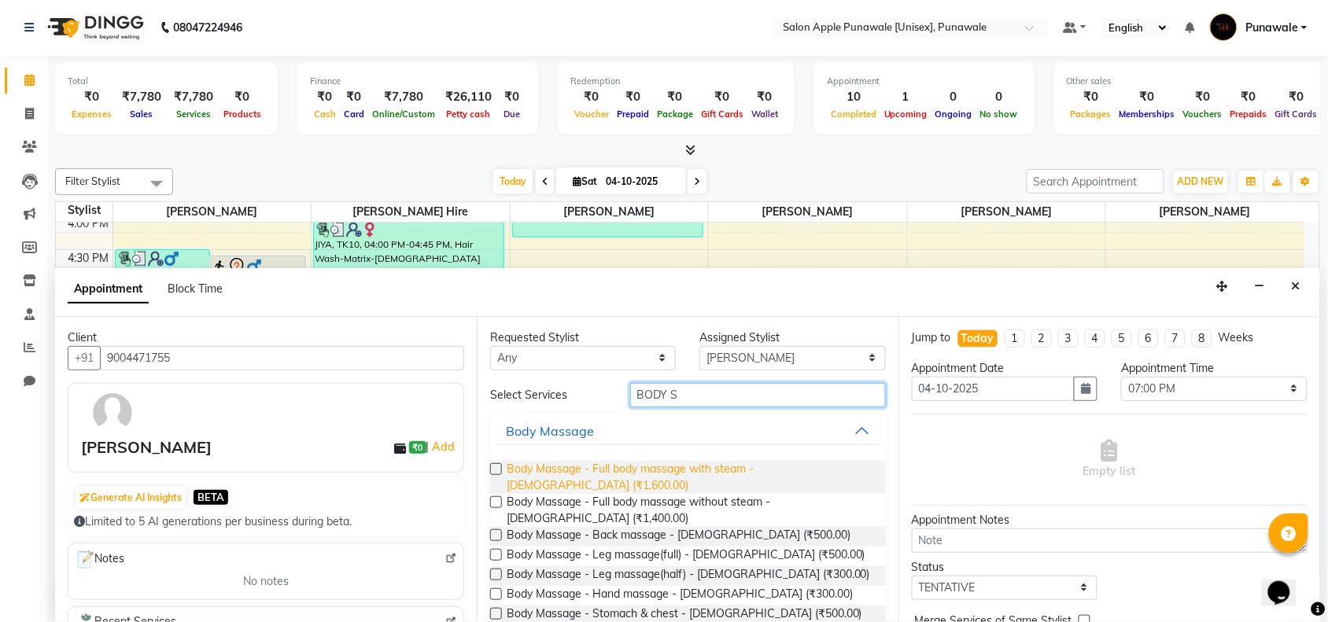
type input "BODY S"
click at [685, 466] on span "Body Massage - Full body massage with steam - [DEMOGRAPHIC_DATA] (₹1,600.00)" at bounding box center [690, 477] width 367 height 33
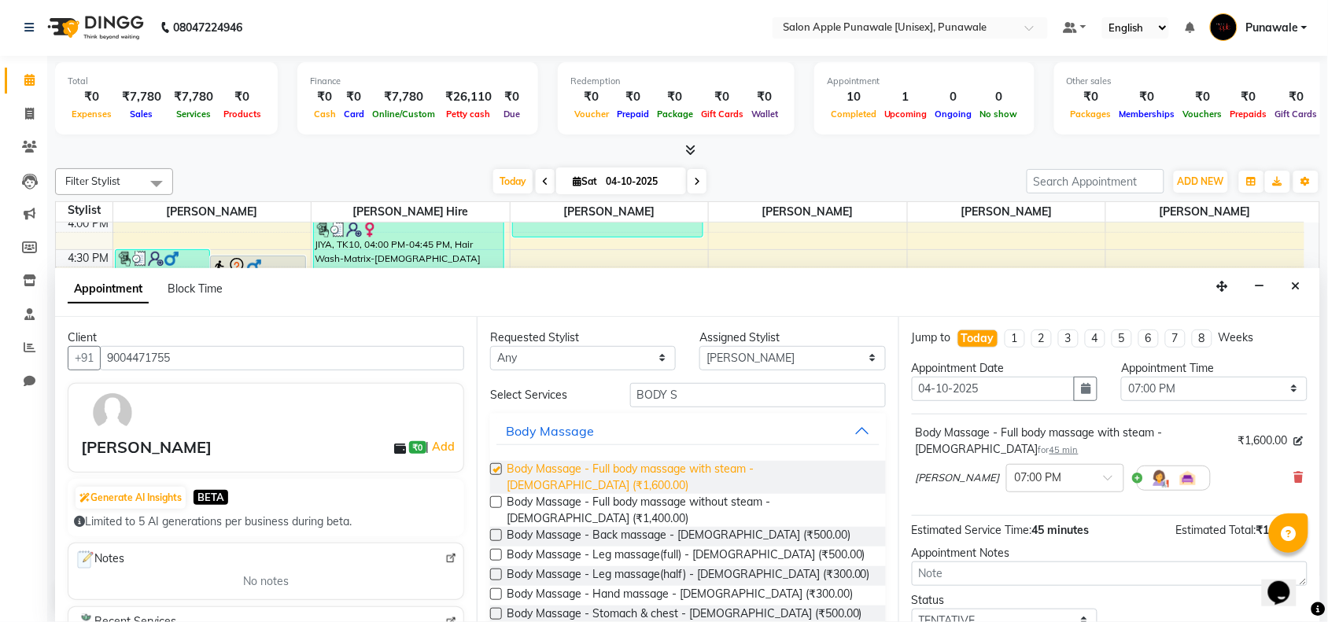
checkbox input "false"
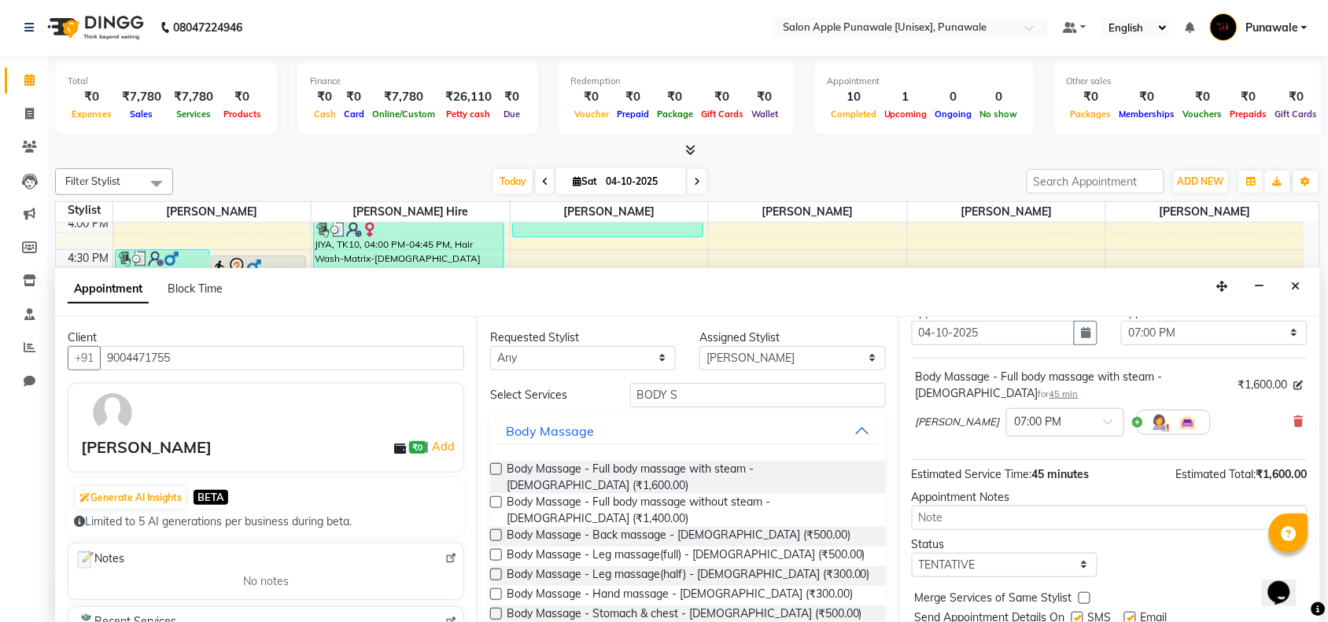
scroll to position [111, 0]
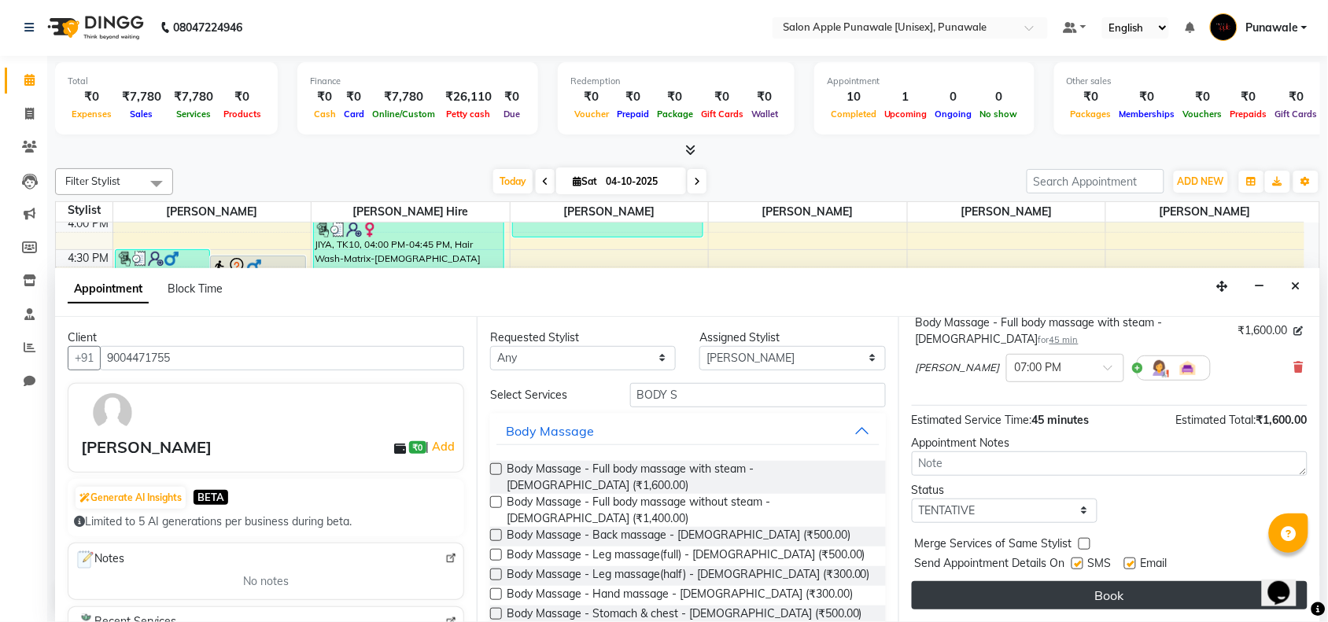
click at [1092, 603] on button "Book" at bounding box center [1110, 595] width 396 height 28
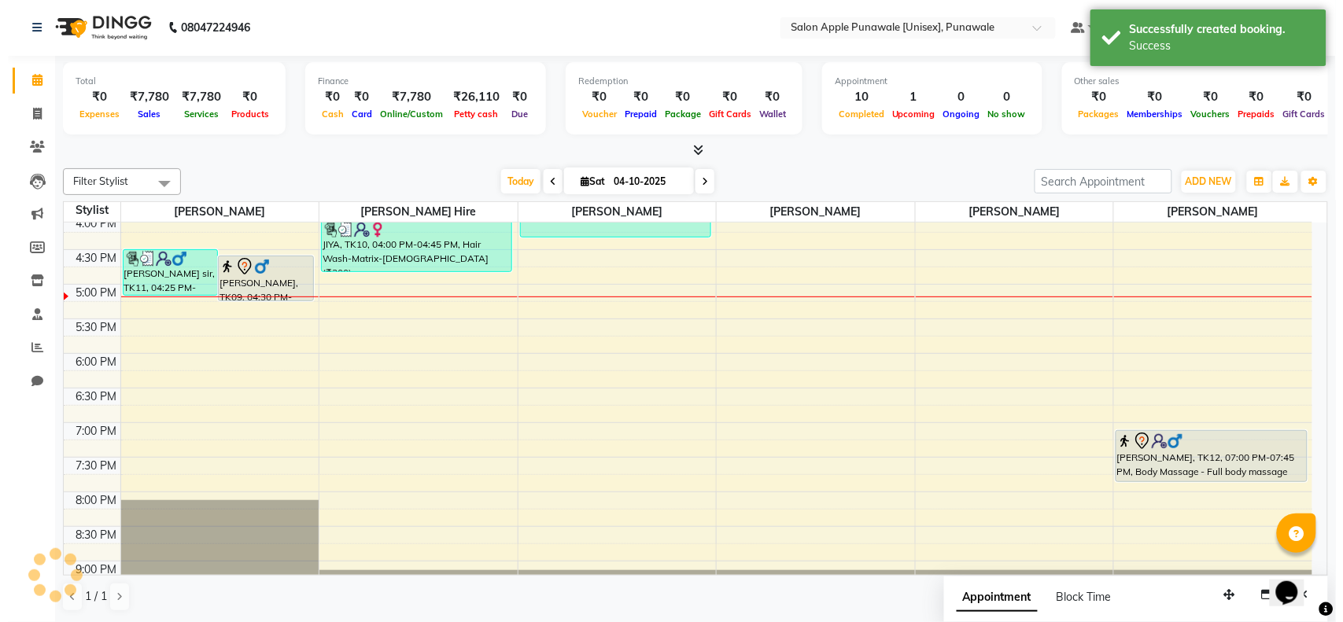
scroll to position [0, 0]
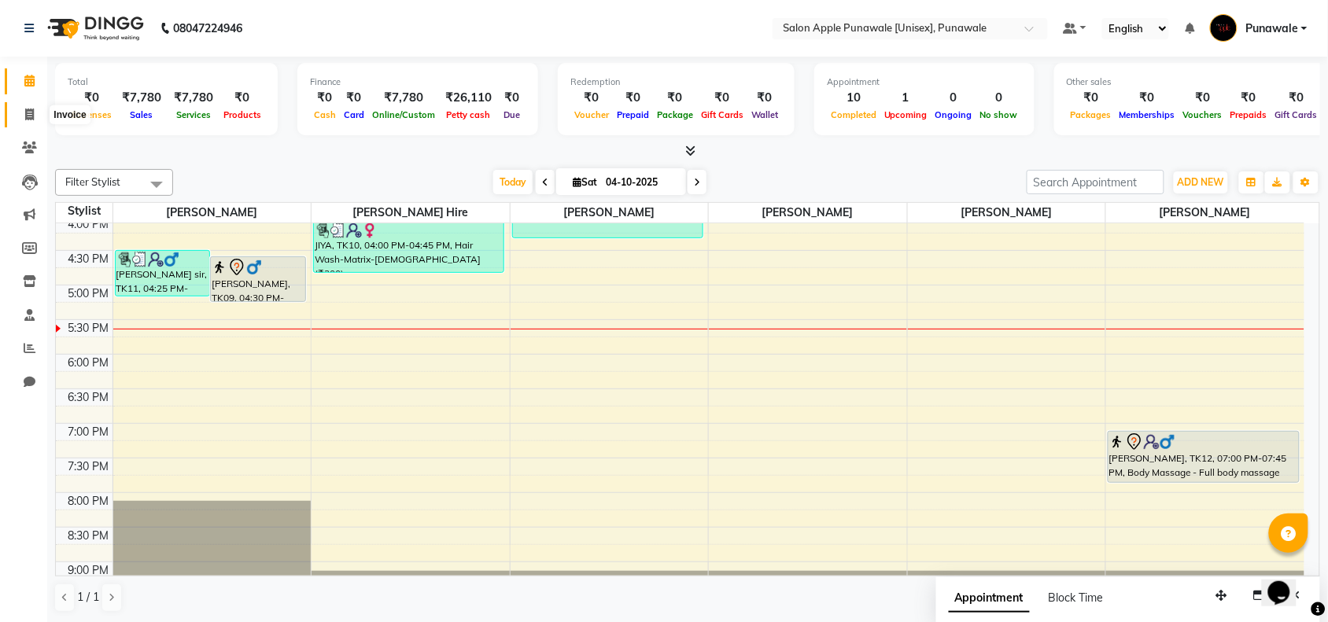
click at [29, 118] on icon at bounding box center [29, 115] width 9 height 12
select select "service"
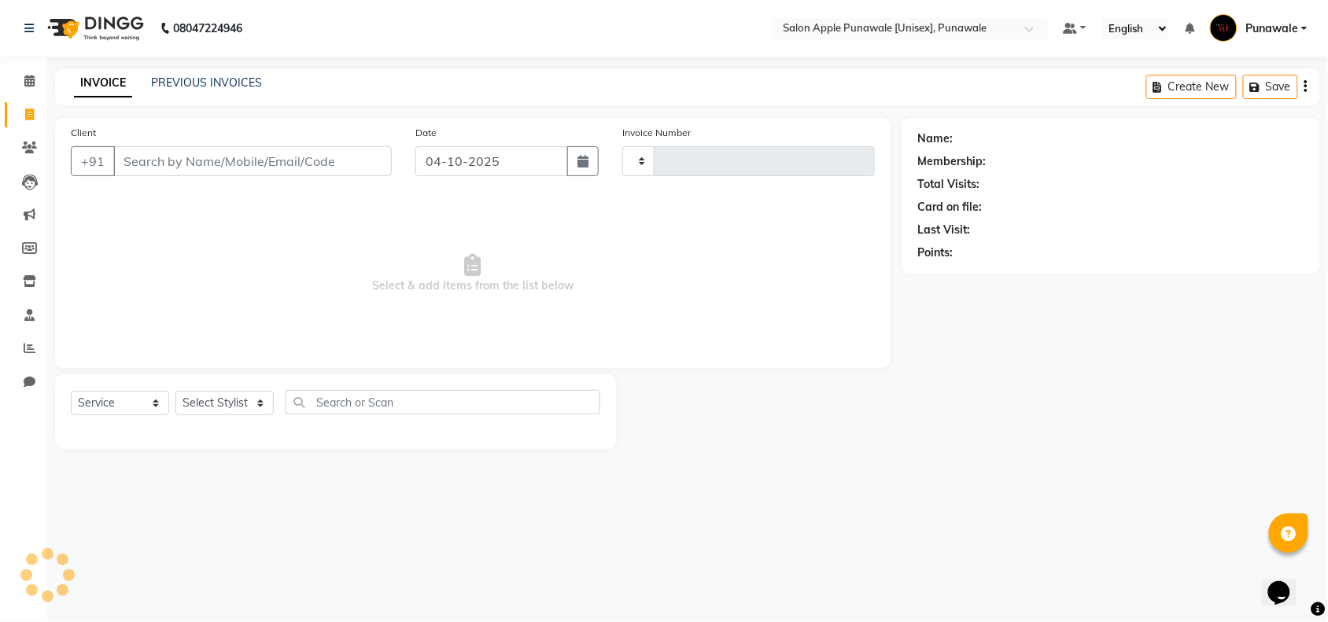
type input "2230"
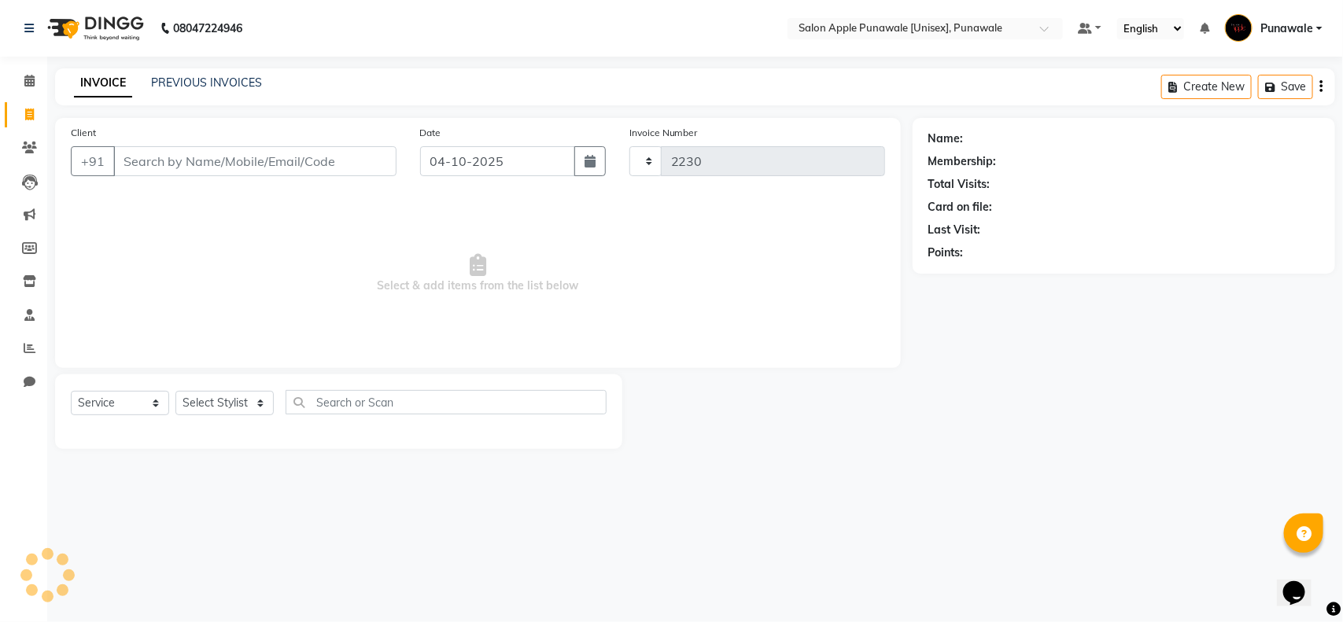
select select "5421"
click at [198, 169] on input "Client" at bounding box center [254, 161] width 283 height 30
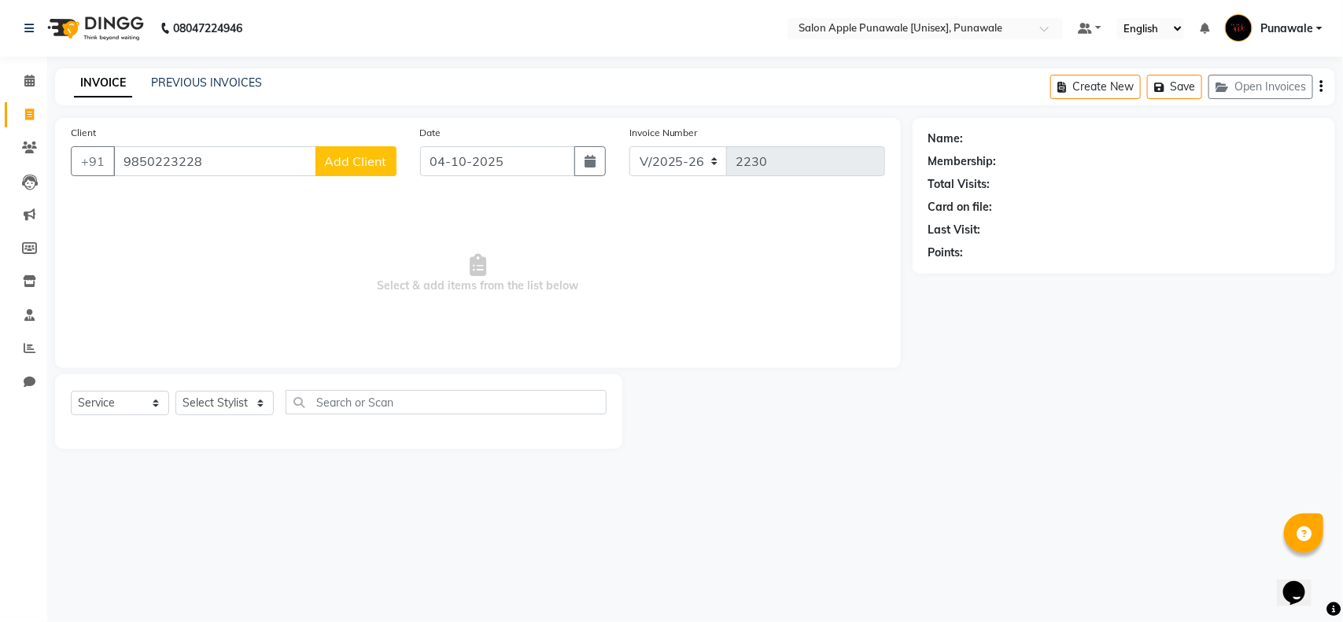
type input "9850223228"
click at [343, 168] on span "Add Client" at bounding box center [356, 161] width 62 height 16
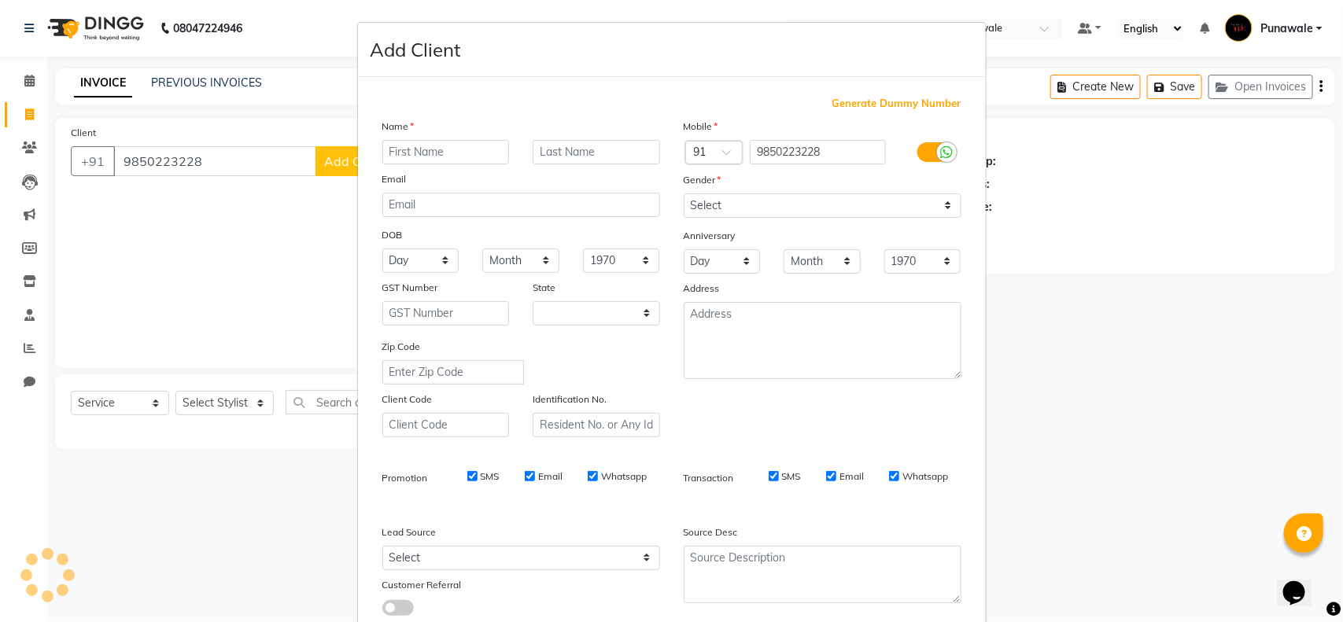
select select "22"
click at [427, 160] on input "text" at bounding box center [445, 152] width 127 height 24
type input "DINESH"
type input "MALI"
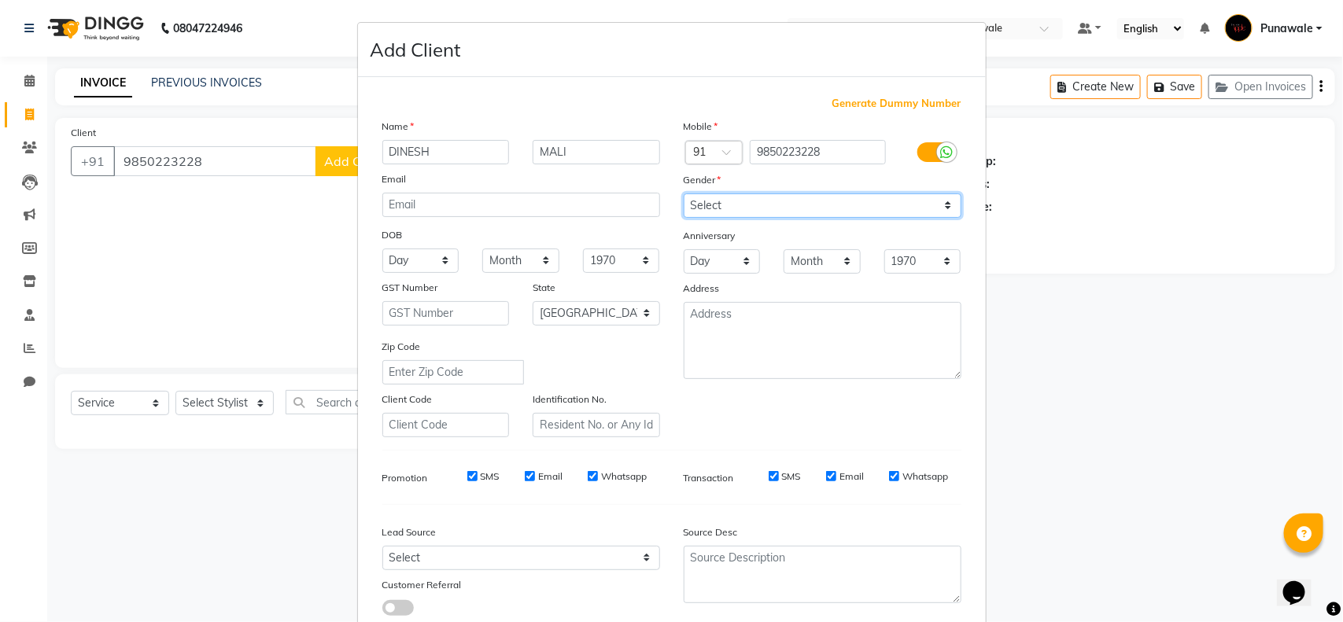
click at [728, 199] on select "Select [DEMOGRAPHIC_DATA] [DEMOGRAPHIC_DATA] Other Prefer Not To Say" at bounding box center [823, 206] width 278 height 24
select select "[DEMOGRAPHIC_DATA]"
click at [684, 194] on select "Select [DEMOGRAPHIC_DATA] [DEMOGRAPHIC_DATA] Other Prefer Not To Say" at bounding box center [823, 206] width 278 height 24
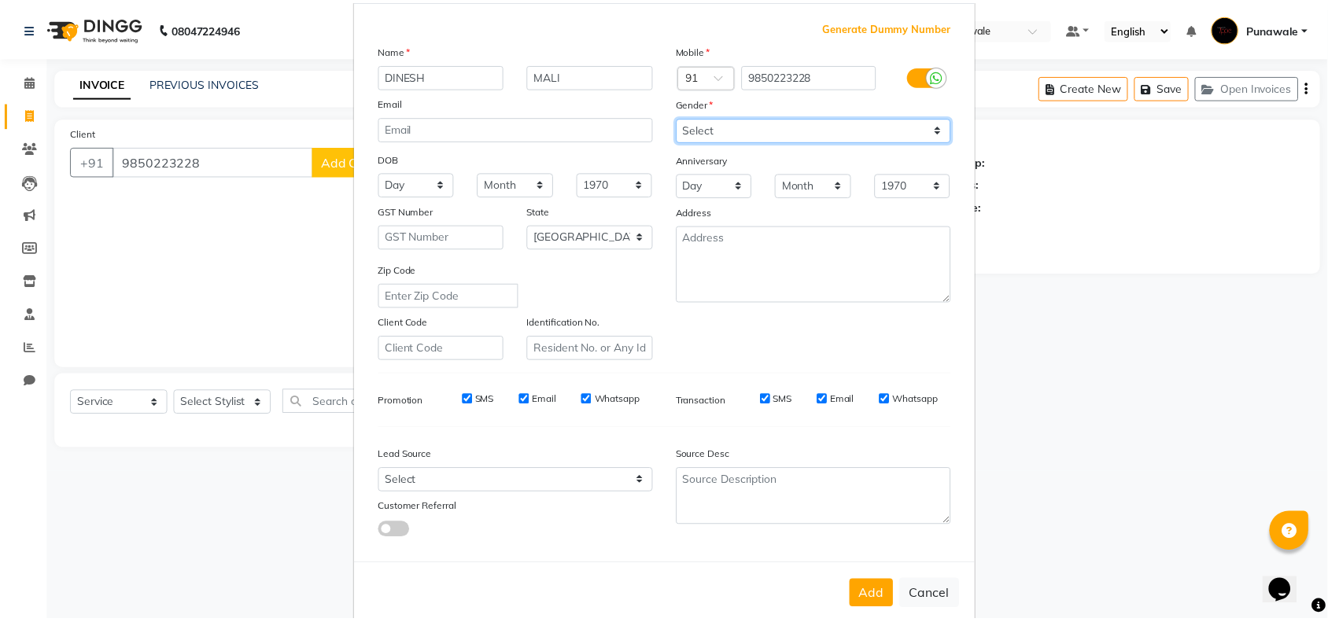
scroll to position [98, 0]
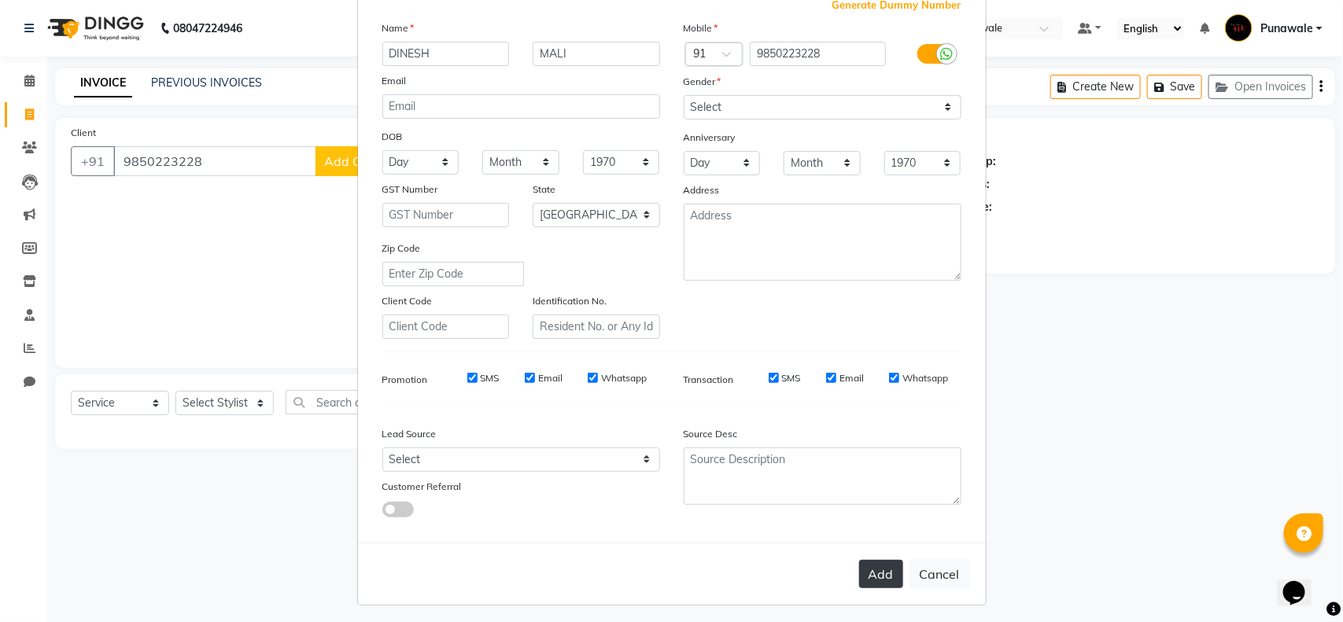
click at [881, 569] on button "Add" at bounding box center [881, 574] width 44 height 28
select select
select select "null"
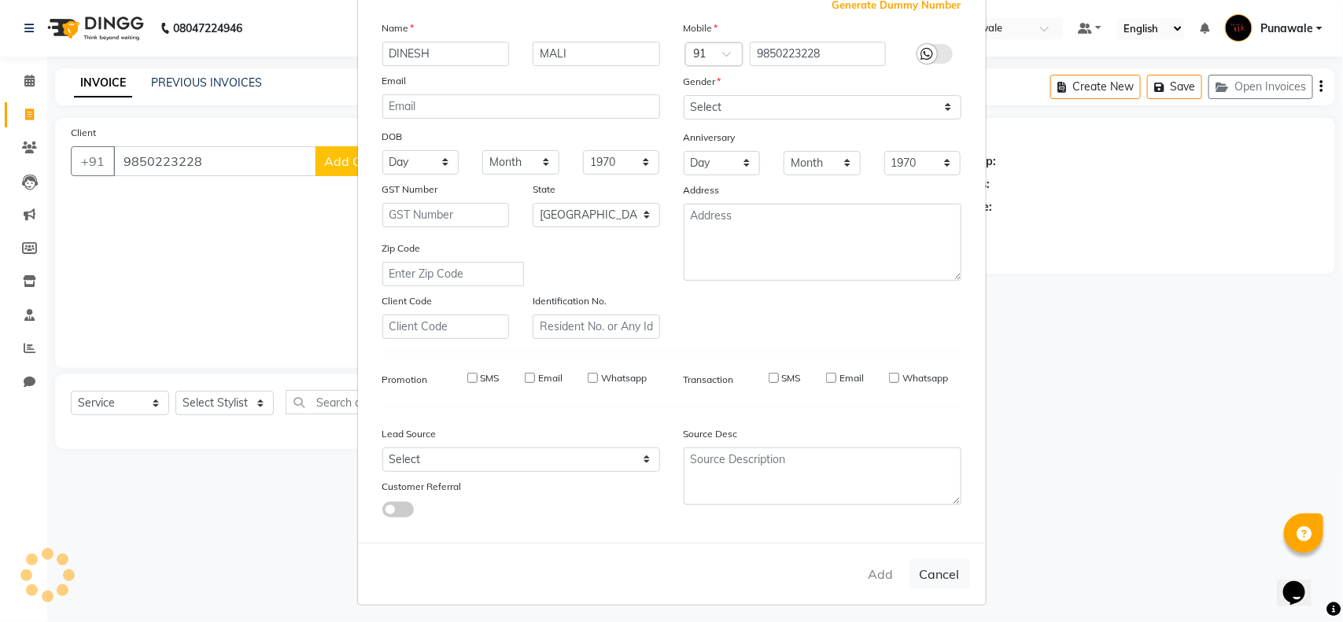
select select
checkbox input "false"
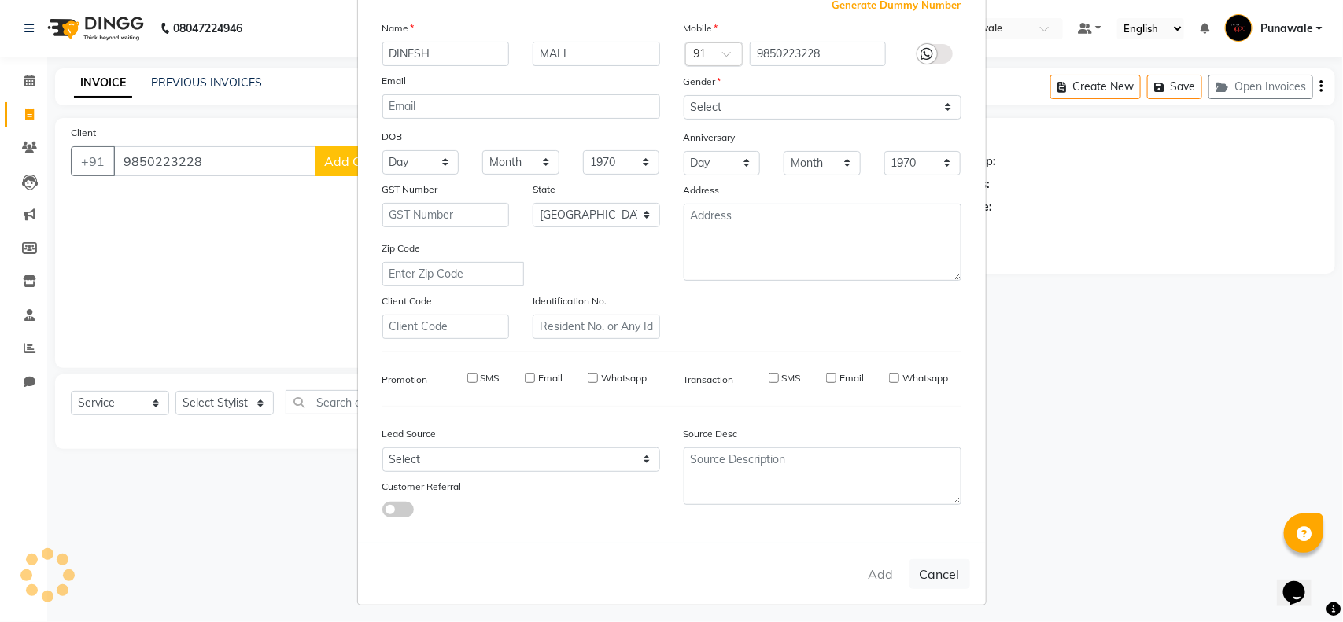
checkbox input "false"
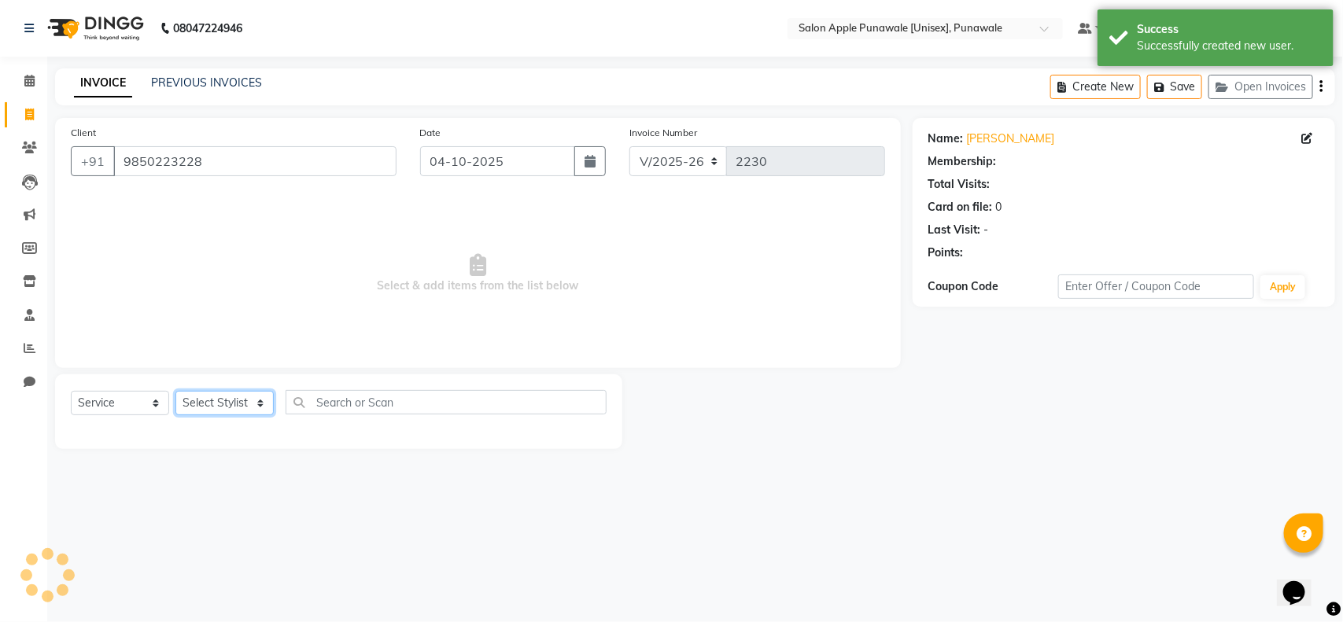
click at [232, 404] on select "Select Stylist [PERSON_NAME] Avi [PERSON_NAME] 1 [PERSON_NAME] [PERSON_NAME] [P…" at bounding box center [224, 403] width 98 height 24
select select "54408"
click at [175, 391] on select "Select Stylist [PERSON_NAME] Avi [PERSON_NAME] 1 [PERSON_NAME] [PERSON_NAME] [P…" at bounding box center [224, 403] width 98 height 24
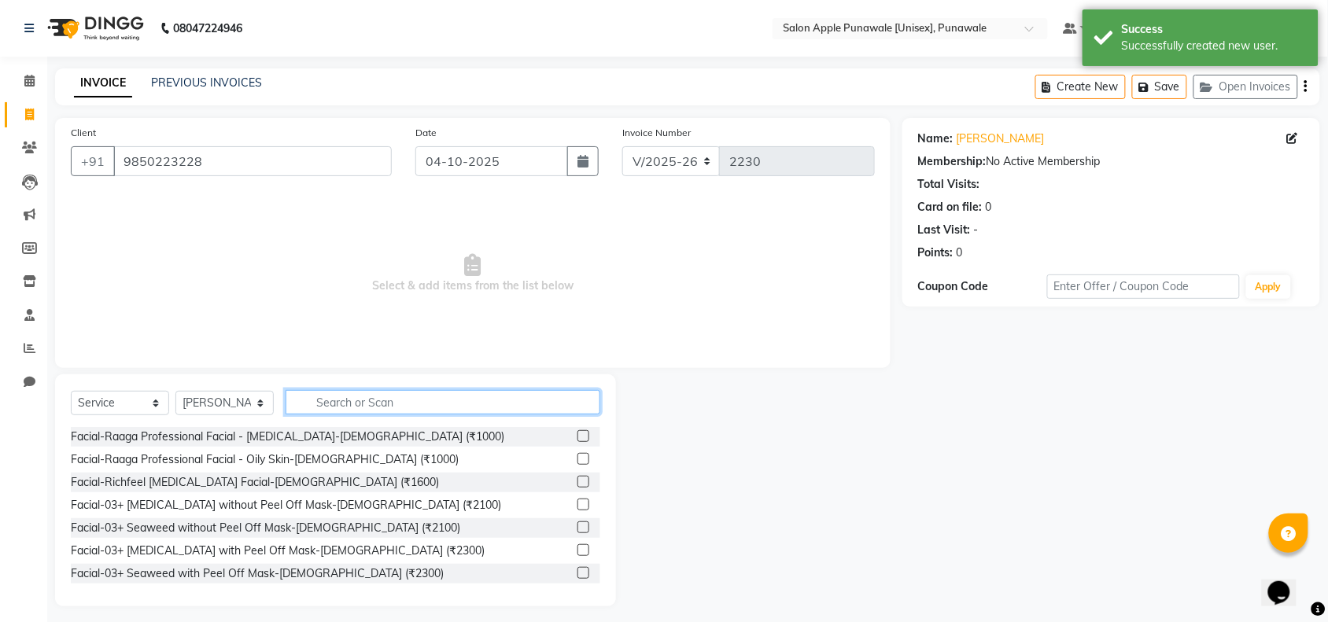
click at [366, 398] on input "text" at bounding box center [443, 402] width 315 height 24
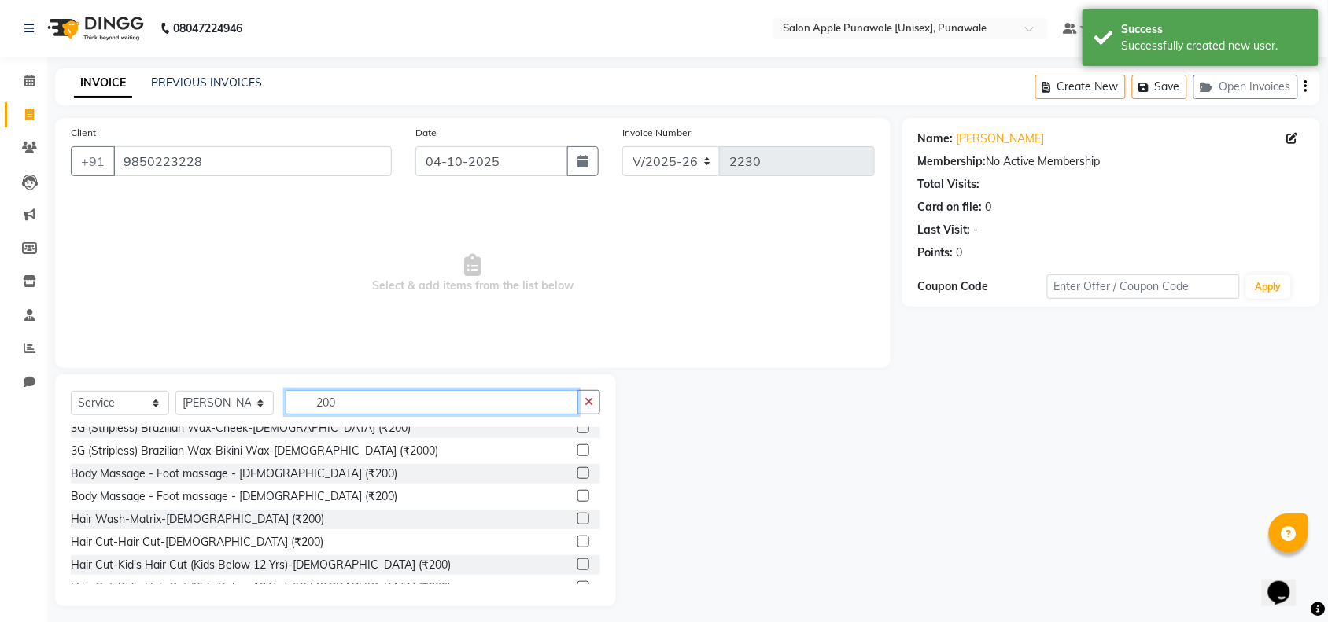
scroll to position [197, 0]
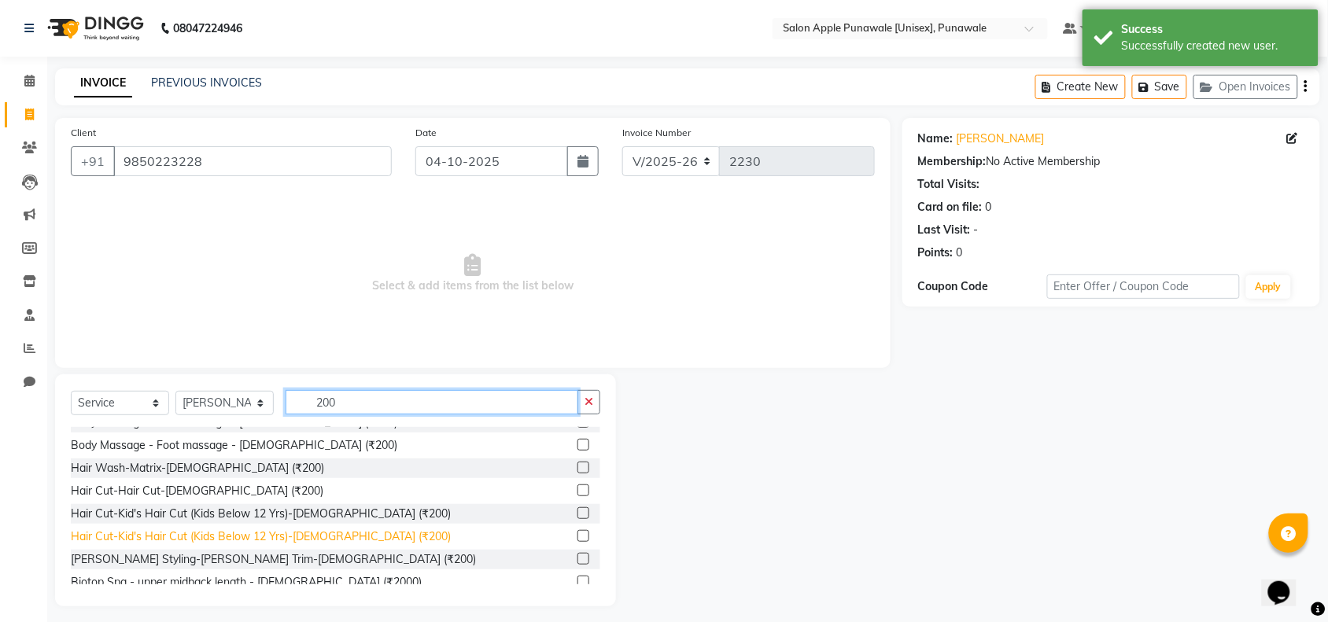
type input "200"
click at [312, 539] on div "Hair Cut-Kid's Hair Cut (Kids Below 12 Yrs)-[DEMOGRAPHIC_DATA] (₹200)" at bounding box center [261, 537] width 380 height 17
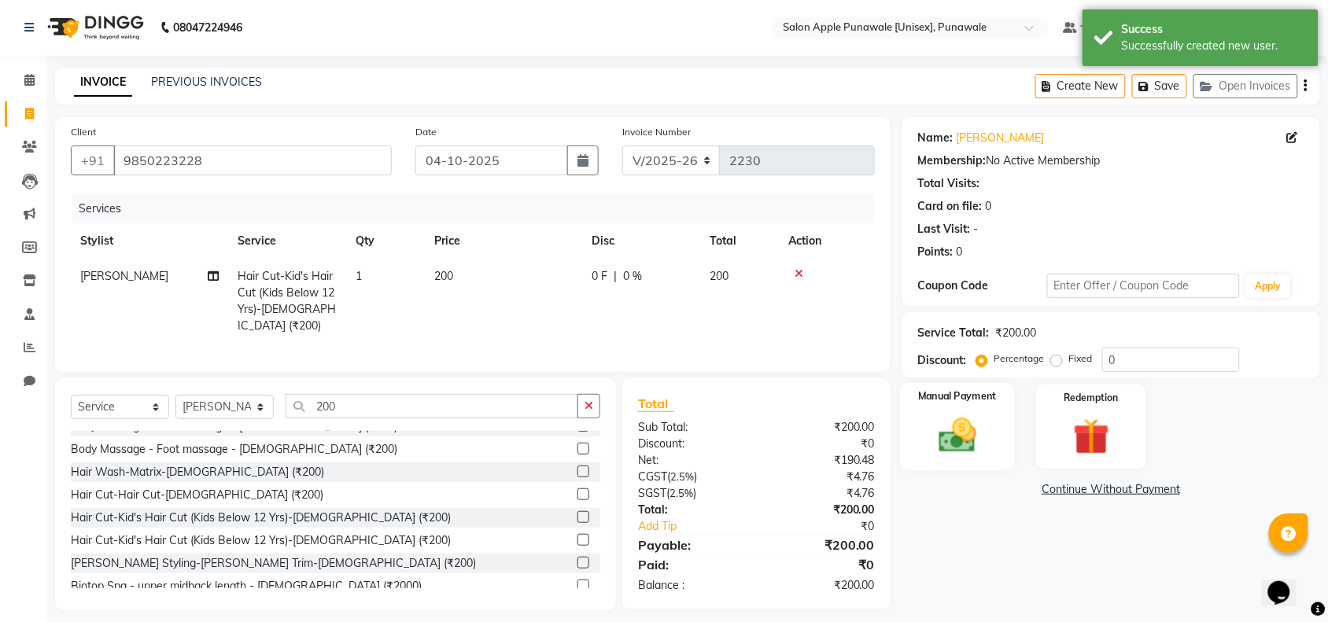
scroll to position [10, 0]
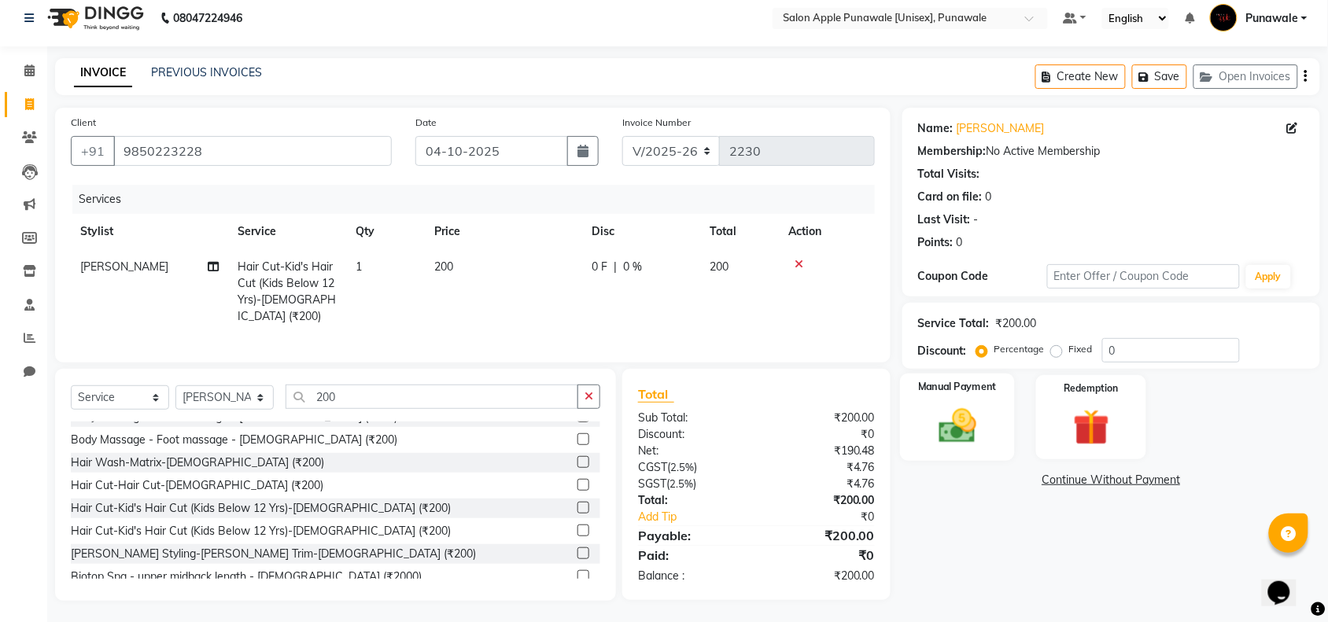
click at [982, 419] on img at bounding box center [957, 425] width 61 height 43
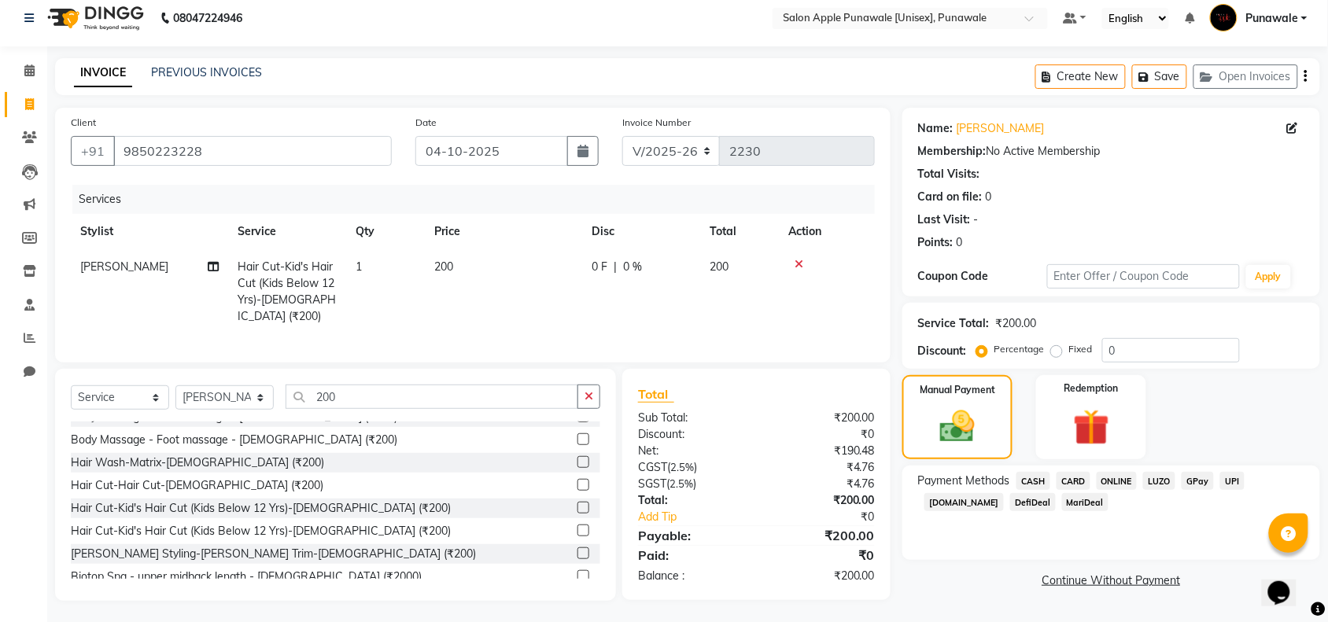
click at [1114, 481] on span "ONLINE" at bounding box center [1117, 481] width 41 height 18
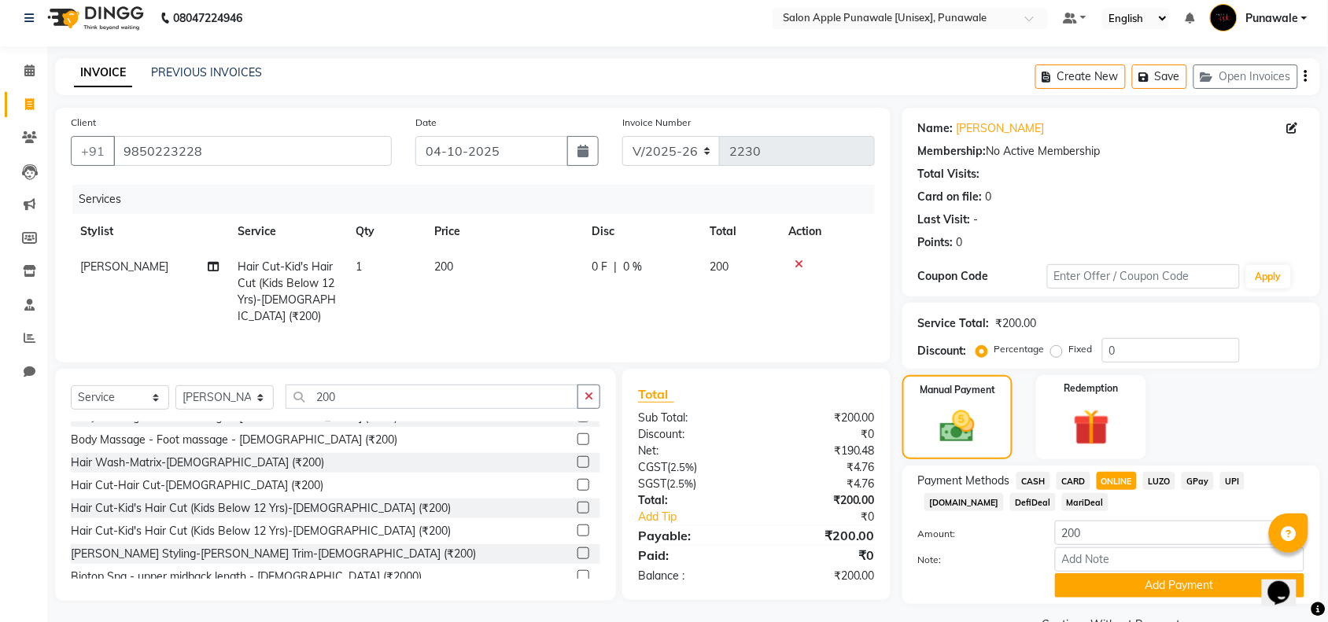
scroll to position [47, 0]
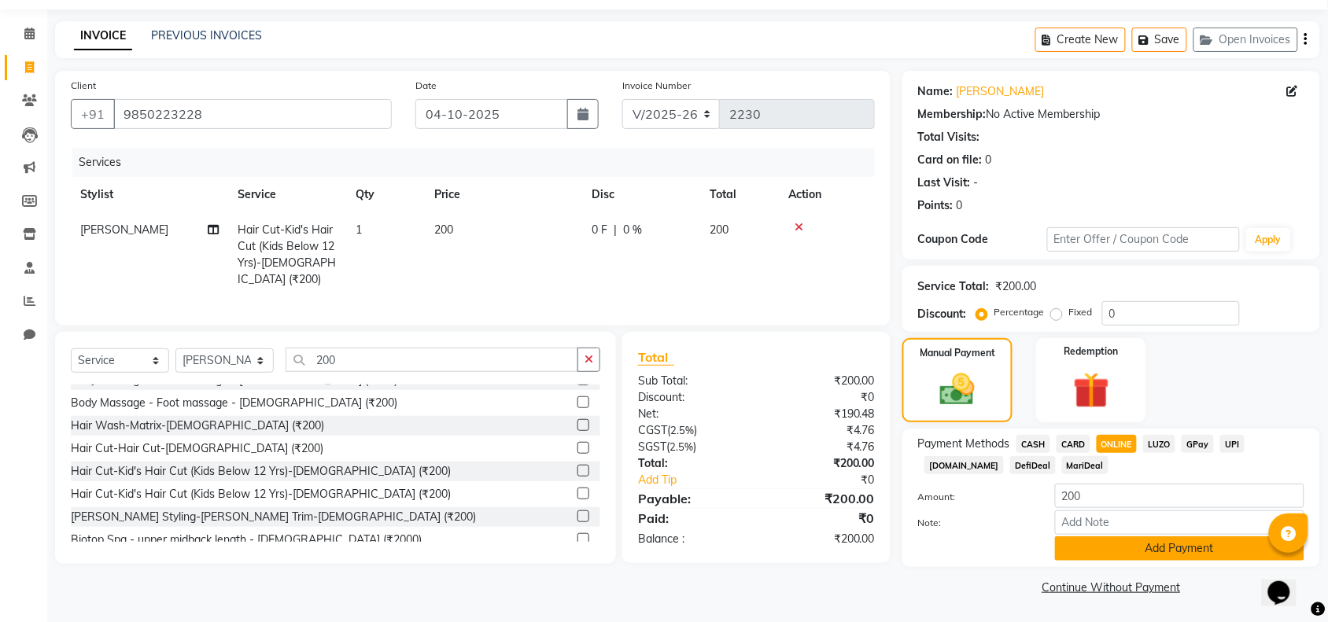
click at [1145, 551] on button "Add Payment" at bounding box center [1179, 549] width 249 height 24
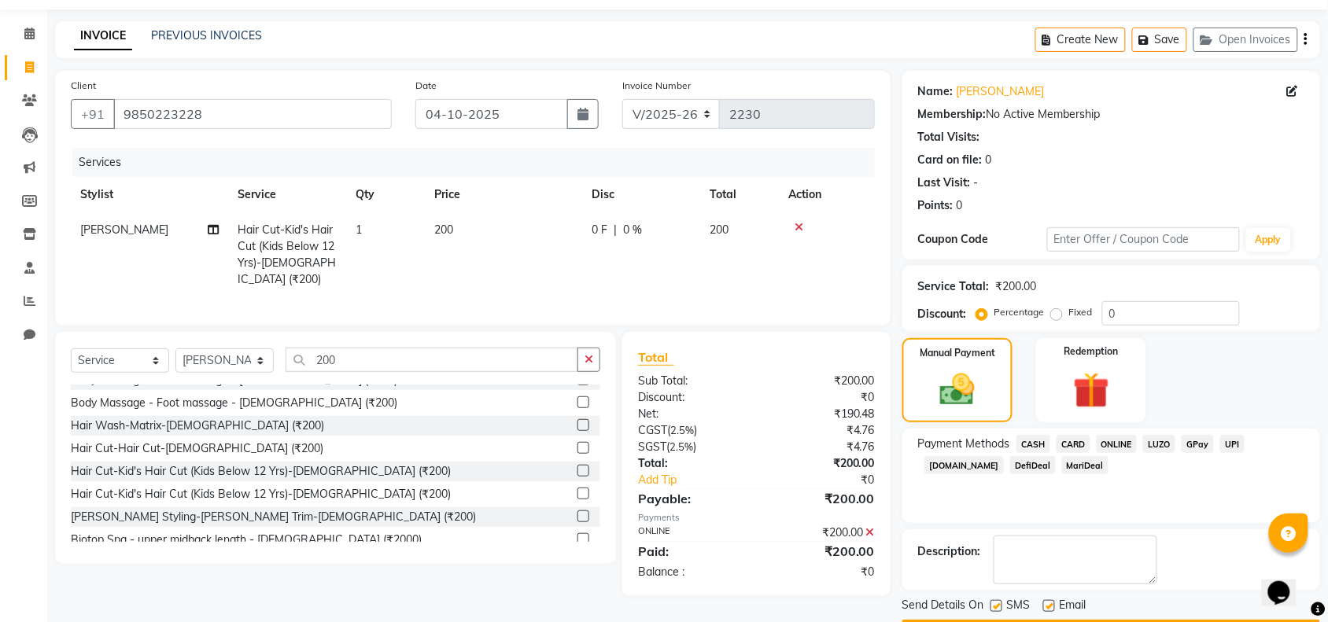
scroll to position [93, 0]
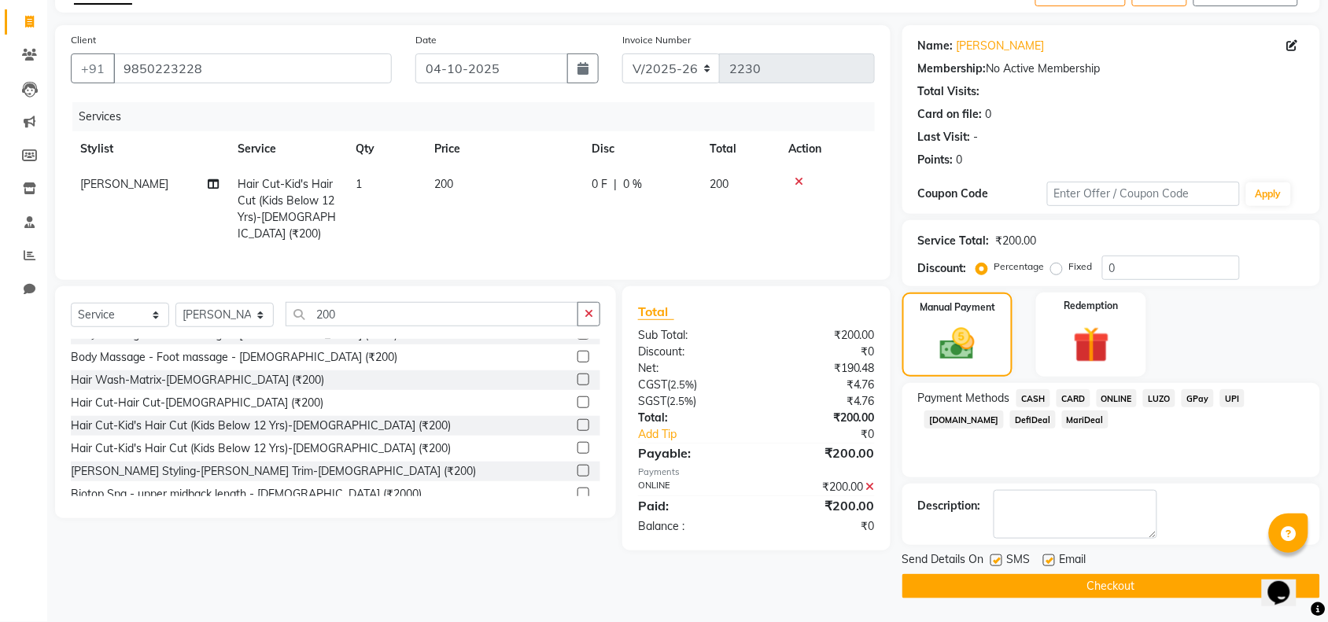
click at [1119, 592] on button "Checkout" at bounding box center [1111, 586] width 418 height 24
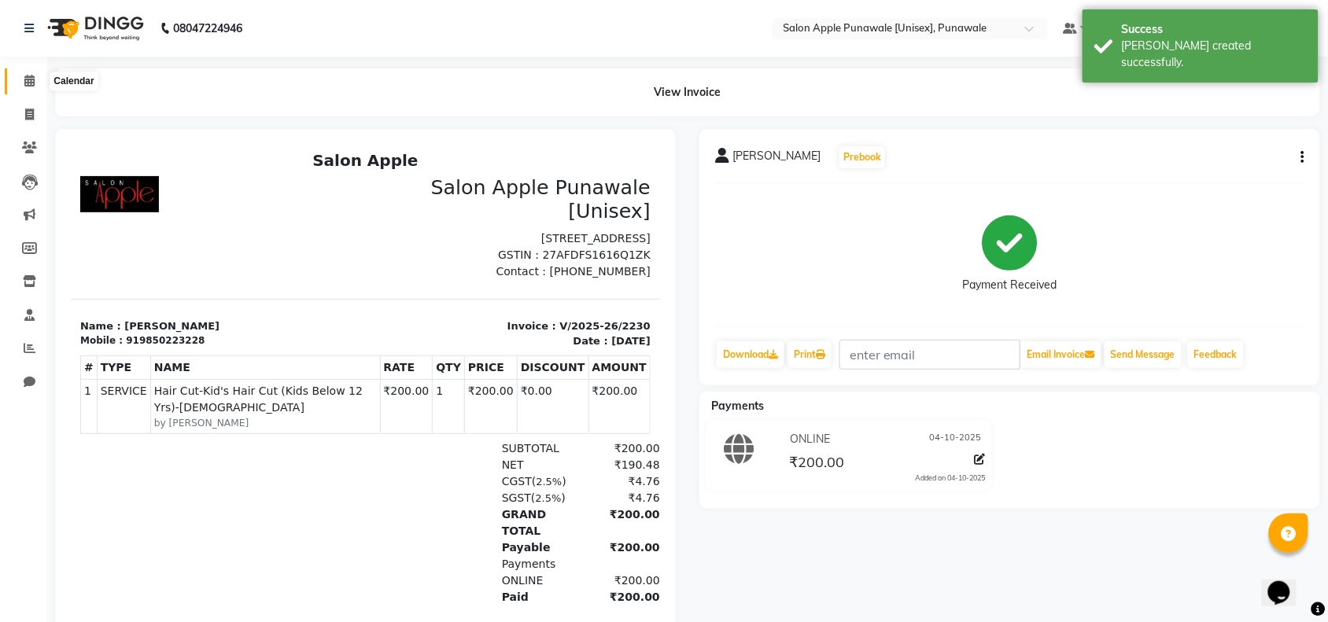
click at [29, 83] on icon at bounding box center [29, 81] width 10 height 12
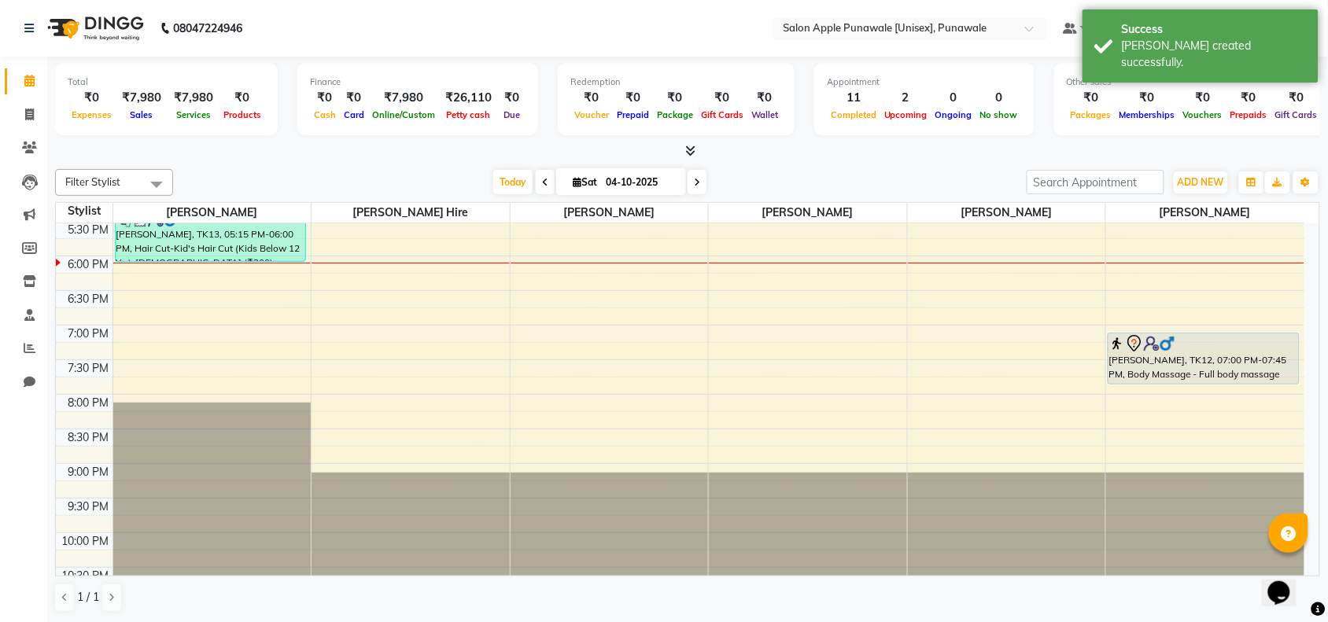
scroll to position [627, 0]
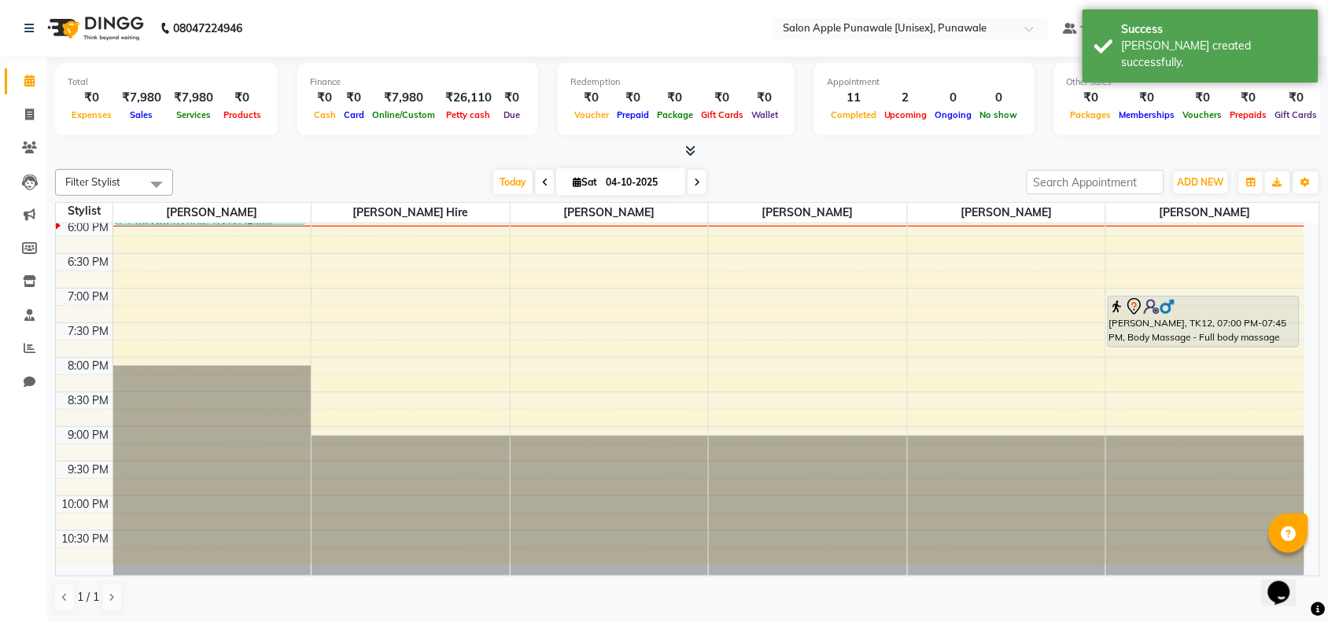
click at [148, 245] on div "9:00 AM 9:30 AM 10:00 AM 10:30 AM 11:00 AM 11:30 AM 12:00 PM 12:30 PM 1:00 PM 1…" at bounding box center [680, 80] width 1248 height 968
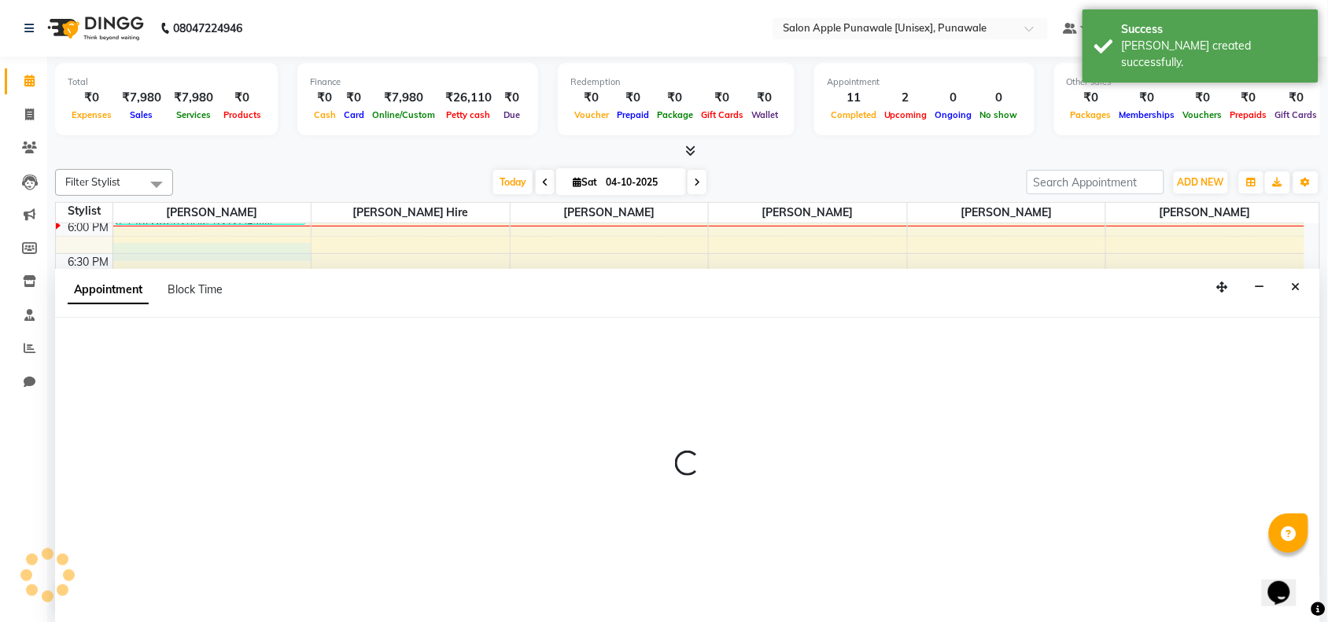
scroll to position [1, 0]
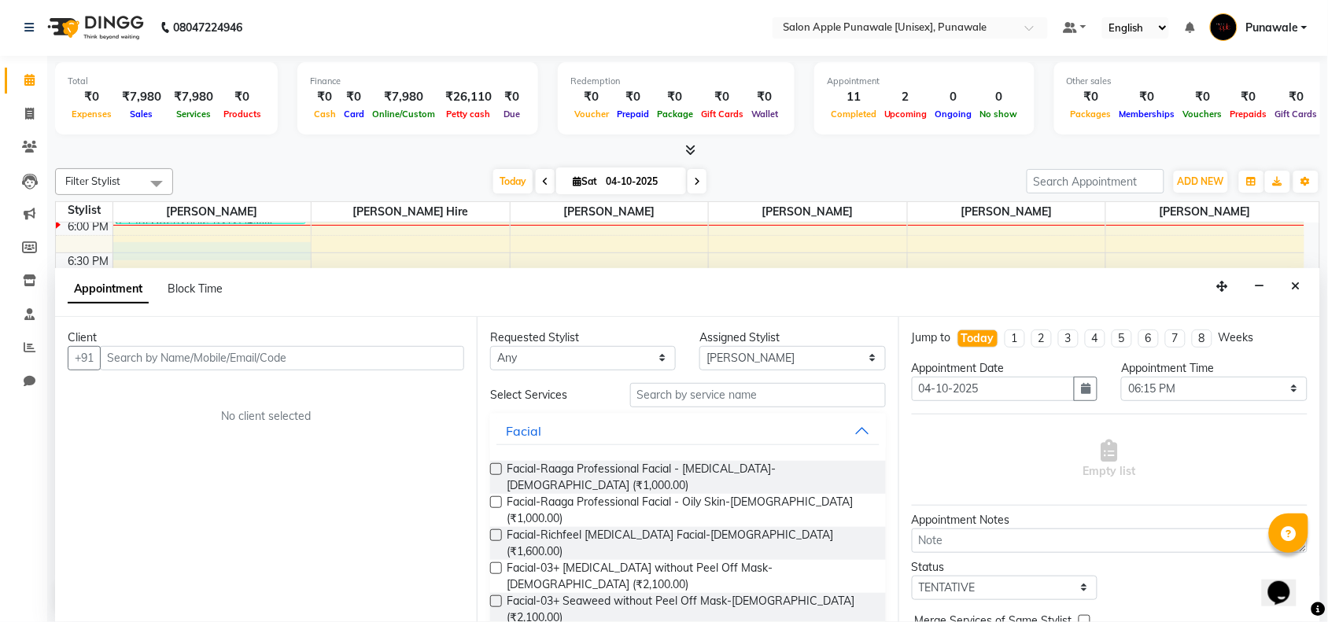
click at [162, 355] on input "text" at bounding box center [282, 358] width 364 height 24
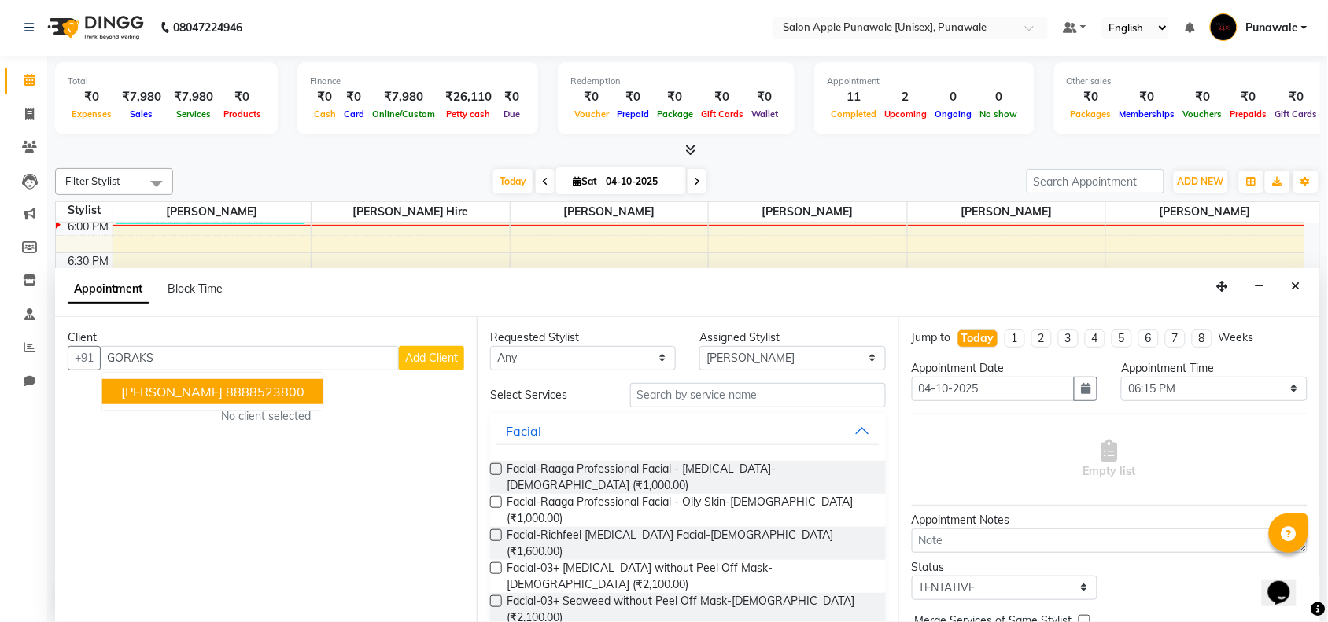
click at [166, 390] on span "[PERSON_NAME]" at bounding box center [171, 392] width 101 height 16
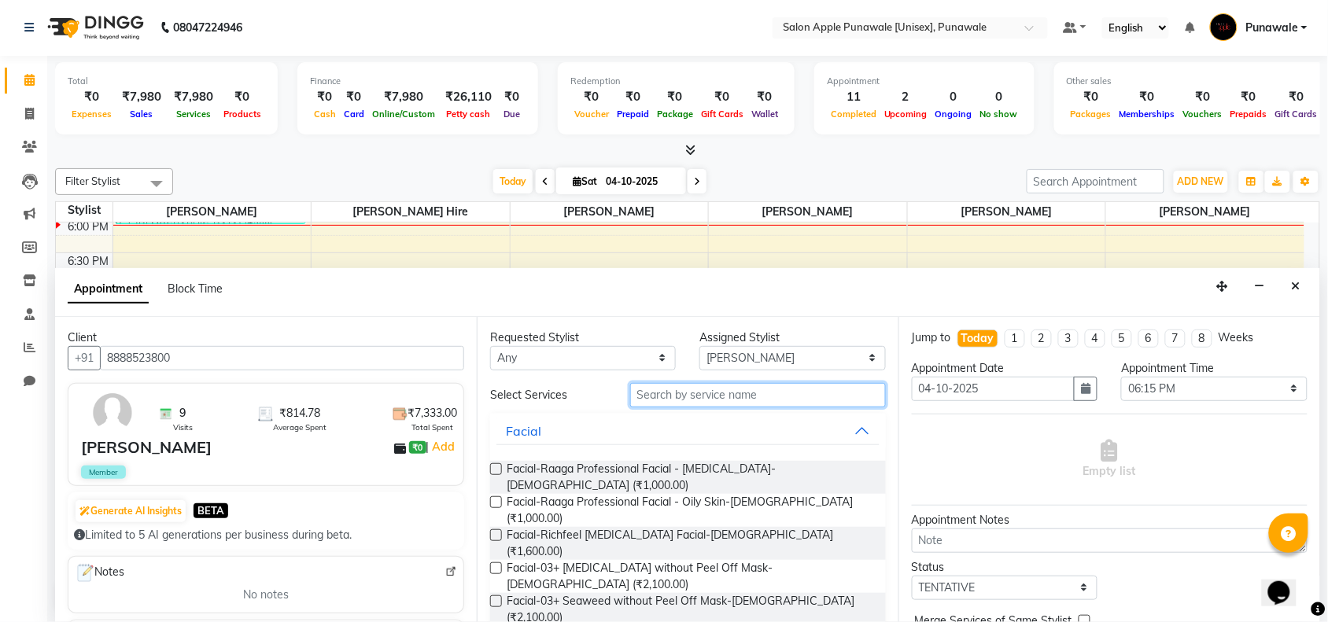
click at [713, 401] on input "text" at bounding box center [758, 395] width 256 height 24
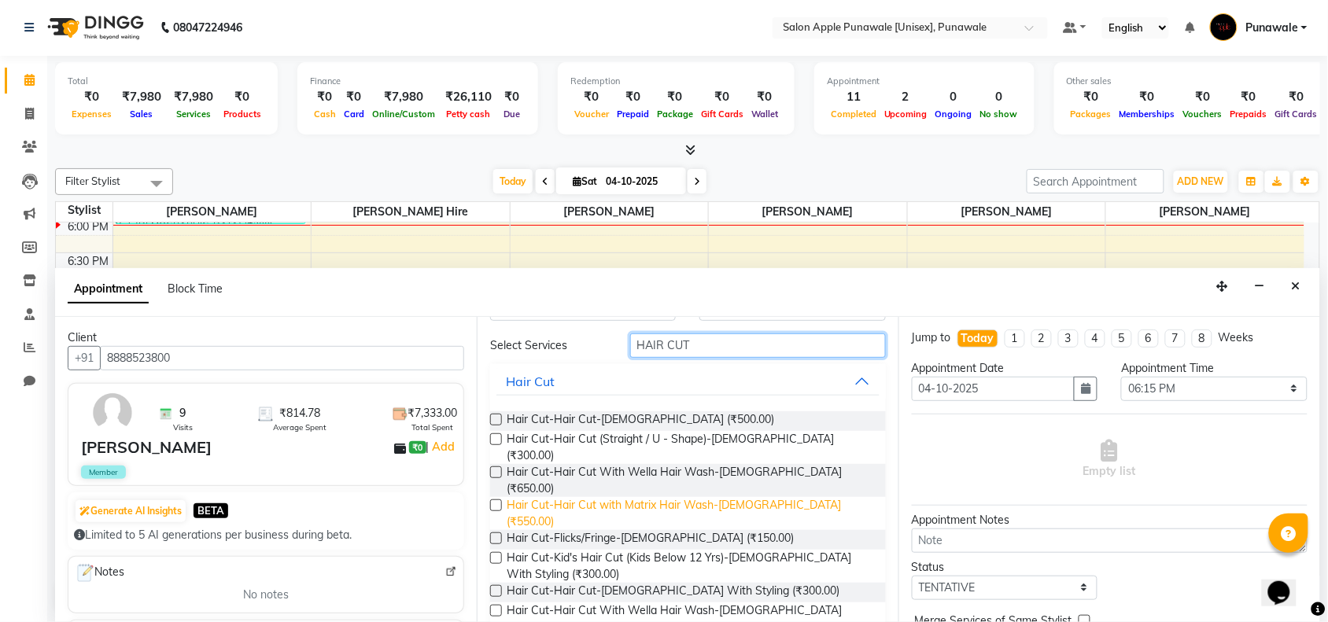
scroll to position [197, 0]
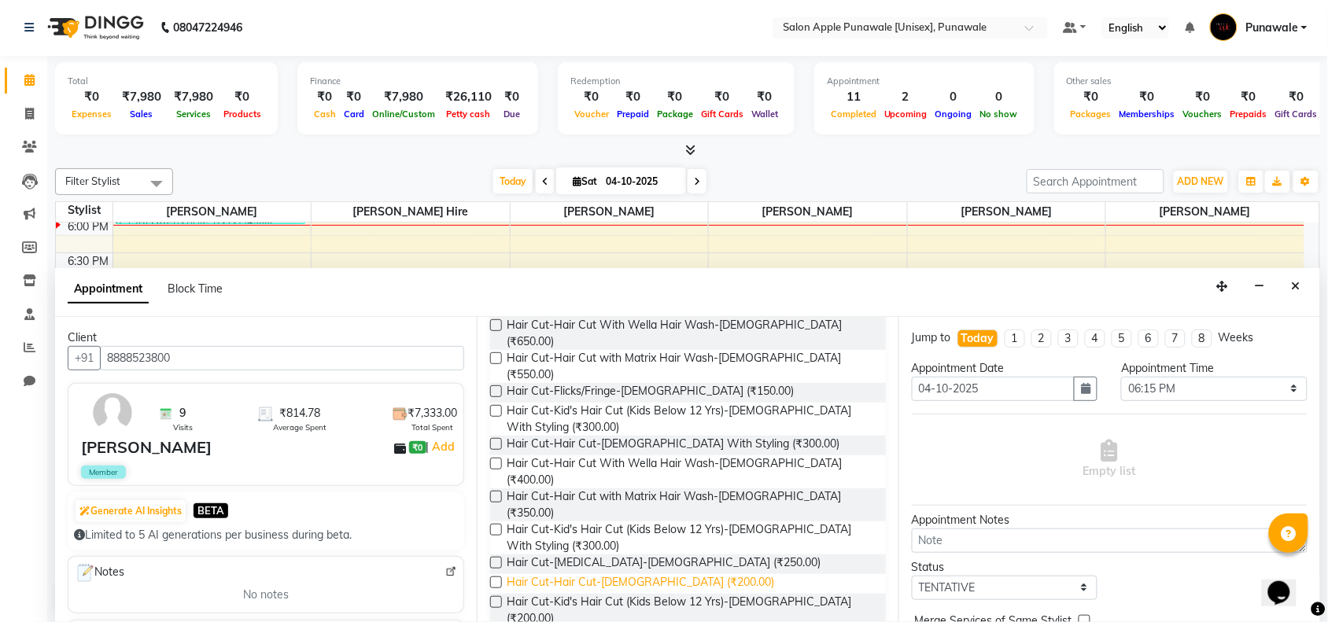
click at [657, 574] on span "Hair Cut-Hair Cut-[DEMOGRAPHIC_DATA] (₹200.00)" at bounding box center [640, 584] width 267 height 20
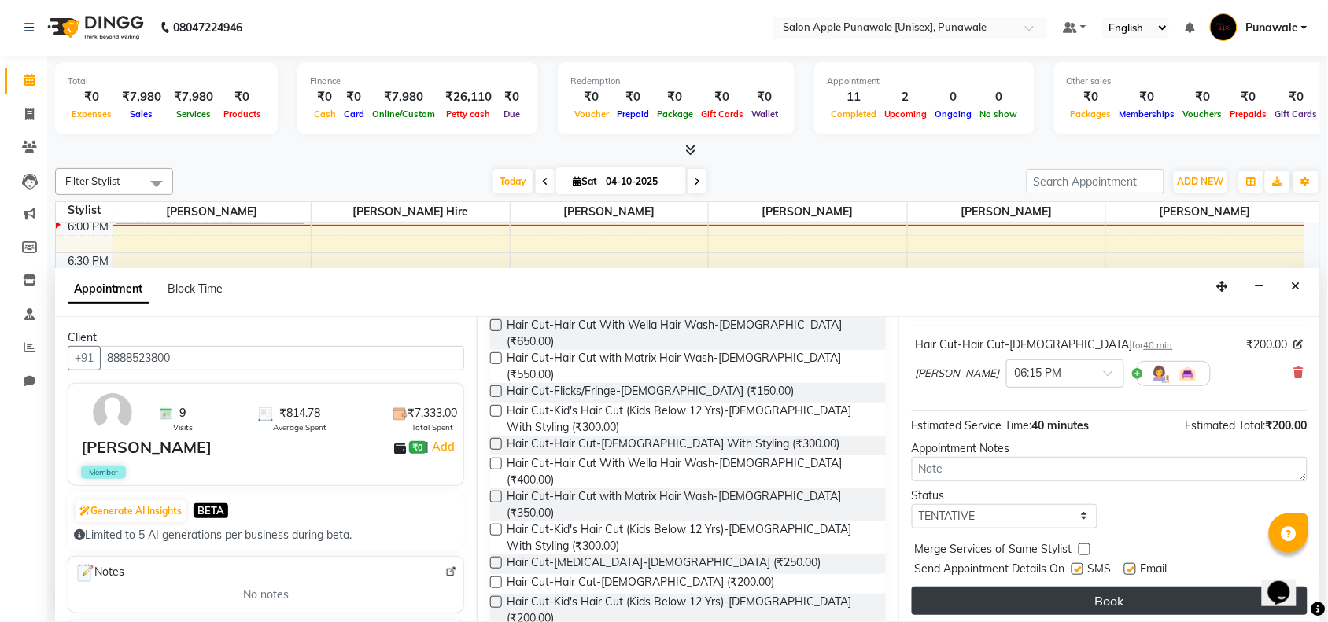
scroll to position [94, 0]
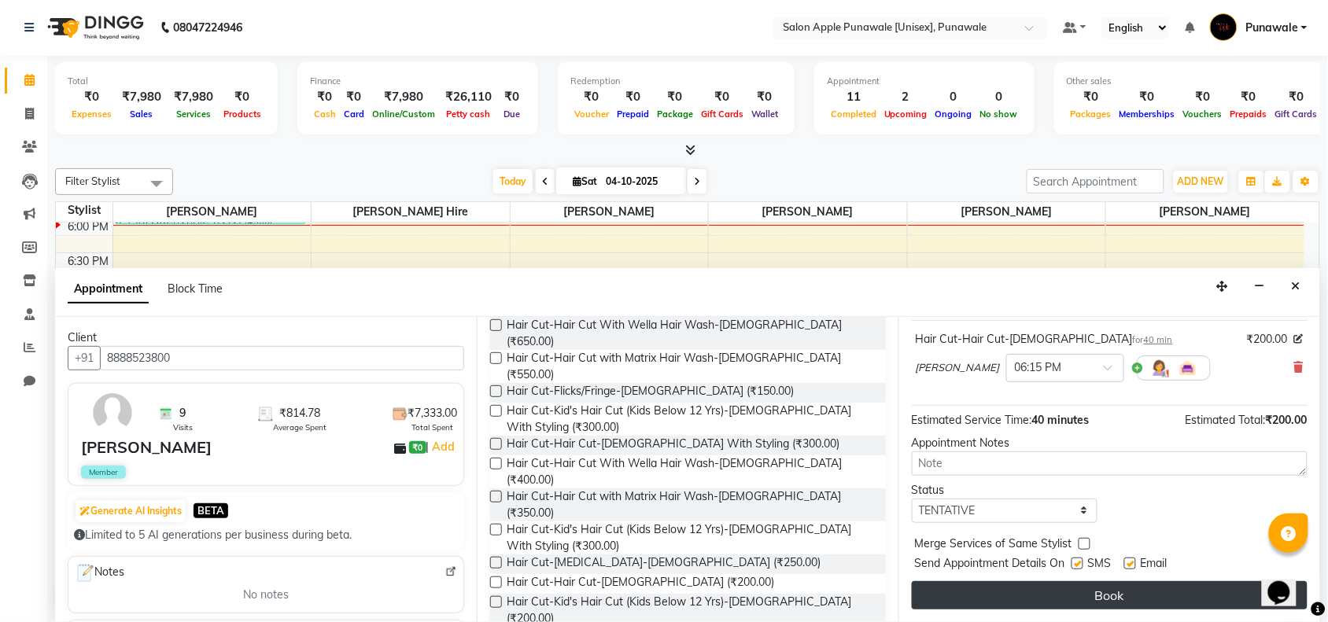
click at [1122, 590] on button "Book" at bounding box center [1110, 595] width 396 height 28
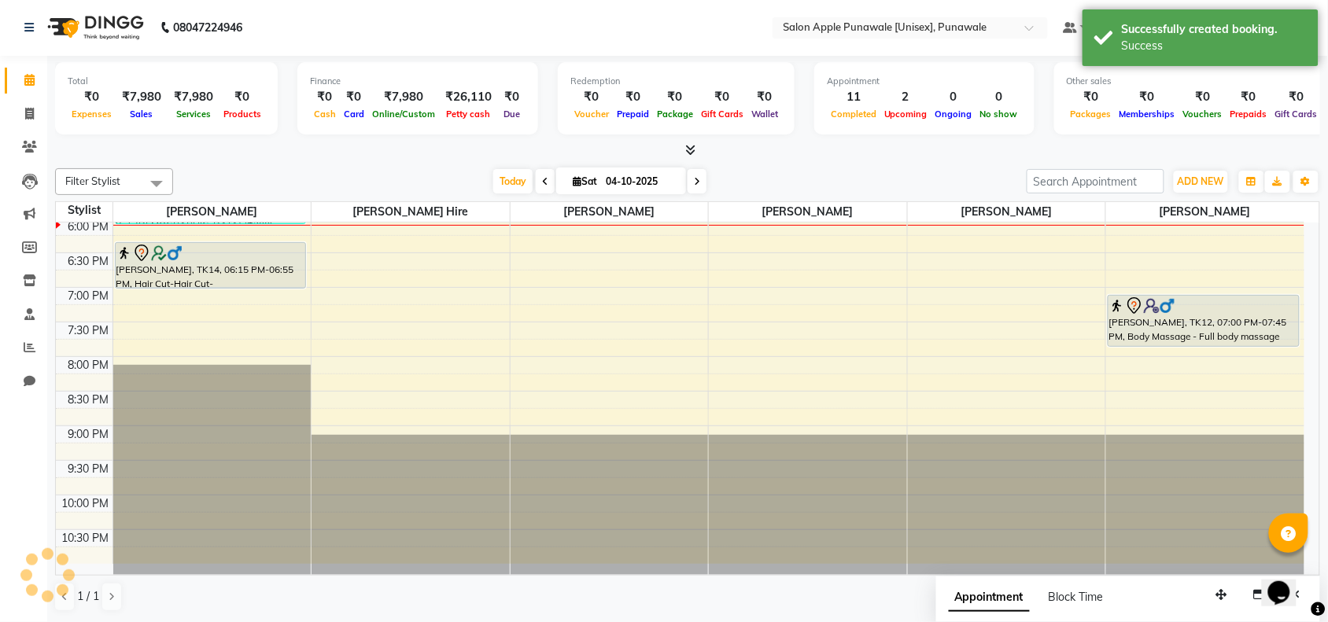
scroll to position [0, 0]
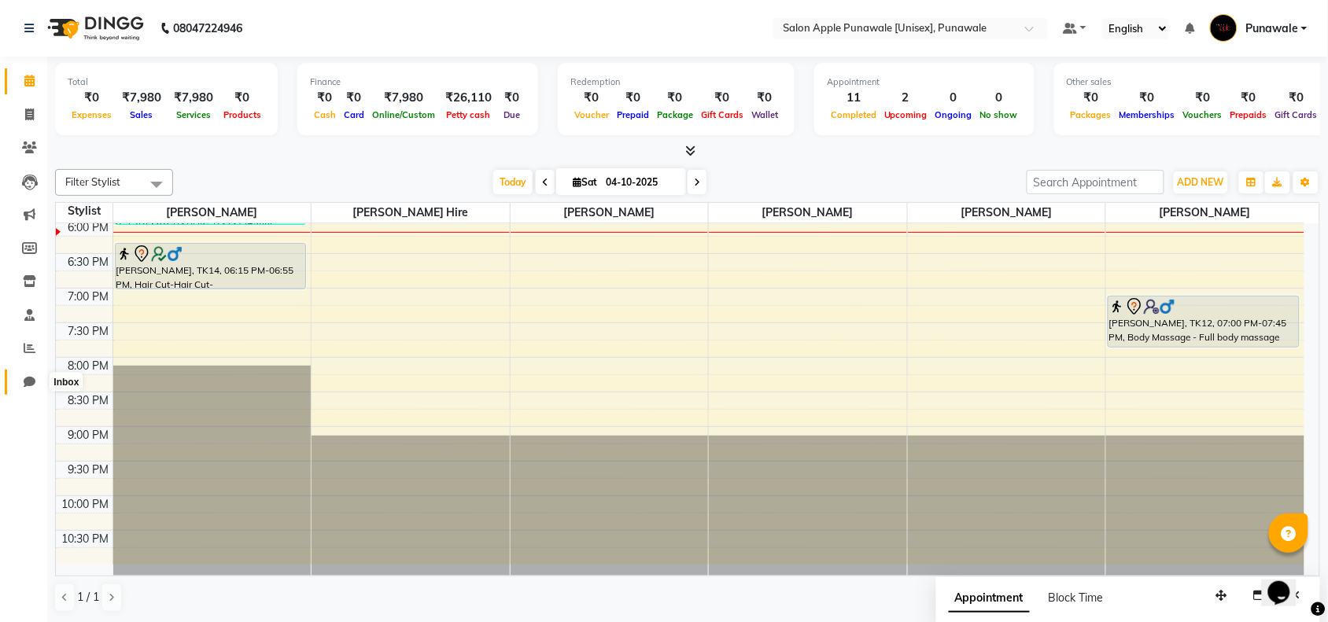
click at [31, 383] on icon at bounding box center [30, 382] width 12 height 12
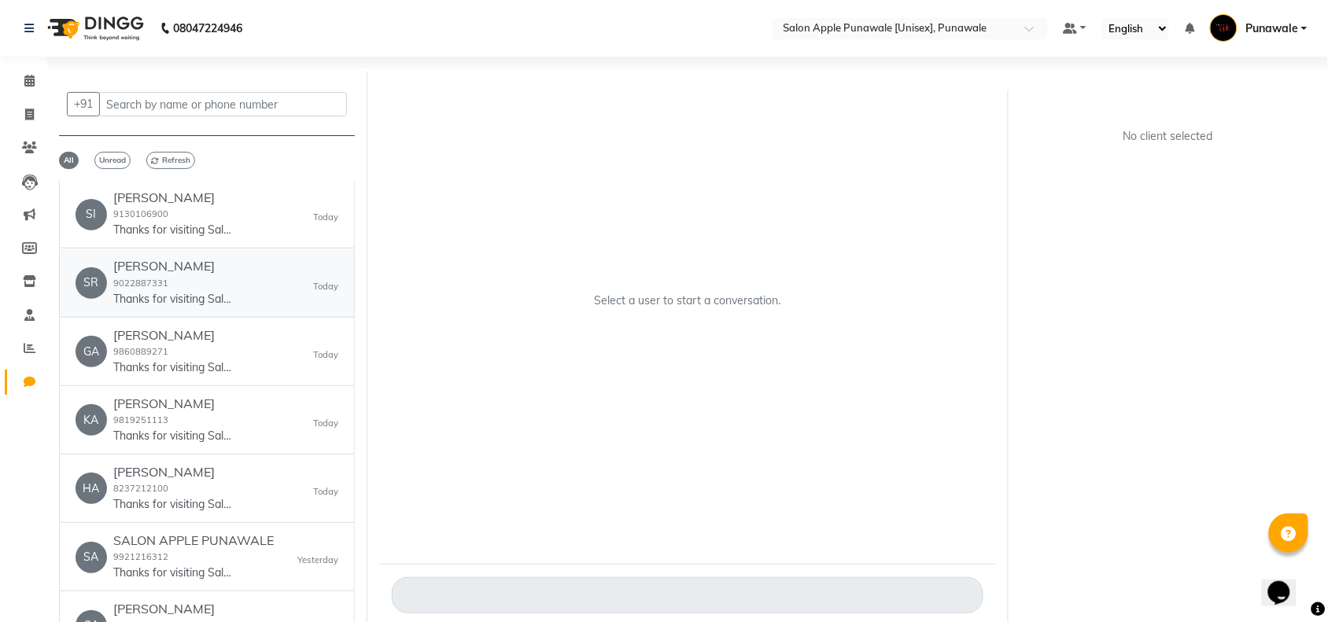
scroll to position [393, 0]
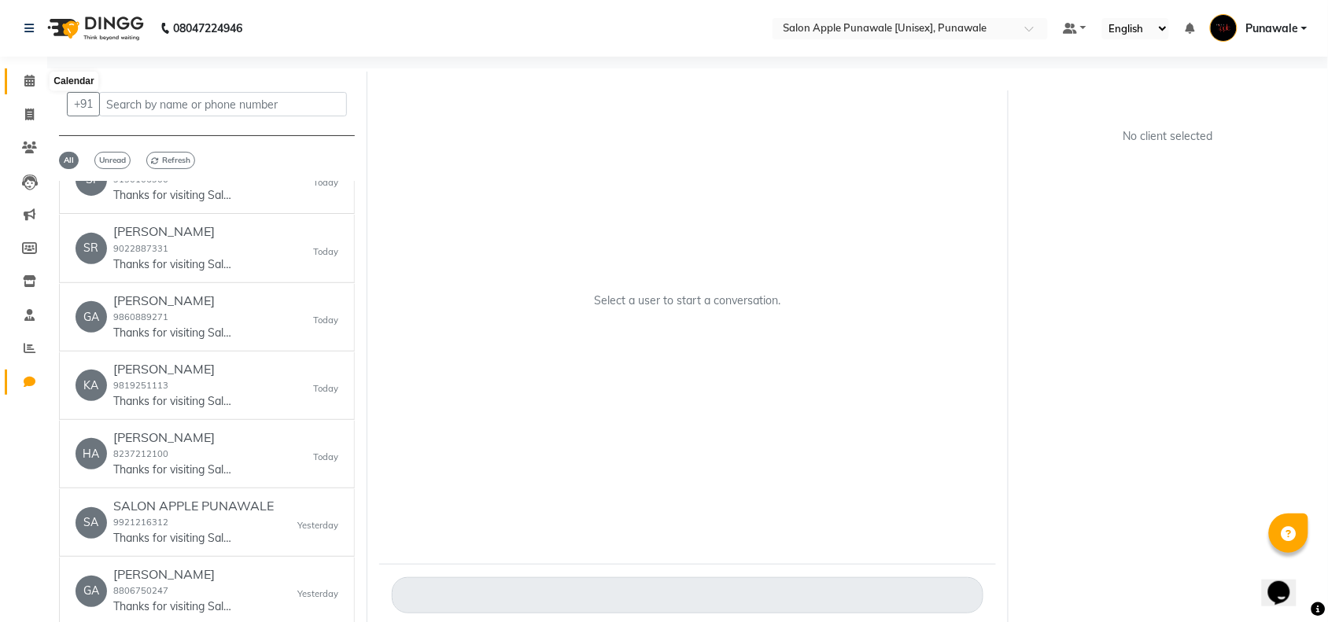
click at [28, 83] on icon at bounding box center [29, 81] width 10 height 12
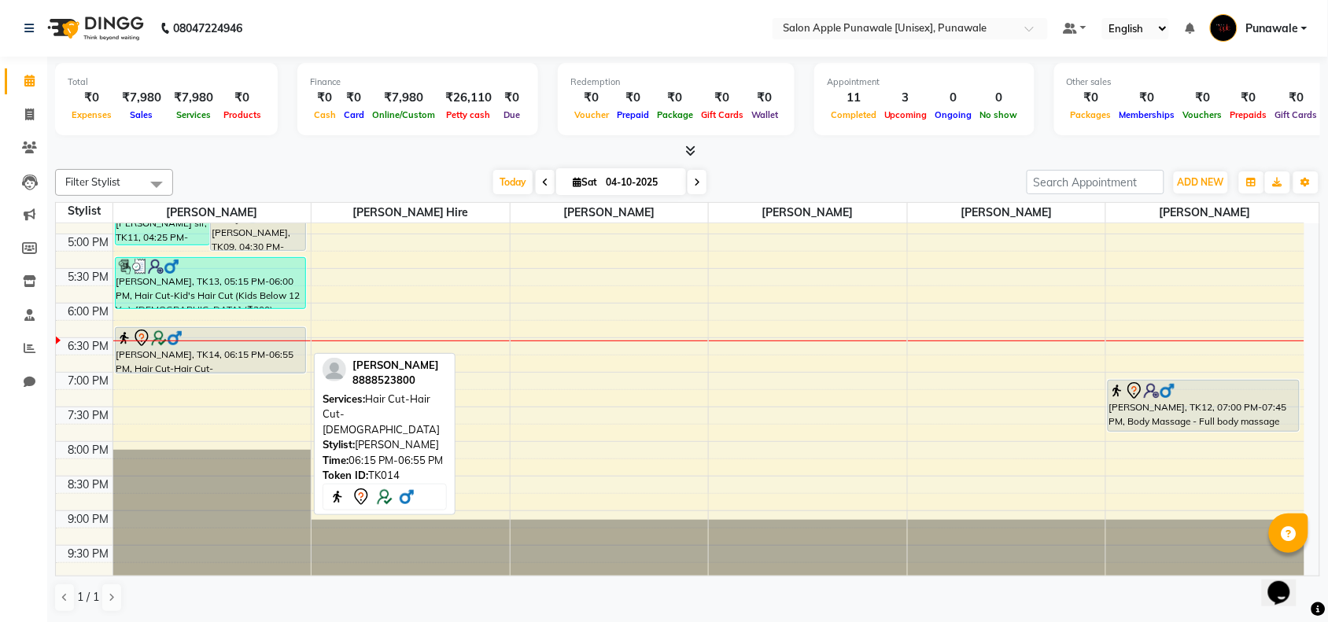
scroll to position [590, 0]
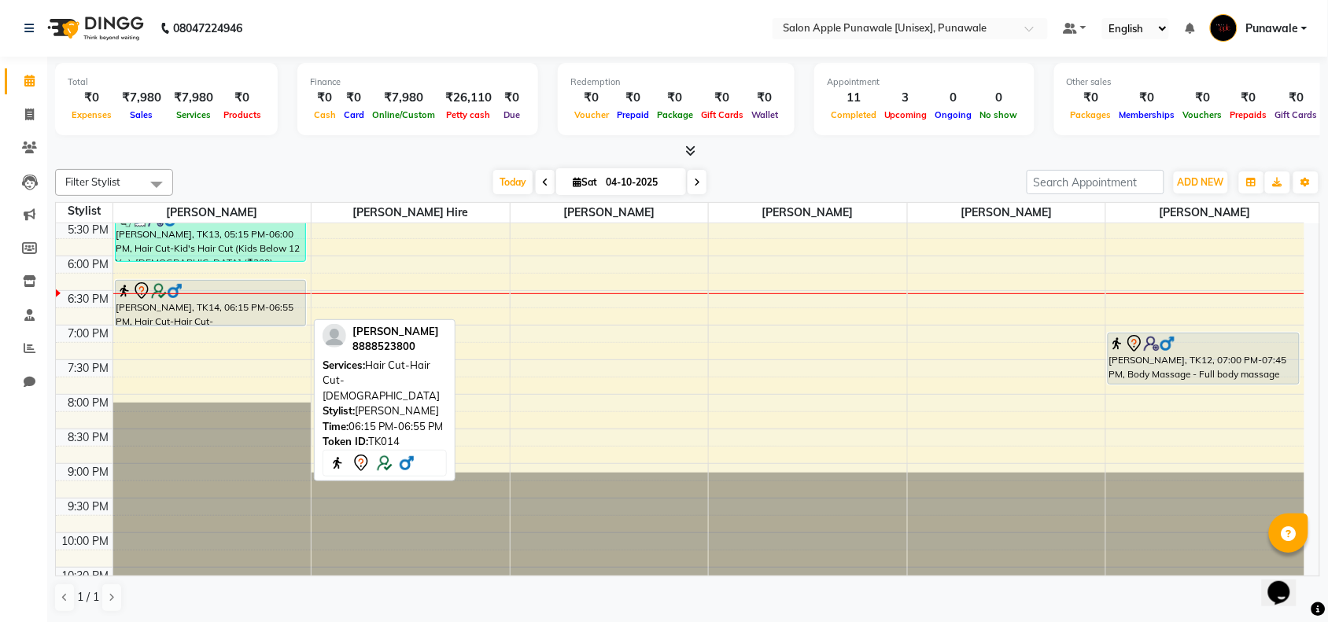
click at [232, 308] on div "[PERSON_NAME], TK14, 06:15 PM-06:55 PM, Hair Cut-Hair Cut-[DEMOGRAPHIC_DATA]" at bounding box center [211, 303] width 190 height 45
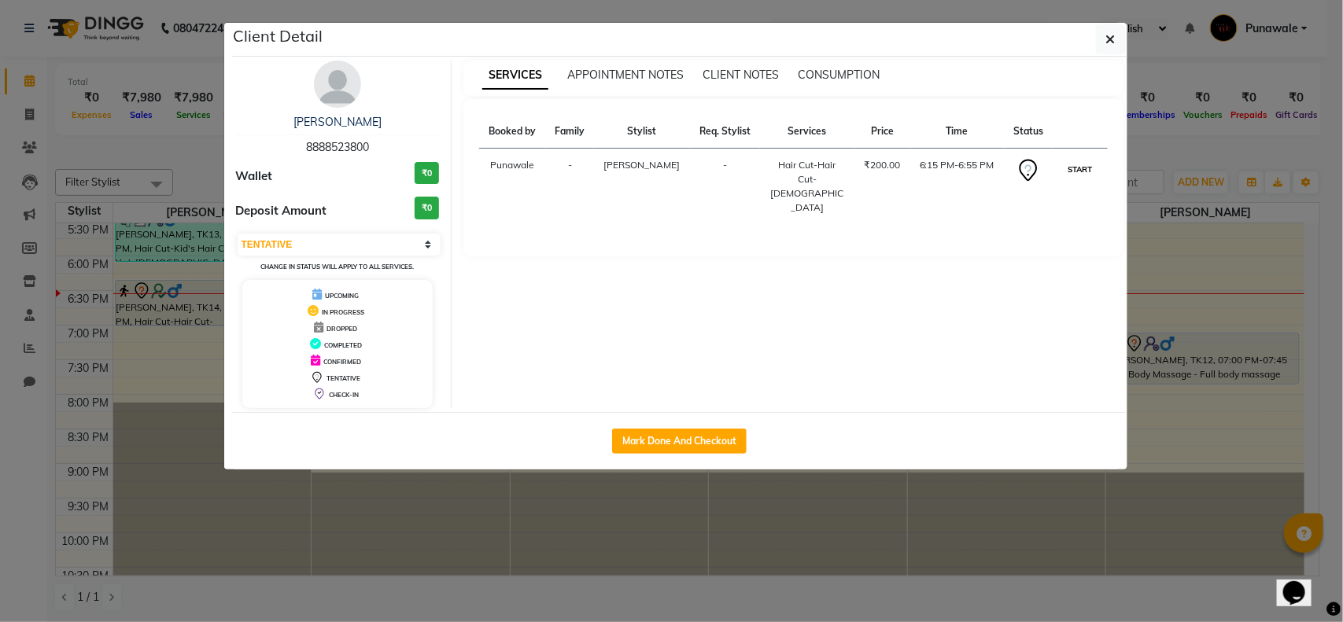
click at [1082, 166] on button "START" at bounding box center [1080, 170] width 32 height 20
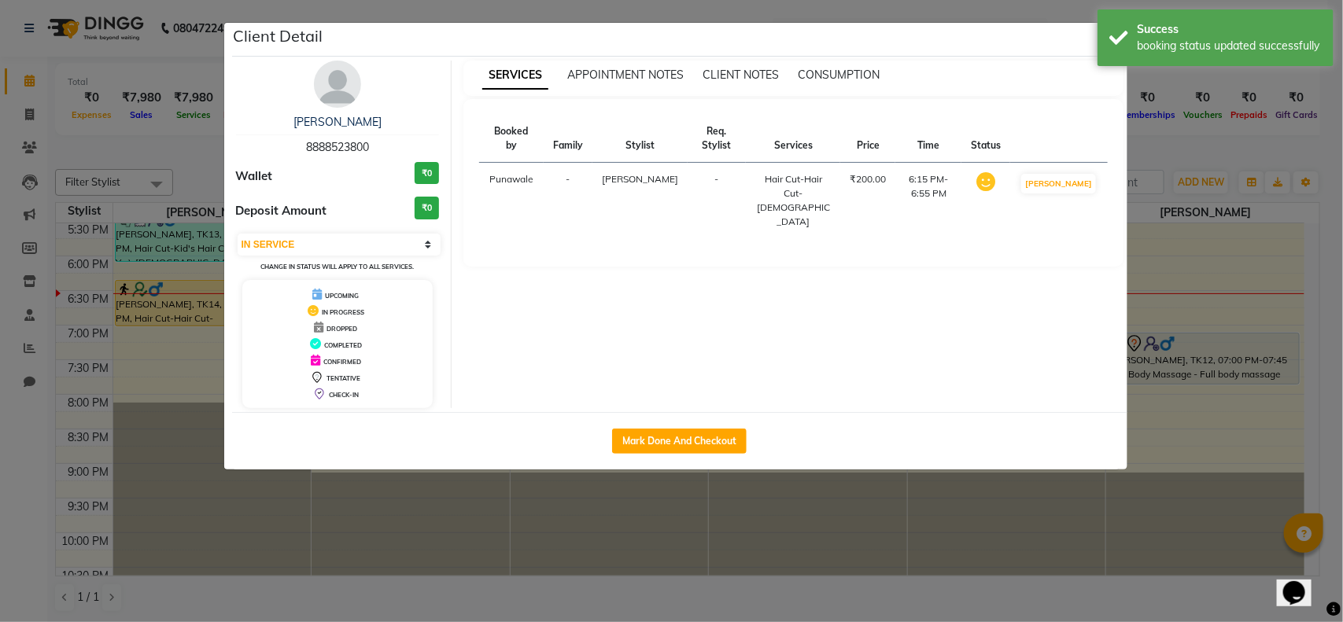
click at [1243, 276] on ngb-modal-window "Client Detail [PERSON_NAME] 8888523800 Wallet ₹0 Deposit Amount ₹0 Select IN SE…" at bounding box center [671, 311] width 1343 height 622
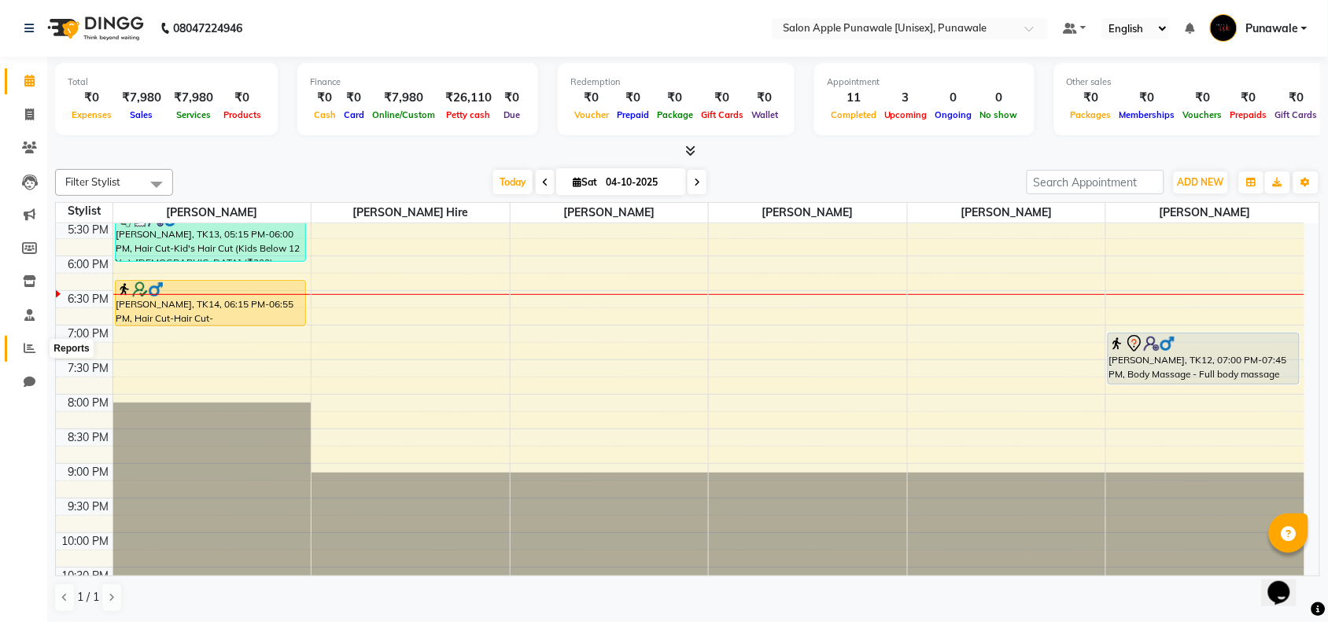
click at [25, 349] on icon at bounding box center [30, 348] width 12 height 12
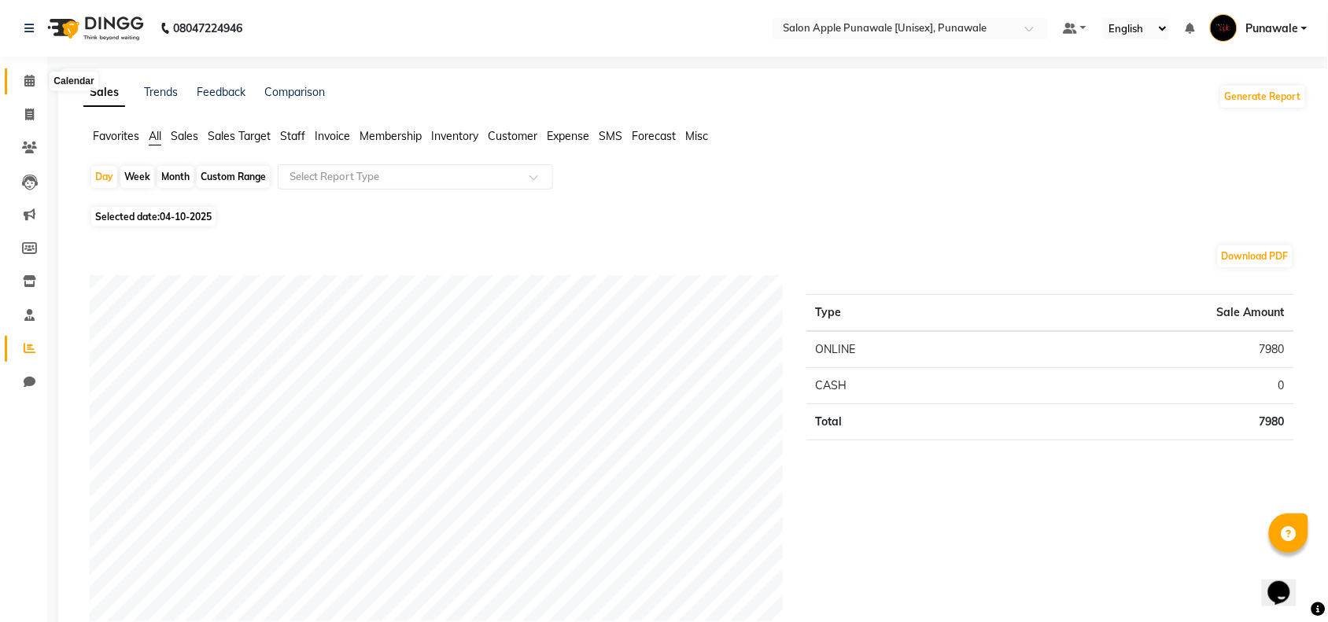
click at [22, 80] on span at bounding box center [30, 81] width 28 height 18
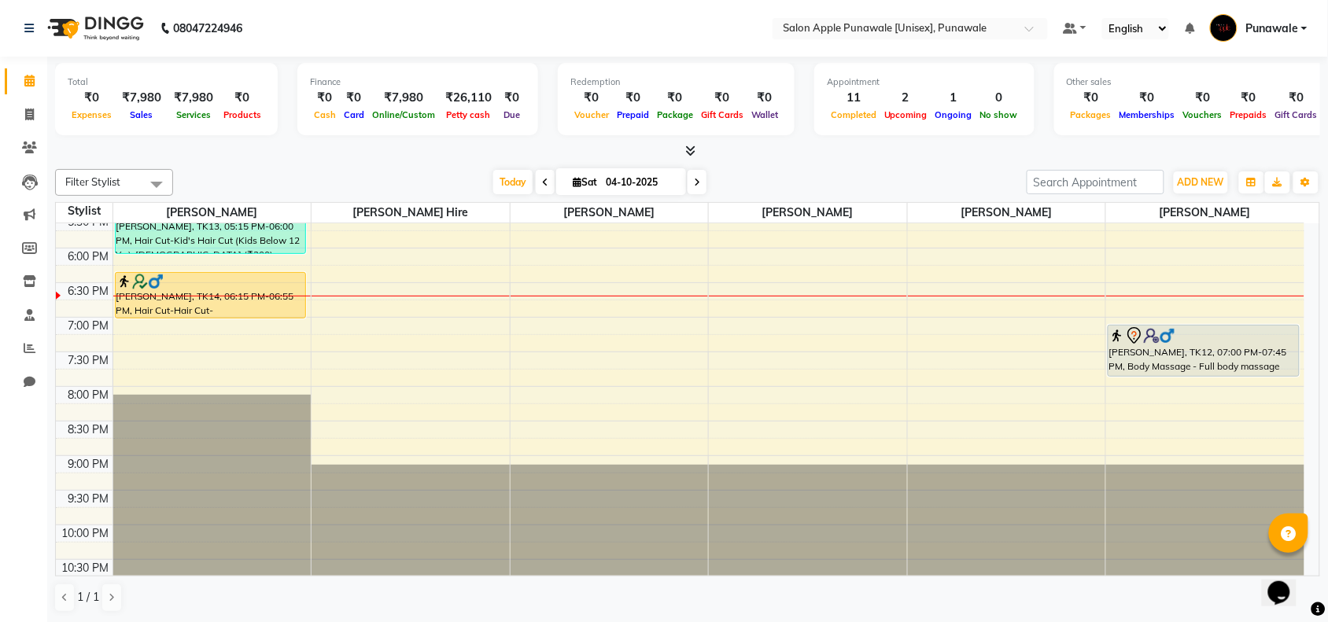
scroll to position [1, 0]
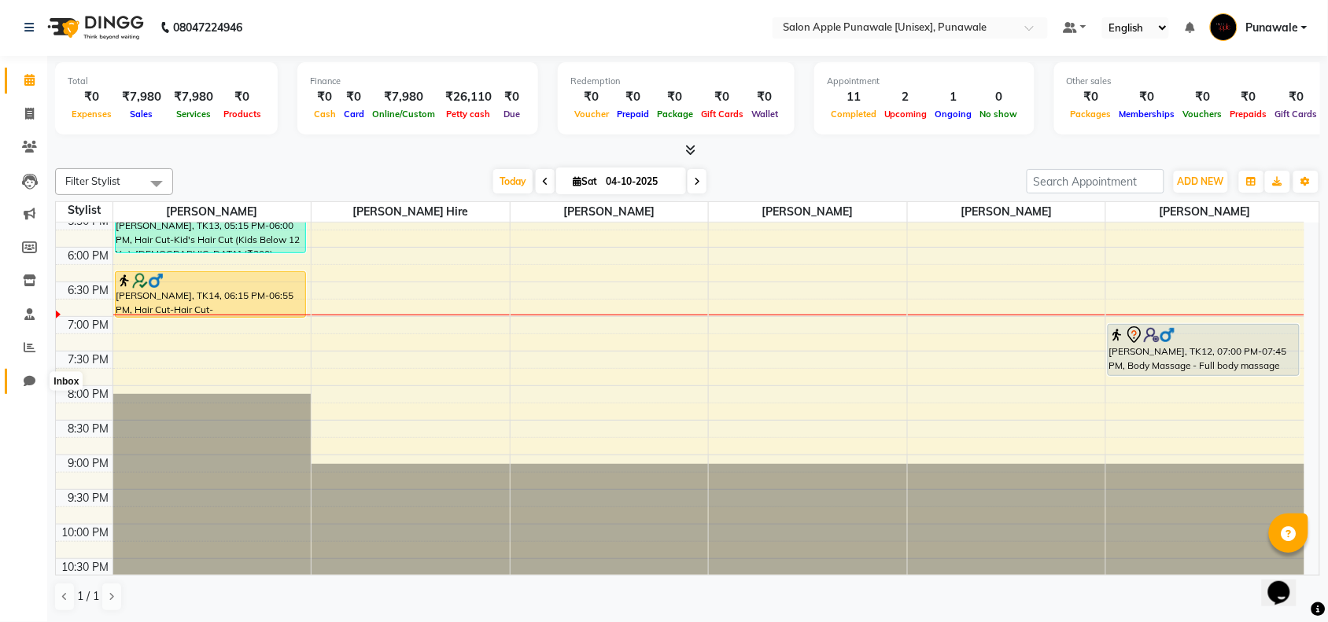
click at [39, 375] on span at bounding box center [30, 382] width 28 height 18
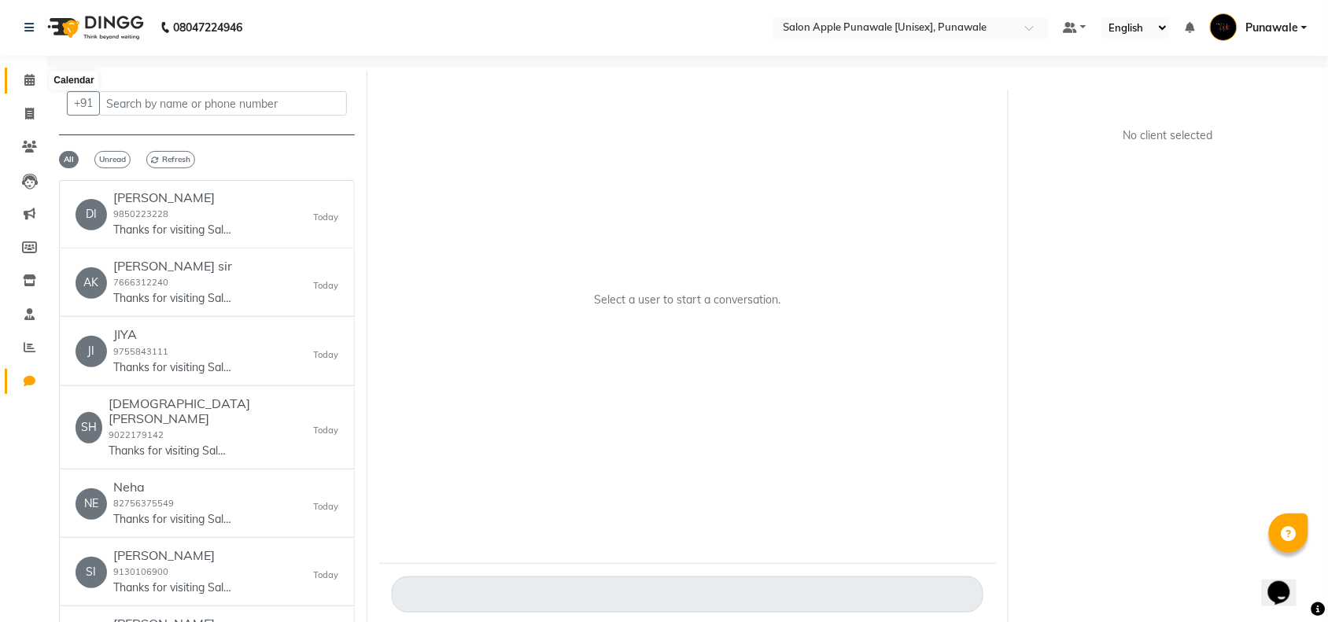
click at [24, 87] on span at bounding box center [30, 81] width 28 height 18
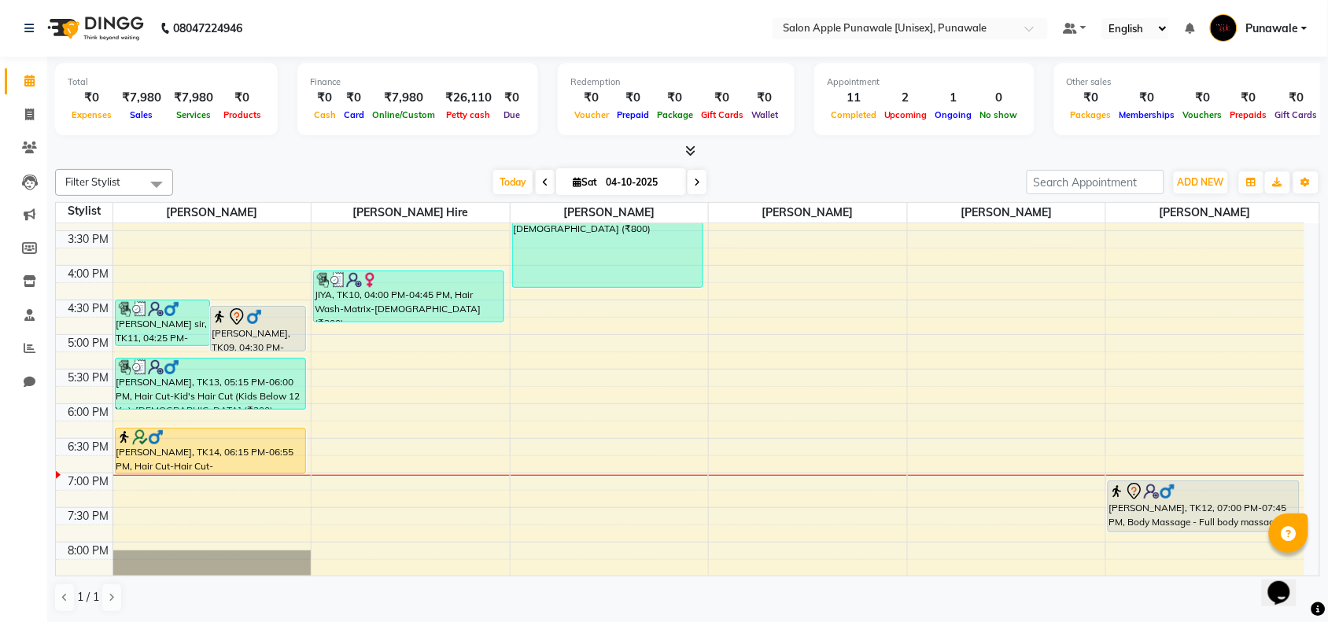
scroll to position [492, 0]
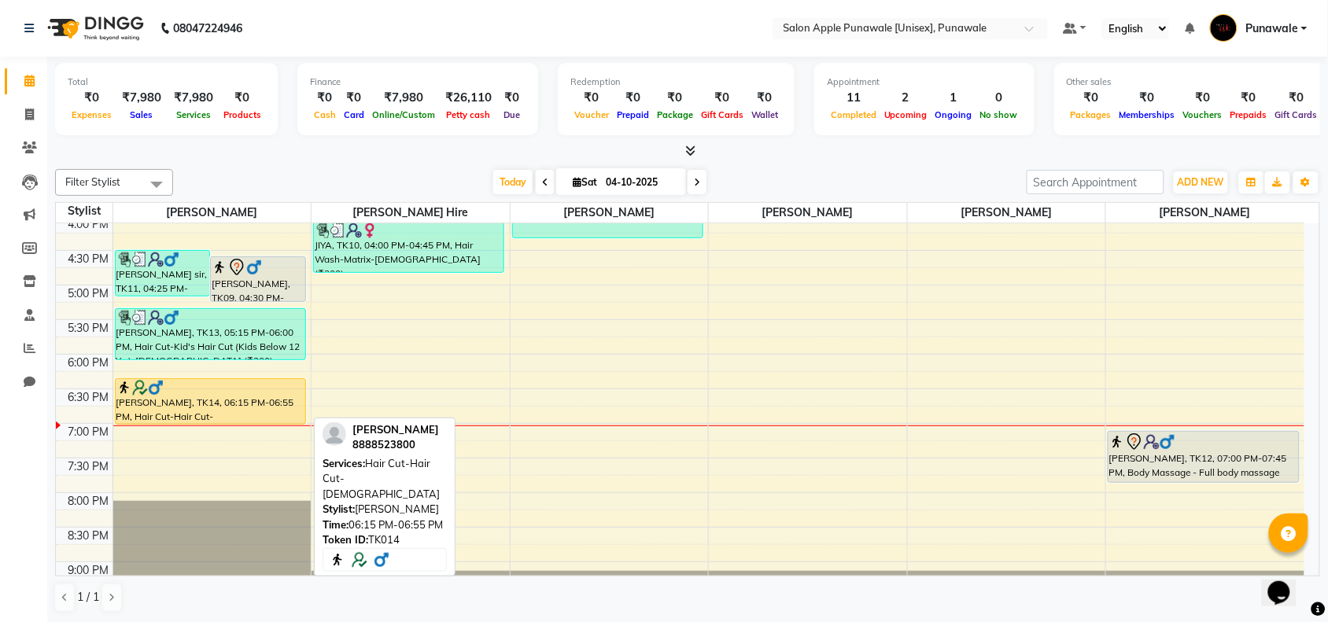
click at [231, 411] on div "[PERSON_NAME], TK14, 06:15 PM-06:55 PM, Hair Cut-Hair Cut-[DEMOGRAPHIC_DATA]" at bounding box center [211, 401] width 190 height 45
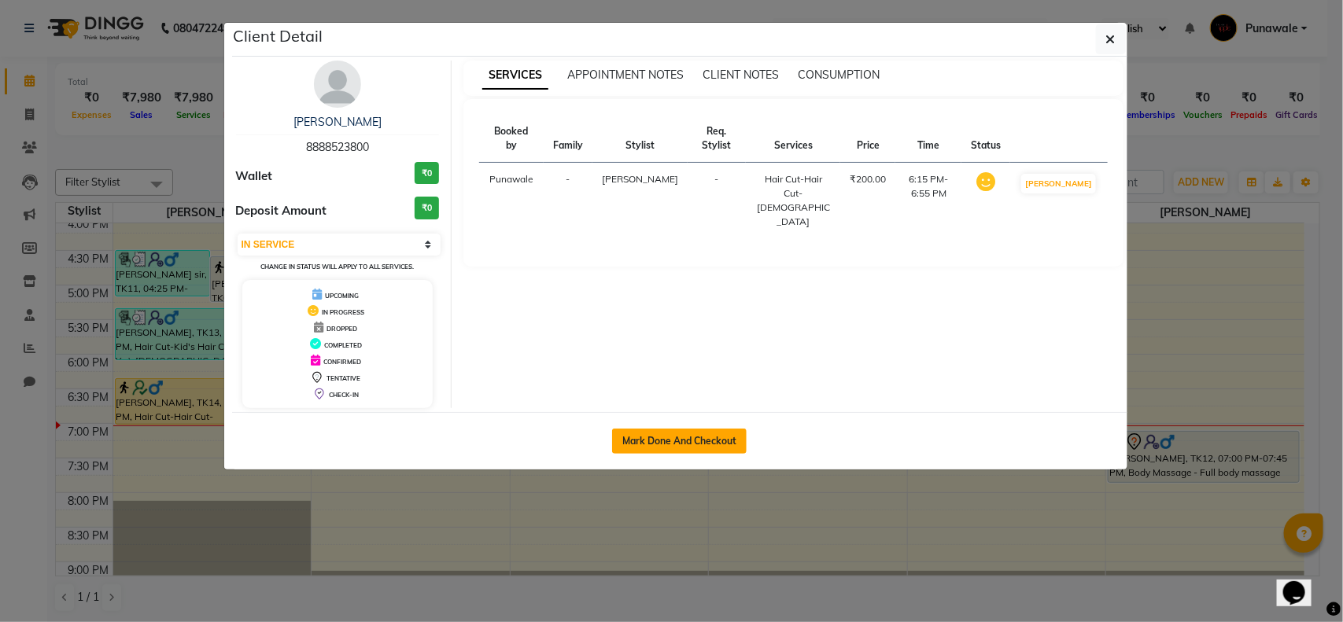
click at [635, 441] on button "Mark Done And Checkout" at bounding box center [679, 441] width 135 height 25
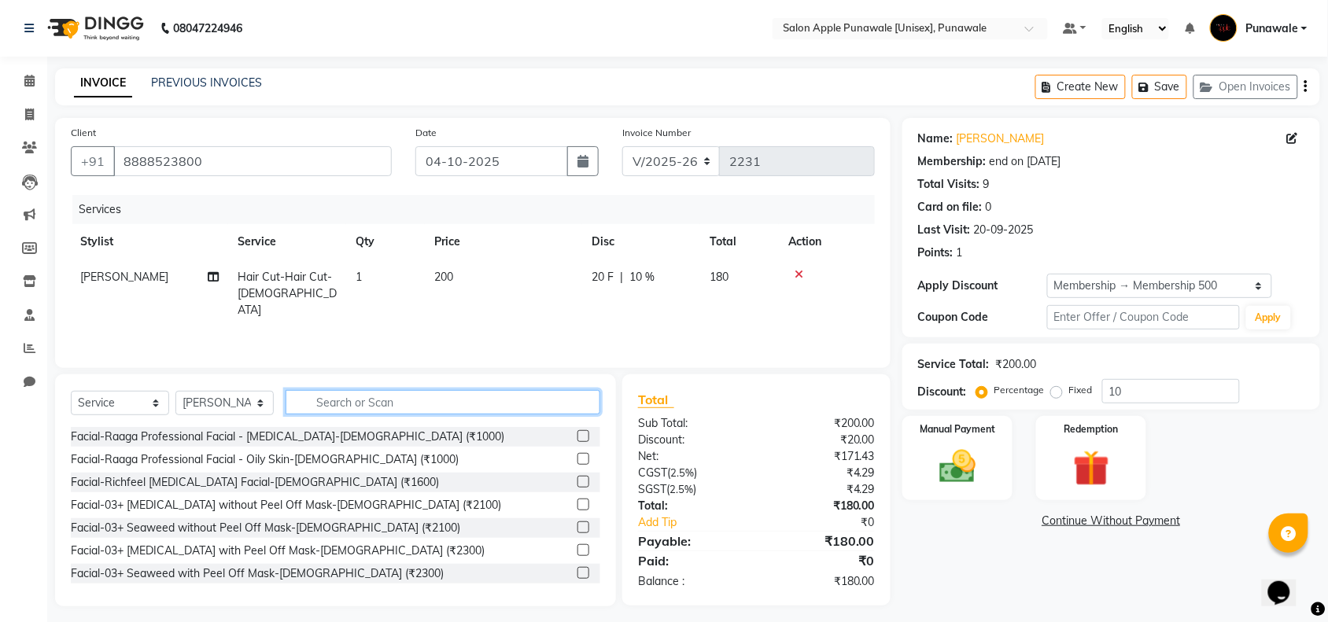
click at [372, 400] on input "text" at bounding box center [443, 402] width 315 height 24
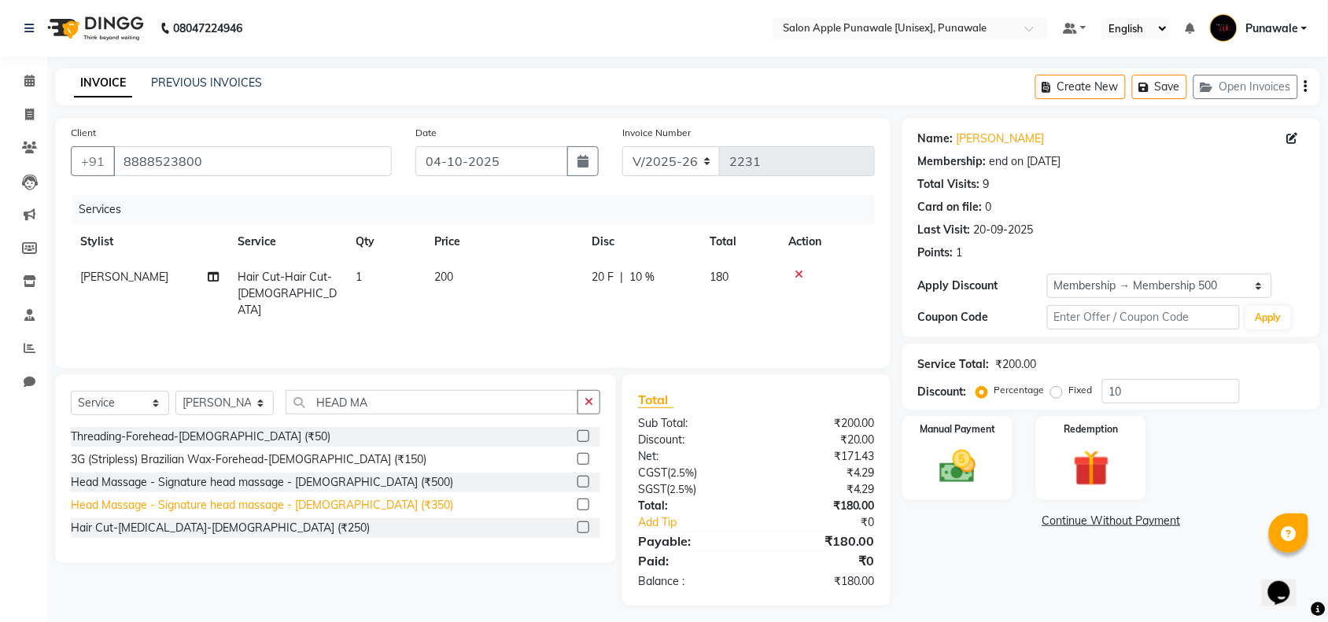
click at [319, 511] on div "Head Massage - Signature head massage - [DEMOGRAPHIC_DATA] (₹350)" at bounding box center [262, 505] width 382 height 17
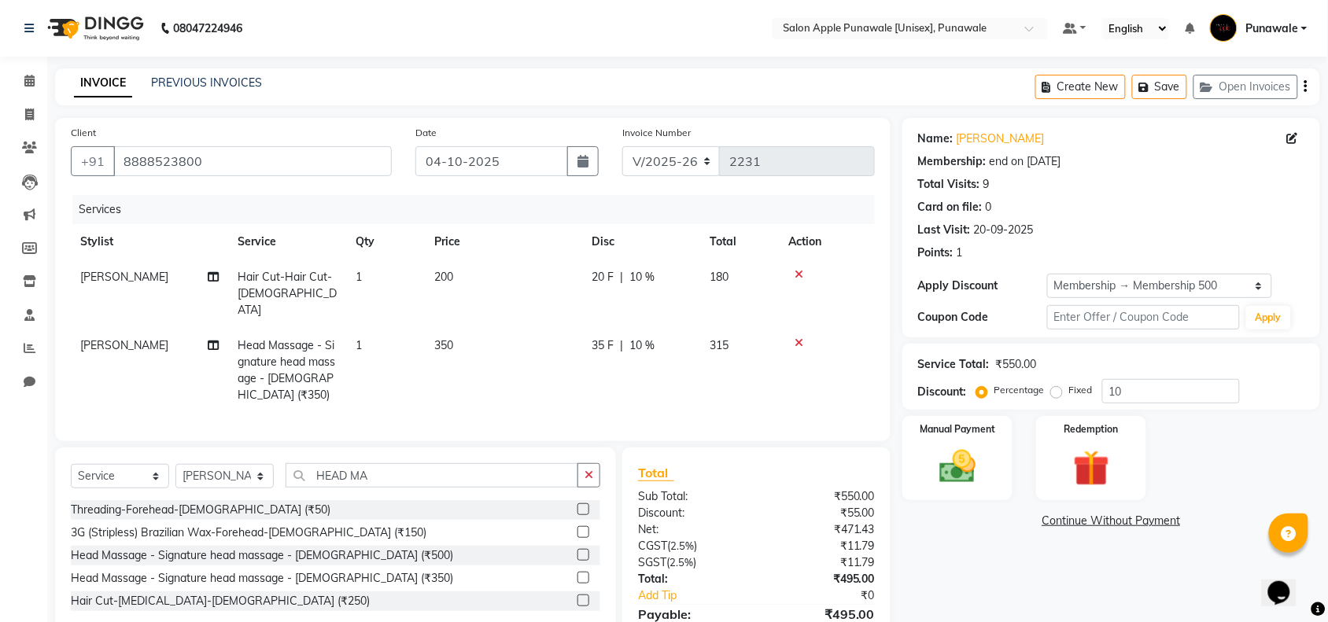
scroll to position [61, 0]
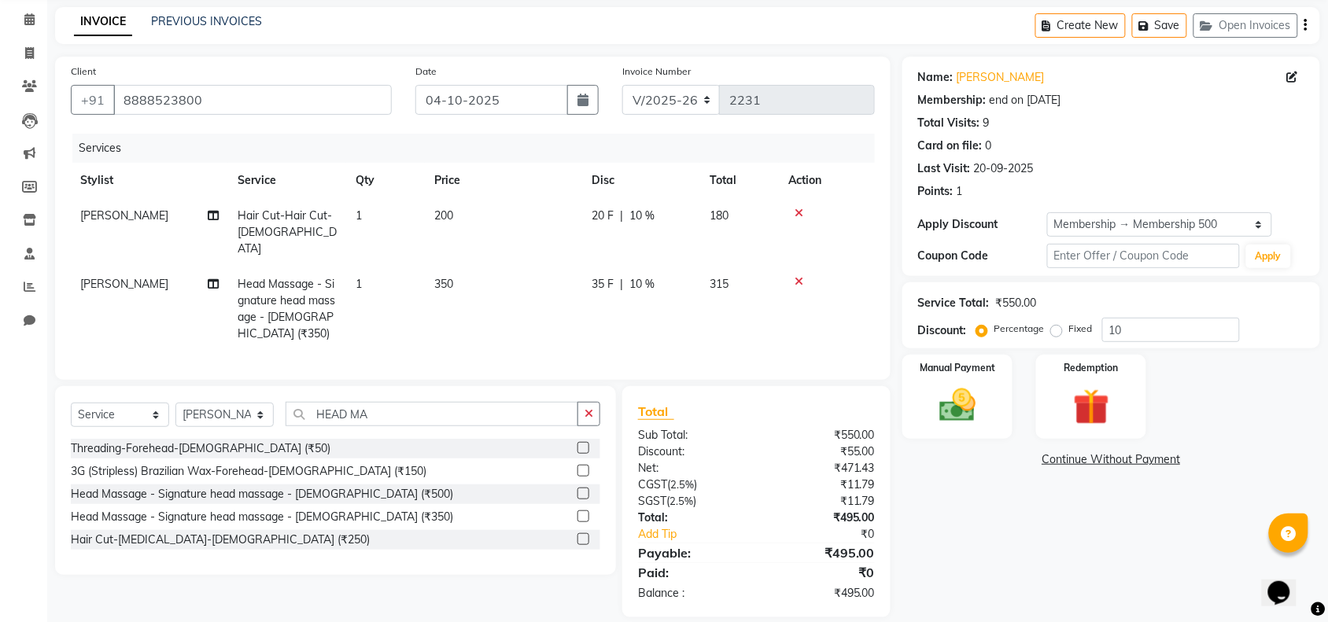
click at [646, 208] on span "10 %" at bounding box center [641, 216] width 25 height 17
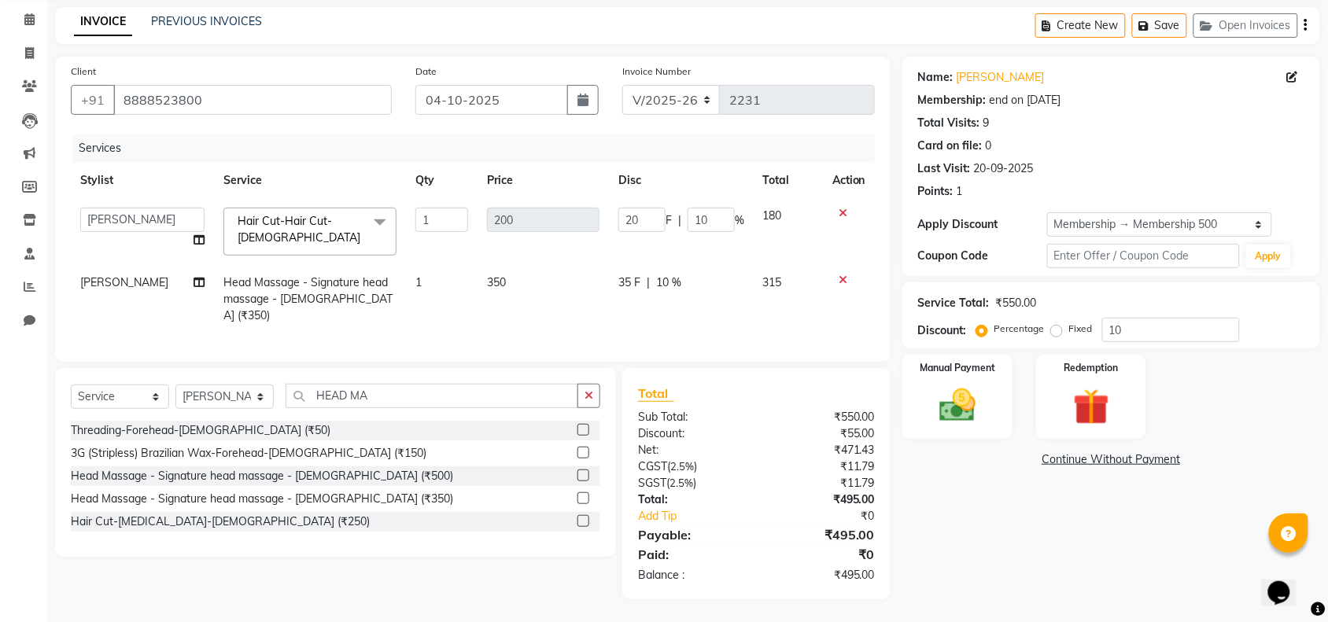
scroll to position [60, 0]
click at [702, 218] on input "10" at bounding box center [711, 221] width 47 height 24
click at [704, 218] on input "10" at bounding box center [711, 221] width 47 height 24
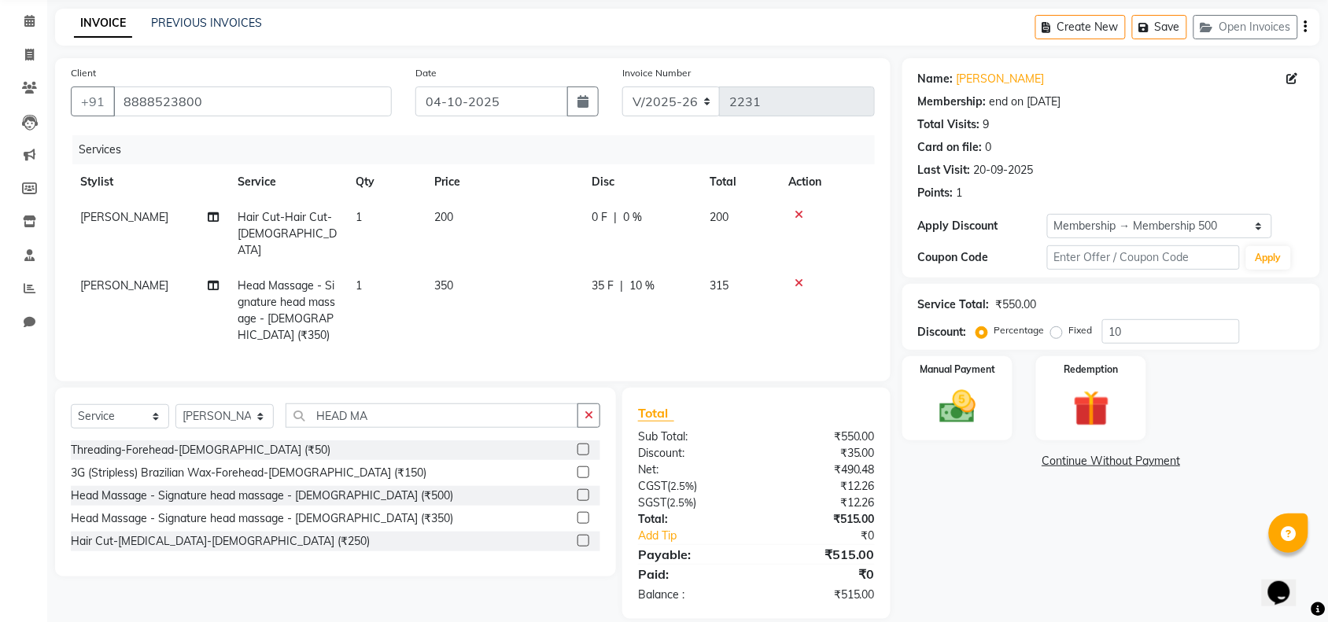
click at [976, 524] on div "Name: [PERSON_NAME] Membership: end on [DATE] Total Visits: 9 Card on file: 0 L…" at bounding box center [1117, 338] width 430 height 561
click at [936, 425] on img at bounding box center [957, 406] width 61 height 43
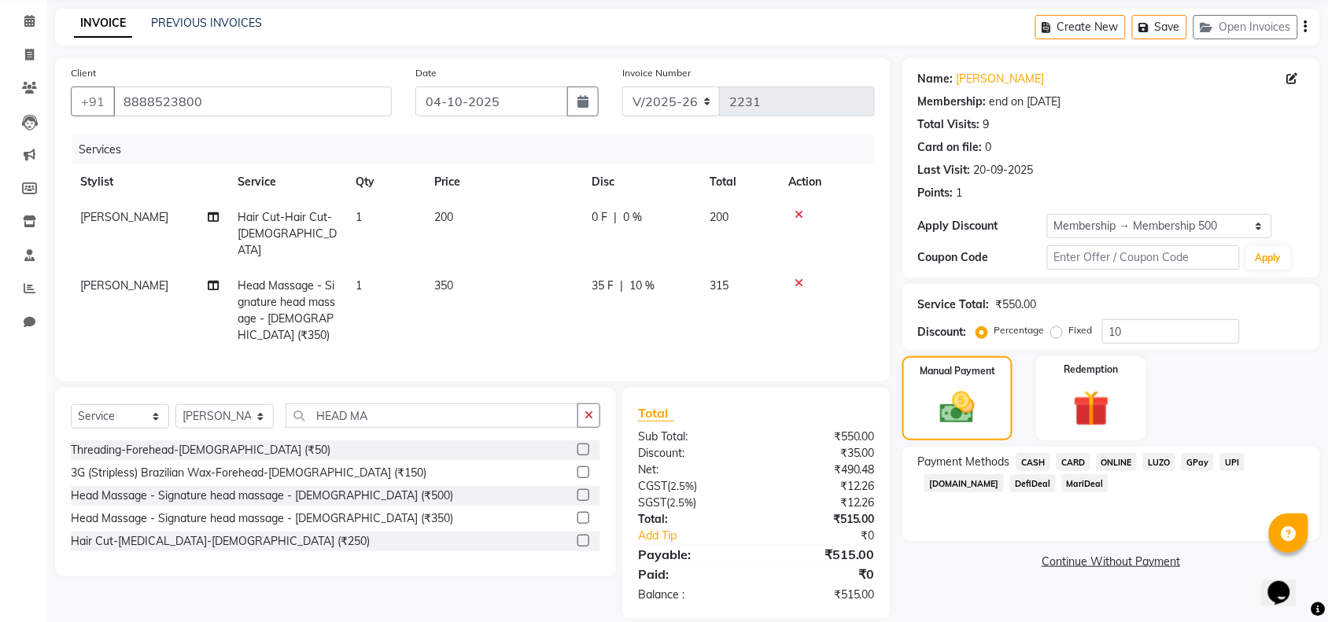
click at [1107, 463] on span "ONLINE" at bounding box center [1117, 462] width 41 height 18
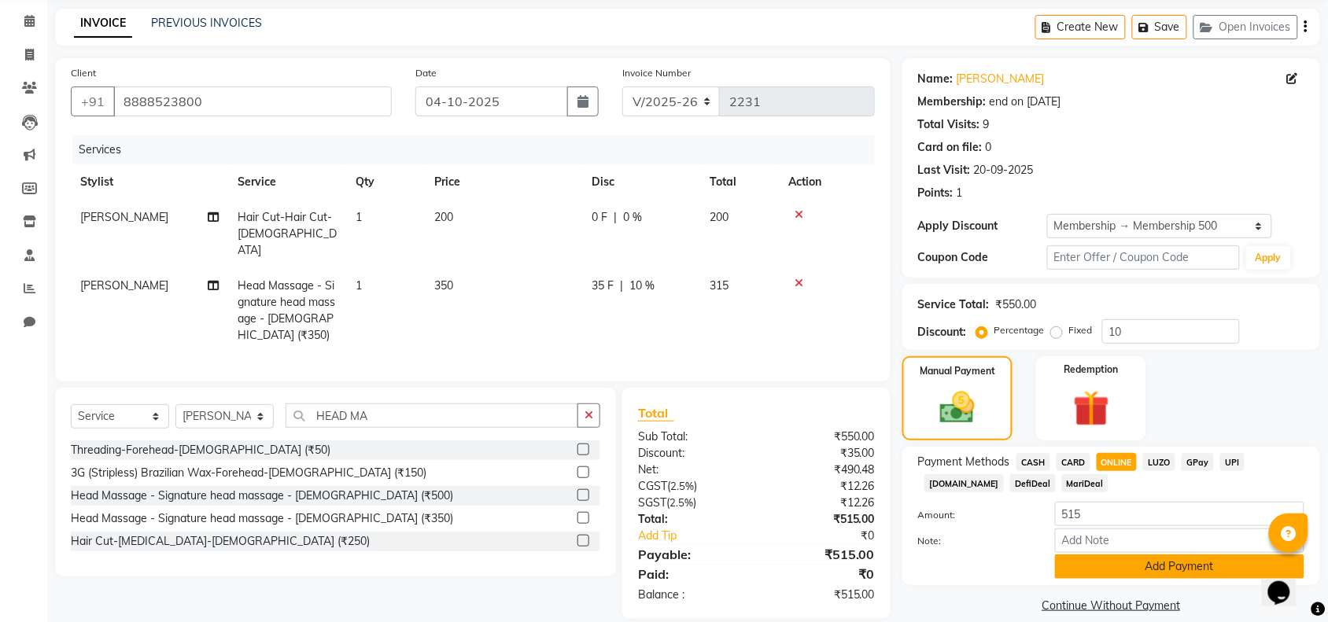
click at [1135, 568] on button "Add Payment" at bounding box center [1179, 567] width 249 height 24
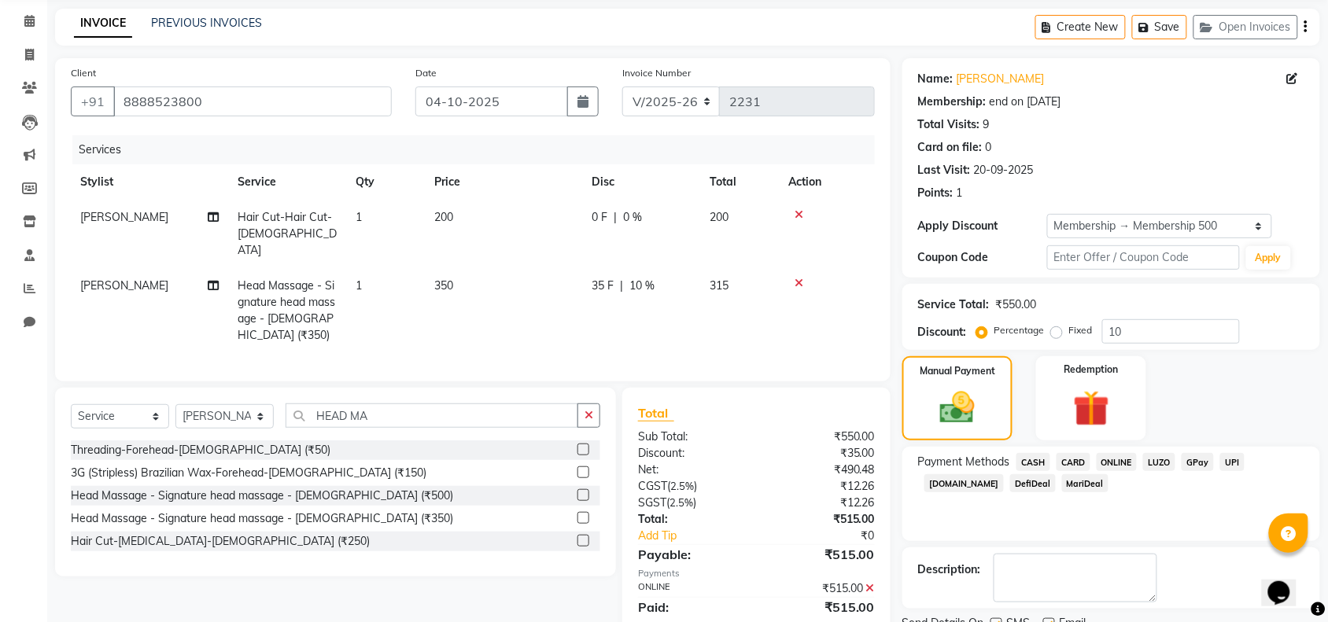
scroll to position [172, 0]
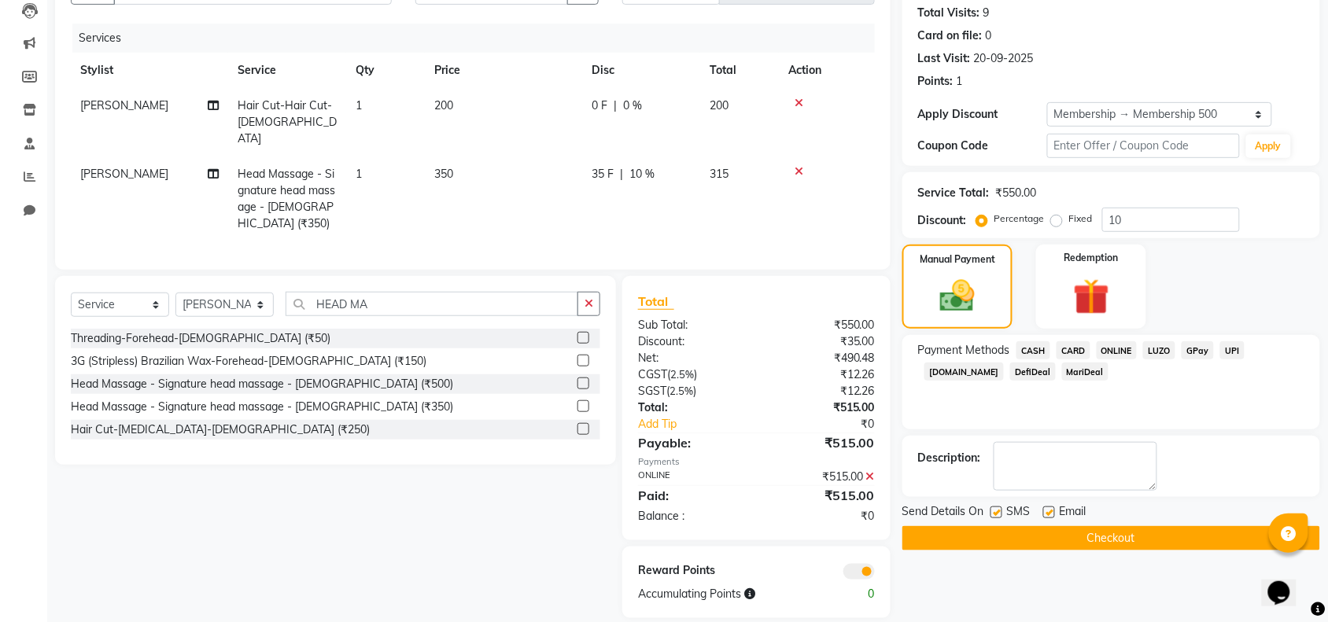
click at [1094, 535] on button "Checkout" at bounding box center [1111, 538] width 418 height 24
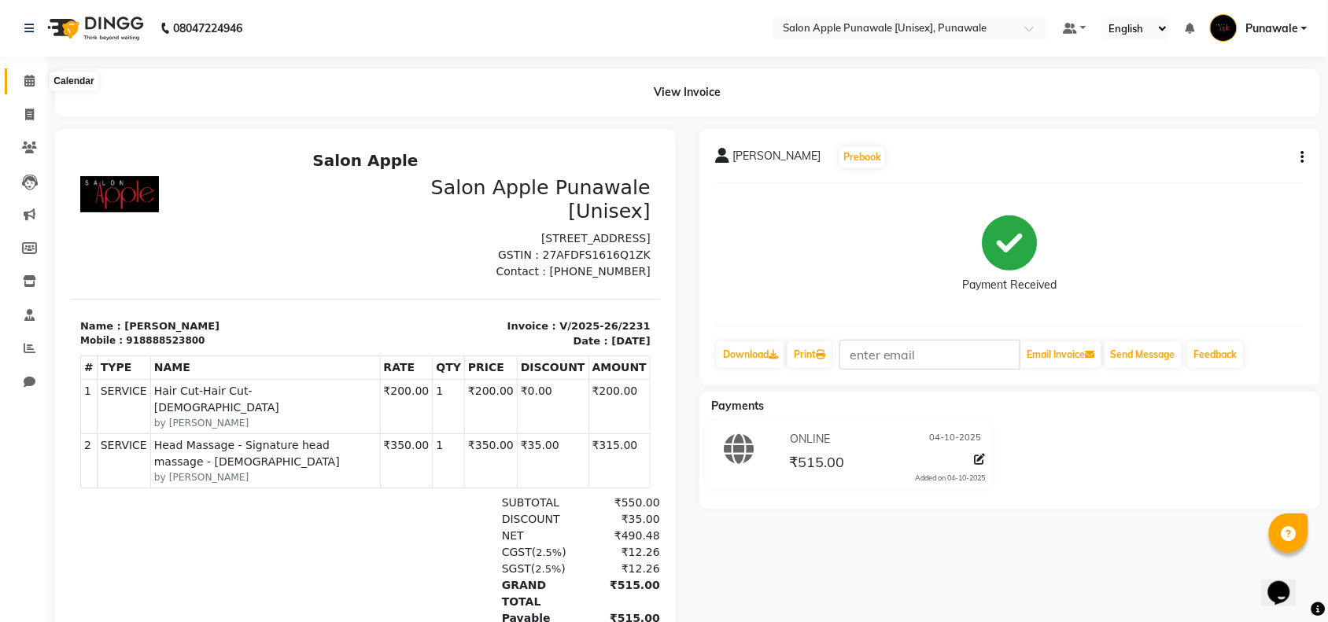
click at [32, 81] on icon at bounding box center [29, 81] width 10 height 12
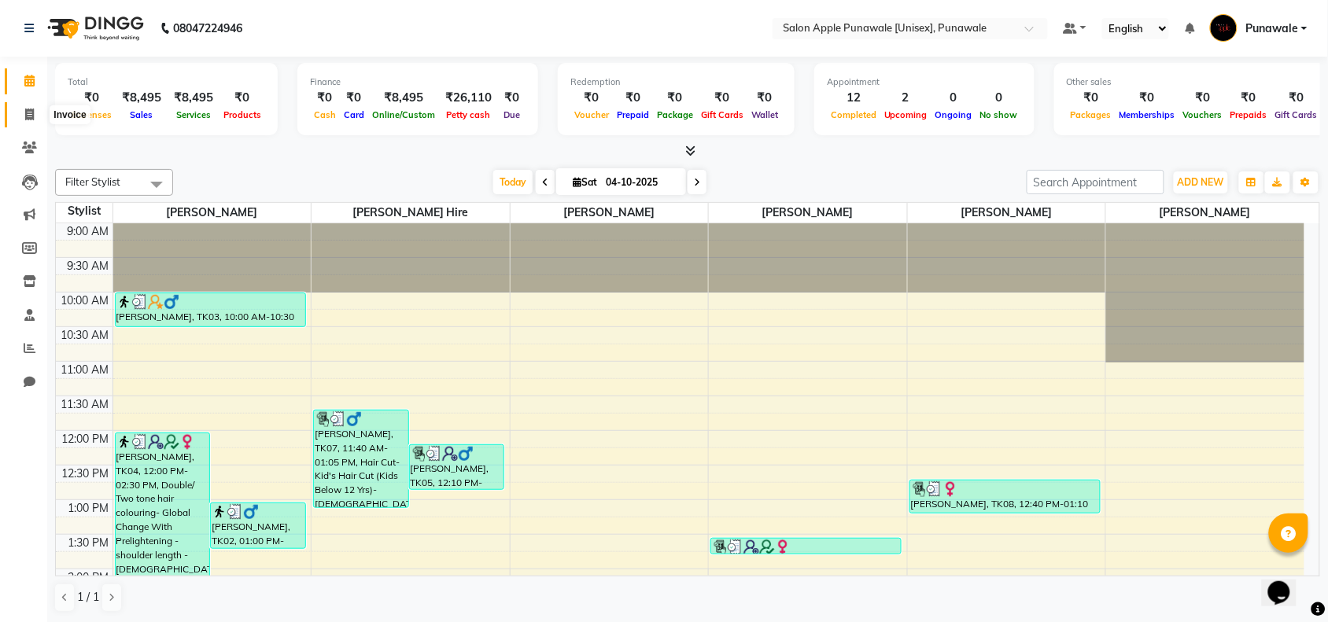
click at [28, 114] on icon at bounding box center [29, 115] width 9 height 12
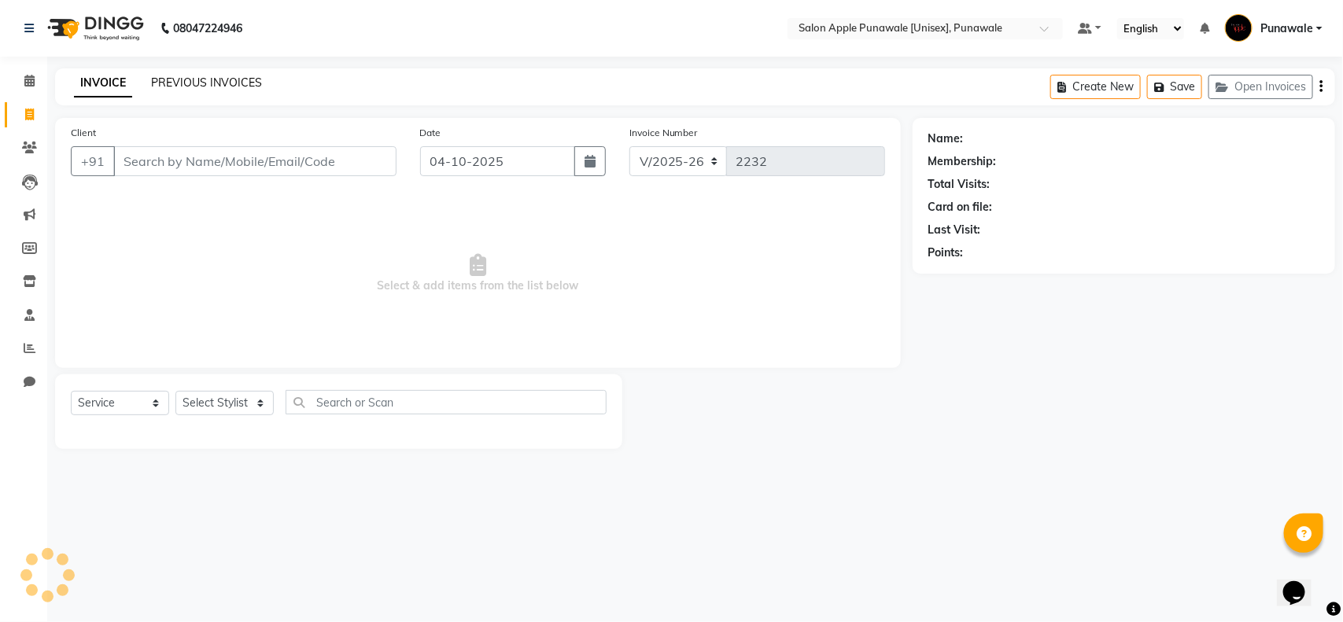
click at [201, 80] on link "PREVIOUS INVOICES" at bounding box center [206, 83] width 111 height 14
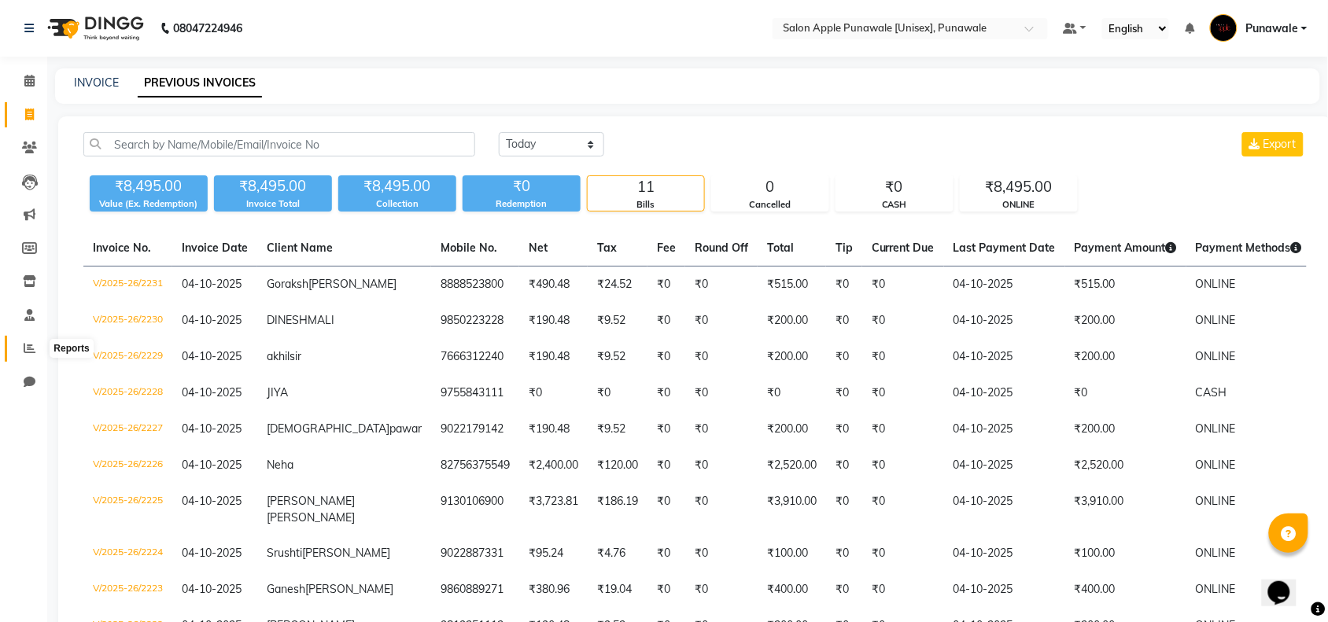
click at [26, 343] on icon at bounding box center [30, 348] width 12 height 12
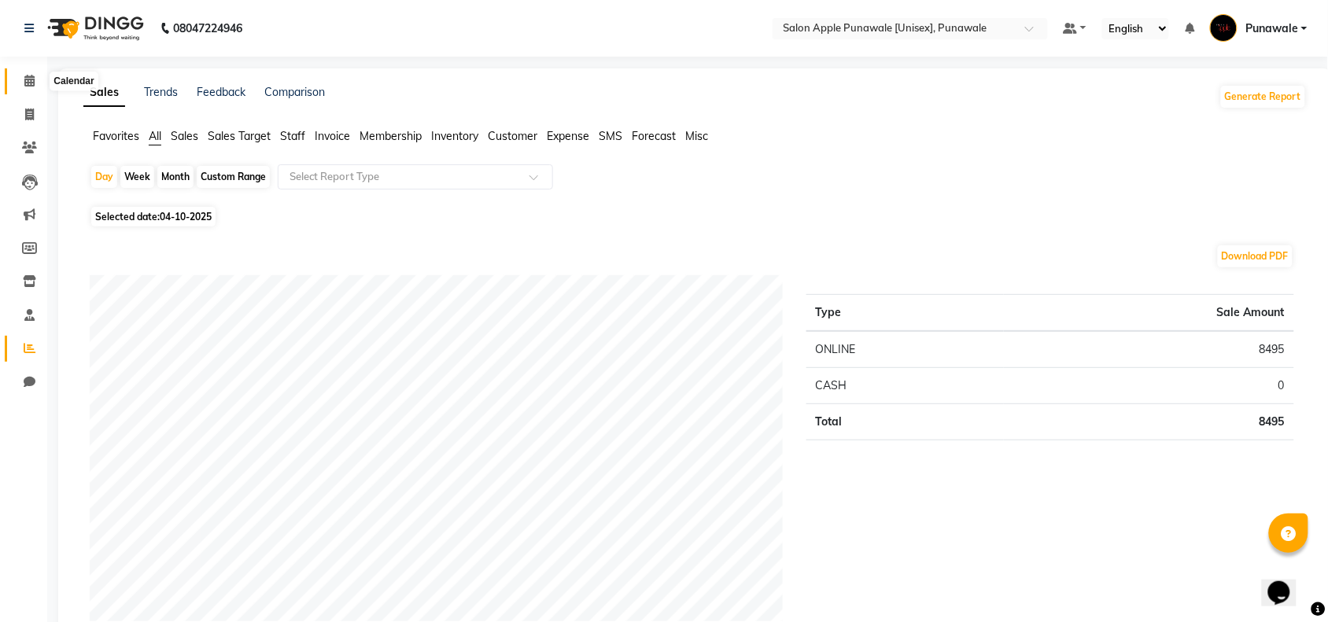
click at [28, 81] on icon at bounding box center [29, 81] width 10 height 12
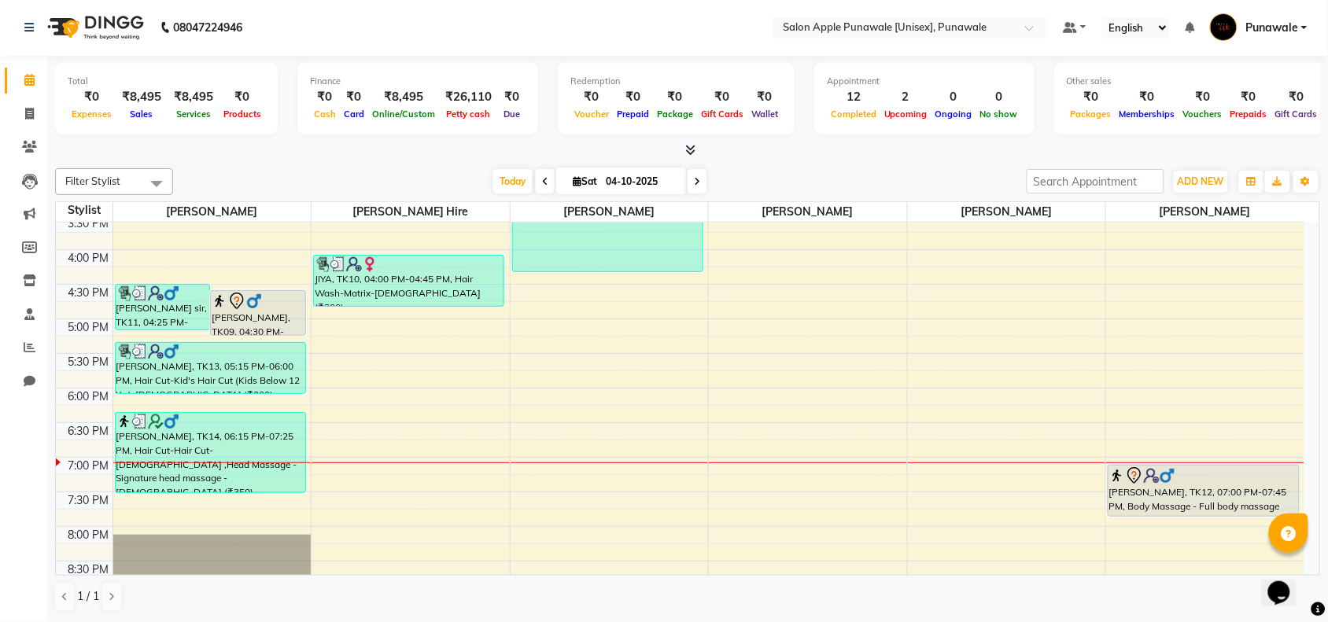
scroll to position [492, 0]
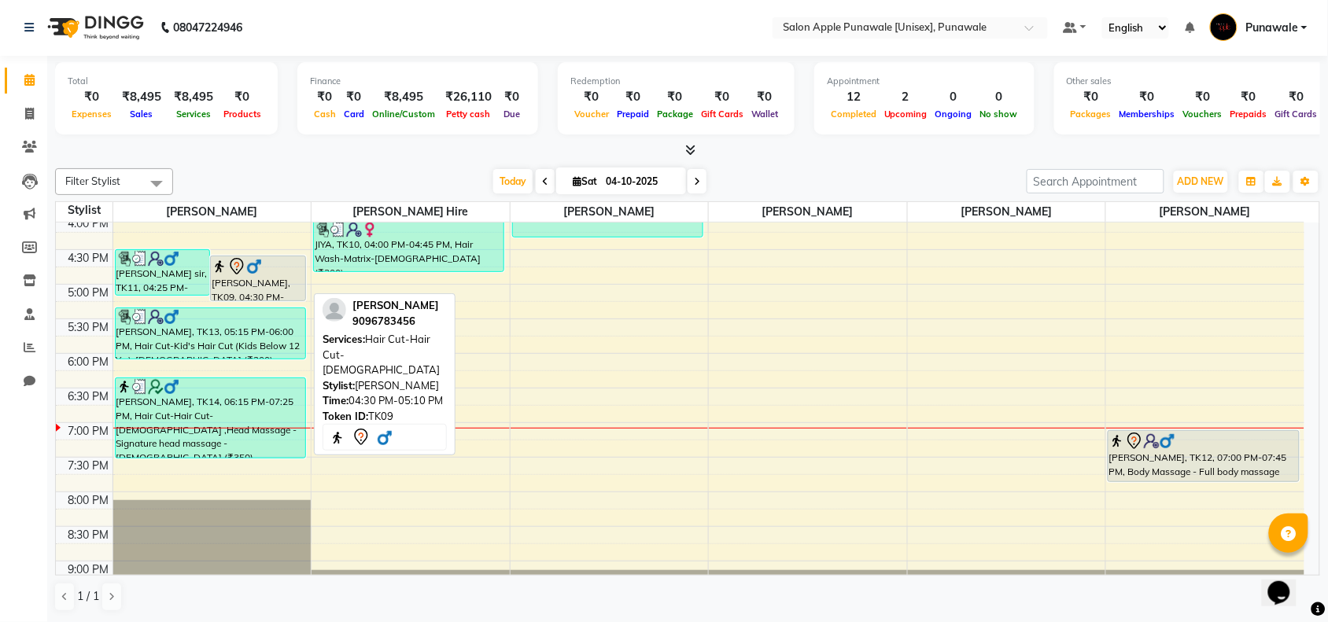
click at [264, 272] on div at bounding box center [258, 266] width 93 height 19
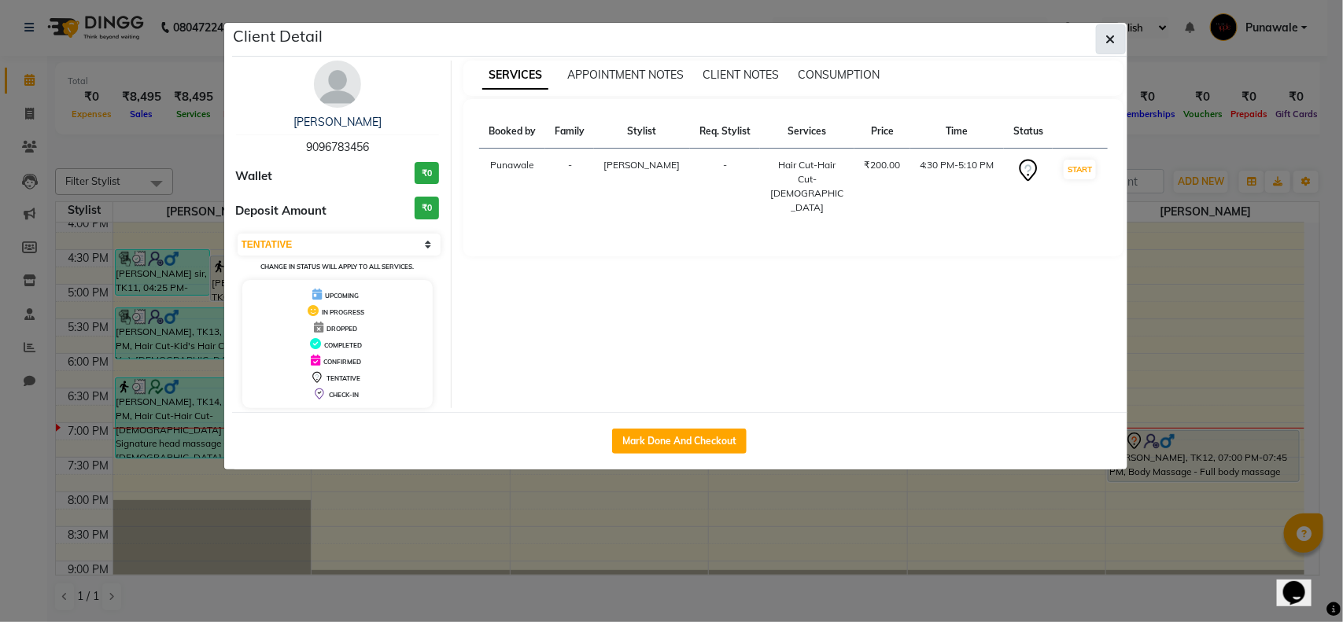
drag, startPoint x: 1114, startPoint y: 32, endPoint x: 966, endPoint y: 115, distance: 169.4
click at [1113, 32] on span "button" at bounding box center [1110, 39] width 9 height 16
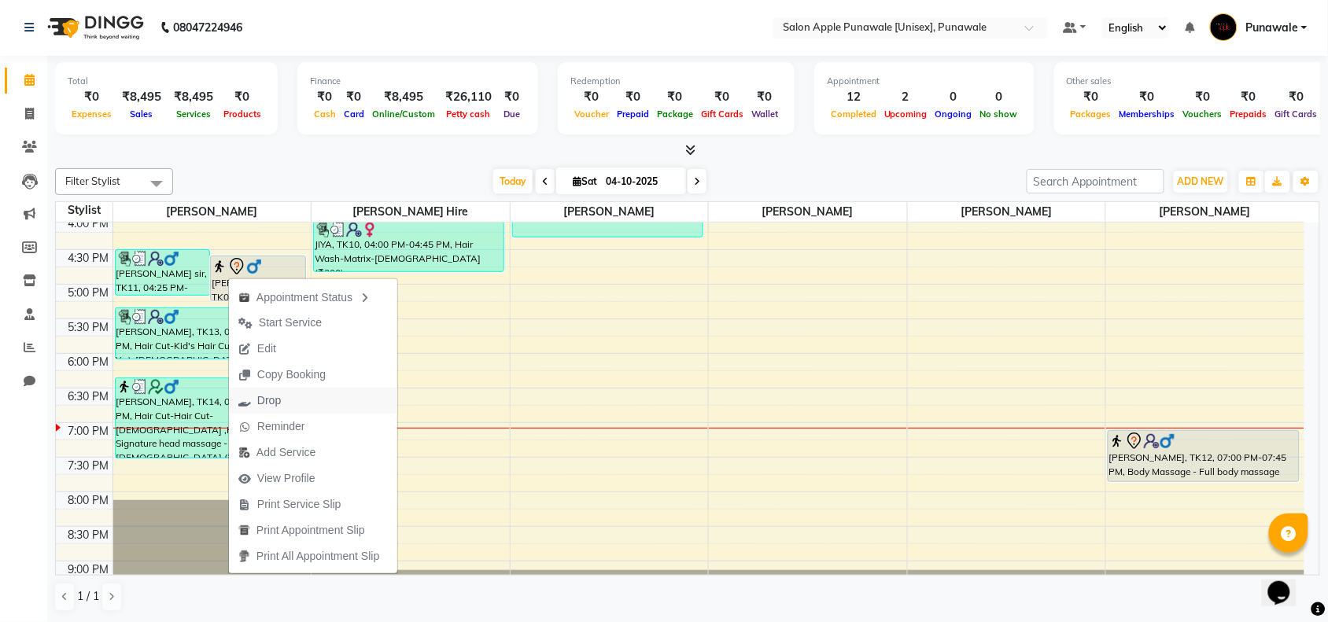
click at [265, 400] on span "Drop" at bounding box center [269, 401] width 24 height 17
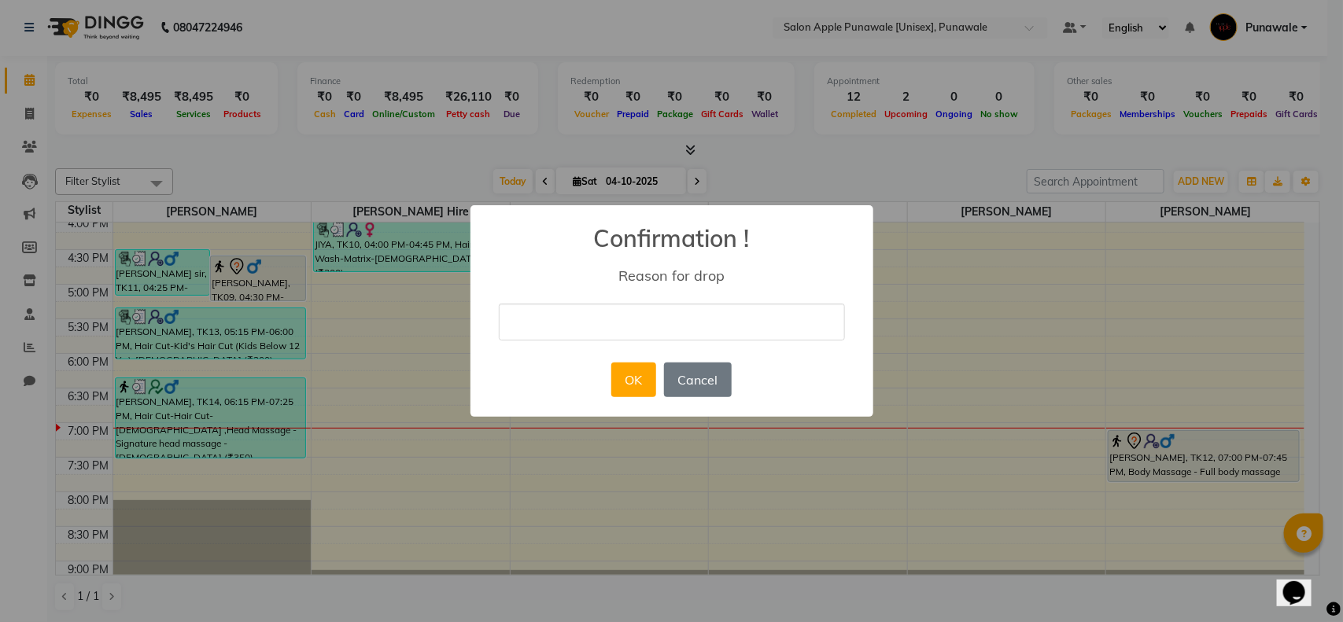
click at [634, 323] on input "text" at bounding box center [672, 322] width 346 height 37
click at [633, 383] on button "OK" at bounding box center [633, 380] width 45 height 35
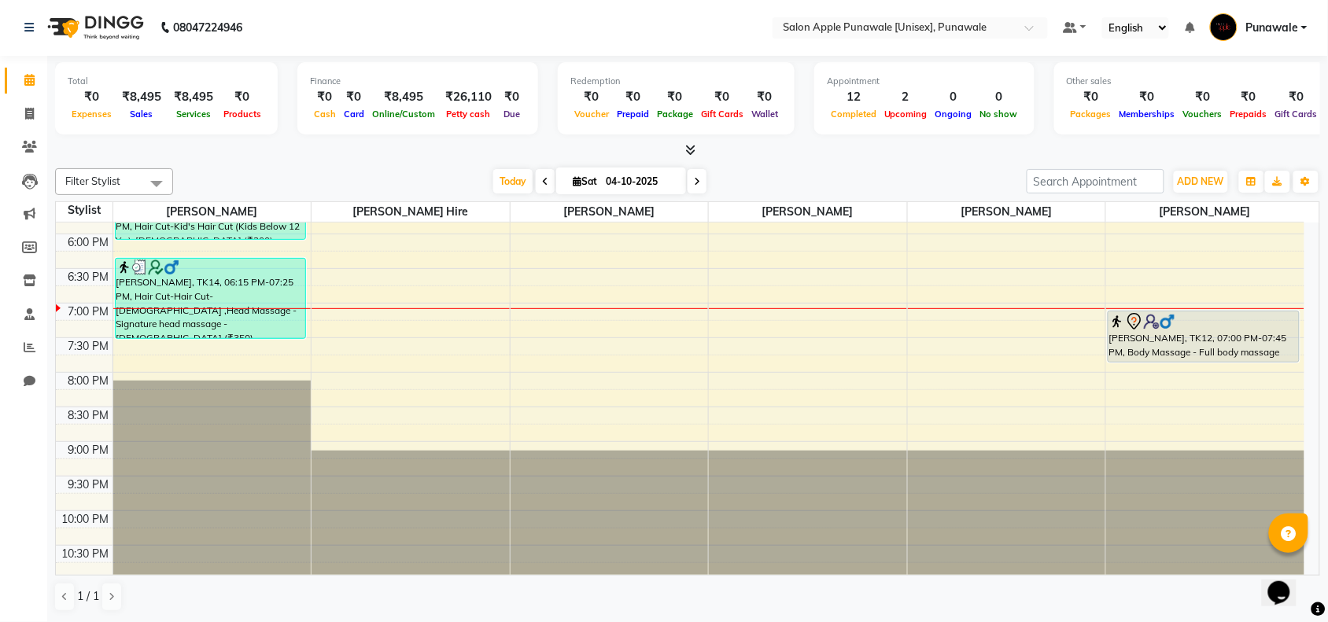
scroll to position [627, 0]
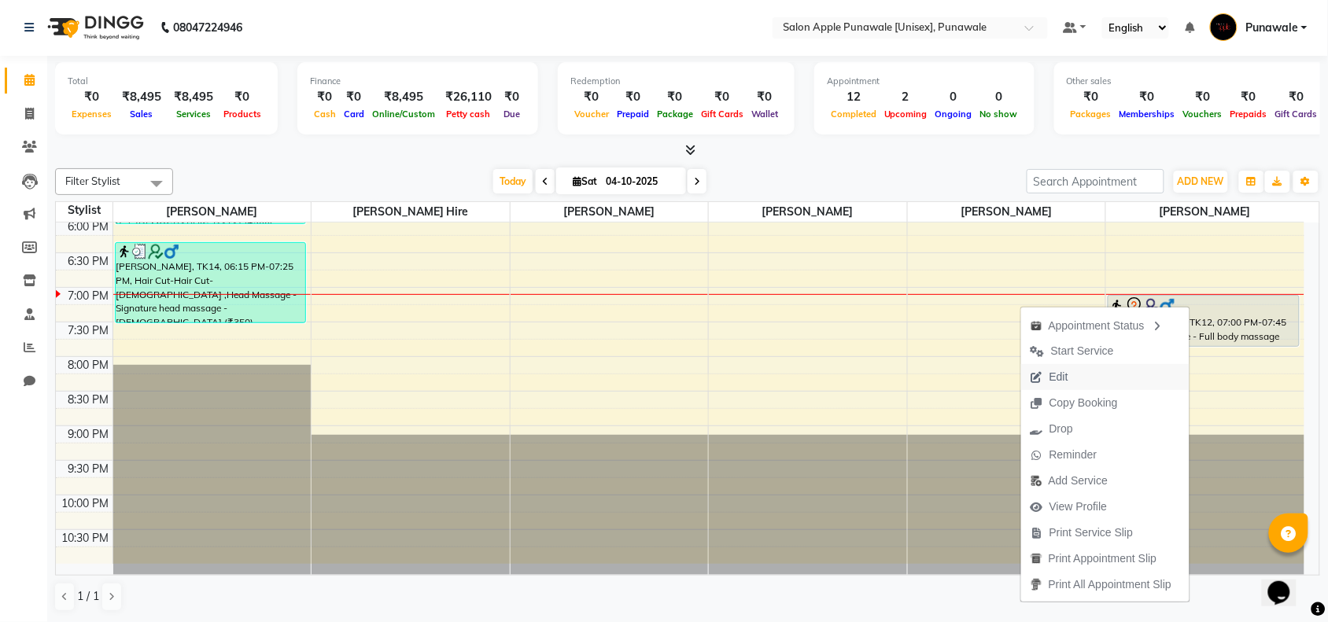
click at [1035, 372] on icon "button" at bounding box center [1037, 377] width 13 height 11
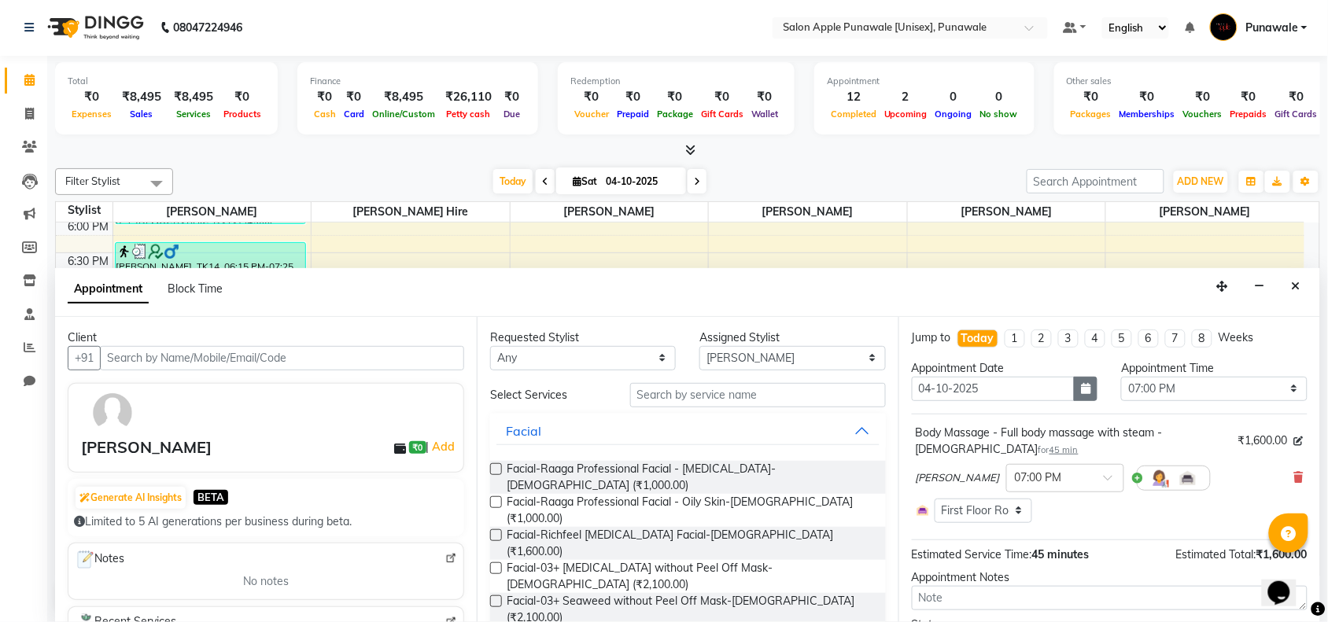
click at [1081, 394] on icon "button" at bounding box center [1085, 388] width 9 height 11
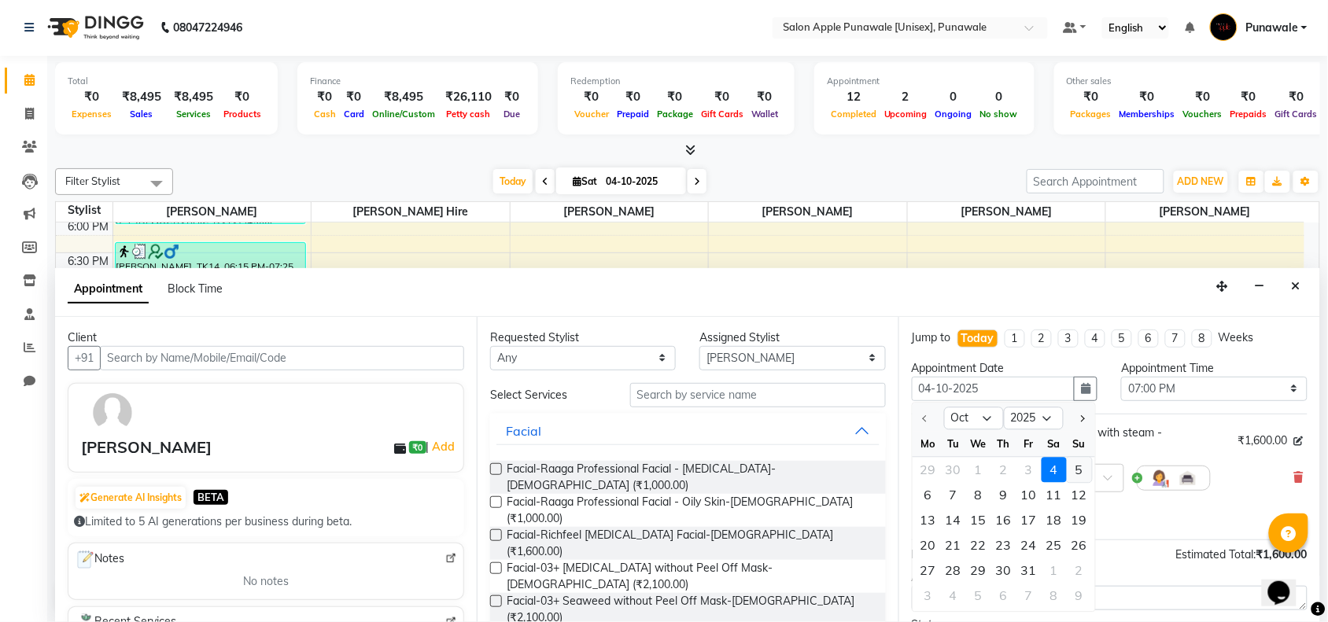
click at [1076, 468] on div "5" at bounding box center [1079, 469] width 25 height 25
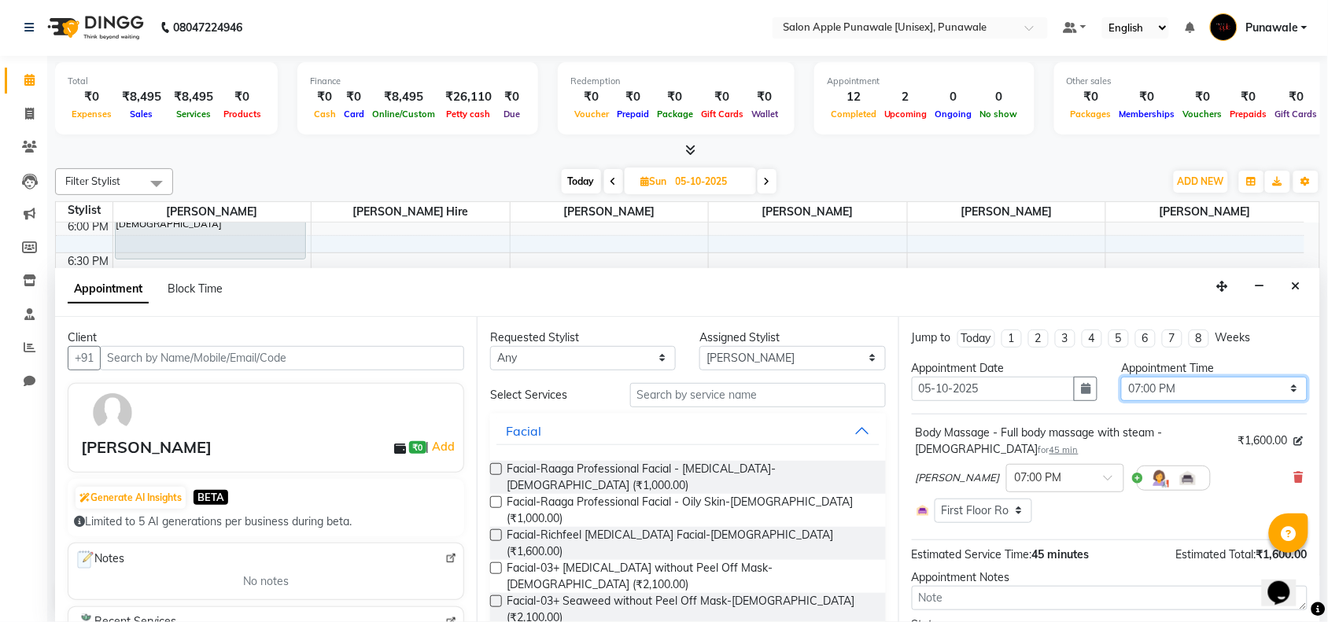
click at [1260, 390] on select "Select 10:00 AM 10:15 AM 10:30 AM 10:45 AM 11:00 AM 11:15 AM 11:30 AM 11:45 AM …" at bounding box center [1214, 389] width 186 height 24
click at [1121, 377] on select "Select 10:00 AM 10:15 AM 10:30 AM 10:45 AM 11:00 AM 11:15 AM 11:30 AM 11:45 AM …" at bounding box center [1214, 389] width 186 height 24
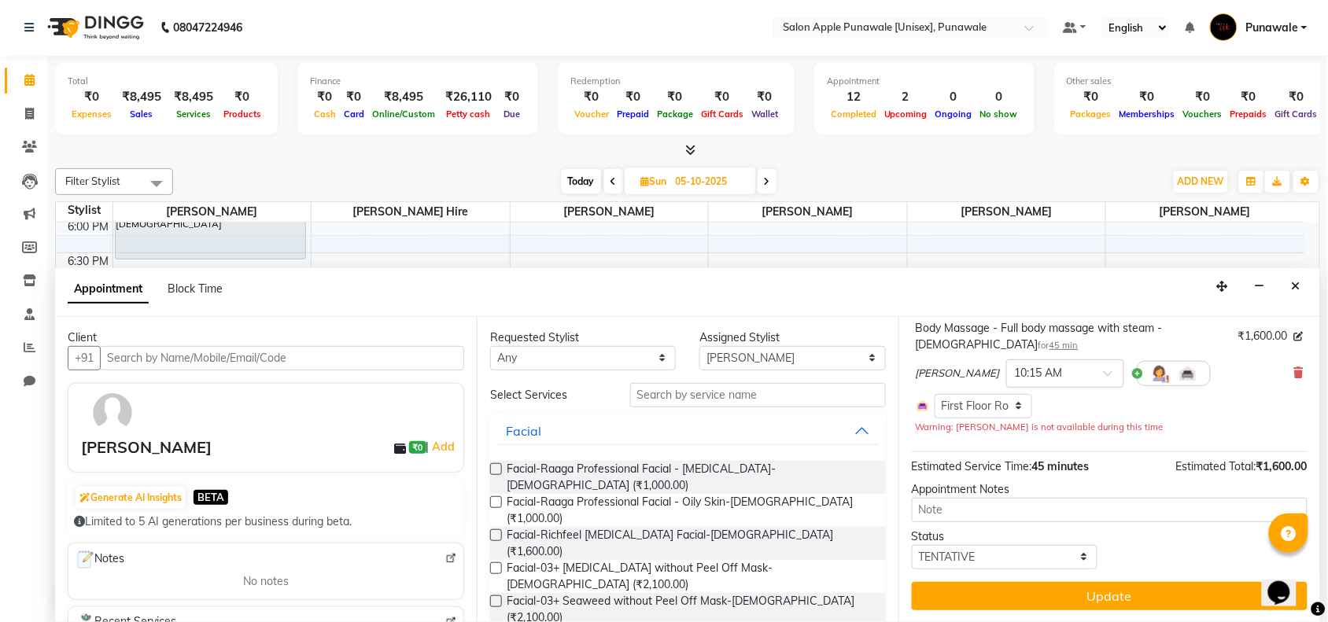
scroll to position [106, 0]
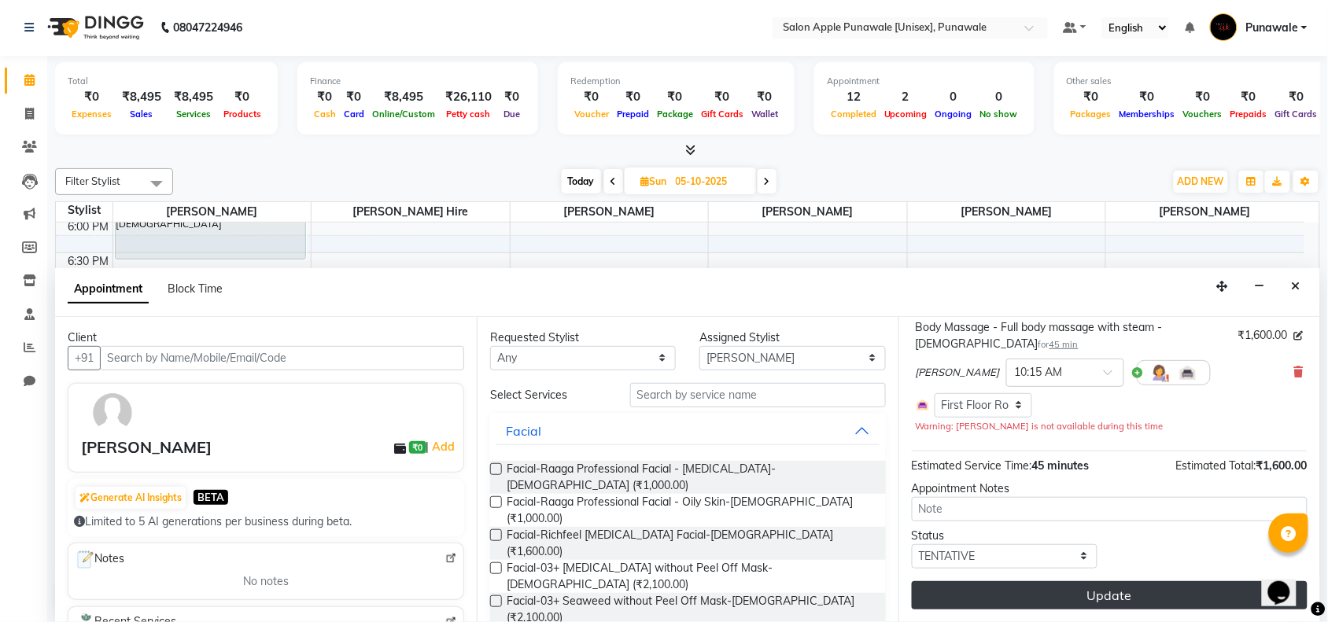
click at [1127, 592] on button "Update" at bounding box center [1110, 595] width 396 height 28
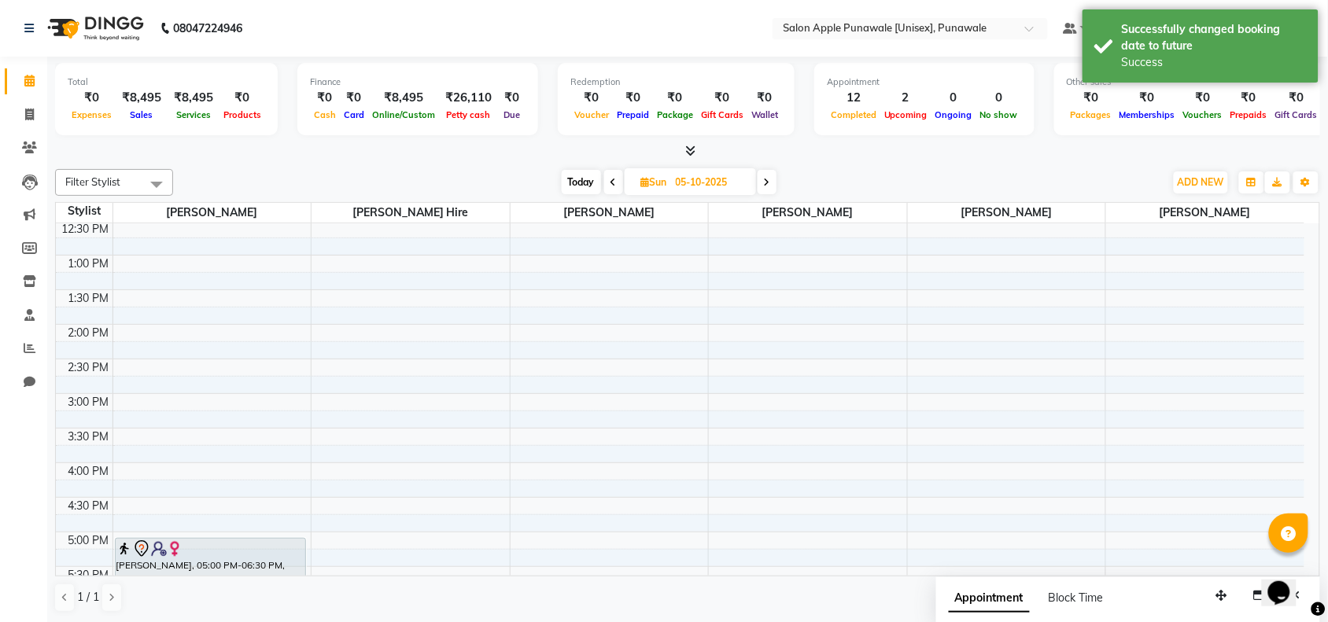
scroll to position [492, 0]
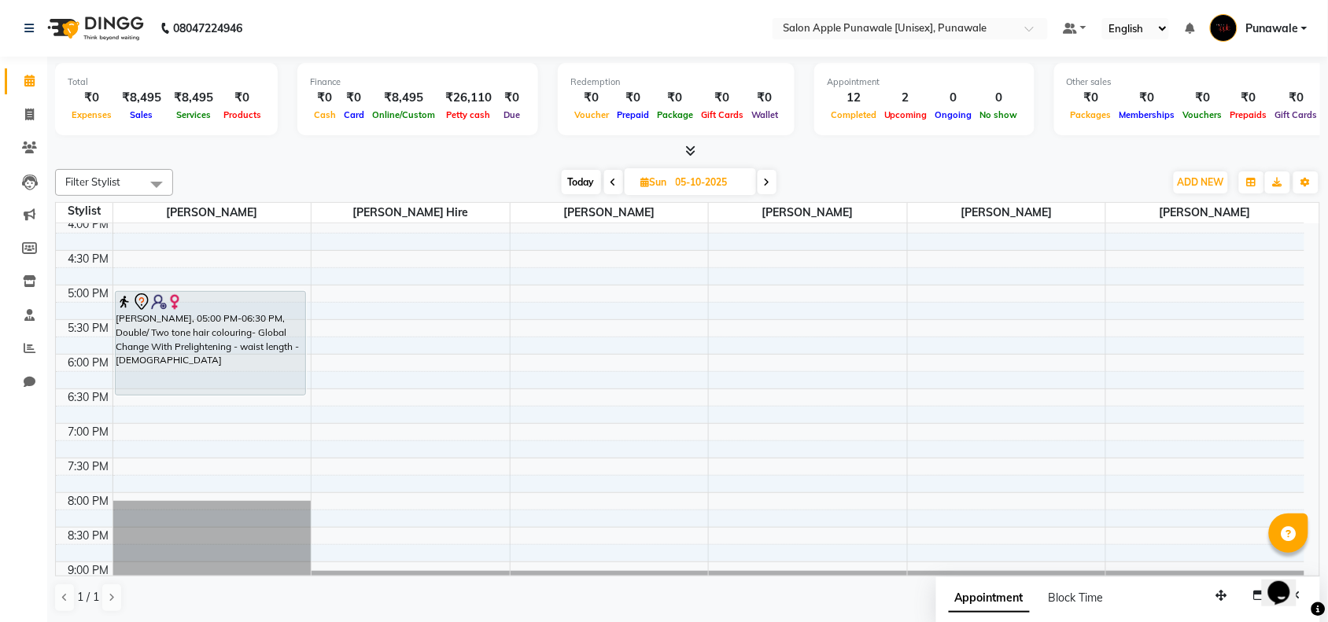
click at [576, 182] on span "Today" at bounding box center [581, 182] width 39 height 24
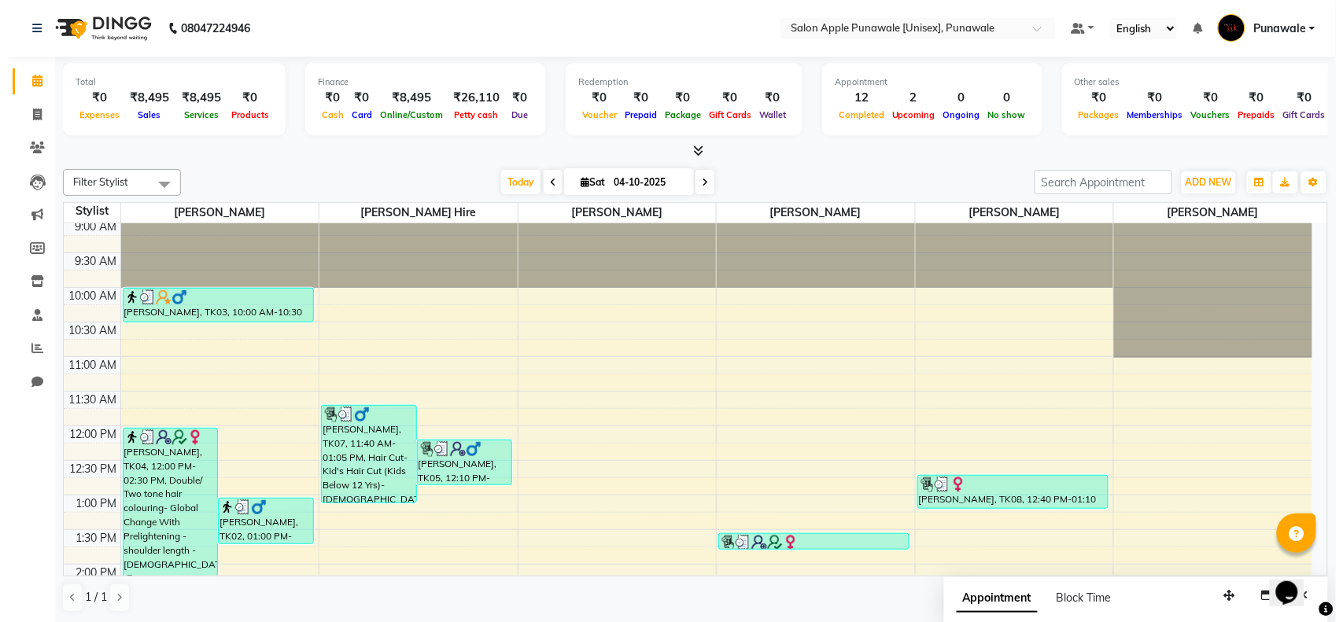
scroll to position [0, 0]
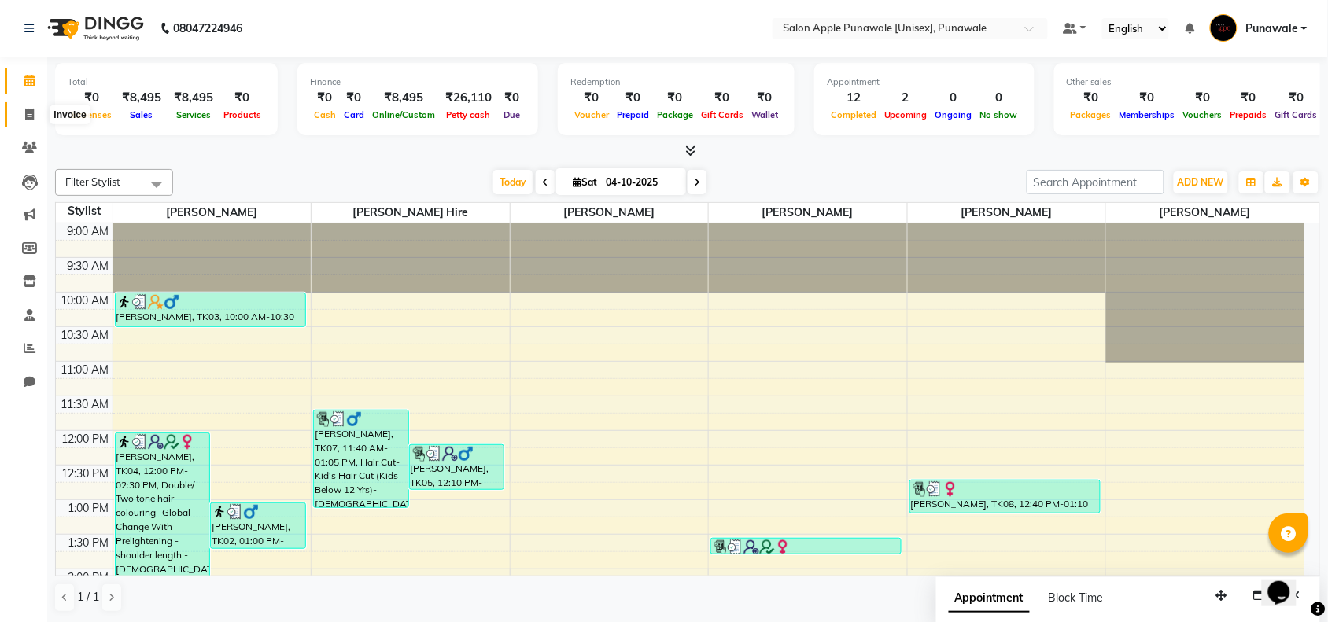
click at [28, 114] on icon at bounding box center [29, 115] width 9 height 12
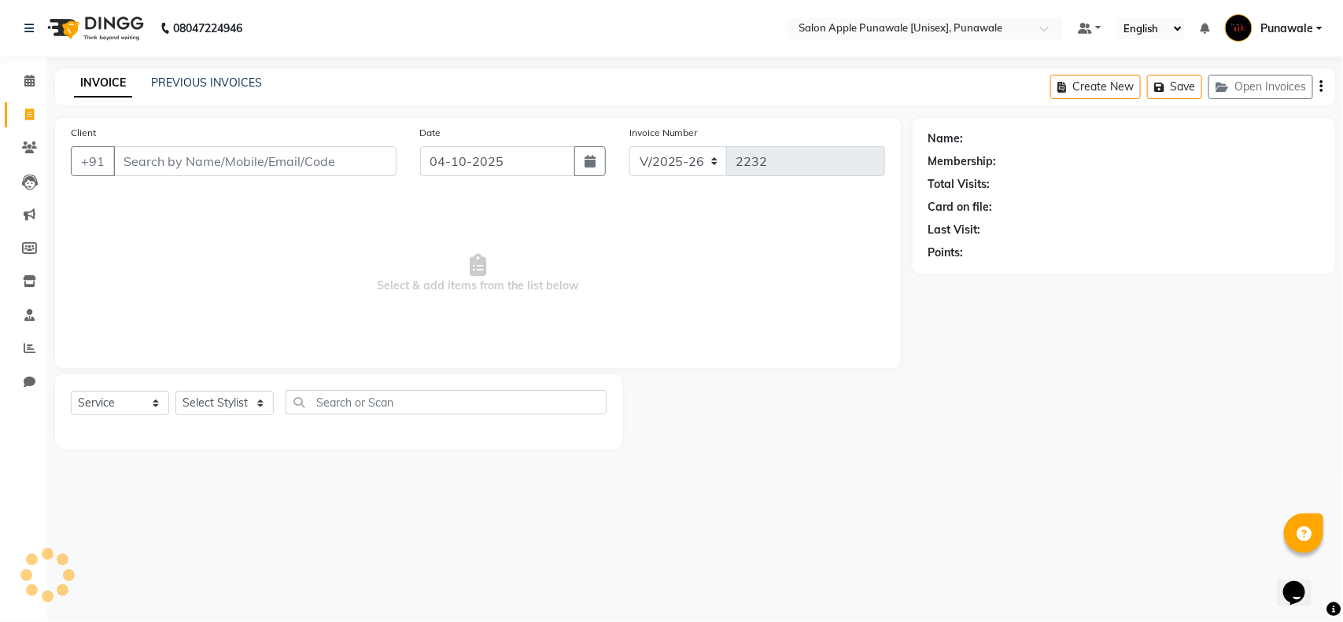
click at [181, 163] on input "Client" at bounding box center [254, 161] width 283 height 30
click at [338, 154] on span "Add Client" at bounding box center [356, 161] width 62 height 16
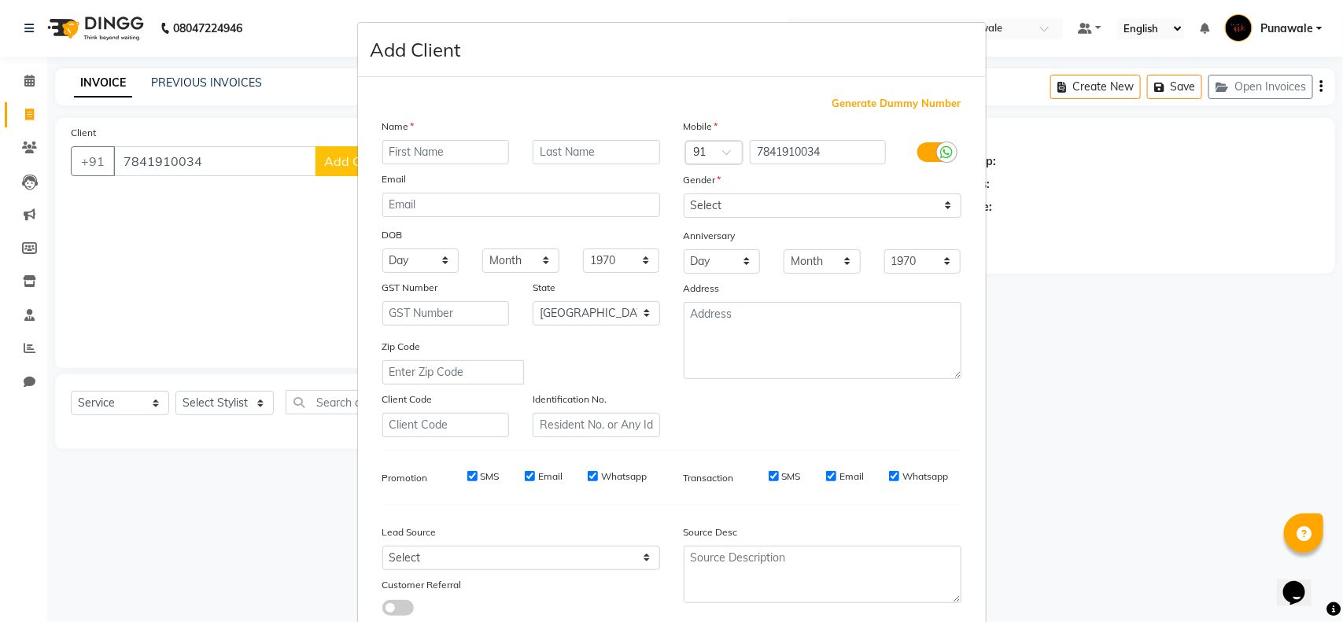
click at [426, 161] on input "text" at bounding box center [445, 152] width 127 height 24
click at [748, 202] on select "Select [DEMOGRAPHIC_DATA] [DEMOGRAPHIC_DATA] Other Prefer Not To Say" at bounding box center [823, 206] width 278 height 24
click at [610, 155] on input "[PERSON_NAME]" at bounding box center [596, 152] width 127 height 24
click at [726, 201] on select "Select [DEMOGRAPHIC_DATA] [DEMOGRAPHIC_DATA] Other Prefer Not To Say" at bounding box center [823, 206] width 278 height 24
click at [684, 194] on select "Select [DEMOGRAPHIC_DATA] [DEMOGRAPHIC_DATA] Other Prefer Not To Say" at bounding box center [823, 206] width 278 height 24
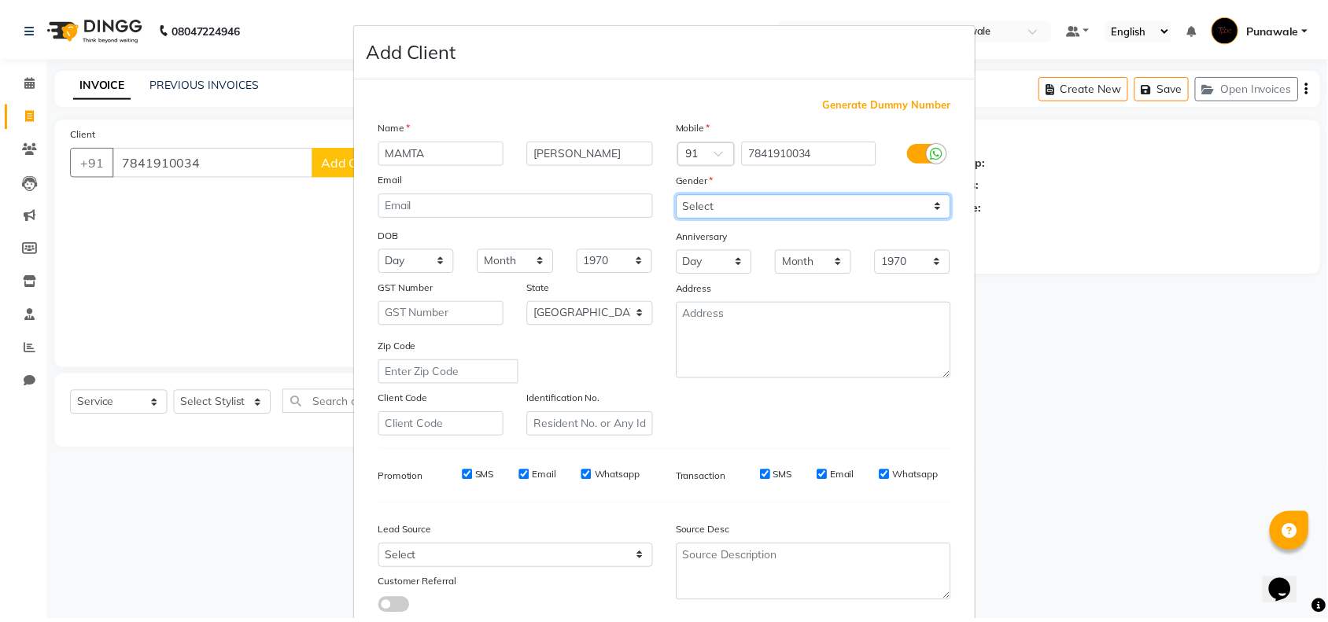
scroll to position [98, 0]
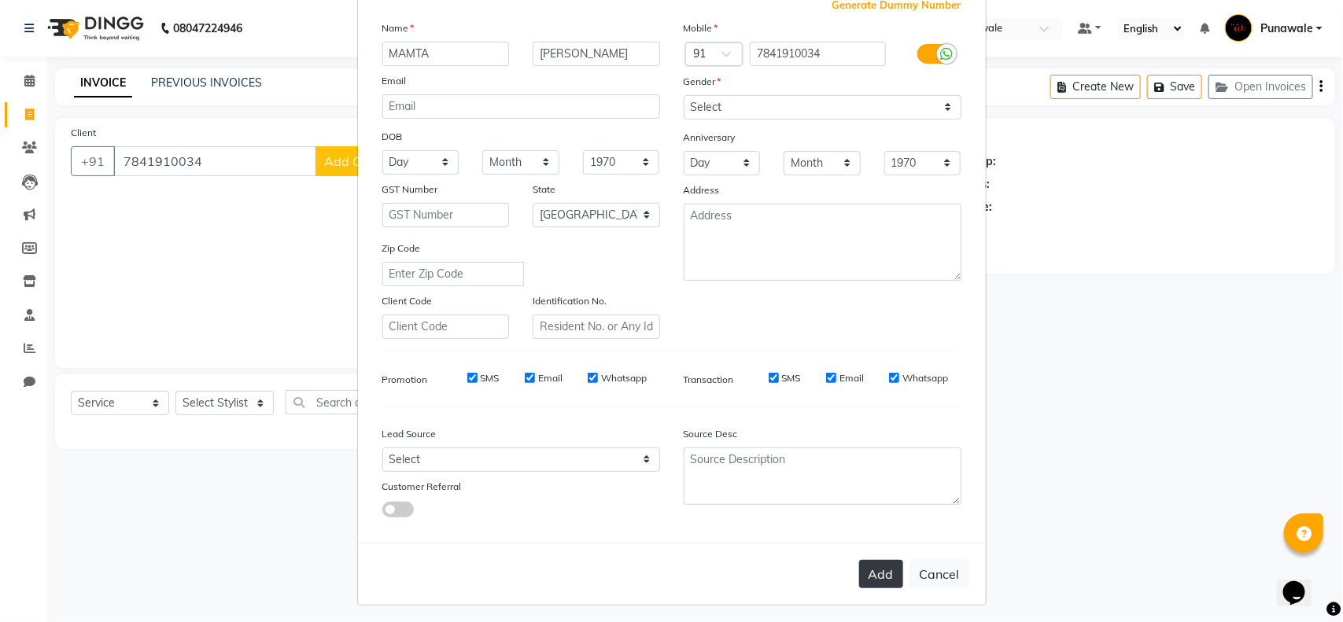
click at [872, 570] on button "Add" at bounding box center [881, 574] width 44 height 28
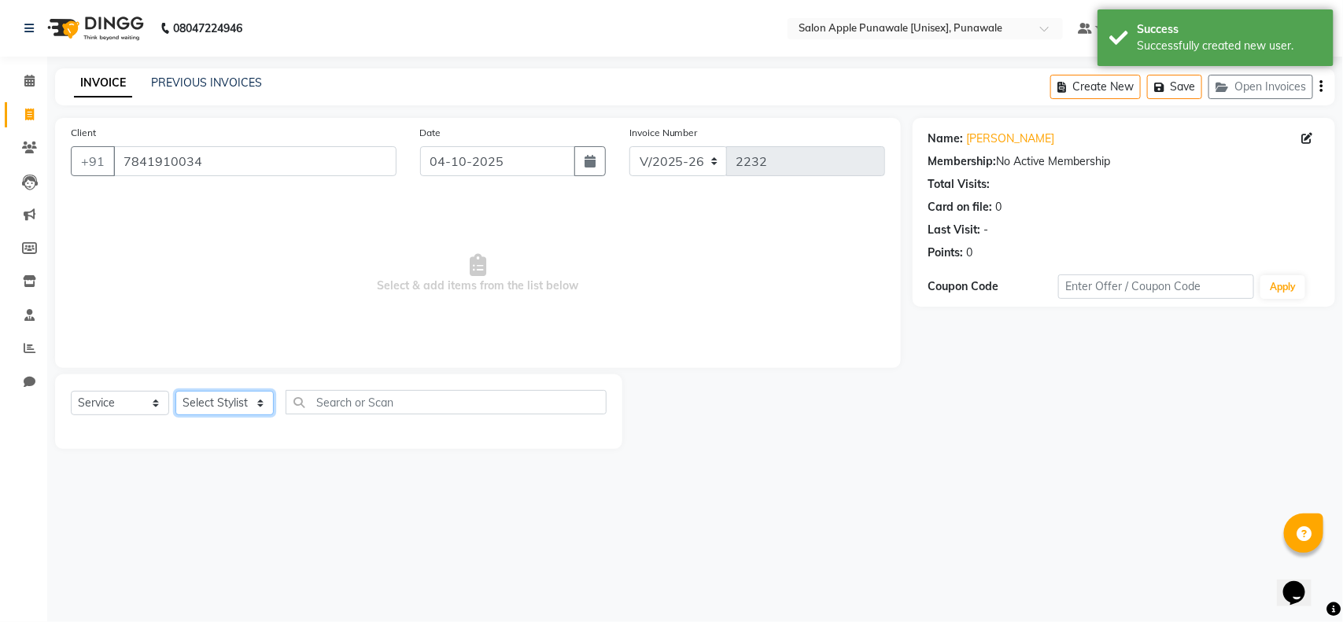
click at [224, 405] on select "Select Stylist [PERSON_NAME] Avi [PERSON_NAME] 1 [PERSON_NAME] [PERSON_NAME] [P…" at bounding box center [224, 403] width 98 height 24
click at [175, 391] on select "Select Stylist [PERSON_NAME] Avi [PERSON_NAME] 1 [PERSON_NAME] [PERSON_NAME] [P…" at bounding box center [224, 403] width 98 height 24
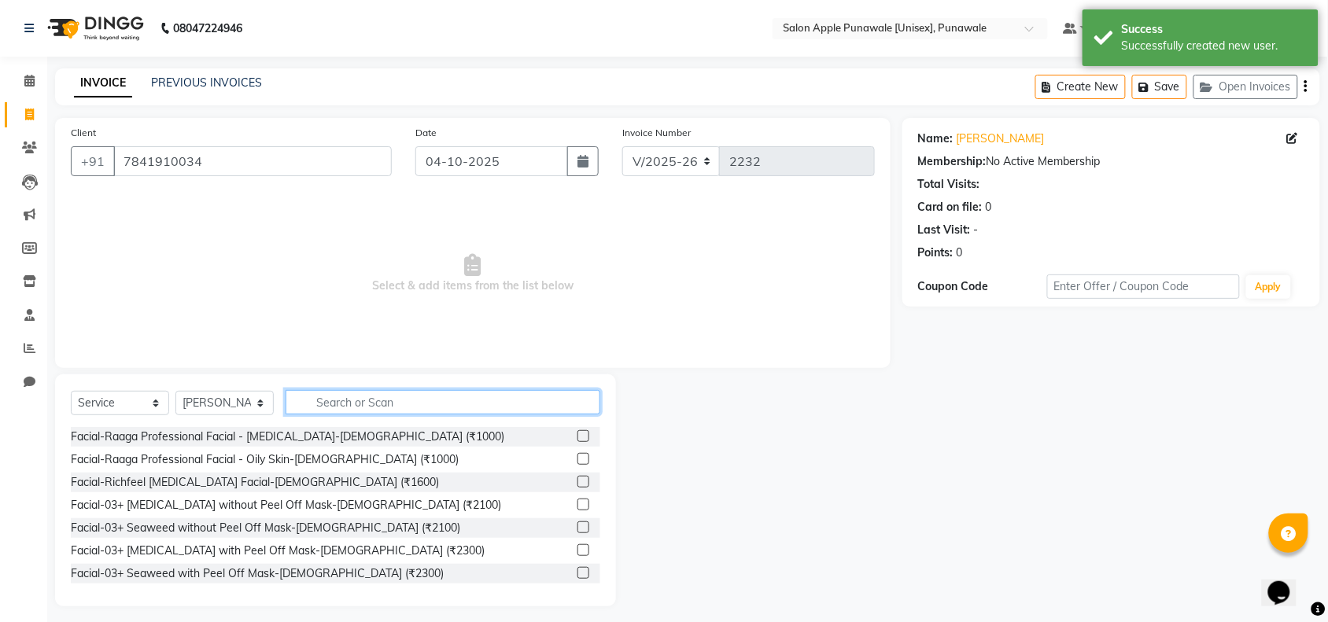
click at [403, 406] on input "text" at bounding box center [443, 402] width 315 height 24
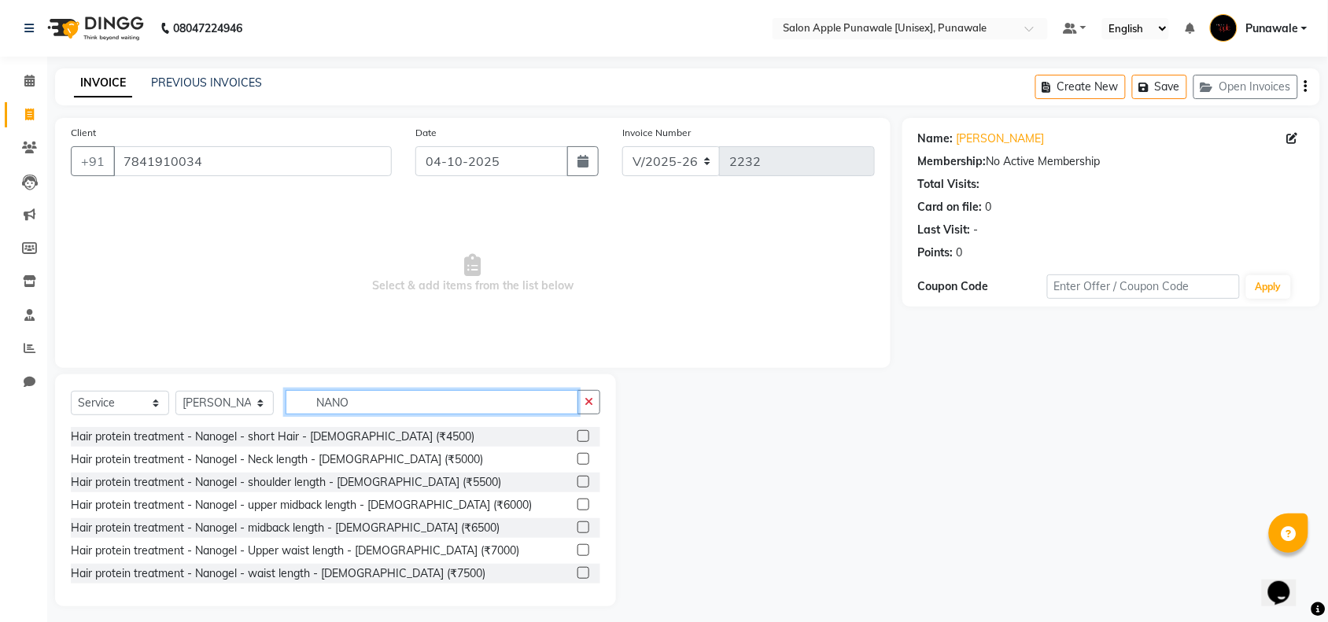
scroll to position [8, 0]
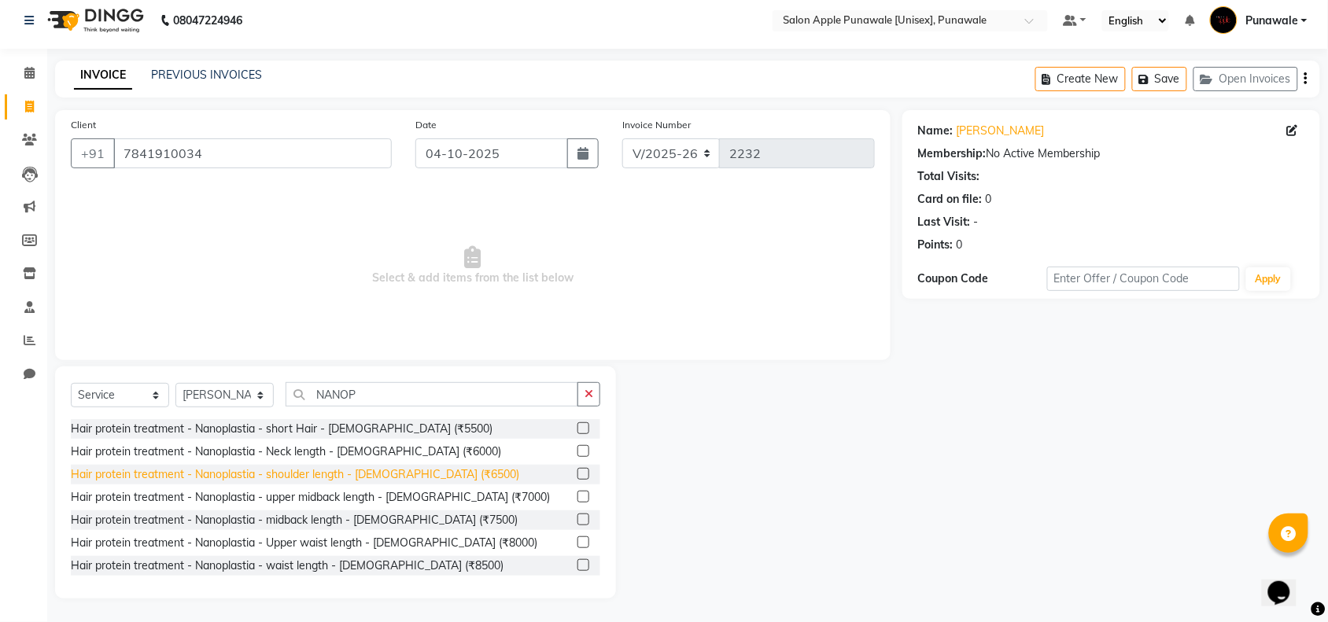
click at [317, 476] on div "Hair protein treatment - Nanoplastia - shoulder length - [DEMOGRAPHIC_DATA] (₹6…" at bounding box center [295, 475] width 448 height 17
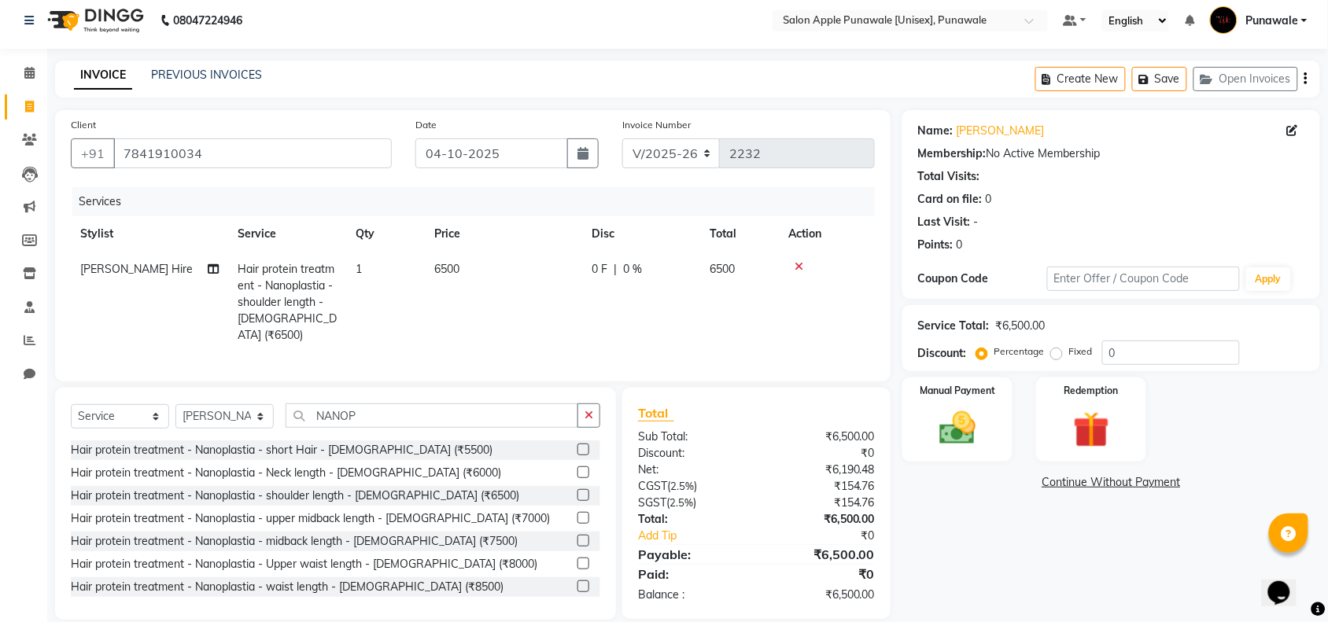
click at [628, 266] on span "0 %" at bounding box center [632, 269] width 19 height 17
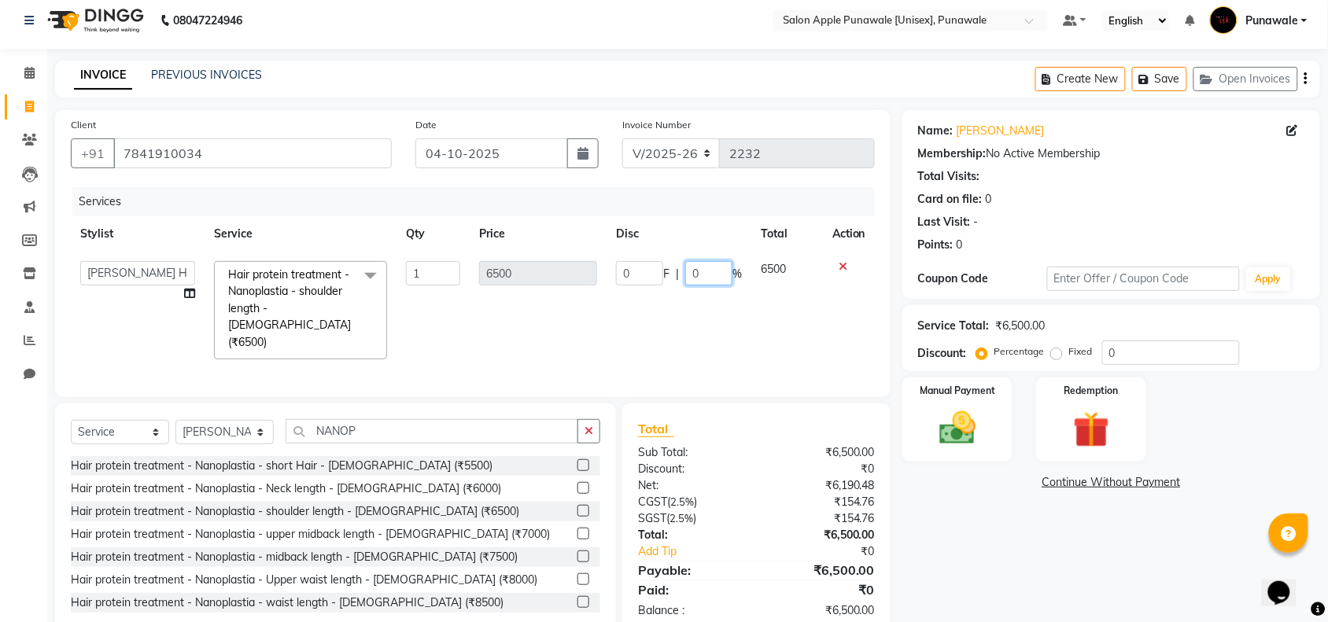
click at [722, 272] on input "0" at bounding box center [708, 273] width 47 height 24
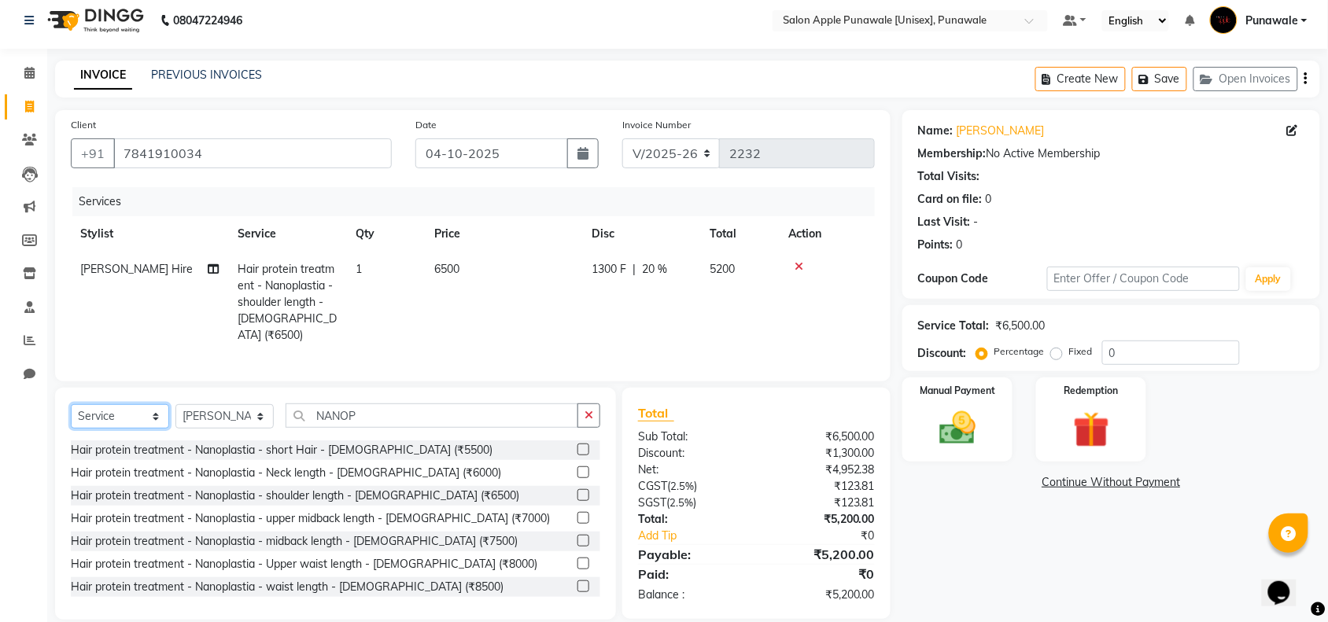
click at [79, 430] on div "Select Service Product Membership Package Voucher Prepaid Gift Card Select Styl…" at bounding box center [335, 422] width 529 height 37
click at [71, 404] on select "Select Service Product Membership Package Voucher Prepaid Gift Card" at bounding box center [120, 416] width 98 height 24
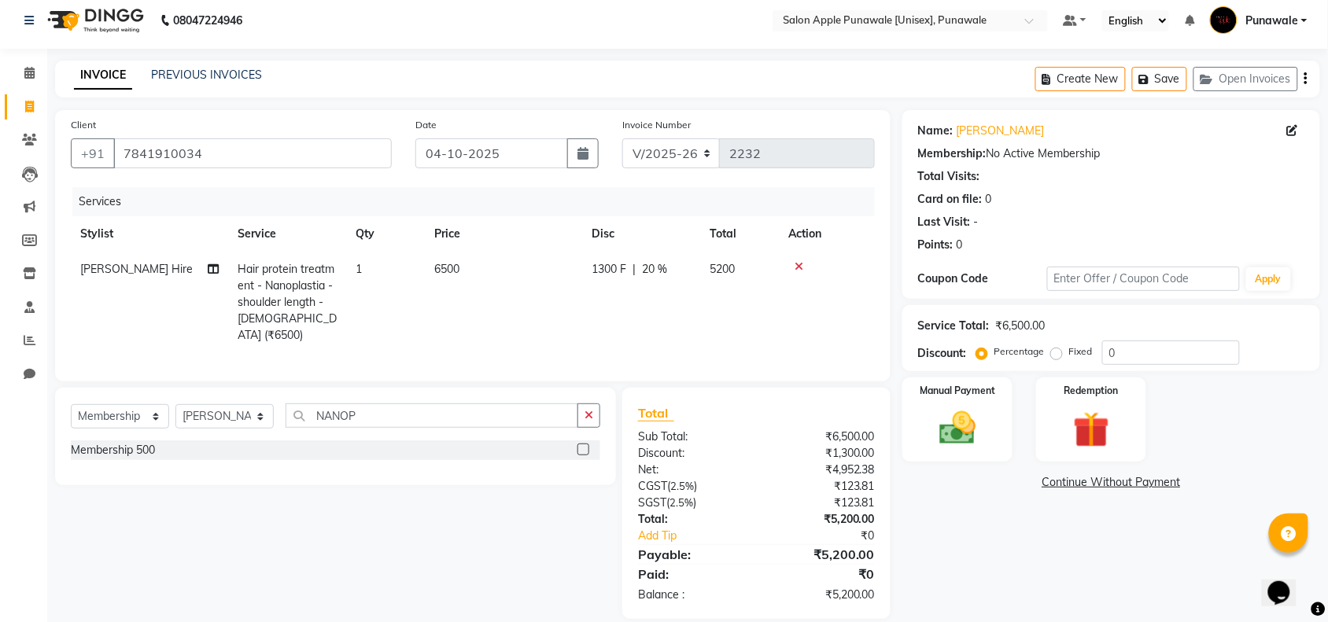
click at [576, 448] on div "Membership 500" at bounding box center [335, 451] width 529 height 20
click at [586, 447] on label at bounding box center [583, 450] width 12 height 12
click at [586, 447] on input "checkbox" at bounding box center [582, 450] width 10 height 10
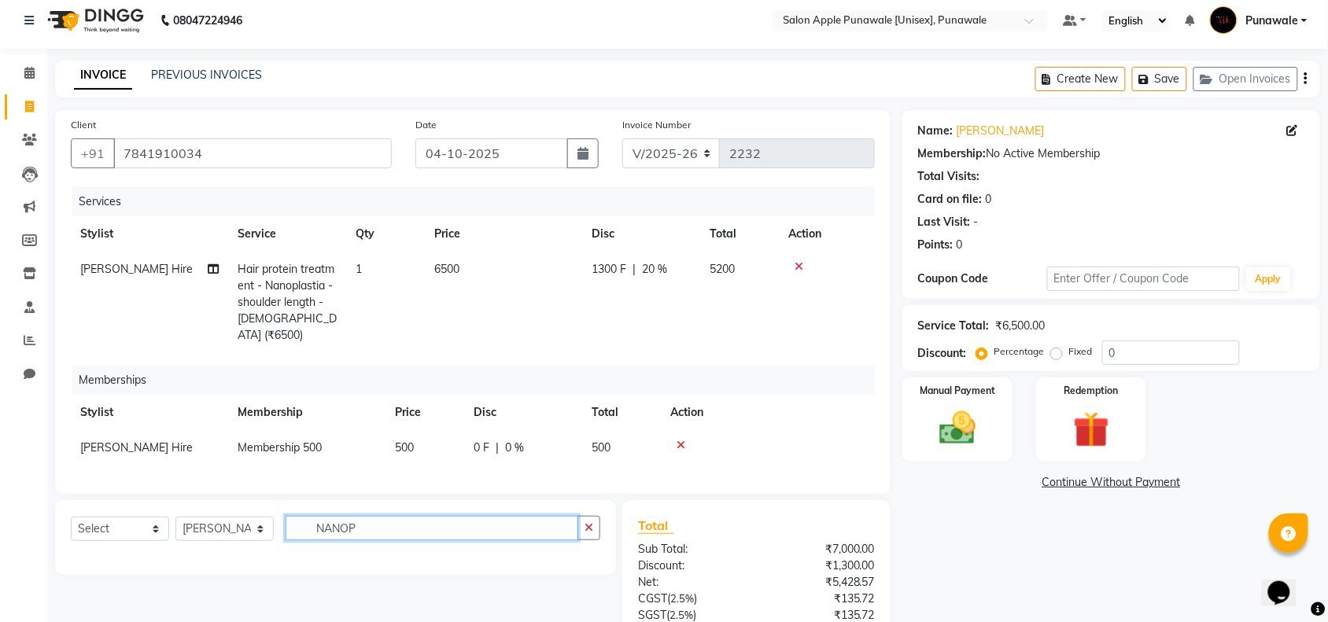
click at [370, 528] on input "NANOP" at bounding box center [432, 528] width 293 height 24
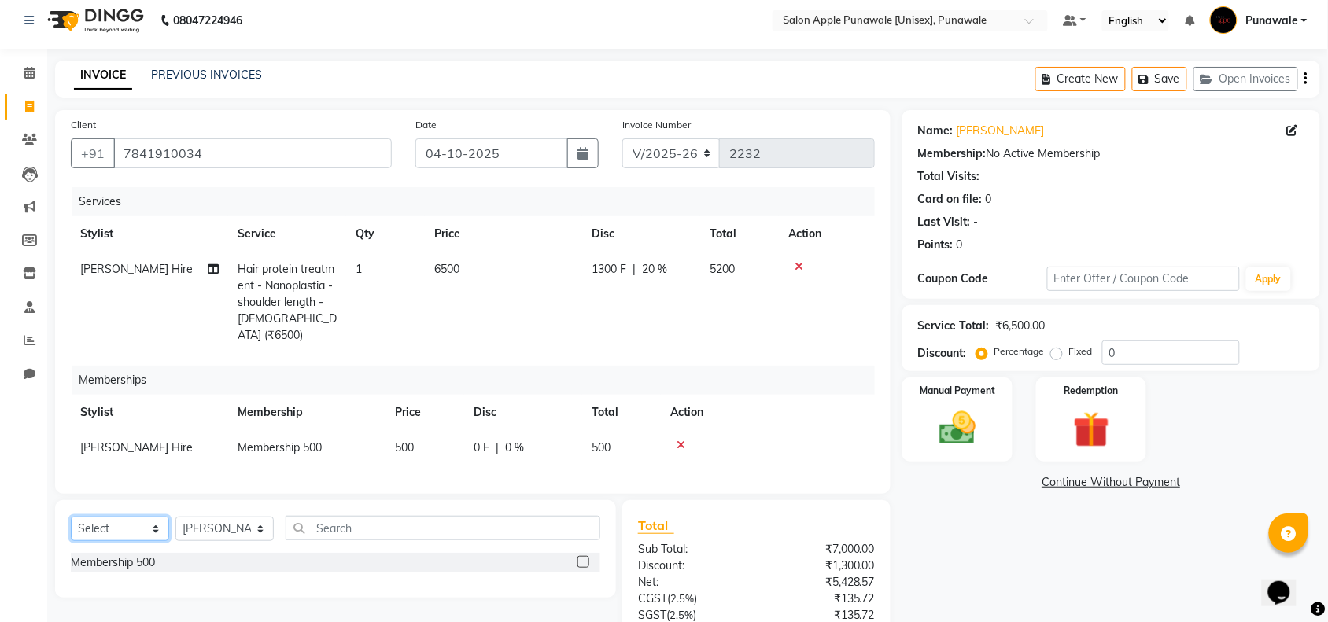
click at [114, 529] on select "Select Service Product Package Voucher Prepaid Gift Card" at bounding box center [120, 529] width 98 height 24
click at [71, 517] on select "Select Service Product Package Voucher Prepaid Gift Card" at bounding box center [120, 529] width 98 height 24
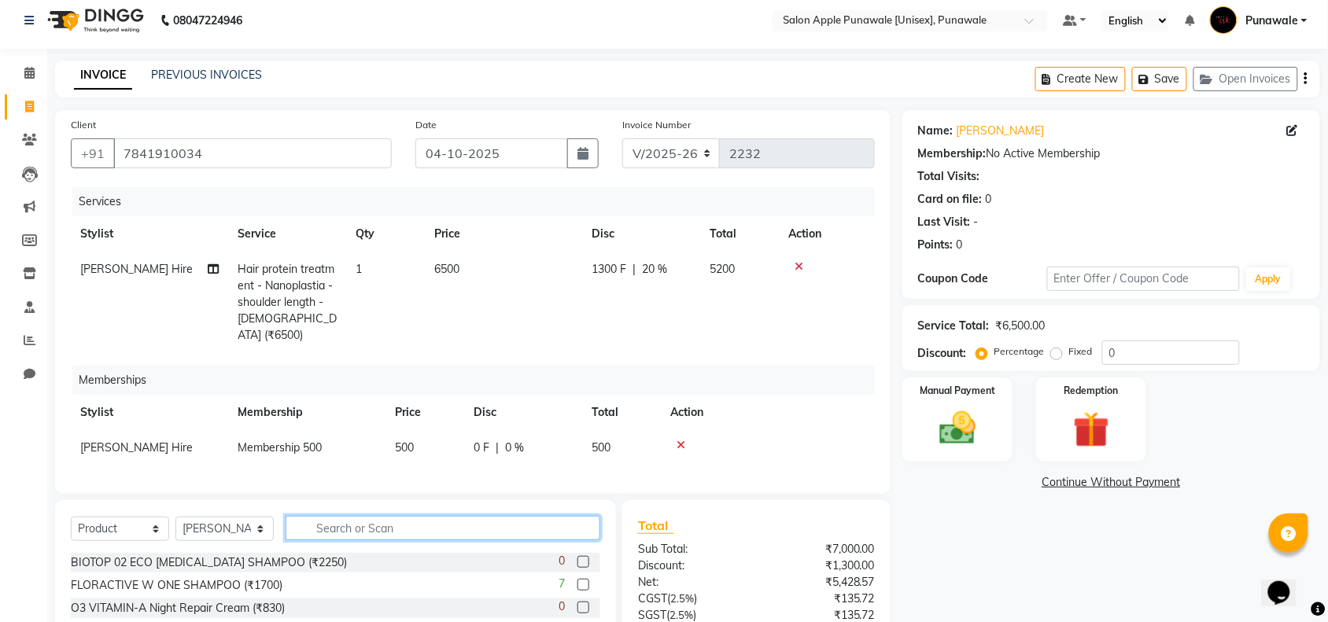
click at [352, 525] on input "text" at bounding box center [443, 528] width 315 height 24
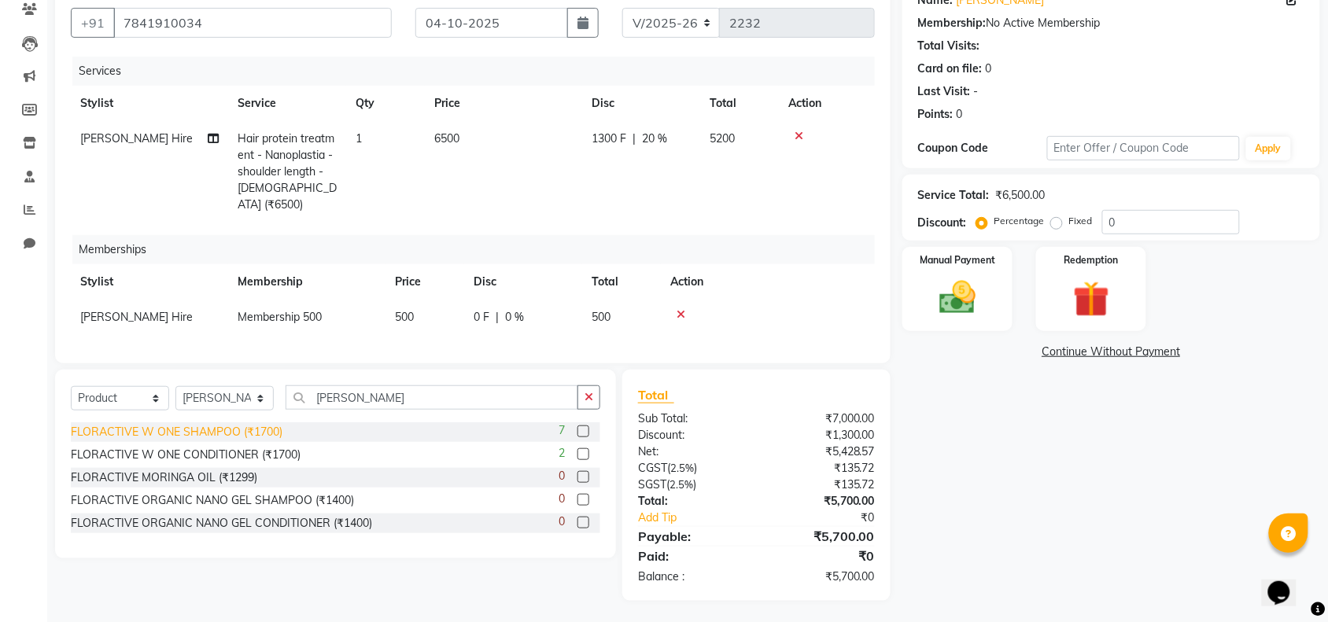
click at [132, 430] on div "FLORACTIVE W ONE SHAMPOO (₹1700)" at bounding box center [177, 432] width 212 height 17
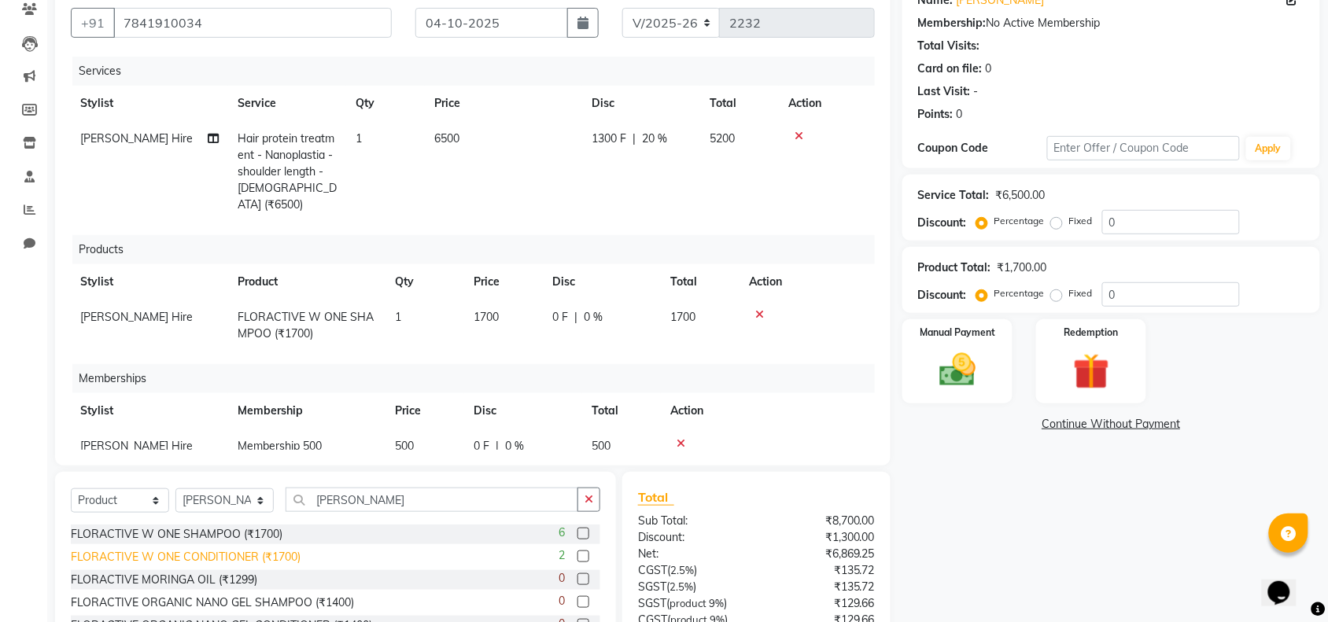
click at [144, 552] on div "FLORACTIVE W ONE CONDITIONER (₹1700)" at bounding box center [186, 557] width 230 height 17
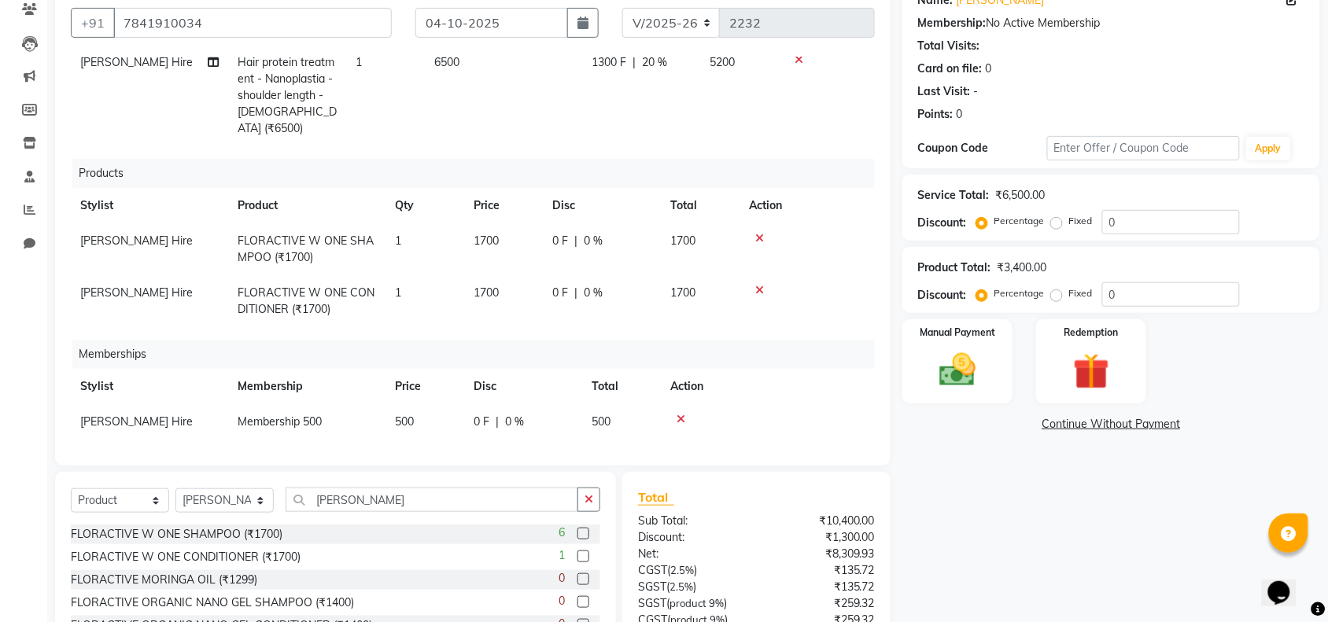
scroll to position [276, 0]
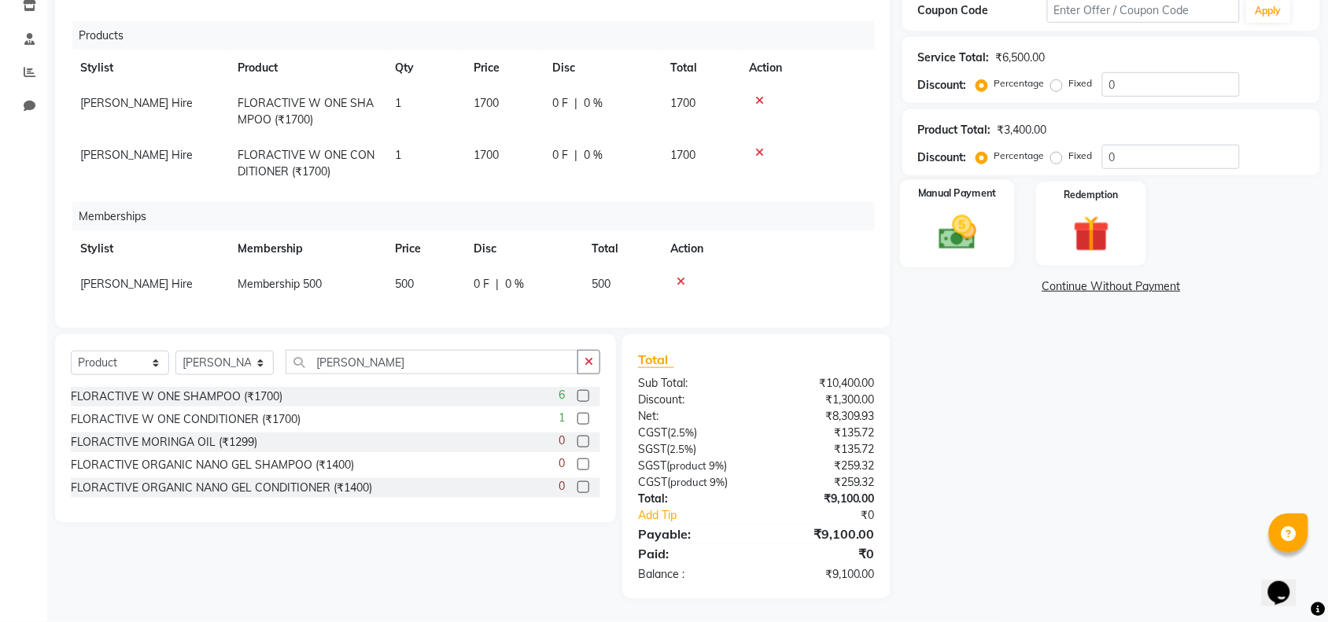
click at [923, 246] on div "Manual Payment" at bounding box center [957, 224] width 115 height 88
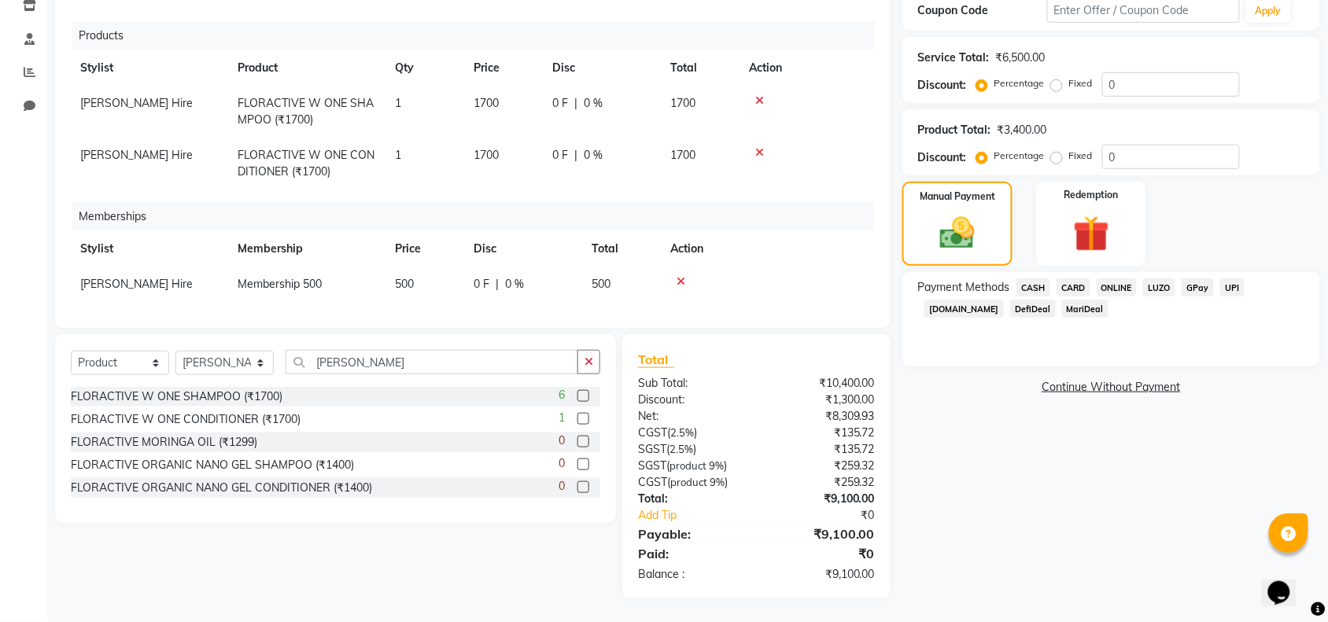
click at [1119, 285] on span "ONLINE" at bounding box center [1117, 287] width 41 height 18
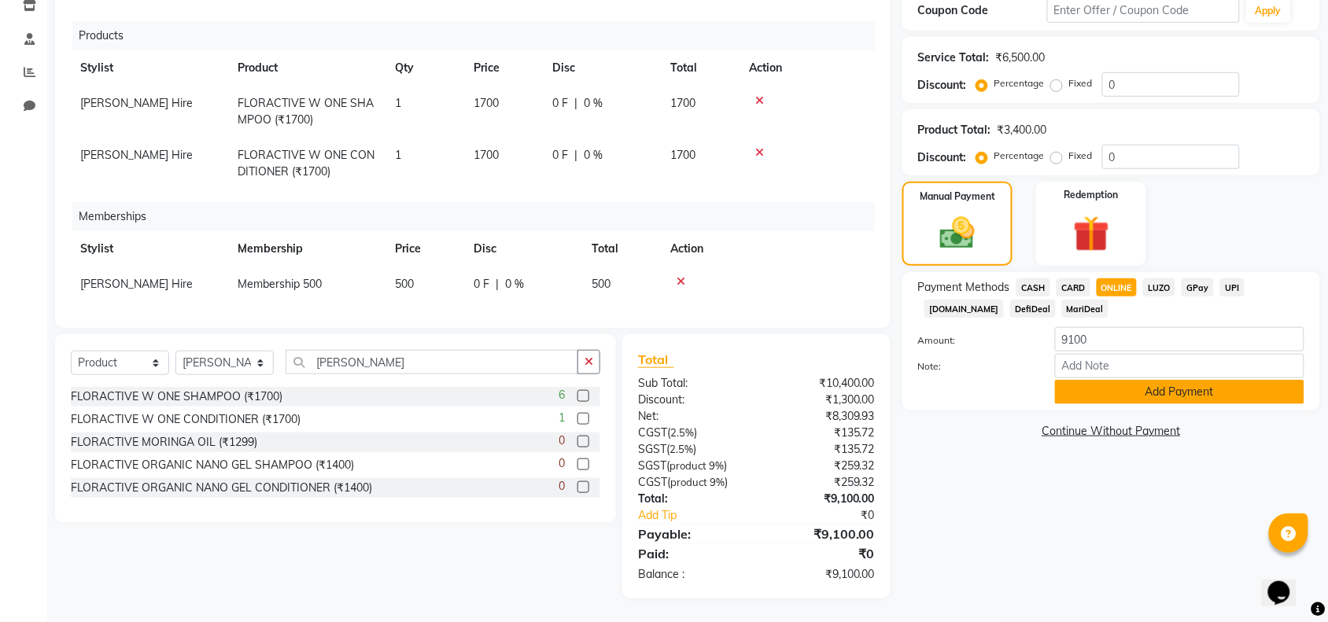
click at [1142, 396] on button "Add Payment" at bounding box center [1179, 392] width 249 height 24
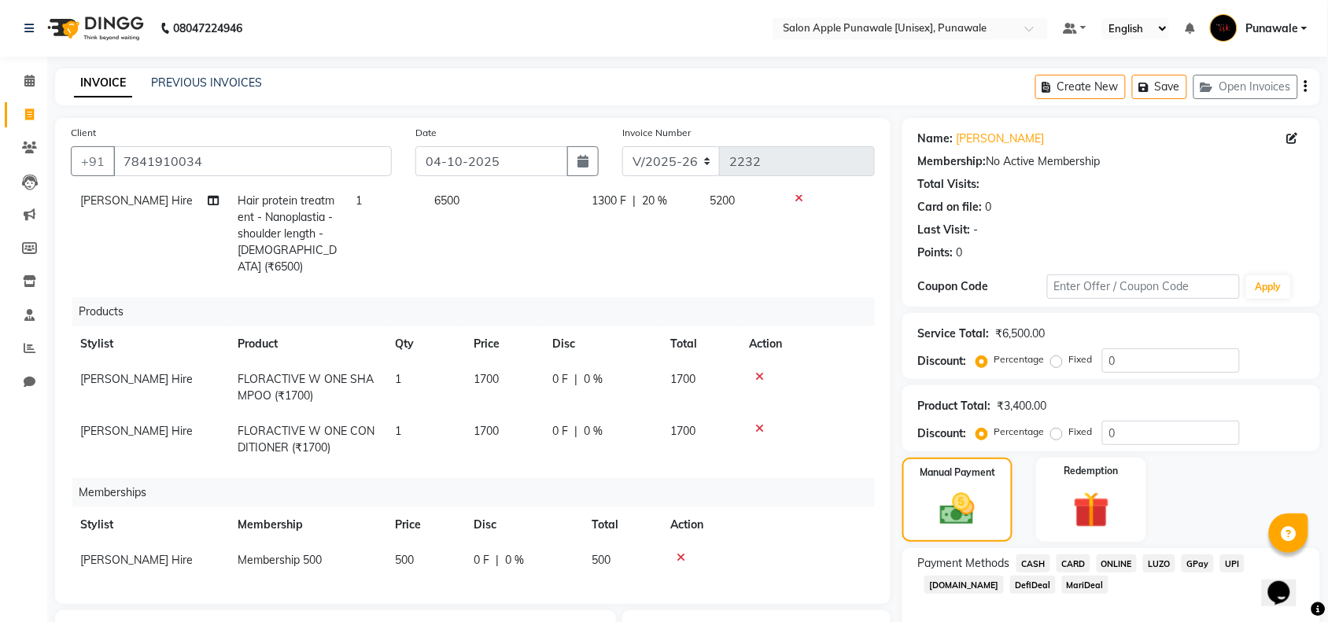
scroll to position [308, 0]
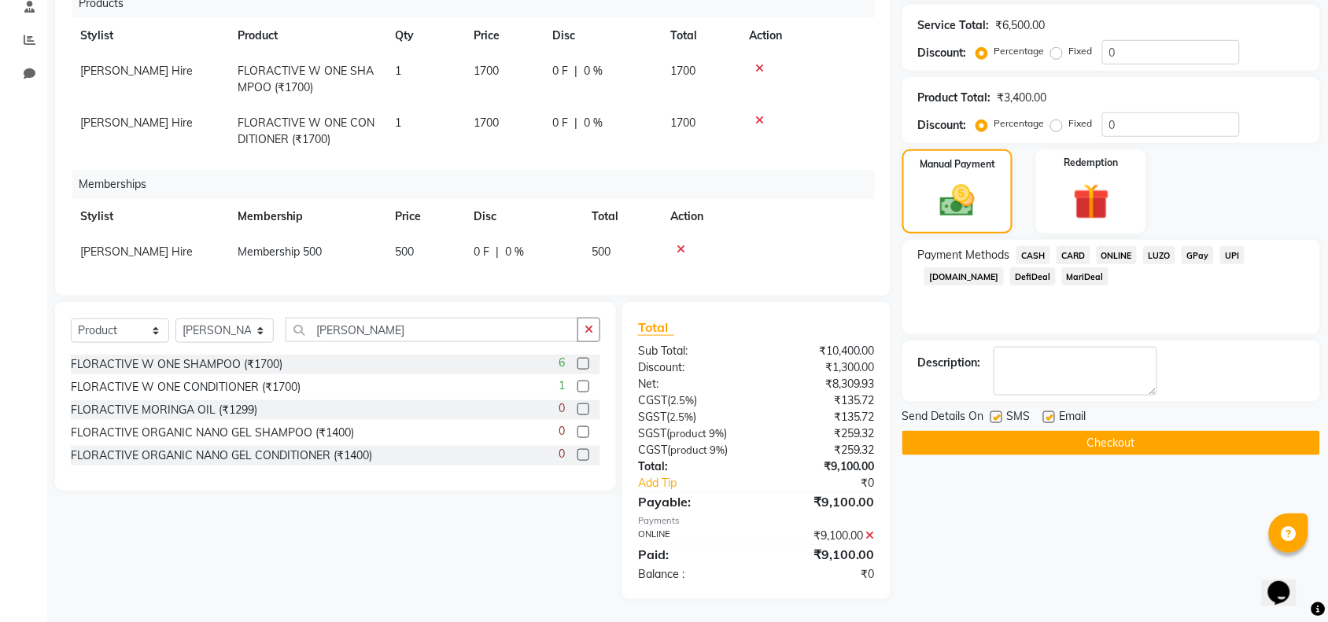
click at [1049, 451] on button "Checkout" at bounding box center [1111, 443] width 418 height 24
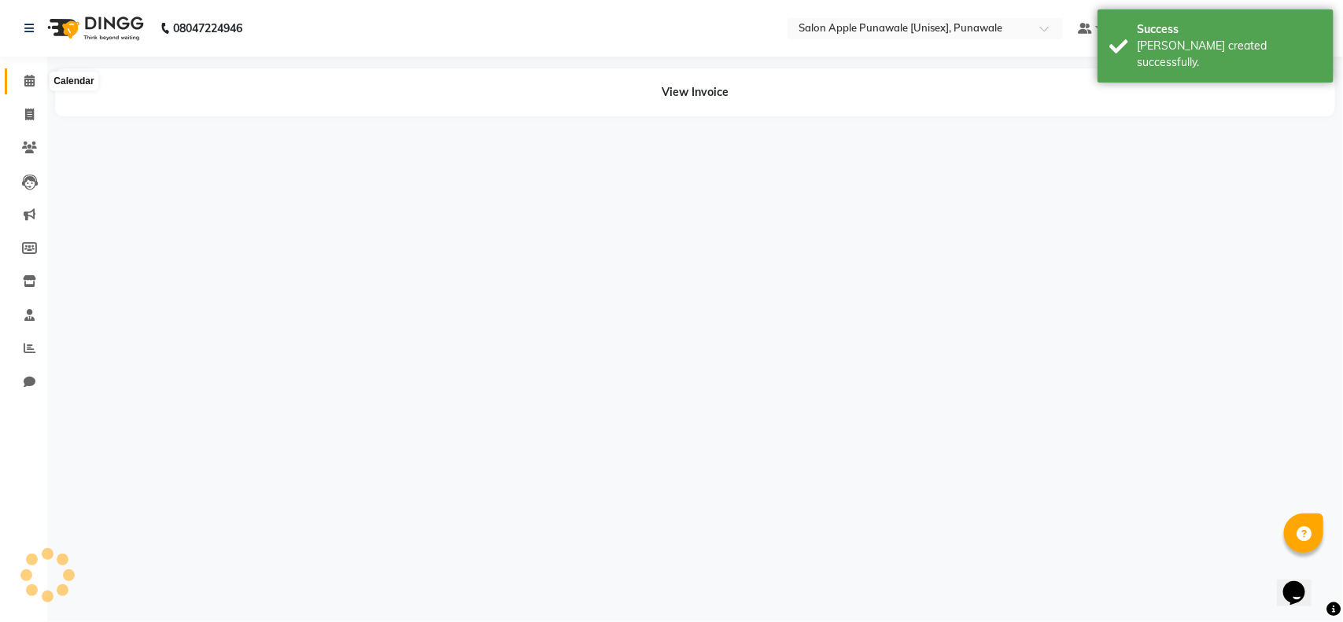
click at [24, 83] on icon at bounding box center [29, 81] width 10 height 12
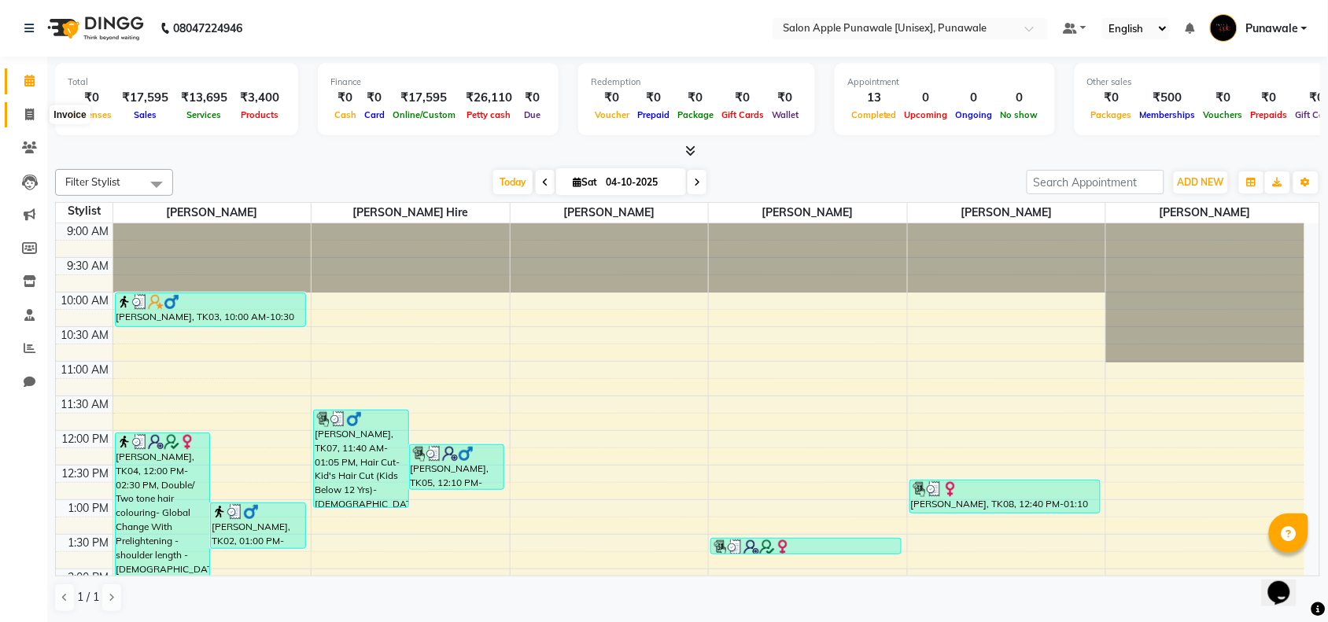
click at [29, 122] on span at bounding box center [30, 115] width 28 height 18
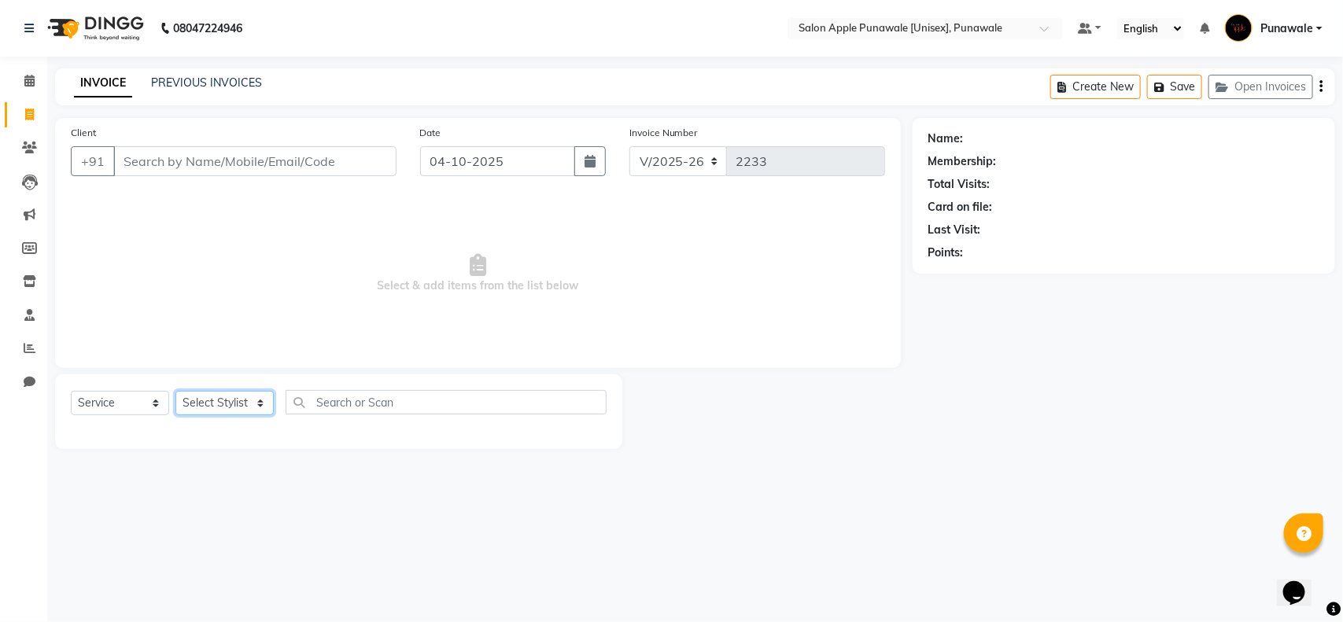
click at [195, 395] on select "Select Stylist [PERSON_NAME] Avi [PERSON_NAME] 1 [PERSON_NAME] [PERSON_NAME] [P…" at bounding box center [224, 403] width 98 height 24
click at [175, 391] on select "Select Stylist [PERSON_NAME] Avi [PERSON_NAME] 1 [PERSON_NAME] [PERSON_NAME] [P…" at bounding box center [224, 403] width 98 height 24
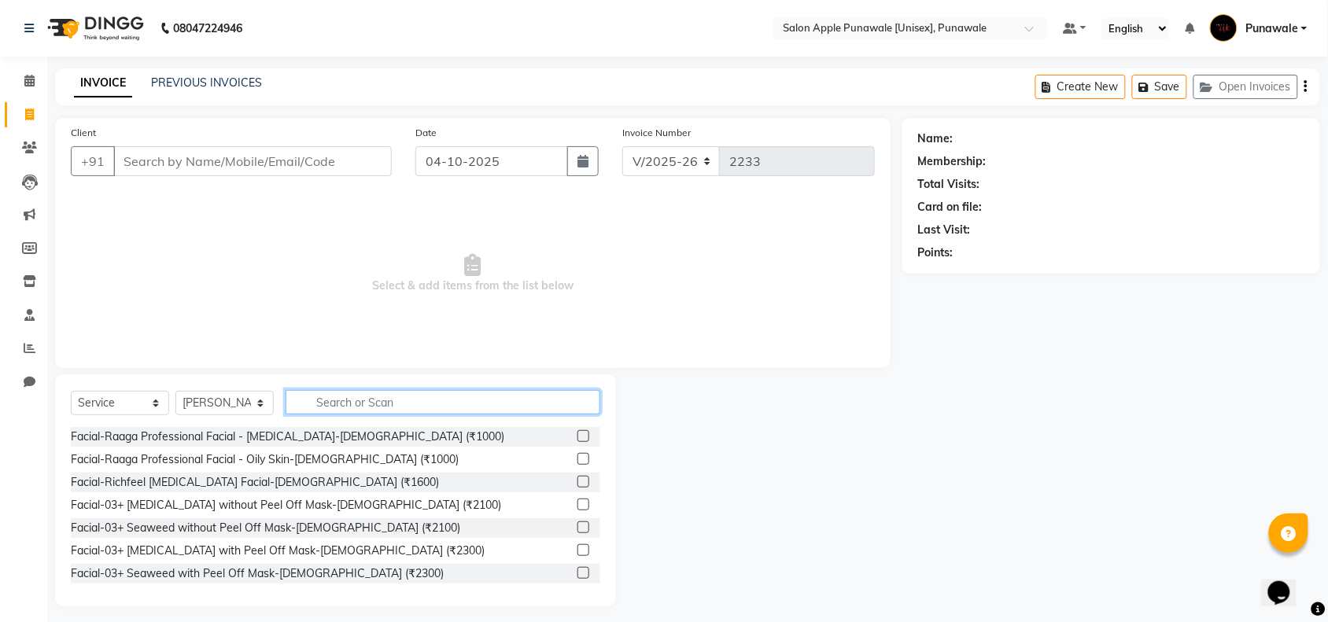
click at [388, 411] on input "text" at bounding box center [443, 402] width 315 height 24
